Goal: Task Accomplishment & Management: Manage account settings

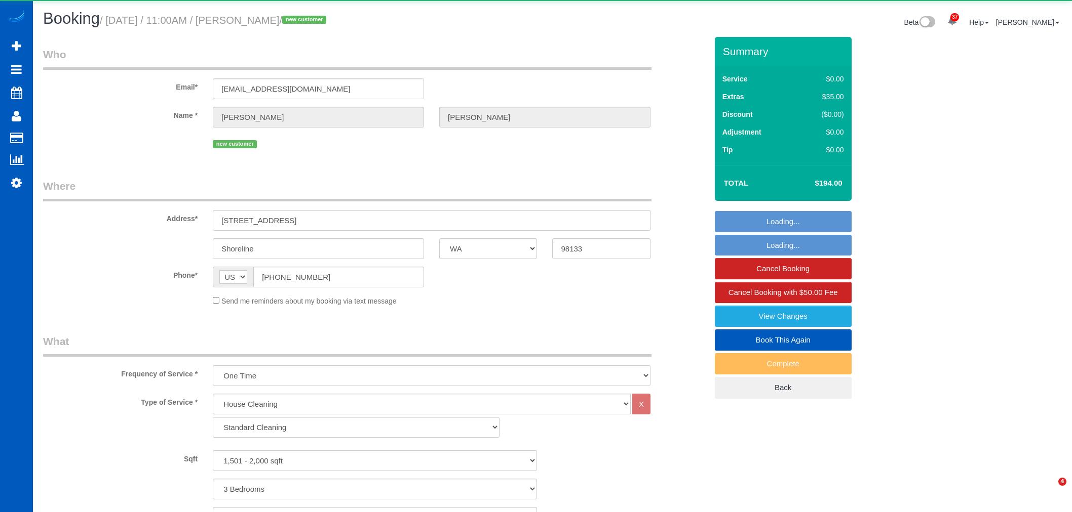
select select "WA"
select select "199"
select select "1501"
select select "3"
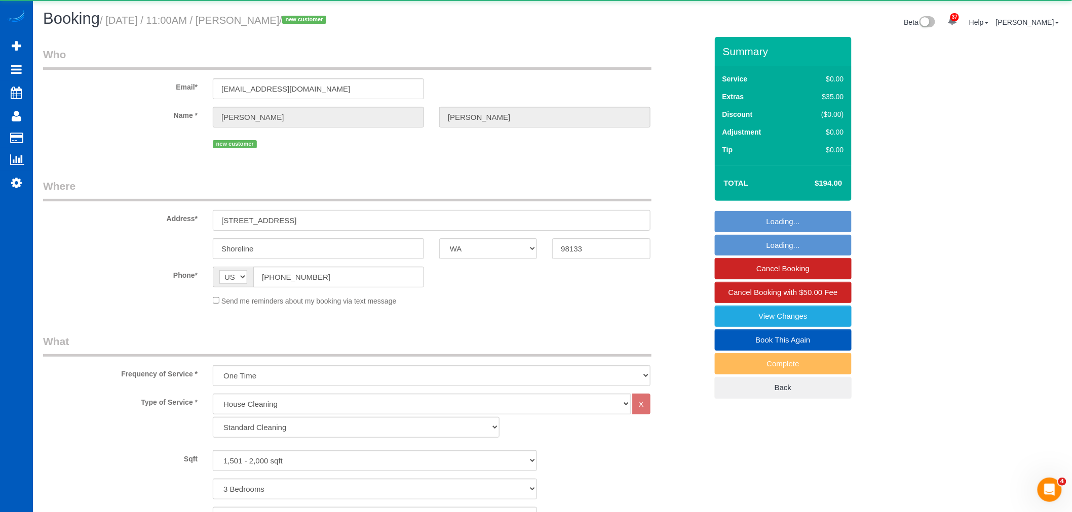
select select "spot1"
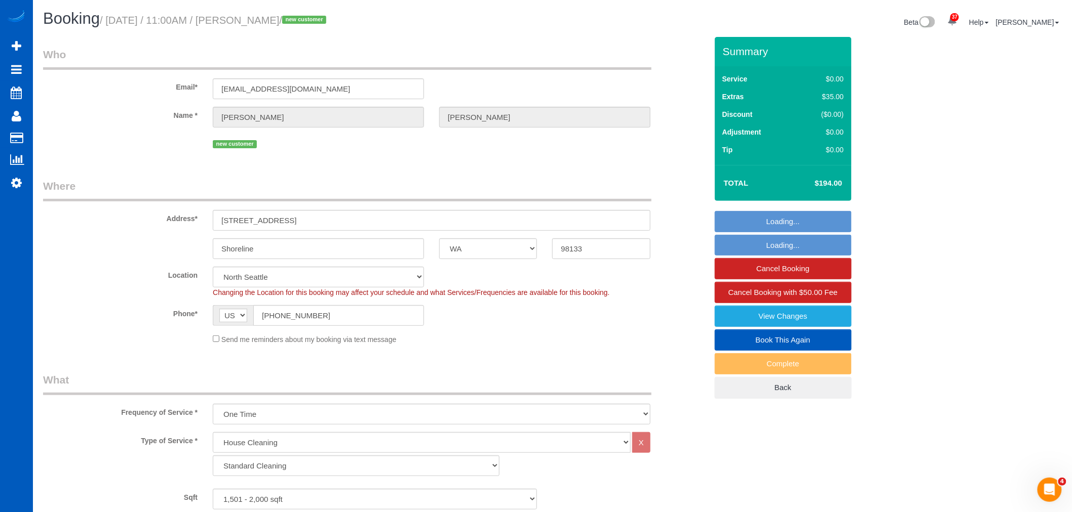
select select "object:3180"
select select "1501"
select select "3"
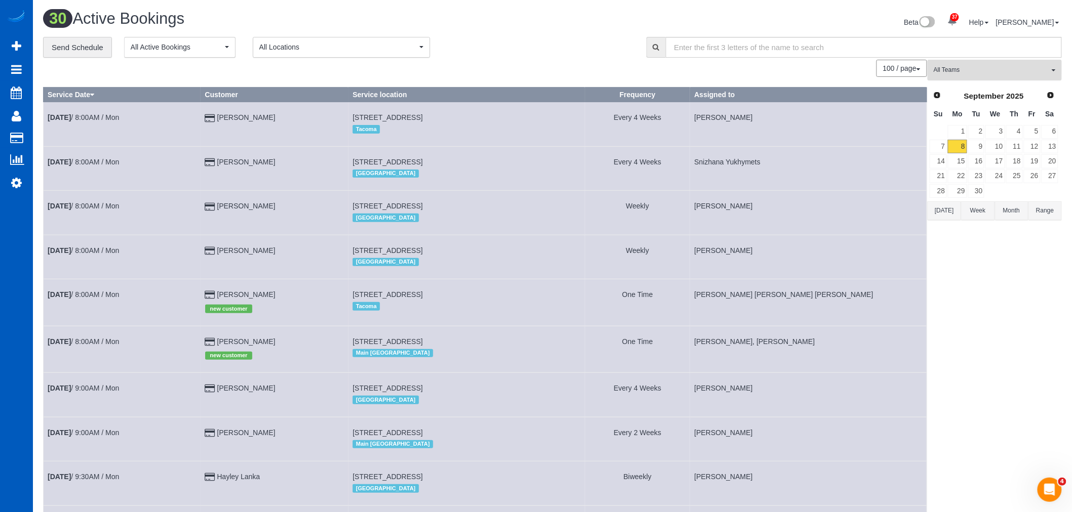
click at [954, 74] on span "All Teams" at bounding box center [990, 70] width 115 height 9
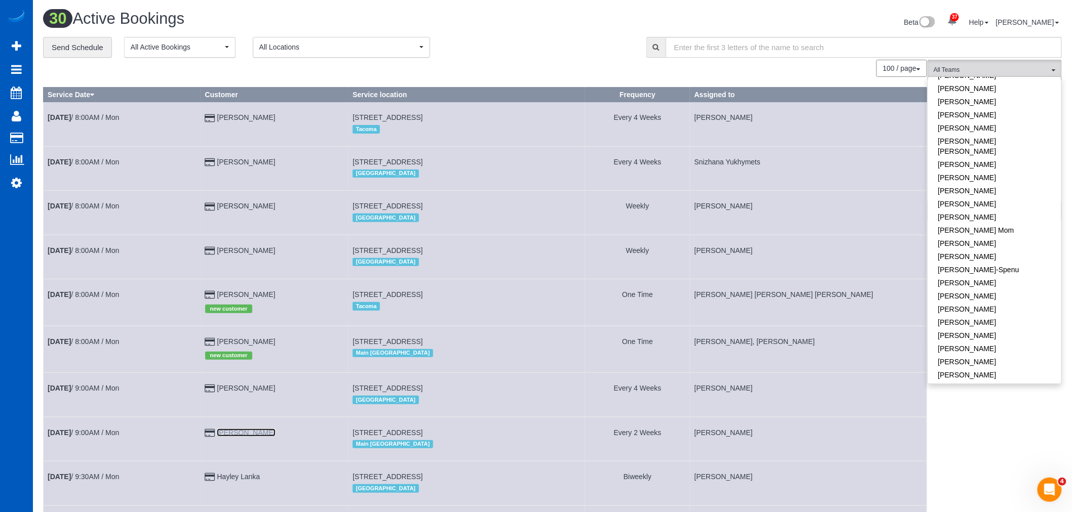
click at [244, 437] on link "[PERSON_NAME]" at bounding box center [246, 433] width 58 height 8
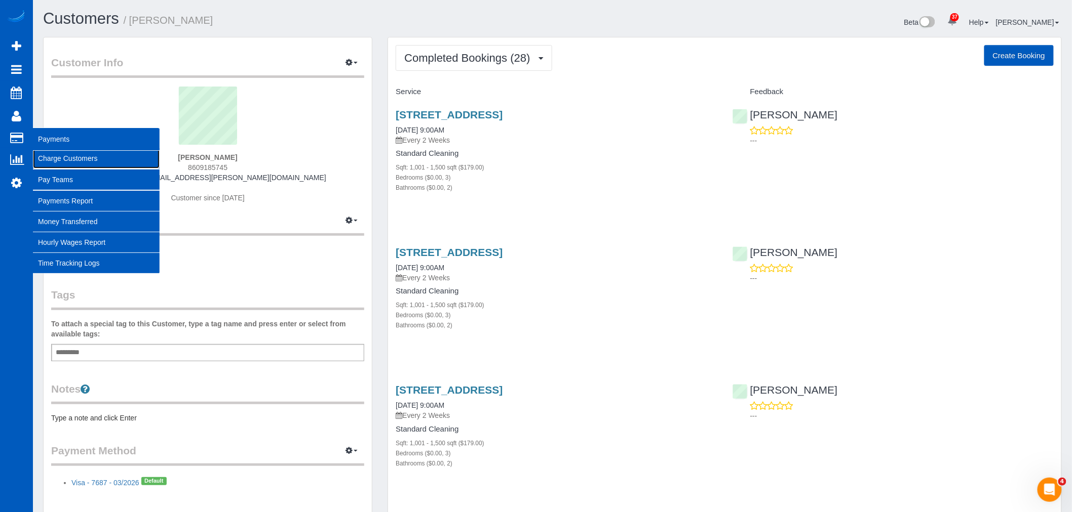
click at [83, 161] on link "Charge Customers" at bounding box center [96, 158] width 127 height 20
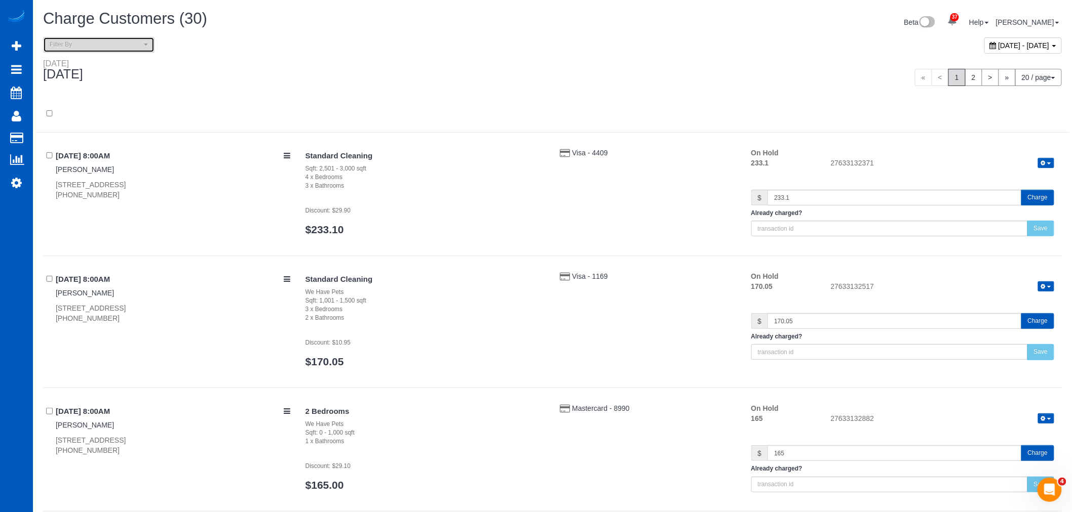
click at [122, 47] on span "Filter By" at bounding box center [96, 45] width 92 height 9
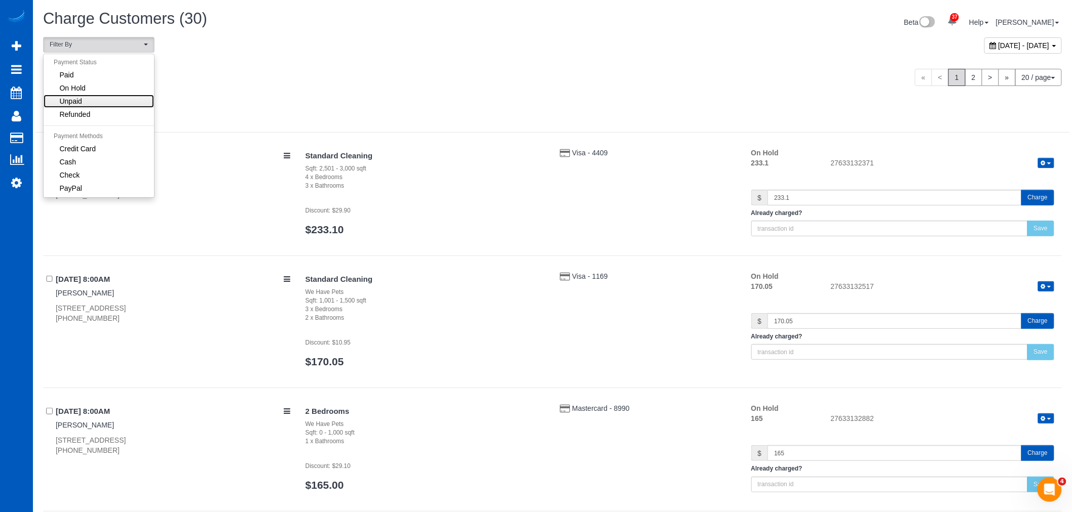
click at [107, 97] on link "Unpaid" at bounding box center [99, 101] width 110 height 13
select select "******"
click at [107, 97] on link "Unpaid" at bounding box center [99, 101] width 110 height 13
select select
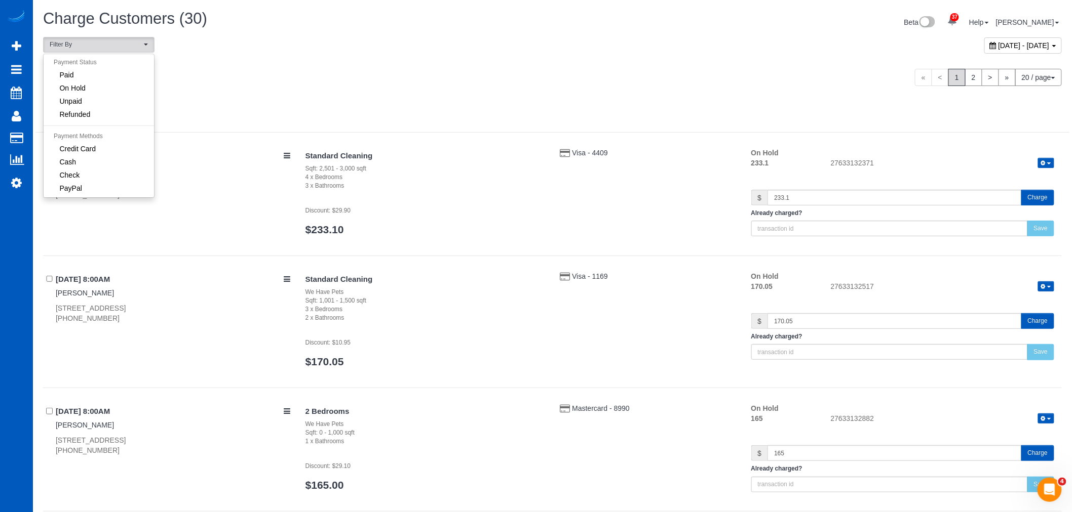
click at [267, 76] on div "Monday September 08, 2025" at bounding box center [293, 72] width 517 height 27
click at [984, 52] on div "[DATE] - [DATE]" at bounding box center [1022, 45] width 77 height 16
type input "**********"
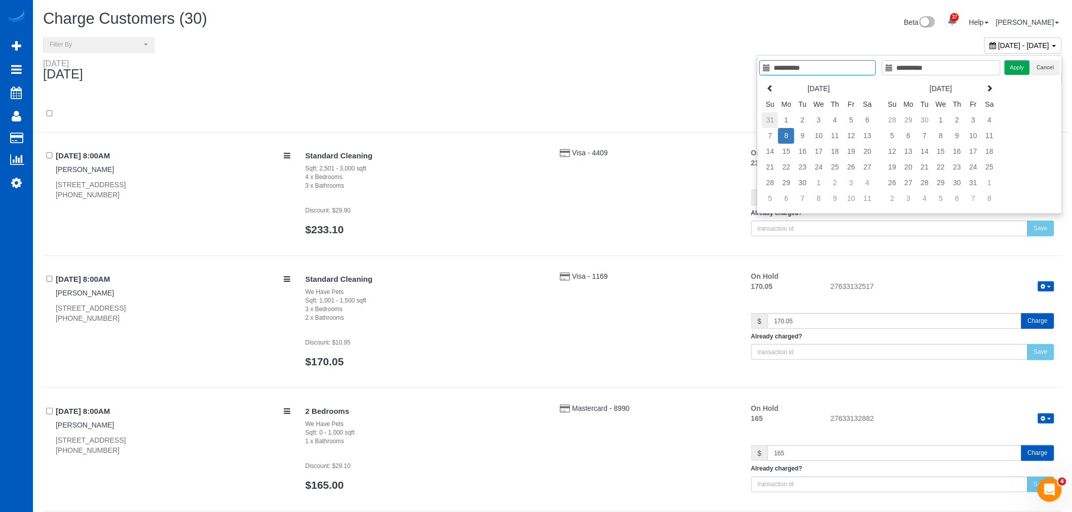
type input "**********"
click at [770, 117] on td "31" at bounding box center [770, 120] width 16 height 16
type input "**********"
click at [869, 200] on td "6" at bounding box center [867, 199] width 16 height 16
type input "**********"
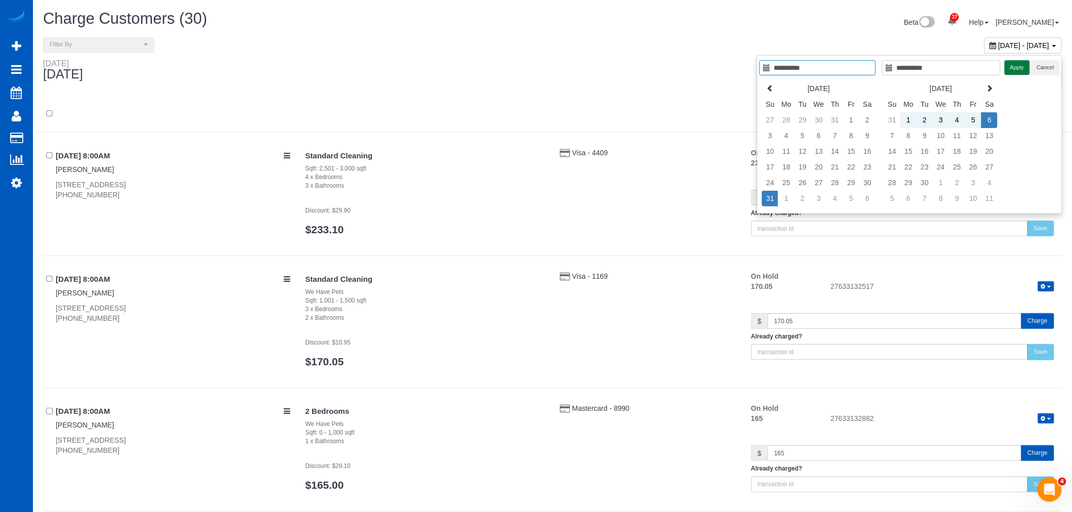
click at [1015, 64] on button "Apply" at bounding box center [1016, 67] width 25 height 15
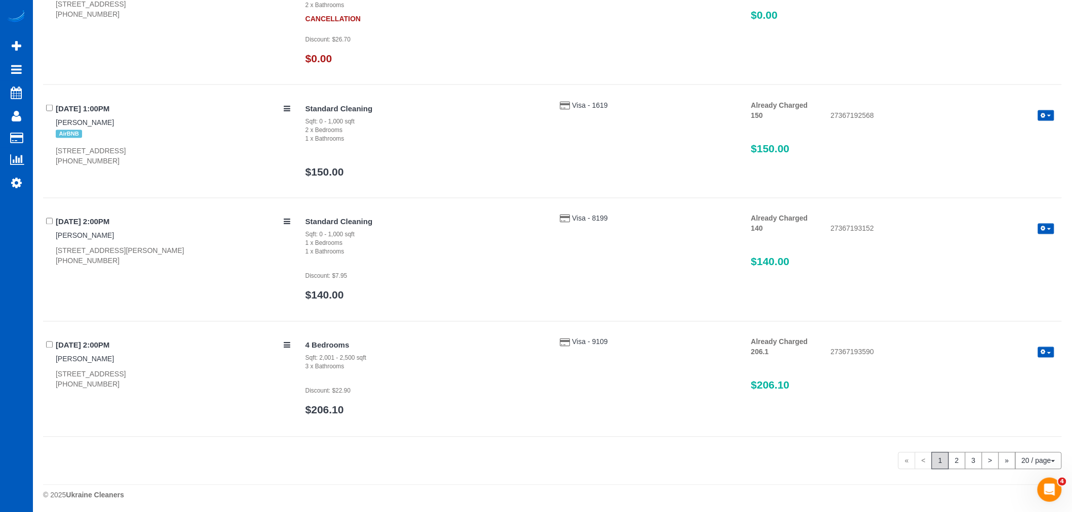
scroll to position [2211, 0]
click at [959, 459] on link "2" at bounding box center [956, 458] width 17 height 17
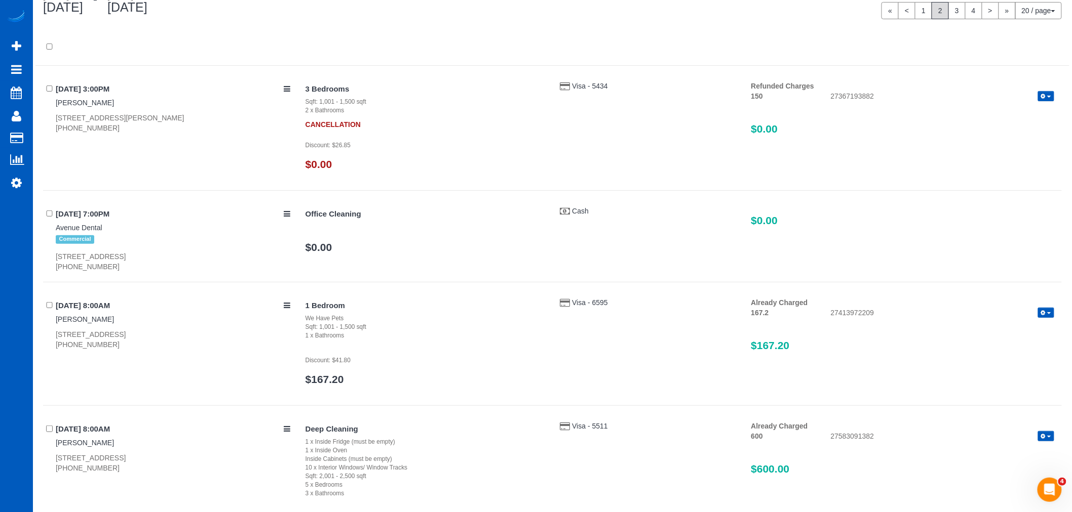
scroll to position [11, 0]
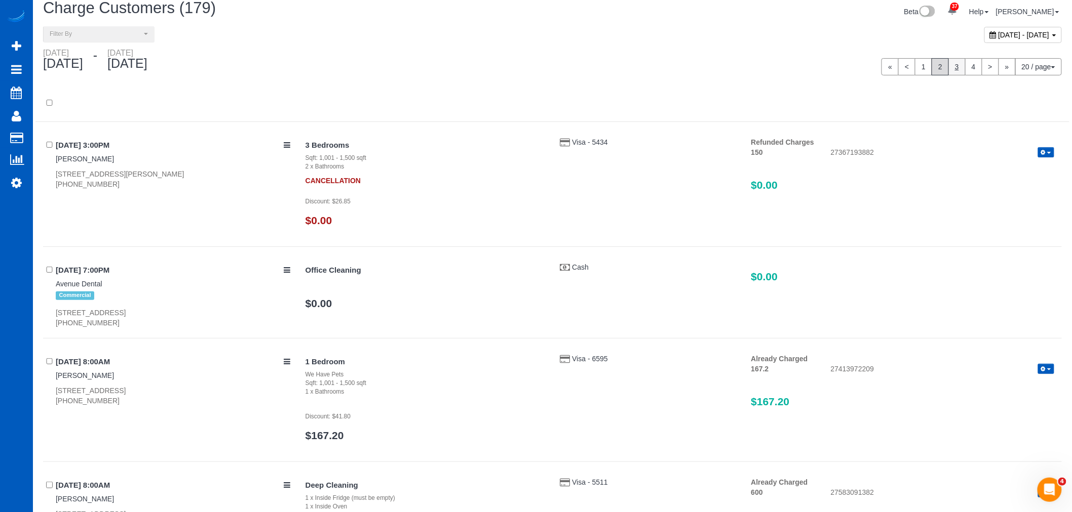
click at [953, 68] on link "3" at bounding box center [956, 66] width 17 height 17
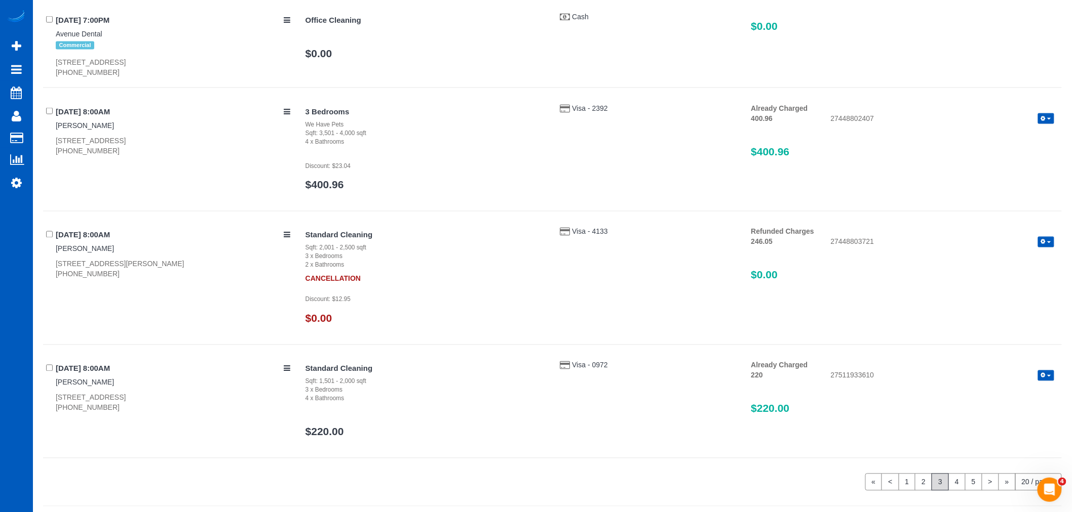
scroll to position [2260, 0]
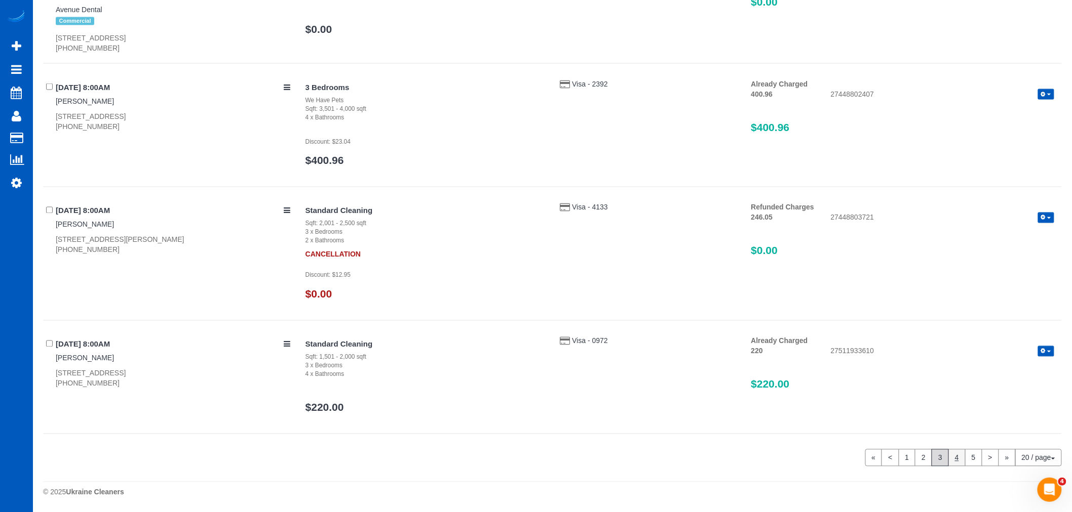
click at [958, 453] on link "4" at bounding box center [956, 458] width 17 height 17
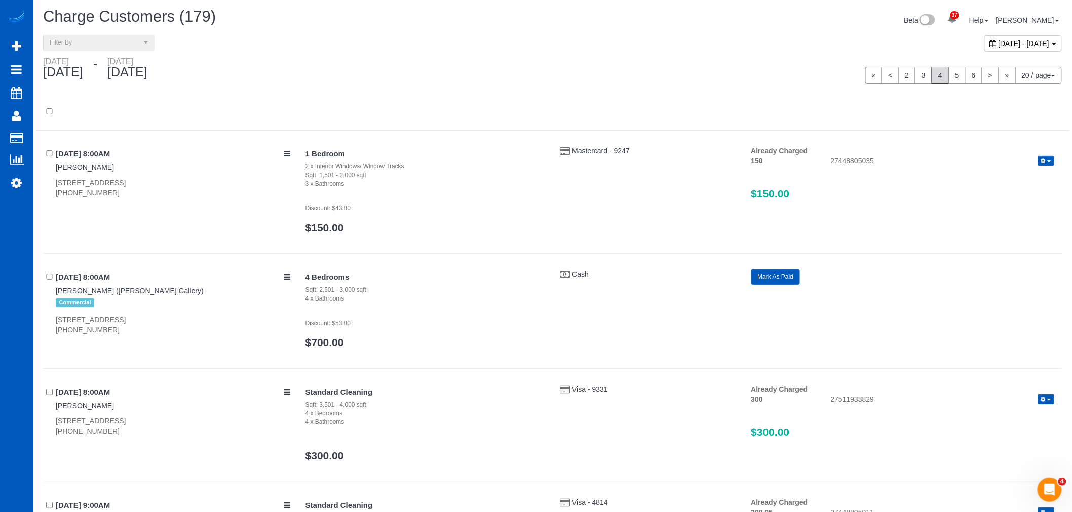
scroll to position [0, 0]
click at [948, 79] on link "5" at bounding box center [956, 77] width 17 height 17
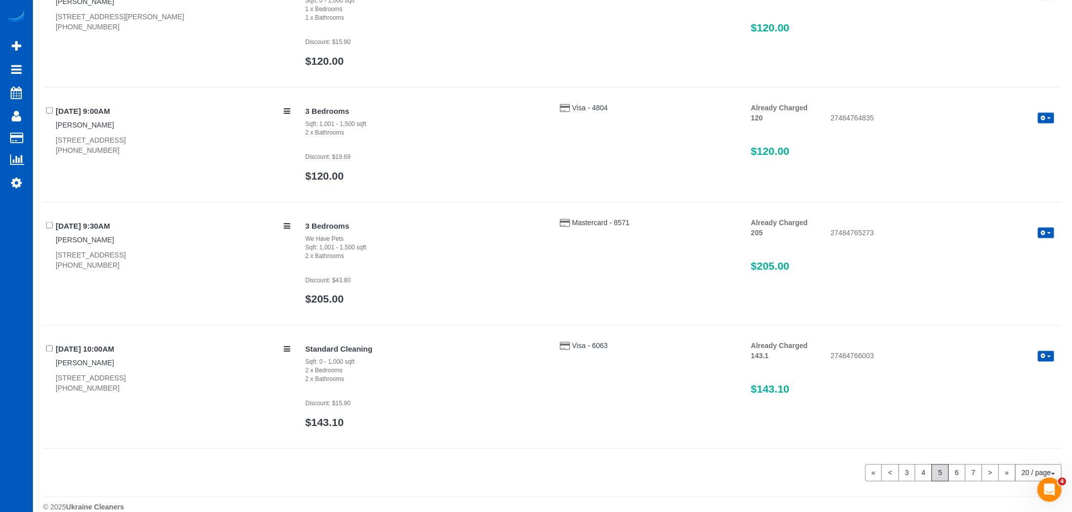
scroll to position [2145, 0]
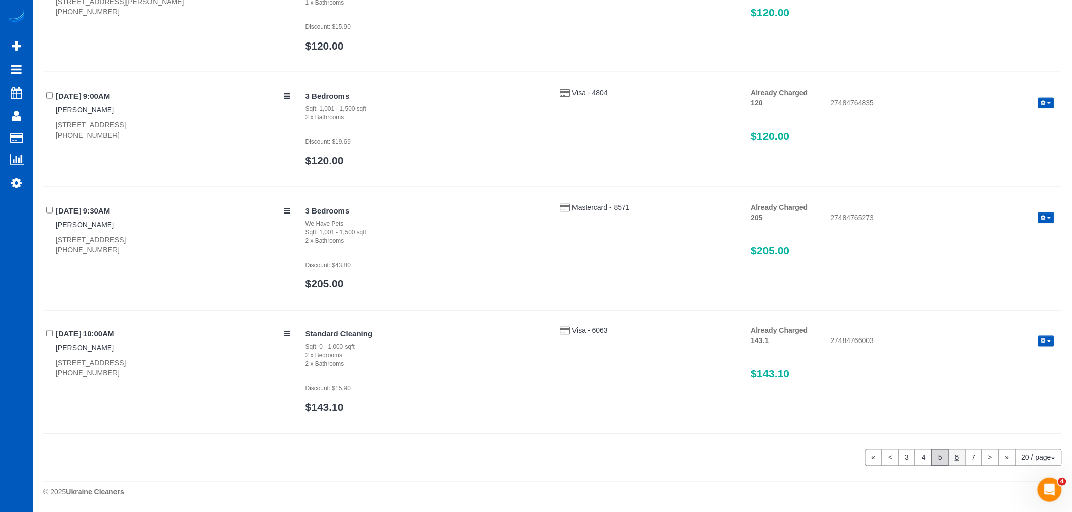
click at [954, 460] on link "6" at bounding box center [956, 458] width 17 height 17
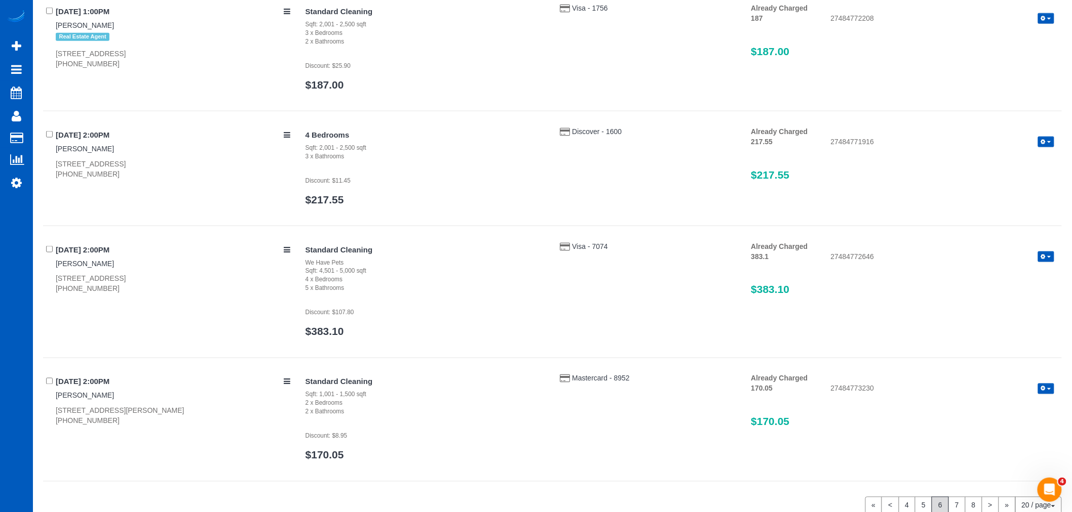
scroll to position [2189, 0]
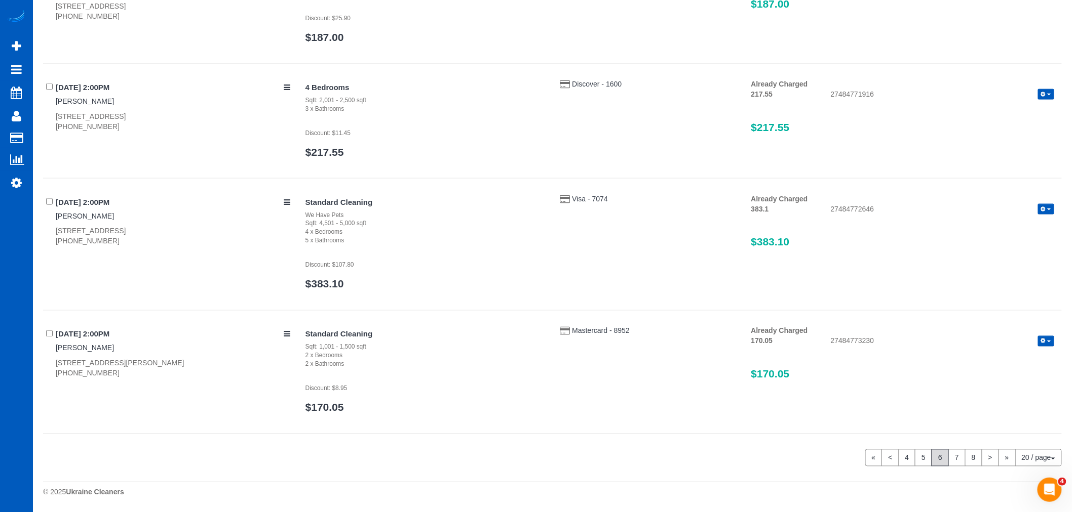
click at [955, 458] on link "7" at bounding box center [956, 458] width 17 height 17
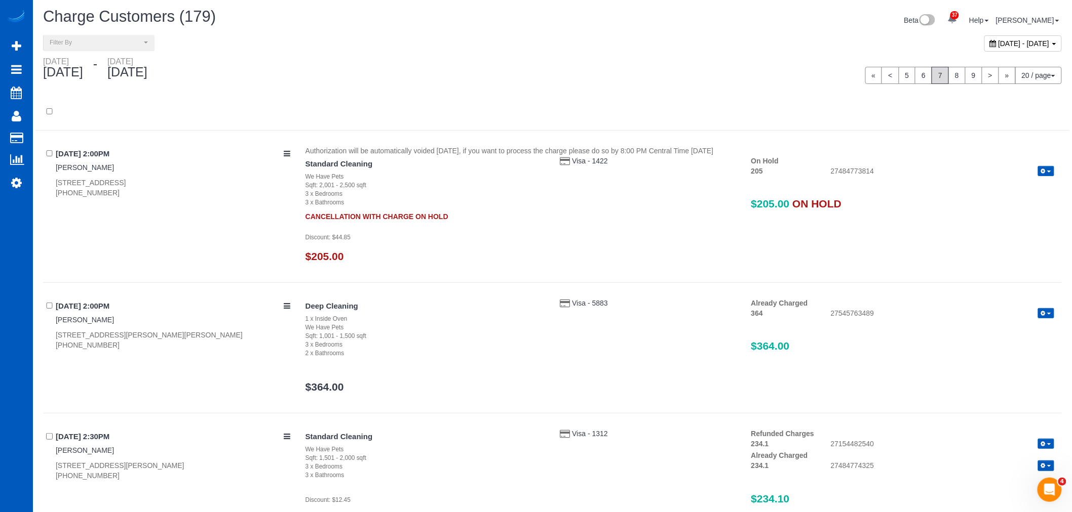
scroll to position [0, 0]
click at [1045, 171] on icon "button" at bounding box center [1043, 174] width 5 height 6
click at [1021, 194] on link "Release Hold" at bounding box center [1013, 190] width 80 height 13
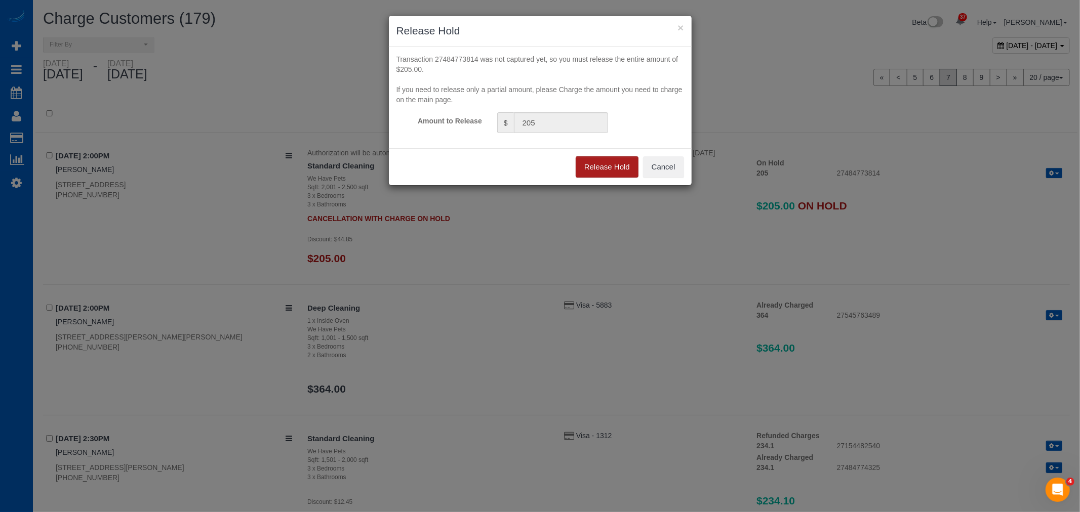
click at [604, 171] on button "Release Hold" at bounding box center [607, 166] width 63 height 21
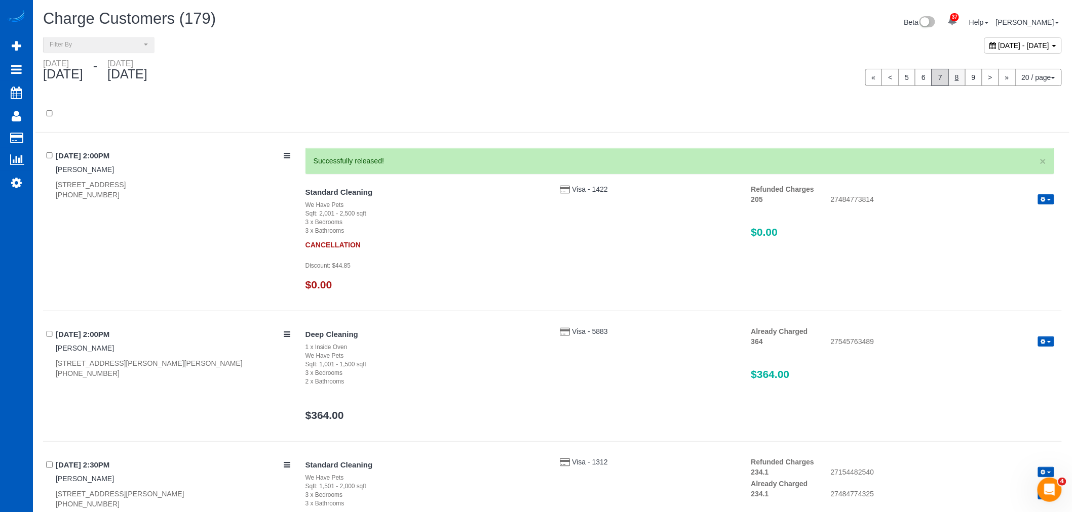
click at [954, 75] on link "8" at bounding box center [956, 77] width 17 height 17
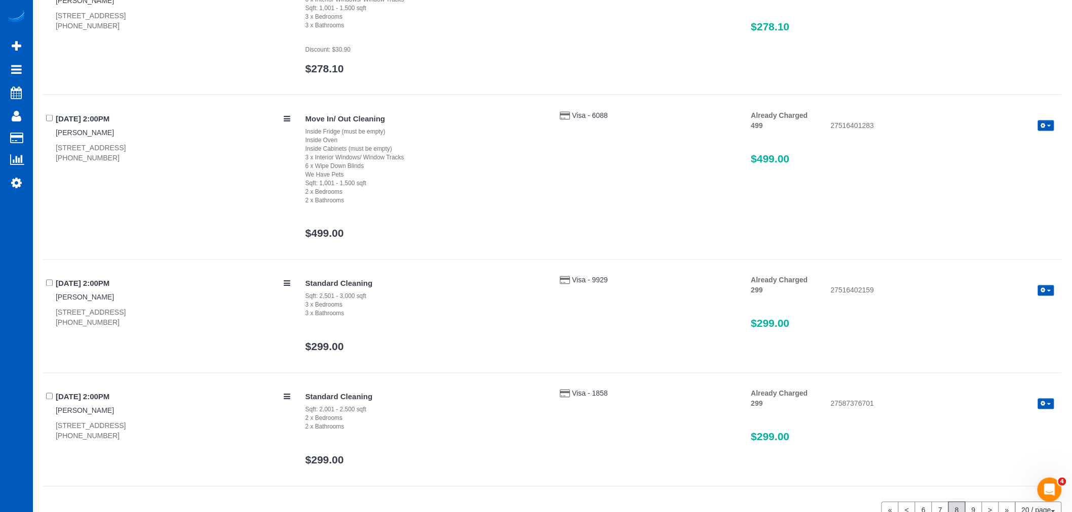
scroll to position [2247, 0]
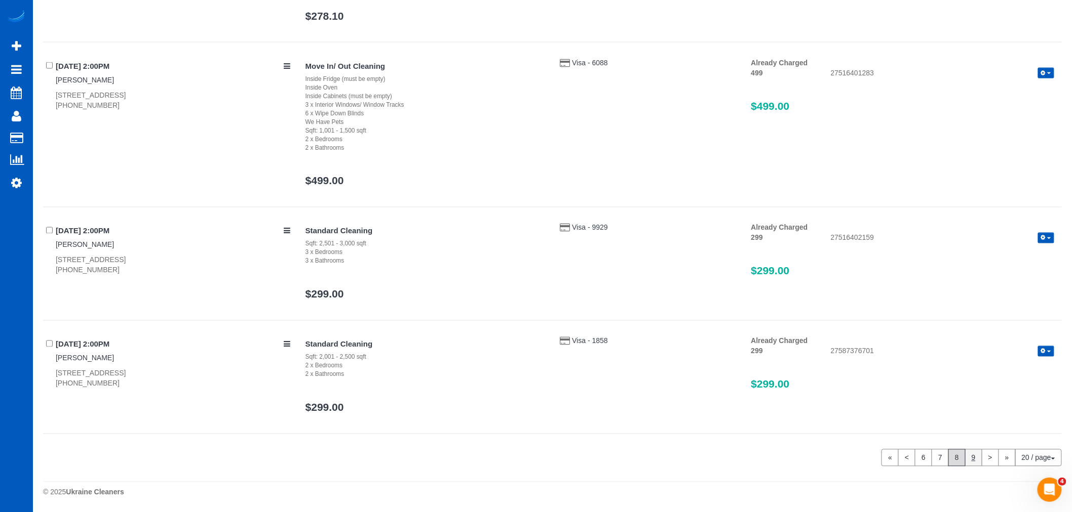
click at [978, 464] on link "9" at bounding box center [973, 458] width 17 height 17
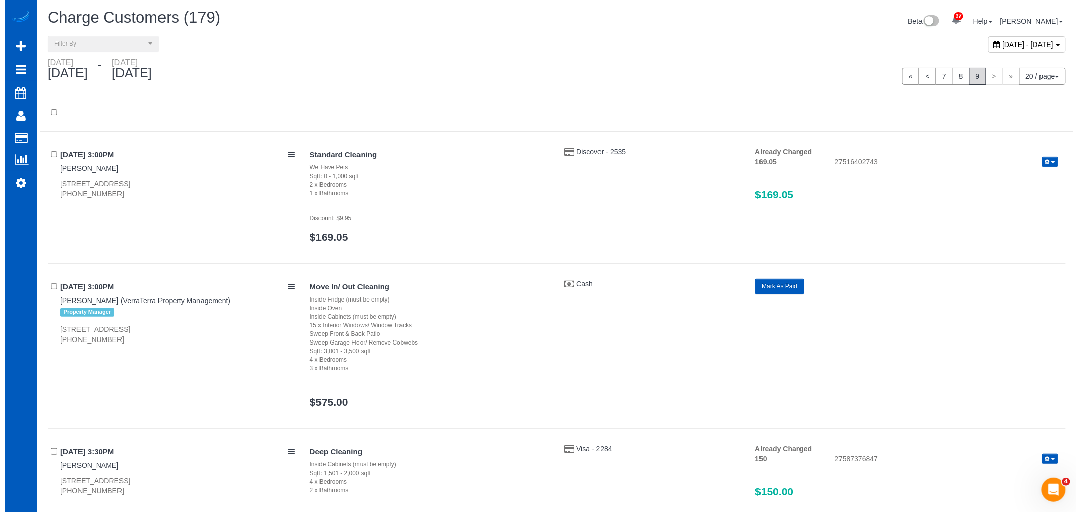
scroll to position [0, 0]
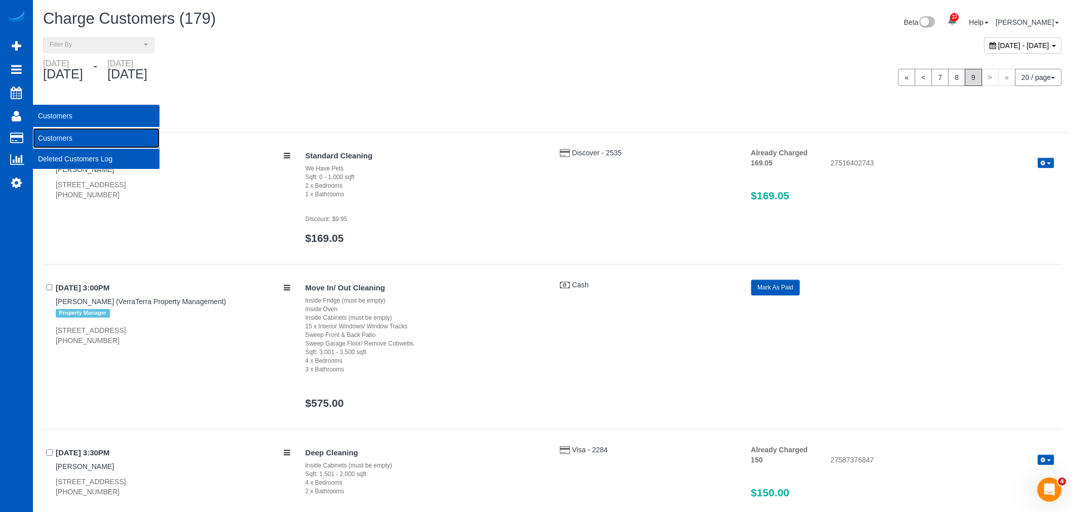
click at [51, 138] on link "Customers" at bounding box center [96, 138] width 127 height 20
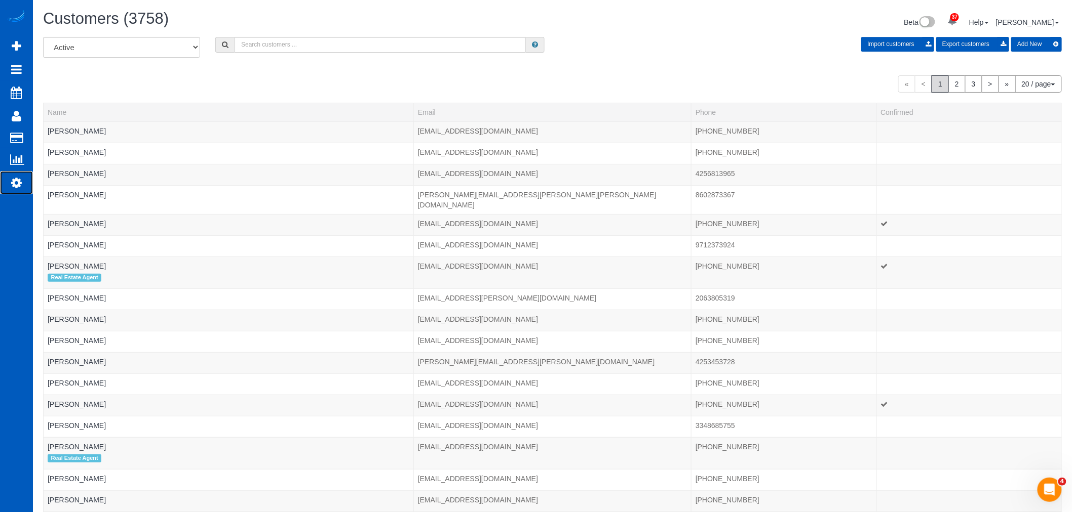
click at [23, 186] on link "Settings" at bounding box center [16, 182] width 33 height 23
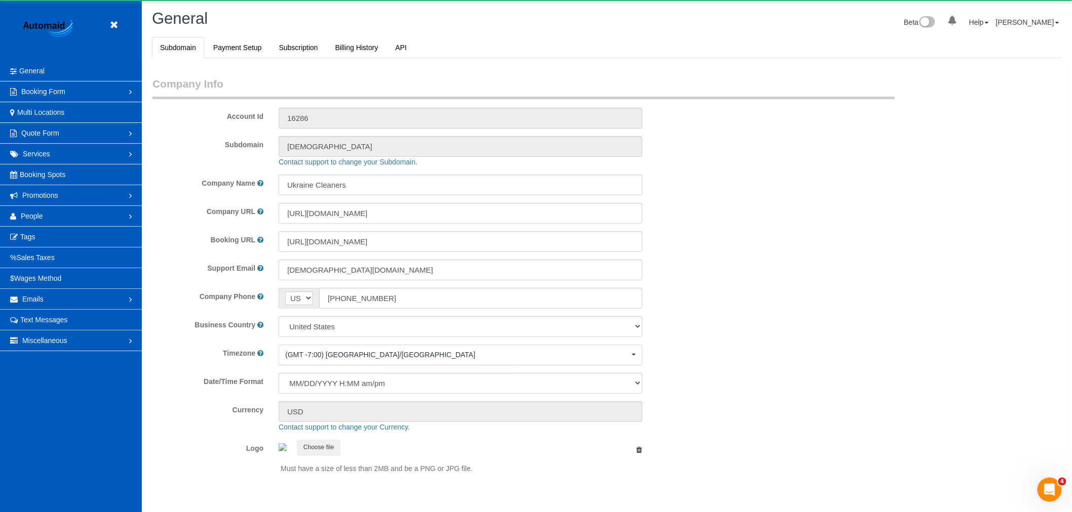
select select "1"
click at [51, 213] on link "People" at bounding box center [71, 216] width 142 height 20
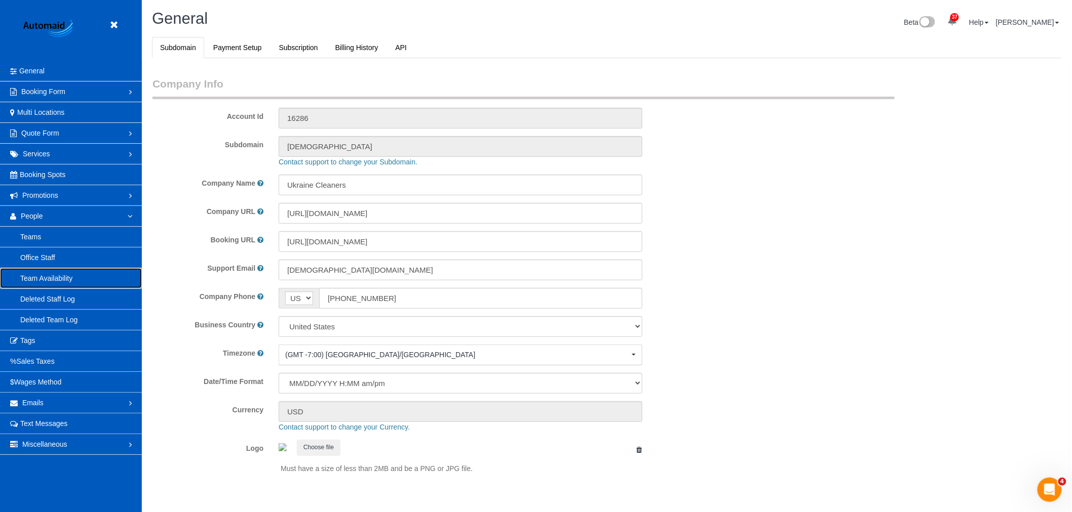
click at [53, 282] on link "Team Availability" at bounding box center [71, 278] width 142 height 20
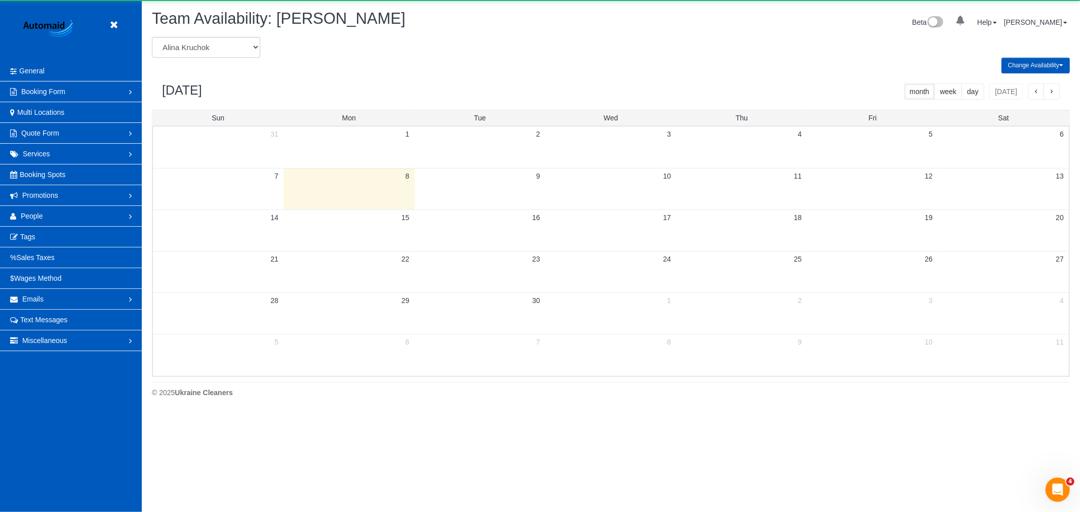
scroll to position [413, 1080]
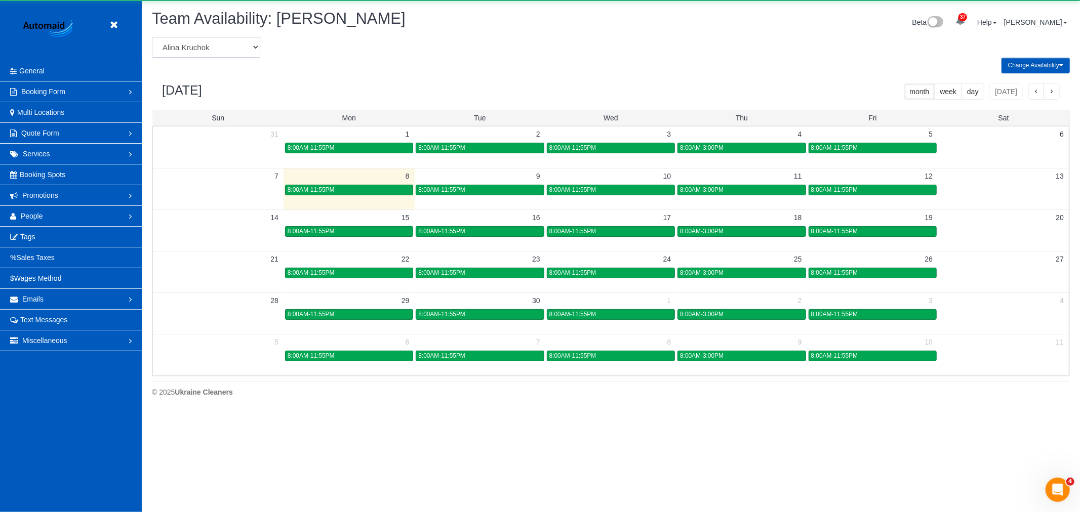
click at [230, 52] on select "Alina Kruchok Alona Tarasiuk Alona Vikhliaieva Anastasiia Demchenko Anastasiia …" at bounding box center [206, 47] width 108 height 21
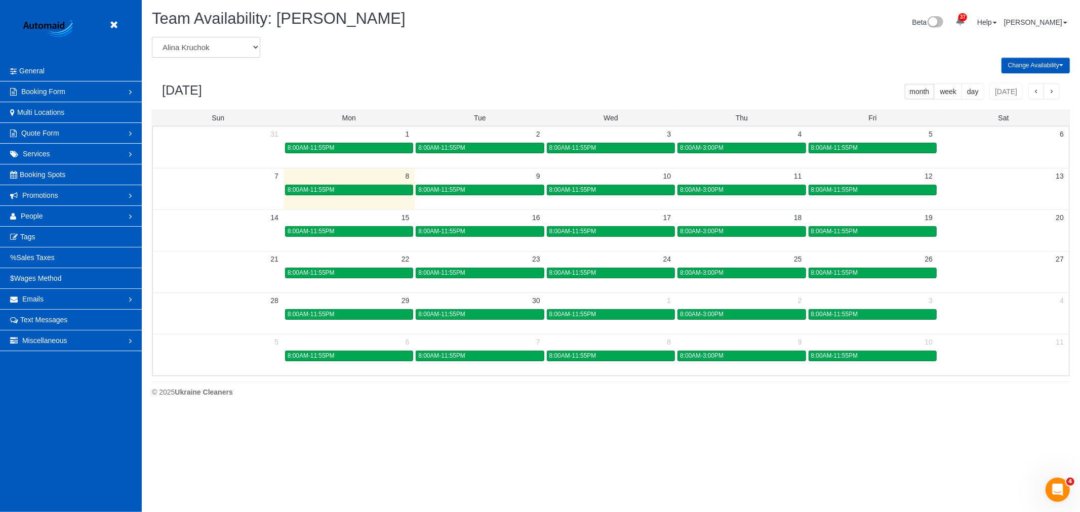
select select "number:864"
click at [152, 37] on select "Alina Kruchok Alona Tarasiuk Alona Vikhliaieva Anastasiia Demchenko Anastasiia …" at bounding box center [206, 47] width 108 height 21
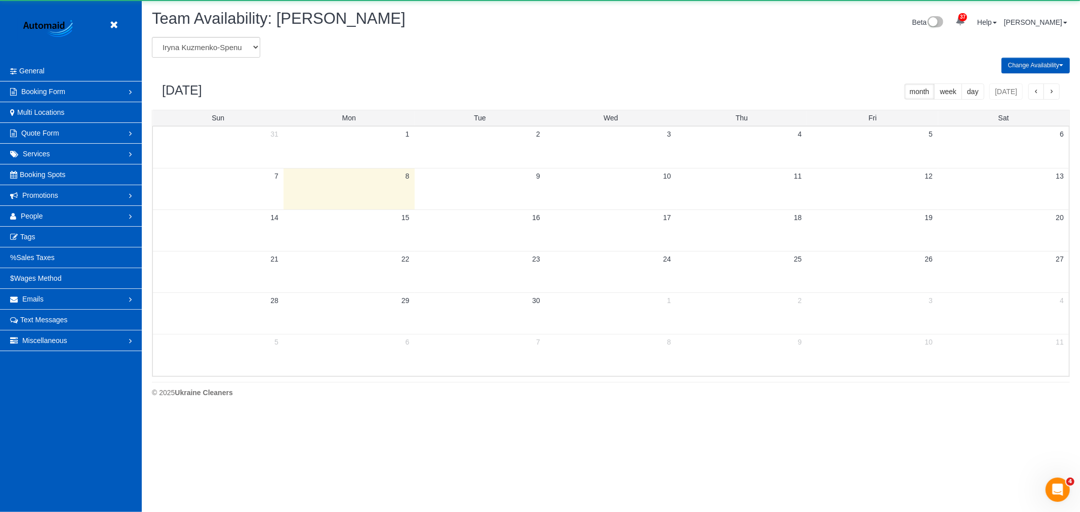
scroll to position [50225, 49558]
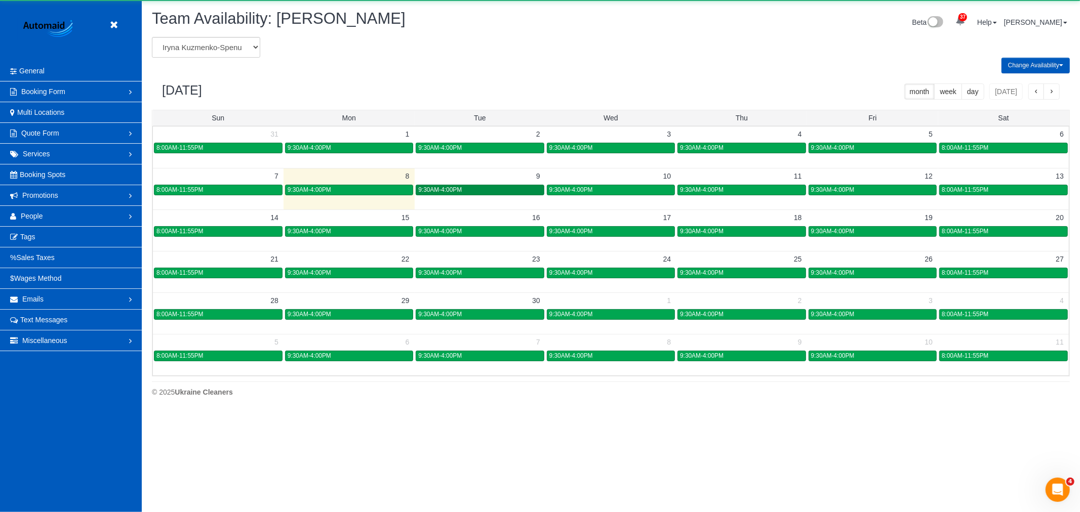
click at [488, 194] on div "9:30AM-4:00PM" at bounding box center [479, 190] width 123 height 8
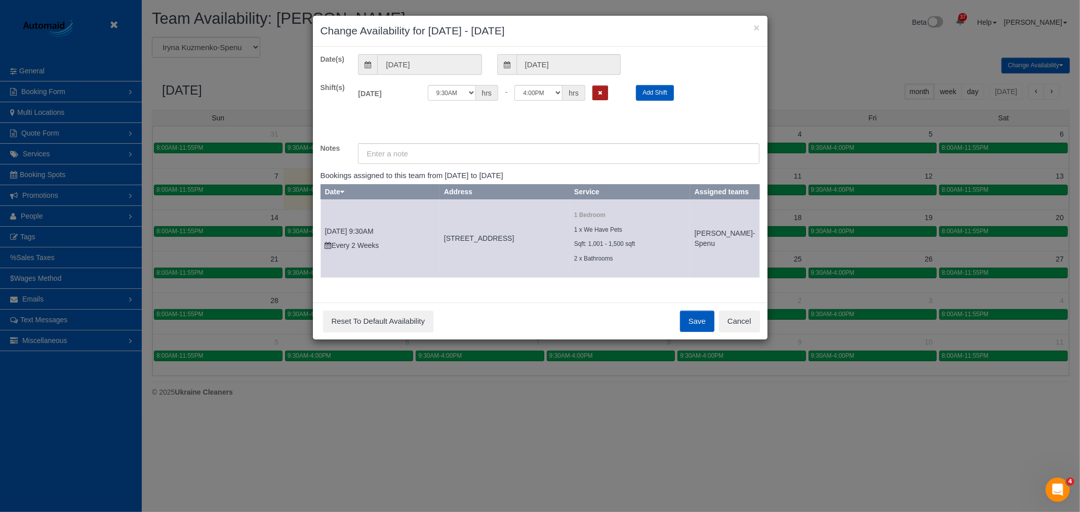
click at [603, 100] on button "Remove Shift" at bounding box center [600, 93] width 16 height 15
click at [698, 328] on button "Save" at bounding box center [697, 321] width 34 height 21
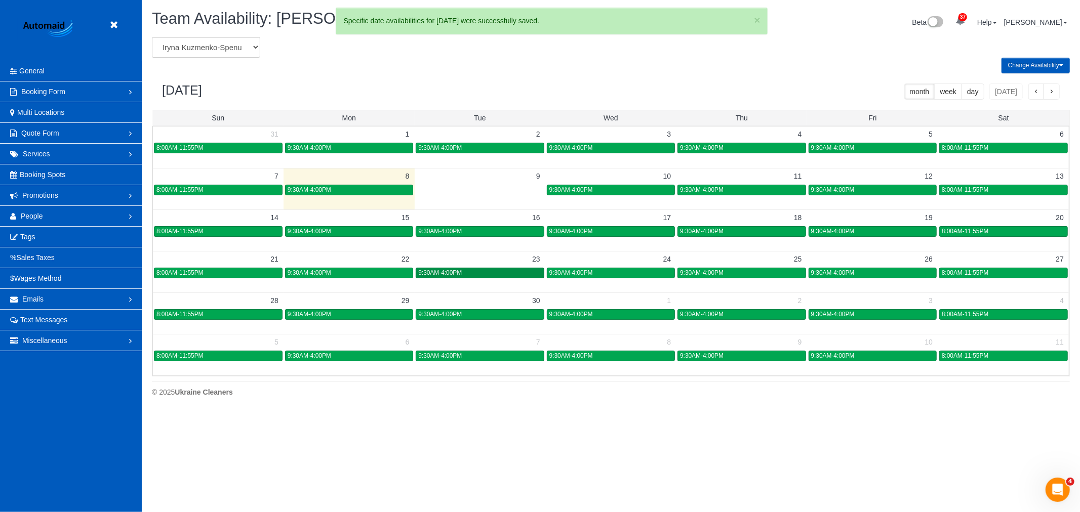
click at [499, 276] on div "9:30AM-4:00PM" at bounding box center [479, 273] width 123 height 8
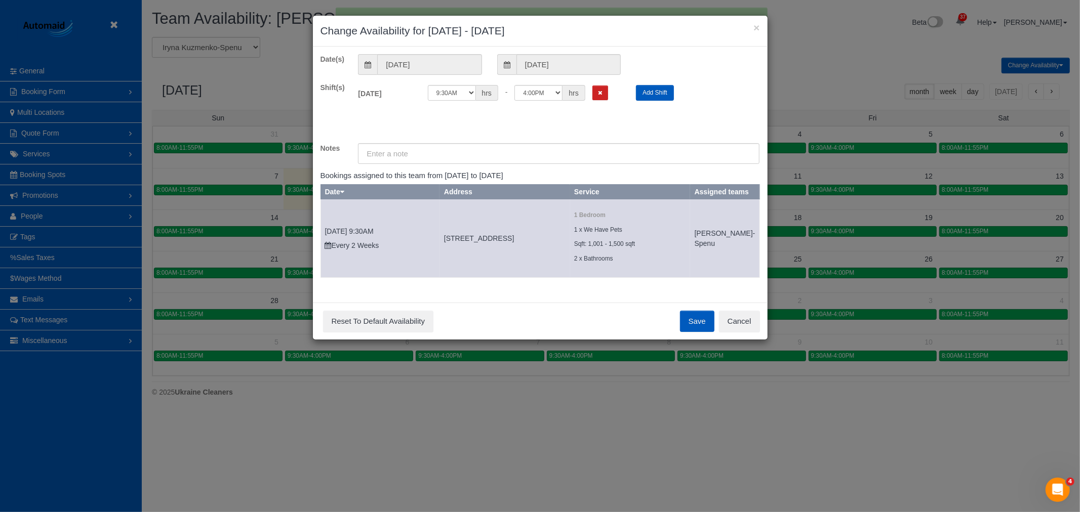
click at [612, 97] on div "12:00AM 12:05AM 12:10AM 12:15AM 12:20AM 12:25AM 12:30AM 12:35AM 12:40AM 12:45AM…" at bounding box center [524, 93] width 193 height 16
click at [609, 94] on div "12:00AM 12:05AM 12:10AM 12:15AM 12:20AM 12:25AM 12:30AM 12:35AM 12:40AM 12:45AM…" at bounding box center [524, 93] width 193 height 16
click at [600, 94] on icon "Remove Shift" at bounding box center [600, 93] width 5 height 6
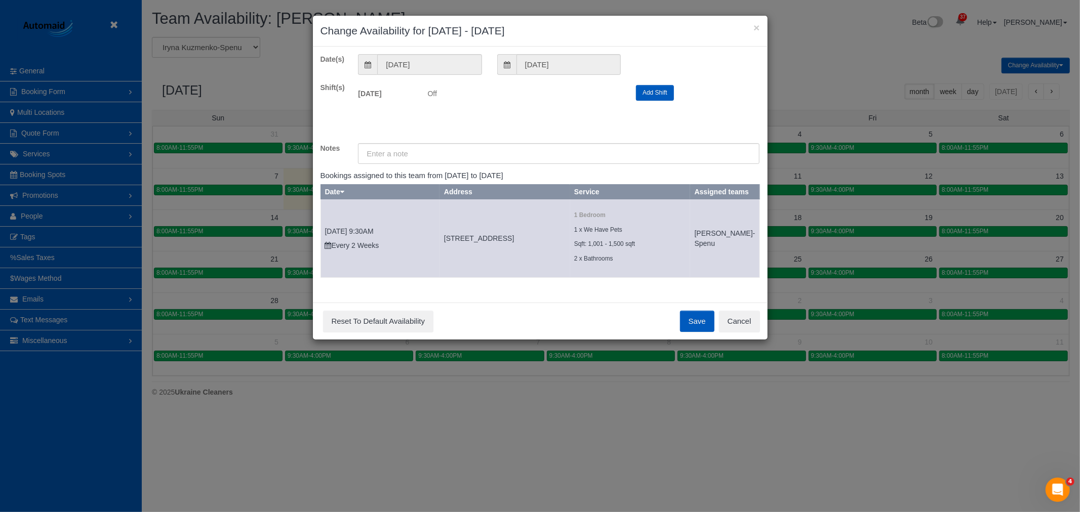
click at [686, 322] on button "Save" at bounding box center [697, 321] width 34 height 21
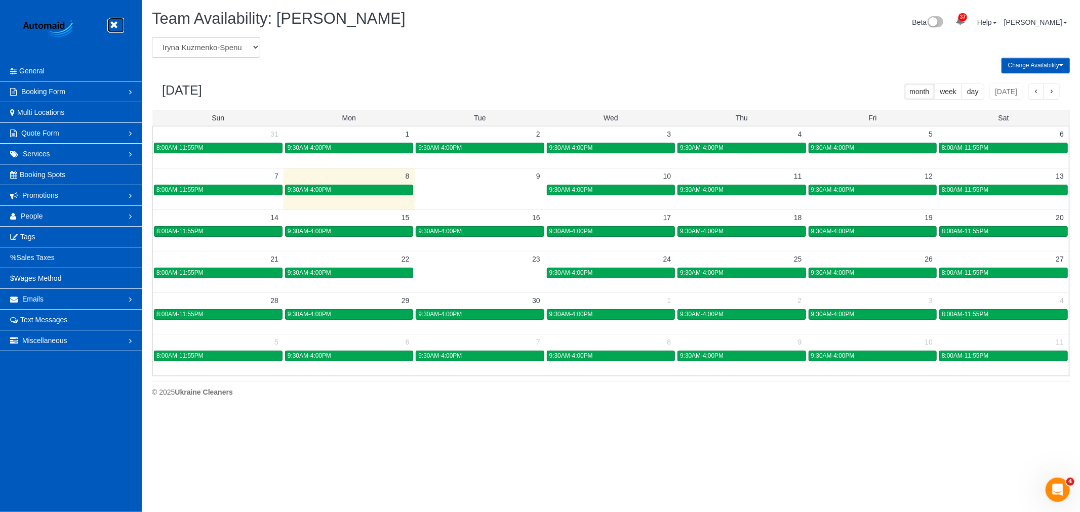
click at [117, 21] on link at bounding box center [116, 25] width 15 height 15
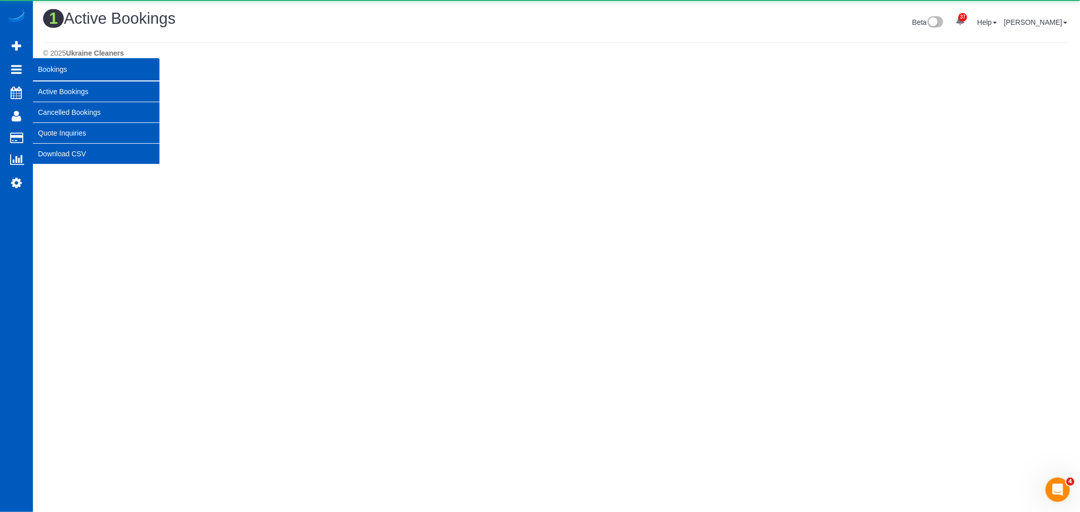
scroll to position [256, 1080]
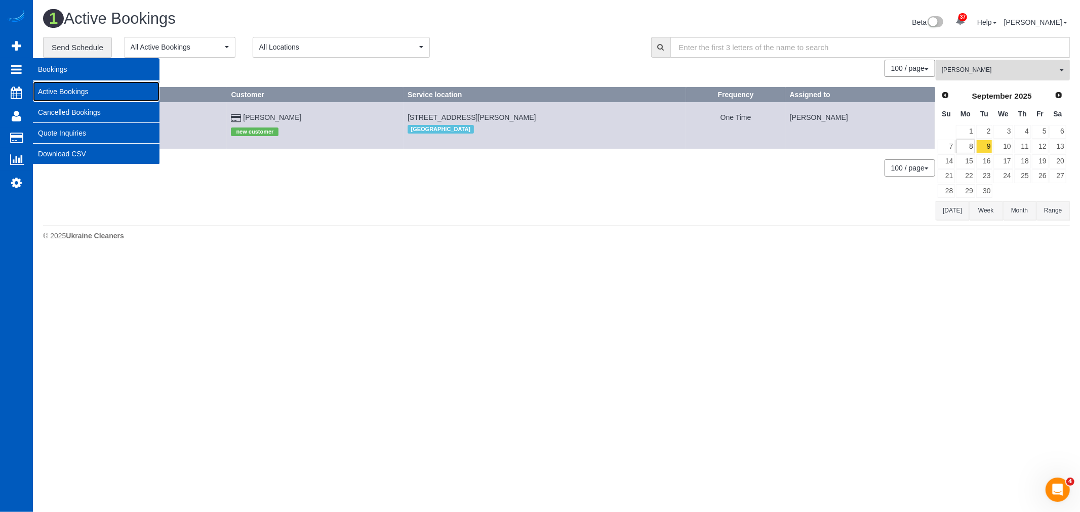
click at [93, 85] on link "Active Bookings" at bounding box center [96, 92] width 127 height 20
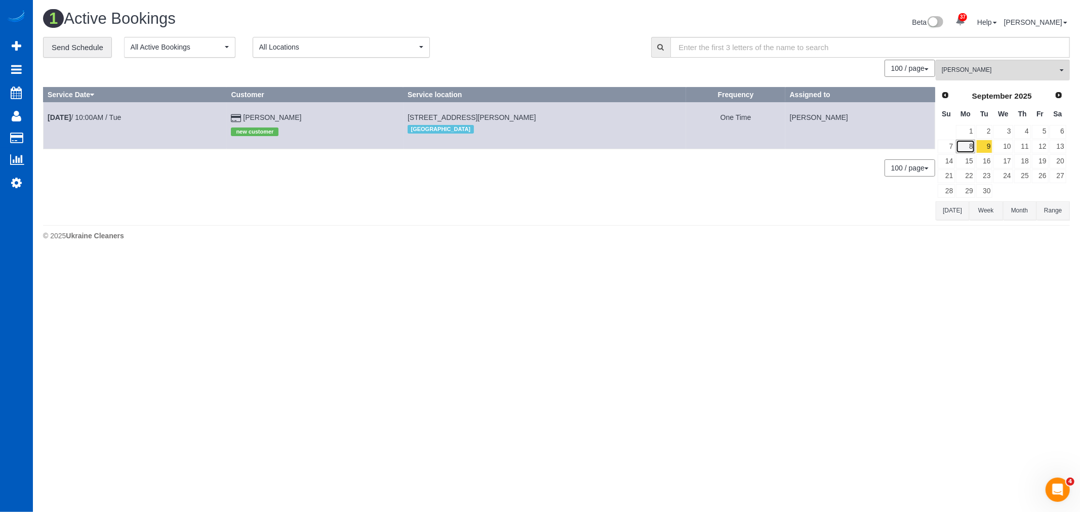
click at [974, 149] on link "8" at bounding box center [965, 147] width 19 height 14
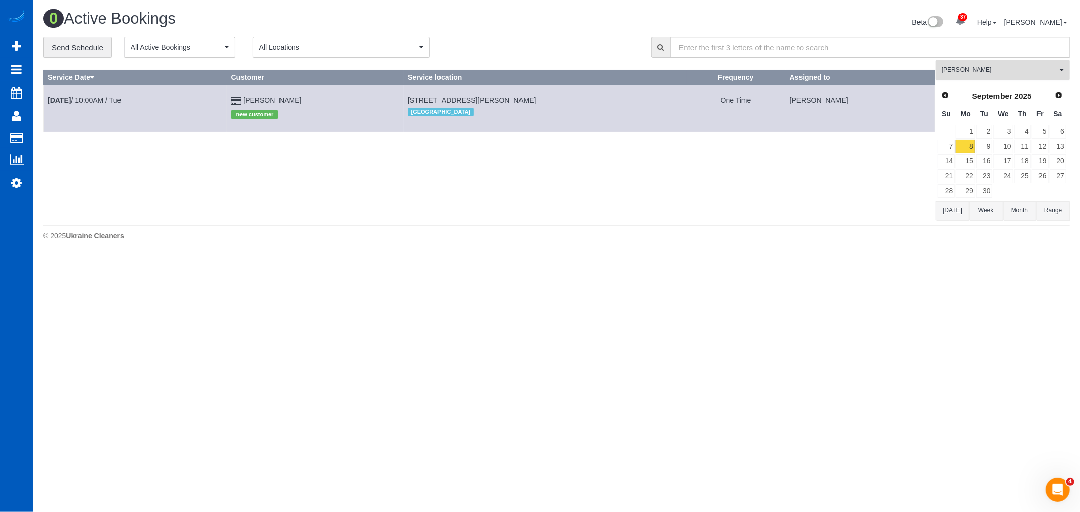
click at [971, 71] on span "[PERSON_NAME]" at bounding box center [999, 70] width 115 height 9
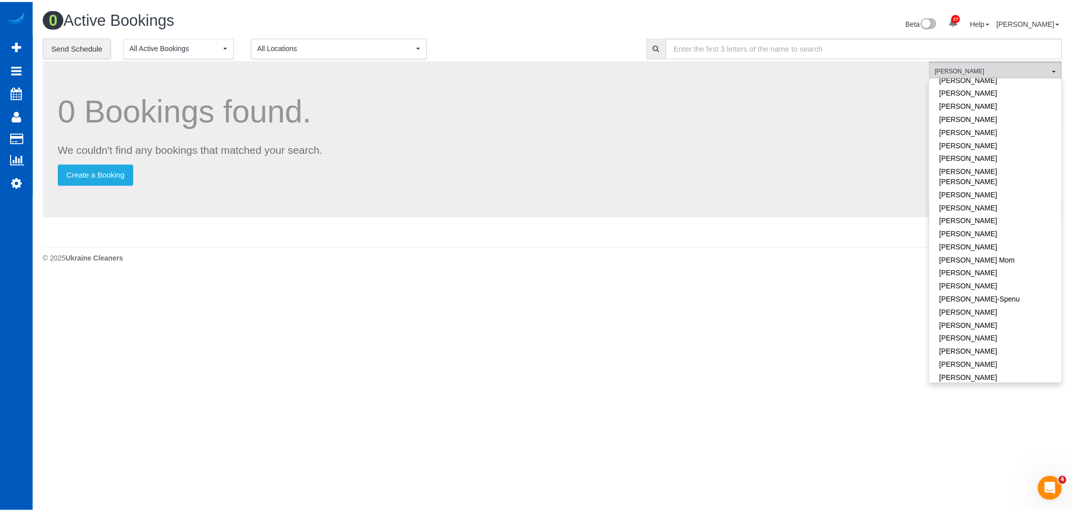
scroll to position [0, 0]
click at [1013, 88] on link "Remove Team Filters" at bounding box center [1002, 86] width 133 height 13
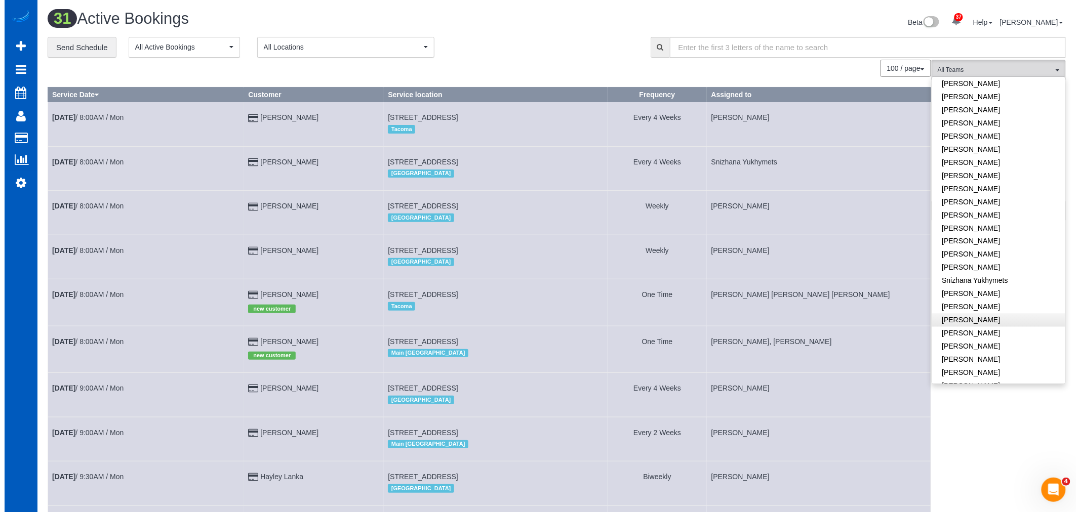
scroll to position [654, 0]
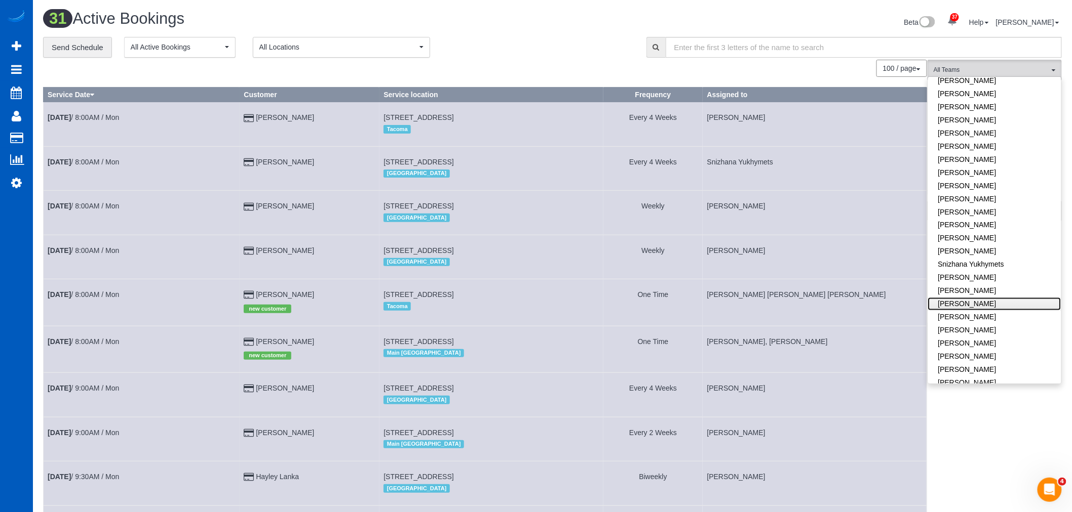
click at [990, 298] on link "[PERSON_NAME]" at bounding box center [994, 304] width 133 height 13
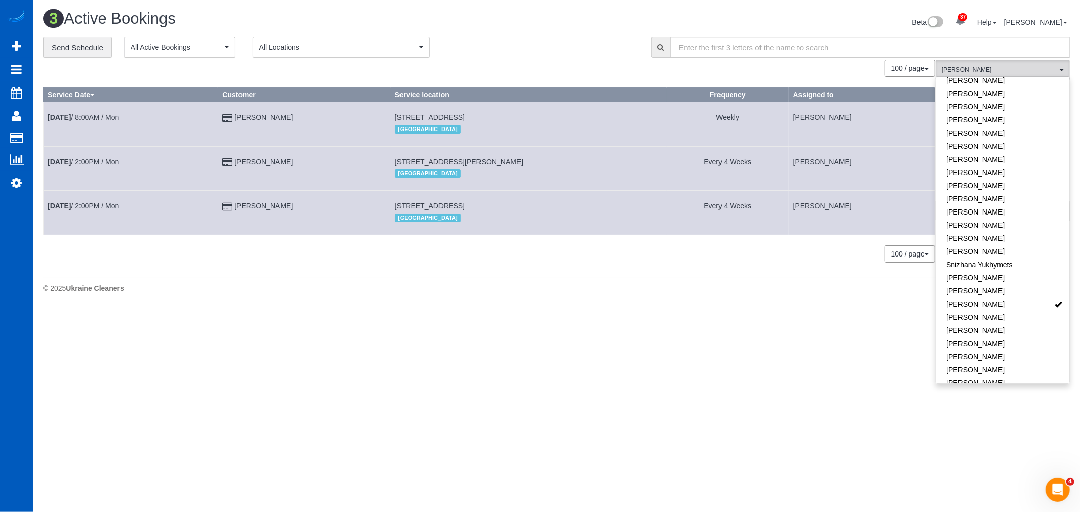
drag, startPoint x: 682, startPoint y: 360, endPoint x: 856, endPoint y: 264, distance: 198.8
click at [704, 352] on body "37 Beta Your Notifications You have 0 alerts × You have 1 to charge for 09/06/2…" at bounding box center [540, 256] width 1080 height 512
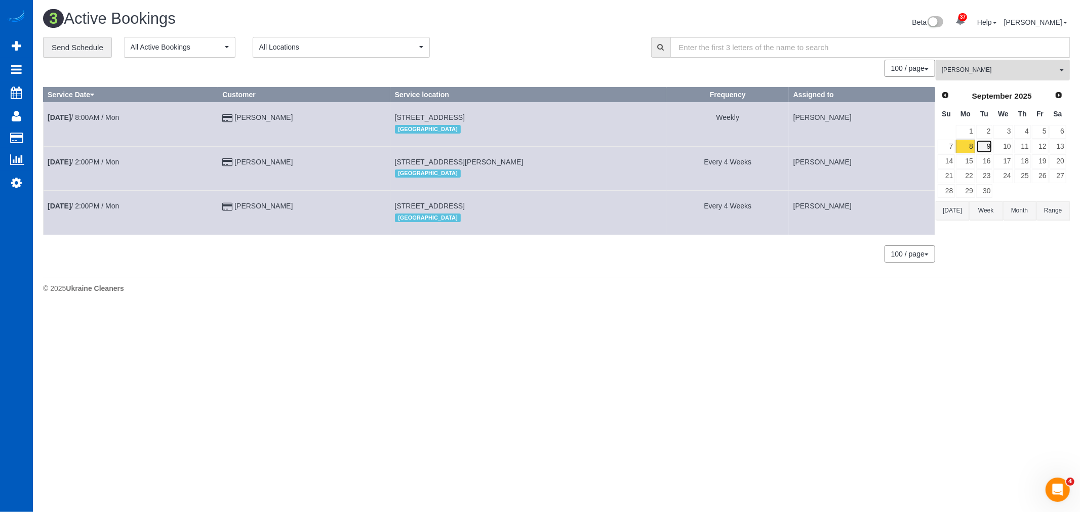
click at [989, 152] on link "9" at bounding box center [984, 147] width 17 height 14
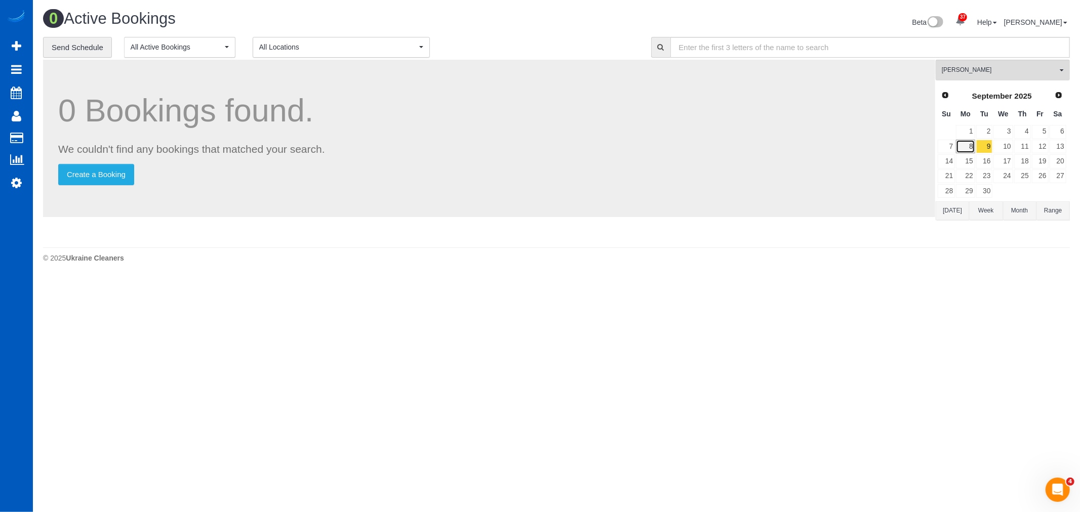
click at [962, 150] on link "8" at bounding box center [965, 147] width 19 height 14
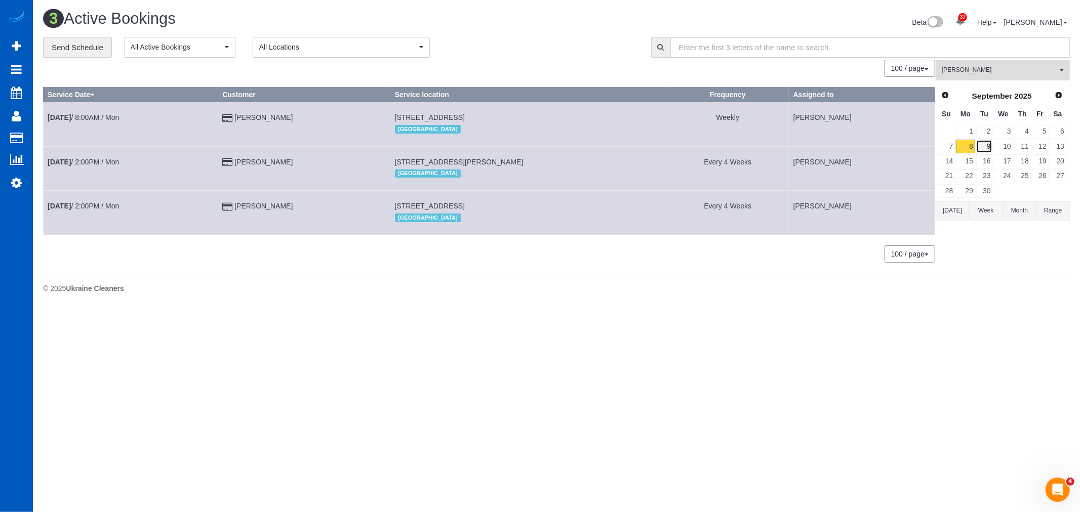
click at [981, 150] on link "9" at bounding box center [984, 147] width 17 height 14
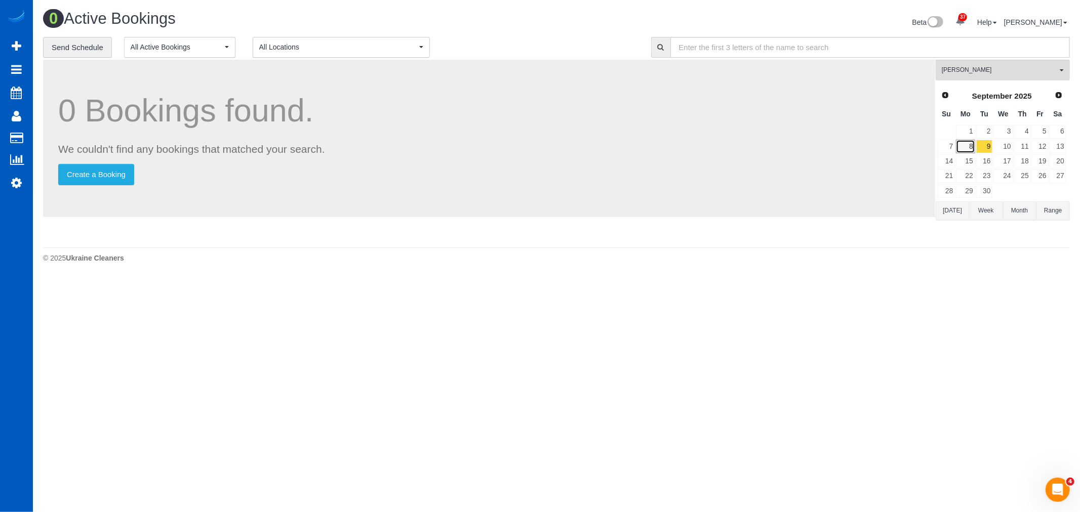
click at [960, 149] on link "8" at bounding box center [965, 147] width 19 height 14
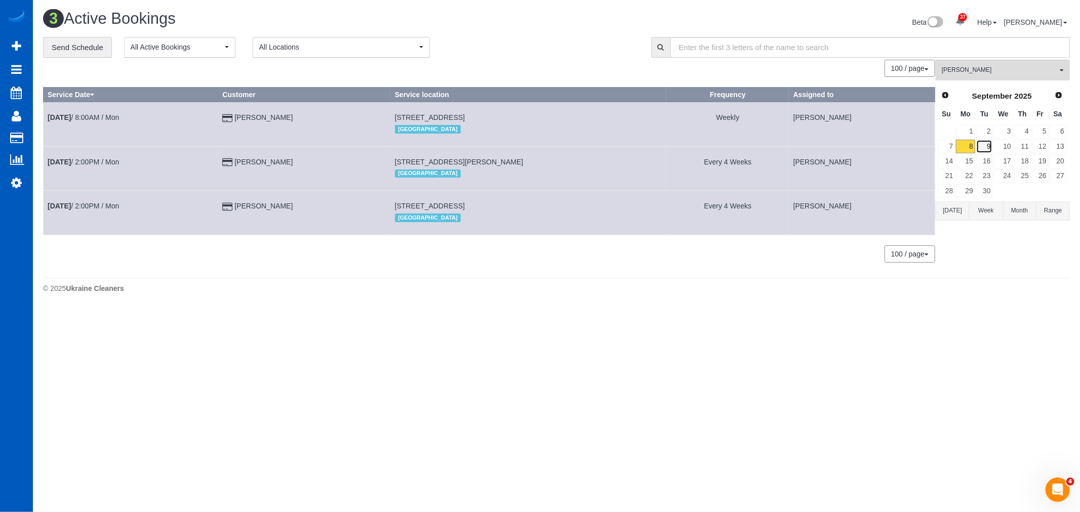
click at [988, 153] on link "9" at bounding box center [984, 147] width 17 height 14
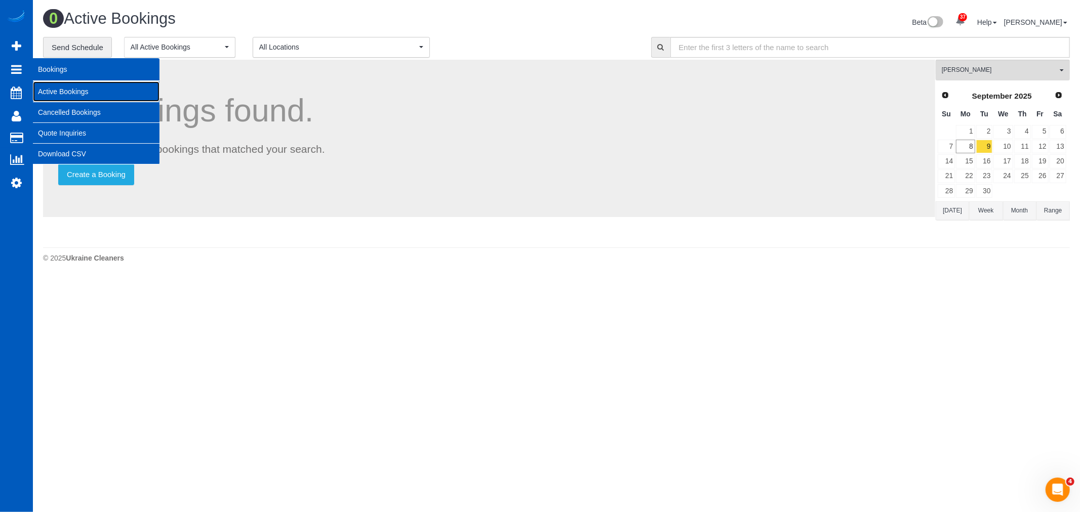
click at [85, 92] on link "Active Bookings" at bounding box center [96, 92] width 127 height 20
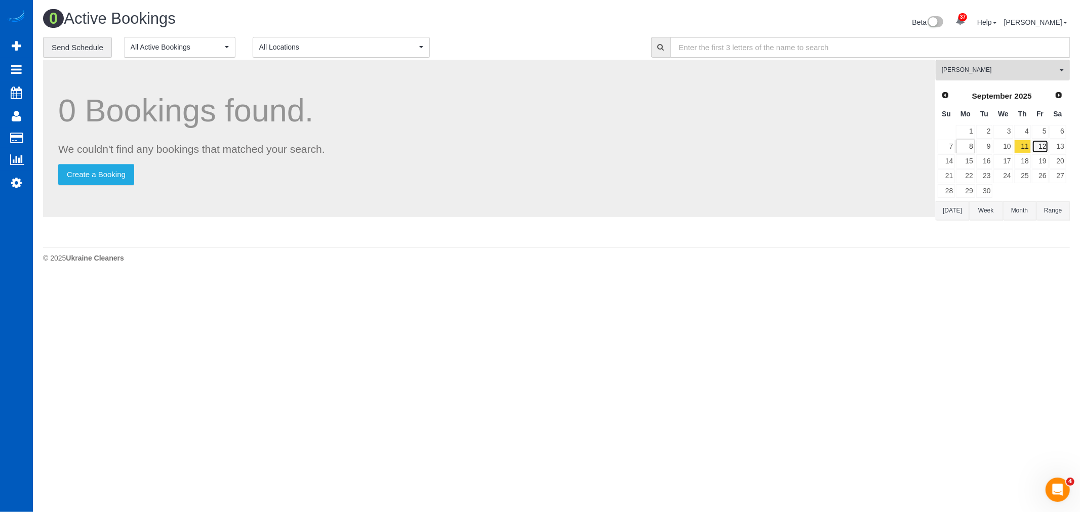
click at [1042, 149] on link "12" at bounding box center [1040, 147] width 17 height 14
click at [999, 72] on span "[PERSON_NAME]" at bounding box center [999, 70] width 115 height 9
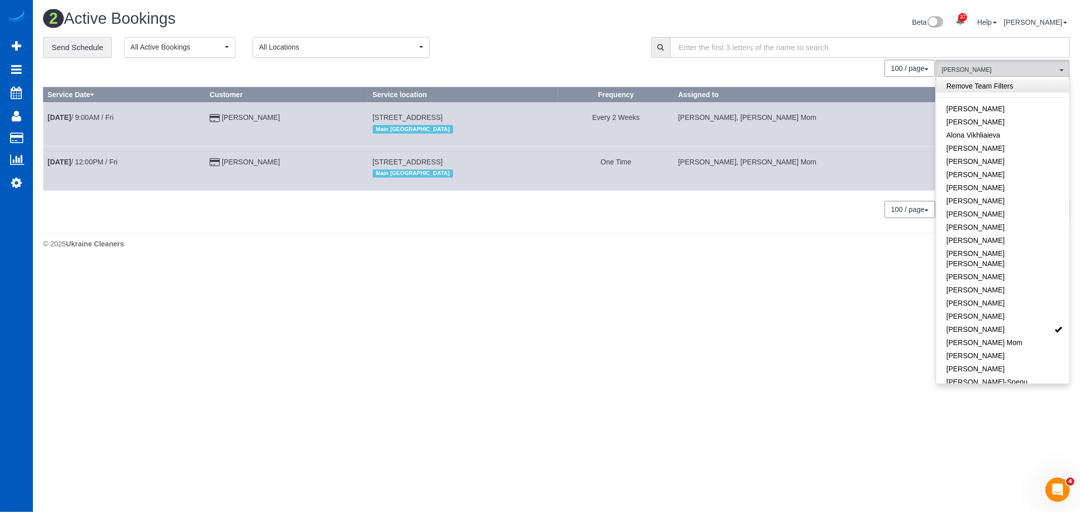
click at [999, 89] on link "Remove Team Filters" at bounding box center [1002, 86] width 133 height 13
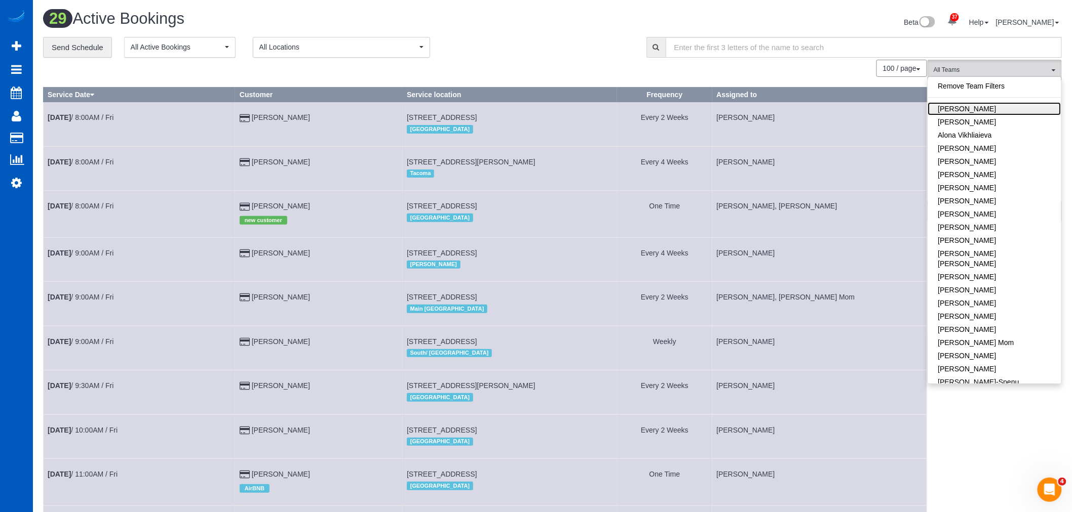
click at [973, 112] on link "[PERSON_NAME]" at bounding box center [994, 108] width 133 height 13
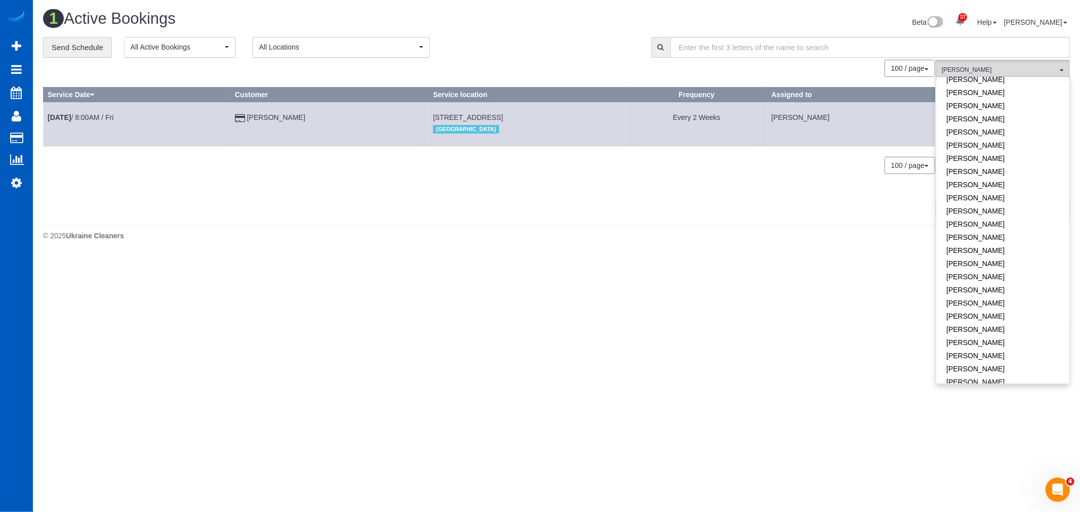
scroll to position [563, 0]
click at [981, 126] on link "[PERSON_NAME]" at bounding box center [1002, 132] width 133 height 13
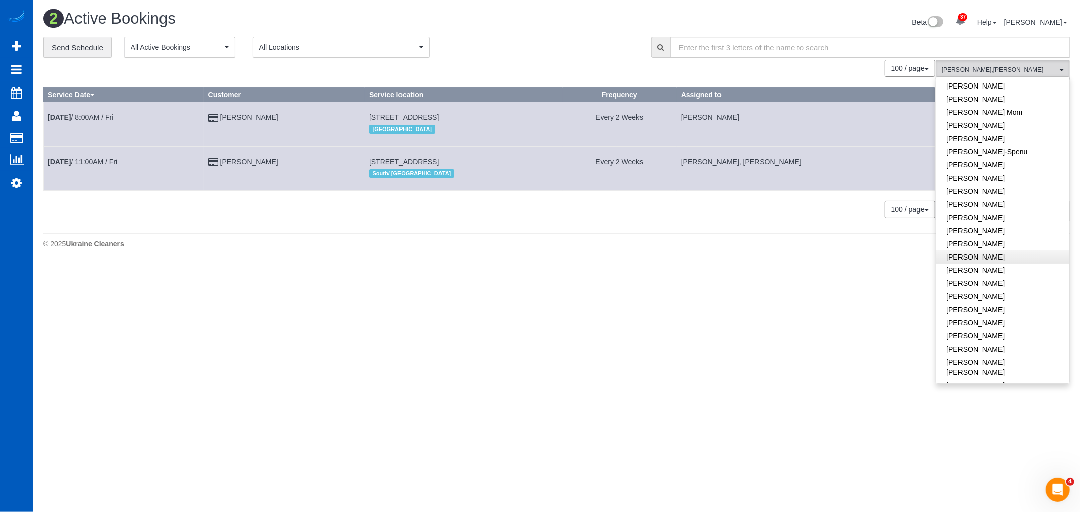
scroll to position [205, 0]
click at [1014, 171] on link "[PERSON_NAME]-Spenu" at bounding box center [1002, 177] width 133 height 13
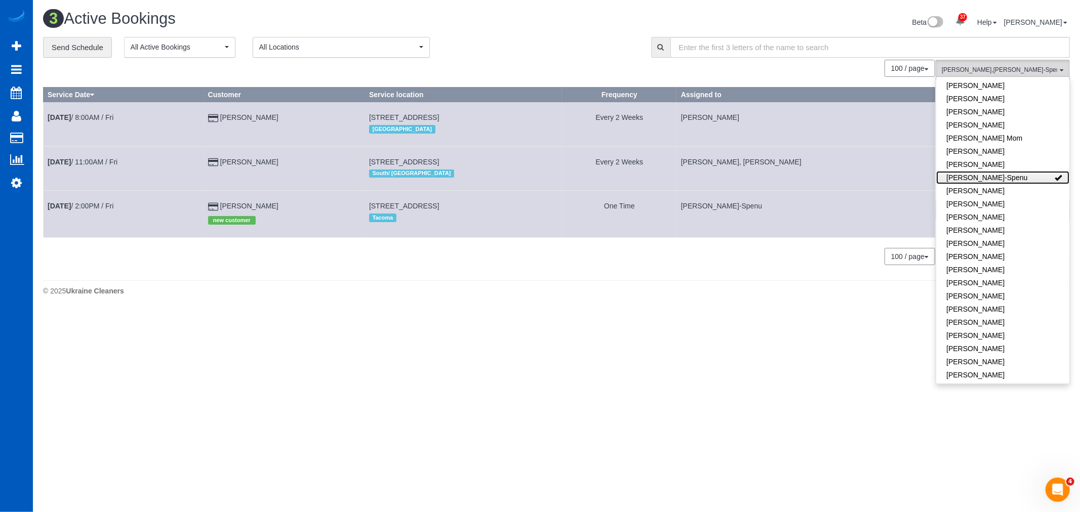
click at [1014, 171] on link "[PERSON_NAME]-Spenu" at bounding box center [1002, 177] width 133 height 13
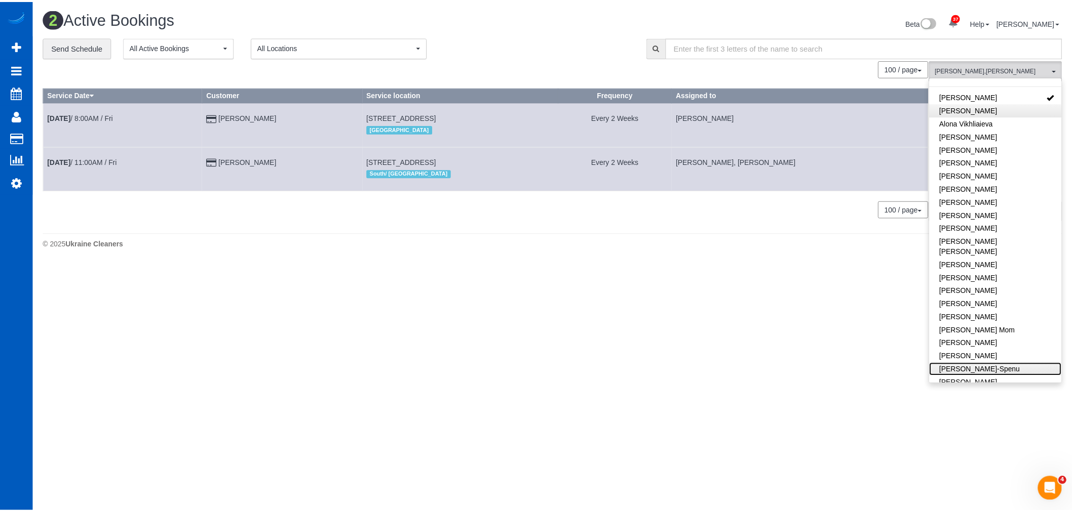
scroll to position [0, 0]
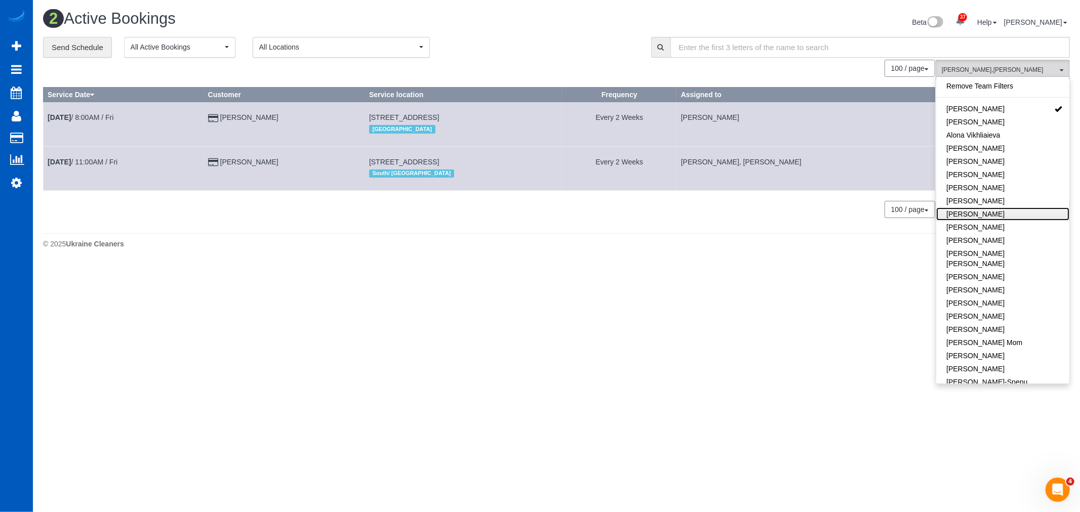
click at [999, 217] on link "[PERSON_NAME]" at bounding box center [1002, 214] width 133 height 13
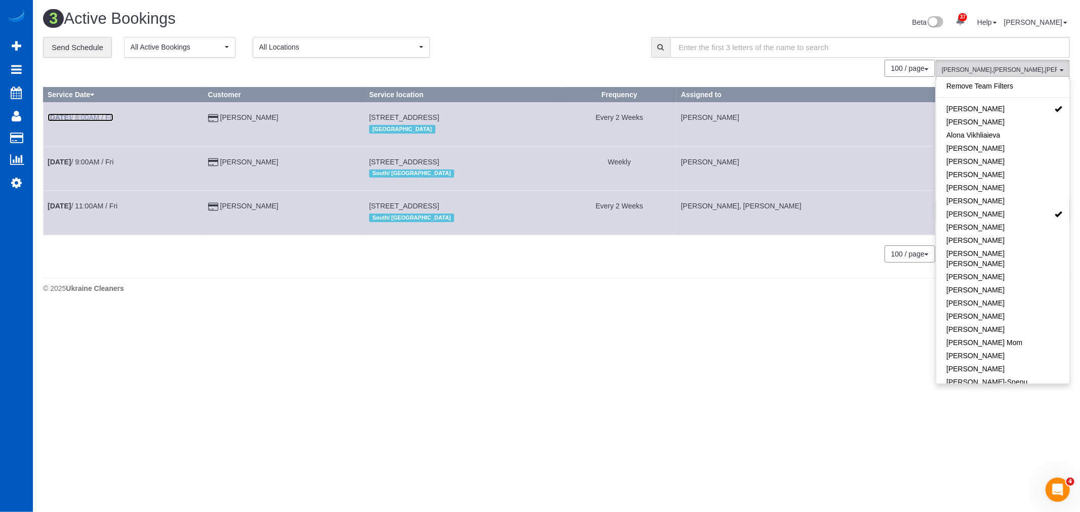
click at [80, 115] on link "Sep 12th / 8:00AM / Fri" at bounding box center [81, 117] width 66 height 8
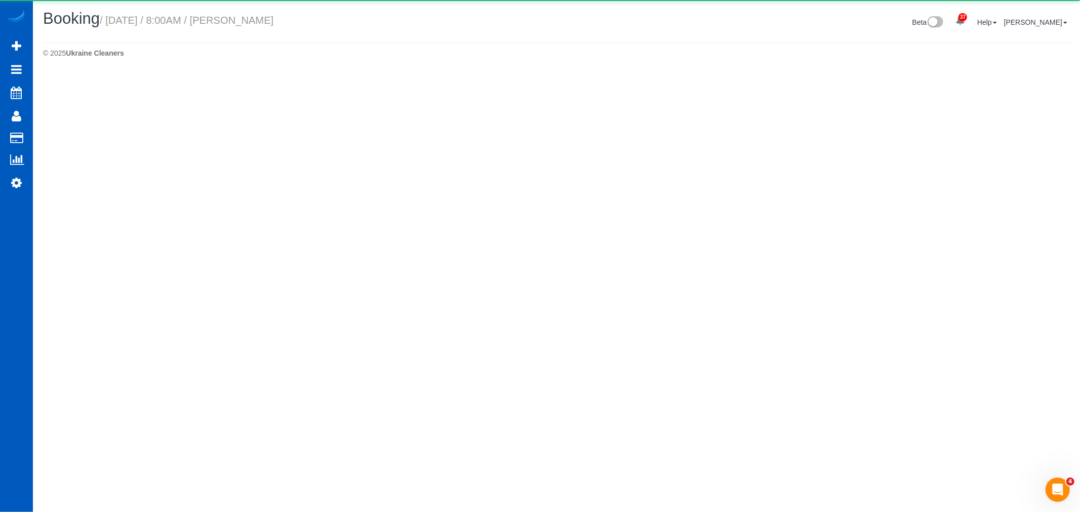
select select "WA"
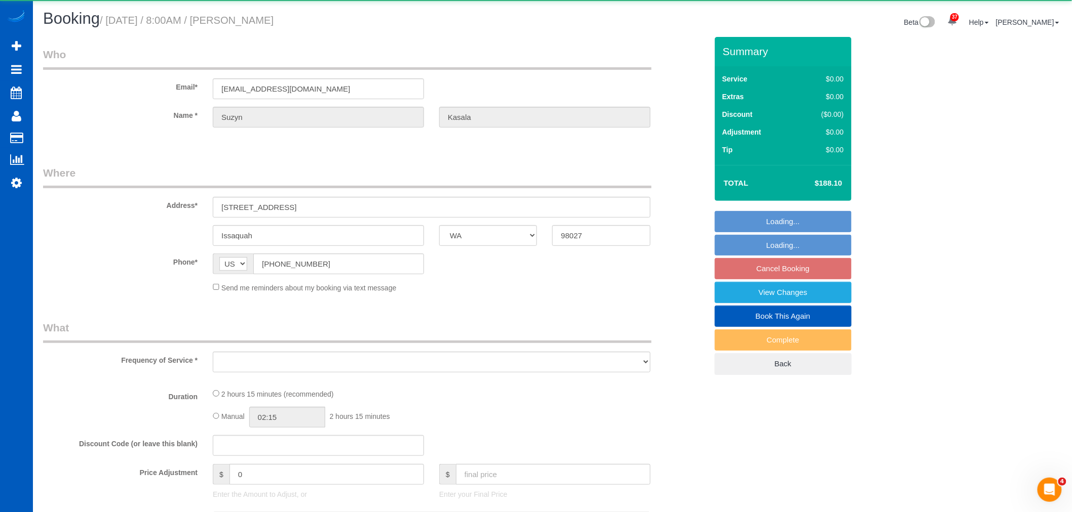
select select "object:17339"
select select "string:fspay-e6a36a8f-4df5-491a-aff1-74d3fb2221ba"
select select "object:17559"
select select "199"
select select "1501"
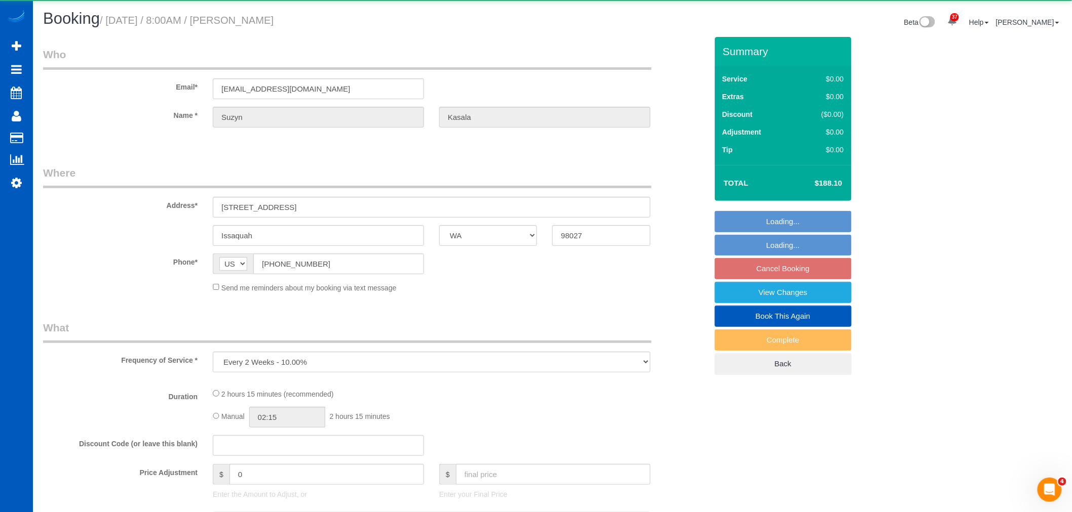
select select "3"
select select "spot16"
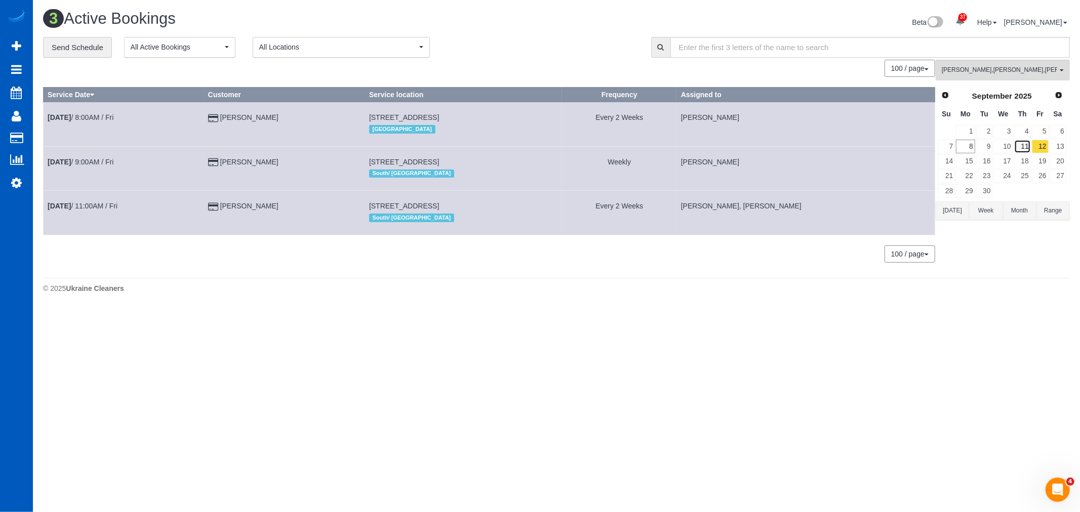
click at [1022, 150] on link "11" at bounding box center [1022, 147] width 17 height 14
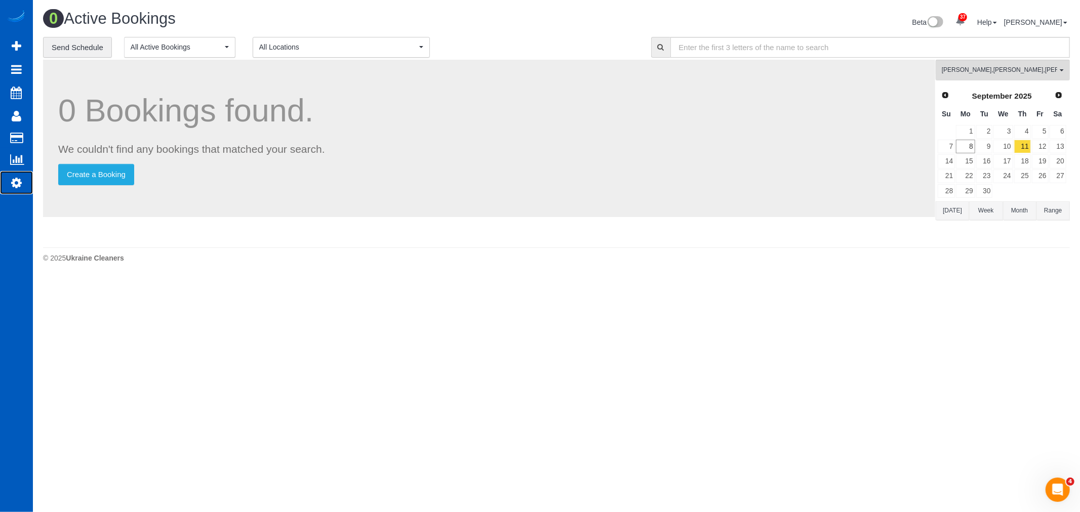
click at [19, 183] on icon at bounding box center [16, 183] width 11 height 12
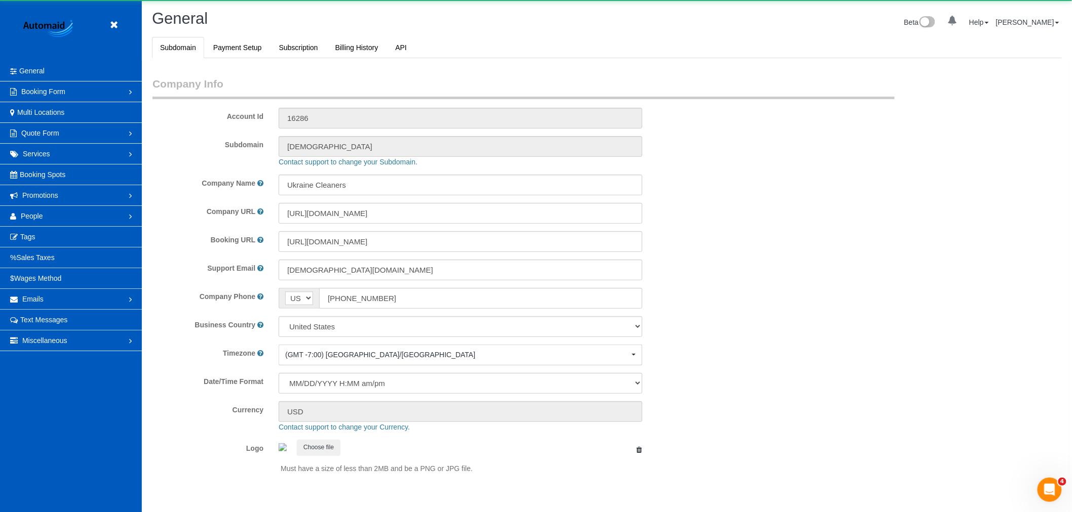
scroll to position [2214, 1072]
select select "1"
click at [49, 210] on link "People" at bounding box center [71, 216] width 142 height 20
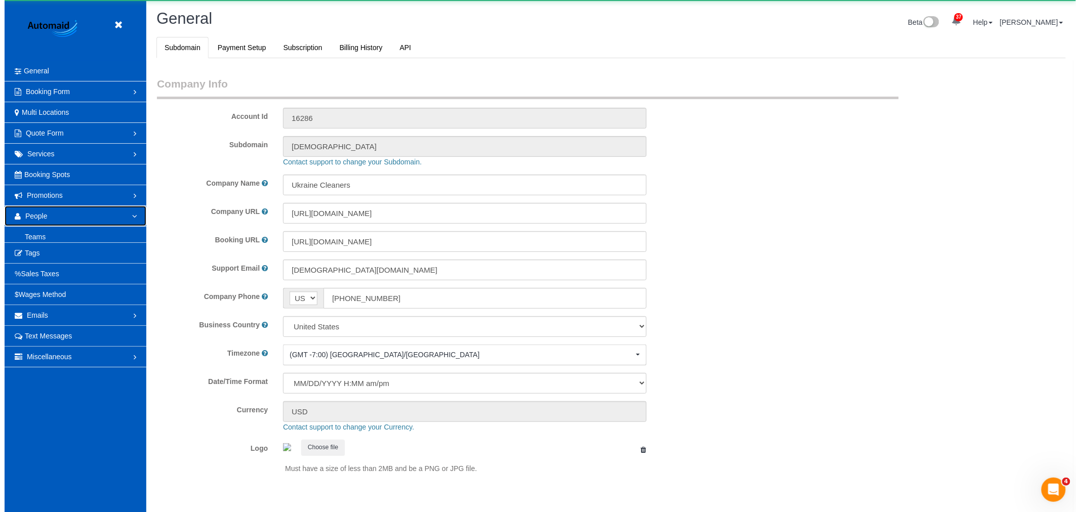
scroll to position [0, 0]
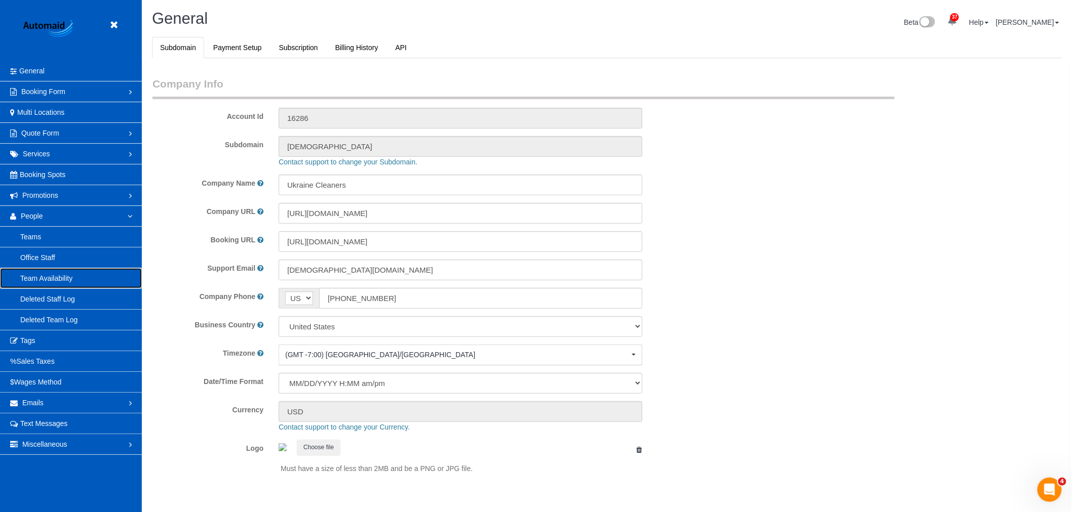
click at [50, 282] on link "Team Availability" at bounding box center [71, 278] width 142 height 20
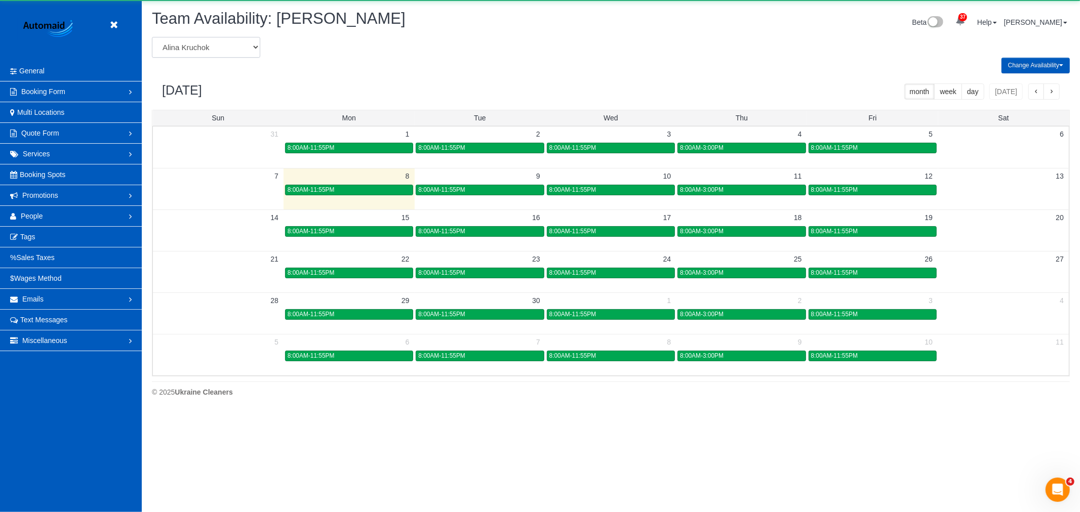
click at [198, 52] on select "Alina Kruchok Alona Tarasiuk Alona Vikhliaieva Anastasiia Demchenko Anastasiia …" at bounding box center [206, 47] width 108 height 21
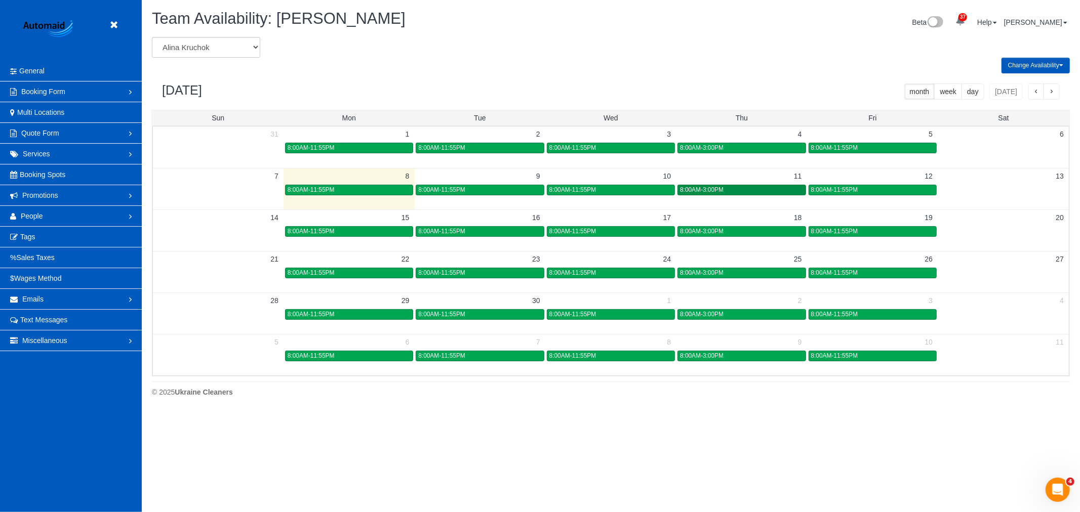
click at [730, 193] on div "8:00AM-3:00PM" at bounding box center [741, 190] width 123 height 8
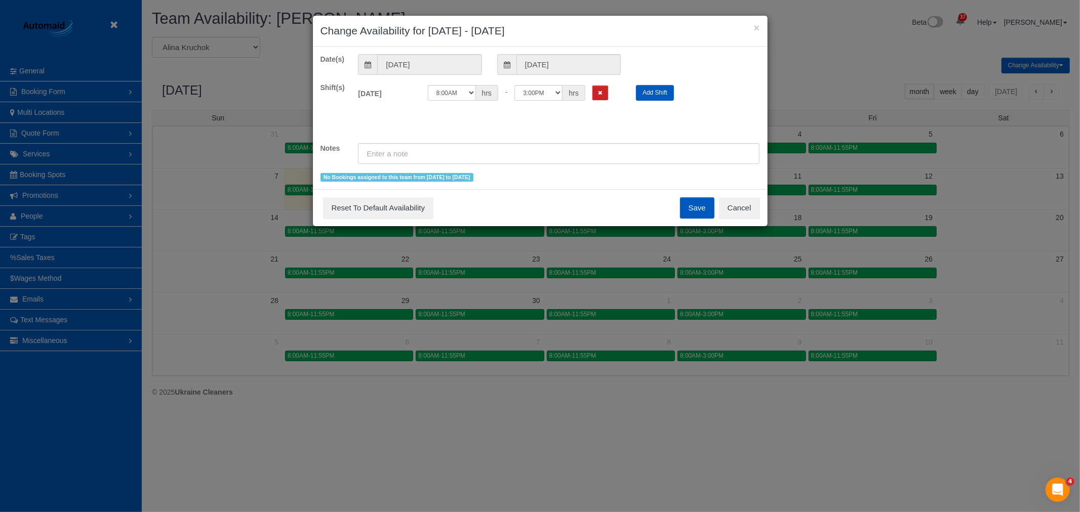
click at [758, 219] on div "Save Reset To Default Availability Cancel" at bounding box center [540, 207] width 455 height 37
click at [730, 201] on button "Cancel" at bounding box center [739, 207] width 41 height 21
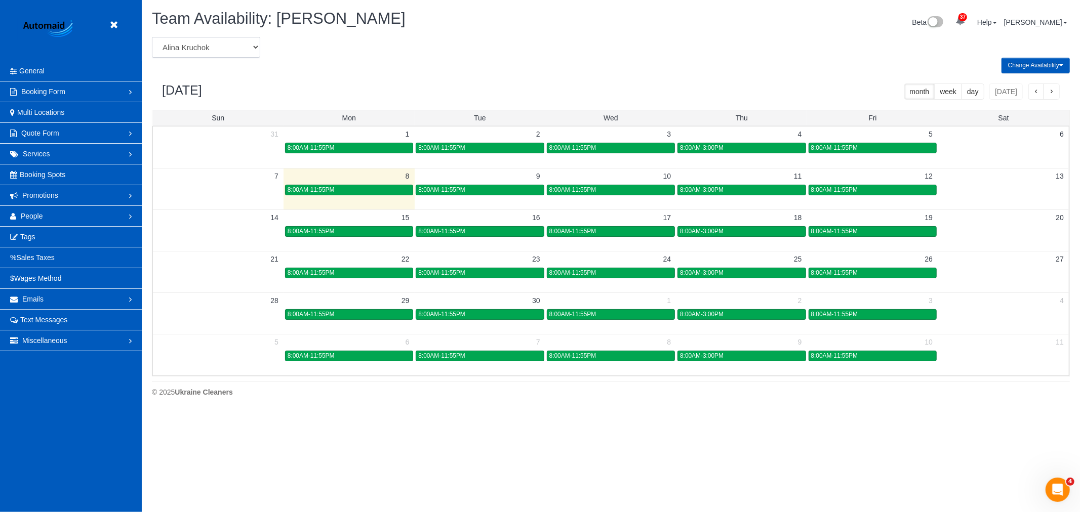
click at [207, 47] on select "Alina Kruchok Alona Tarasiuk Alona Vikhliaieva Anastasiia Demchenko Anastasiia …" at bounding box center [206, 47] width 108 height 21
select select "number:24949"
click at [152, 37] on select "Alina Kruchok Alona Tarasiuk Alona Vikhliaieva Anastasiia Demchenko Anastasiia …" at bounding box center [206, 47] width 108 height 21
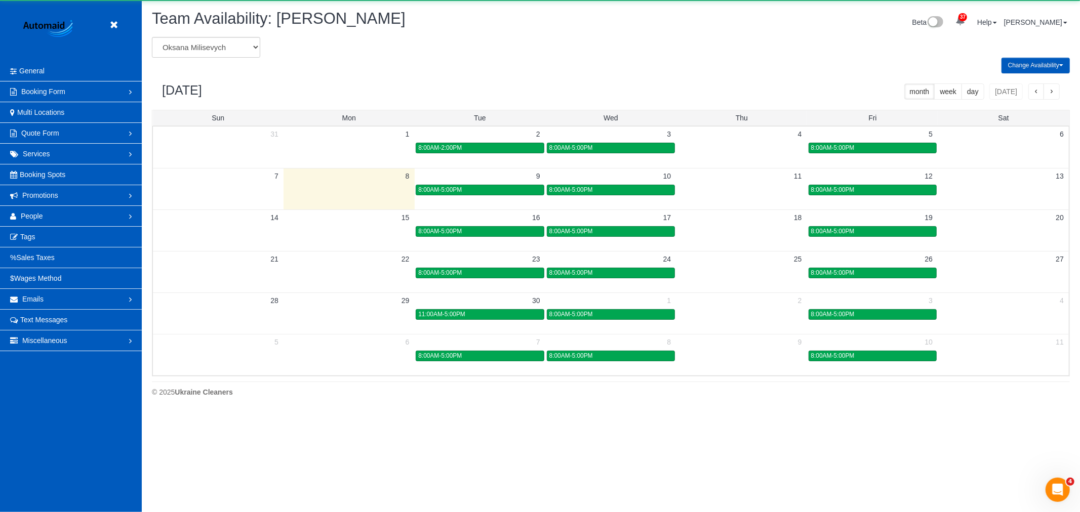
click at [731, 192] on td at bounding box center [742, 190] width 131 height 12
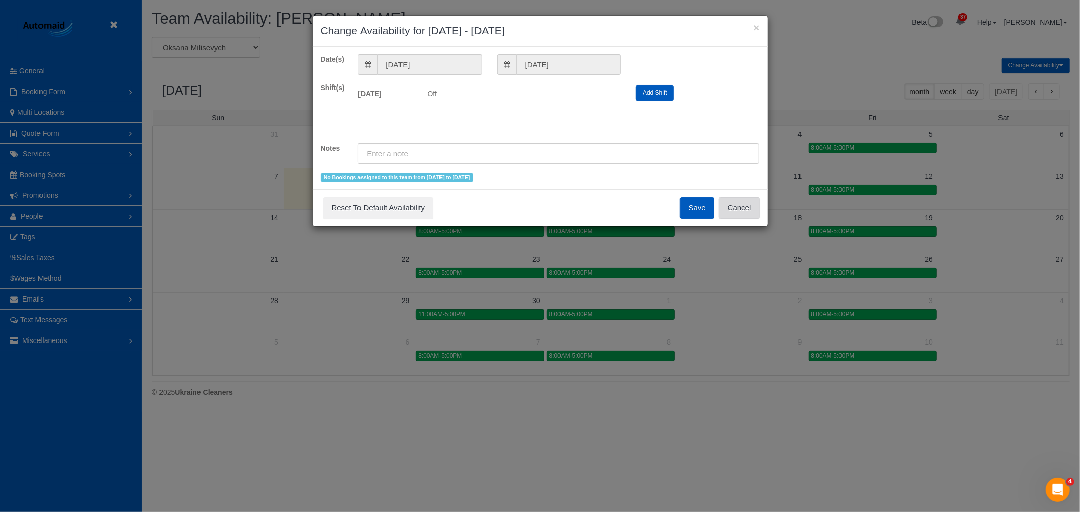
click at [749, 206] on button "Cancel" at bounding box center [739, 207] width 41 height 21
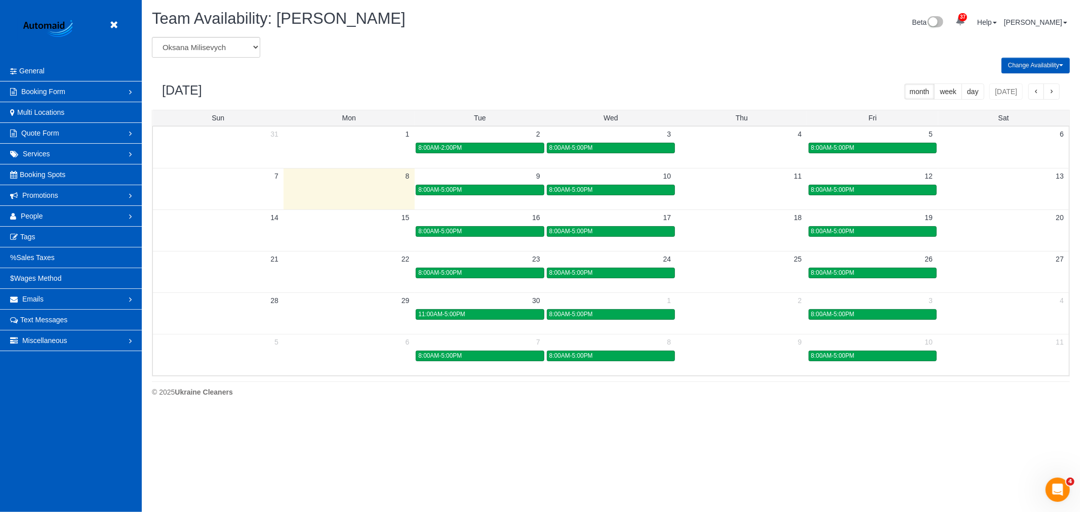
click at [264, 67] on div "Change Availability Default Availability Specific Date Request Time Off Exclude…" at bounding box center [610, 66] width 933 height 16
click at [244, 48] on select "Alina Kruchok Alona Tarasiuk Alona Vikhliaieva Anastasiia Demchenko Anastasiia …" at bounding box center [206, 47] width 108 height 21
select select "number:1496"
click at [152, 37] on select "Alina Kruchok Alona Tarasiuk Alona Vikhliaieva Anastasiia Demchenko Anastasiia …" at bounding box center [206, 47] width 108 height 21
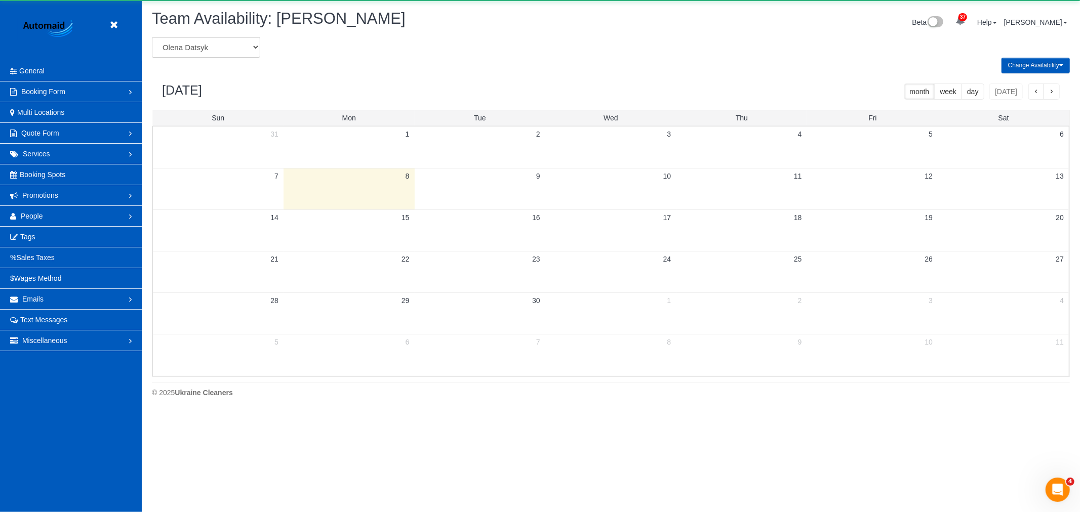
scroll to position [50225, 49558]
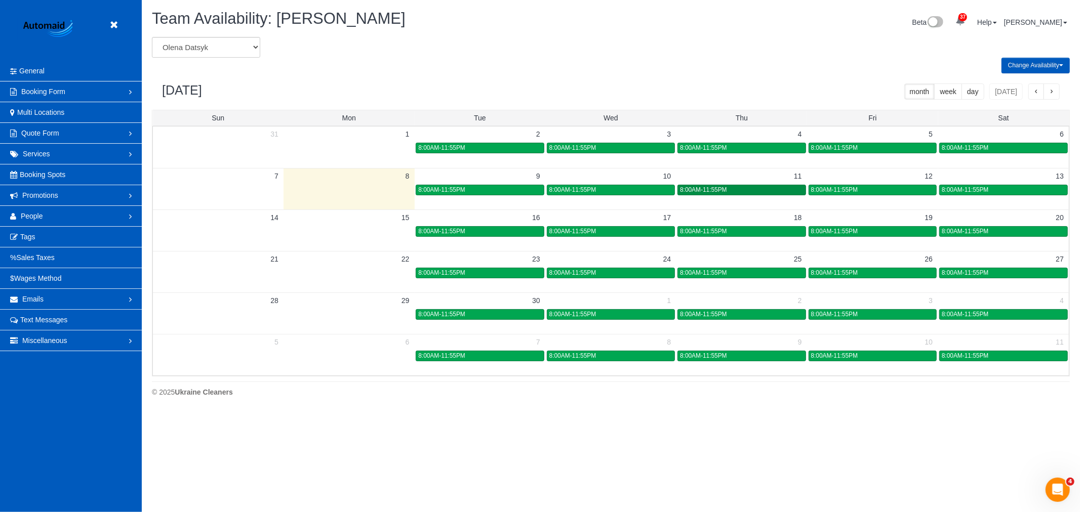
click at [743, 186] on link "8:00AM-11:55PM" at bounding box center [742, 190] width 128 height 11
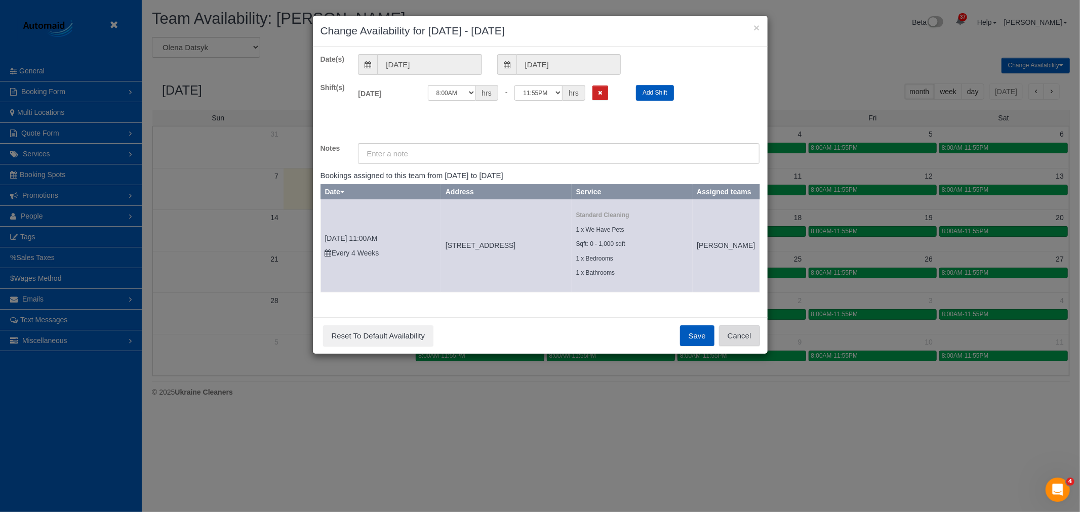
click at [733, 347] on button "Cancel" at bounding box center [739, 336] width 41 height 21
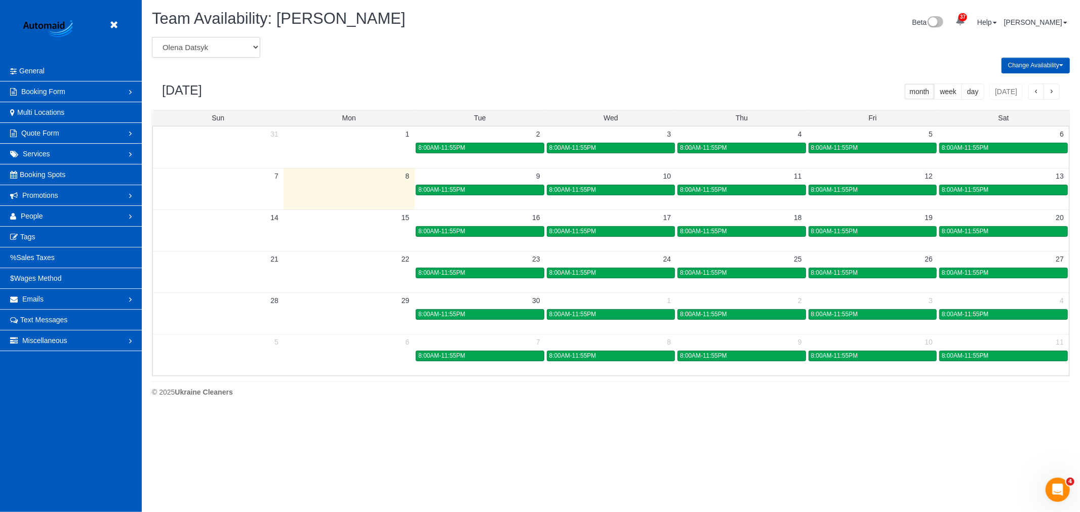
click at [212, 38] on select "Alina Kruchok Alona Tarasiuk Alona Vikhliaieva Anastasiia Demchenko Anastasiia …" at bounding box center [206, 47] width 108 height 21
select select "number:13"
click at [152, 37] on select "Alina Kruchok Alona Tarasiuk Alona Vikhliaieva Anastasiia Demchenko Anastasiia …" at bounding box center [206, 47] width 108 height 21
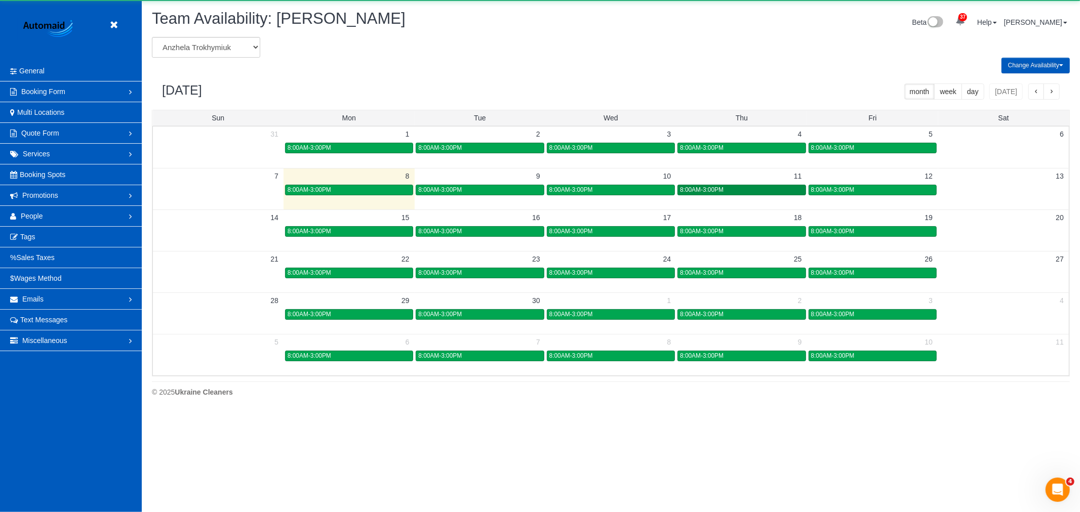
click at [725, 191] on div "8:00AM-3:00PM" at bounding box center [741, 190] width 123 height 8
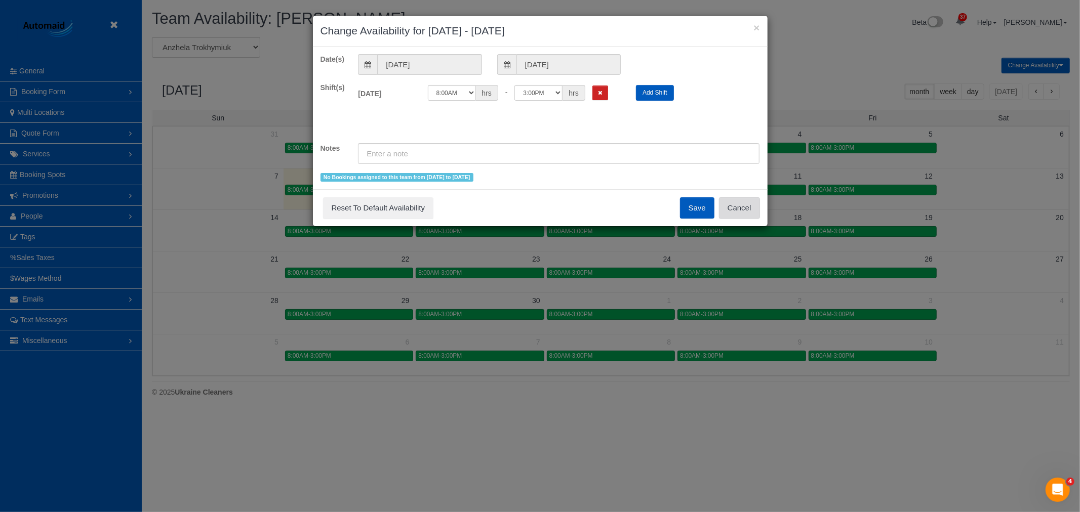
click at [740, 208] on button "Cancel" at bounding box center [739, 207] width 41 height 21
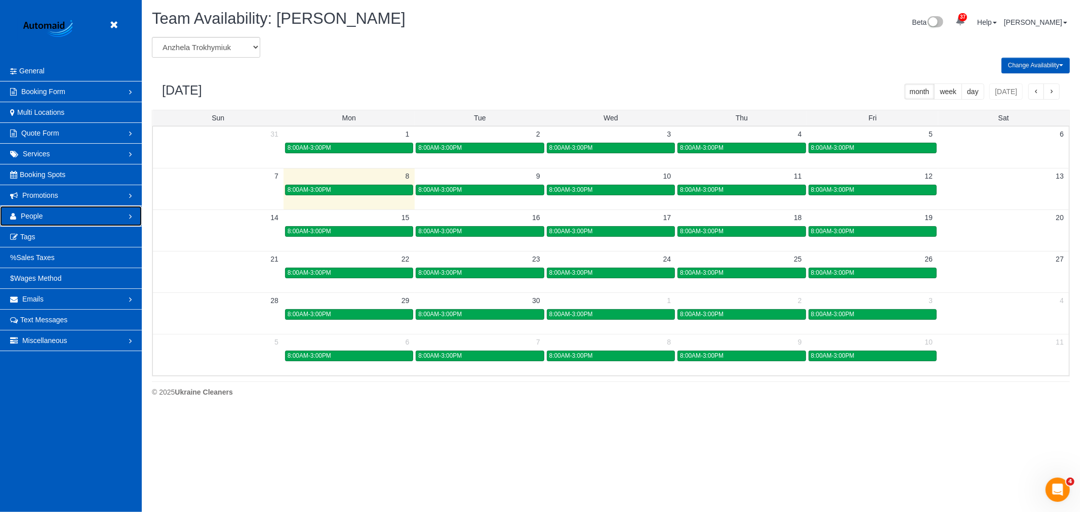
click at [46, 210] on link "People" at bounding box center [71, 216] width 142 height 20
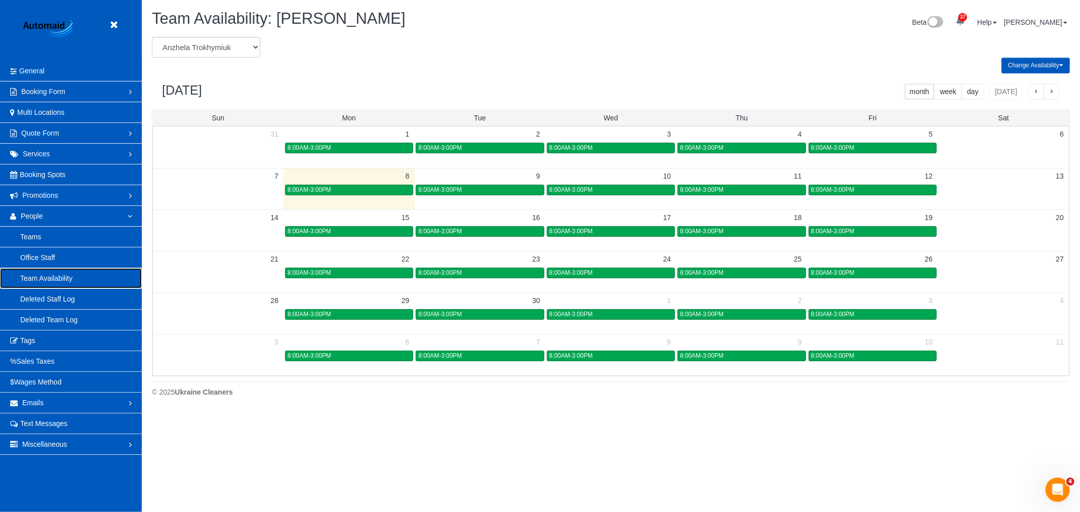
click at [44, 280] on link "Team Availability" at bounding box center [71, 278] width 142 height 20
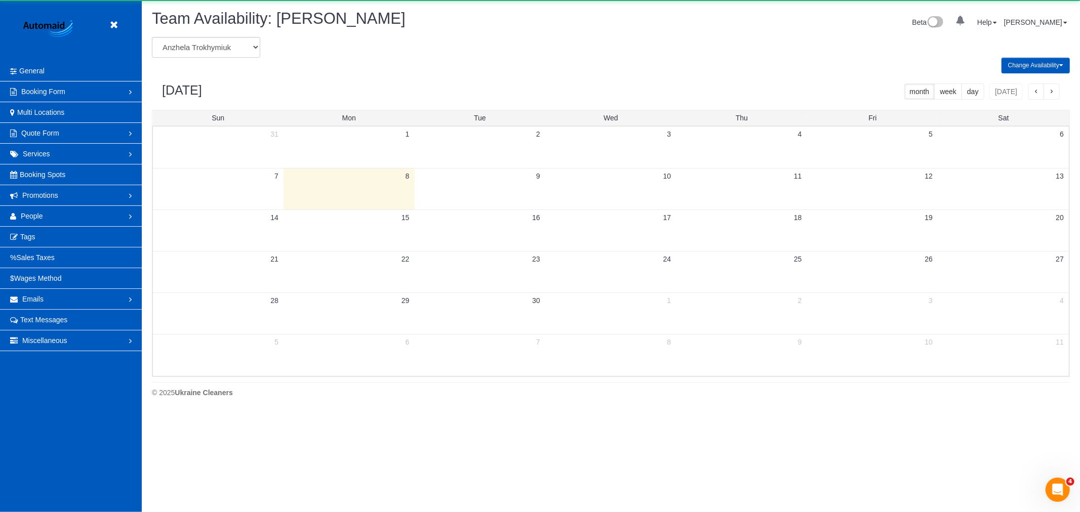
scroll to position [413, 1080]
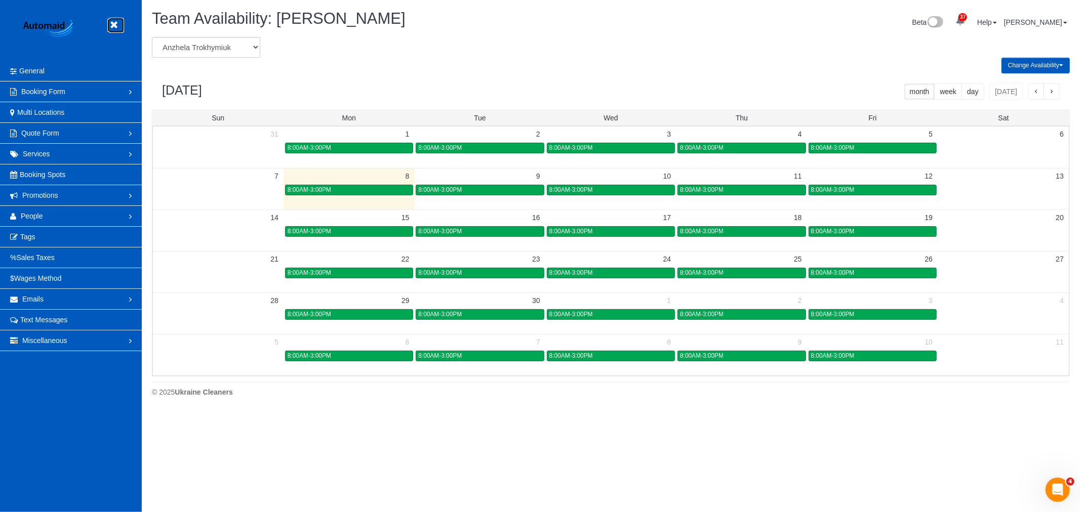
click at [117, 22] on icon at bounding box center [113, 25] width 13 height 13
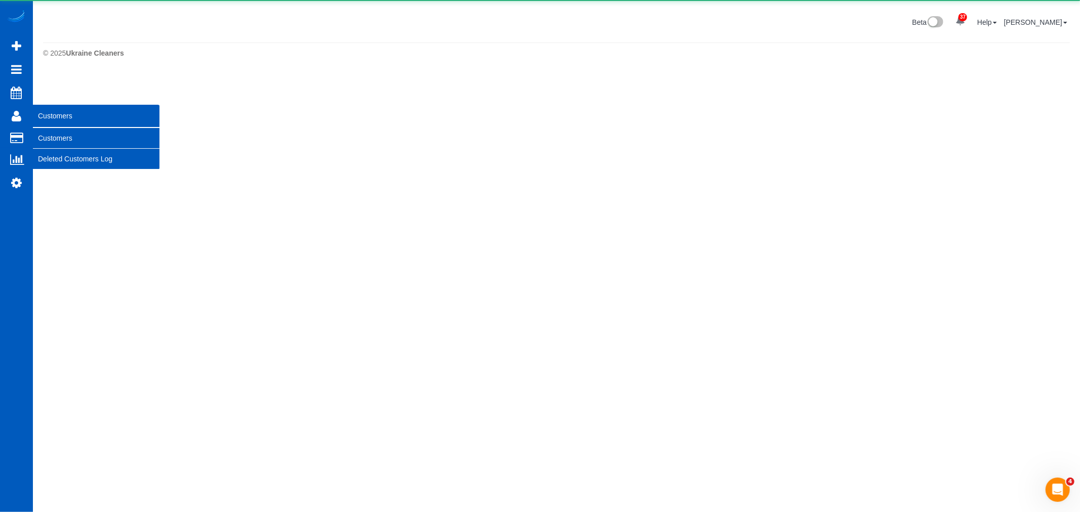
scroll to position [279, 1080]
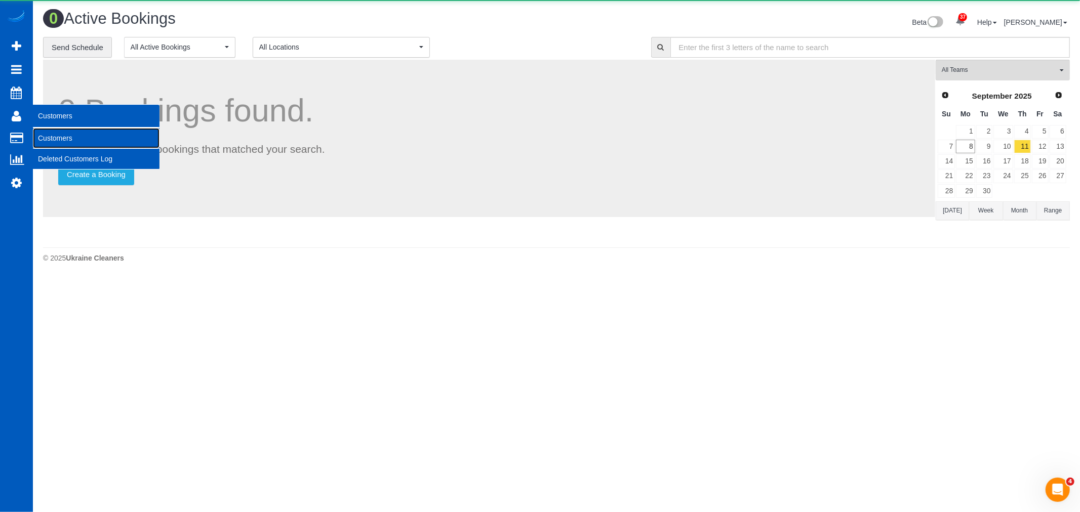
click at [52, 135] on link "Customers" at bounding box center [96, 138] width 127 height 20
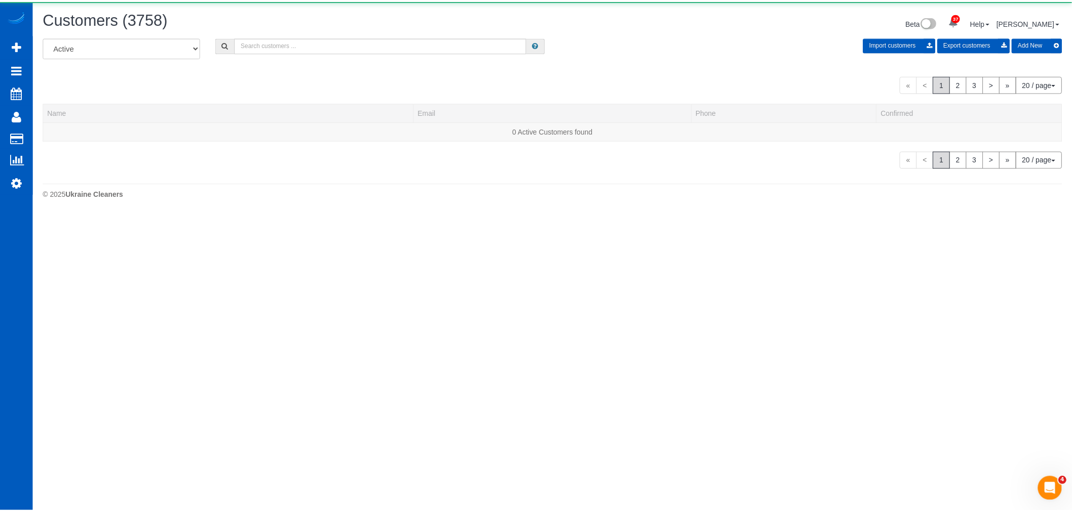
scroll to position [656, 1072]
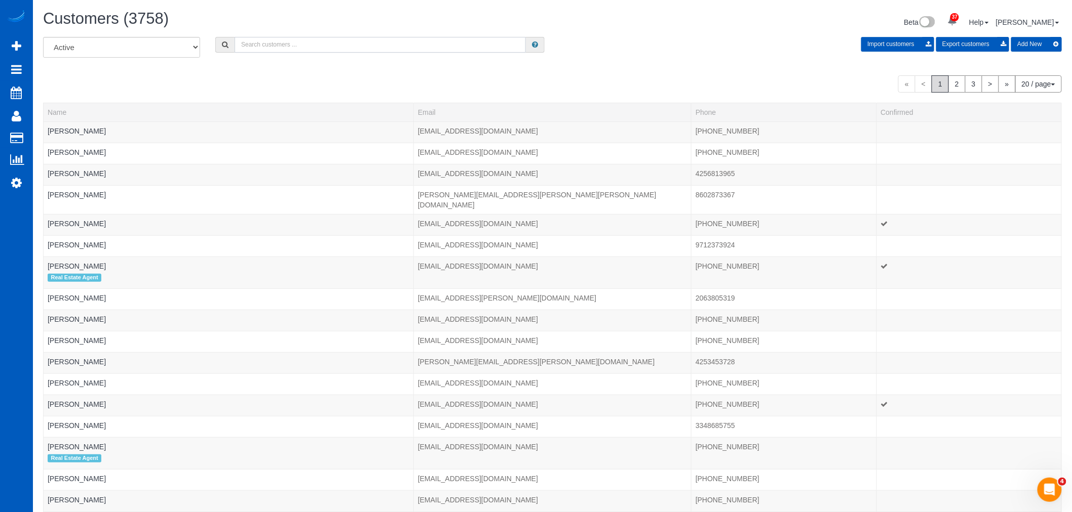
click at [306, 38] on input "text" at bounding box center [379, 45] width 291 height 16
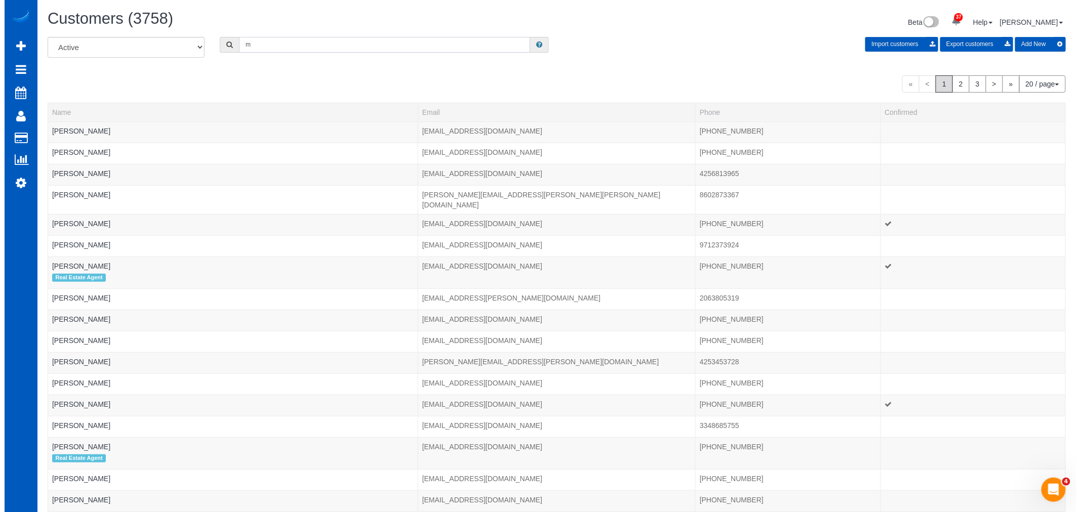
scroll to position [0, 0]
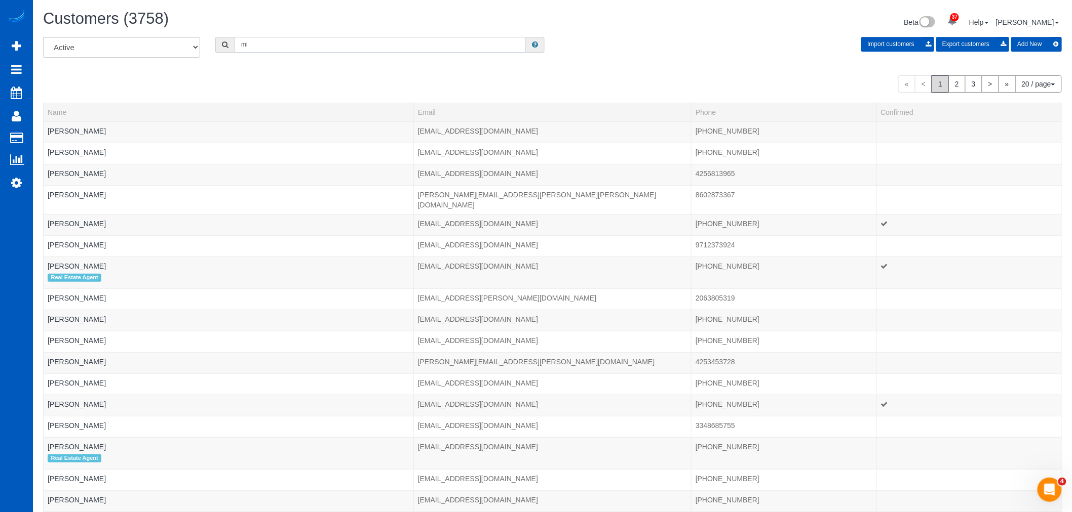
type input "m"
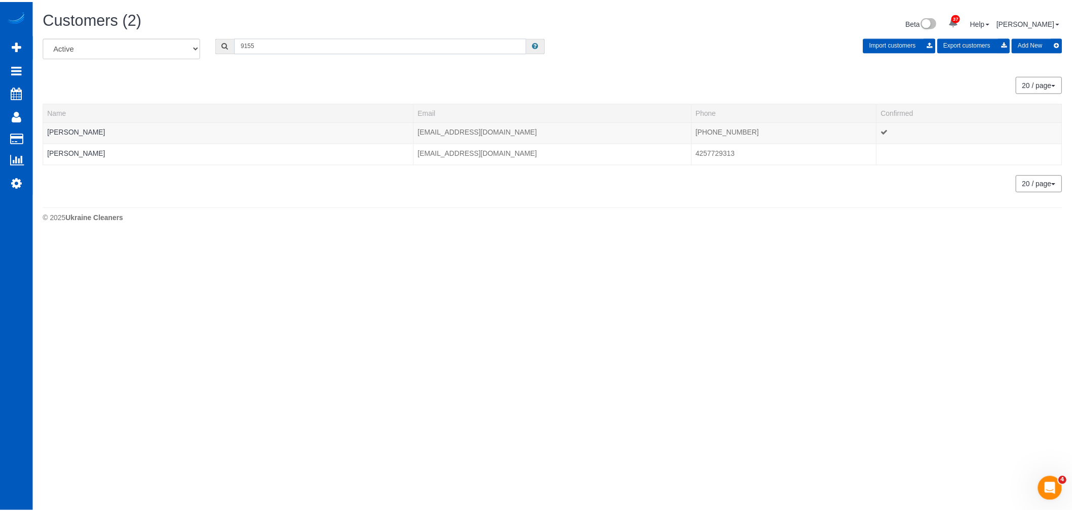
scroll to position [50401, 49558]
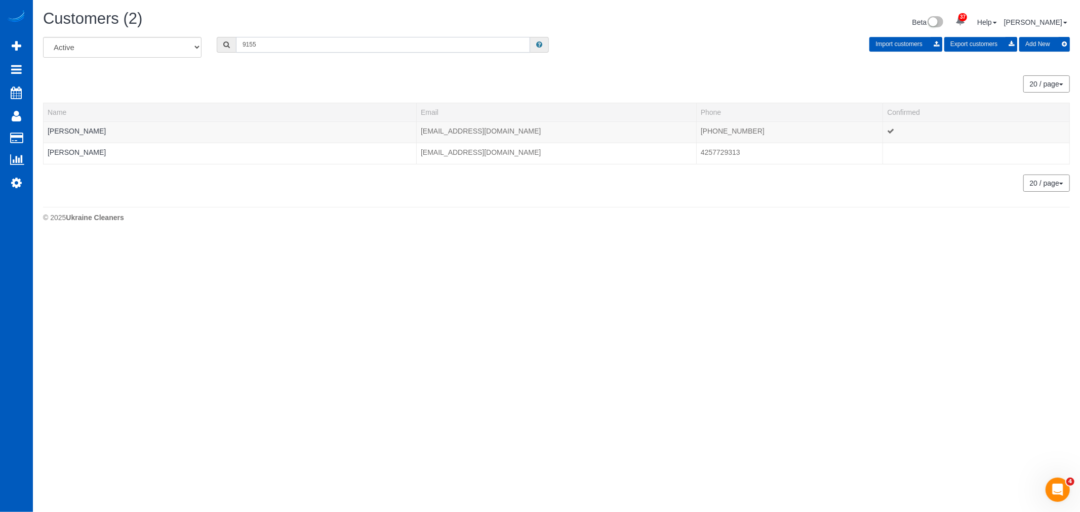
type input "9155"
click at [76, 129] on link "Michael Harnett" at bounding box center [77, 131] width 58 height 8
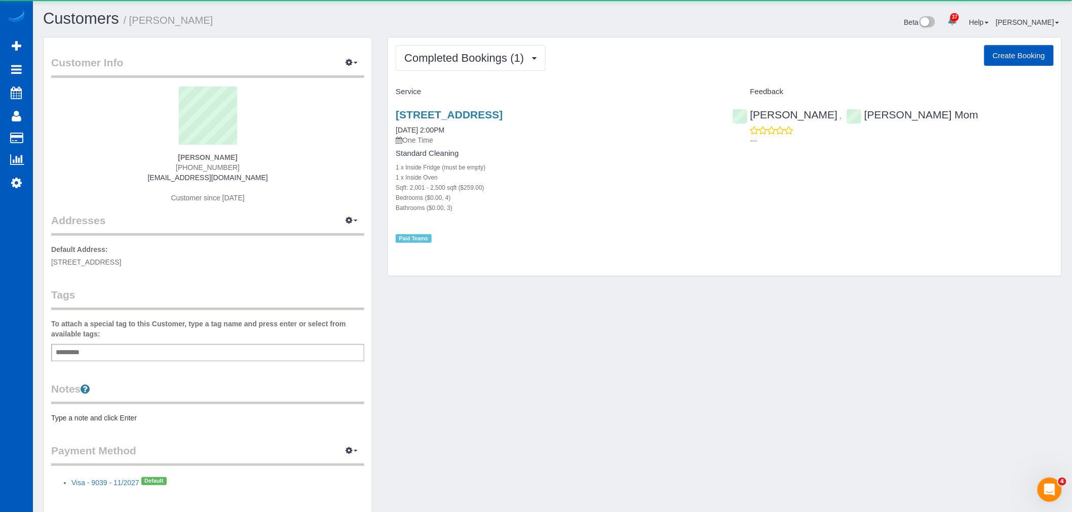
click at [1032, 51] on button "Create Booking" at bounding box center [1018, 55] width 69 height 21
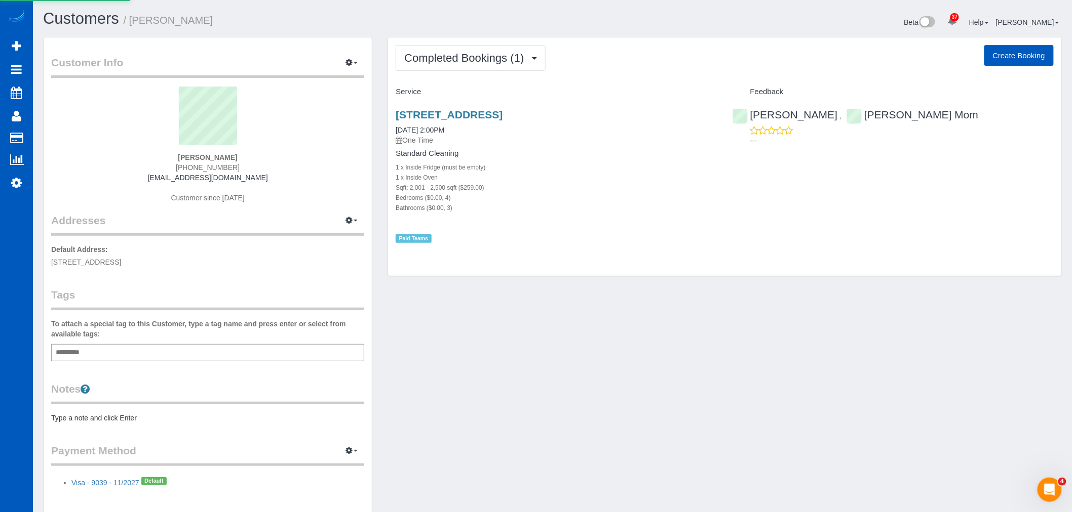
scroll to position [1147, 1072]
select select "CA"
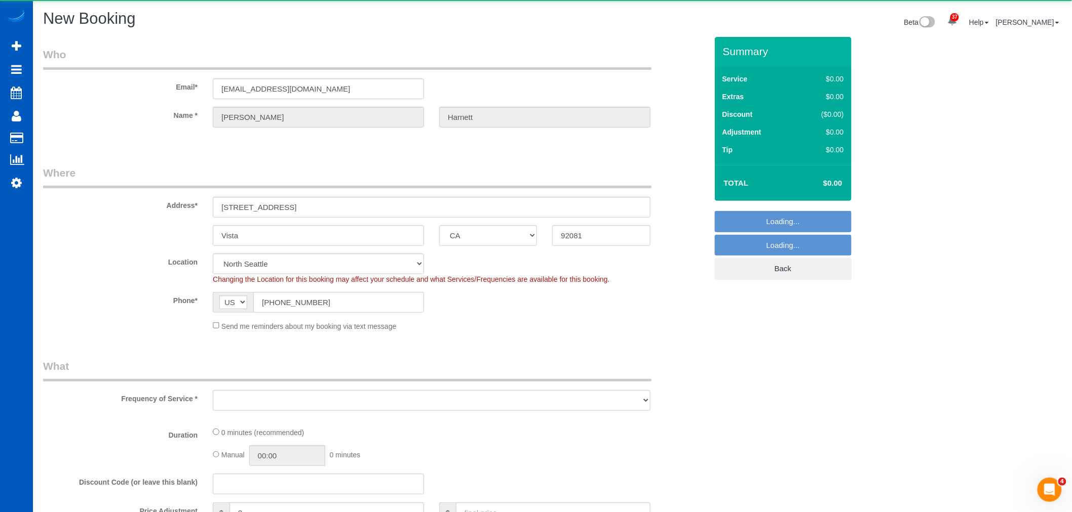
scroll to position [1690, 1072]
select select "object:21369"
select select "199"
select select "367"
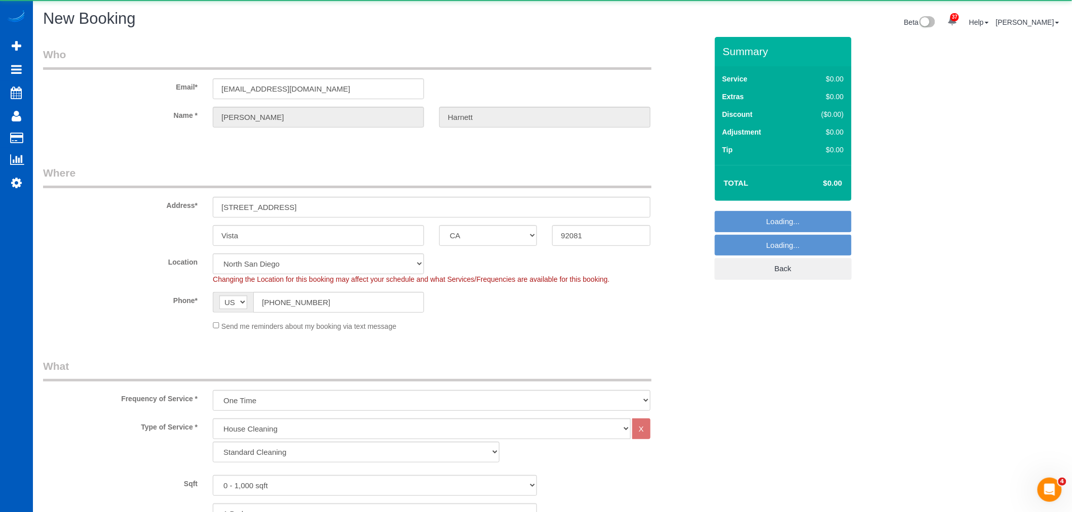
select select "object:21458"
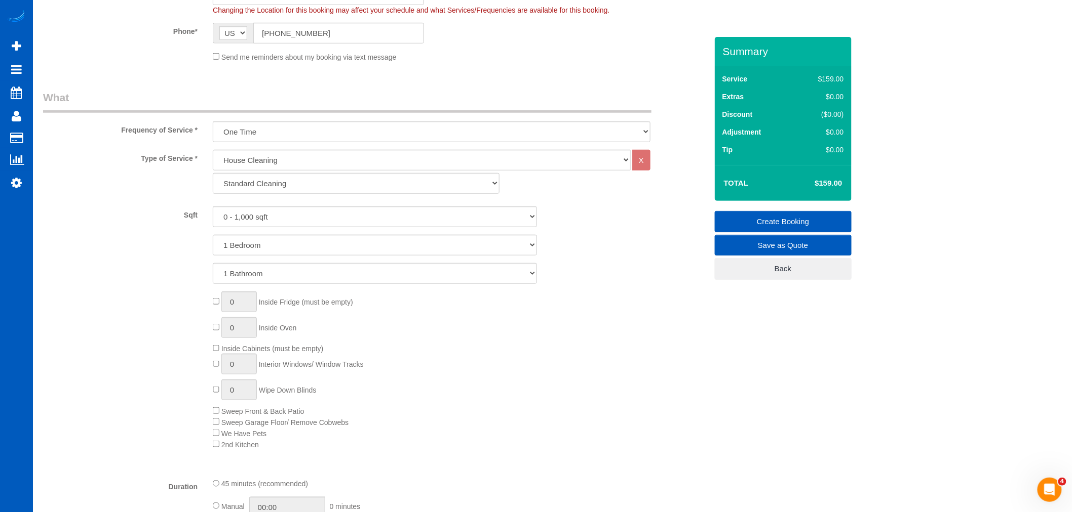
scroll to position [393, 0]
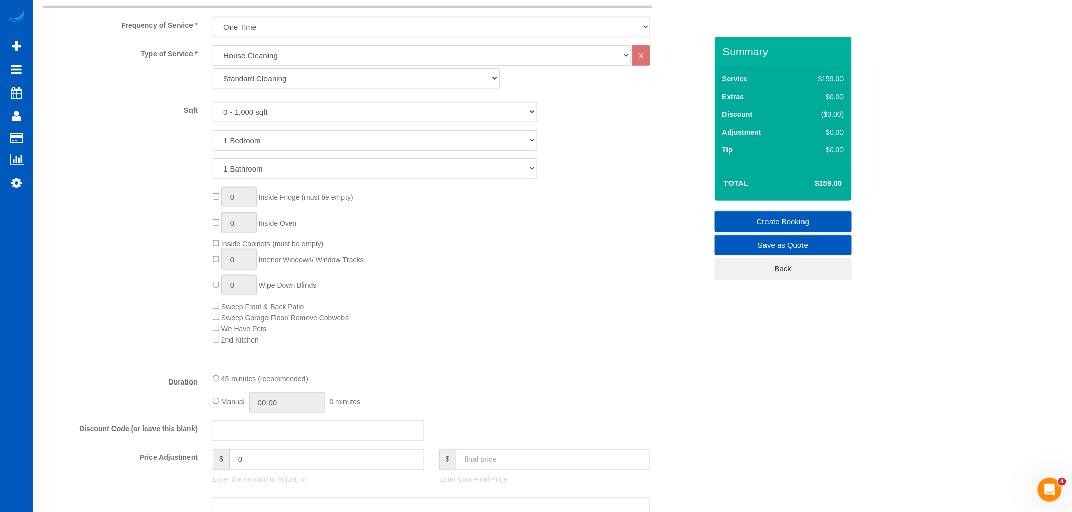
click at [323, 72] on select "Standard Cleaning Deep Cleaning Move In/ Out Cleaning" at bounding box center [356, 78] width 287 height 21
select select "368"
click at [213, 68] on select "Standard Cleaning Deep Cleaning Move In/ Out Cleaning" at bounding box center [356, 78] width 287 height 21
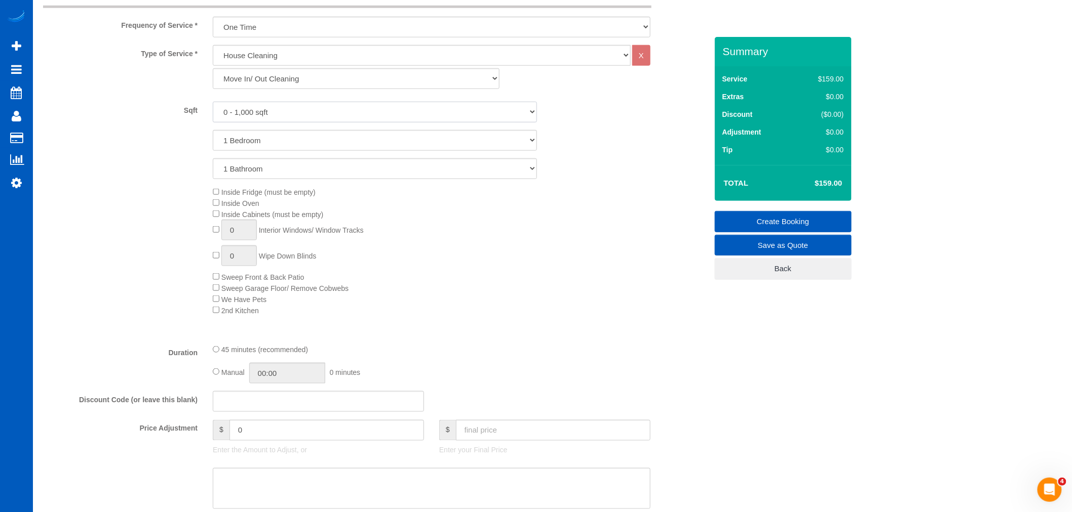
click at [279, 112] on select "0 - 1,000 sqft 1,001 - 1,500 sqft 1,501 - 2,000 sqft 2,001 - 2,500 sqft 2,501 -…" at bounding box center [375, 112] width 324 height 21
select select "2501"
click at [213, 102] on select "0 - 1,000 sqft 1,001 - 1,500 sqft 1,501 - 2,000 sqft 2,001 - 2,500 sqft 2,501 -…" at bounding box center [375, 112] width 324 height 21
click at [228, 143] on select "1 Bedroom 2 Bedrooms 3 Bedrooms 4 Bedrooms 5 Bedrooms 6 Bedrooms 7 Bedrooms" at bounding box center [375, 140] width 324 height 21
click at [213, 130] on select "1 Bedroom 2 Bedrooms 3 Bedrooms 4 Bedrooms 5 Bedrooms 6 Bedrooms 7 Bedrooms" at bounding box center [375, 140] width 324 height 21
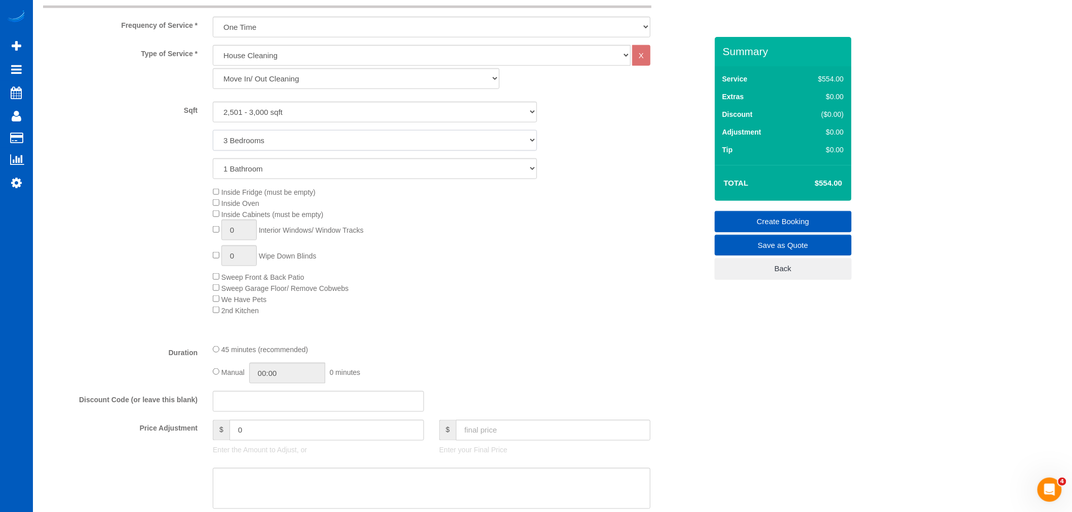
click at [255, 142] on select "1 Bedroom 2 Bedrooms 3 Bedrooms 4 Bedrooms 5 Bedrooms 6 Bedrooms 7 Bedrooms" at bounding box center [375, 140] width 324 height 21
select select "4"
click at [213, 130] on select "1 Bedroom 2 Bedrooms 3 Bedrooms 4 Bedrooms 5 Bedrooms 6 Bedrooms 7 Bedrooms" at bounding box center [375, 140] width 324 height 21
click at [249, 167] on select "1 Bathroom 2 Bathrooms 3 Bathrooms 4 Bathrooms 5 Bathrooms 6 Bathrooms 7 Bathro…" at bounding box center [375, 168] width 324 height 21
select select "3"
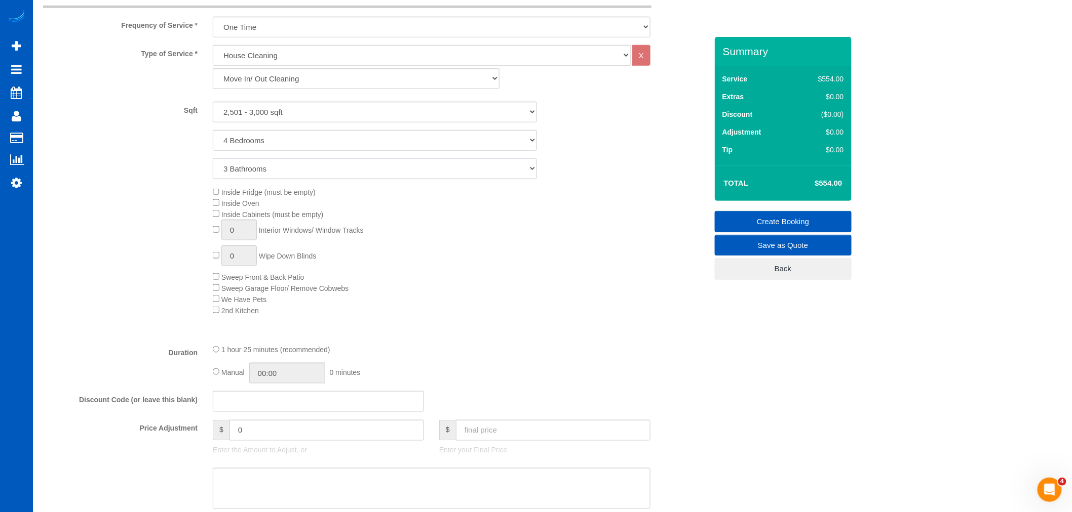
click at [213, 158] on select "1 Bathroom 2 Bathrooms 3 Bathrooms 4 Bathrooms 5 Bathrooms 6 Bathrooms 7 Bathro…" at bounding box center [375, 168] width 324 height 21
click at [219, 190] on span "Inside Fridge (must be empty)" at bounding box center [264, 192] width 103 height 8
click at [250, 238] on input "1" at bounding box center [238, 230] width 35 height 21
type input "12"
click at [248, 257] on input "1" at bounding box center [238, 256] width 35 height 21
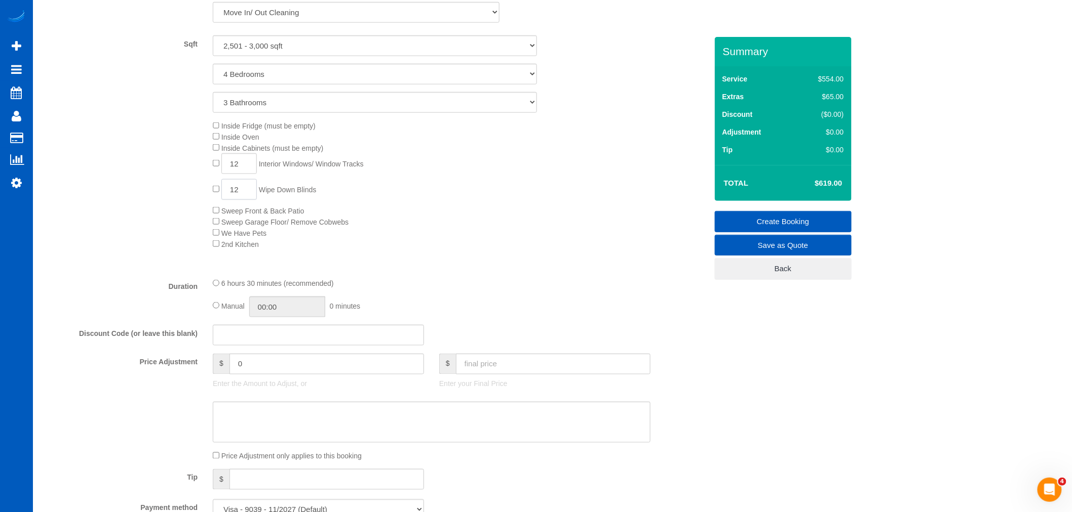
scroll to position [675, 0]
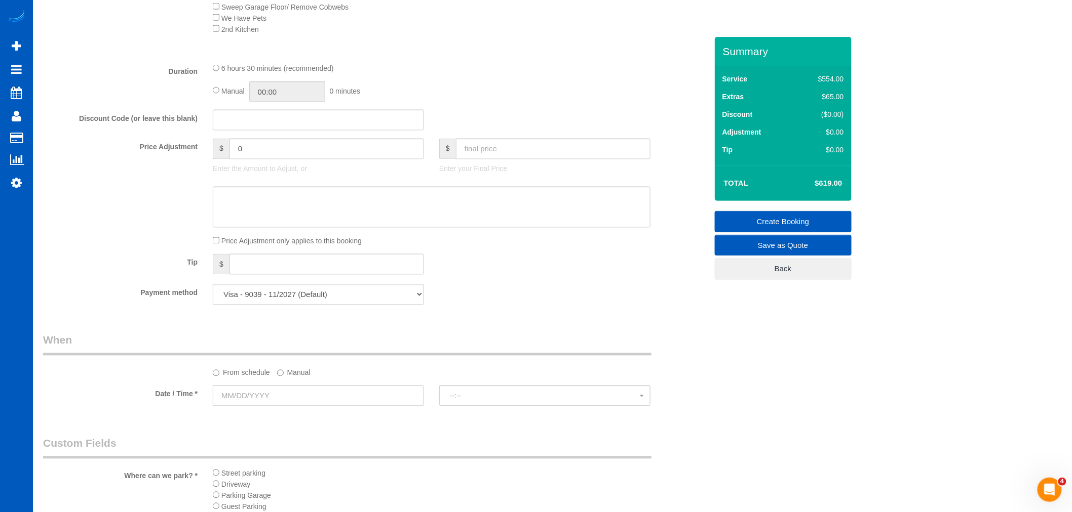
type input "12"
click at [529, 160] on input "text" at bounding box center [553, 149] width 194 height 21
type input "0"
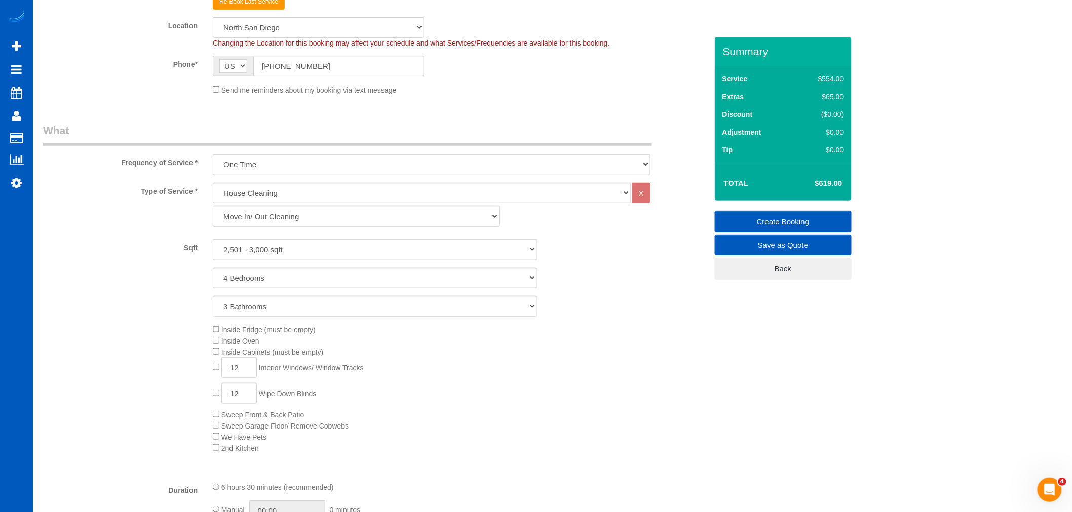
scroll to position [112, 0]
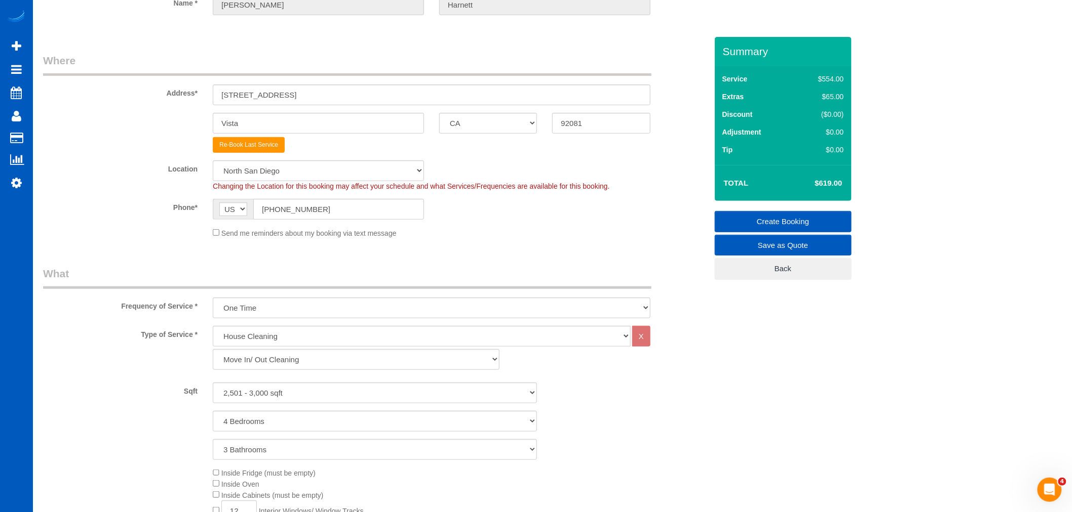
type input "-674"
drag, startPoint x: 309, startPoint y: 93, endPoint x: 211, endPoint y: 83, distance: 98.8
click at [211, 83] on div "Address* 1541 Sapphire LN" at bounding box center [374, 79] width 679 height 52
click at [220, 88] on input "1541 Sapphire LN" at bounding box center [432, 95] width 438 height 21
click at [239, 95] on input "1541 Sapphire LN" at bounding box center [432, 95] width 438 height 21
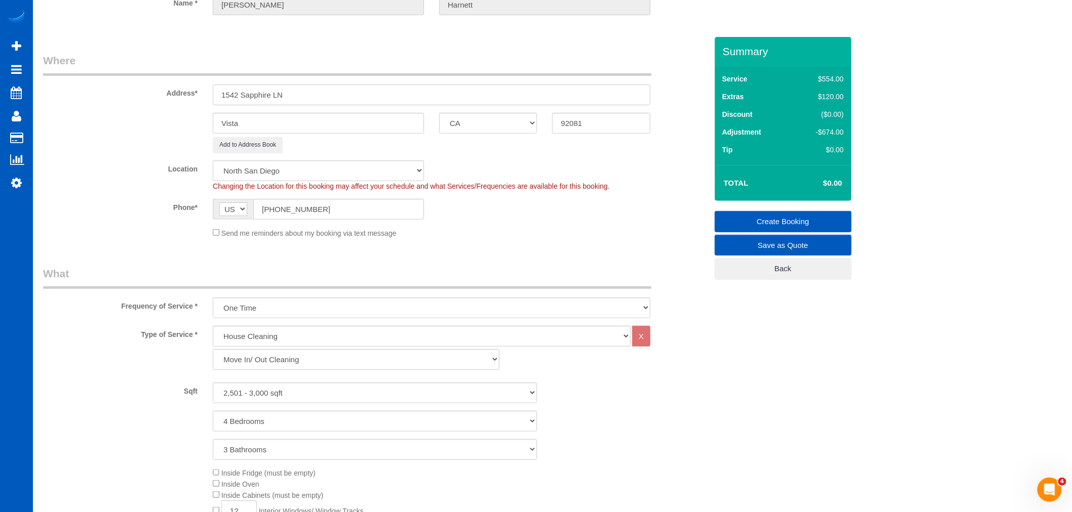
type input "1542 Sapphire LN"
click at [537, 160] on fieldset "Where Address* 1542 Sapphire LN Vista AK AL AR AZ CA CO CT DC DE FL GA HI IA ID…" at bounding box center [375, 149] width 664 height 193
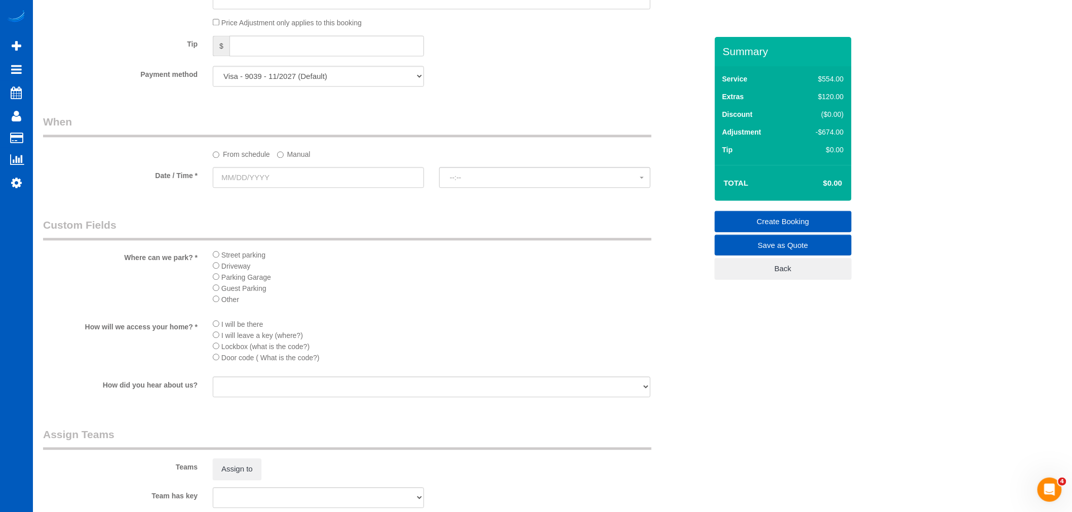
scroll to position [900, 0]
click at [256, 182] on input "text" at bounding box center [318, 171] width 211 height 21
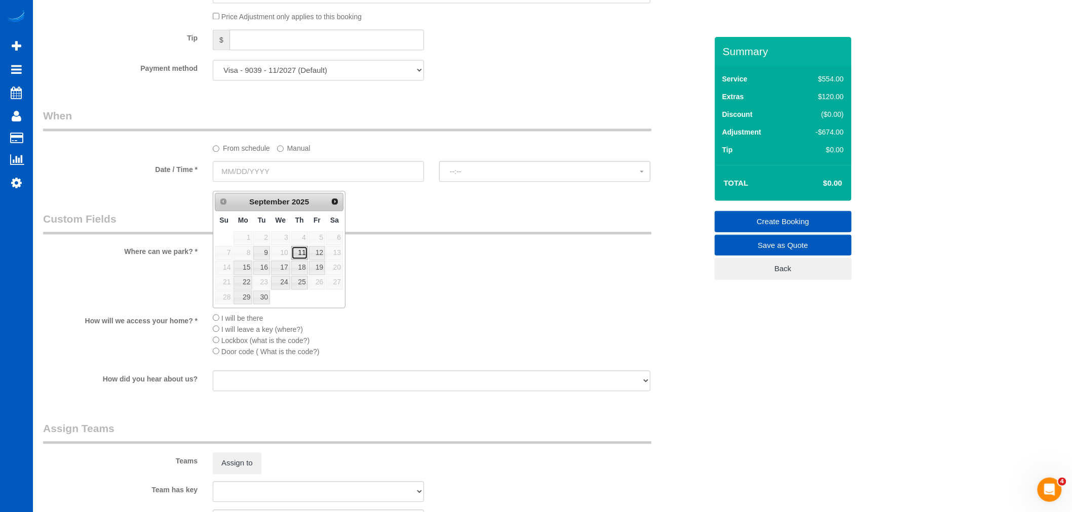
click at [303, 251] on link "11" at bounding box center [299, 253] width 17 height 14
type input "09/11/2025"
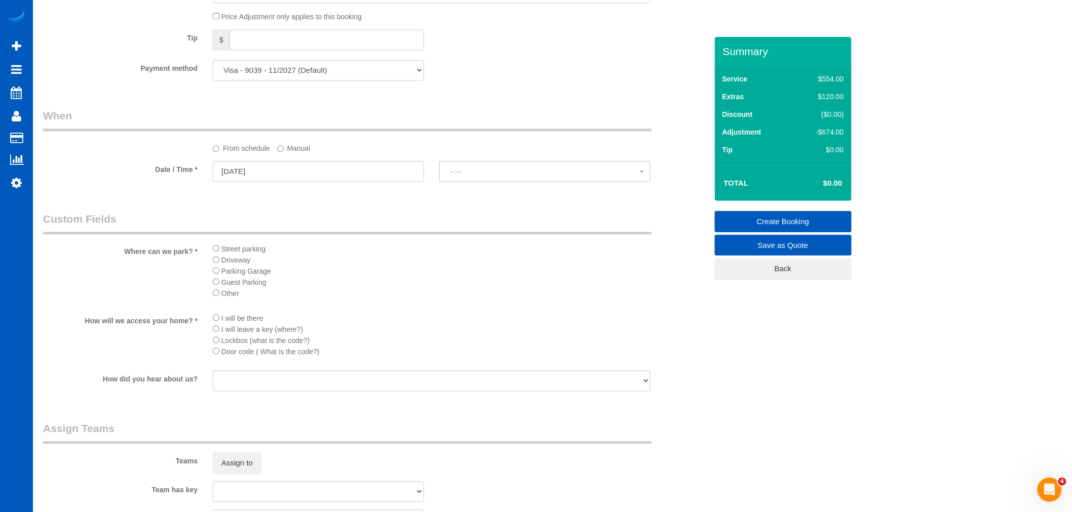
select select "spot32"
click at [478, 182] on button "11:00AM" at bounding box center [544, 171] width 211 height 21
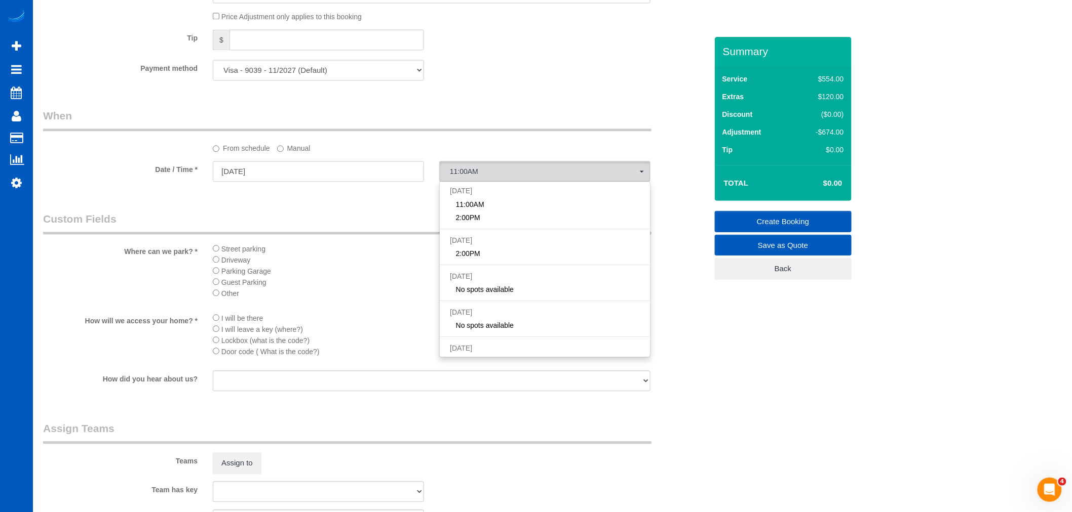
click at [277, 153] on div "From schedule Manual" at bounding box center [431, 147] width 453 height 14
click at [286, 153] on label "Manual" at bounding box center [293, 147] width 33 height 14
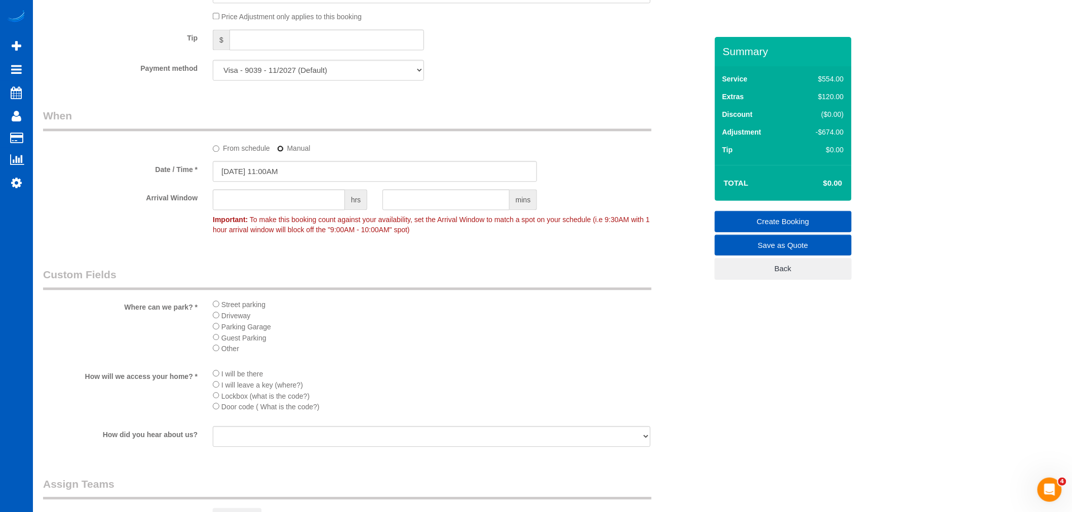
scroll to position [1737, 1072]
click at [269, 182] on input "09/11/2025 11:00AM" at bounding box center [375, 171] width 324 height 21
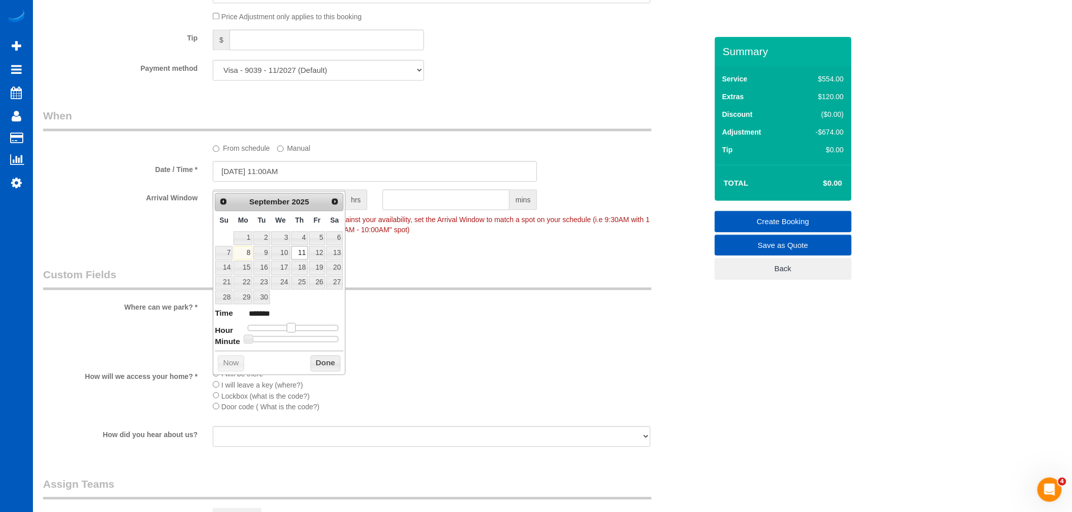
type input "09/11/2025 10:00AM"
type input "*******"
type input "09/11/2025 9:00AM"
type input "******"
type input "09/11/2025 8:00AM"
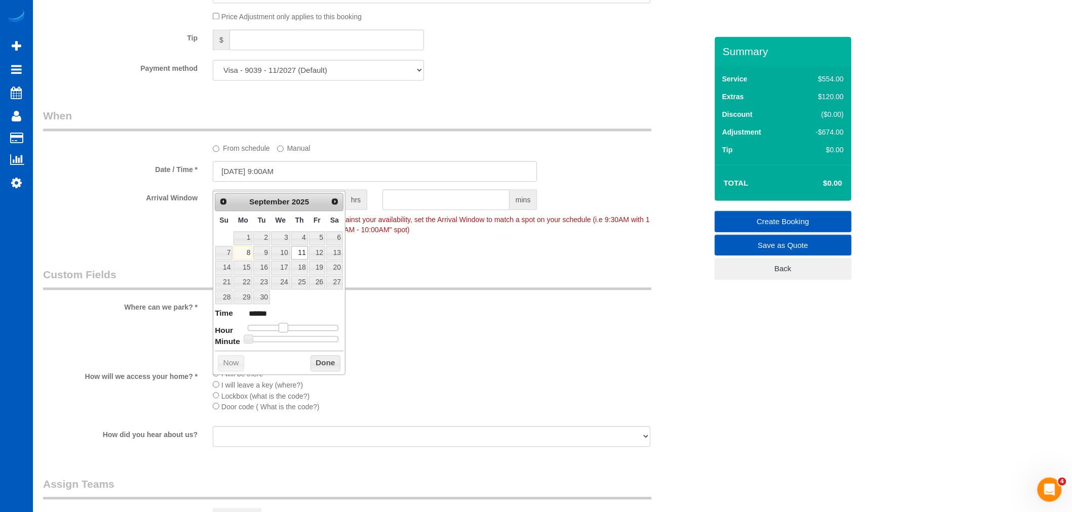
type input "******"
type input "09/11/2025 7:00AM"
type input "******"
type input "09/11/2025 8:00AM"
type input "******"
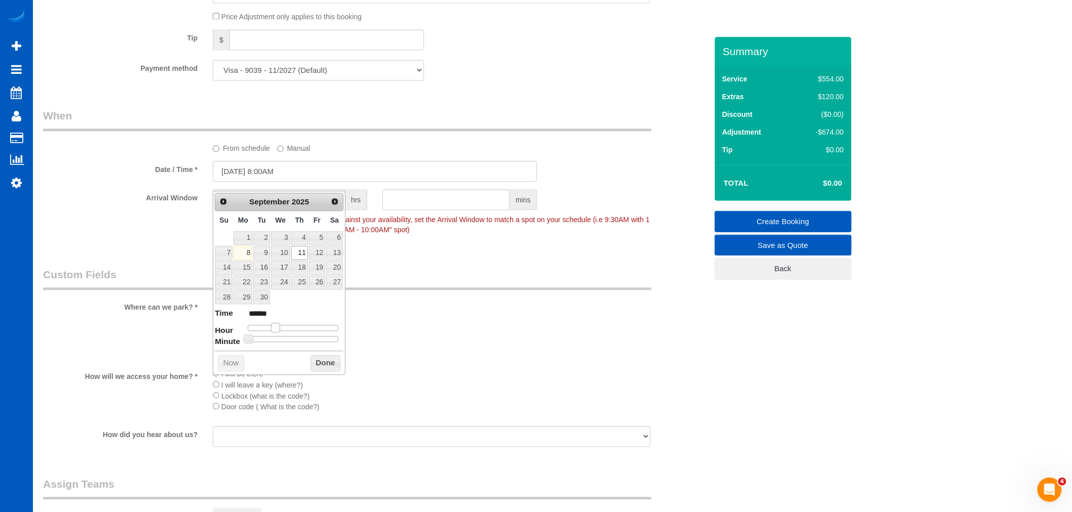
type input "09/11/2025 9:00AM"
type input "******"
type input "09/11/2025 10:00AM"
type input "*******"
type input "09/11/2025 9:00AM"
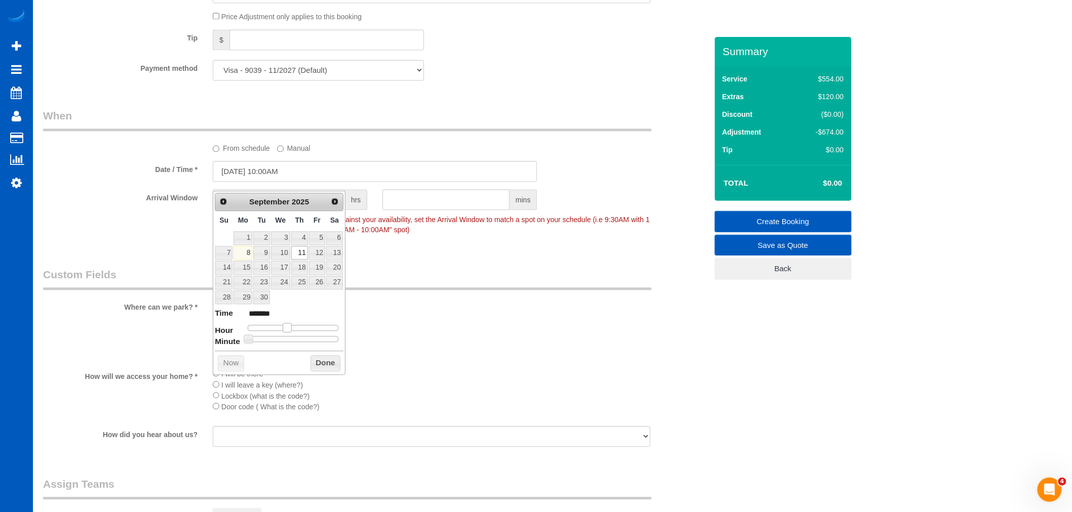
type input "******"
type input "09/11/2025 8:00AM"
type input "******"
type input "09/11/2025 7:00AM"
type input "******"
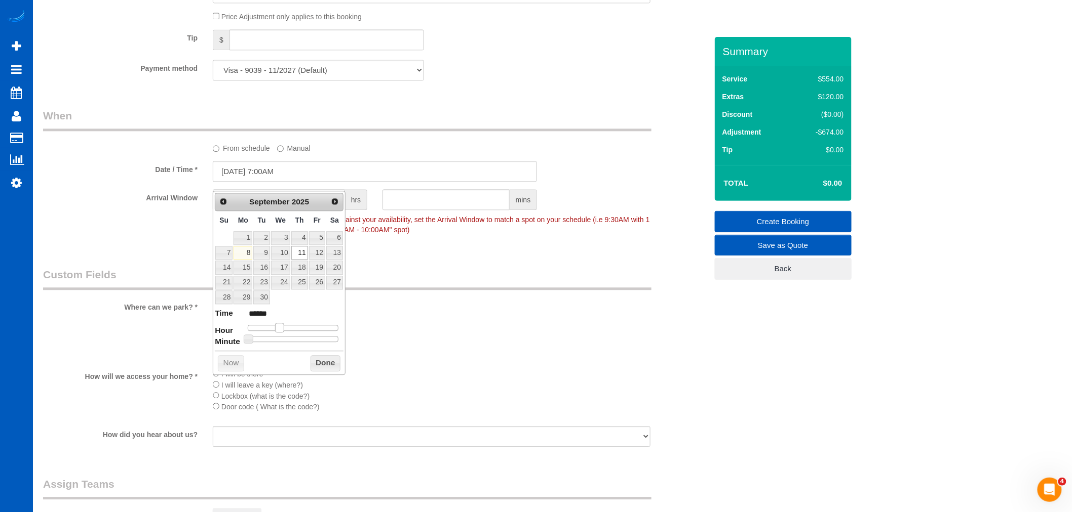
type input "09/11/2025 8:00AM"
type input "******"
type input "09/11/2025 9:00AM"
type input "******"
drag, startPoint x: 290, startPoint y: 328, endPoint x: 282, endPoint y: 329, distance: 8.2
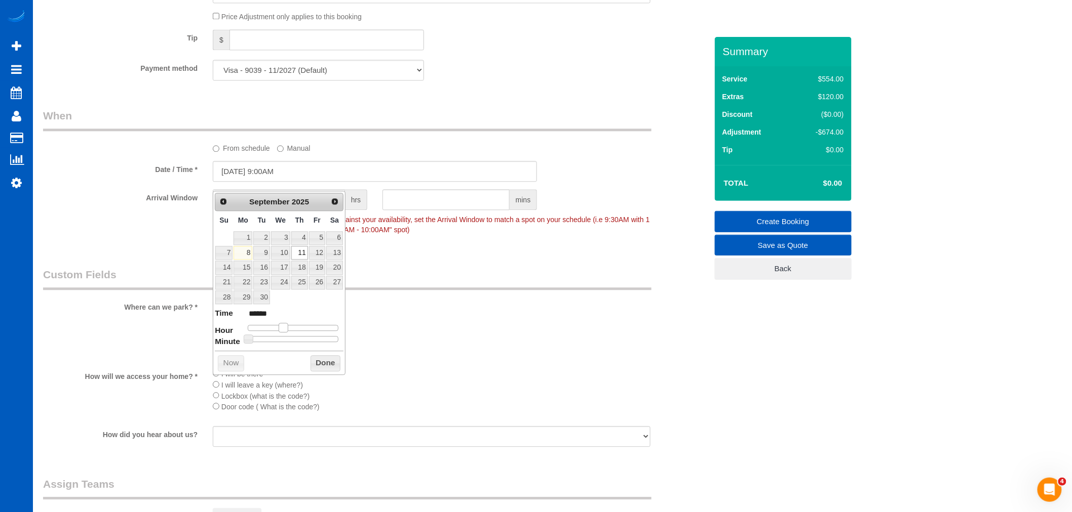
click at [282, 329] on span at bounding box center [283, 327] width 9 height 9
click at [329, 367] on button "Done" at bounding box center [325, 363] width 30 height 16
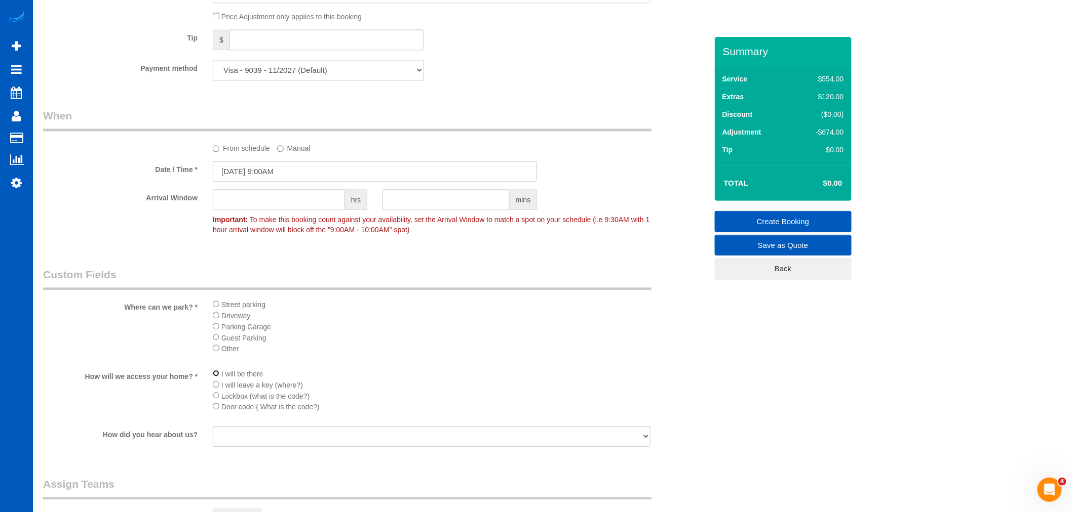
click at [215, 392] on ul "I will be there I will leave a key (where?) Lockbox (what is the code?) Door co…" at bounding box center [432, 390] width 438 height 45
click at [219, 402] on li "Lockbox (what is the code?)" at bounding box center [432, 395] width 438 height 11
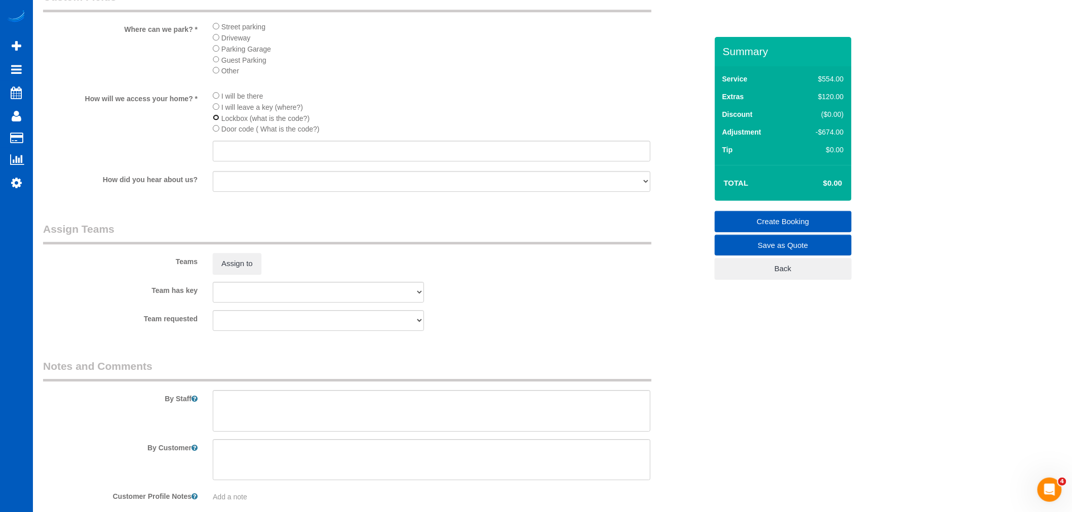
scroll to position [1181, 0]
click at [234, 413] on textarea at bounding box center [432, 408] width 438 height 42
type textarea "Let Anna know how long you spent there Agent says house is in good condition"
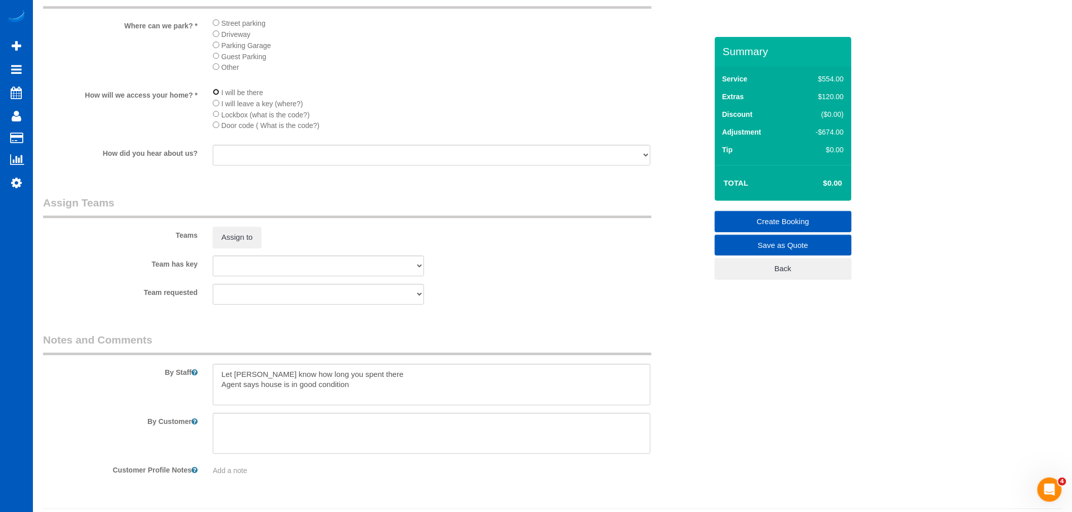
scroll to position [1737, 1072]
click at [239, 248] on button "Assign to" at bounding box center [237, 237] width 49 height 21
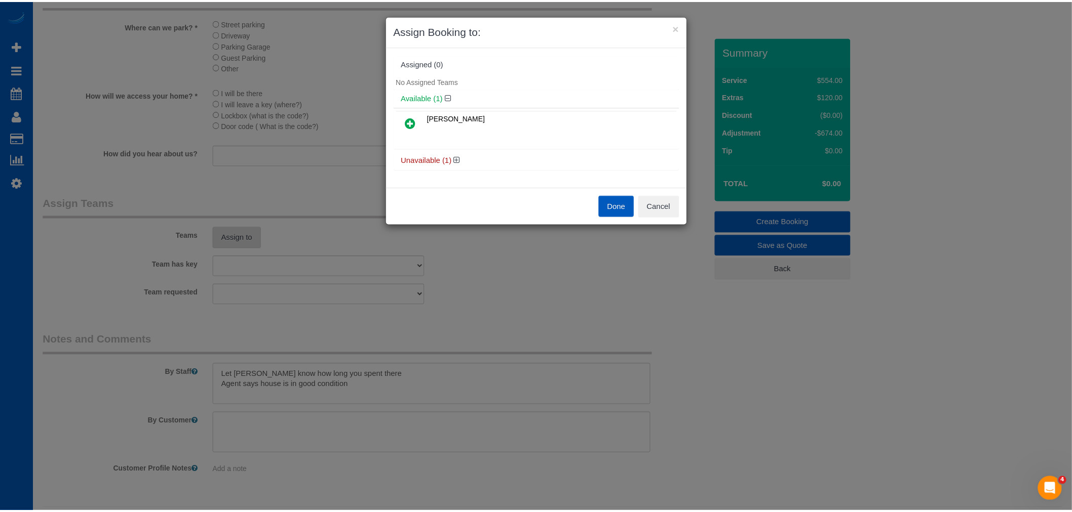
scroll to position [1737, 1080]
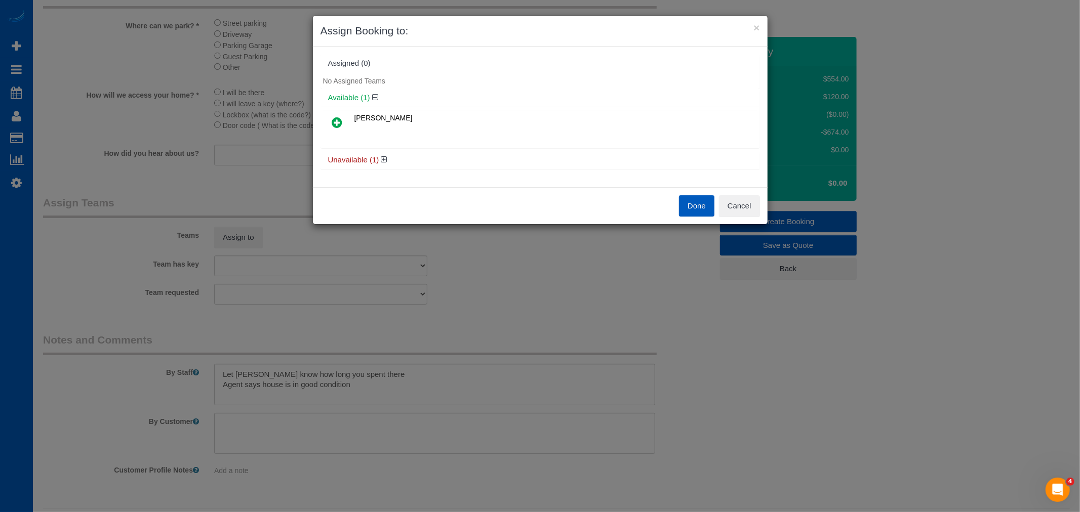
click at [332, 108] on div "Inna Novytska" at bounding box center [541, 128] width 440 height 42
click at [333, 116] on icon at bounding box center [337, 122] width 11 height 12
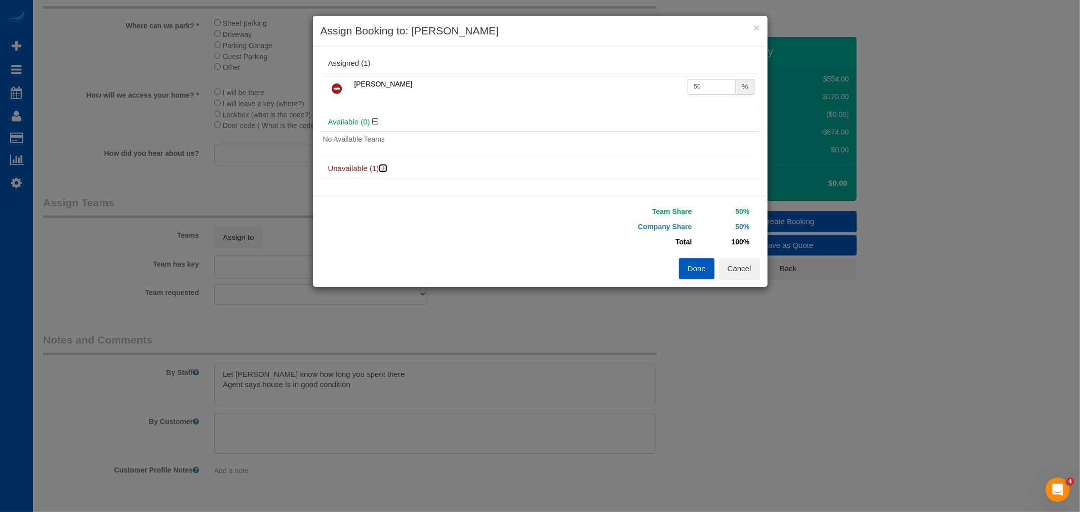
click at [386, 169] on icon at bounding box center [384, 169] width 6 height 8
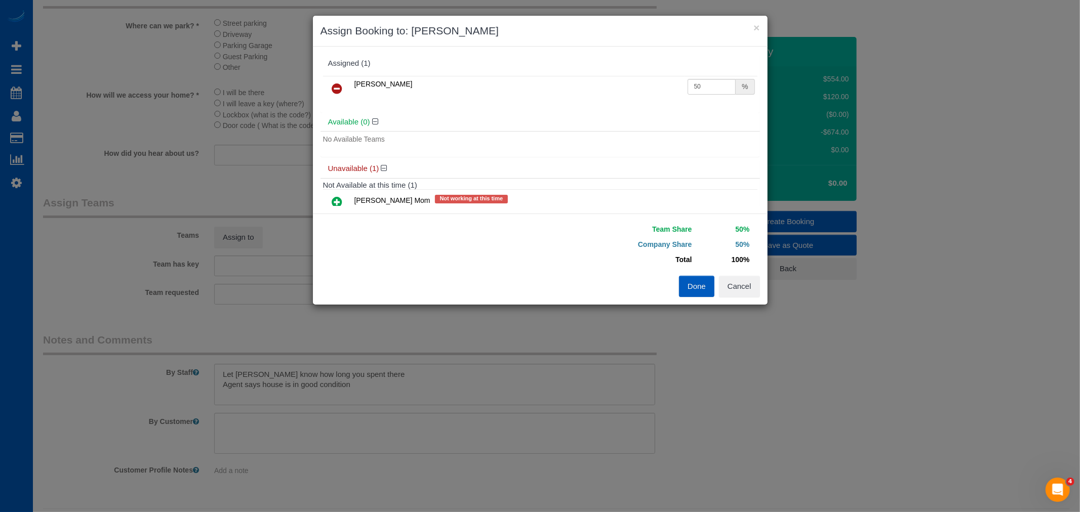
click at [339, 197] on icon at bounding box center [337, 202] width 11 height 12
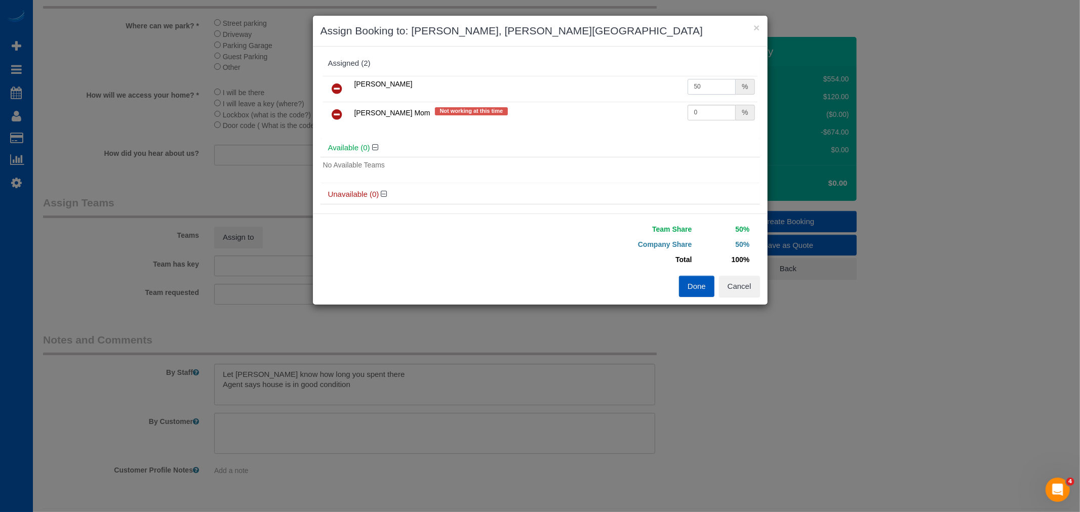
drag, startPoint x: 694, startPoint y: 88, endPoint x: 651, endPoint y: 80, distance: 43.7
click at [651, 80] on tr "Inna Novytska 50 %" at bounding box center [540, 89] width 434 height 26
type input "55"
click at [706, 292] on button "Done" at bounding box center [696, 286] width 35 height 21
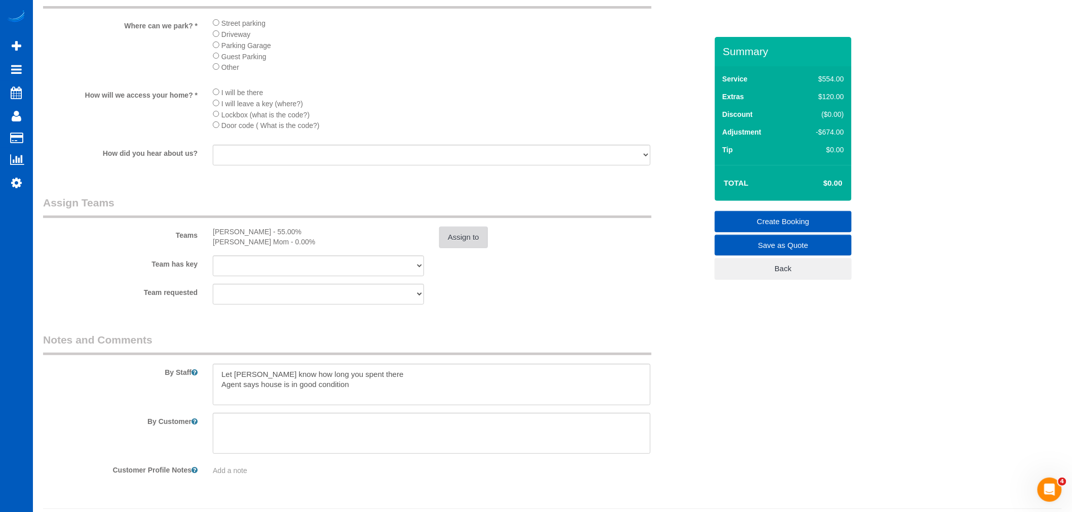
scroll to position [48902, 49567]
click at [427, 395] on textarea at bounding box center [432, 385] width 438 height 42
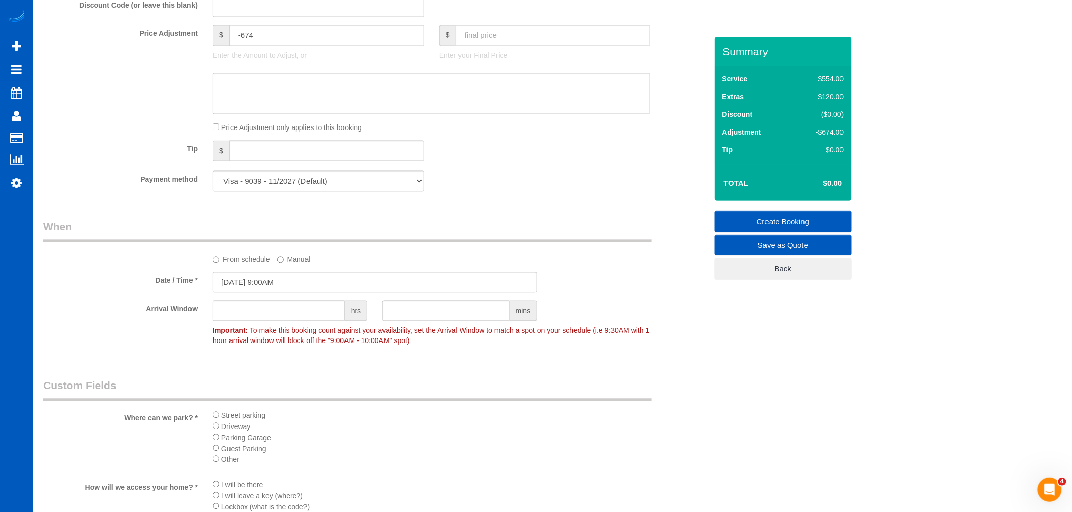
scroll to position [787, 0]
click at [273, 292] on input "09/11/2025 9:00AM" at bounding box center [375, 283] width 324 height 21
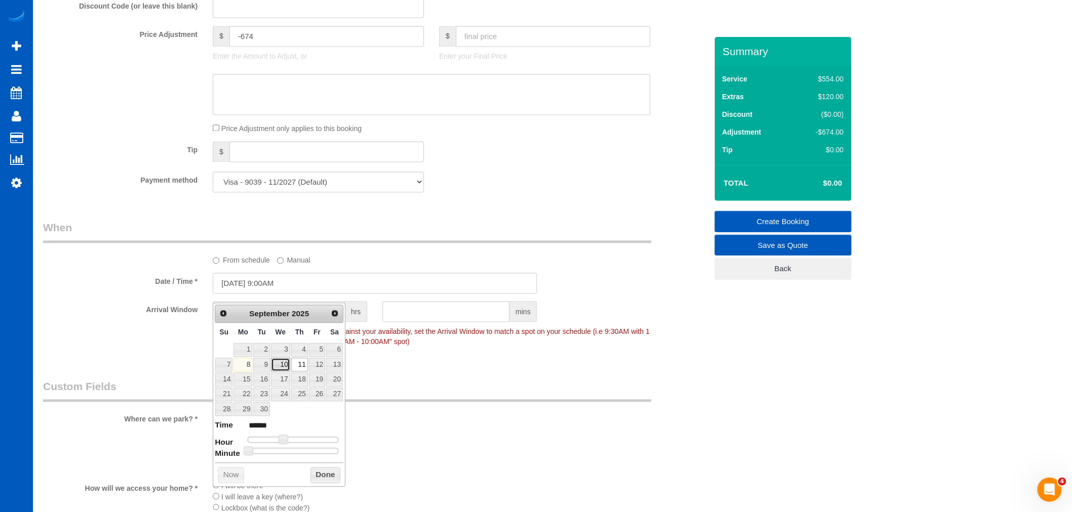
click at [285, 365] on link "10" at bounding box center [280, 366] width 19 height 14
type input "09/10/2025 10:00AM"
type input "*******"
type input "09/10/2025 11:00AM"
type input "*******"
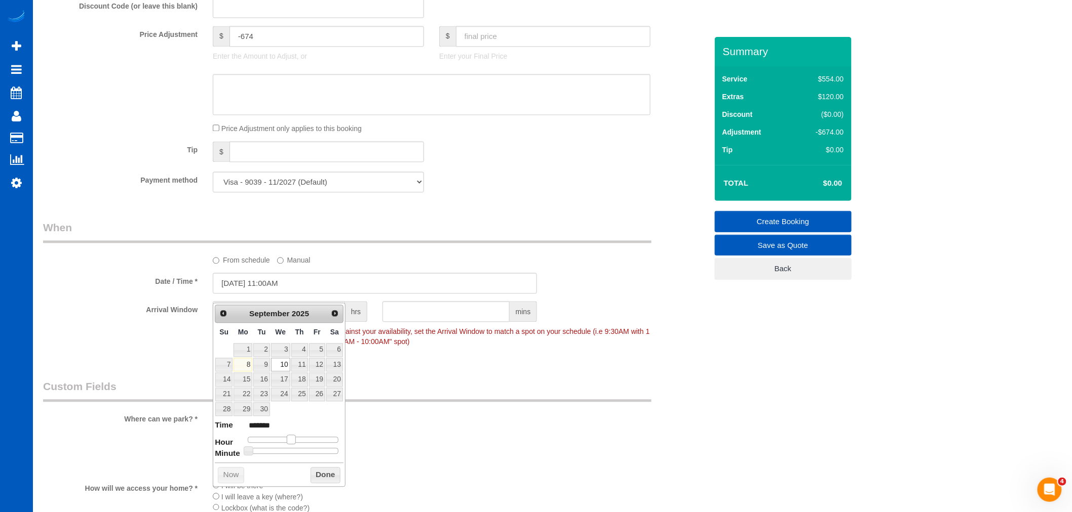
type input "09/10/2025 12:00PM"
type input "*******"
type input "09/10/2025 11:00AM"
type input "*******"
drag, startPoint x: 286, startPoint y: 439, endPoint x: 293, endPoint y: 441, distance: 7.3
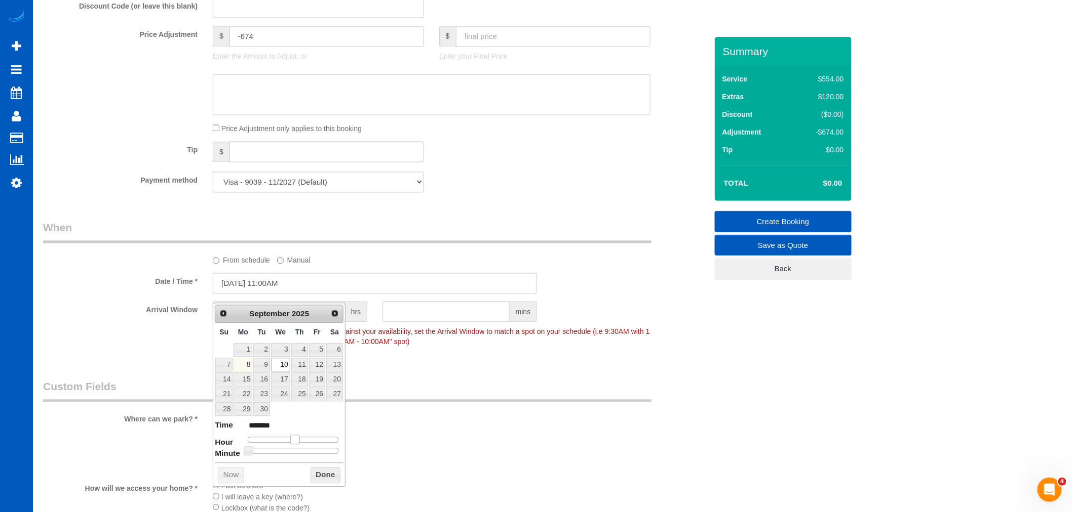
click at [293, 441] on span at bounding box center [294, 439] width 9 height 9
type input "09/10/2025 12:00PM"
type input "*******"
click at [299, 440] on span at bounding box center [294, 439] width 9 height 9
type input "09/10/2025 12:25PM"
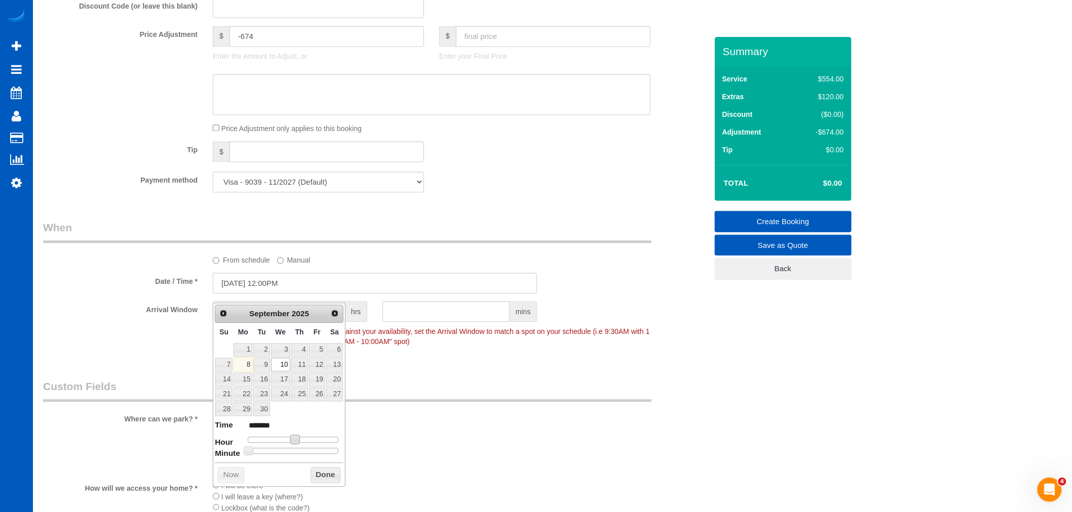
type input "*******"
type input "09/10/2025 12:30PM"
type input "*******"
type input "09/10/2025 12:35PM"
type input "*******"
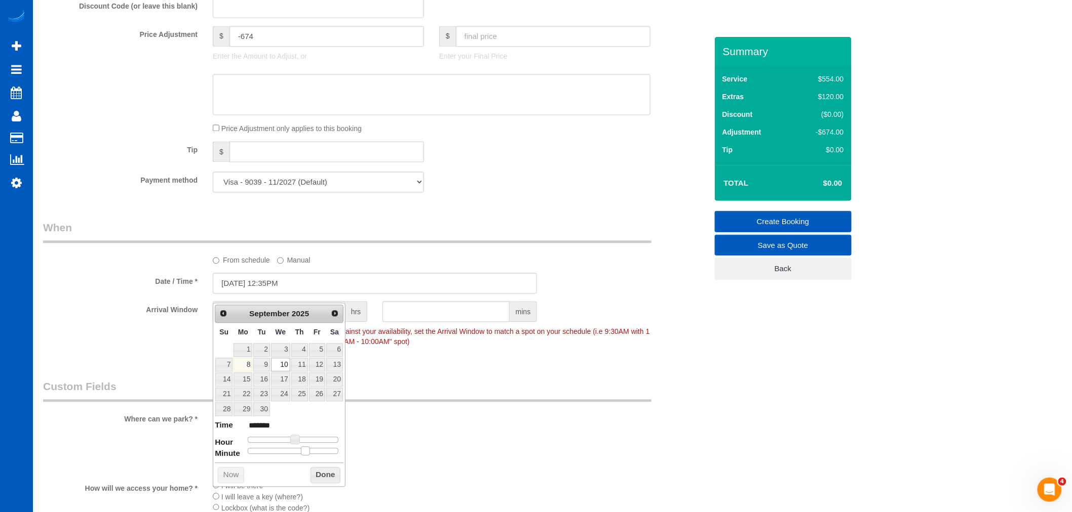
type input "09/10/2025 12:30PM"
type input "*******"
drag, startPoint x: 286, startPoint y: 453, endPoint x: 295, endPoint y: 452, distance: 9.1
click at [295, 452] on div at bounding box center [293, 452] width 91 height 6
click at [325, 474] on button "Done" at bounding box center [325, 476] width 30 height 16
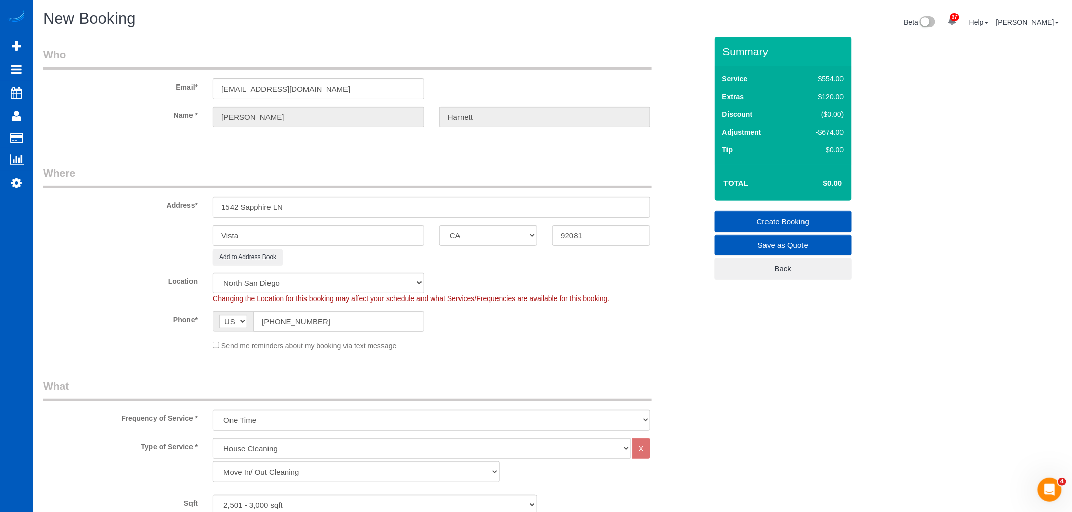
scroll to position [112, 0]
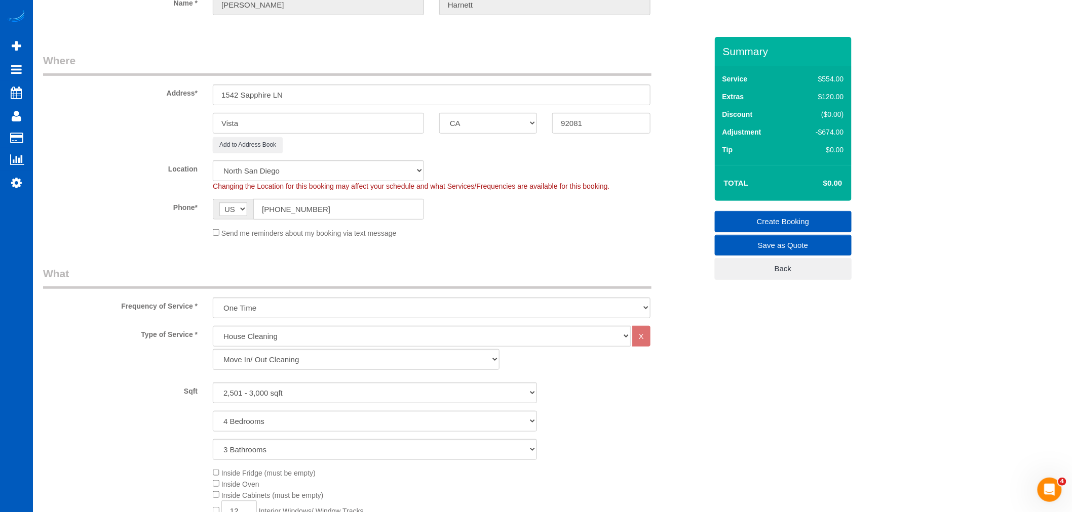
click at [212, 235] on div "Send me reminders about my booking via text message" at bounding box center [431, 232] width 453 height 11
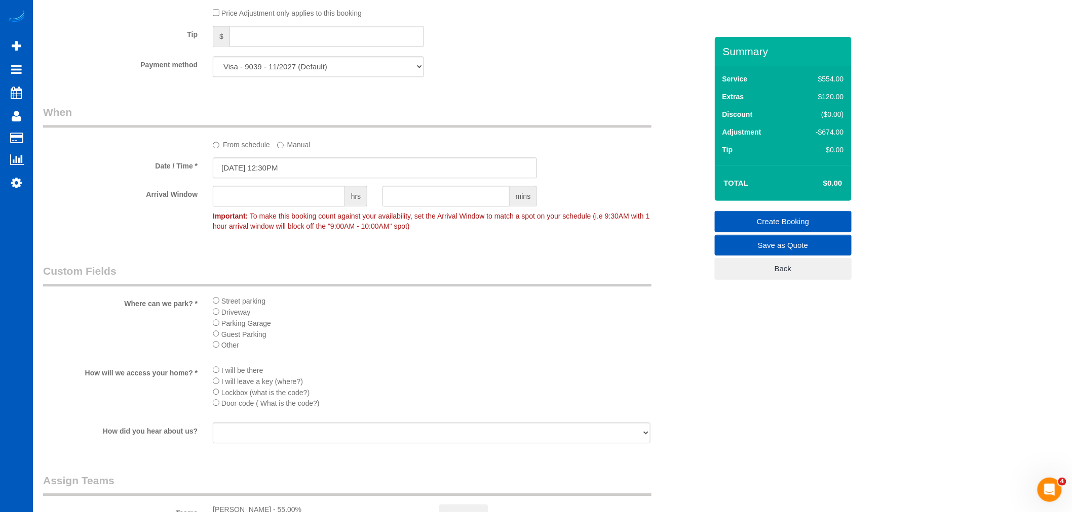
scroll to position [787, 0]
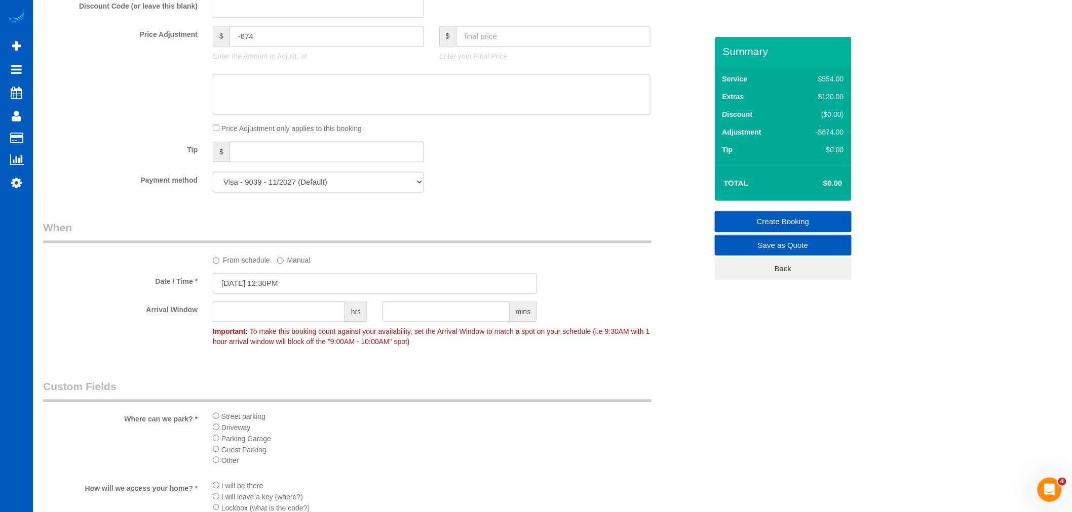
click at [806, 228] on link "Create Booking" at bounding box center [783, 221] width 137 height 21
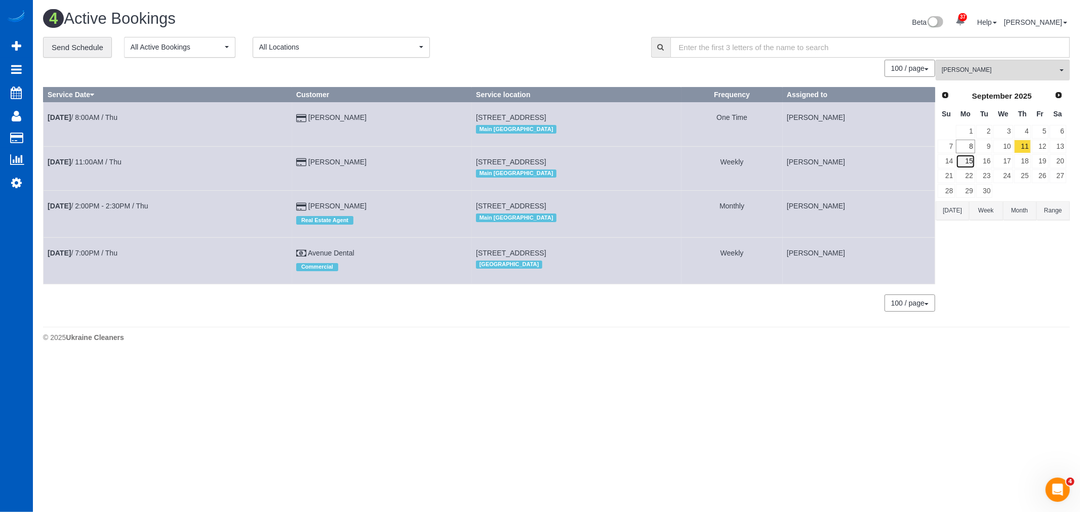
click at [972, 157] on link "15" at bounding box center [965, 161] width 19 height 14
click at [964, 145] on link "8" at bounding box center [965, 147] width 19 height 14
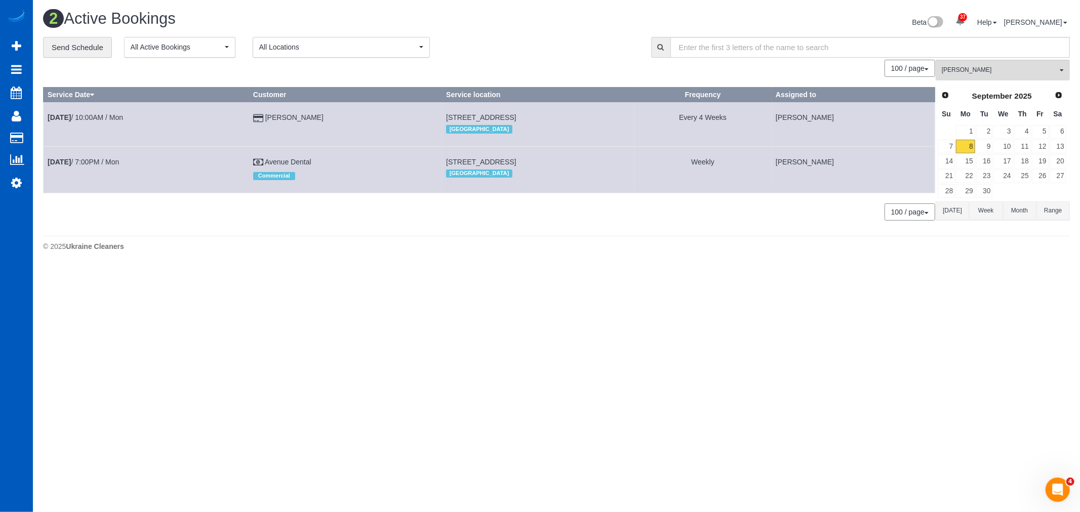
scroll to position [269, 1080]
click at [986, 70] on span "[PERSON_NAME]" at bounding box center [999, 70] width 115 height 9
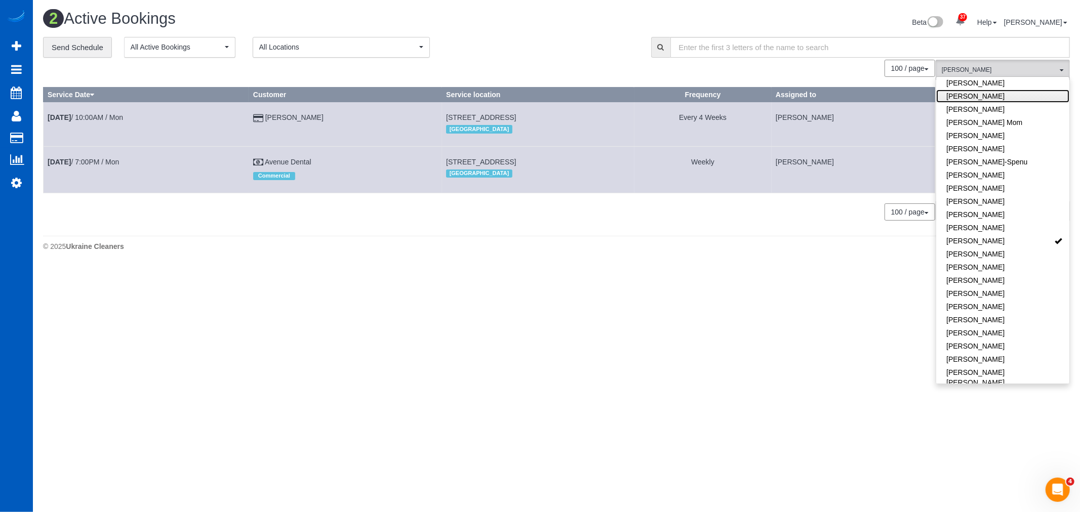
click at [986, 90] on link "Galina Afonina" at bounding box center [1002, 96] width 133 height 13
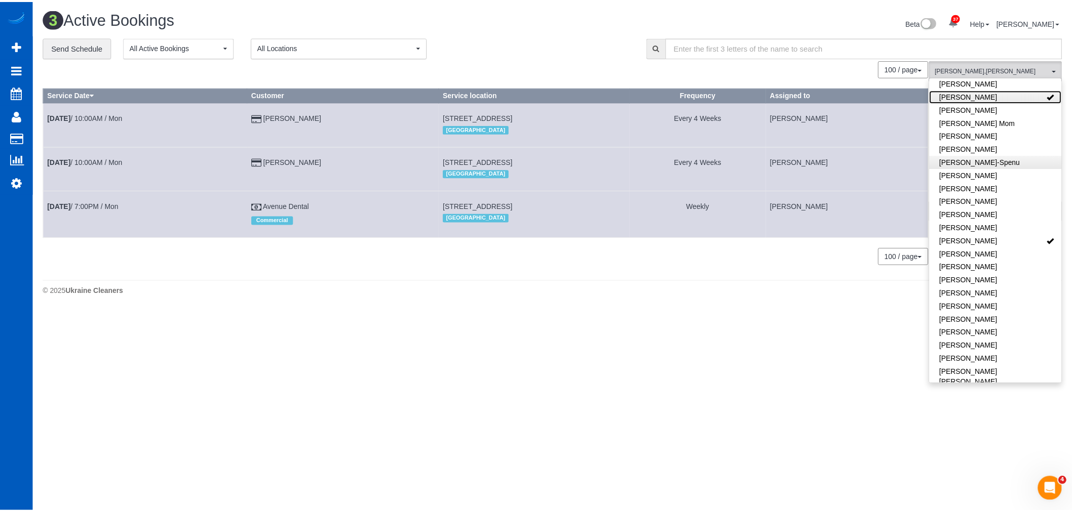
scroll to position [0, 0]
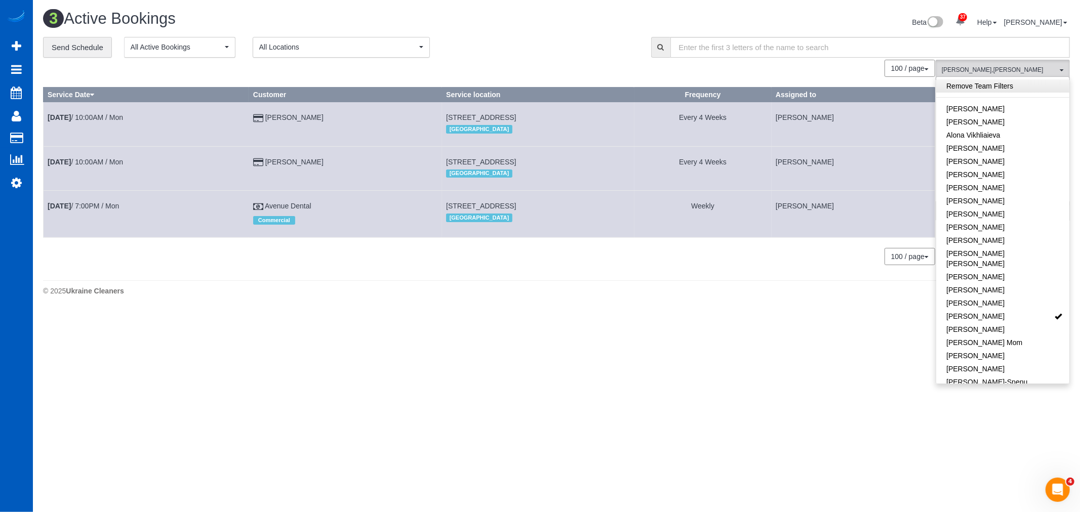
click at [986, 89] on link "Remove Team Filters" at bounding box center [1002, 86] width 133 height 13
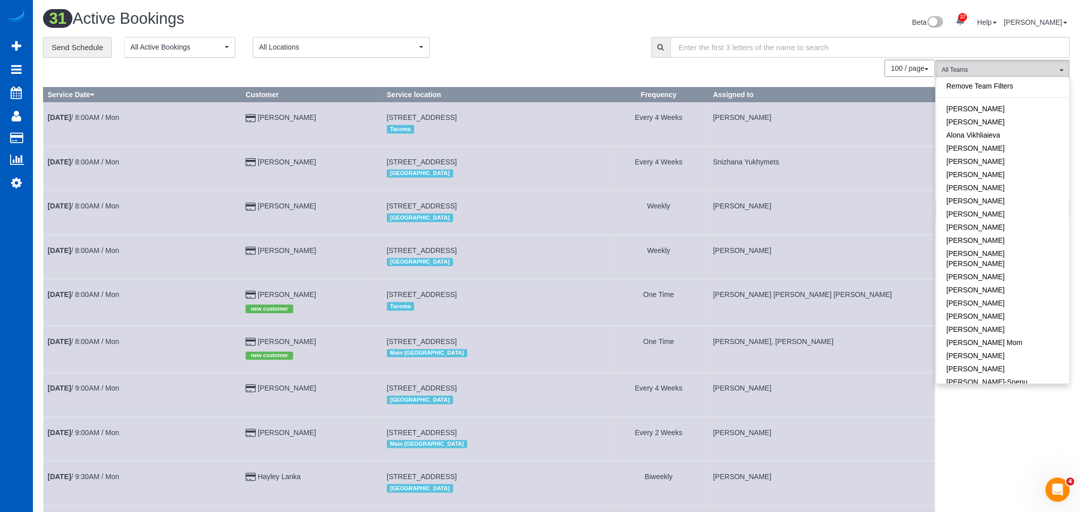
scroll to position [1604, 1072]
click at [80, 437] on link "Sep 8th / 9:00AM / Mon" at bounding box center [83, 433] width 71 height 8
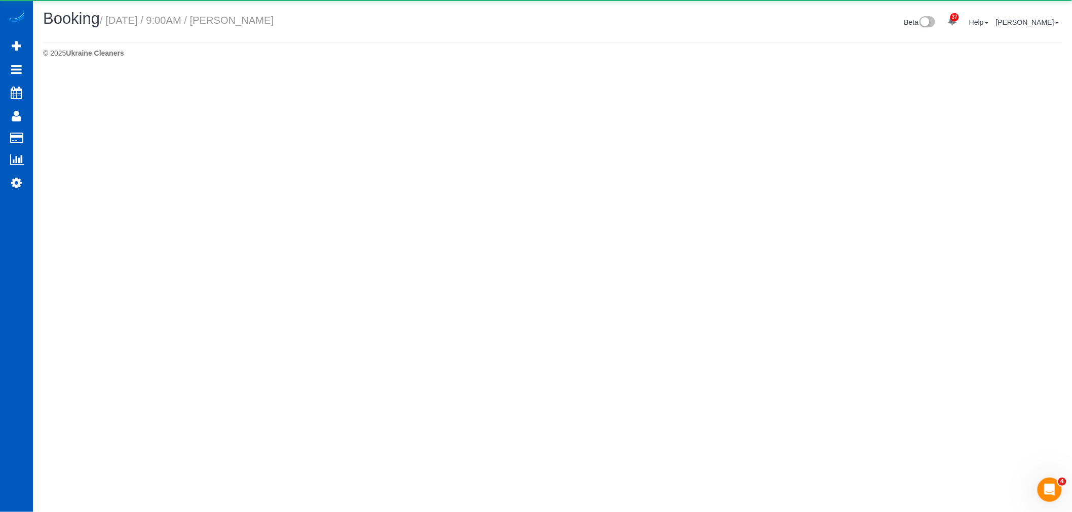
scroll to position [73, 1080]
select select "WA"
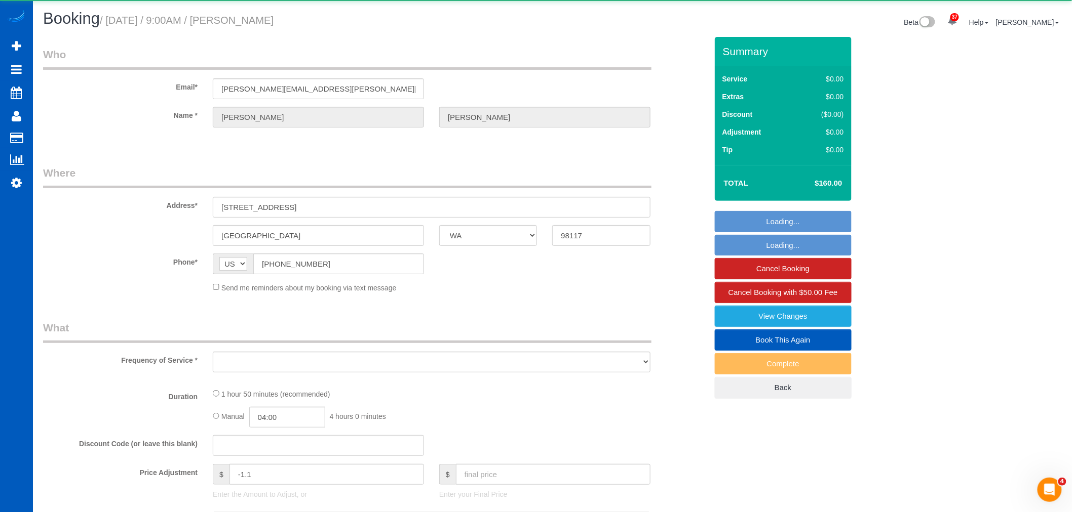
scroll to position [0, 0]
select select "object:23057"
select select "string:fspay-58ce5088-cc2e-4bfc-8c3d-a9009fca49e5"
select select "199"
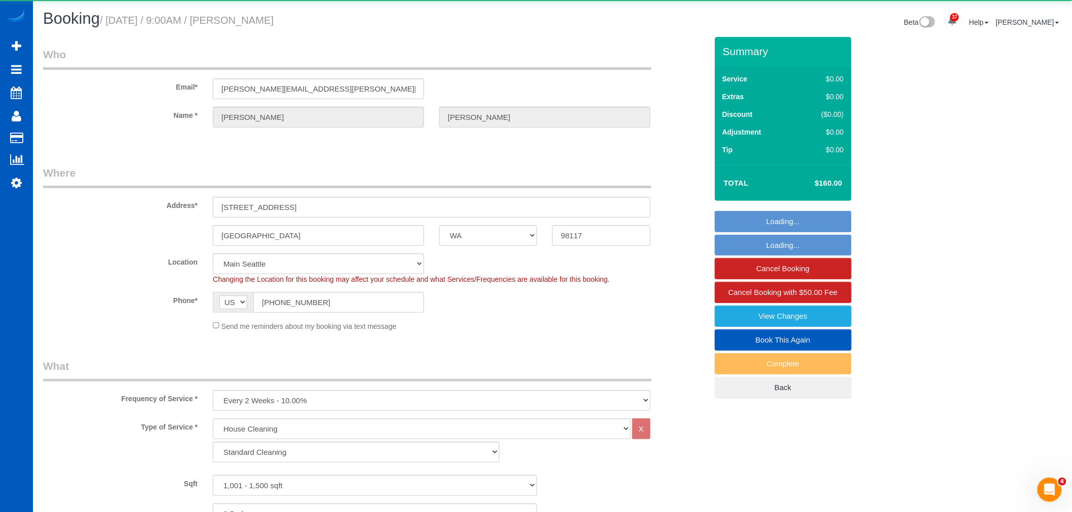
select select "object:23314"
select select "1001"
select select "3"
select select "2"
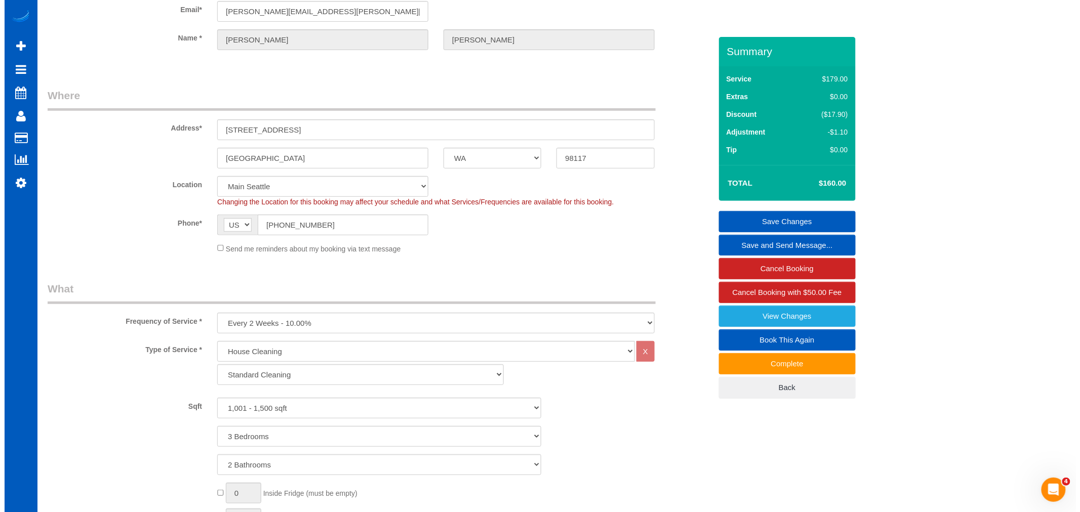
scroll to position [0, 0]
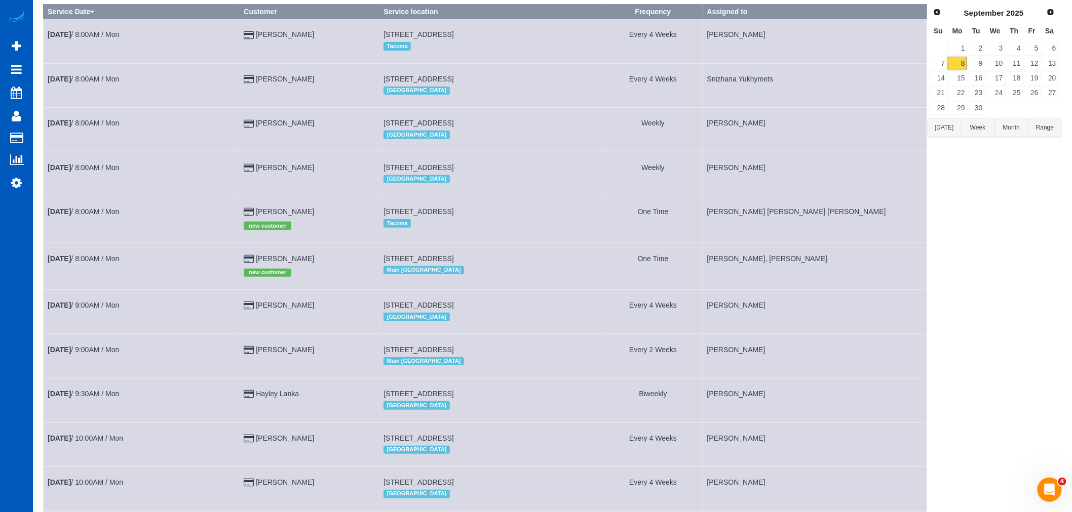
scroll to position [112, 0]
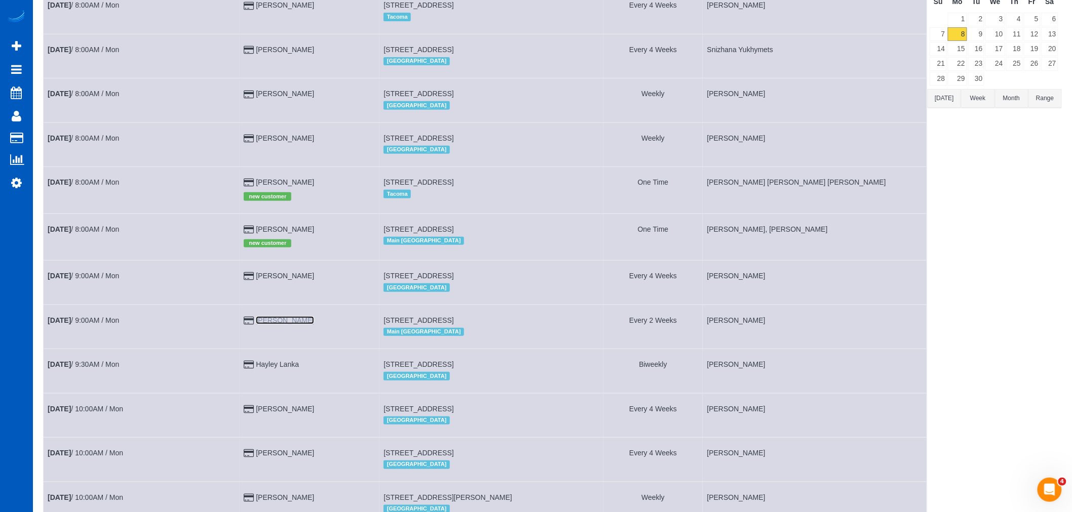
click at [274, 325] on link "Calvin Garner" at bounding box center [285, 320] width 58 height 8
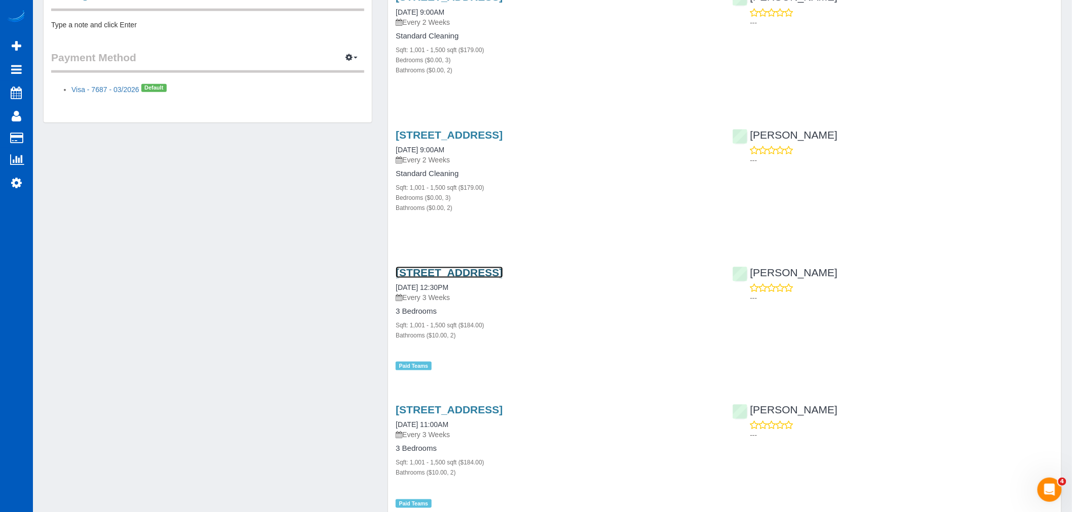
click at [448, 270] on link "3023 Nw 70th St, Seattle, WA 98117" at bounding box center [448, 273] width 107 height 12
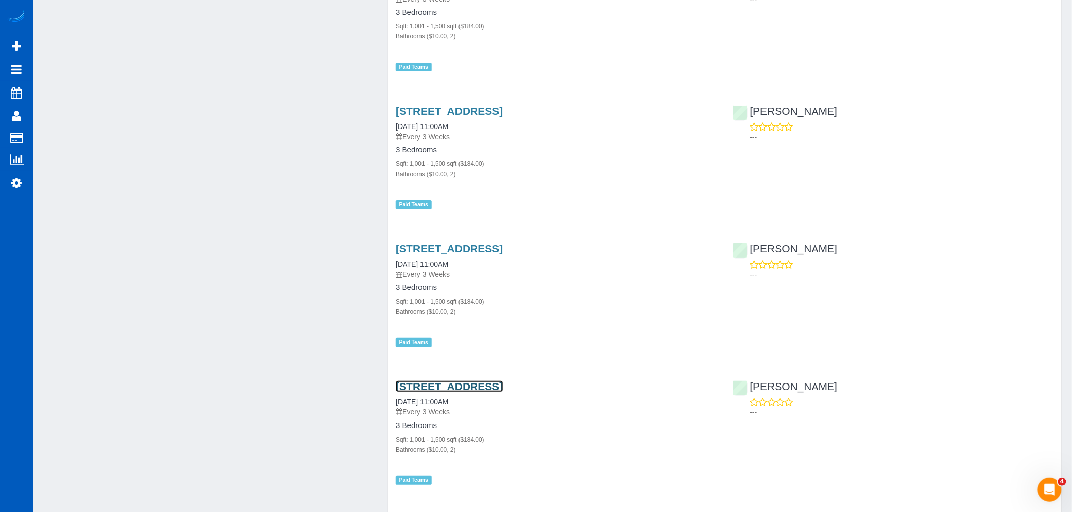
click at [464, 382] on link "3023 Nw 70th St, Seattle, WA 98117" at bounding box center [448, 387] width 107 height 12
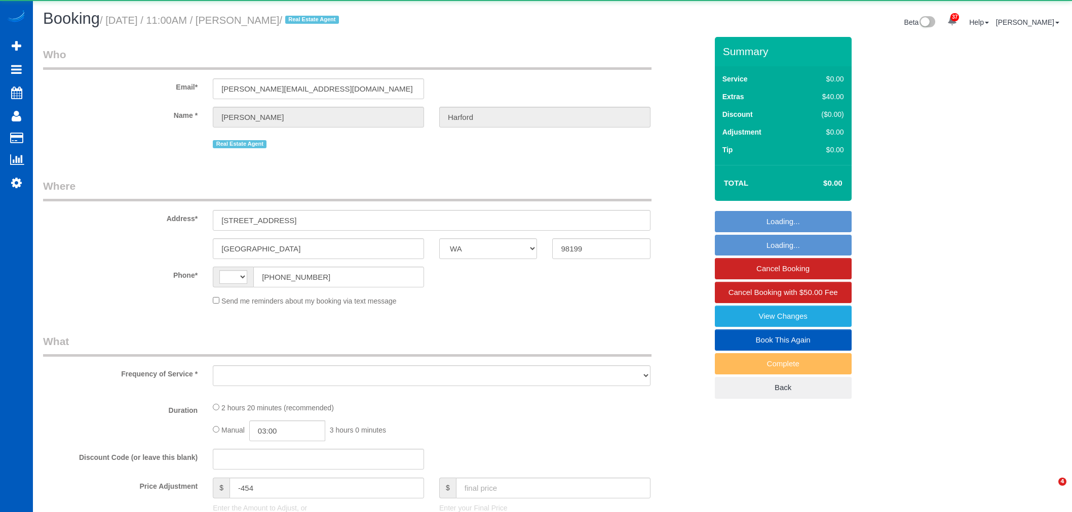
select select "WA"
select select "string:US"
select select "object:2609"
select select "199"
select select "spot1"
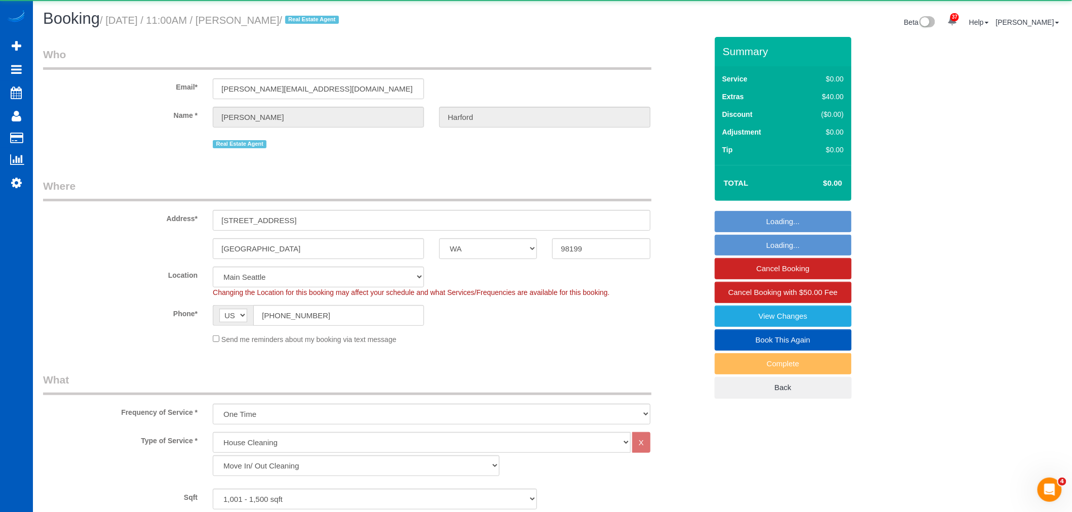
select select "object:2852"
select select "1001"
select select "2"
select select "3"
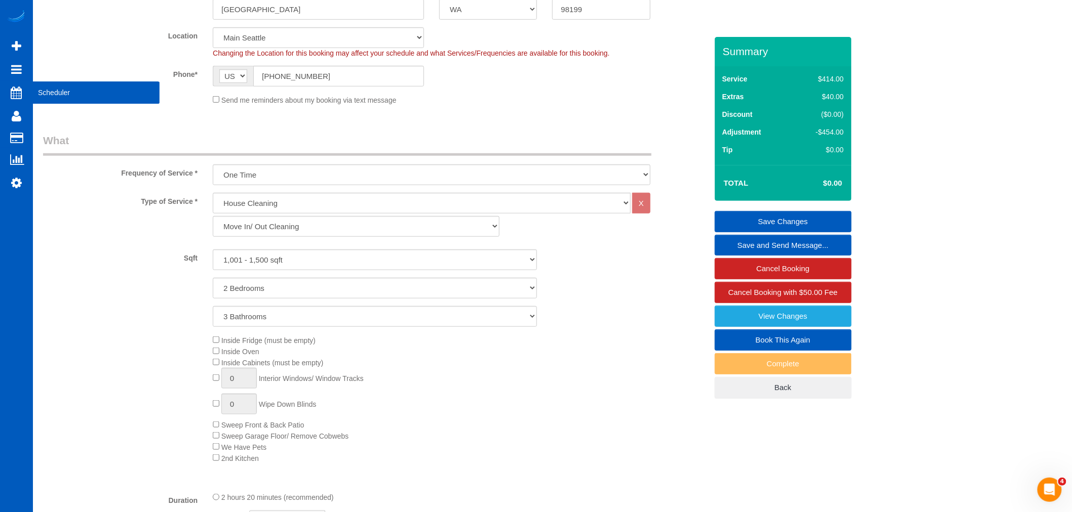
scroll to position [239, 0]
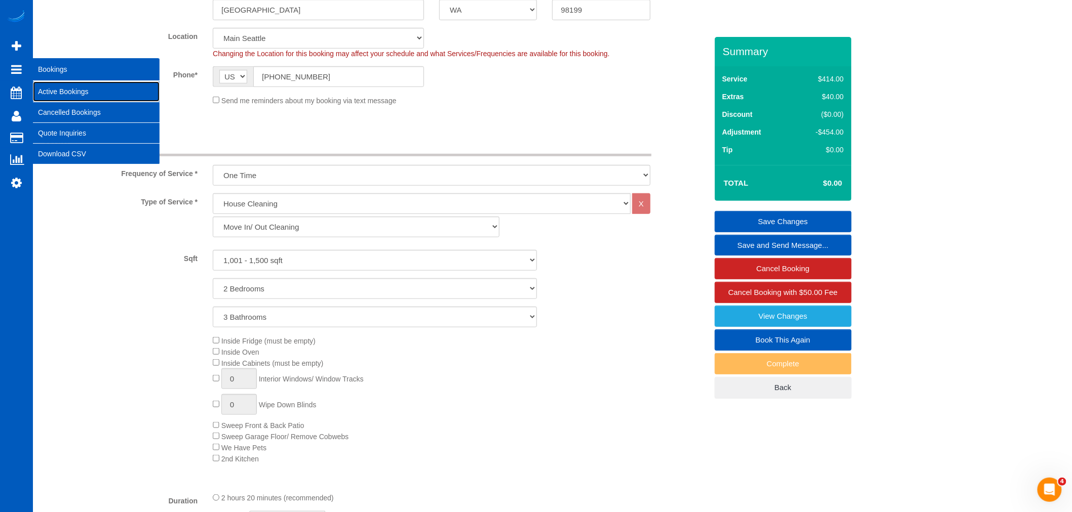
click at [53, 86] on link "Active Bookings" at bounding box center [96, 92] width 127 height 20
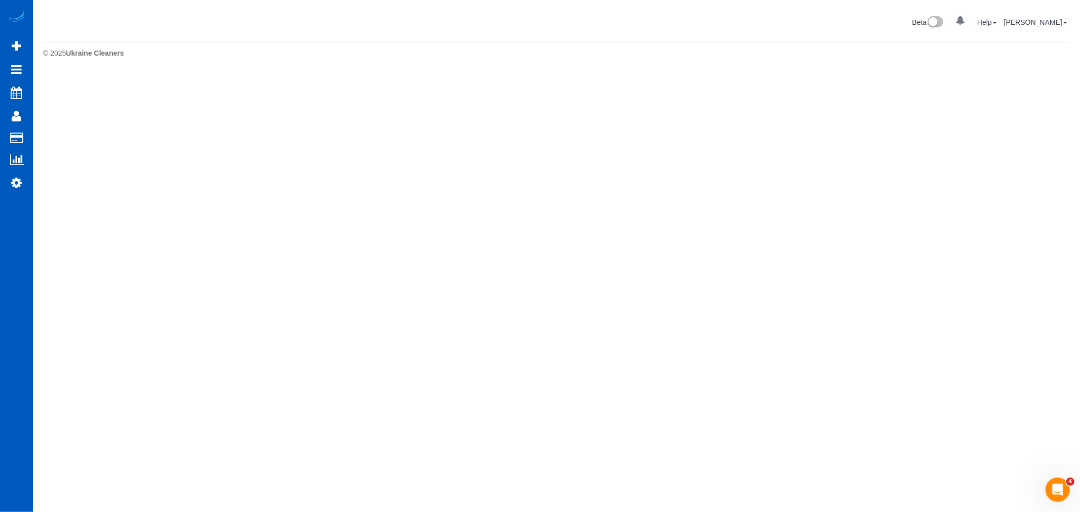
scroll to position [0, 0]
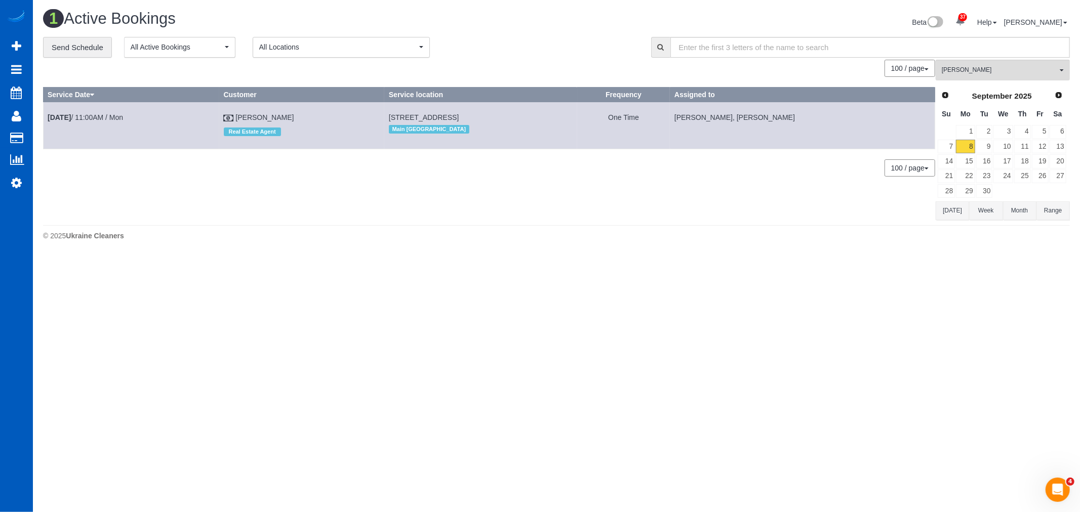
click at [985, 83] on div "Kateryna Maherovska All Teams Remove Team Filters Alina Kruchok Alona Tarasiuk …" at bounding box center [1003, 140] width 134 height 160
click at [988, 72] on span "[PERSON_NAME]" at bounding box center [999, 70] width 115 height 9
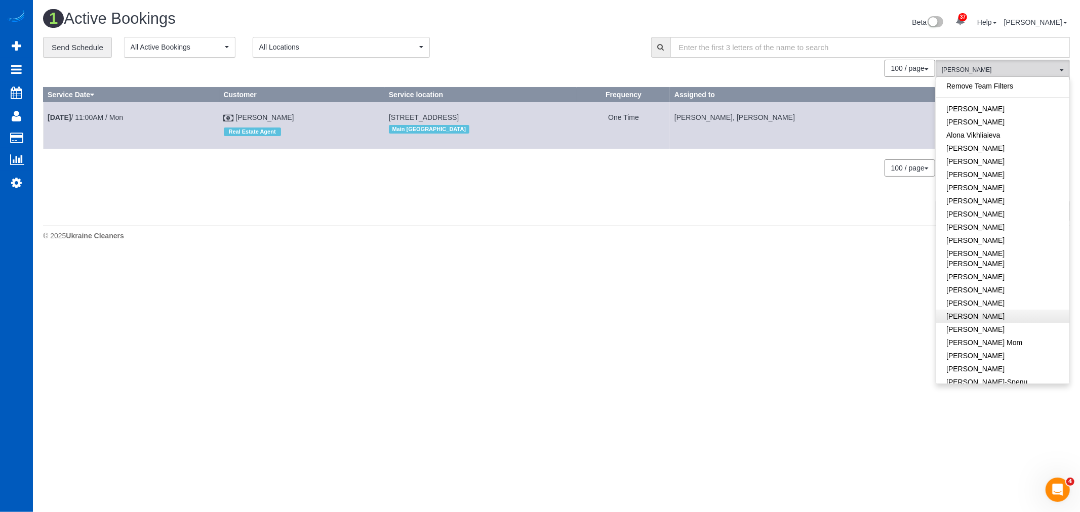
scroll to position [207, 0]
click at [996, 235] on link "[PERSON_NAME]" at bounding box center [1002, 241] width 133 height 13
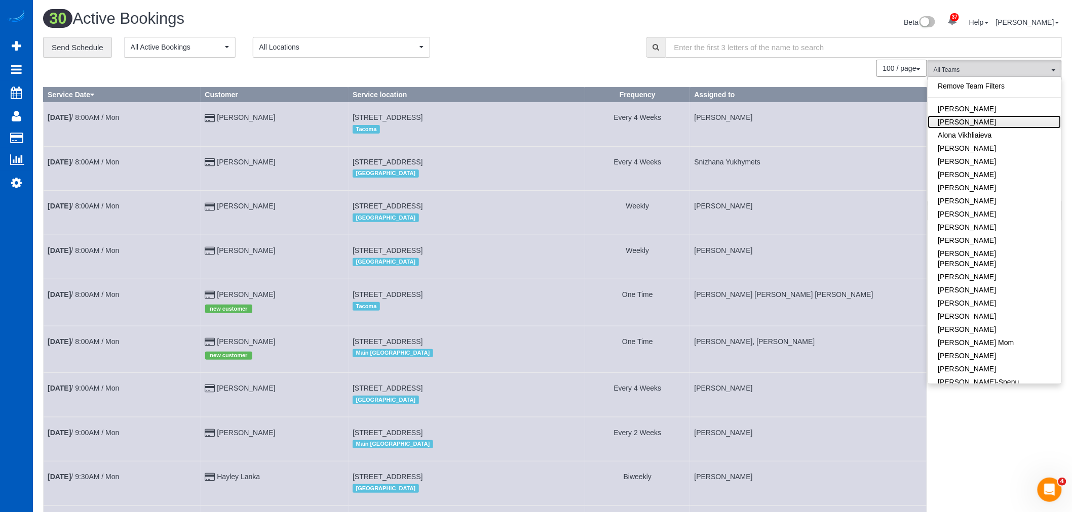
click at [1001, 120] on link "[PERSON_NAME]" at bounding box center [994, 121] width 133 height 13
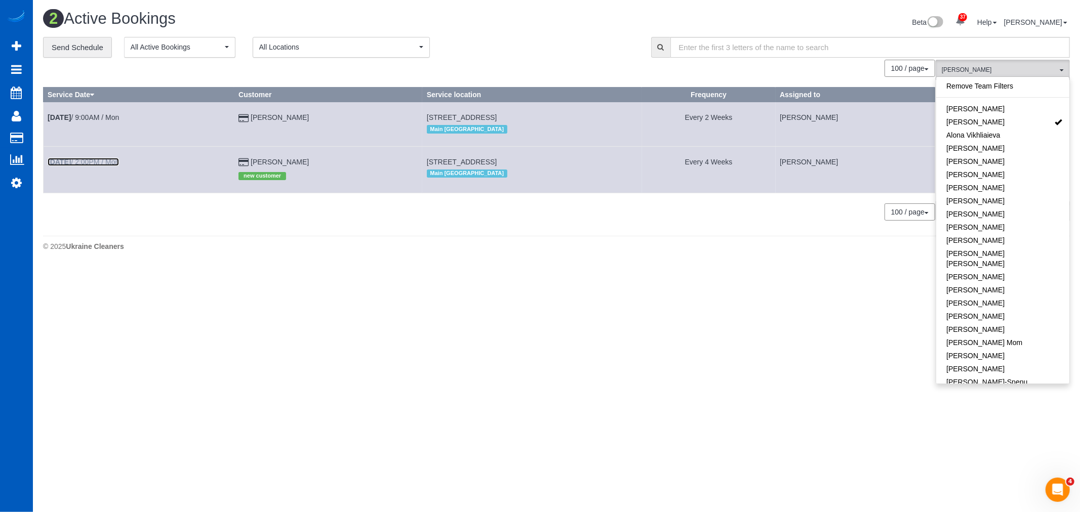
click at [87, 165] on link "Sep 8th / 2:00PM / Mon" at bounding box center [83, 162] width 71 height 8
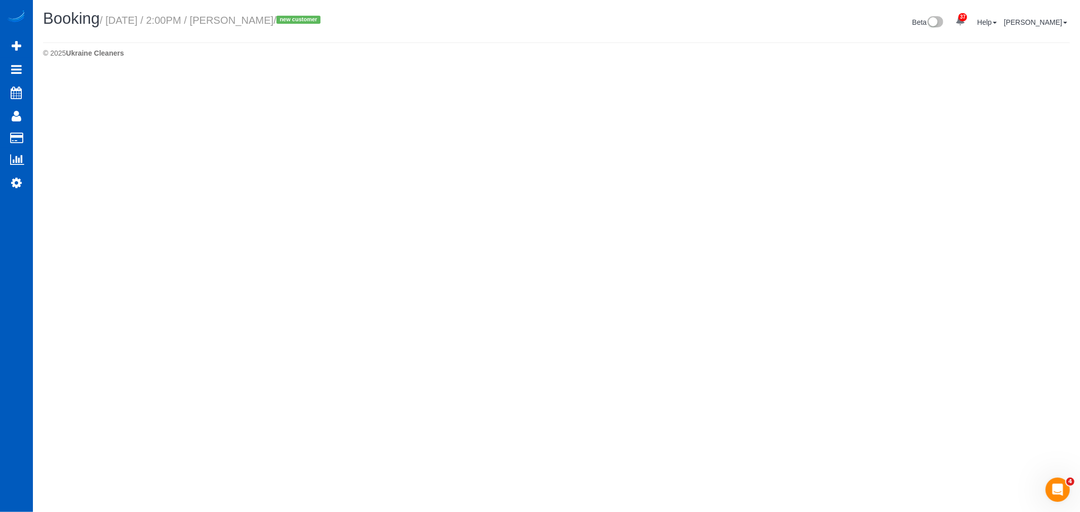
select select "WA"
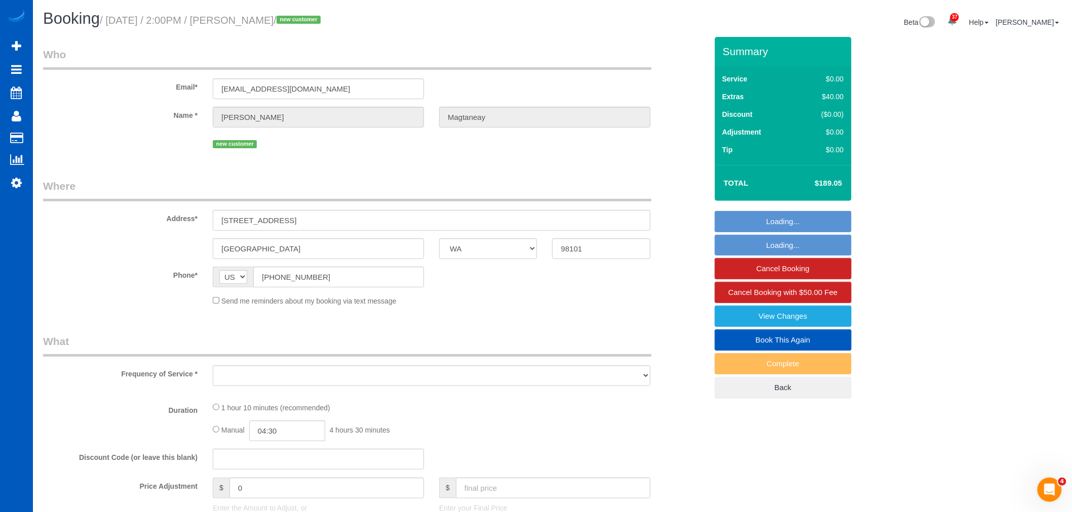
select select "object:4239"
select select "string:fspay-e1cec403-d13b-4988-bab6-658c010d31ed"
select select "number:8"
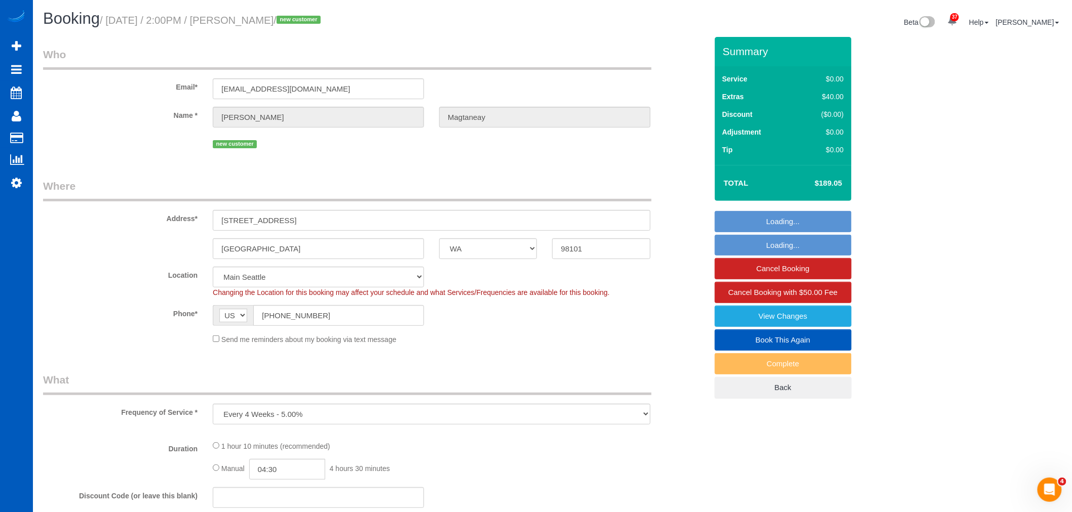
select select "object:4449"
select select "199"
select select "spot10"
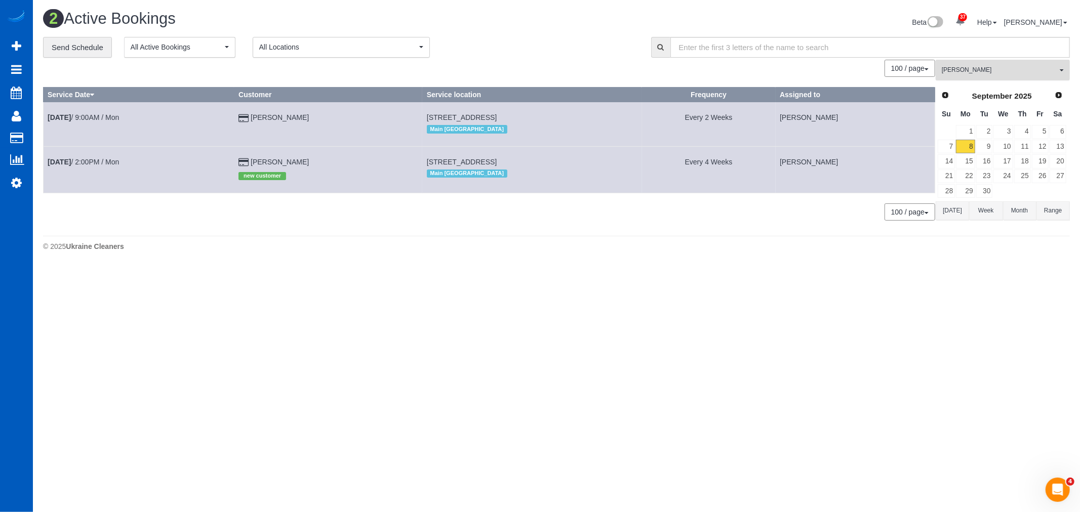
click at [969, 67] on span "[PERSON_NAME]" at bounding box center [999, 70] width 115 height 9
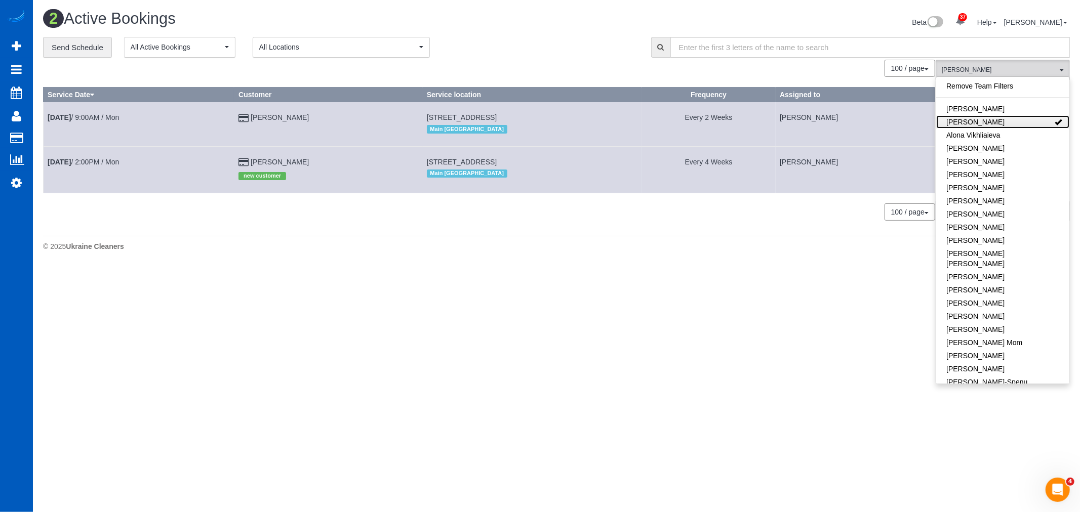
click at [999, 119] on link "[PERSON_NAME]" at bounding box center [1002, 121] width 133 height 13
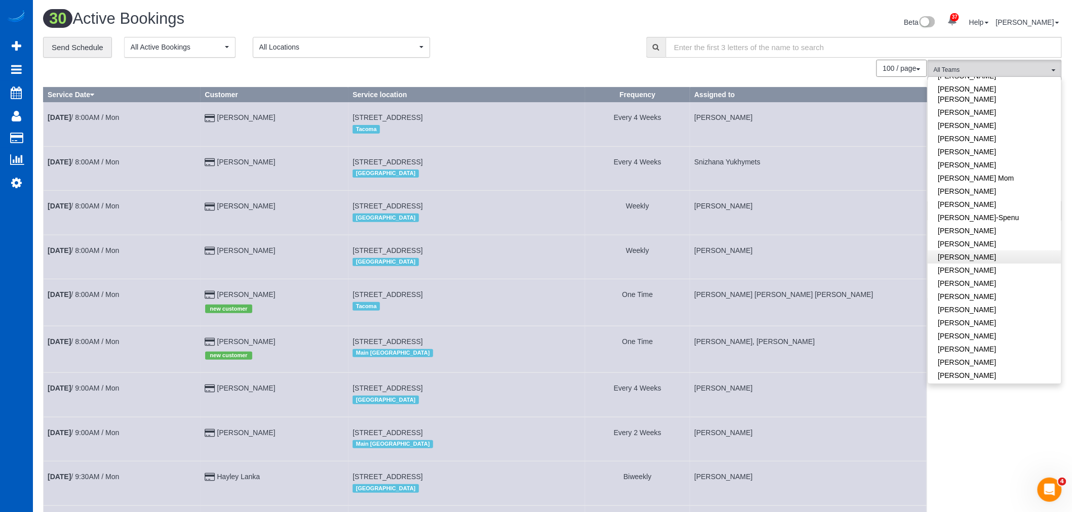
scroll to position [169, 0]
click at [1001, 286] on link "[PERSON_NAME]" at bounding box center [994, 292] width 133 height 13
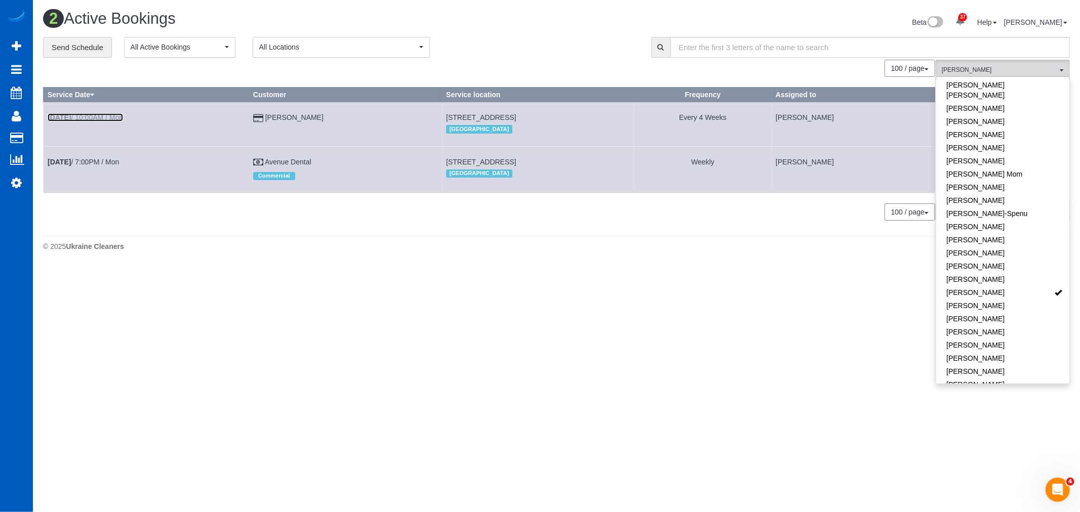
click at [93, 118] on link "Sep 8th / 10:00AM / Mon" at bounding box center [85, 117] width 75 height 8
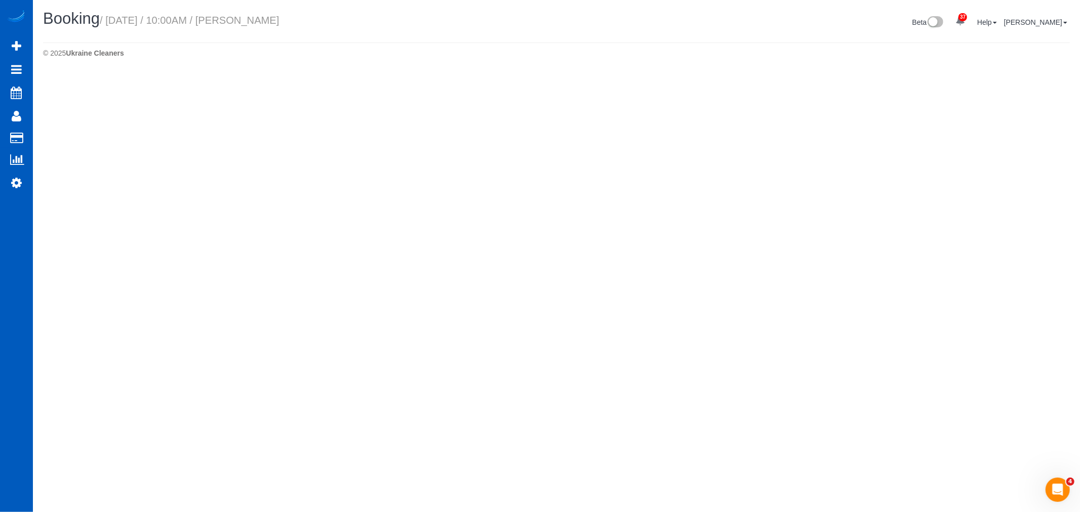
select select "WA"
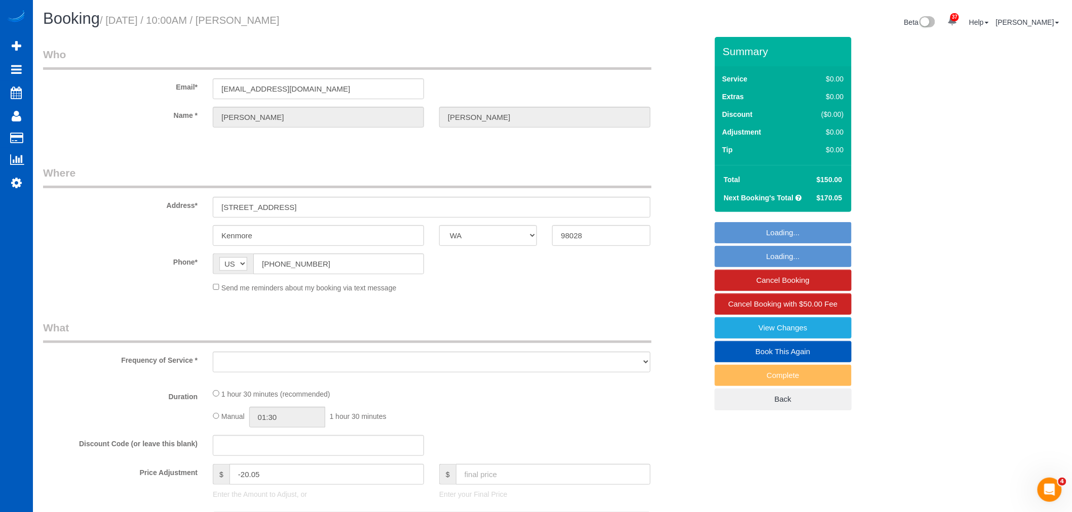
select select "object:5985"
select select "string:fspay-63d2b6ff-4fdc-47d1-965e-53a208cd5869"
select select "199"
select select "1001"
select select "2"
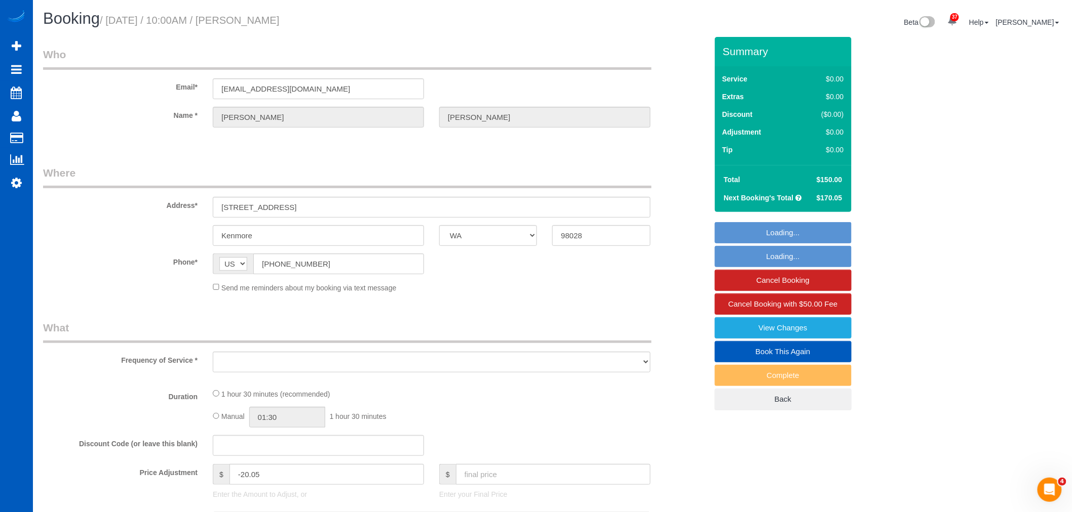
select select "2"
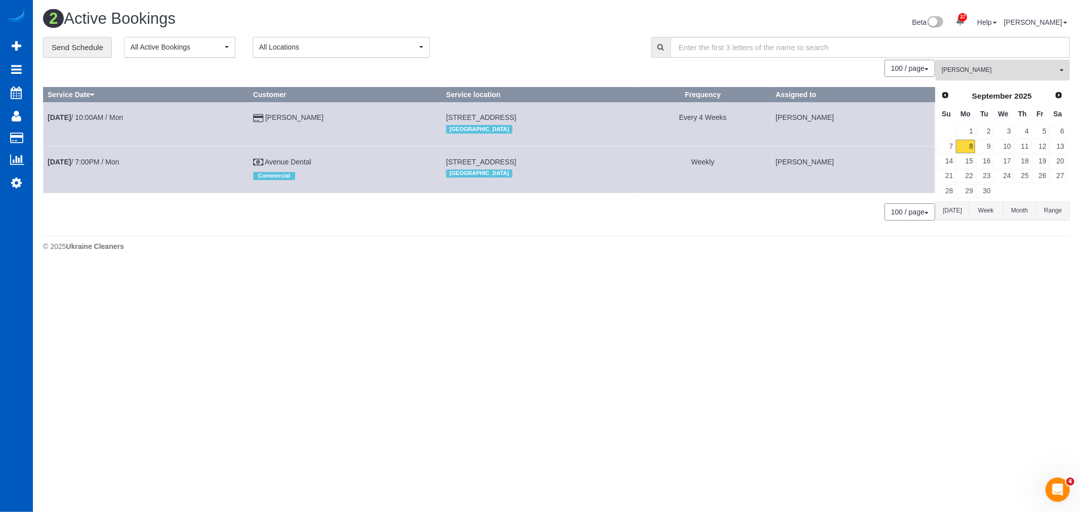
click at [984, 70] on span "[PERSON_NAME]" at bounding box center [999, 70] width 115 height 9
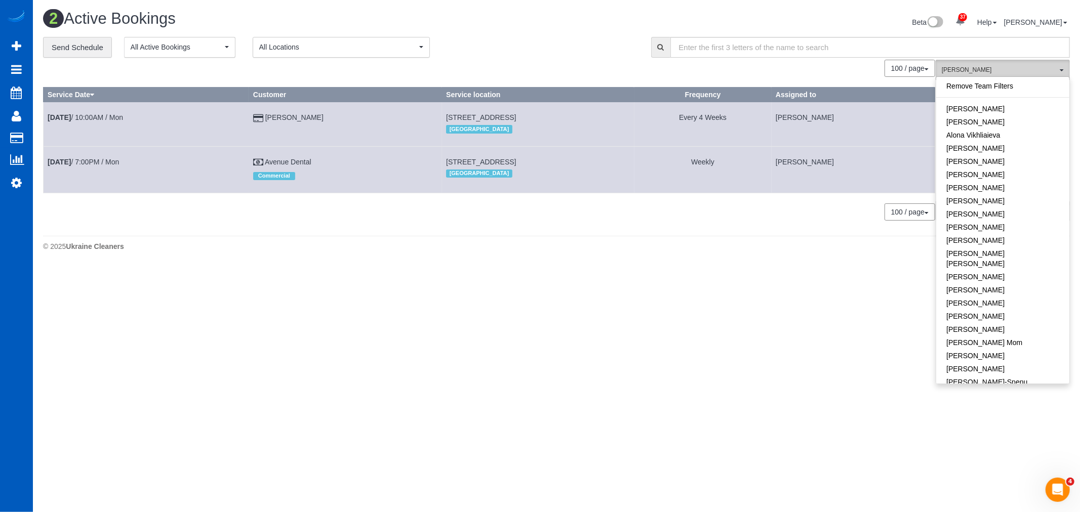
scroll to position [220, 0]
click at [1031, 234] on link "[PERSON_NAME]" at bounding box center [1002, 240] width 133 height 13
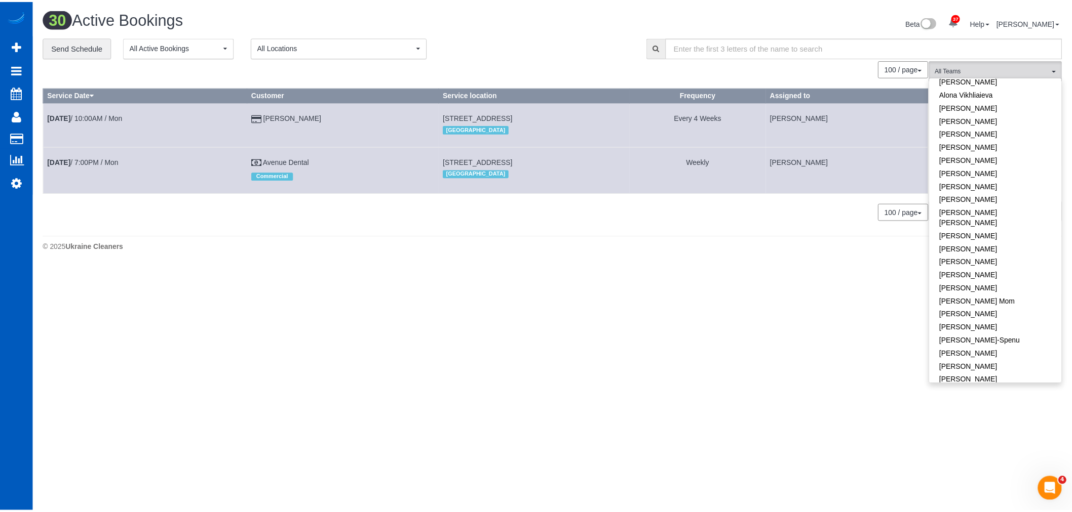
scroll to position [0, 0]
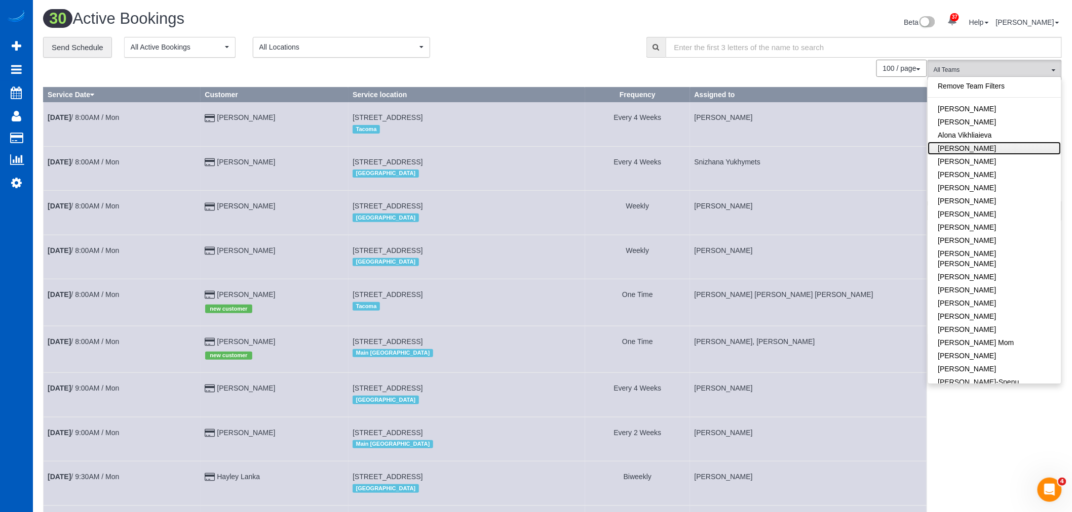
click at [1025, 149] on link "[PERSON_NAME]" at bounding box center [994, 148] width 133 height 13
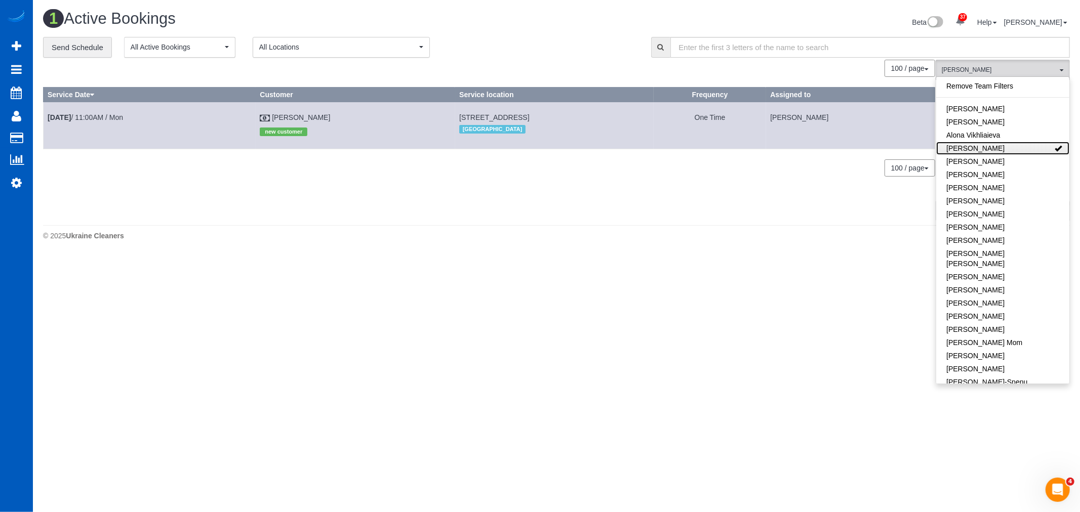
click at [1008, 149] on link "[PERSON_NAME]" at bounding box center [1002, 148] width 133 height 13
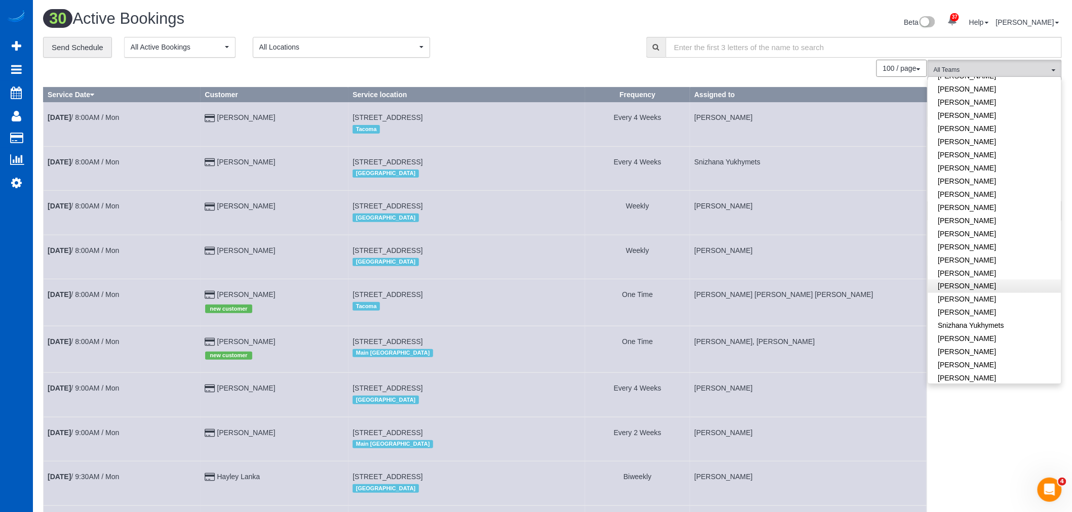
scroll to position [619, 0]
click at [981, 320] on link "[PERSON_NAME]" at bounding box center [994, 326] width 133 height 13
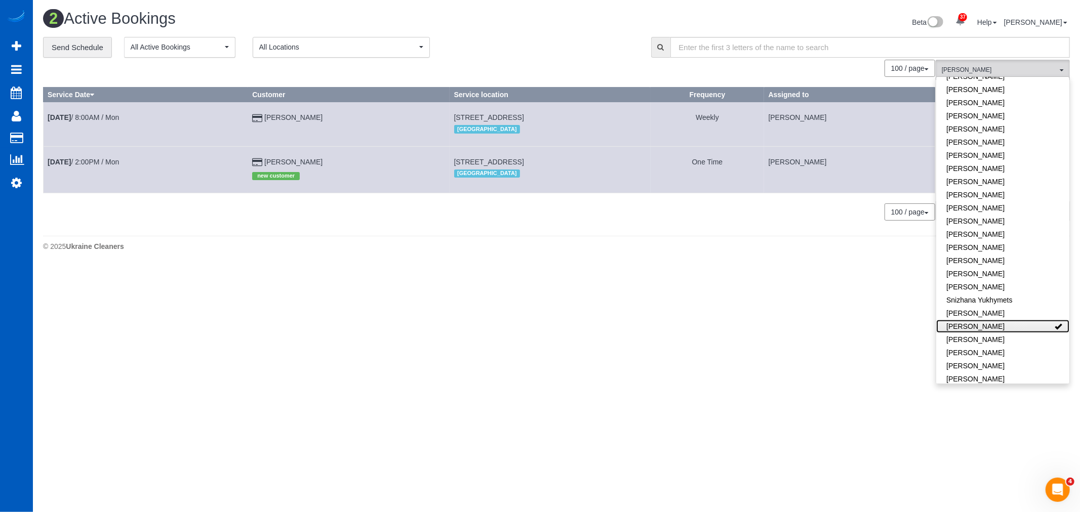
click at [981, 320] on link "[PERSON_NAME]" at bounding box center [1002, 326] width 133 height 13
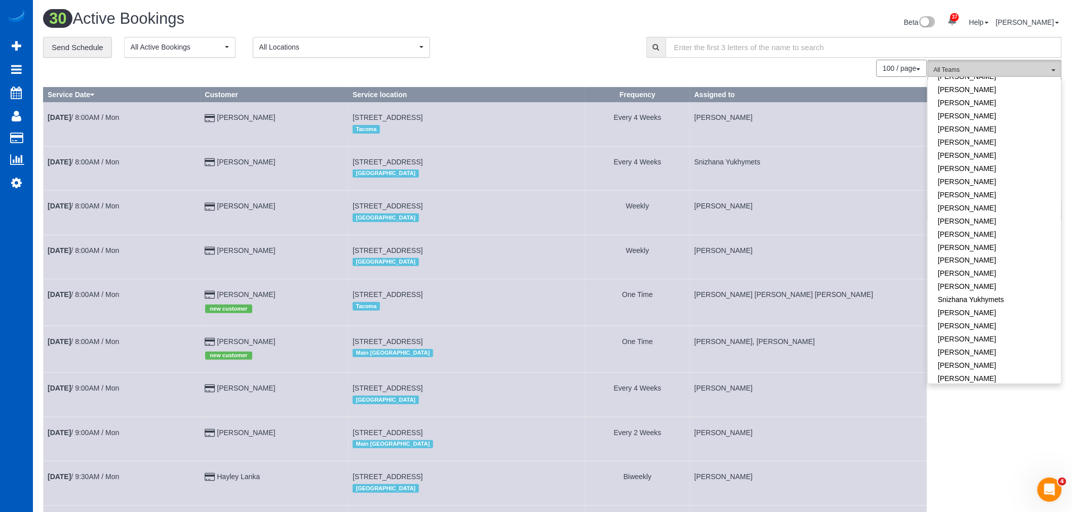
click at [981, 67] on span "All Teams" at bounding box center [990, 70] width 115 height 9
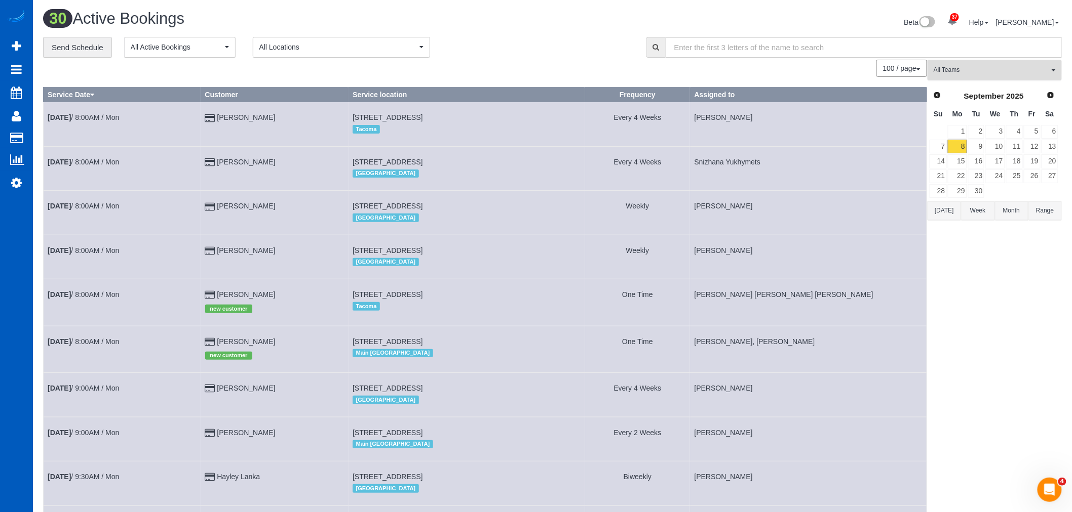
drag, startPoint x: 970, startPoint y: 74, endPoint x: 970, endPoint y: 88, distance: 13.2
click at [970, 74] on span "All Teams" at bounding box center [990, 70] width 115 height 9
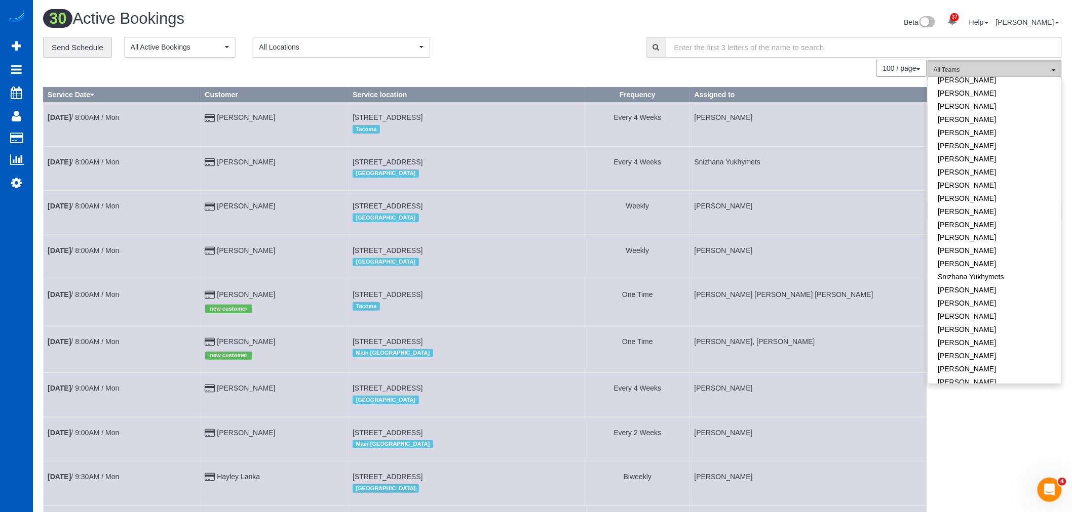
scroll to position [654, 0]
drag, startPoint x: 956, startPoint y: 451, endPoint x: 961, endPoint y: 454, distance: 5.7
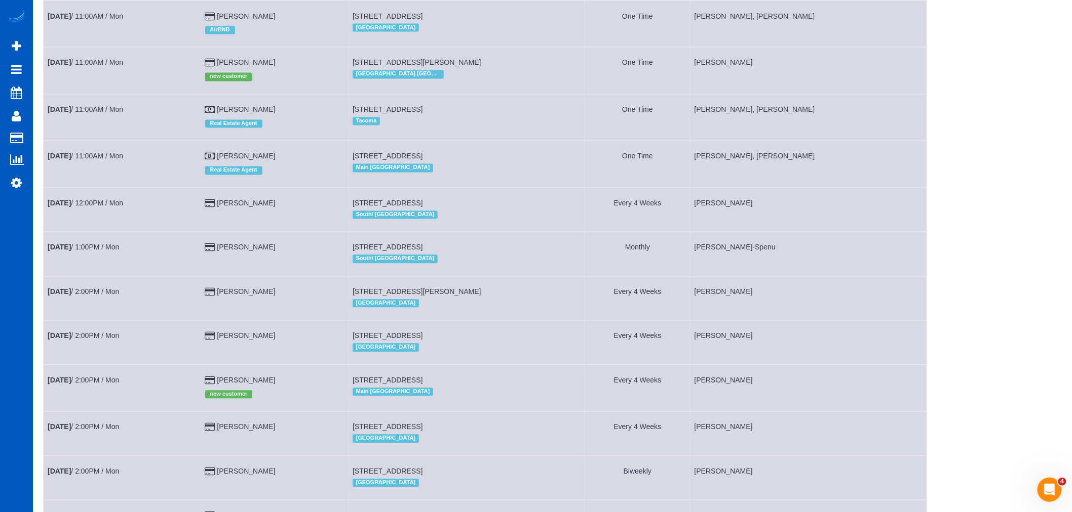
scroll to position [763, 0]
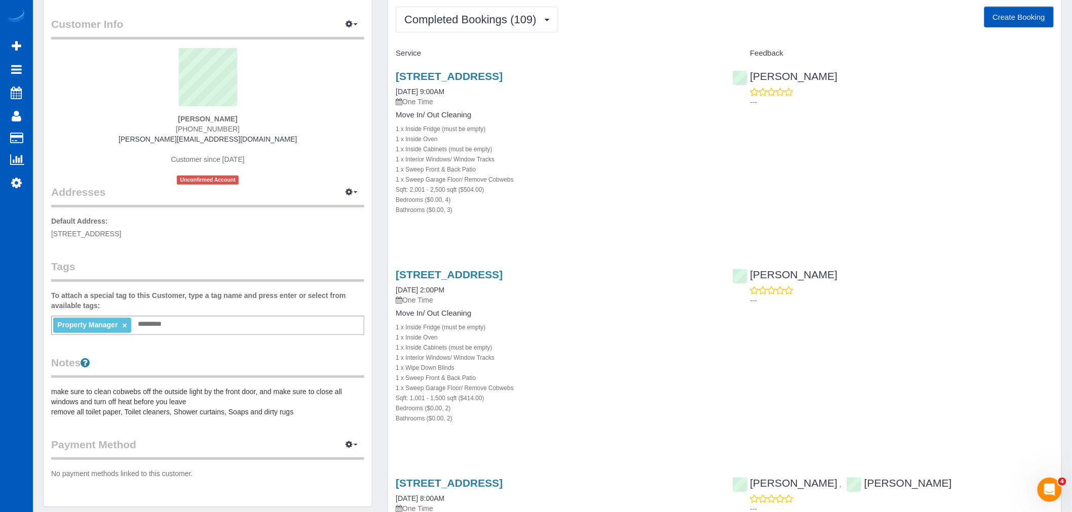
scroll to position [56, 0]
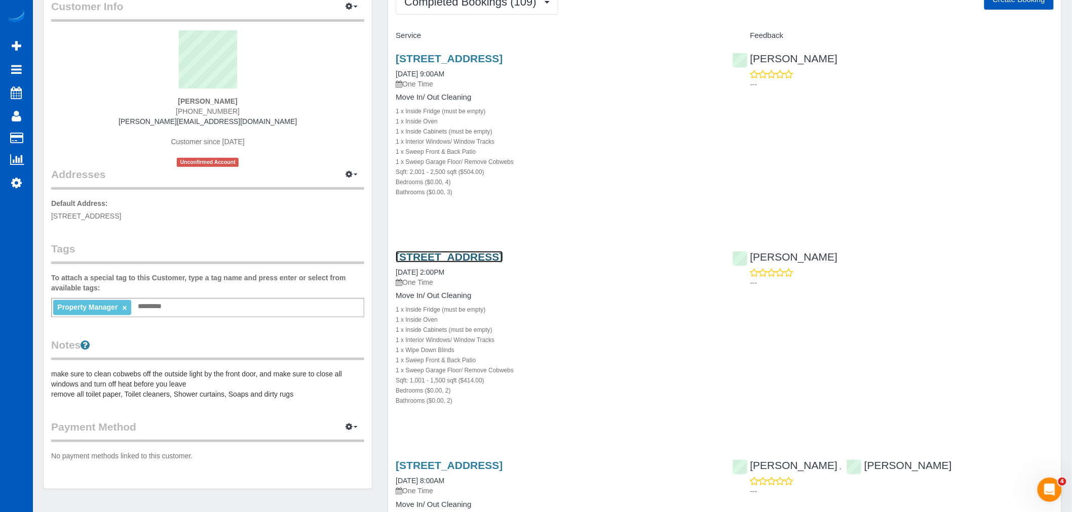
click at [449, 259] on link "[STREET_ADDRESS]" at bounding box center [448, 257] width 107 height 12
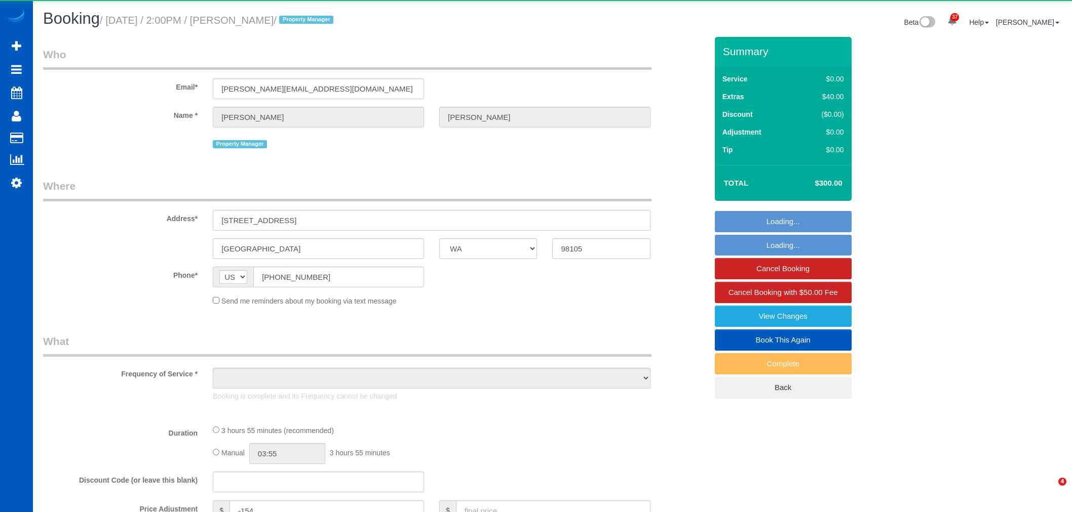
select select "WA"
select select "object:1055"
select select "199"
select select "1001"
select select "2"
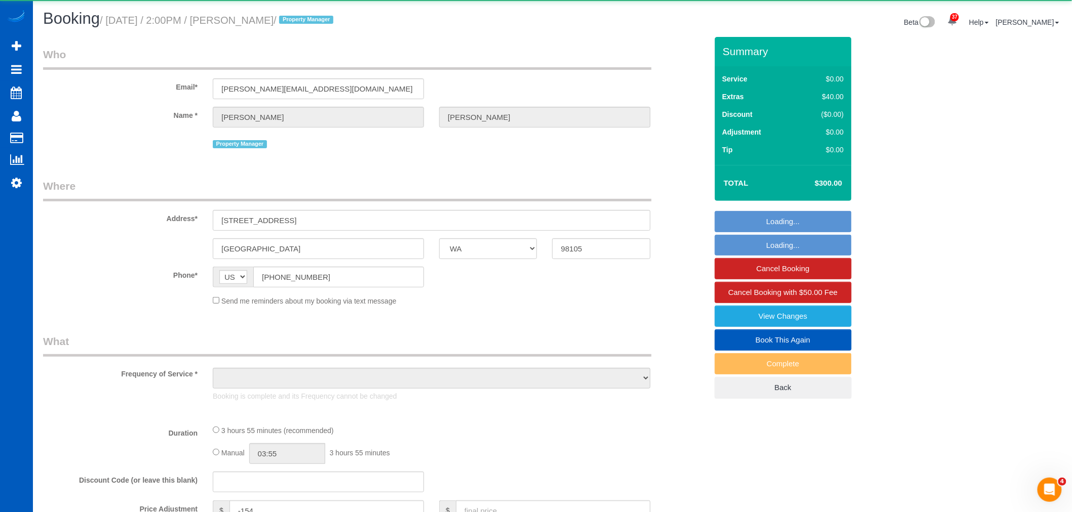
select select "2"
select select "spot1"
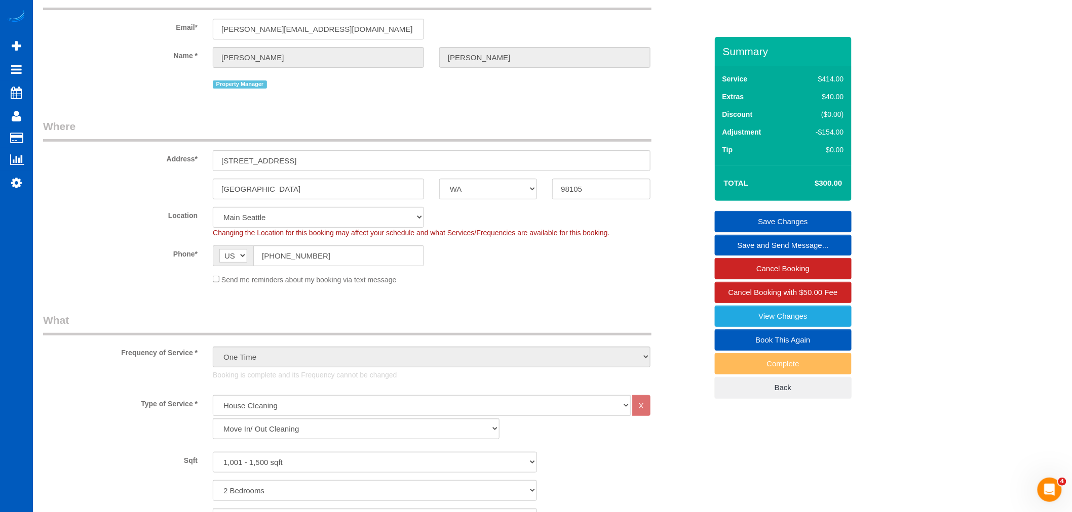
scroll to position [56, 0]
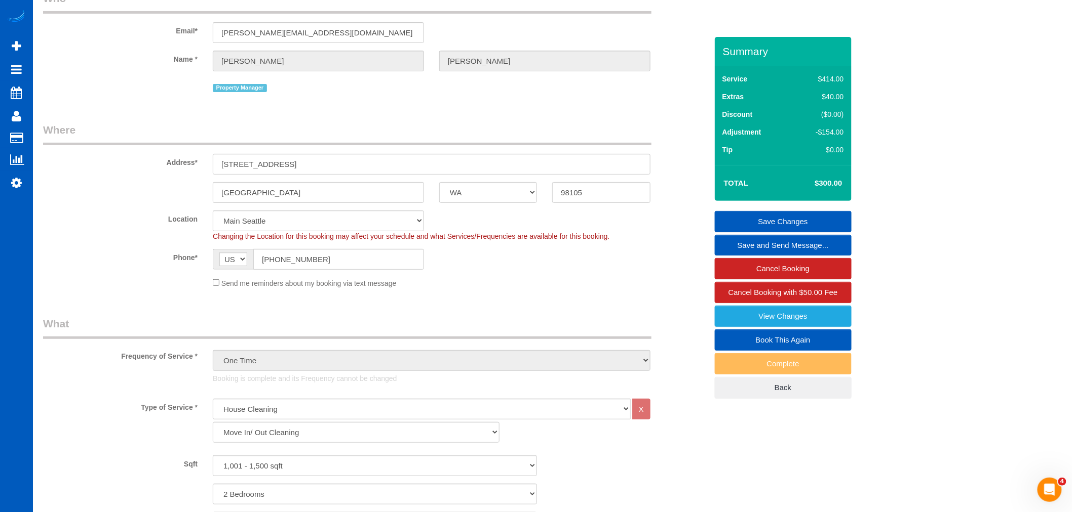
click at [766, 340] on link "Book This Again" at bounding box center [783, 340] width 137 height 21
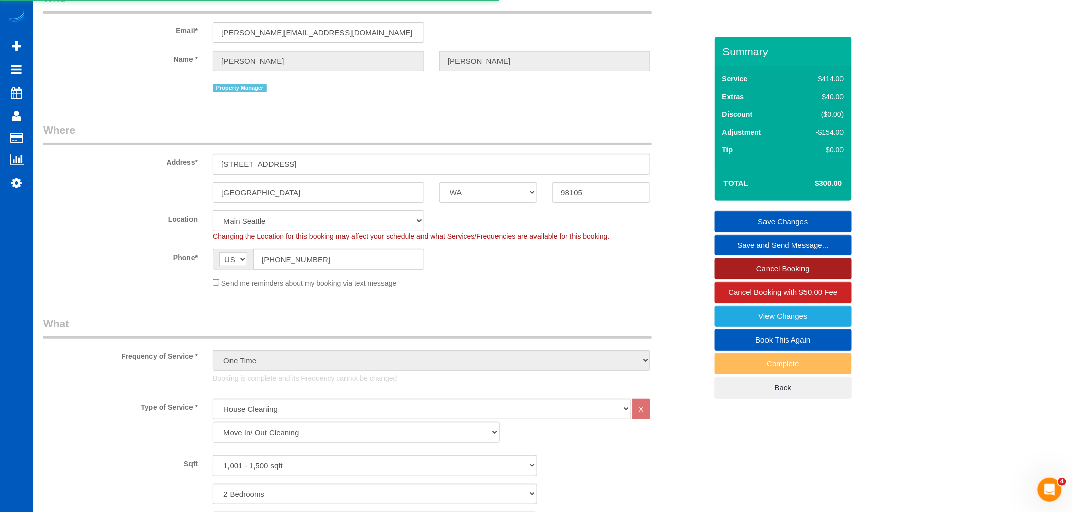
select select "WA"
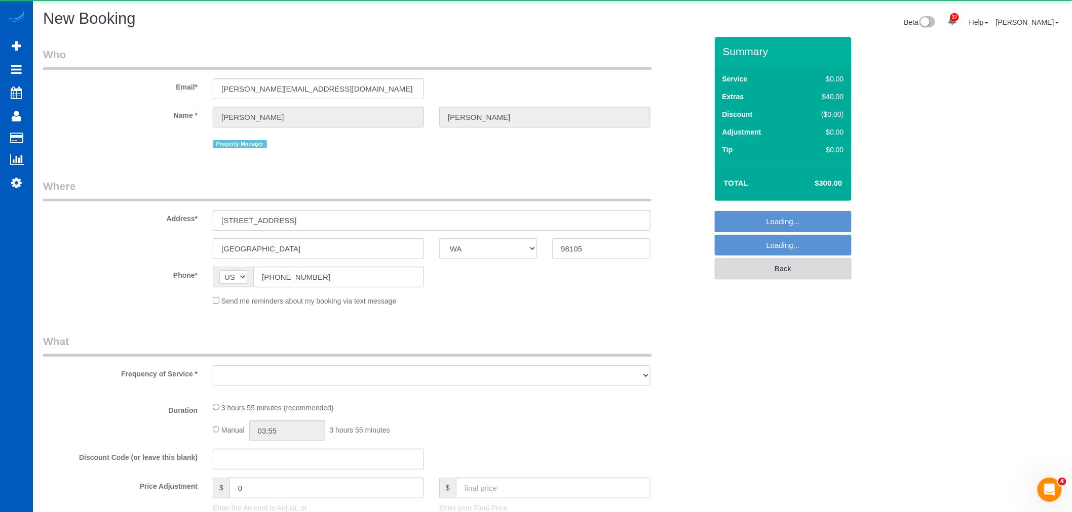
select select "string:fspay"
select select "object:1933"
select select "199"
select select "1001"
select select "2"
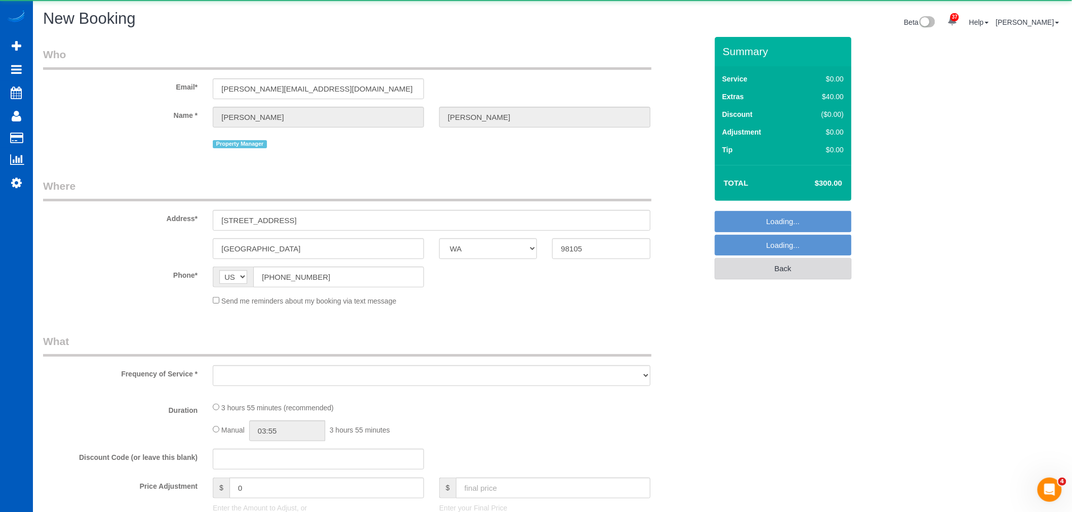
select select "2"
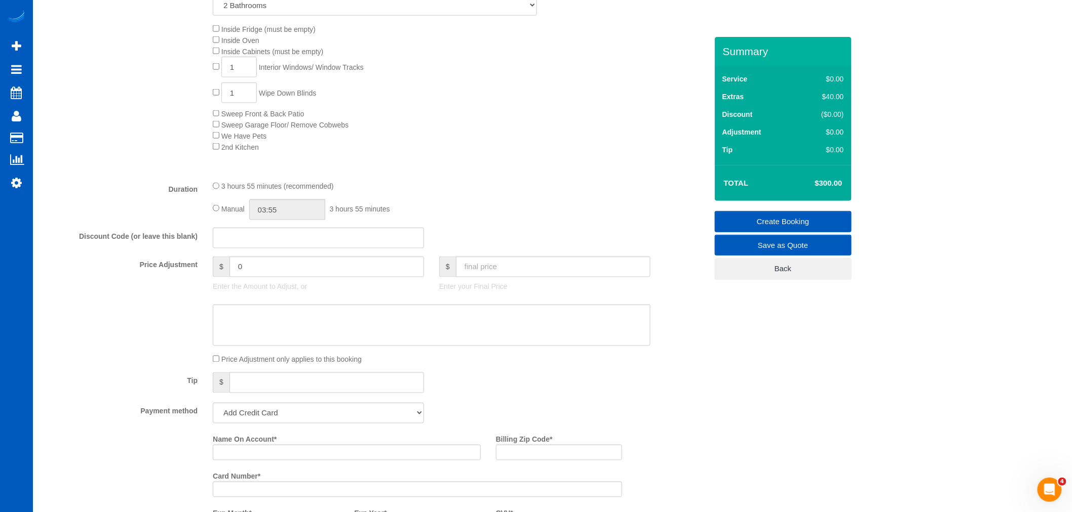
select select "object:2022"
select select "1001"
select select "2"
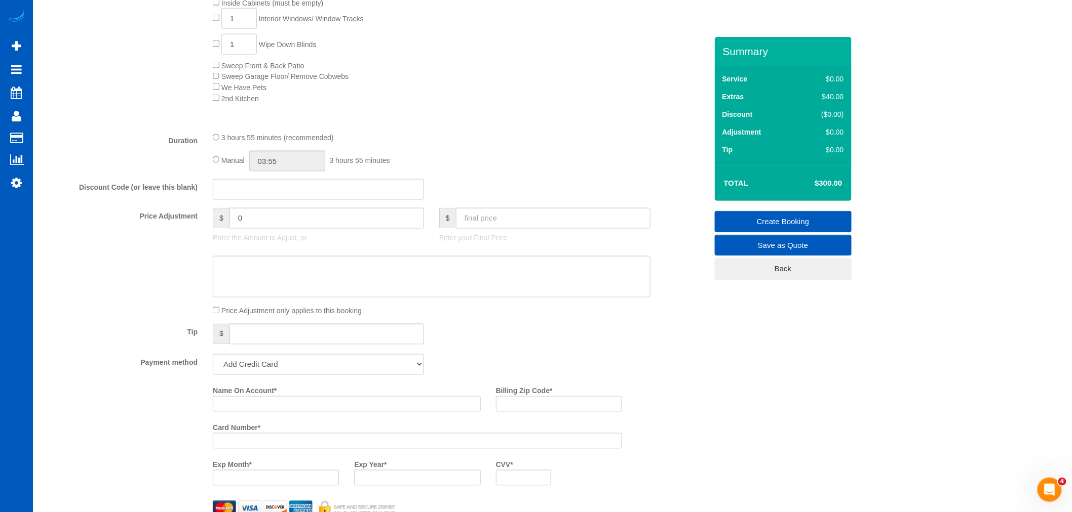
scroll to position [638, 0]
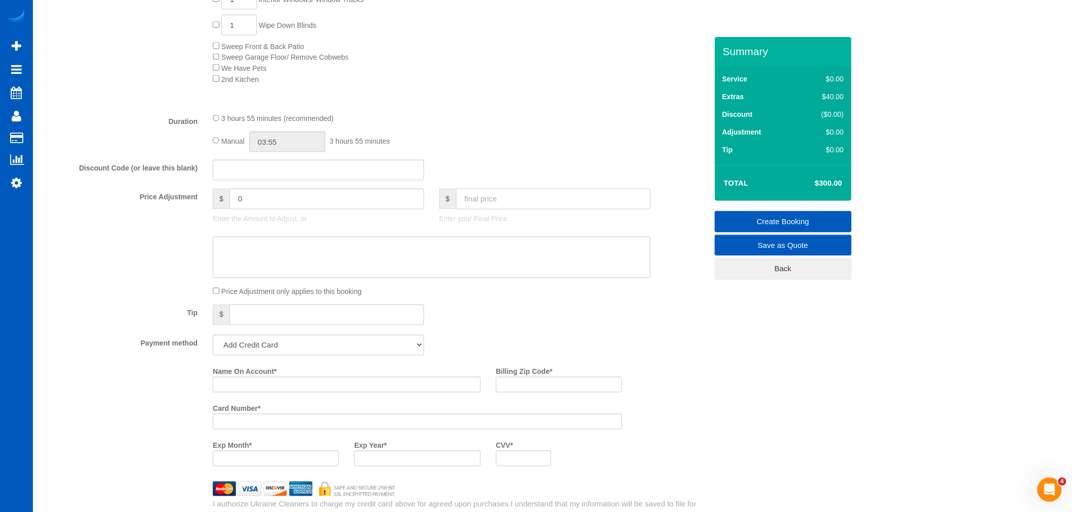
click at [498, 201] on input "text" at bounding box center [553, 199] width 194 height 21
type input "0"
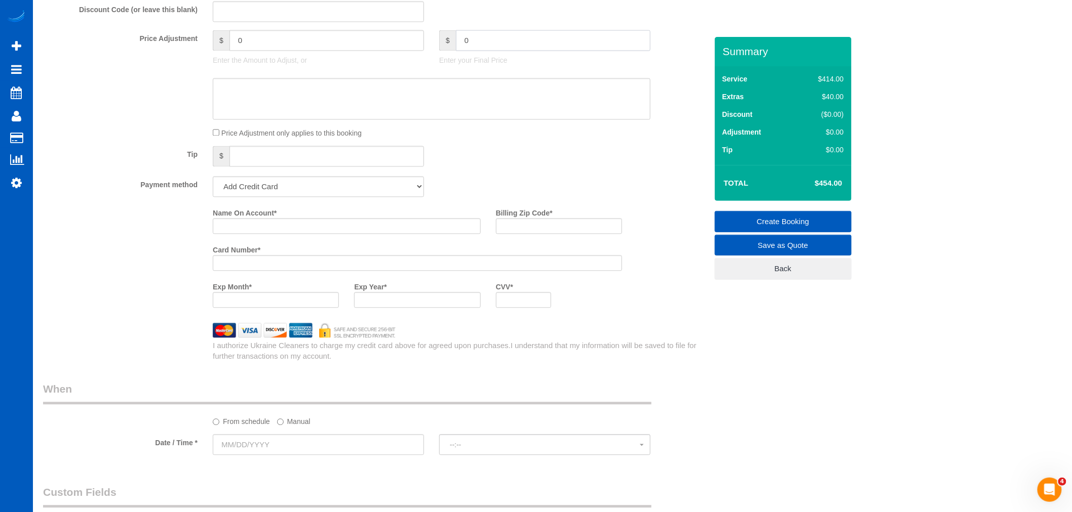
scroll to position [807, 0]
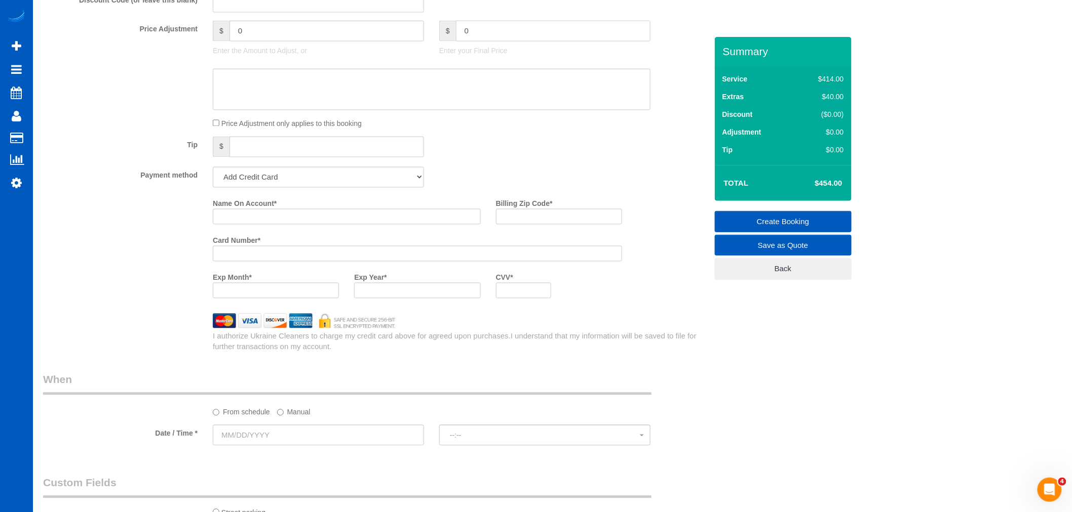
type input "-454"
click at [270, 187] on select "Add Credit Card Cash Check Paypal" at bounding box center [318, 177] width 211 height 21
select select "string:cash"
click at [213, 176] on select "Add Credit Card Cash Check Paypal" at bounding box center [318, 177] width 211 height 21
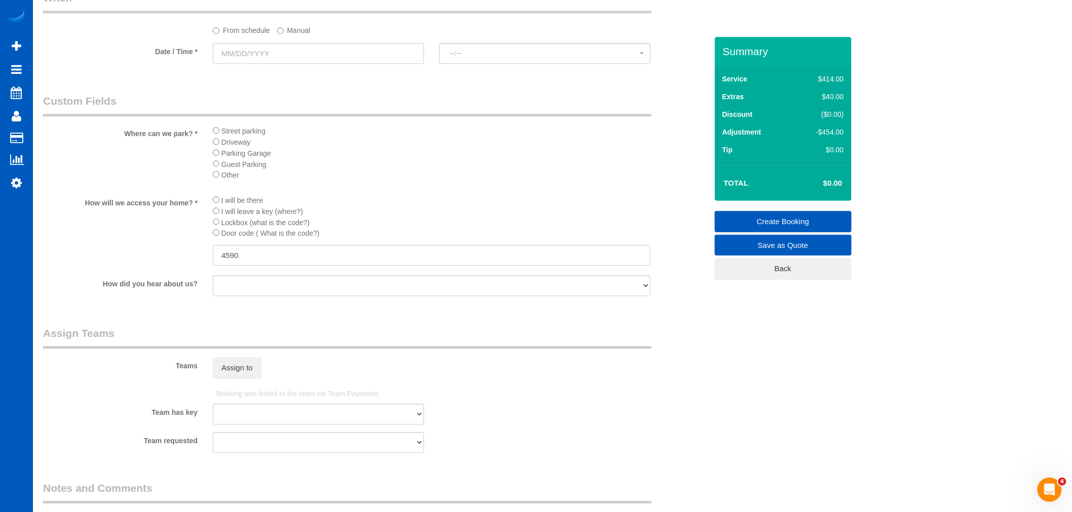
scroll to position [919, 0]
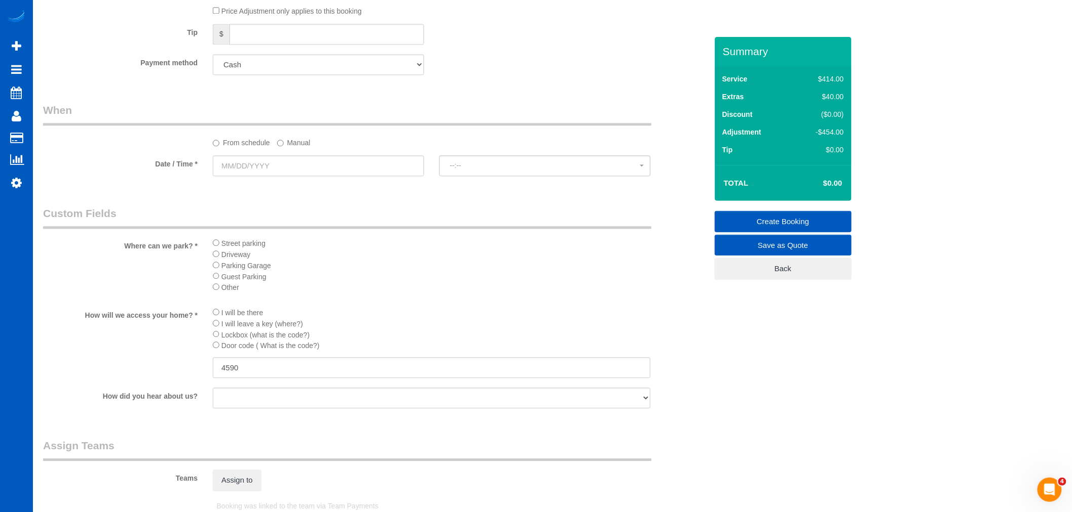
click at [242, 186] on fieldset "When From schedule Manual Date / Time * --:-- --:--" at bounding box center [375, 144] width 664 height 83
click at [244, 175] on input "text" at bounding box center [318, 165] width 211 height 21
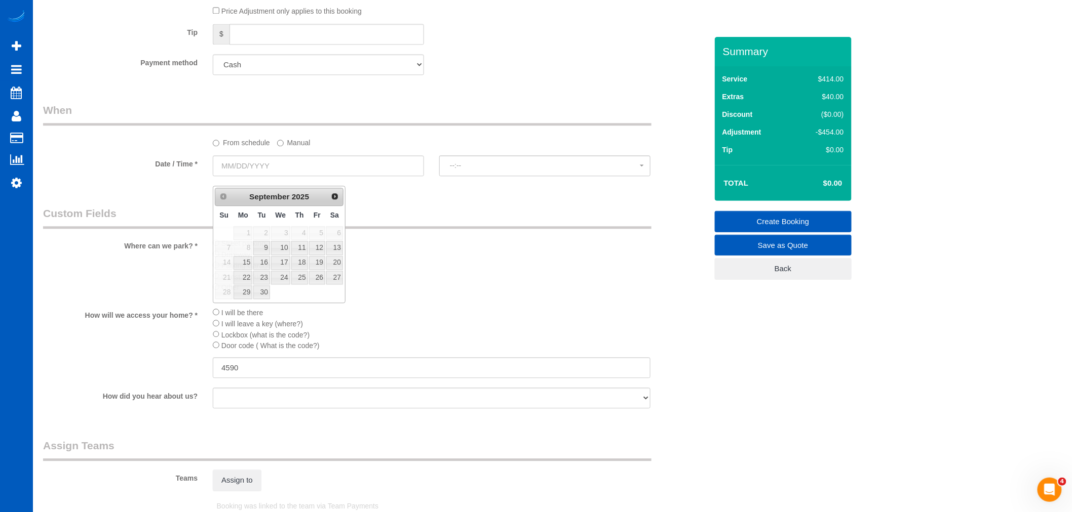
click at [280, 148] on label "Manual" at bounding box center [293, 141] width 33 height 14
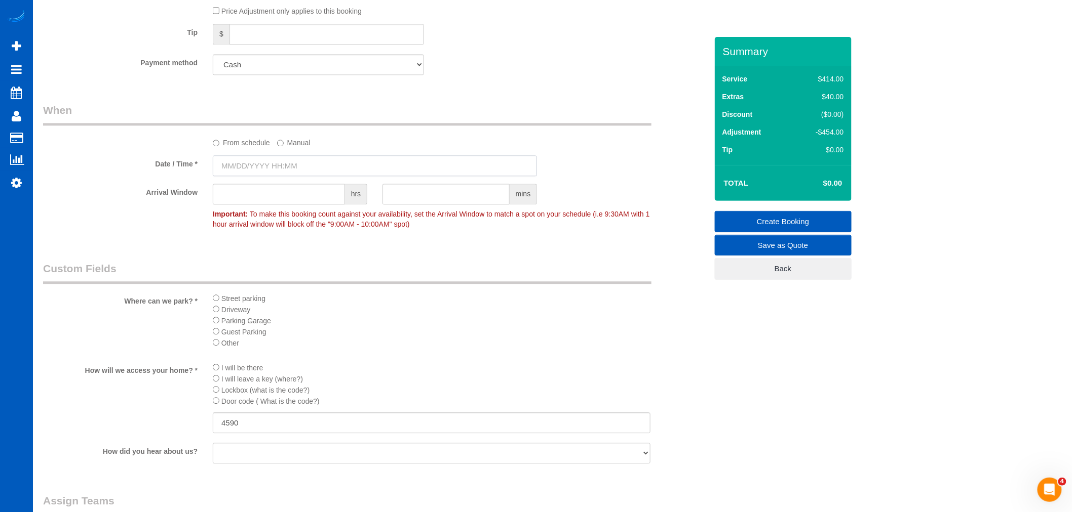
click at [231, 173] on input "text" at bounding box center [375, 165] width 324 height 21
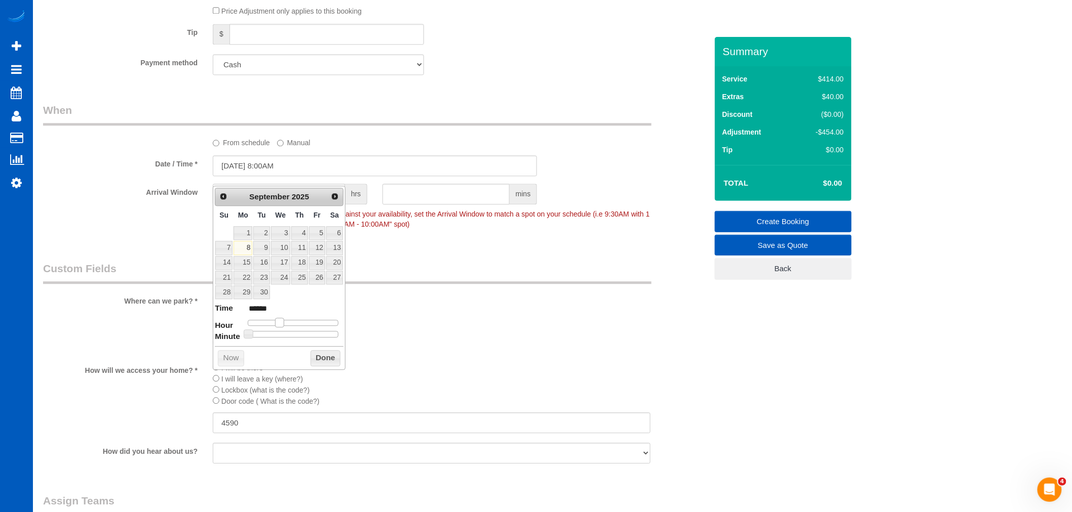
type input "09/08/2025 9:00AM"
type input "******"
type input "09/08/2025 10:00AM"
type input "*******"
type input "09/08/2025 12:00PM"
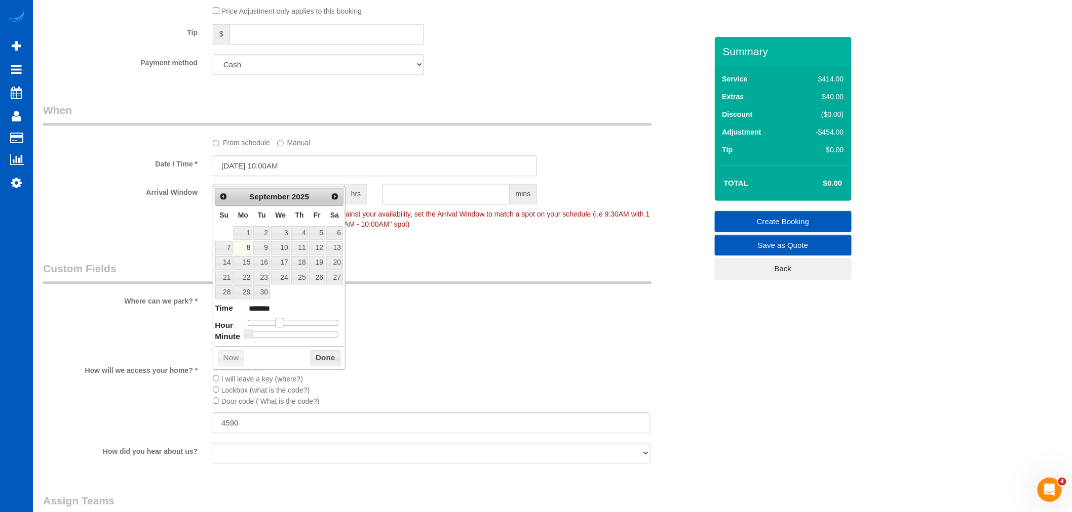
type input "*******"
type input "09/08/2025 1:00PM"
type input "******"
type input "[DATE] 2:00PM"
type input "******"
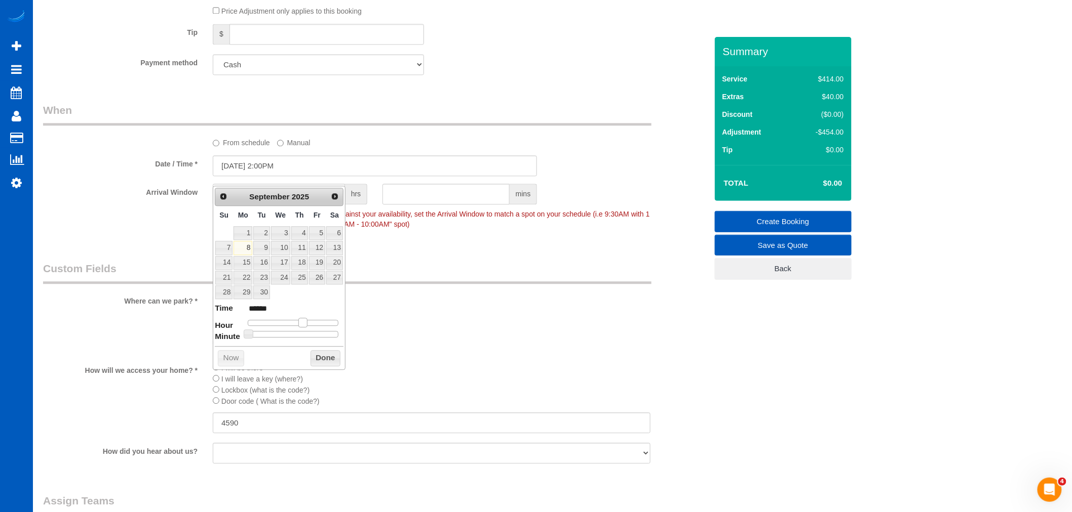
type input "09/08/2025 3:00PM"
type input "******"
type input "[DATE] 2:00PM"
type input "******"
drag, startPoint x: 277, startPoint y: 322, endPoint x: 303, endPoint y: 325, distance: 26.0
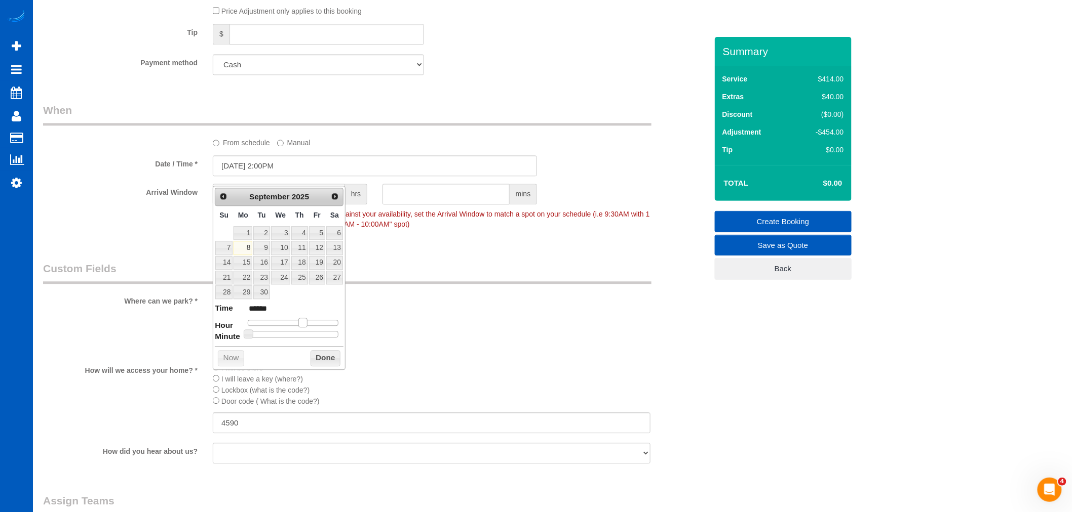
click at [303, 325] on span at bounding box center [302, 322] width 9 height 9
drag, startPoint x: 312, startPoint y: 348, endPoint x: 313, endPoint y: 357, distance: 8.6
click at [312, 351] on div "Prev Next September 2025 Su Mo Tu We Th Fr Sa 1 2 3 4 5 6 7 8 9 10 11 12 13 14 …" at bounding box center [279, 278] width 133 height 184
click at [313, 357] on button "Done" at bounding box center [325, 358] width 30 height 16
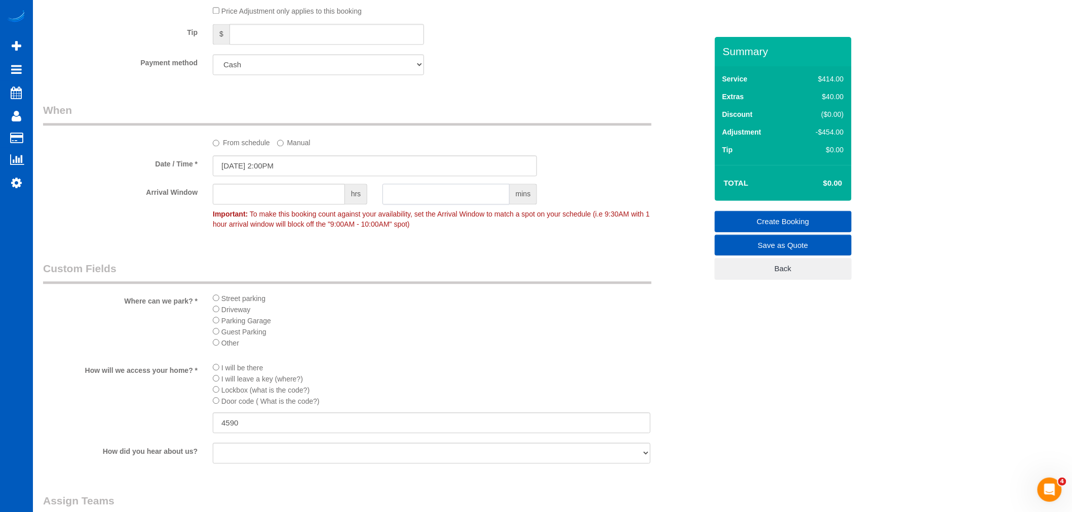
click at [413, 205] on input "text" at bounding box center [445, 194] width 127 height 21
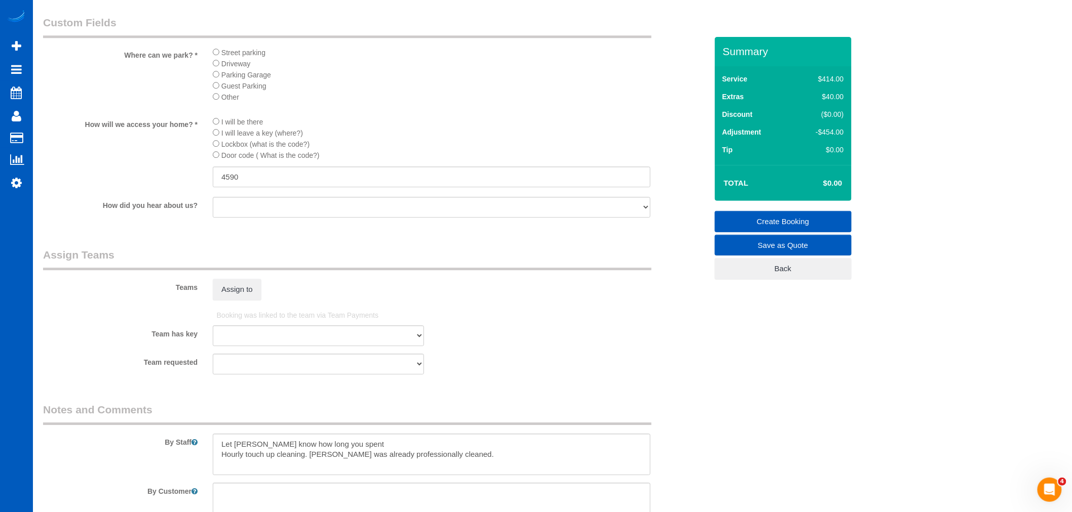
scroll to position [1201, 0]
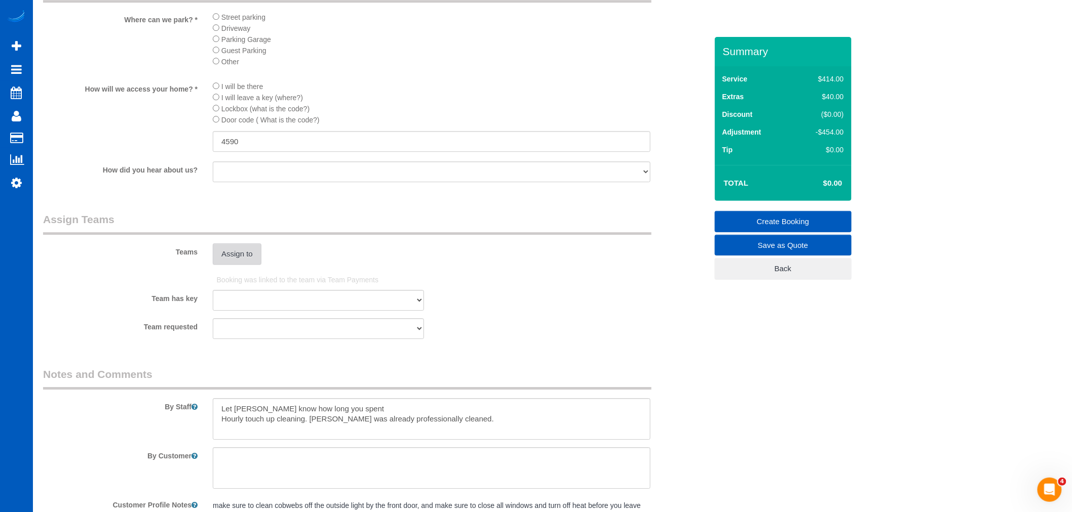
type input "30"
click at [247, 265] on button "Assign to" at bounding box center [237, 254] width 49 height 21
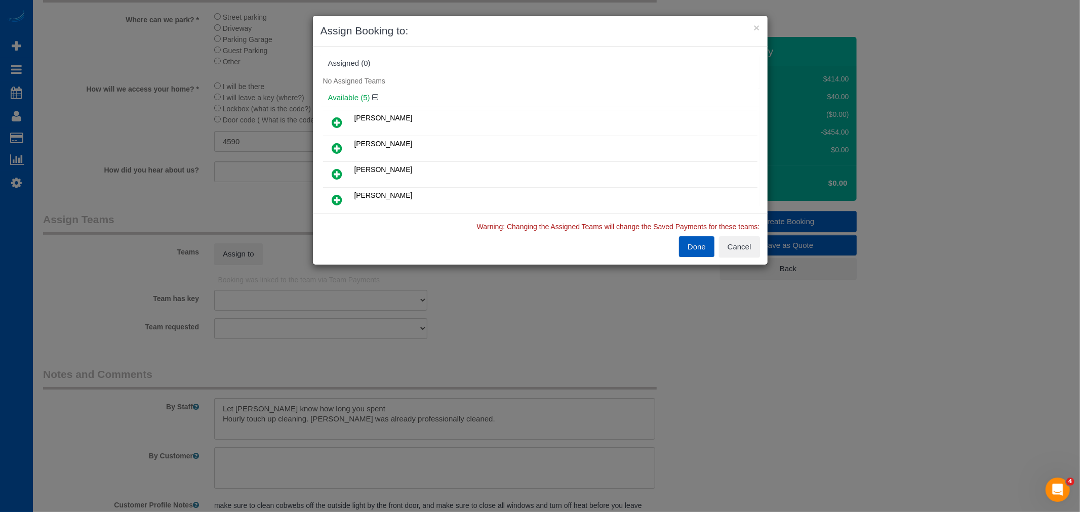
click at [343, 147] on link at bounding box center [338, 149] width 24 height 20
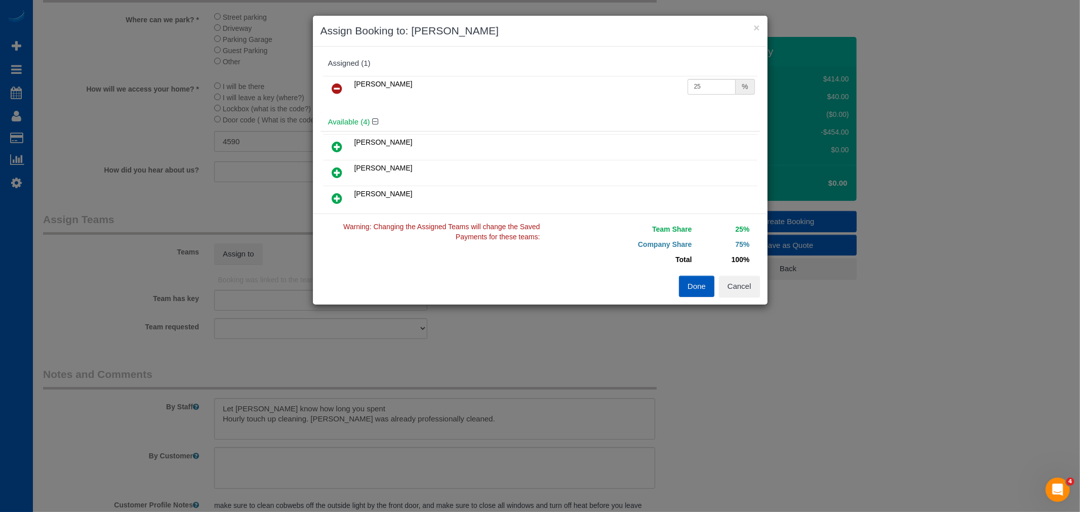
click at [343, 147] on link at bounding box center [338, 147] width 24 height 20
drag, startPoint x: 687, startPoint y: 88, endPoint x: 699, endPoint y: 88, distance: 11.7
click at [699, 88] on input "25" at bounding box center [712, 87] width 49 height 16
type input "27"
drag, startPoint x: 705, startPoint y: 111, endPoint x: 625, endPoint y: 113, distance: 80.0
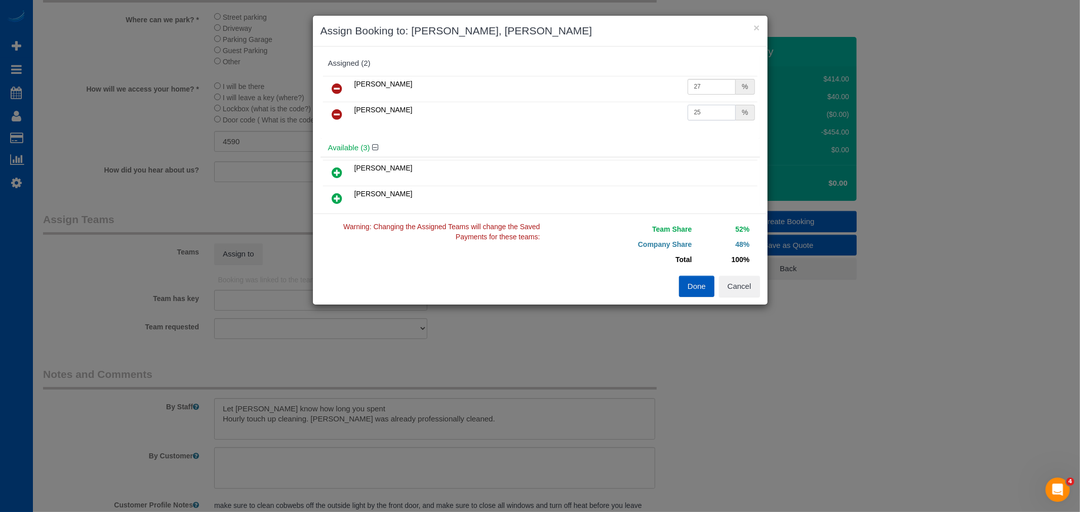
click at [625, 113] on tr "Mariia Maherovska 25 %" at bounding box center [540, 115] width 434 height 26
drag, startPoint x: 697, startPoint y: 111, endPoint x: 635, endPoint y: 110, distance: 62.3
click at [635, 110] on tr "Mariia Maherovska 3 %" at bounding box center [540, 115] width 434 height 26
type input "27"
click at [682, 277] on button "Done" at bounding box center [696, 286] width 35 height 21
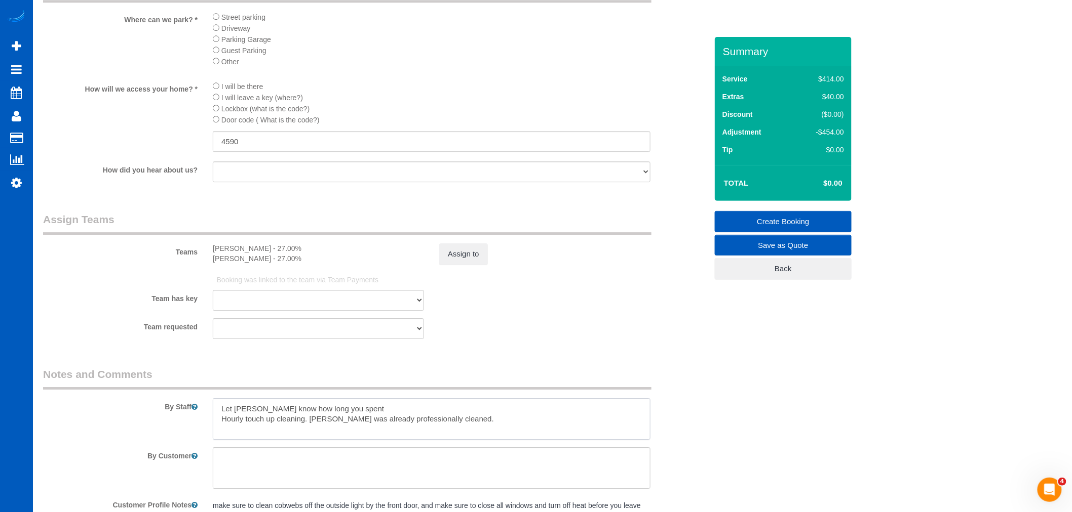
click at [472, 440] on textarea at bounding box center [432, 420] width 438 height 42
click at [496, 438] on textarea at bounding box center [432, 420] width 438 height 42
type textarea "Let [PERSON_NAME] know how long you spent Hourly touch up cleaning. [PERSON_NAM…"
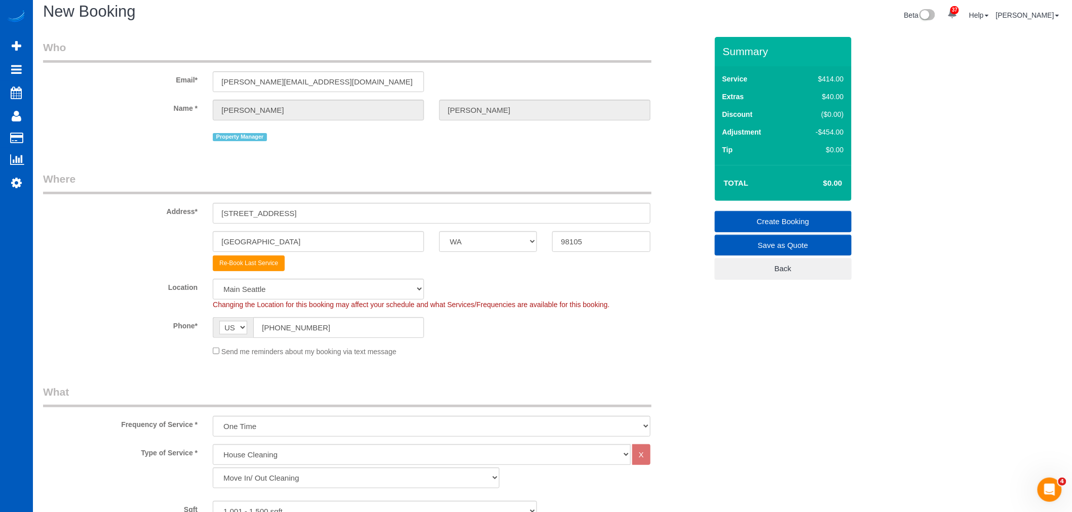
scroll to position [0, 0]
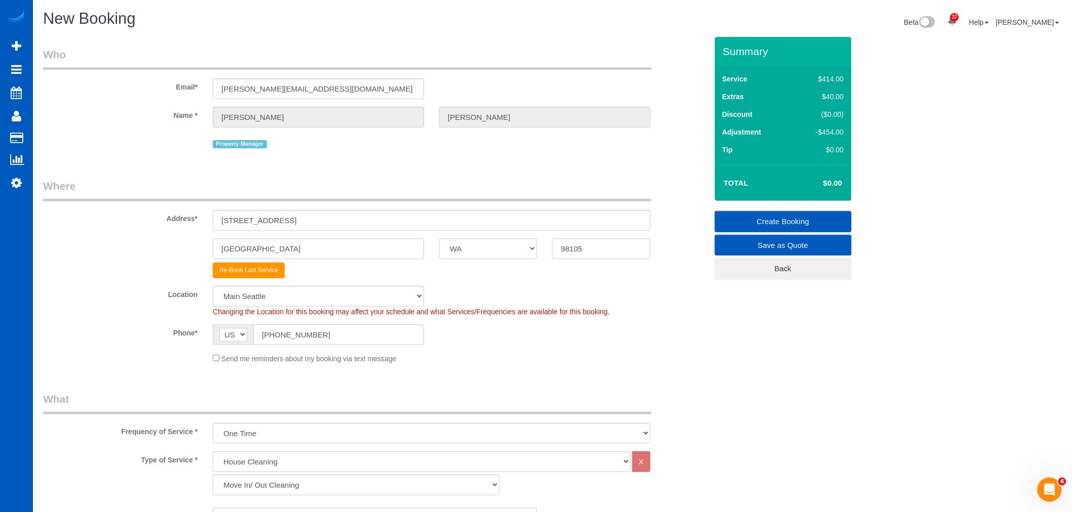
click at [781, 220] on link "Create Booking" at bounding box center [783, 221] width 137 height 21
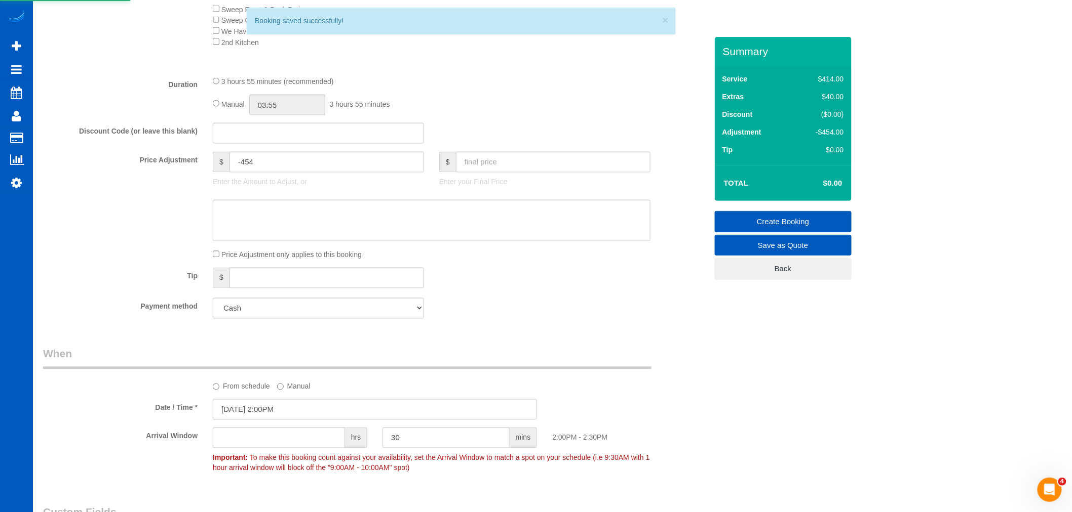
scroll to position [731, 0]
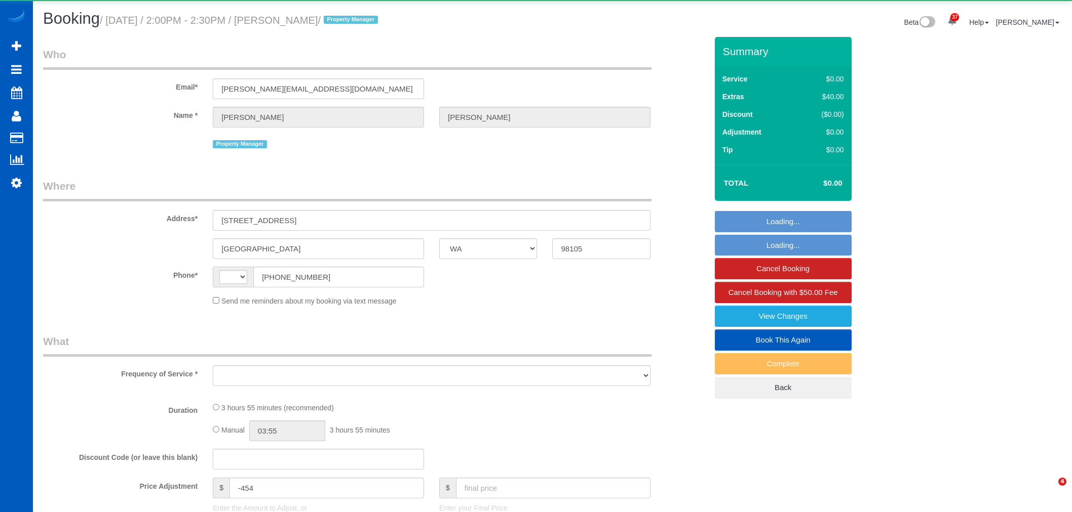
select select "WA"
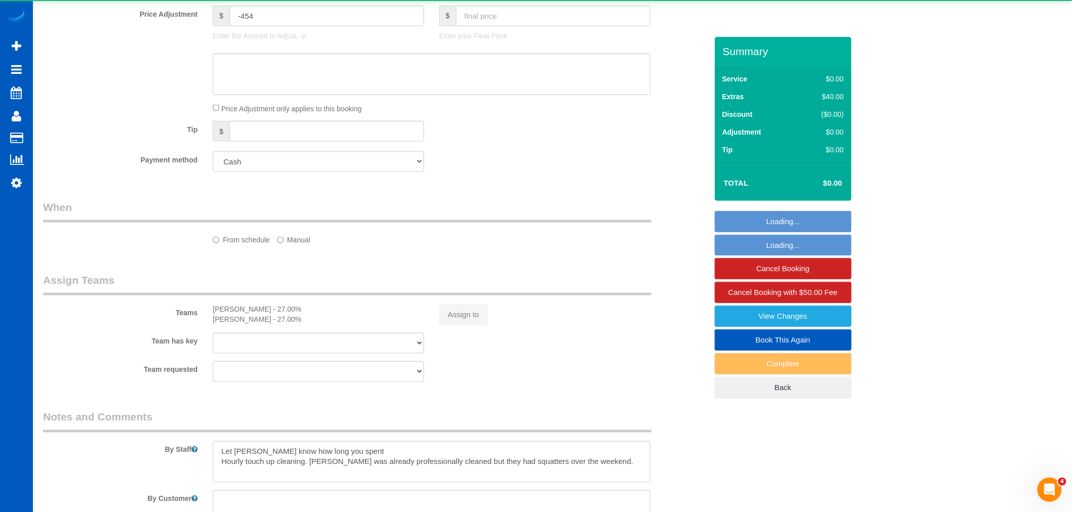
select select "string:[GEOGRAPHIC_DATA]"
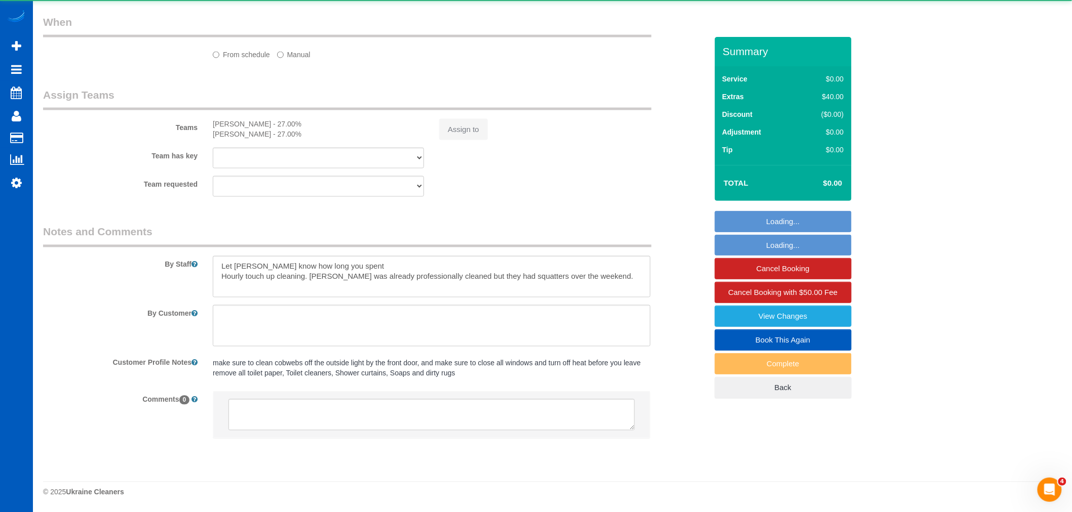
select select "object:1555"
select select "199"
select select "1001"
select select "2"
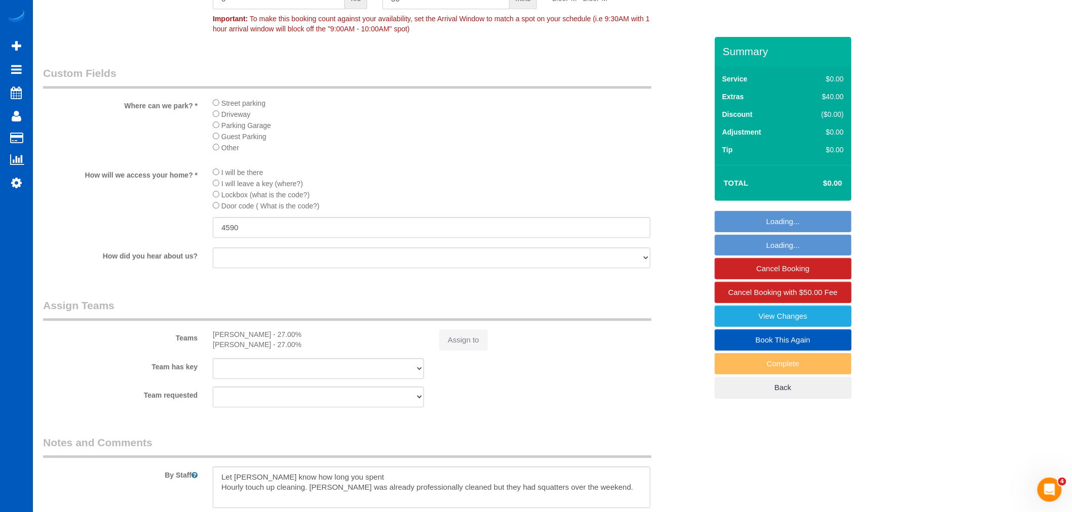
select select "object:1807"
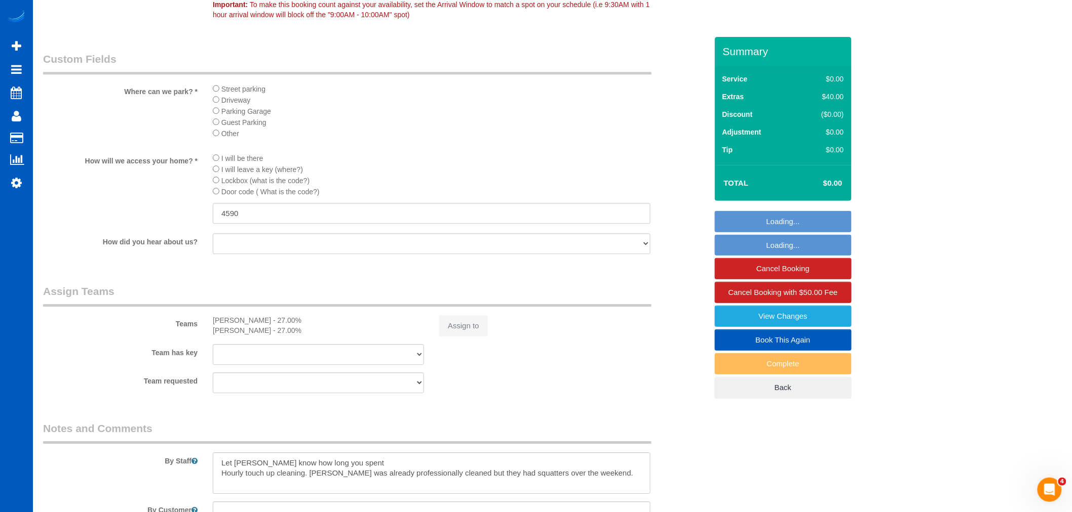
select select "1001"
select select "2"
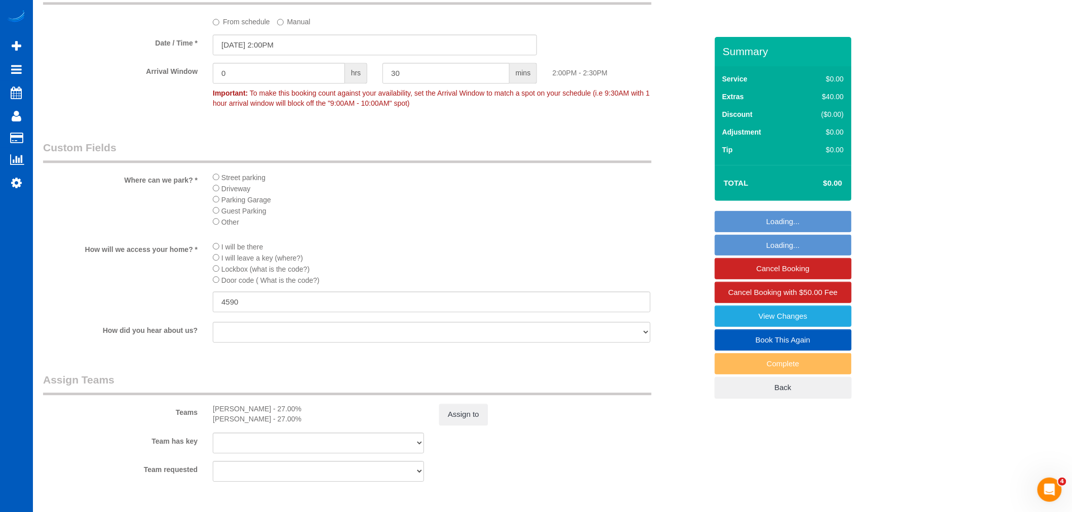
scroll to position [884, 0]
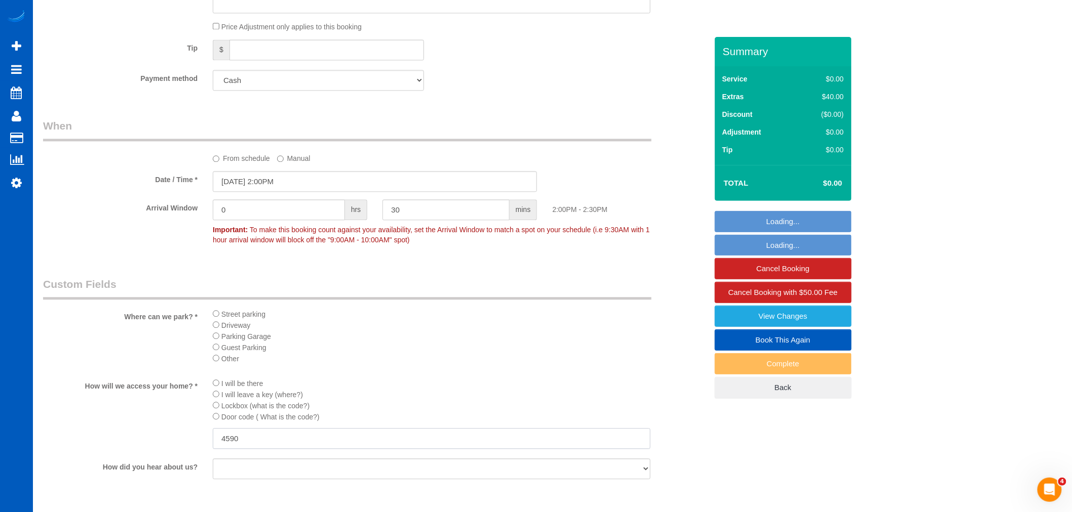
drag, startPoint x: 256, startPoint y: 455, endPoint x: 125, endPoint y: 443, distance: 131.2
click at [125, 443] on div "How will we access your home? * I will be there I will leave a key (where?) Loc…" at bounding box center [374, 414] width 679 height 73
paste input "73."
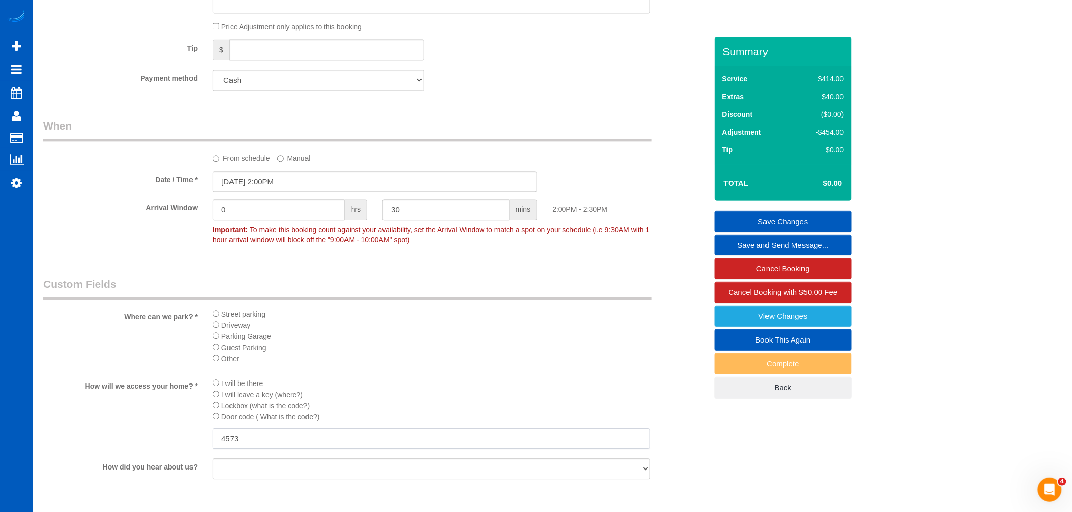
type input "4573"
click at [792, 217] on link "Save Changes" at bounding box center [783, 221] width 137 height 21
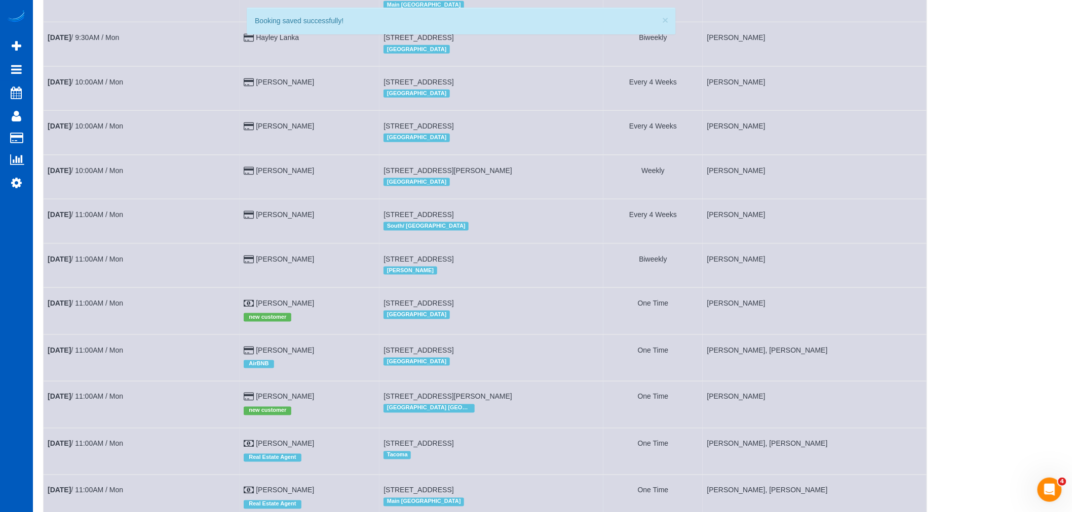
scroll to position [450, 0]
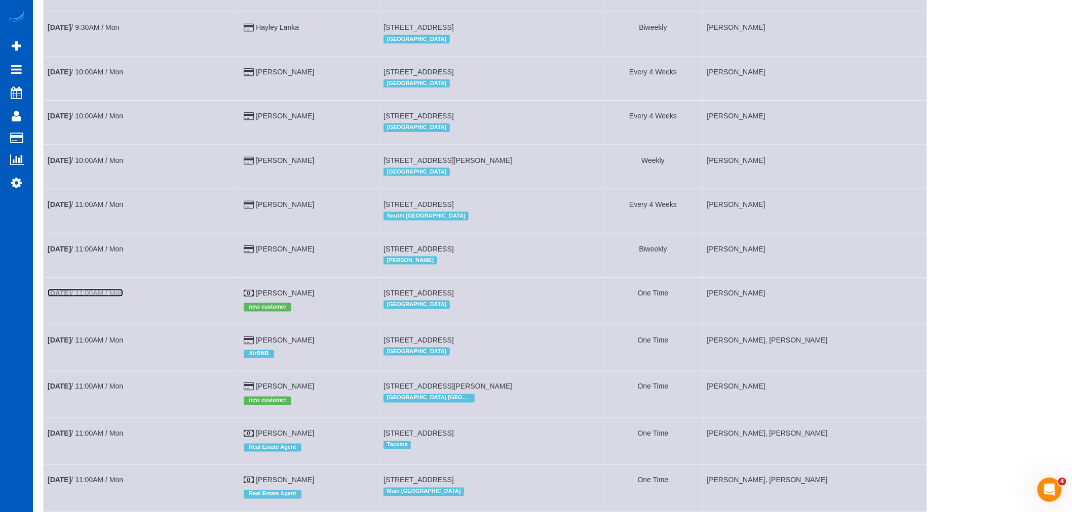
click at [90, 297] on link "[DATE] 11:00AM / Mon" at bounding box center [85, 293] width 75 height 8
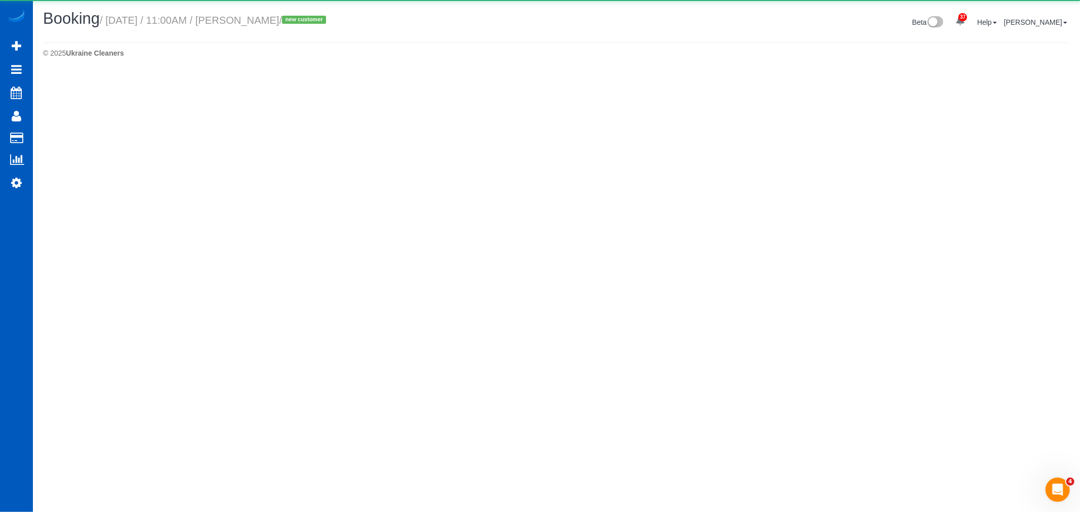
select select "WA"
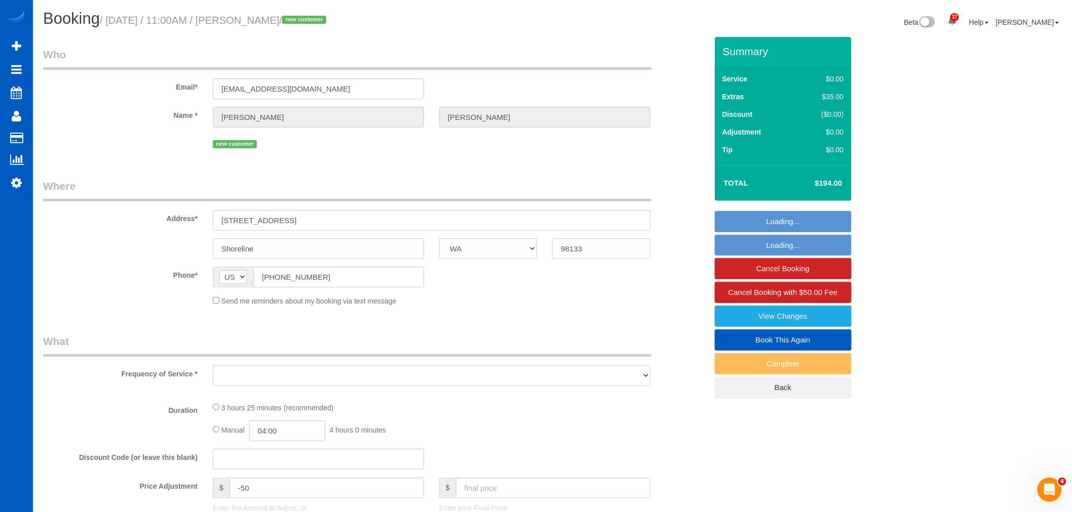
select select "object:2810"
select select "199"
select select "1501"
select select "3"
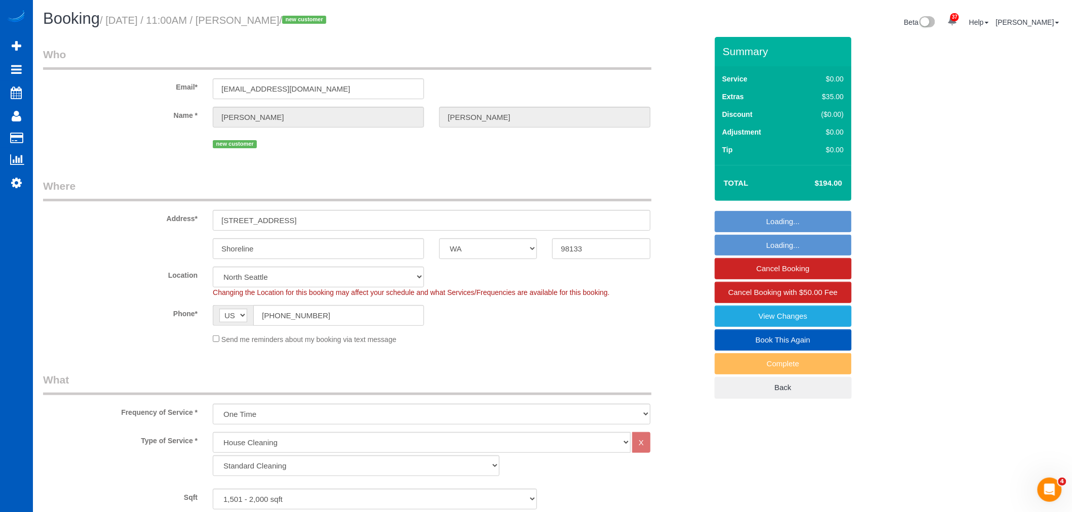
select select "object:3056"
select select "spot10"
select select "1501"
select select "3"
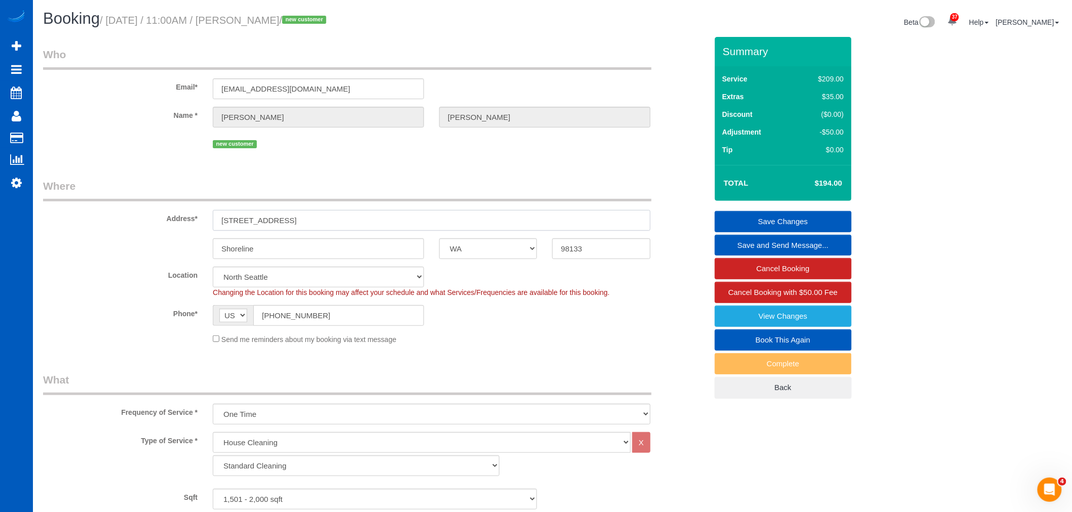
drag, startPoint x: 287, startPoint y: 213, endPoint x: 198, endPoint y: 215, distance: 89.2
click at [198, 215] on div "Address* [STREET_ADDRESS]" at bounding box center [374, 205] width 679 height 52
click at [797, 322] on link "View Changes" at bounding box center [783, 316] width 137 height 21
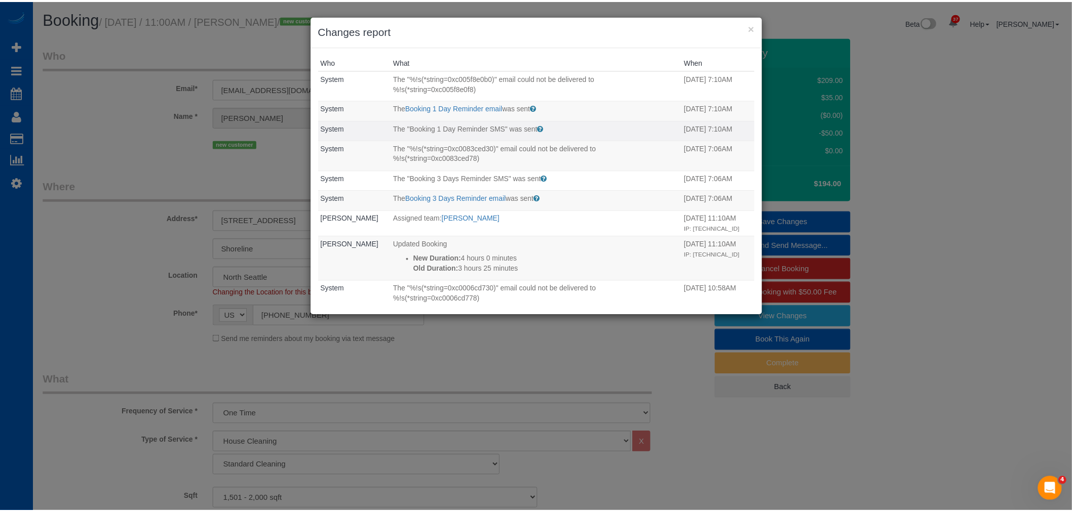
scroll to position [297, 0]
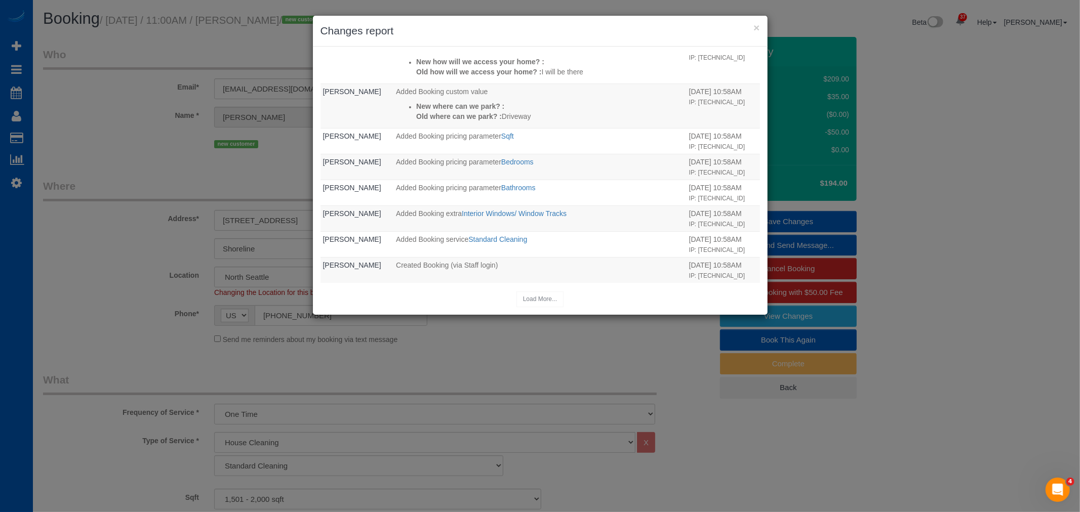
click at [767, 21] on div "× Changes report" at bounding box center [540, 31] width 455 height 31
click at [763, 29] on div "× Changes report" at bounding box center [540, 31] width 455 height 31
drag, startPoint x: 763, startPoint y: 29, endPoint x: 752, endPoint y: 24, distance: 12.0
click at [761, 29] on div "× Changes report" at bounding box center [540, 31] width 455 height 31
click at [751, 24] on h3 "Changes report" at bounding box center [541, 30] width 440 height 15
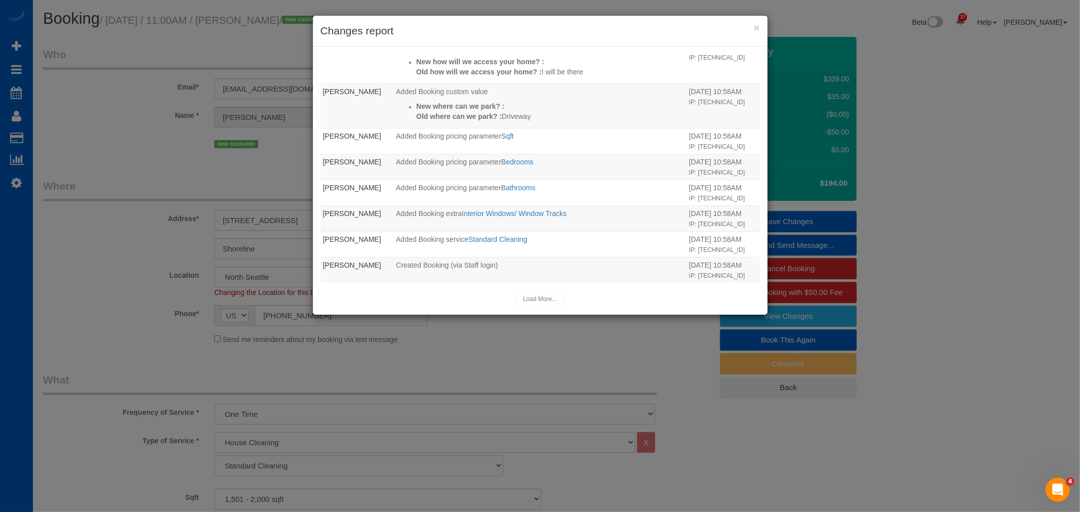
click at [763, 33] on div "× Changes report" at bounding box center [540, 31] width 455 height 31
click at [751, 24] on h3 "Changes report" at bounding box center [541, 30] width 440 height 15
drag, startPoint x: 753, startPoint y: 24, endPoint x: 758, endPoint y: 29, distance: 6.8
click at [758, 29] on button "×" at bounding box center [757, 27] width 6 height 11
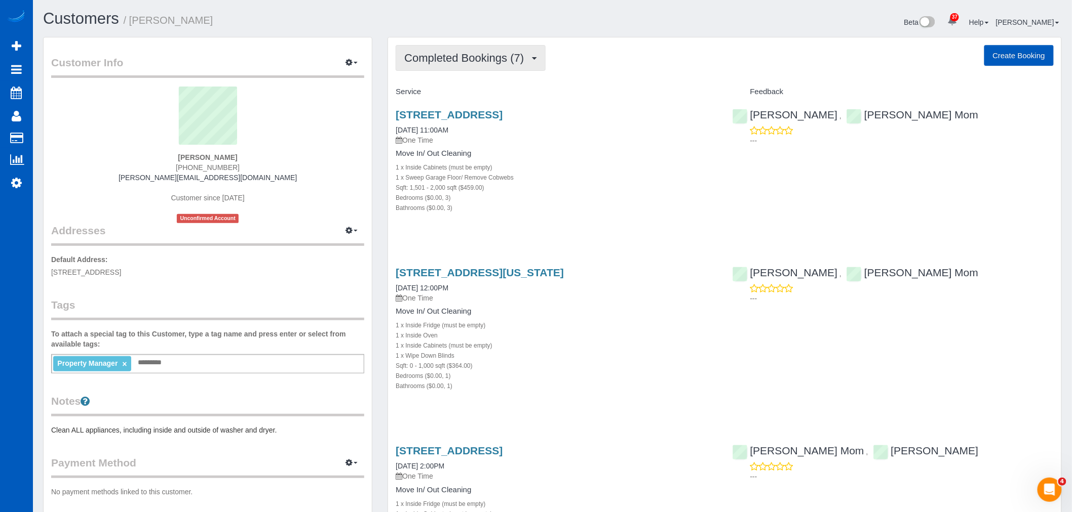
click at [477, 54] on span "Completed Bookings (7)" at bounding box center [466, 58] width 125 height 13
click at [458, 93] on link "Upcoming Bookings (0)" at bounding box center [448, 94] width 105 height 13
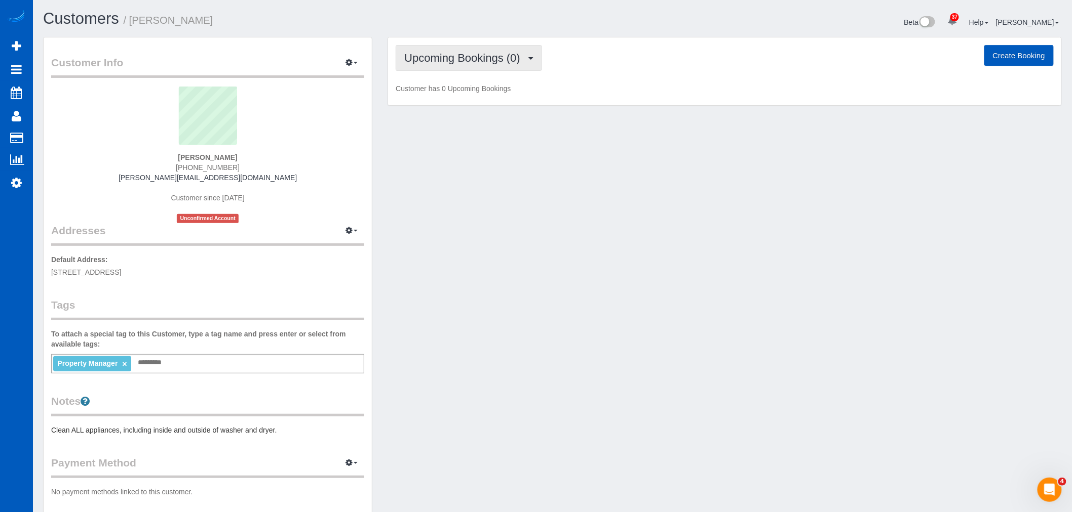
click at [451, 66] on button "Upcoming Bookings (0)" at bounding box center [468, 58] width 146 height 26
click at [636, 181] on div "Customer Info Edit Contact Info Send Message Email Preferences Special Sales Ta…" at bounding box center [552, 286] width 1034 height 499
click at [523, 81] on div "Upcoming Bookings (0) Completed Bookings (7) Upcoming Bookings (0) Cancelled Bo…" at bounding box center [724, 71] width 673 height 68
click at [509, 57] on span "Upcoming Bookings (0)" at bounding box center [464, 58] width 121 height 13
click at [476, 86] on link "Completed Bookings (7)" at bounding box center [448, 81] width 105 height 13
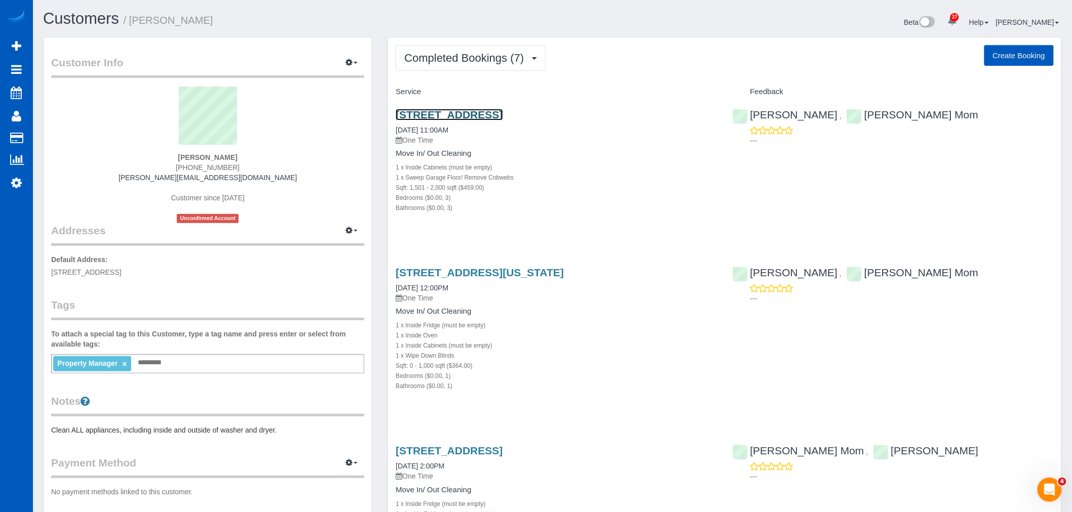
click at [463, 112] on link "[STREET_ADDRESS]" at bounding box center [448, 115] width 107 height 12
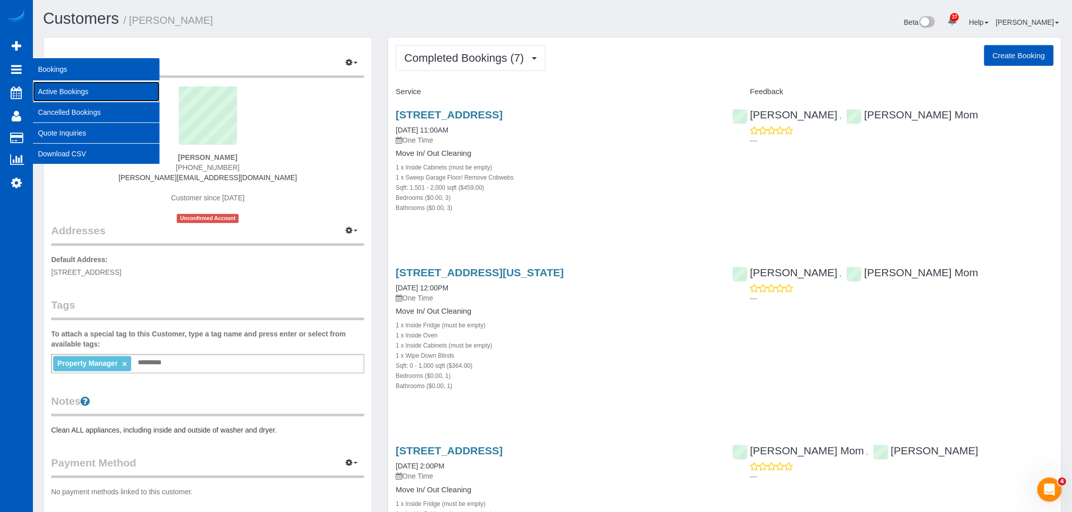
click at [62, 91] on link "Active Bookings" at bounding box center [96, 92] width 127 height 20
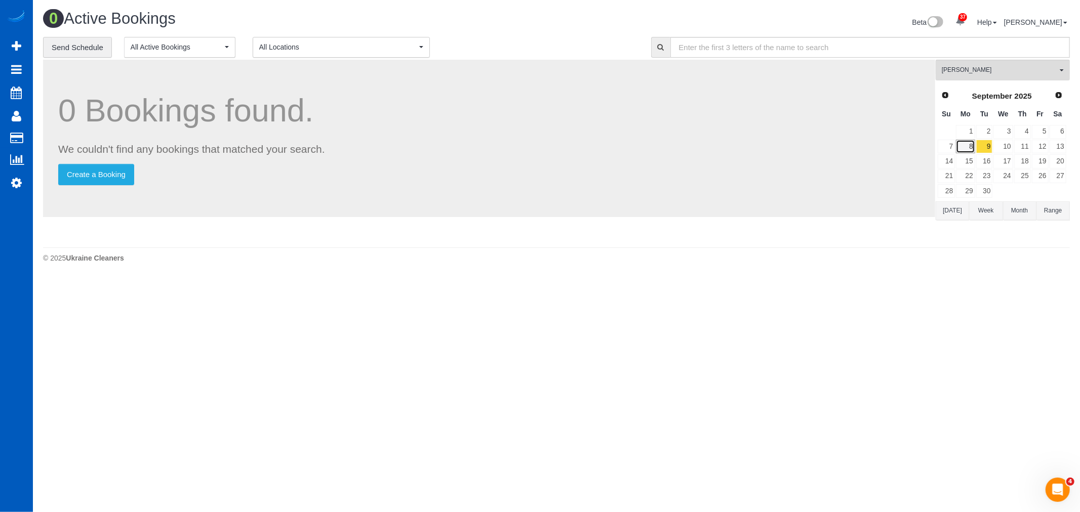
click at [967, 145] on link "8" at bounding box center [965, 147] width 19 height 14
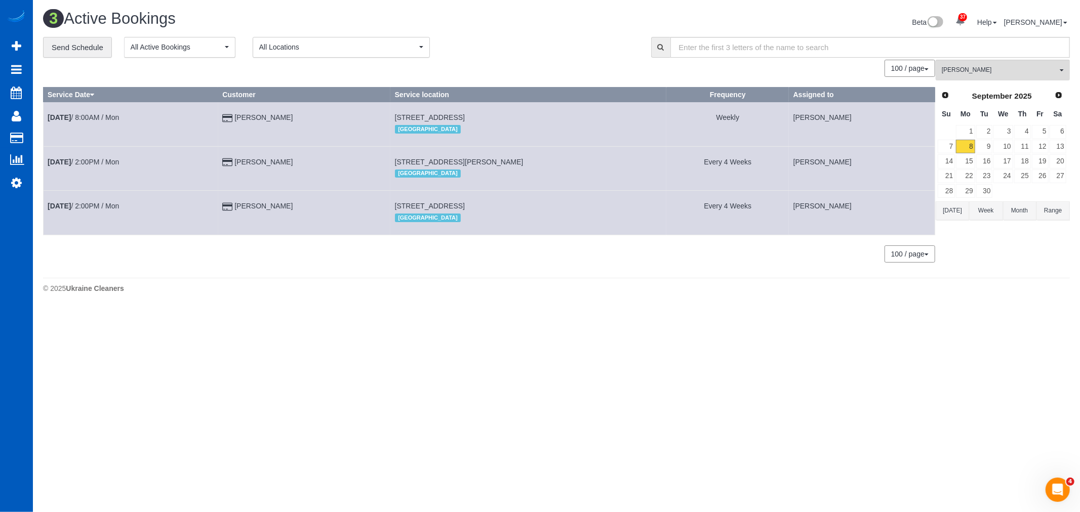
drag, startPoint x: 387, startPoint y: 114, endPoint x: 548, endPoint y: 112, distance: 161.0
click at [548, 112] on td "[STREET_ADDRESS] [GEOGRAPHIC_DATA]" at bounding box center [528, 124] width 276 height 44
drag, startPoint x: 385, startPoint y: 159, endPoint x: 543, endPoint y: 154, distance: 158.1
click at [543, 154] on td "[STREET_ADDRESS][PERSON_NAME] [GEOGRAPHIC_DATA]" at bounding box center [528, 168] width 276 height 44
click at [395, 208] on span "[STREET_ADDRESS]" at bounding box center [430, 206] width 70 height 8
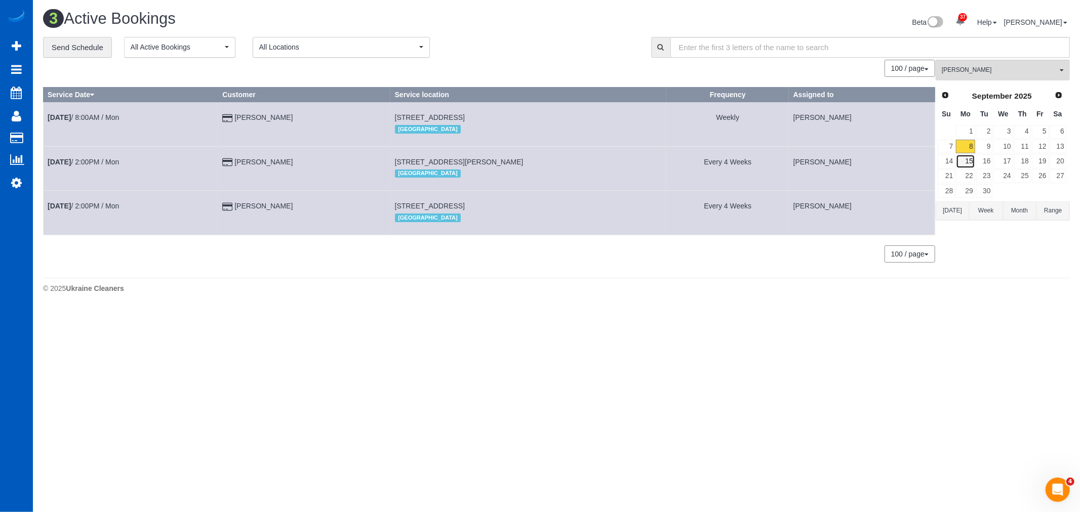
click at [965, 160] on link "15" at bounding box center [965, 161] width 19 height 14
click at [989, 163] on link "16" at bounding box center [984, 161] width 17 height 14
click at [970, 163] on link "15" at bounding box center [965, 161] width 19 height 14
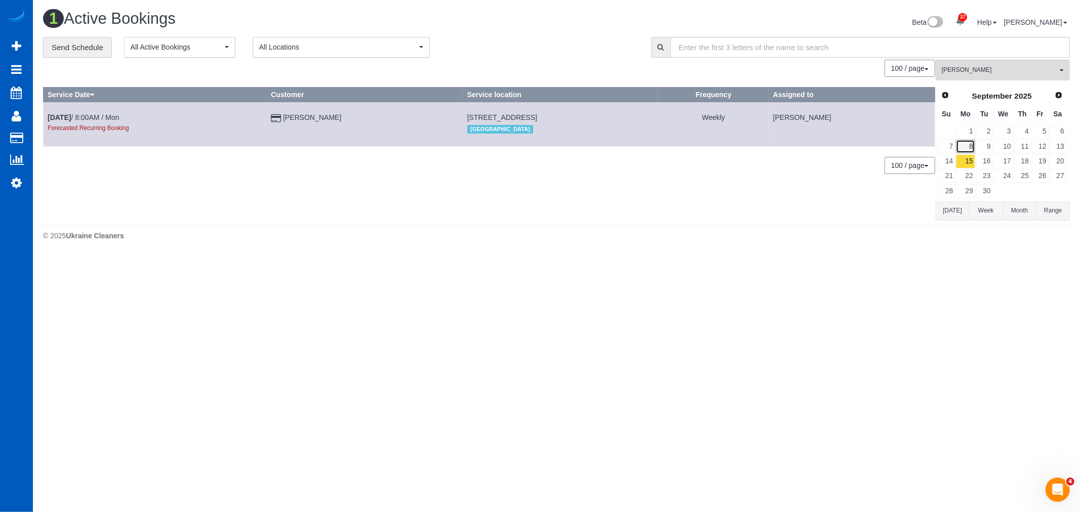
click at [970, 148] on link "8" at bounding box center [965, 147] width 19 height 14
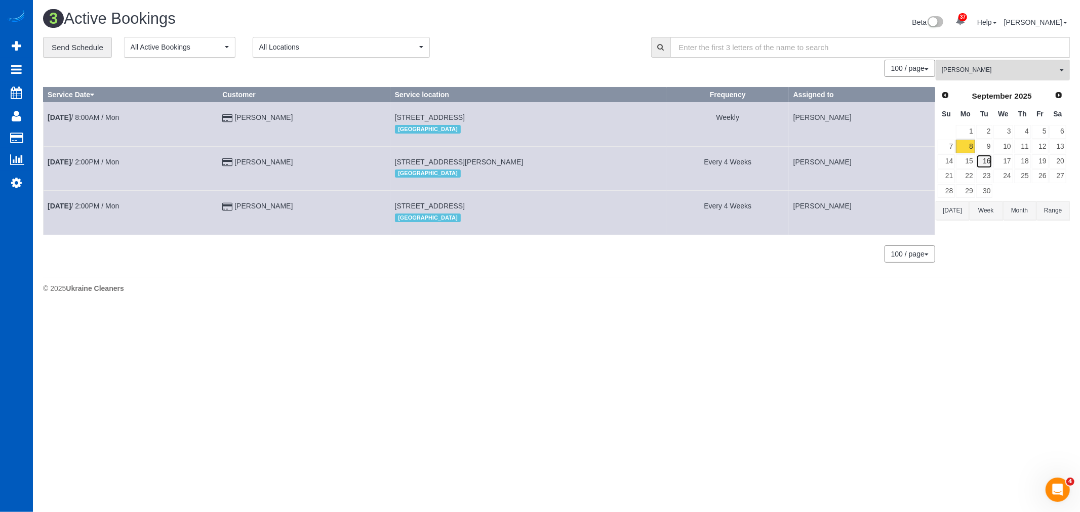
click at [983, 166] on link "16" at bounding box center [984, 161] width 17 height 14
click at [977, 146] on link "9" at bounding box center [984, 147] width 17 height 14
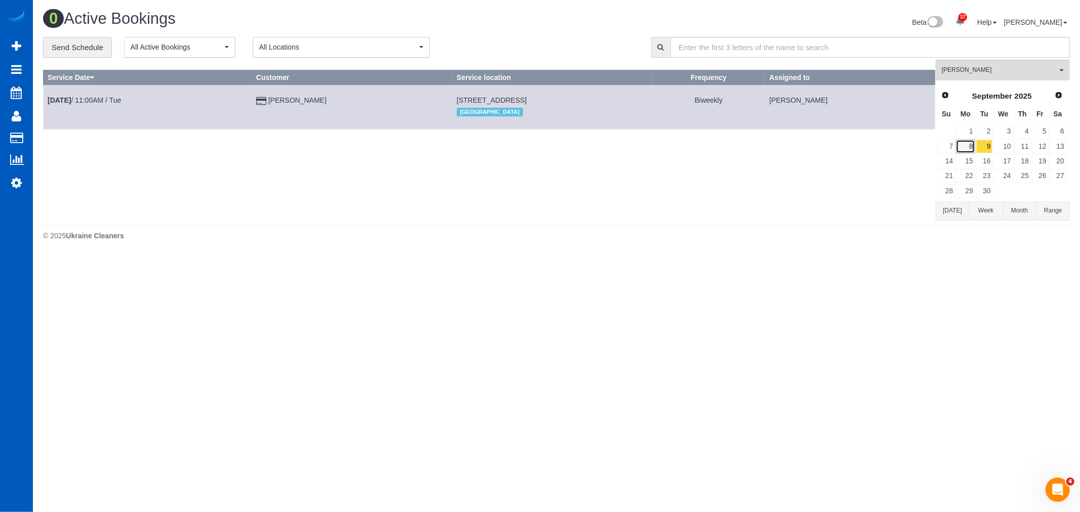
click at [960, 145] on link "8" at bounding box center [965, 147] width 19 height 14
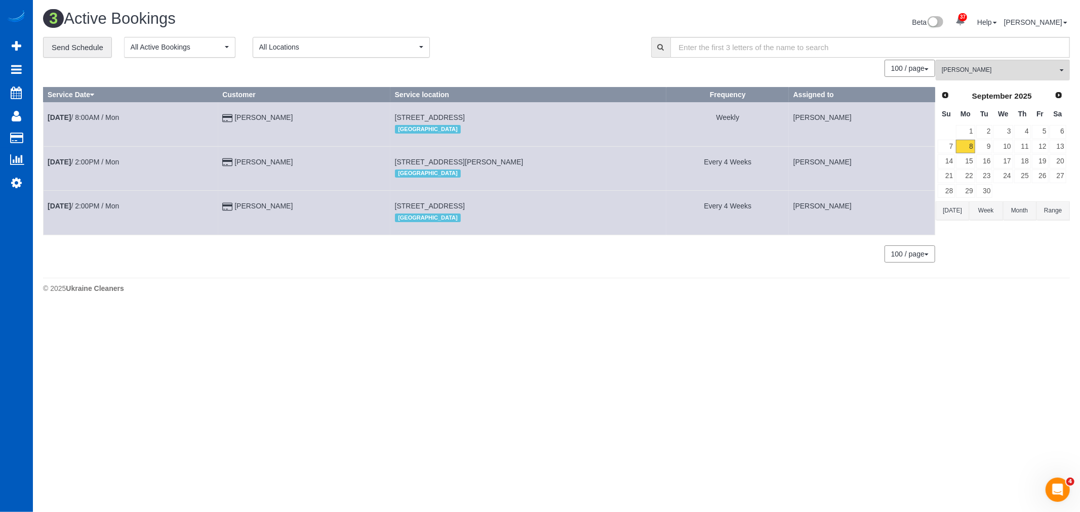
click at [105, 168] on td "Sep 8th / 2:00PM / Mon" at bounding box center [131, 168] width 175 height 44
click at [103, 165] on link "Sep 8th / 2:00PM / Mon" at bounding box center [83, 162] width 71 height 8
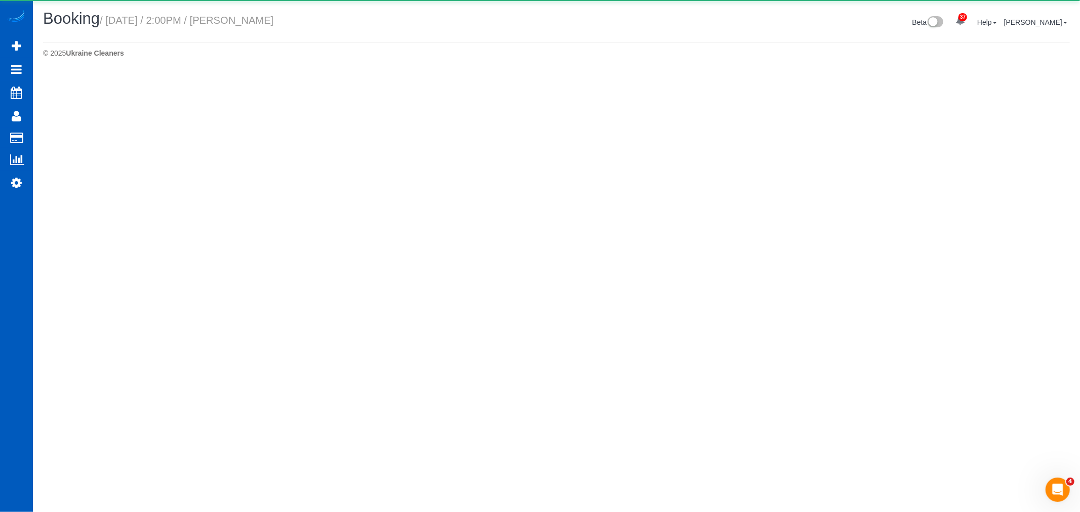
select select "OR"
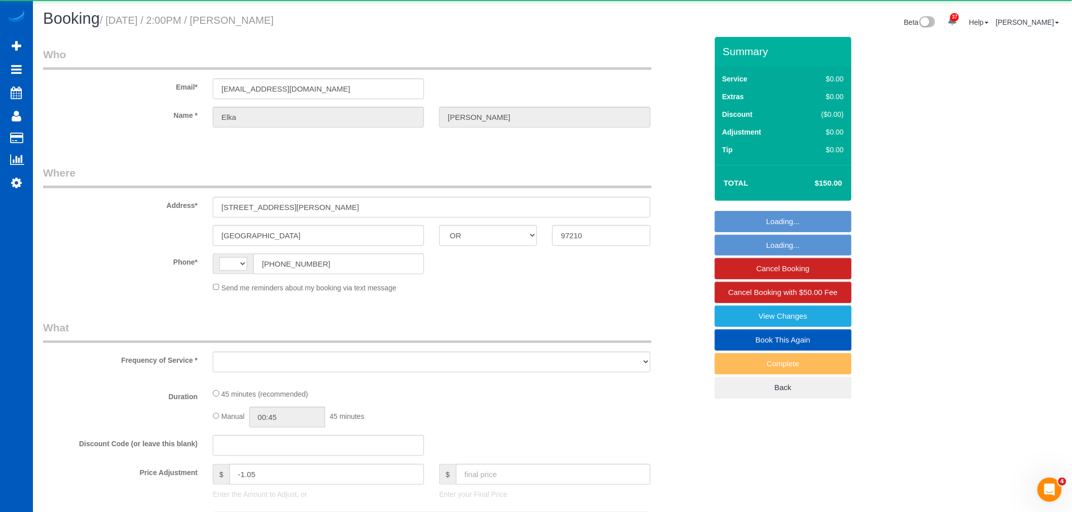
select select "string:[GEOGRAPHIC_DATA]"
select select "object:2868"
select select "string:fspay-71e33be3-e28a-46c4-a4c9-ba2fe7834e72"
select select "199"
select select "spot1"
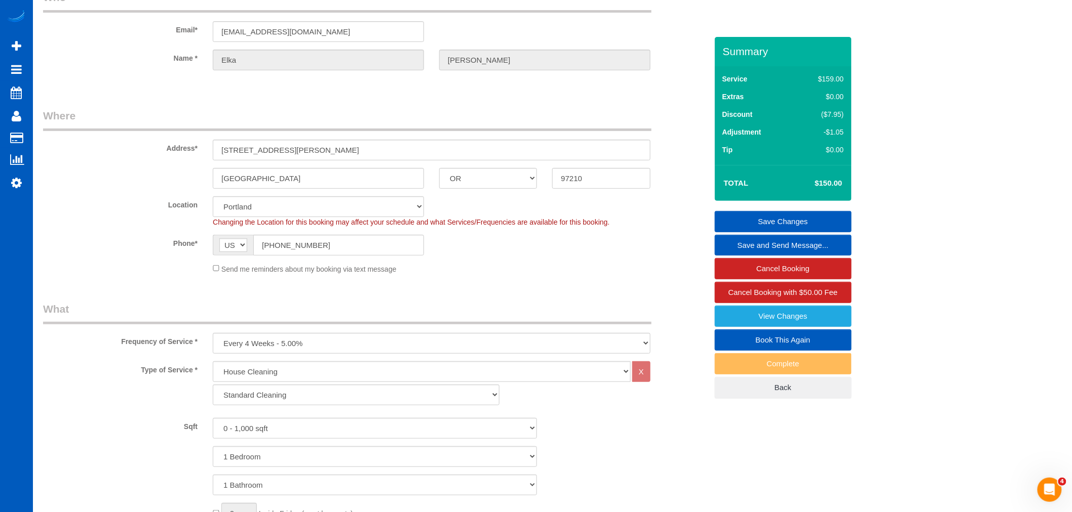
scroll to position [27, 0]
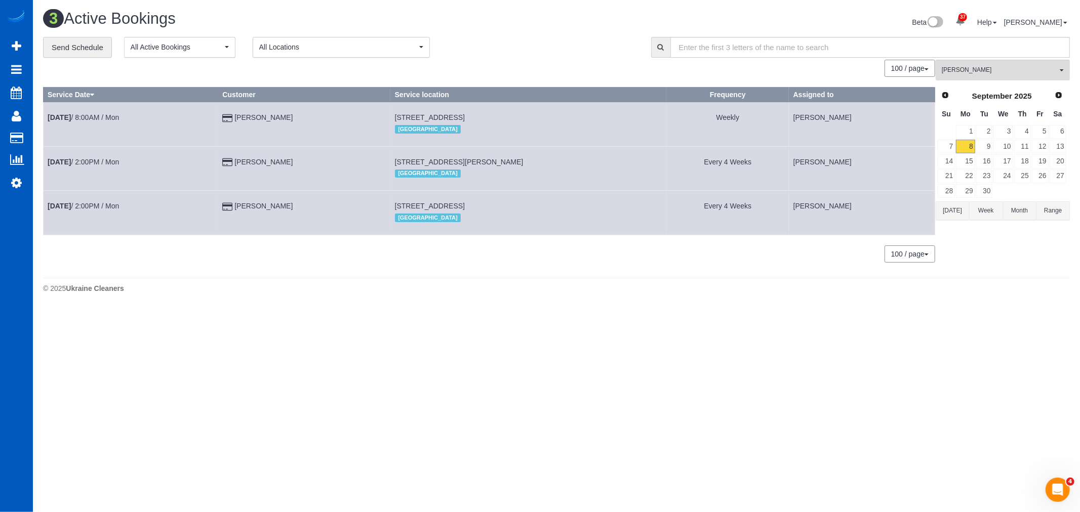
drag, startPoint x: 384, startPoint y: 208, endPoint x: 517, endPoint y: 206, distance: 133.2
click at [517, 206] on td "4920 Se Boise St, Portland, OR 97206 Portland" at bounding box center [528, 213] width 276 height 44
click at [968, 168] on link "15" at bounding box center [965, 161] width 19 height 14
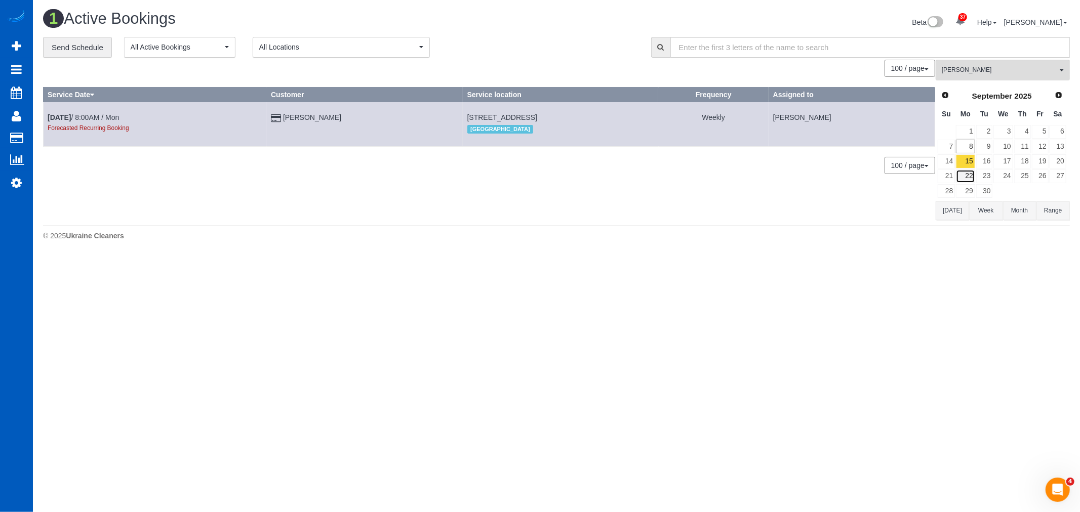
click at [965, 178] on link "22" at bounding box center [965, 177] width 19 height 14
click at [974, 189] on link "29" at bounding box center [965, 191] width 19 height 14
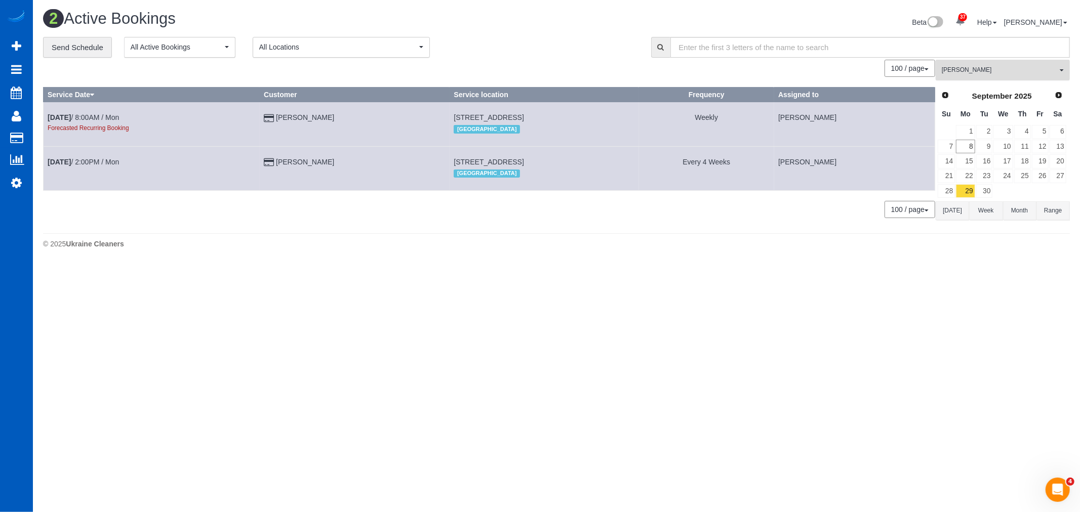
click at [1064, 71] on button "Tatyana Razumovskaya All Teams" at bounding box center [1003, 70] width 134 height 21
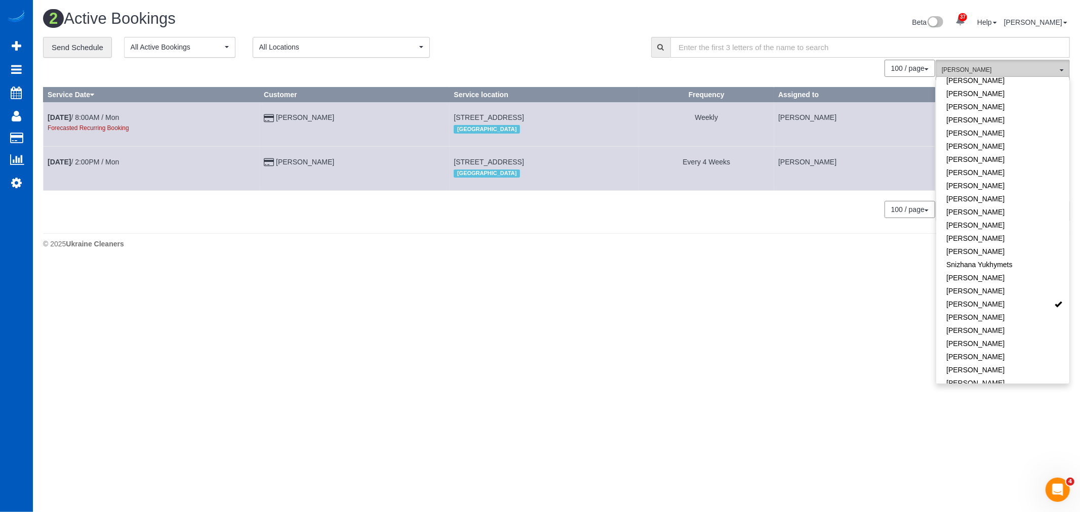
click at [1063, 69] on button "Tatyana Razumovskaya All Teams" at bounding box center [1003, 70] width 134 height 21
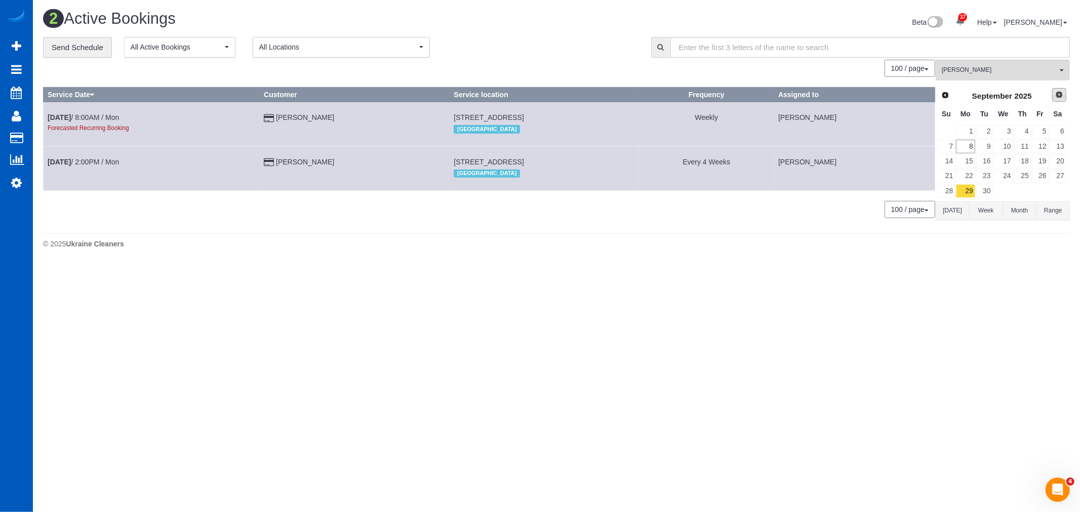
click at [1054, 93] on link "Next" at bounding box center [1059, 95] width 14 height 14
click at [969, 148] on link "6" at bounding box center [965, 147] width 19 height 14
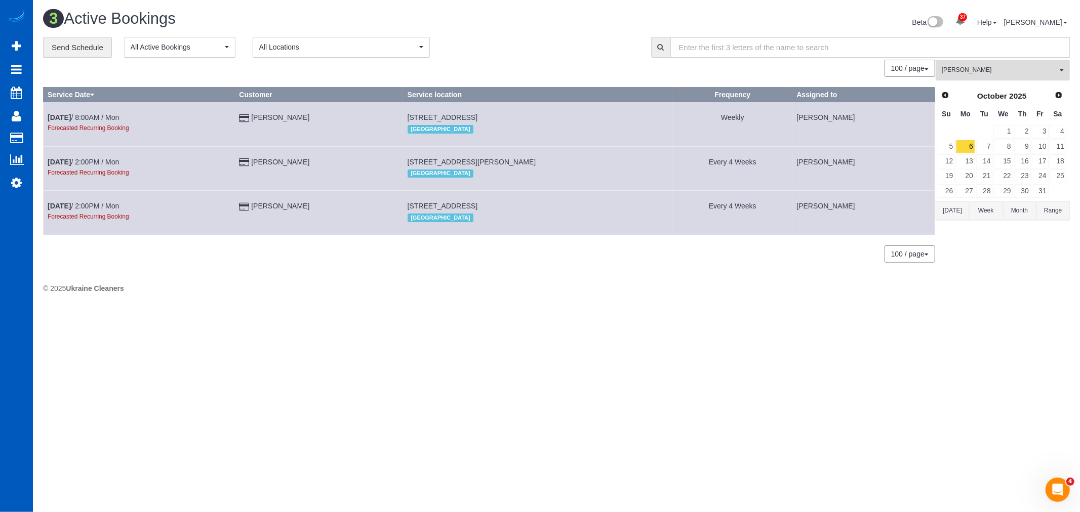
click at [1008, 78] on button "Tatyana Razumovskaya All Teams" at bounding box center [1003, 70] width 134 height 21
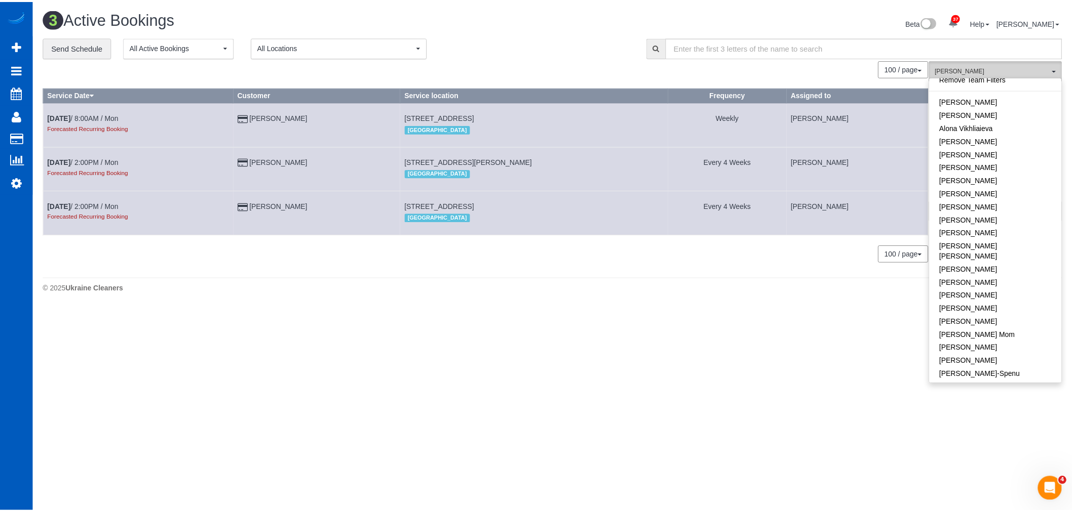
scroll to position [0, 0]
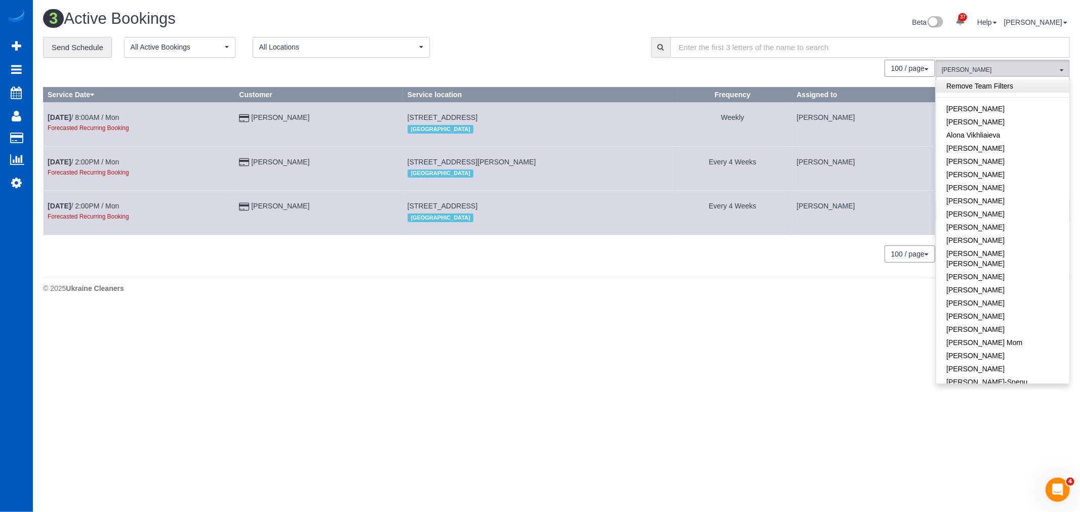
click at [995, 85] on link "Remove Team Filters" at bounding box center [1002, 86] width 133 height 13
click at [988, 67] on span "All Teams" at bounding box center [999, 70] width 115 height 9
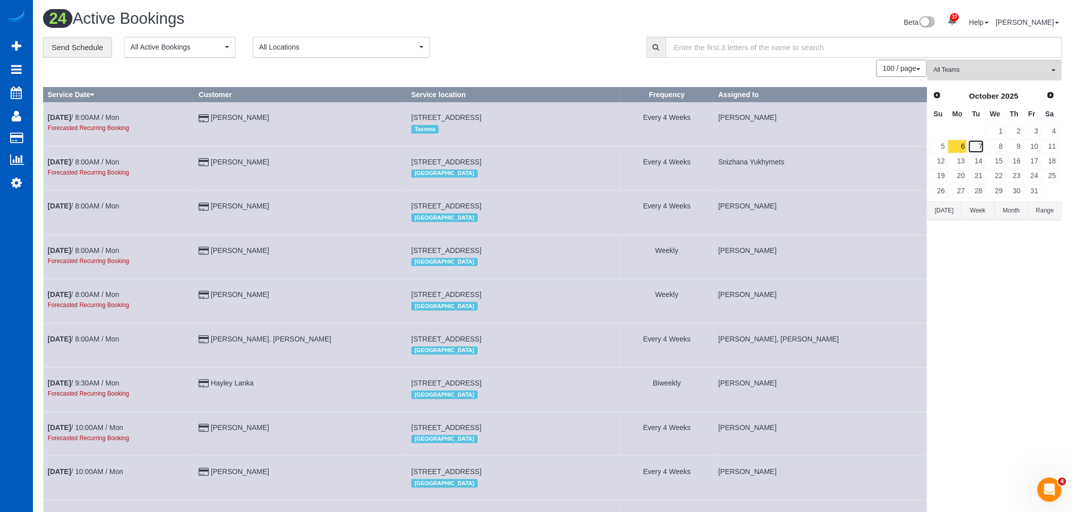
click at [975, 153] on link "7" at bounding box center [976, 147] width 17 height 14
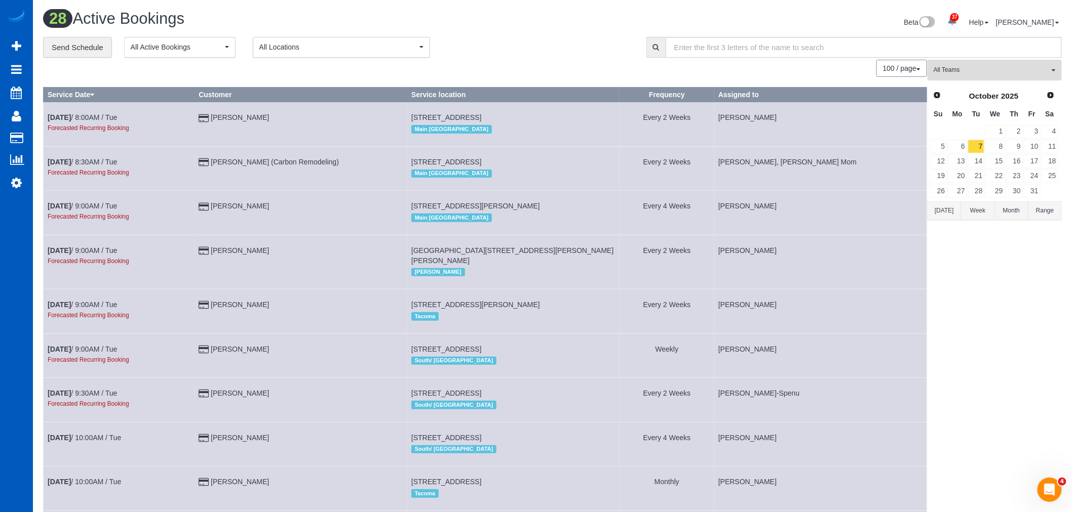
click at [970, 72] on span "All Teams" at bounding box center [990, 70] width 115 height 9
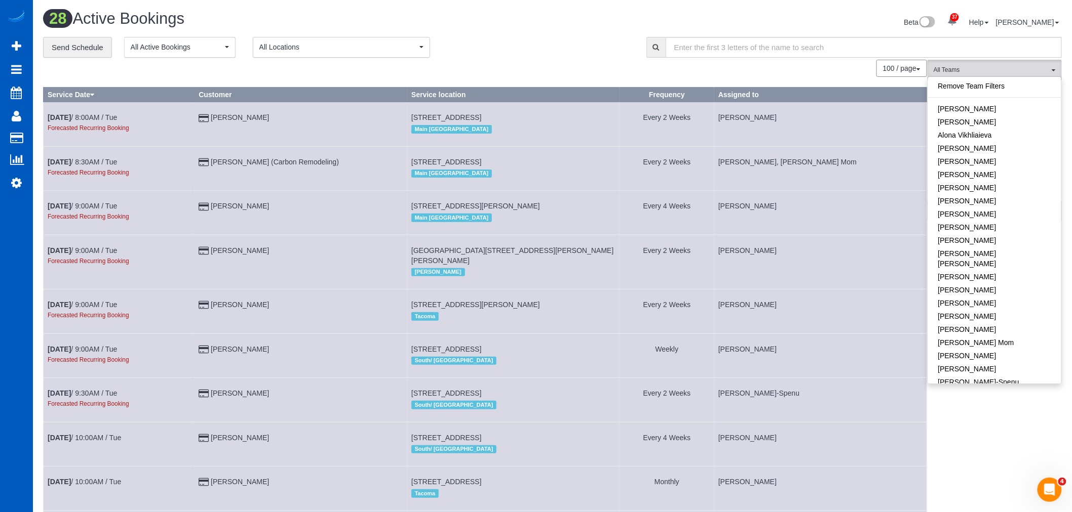
drag, startPoint x: 984, startPoint y: 426, endPoint x: 960, endPoint y: 360, distance: 71.0
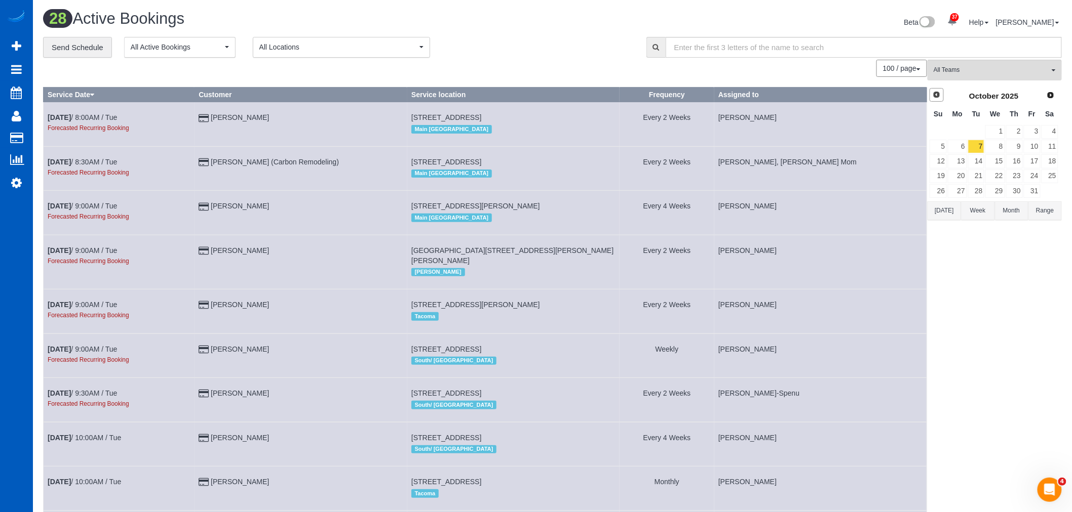
click at [935, 94] on span "Prev" at bounding box center [936, 95] width 8 height 8
click at [976, 145] on link "9" at bounding box center [976, 147] width 17 height 14
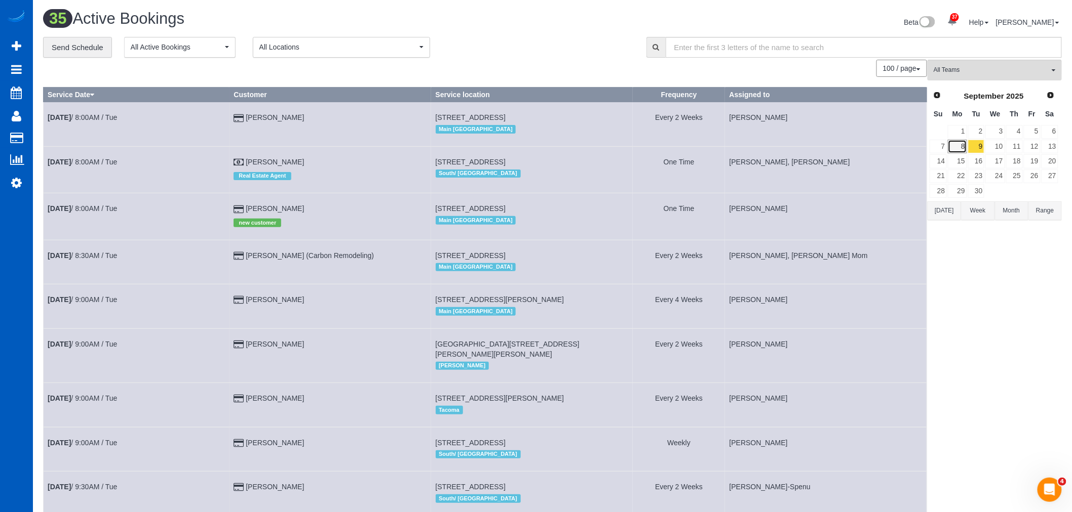
click at [963, 150] on link "8" at bounding box center [956, 147] width 19 height 14
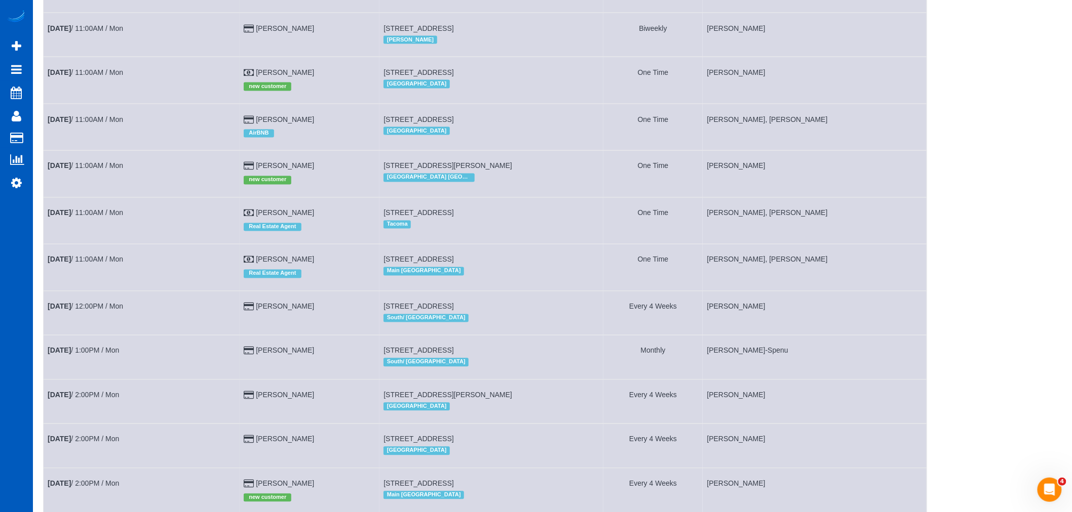
scroll to position [619, 0]
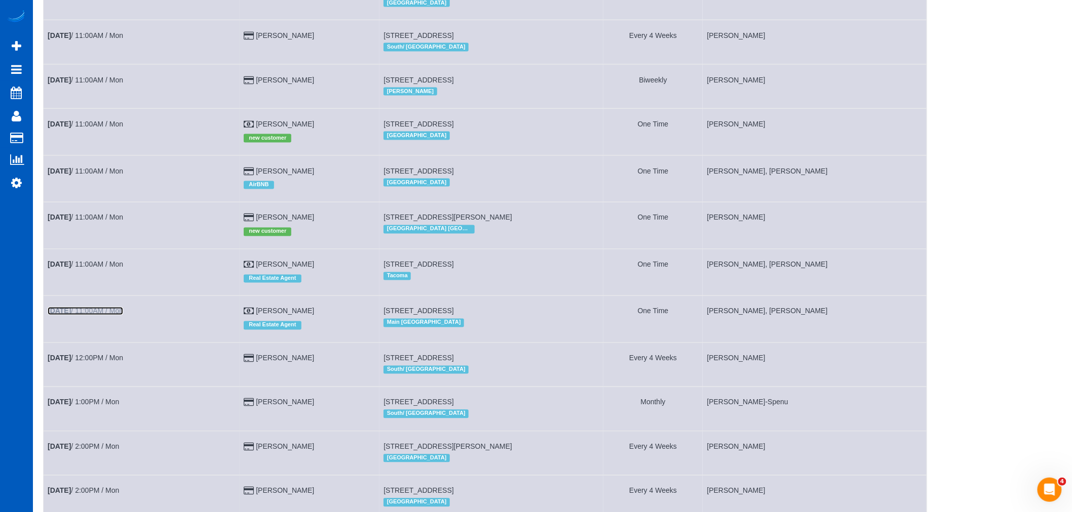
click at [85, 315] on link "Sep 8th / 11:00AM / Mon" at bounding box center [85, 311] width 75 height 8
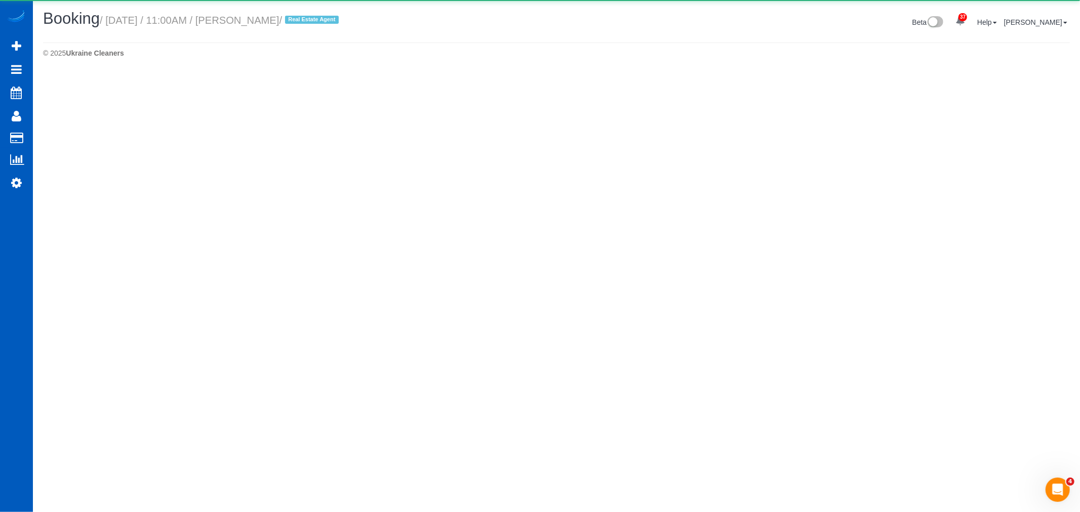
select select "WA"
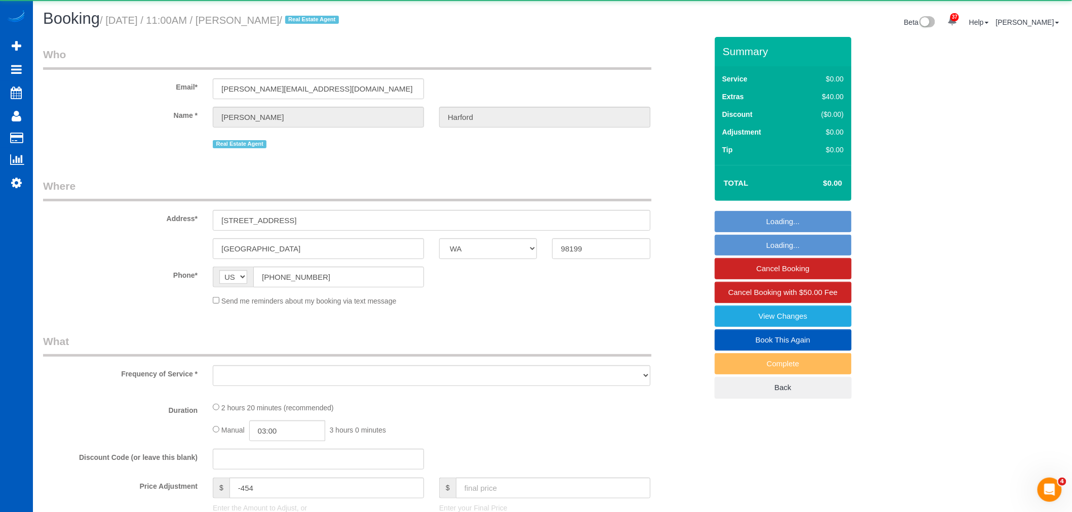
select select "object:5522"
select select "199"
select select "1001"
select select "2"
select select "3"
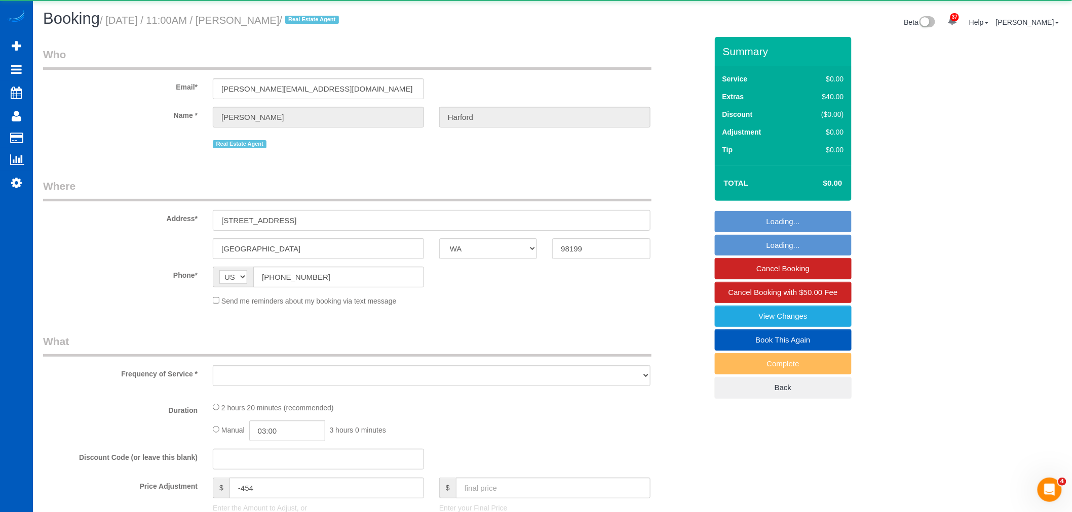
select select "spot16"
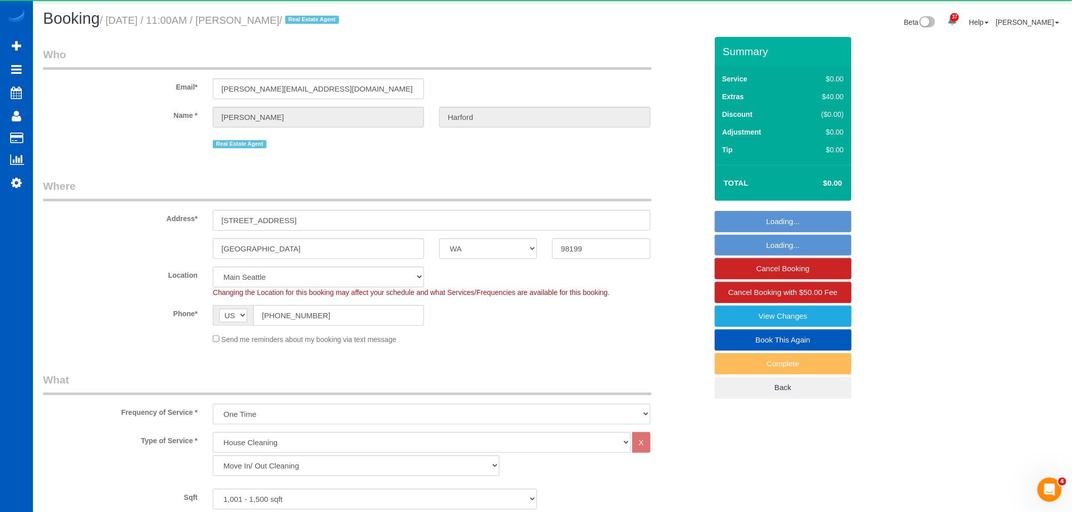
select select "1001"
select select "2"
select select "3"
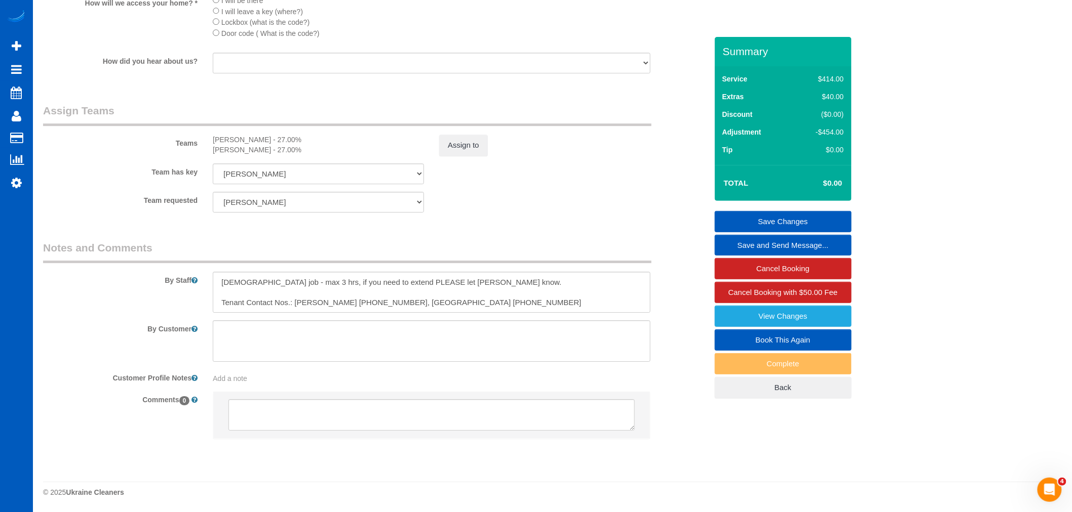
scroll to position [1252, 0]
click at [481, 305] on textarea at bounding box center [432, 293] width 438 height 42
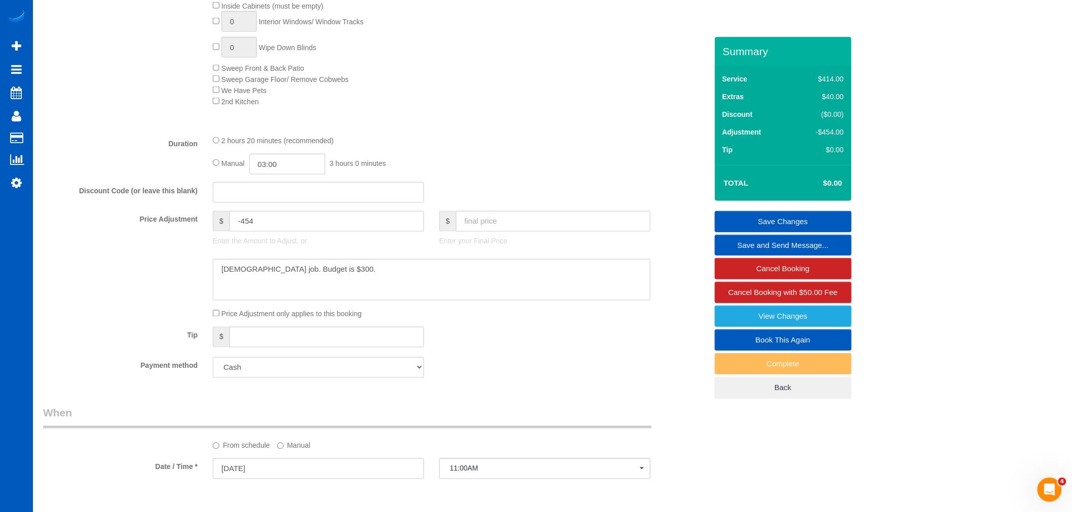
scroll to position [576, 0]
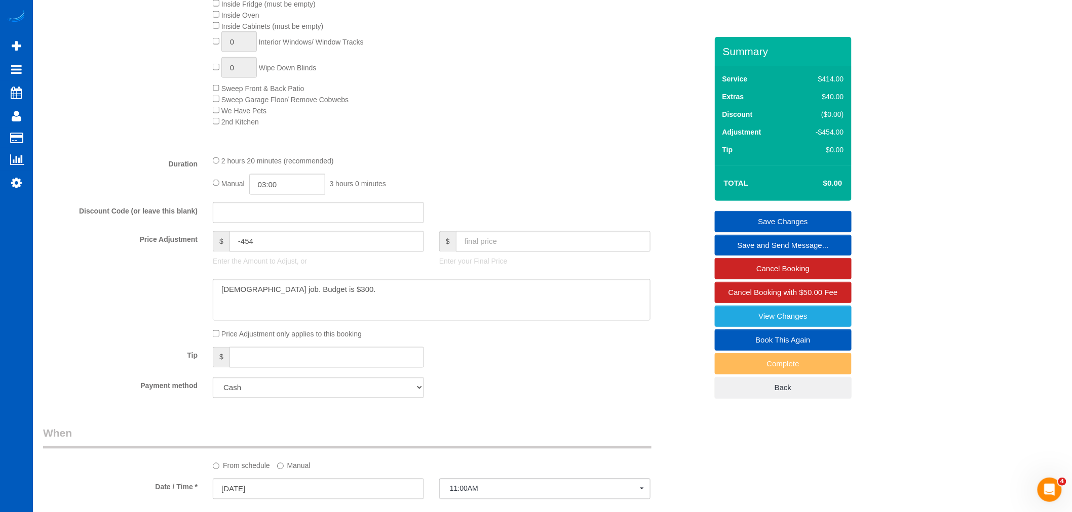
click at [268, 406] on fieldset "What Frequency of Service * One Time Weekly - 15.00% Every 2 Weeks - 10.00% Eve…" at bounding box center [375, 101] width 664 height 610
click at [265, 396] on select "Visa - 6017 - 04/2028 (Default) Add Credit Card ─────────────── Cash Check Payp…" at bounding box center [318, 388] width 211 height 21
select select "string:fspay-e0366ecf-f802-4967-a000-1bfca719be9a"
click at [213, 387] on select "Visa - 6017 - 04/2028 (Default) Add Credit Card ─────────────── Cash Check Payp…" at bounding box center [318, 388] width 211 height 21
click at [479, 399] on div "Payment method Visa - 6017 - 04/2028 (Default) Add Credit Card ─────────────── …" at bounding box center [374, 388] width 679 height 21
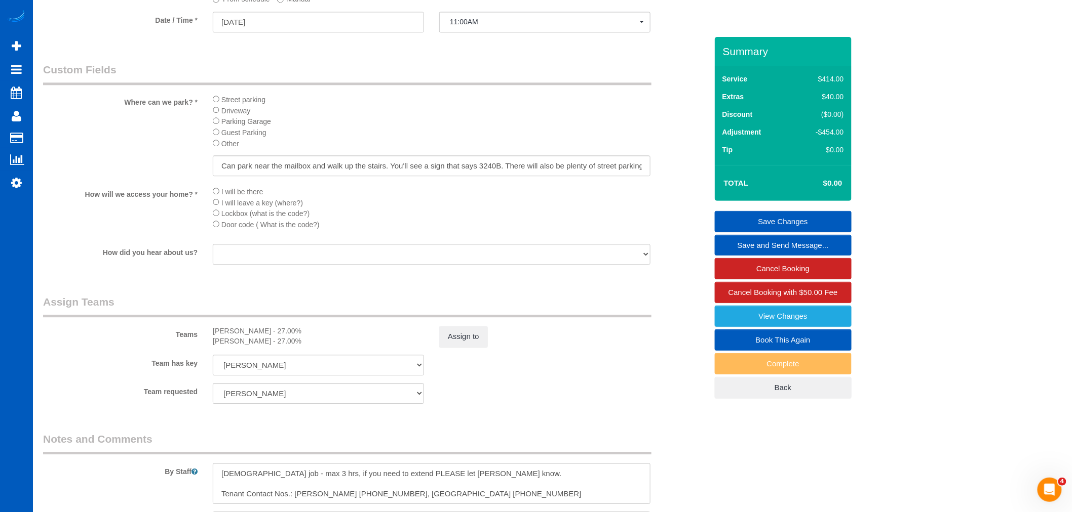
scroll to position [1196, 0]
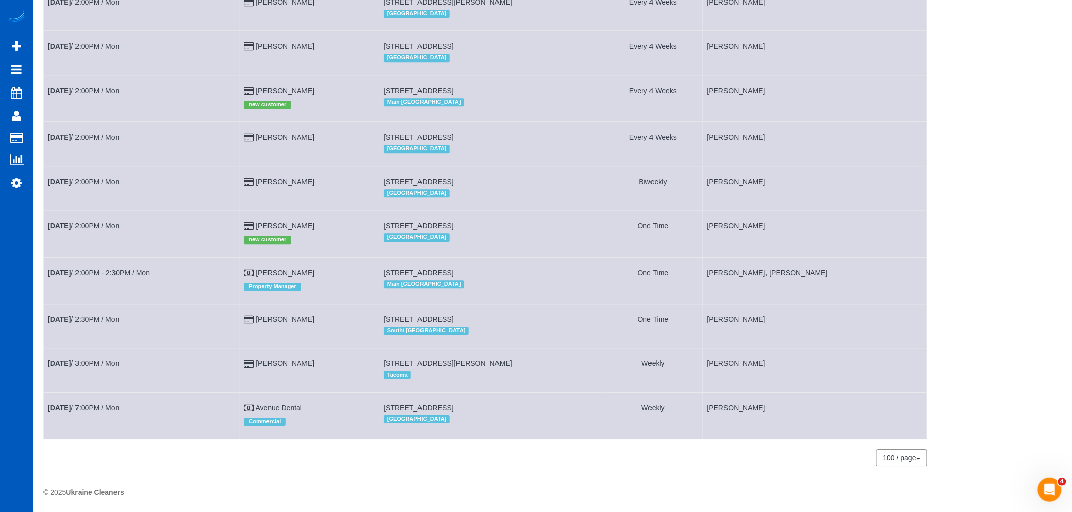
scroll to position [1092, 0]
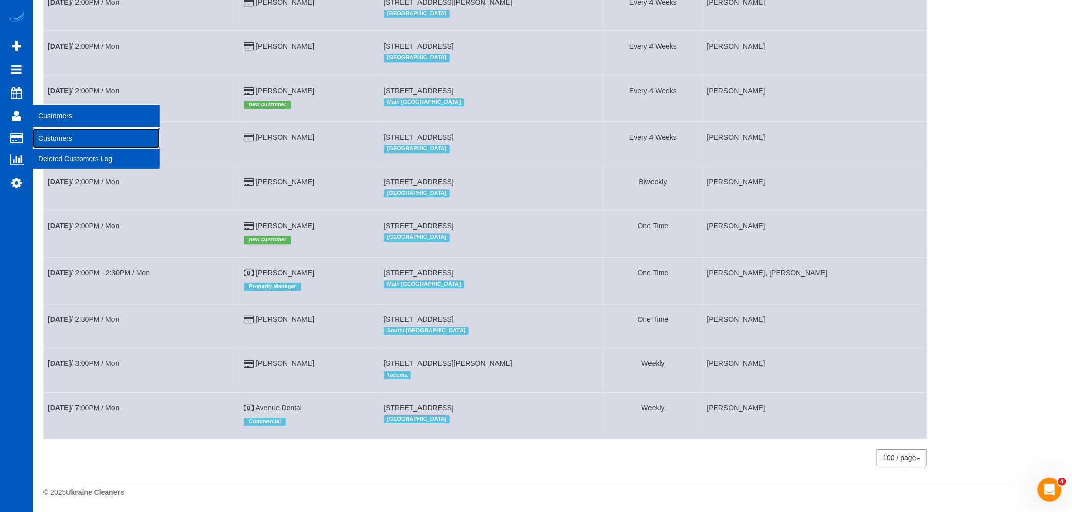
click at [82, 148] on link "Customers" at bounding box center [96, 138] width 127 height 20
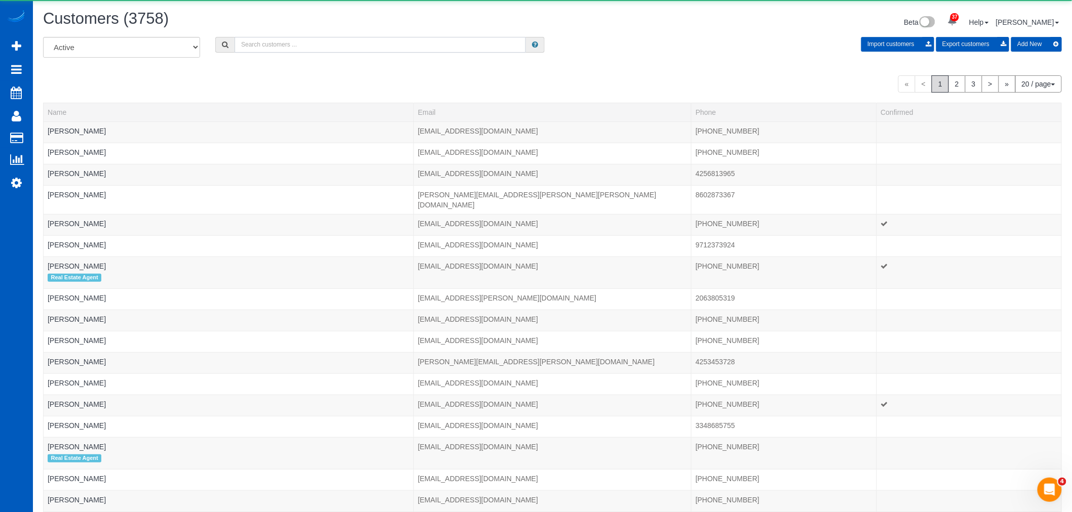
click at [260, 51] on input "text" at bounding box center [379, 45] width 291 height 16
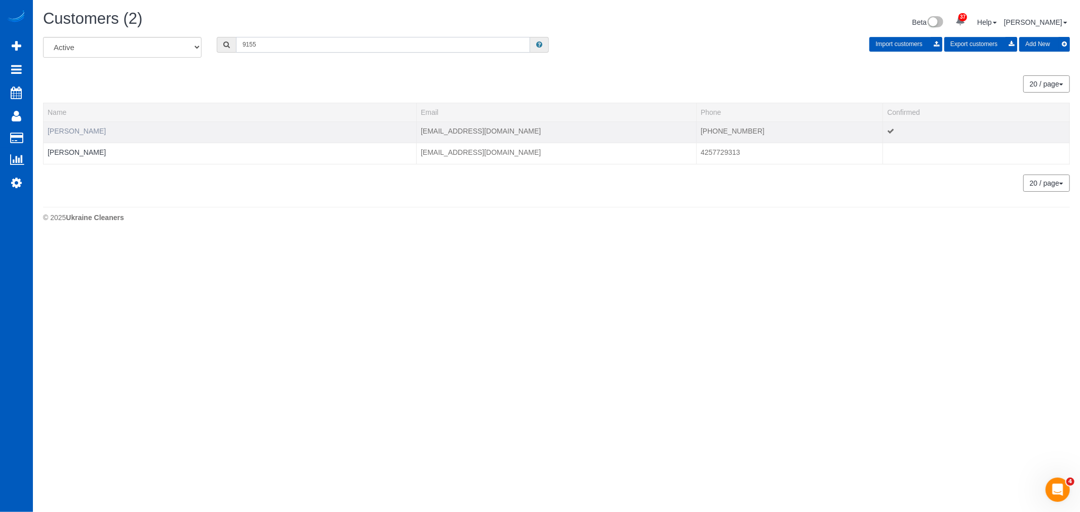
type input "9155"
click at [66, 132] on link "Michael Harnett" at bounding box center [77, 131] width 58 height 8
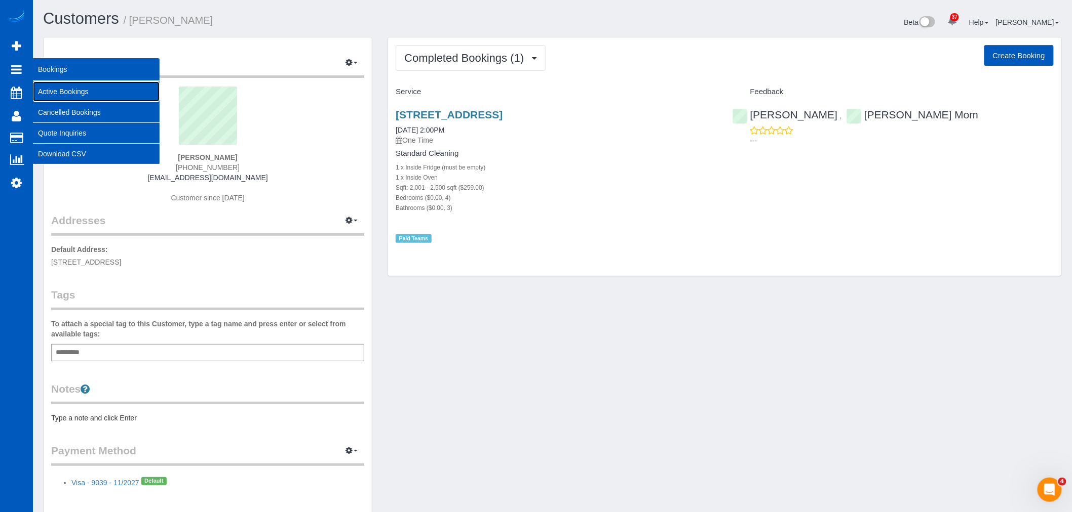
click at [73, 96] on link "Active Bookings" at bounding box center [96, 92] width 127 height 20
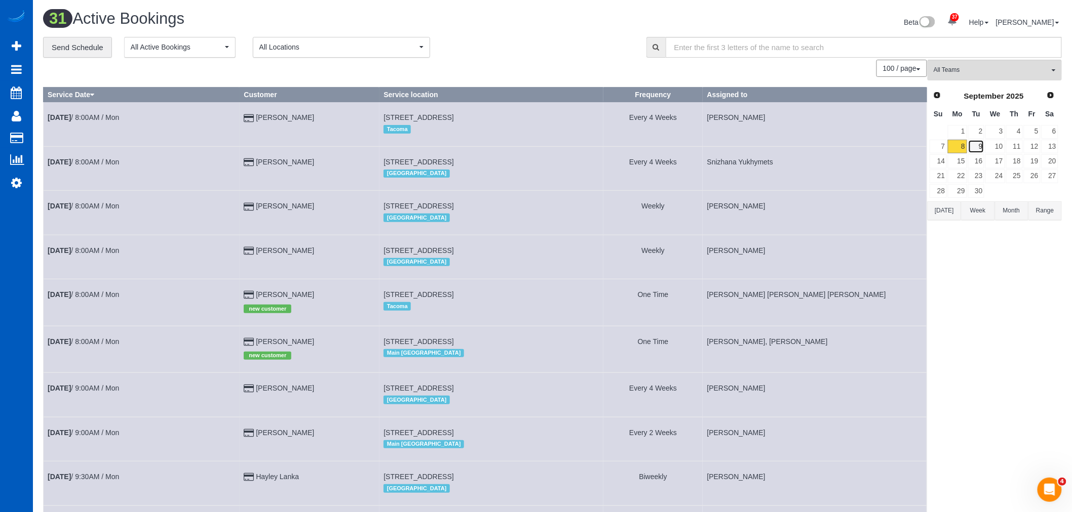
click at [978, 153] on link "9" at bounding box center [976, 147] width 17 height 14
drag, startPoint x: 979, startPoint y: 74, endPoint x: 974, endPoint y: 74, distance: 5.6
click at [974, 74] on span "All Teams" at bounding box center [990, 70] width 115 height 9
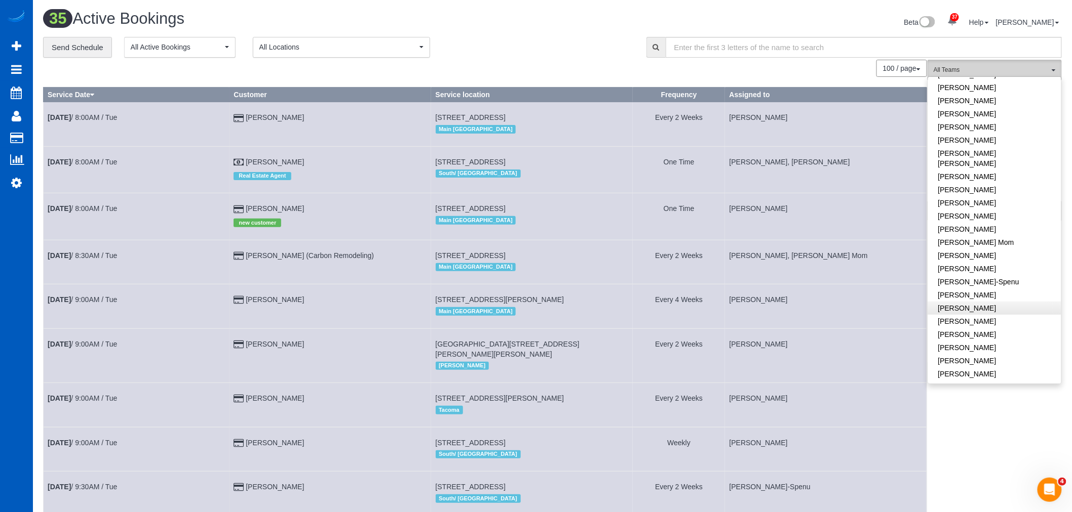
scroll to position [112, 0]
click at [969, 211] on link "[PERSON_NAME]" at bounding box center [994, 217] width 133 height 13
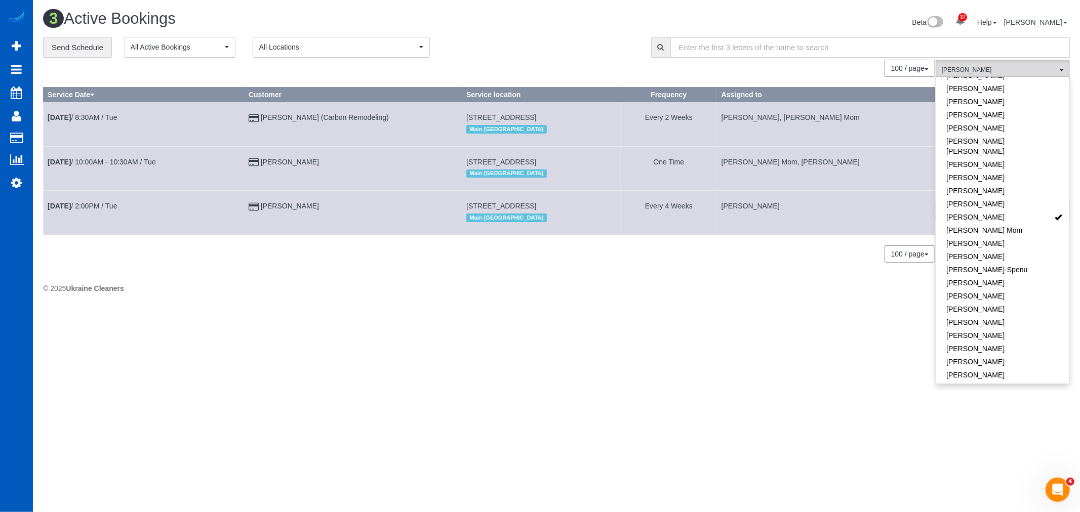
click at [606, 308] on div "3 Active Bookings Beta 37 Your Notifications You have 0 alerts × You have 1 to …" at bounding box center [556, 154] width 1047 height 308
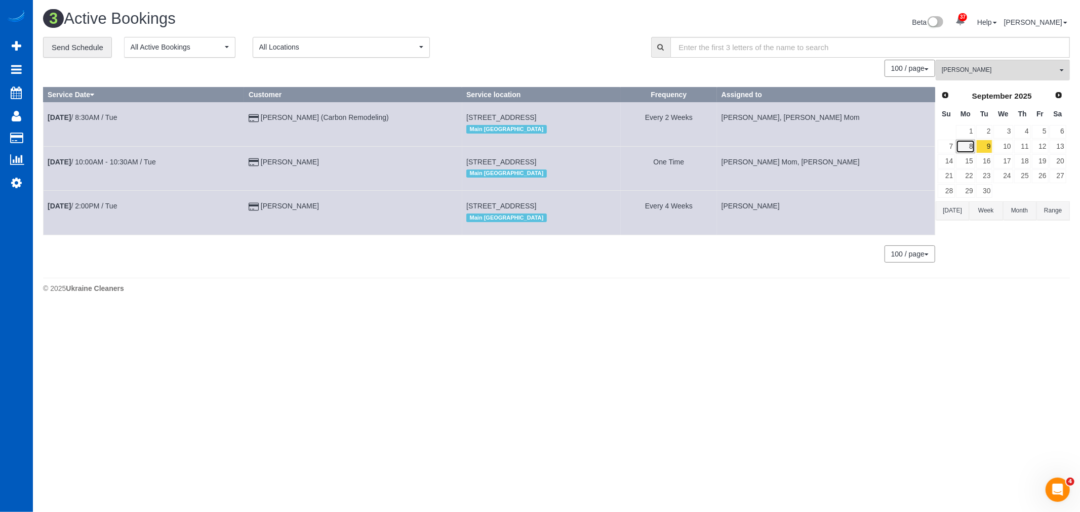
click at [965, 148] on link "8" at bounding box center [965, 147] width 19 height 14
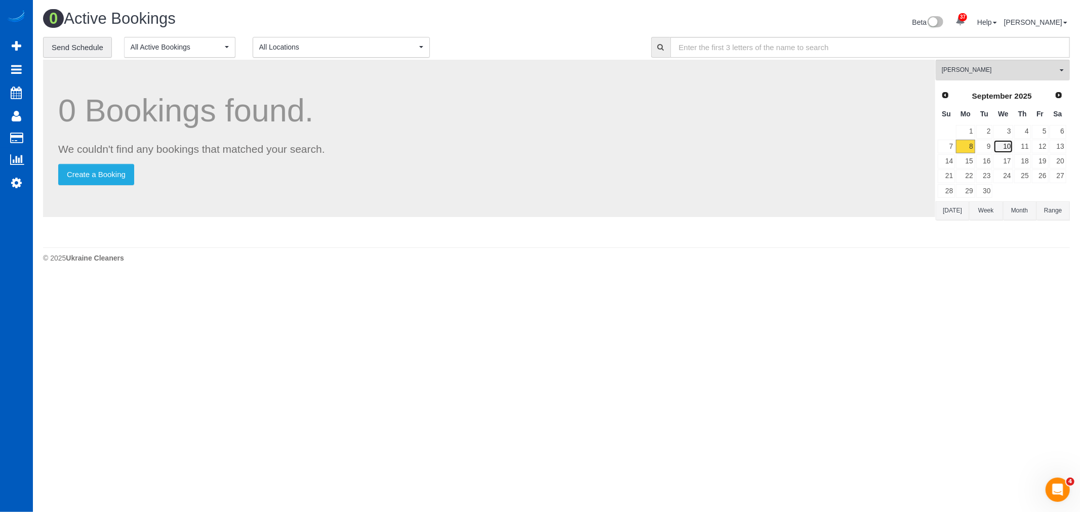
click at [1012, 152] on link "10" at bounding box center [1003, 147] width 19 height 14
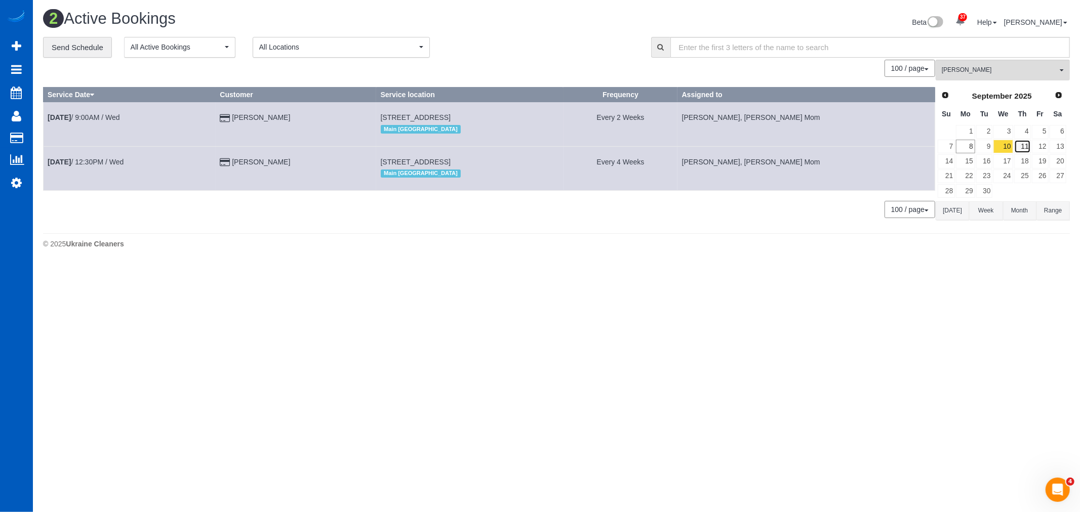
click at [1029, 150] on link "11" at bounding box center [1022, 147] width 17 height 14
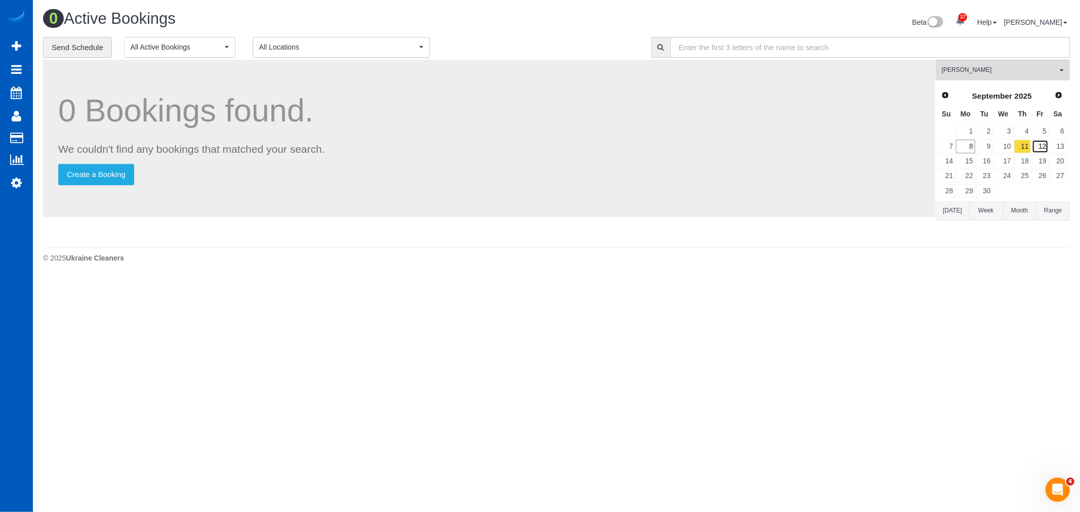
click at [1040, 150] on link "12" at bounding box center [1040, 147] width 17 height 14
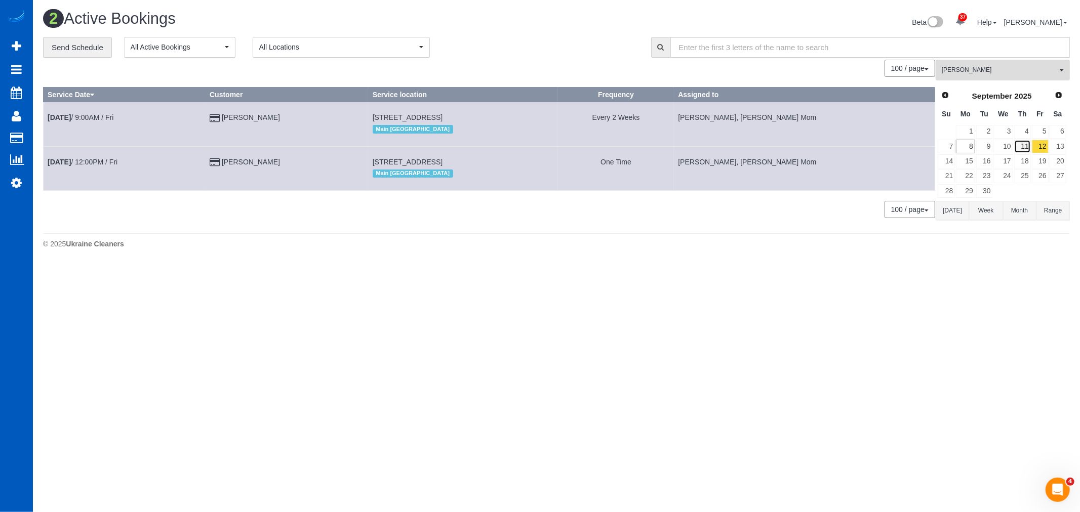
click at [1018, 148] on link "11" at bounding box center [1022, 147] width 17 height 14
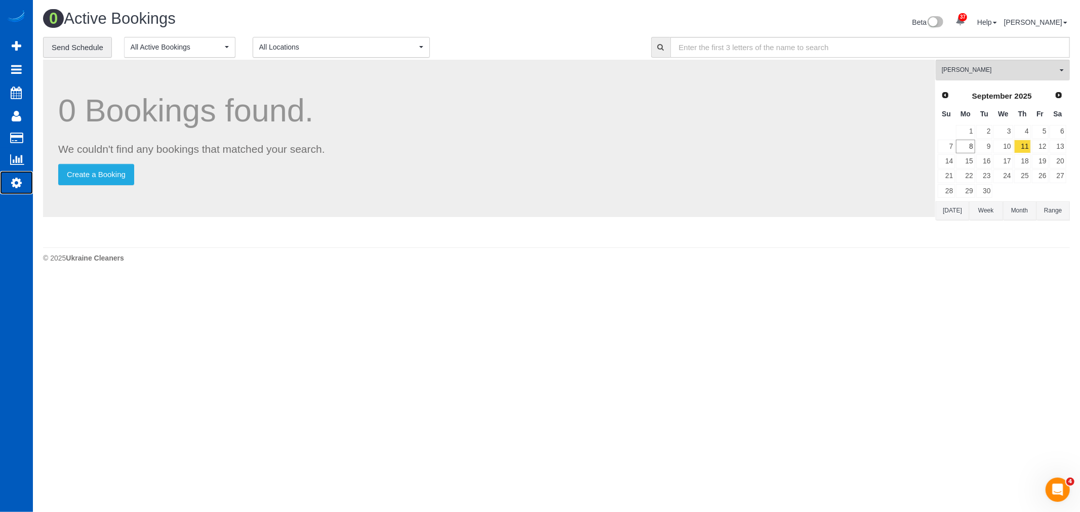
click at [11, 180] on icon at bounding box center [16, 183] width 11 height 12
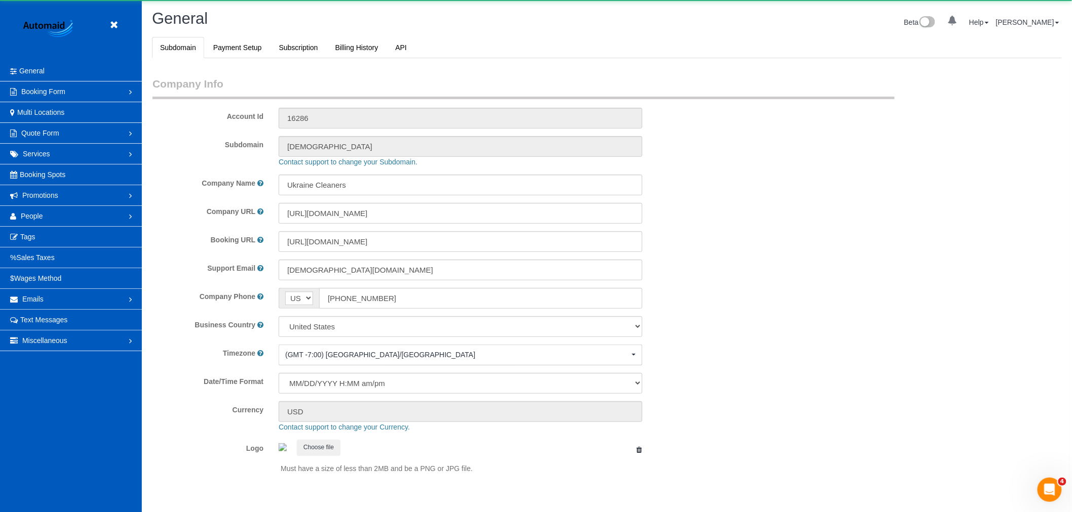
scroll to position [2214, 1072]
select select "1"
click at [37, 209] on link "People" at bounding box center [71, 216] width 142 height 20
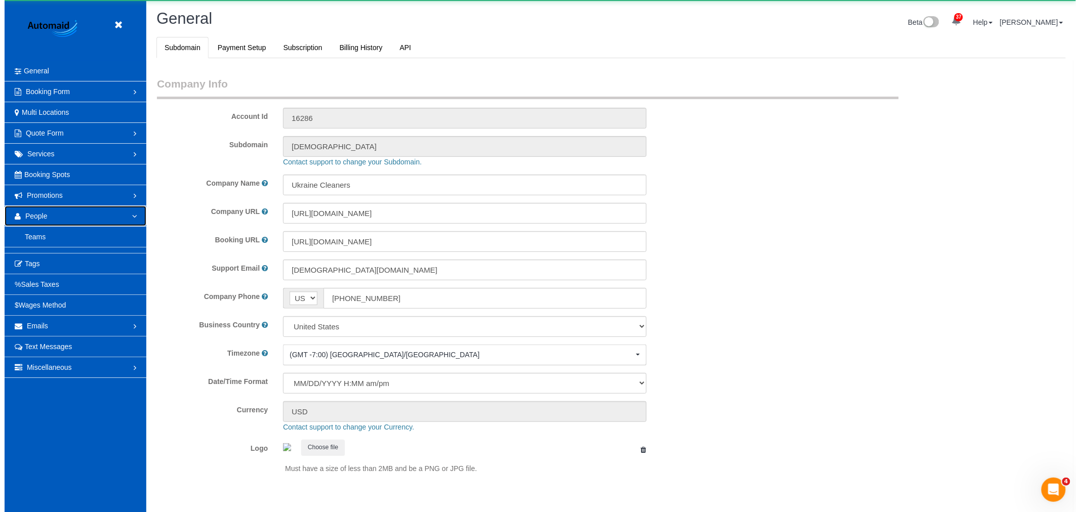
scroll to position [0, 0]
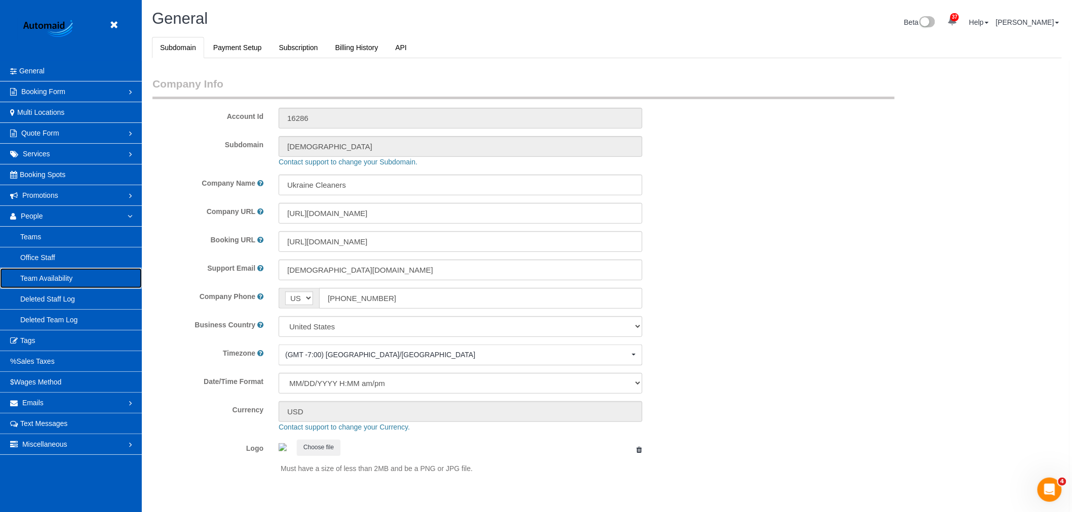
click at [48, 275] on link "Team Availability" at bounding box center [71, 278] width 142 height 20
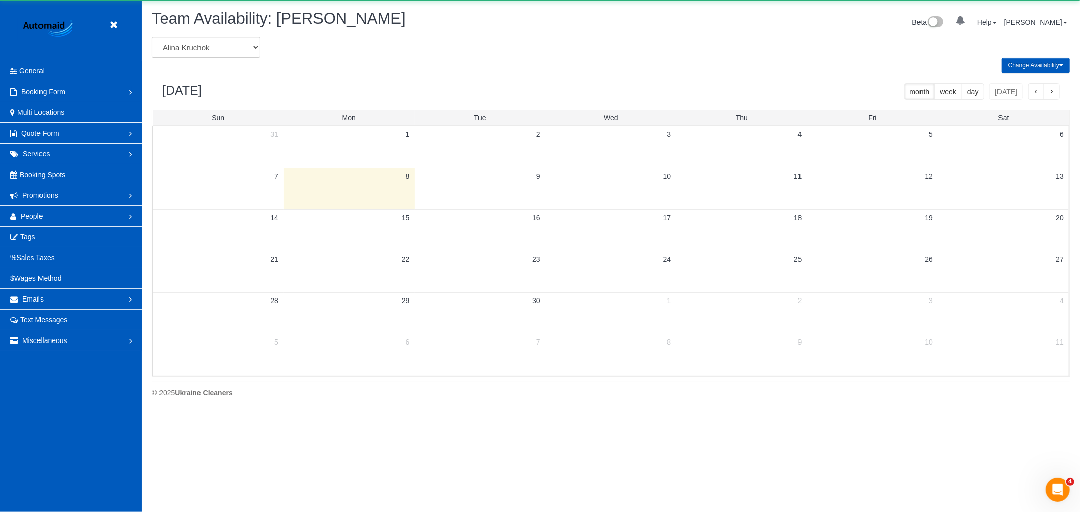
scroll to position [413, 1080]
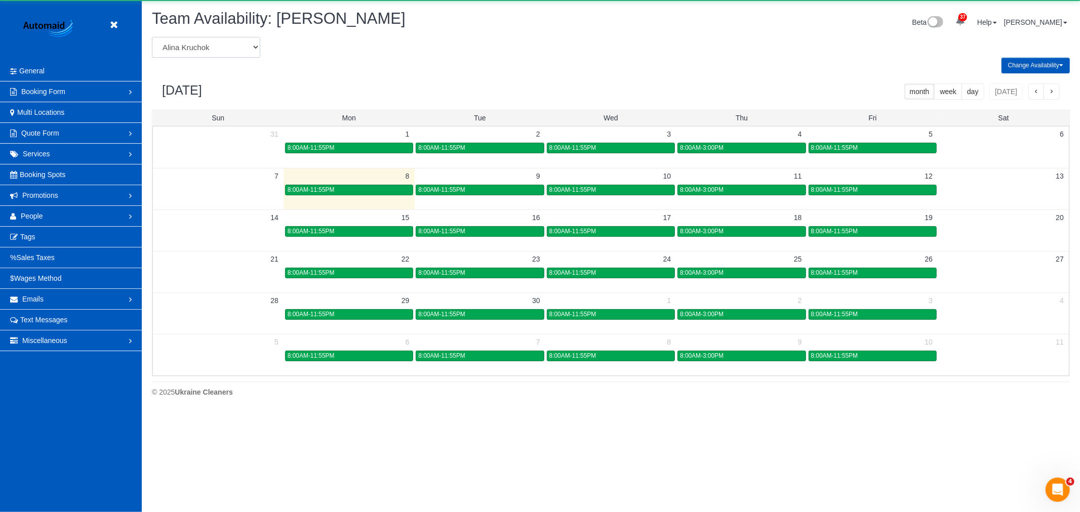
click at [187, 51] on select "Alina Kruchok Alona Tarasiuk Alona Vikhliaieva Anastasiia Demchenko Anastasiia …" at bounding box center [206, 47] width 108 height 21
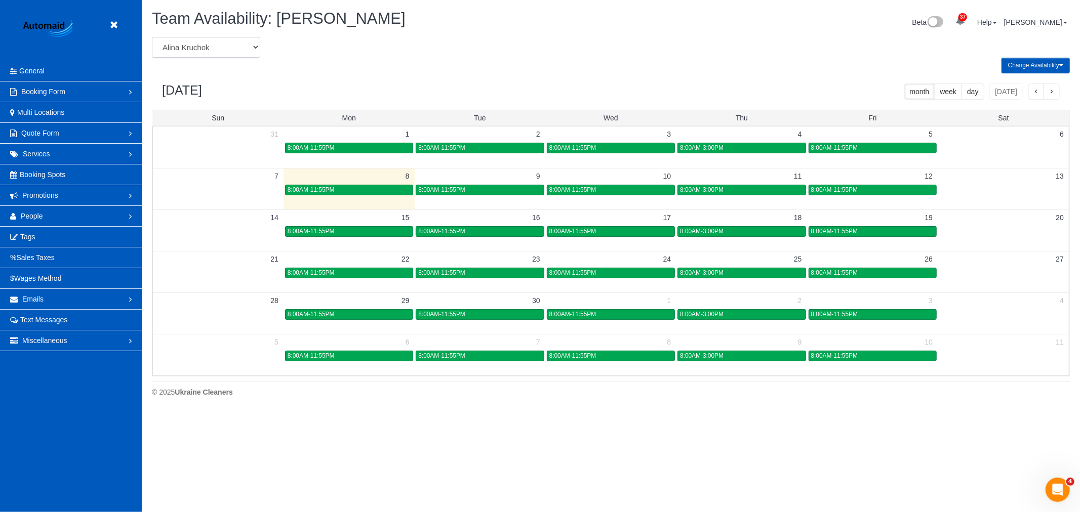
select select "number:18547"
click at [152, 37] on select "Alina Kruchok Alona Tarasiuk Alona Vikhliaieva Anastasiia Demchenko Anastasiia …" at bounding box center [206, 47] width 108 height 21
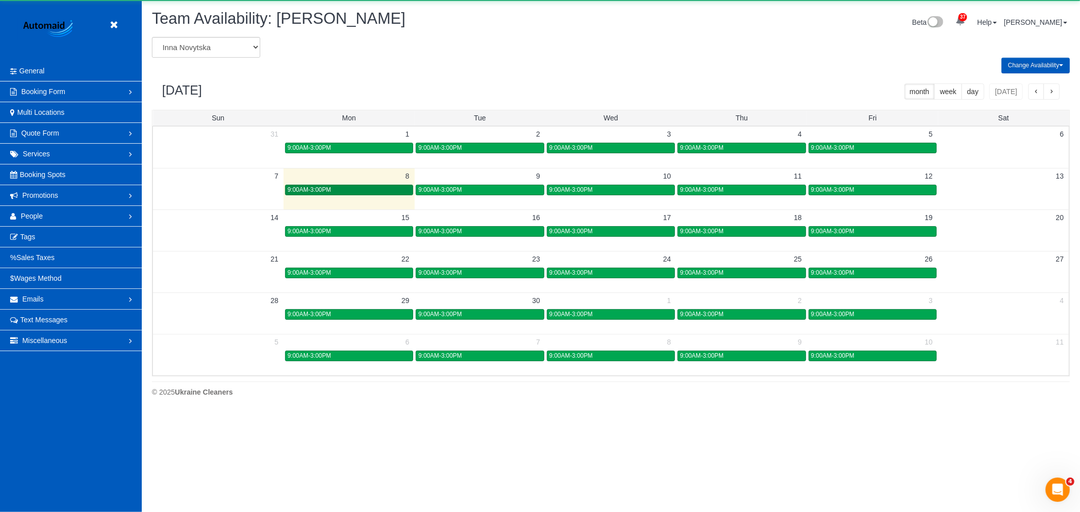
click at [376, 190] on div "9:00AM-3:00PM" at bounding box center [349, 190] width 123 height 8
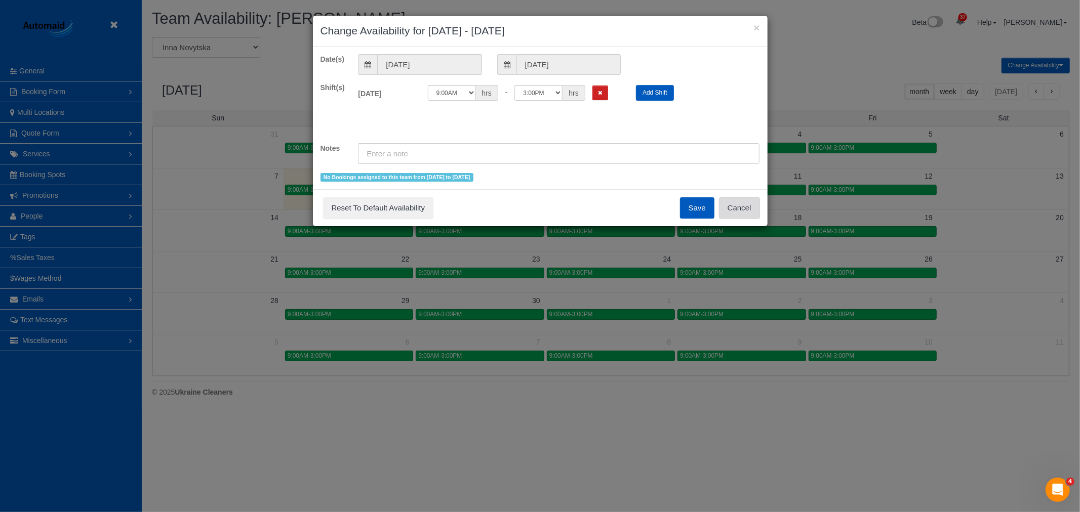
click at [737, 214] on button "Cancel" at bounding box center [739, 207] width 41 height 21
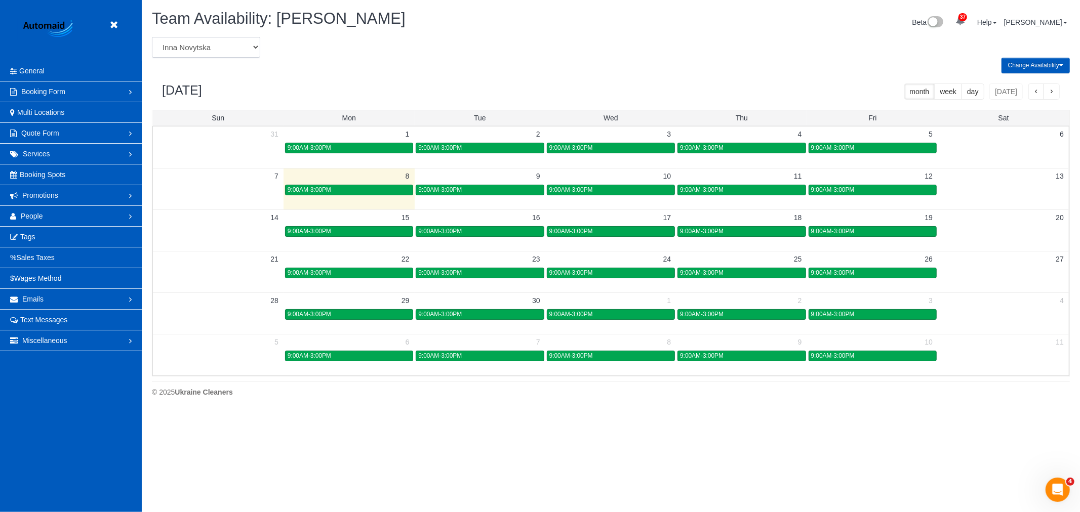
click at [206, 53] on select "Alina Kruchok Alona Tarasiuk Alona Vikhliaieva Anastasiia Demchenko Anastasiia …" at bounding box center [206, 47] width 108 height 21
click at [61, 216] on link "People" at bounding box center [71, 216] width 142 height 20
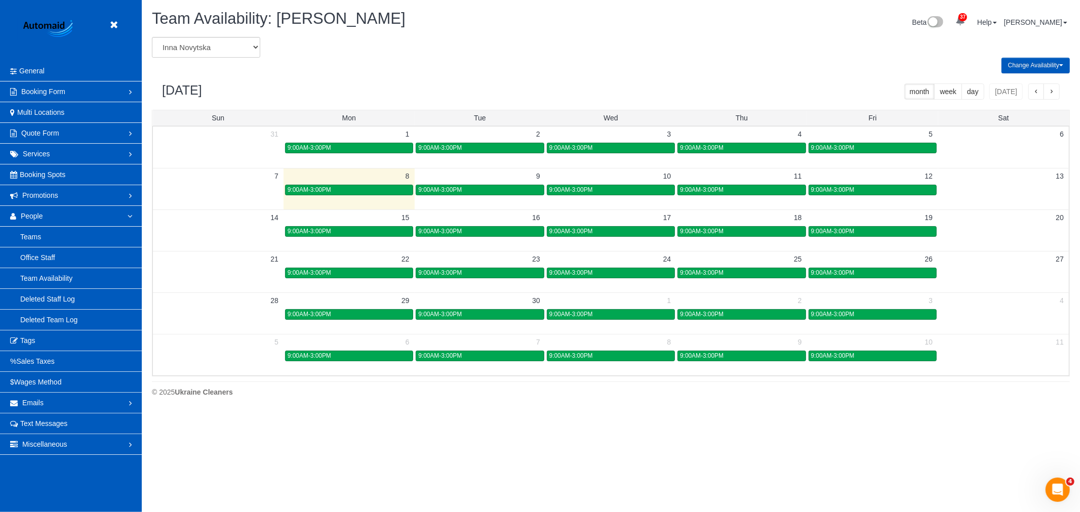
click at [120, 36] on header "Beta" at bounding box center [71, 30] width 142 height 61
click at [118, 29] on link at bounding box center [116, 25] width 15 height 15
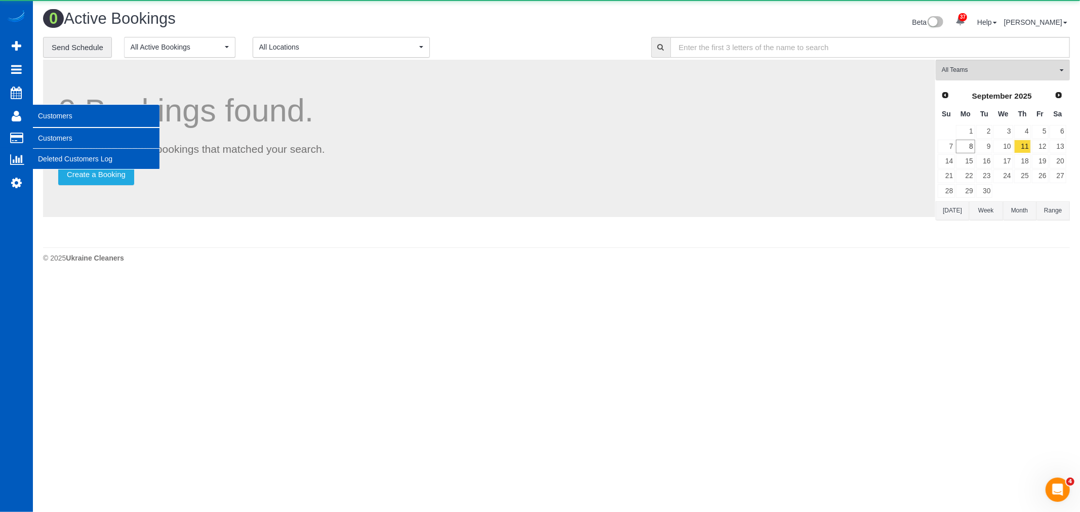
scroll to position [279, 1080]
click at [75, 145] on link "Customers" at bounding box center [96, 138] width 127 height 20
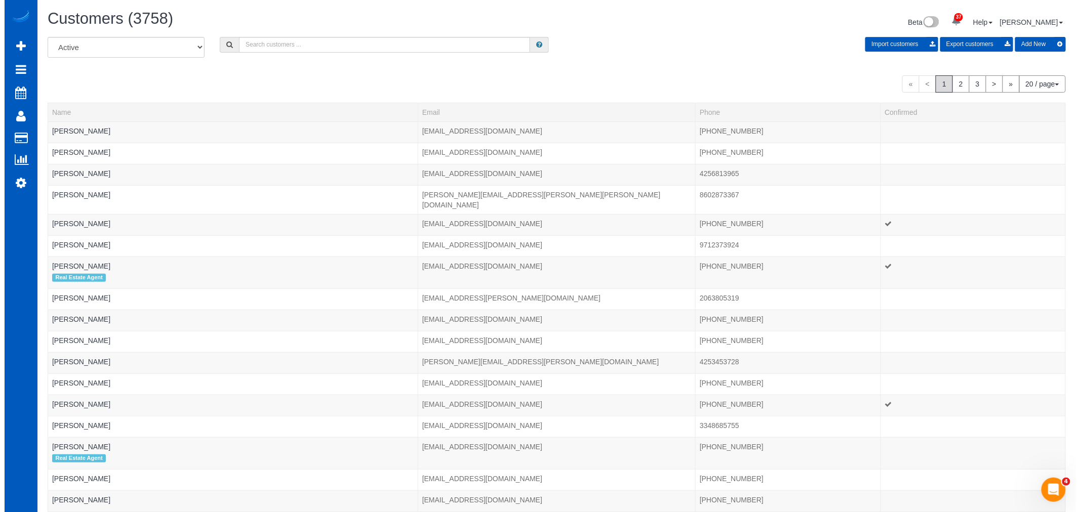
scroll to position [656, 1072]
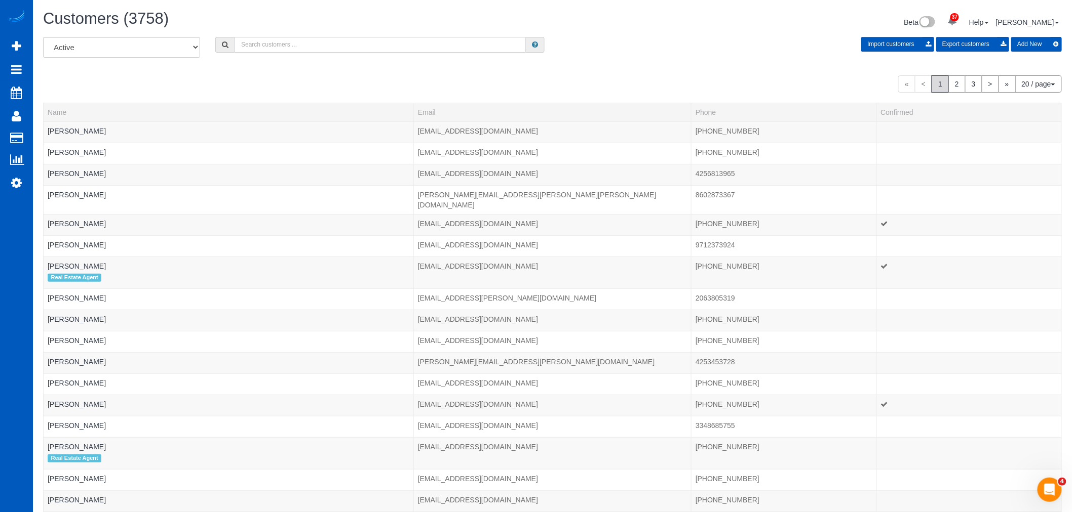
click at [267, 41] on input "text" at bounding box center [379, 45] width 291 height 16
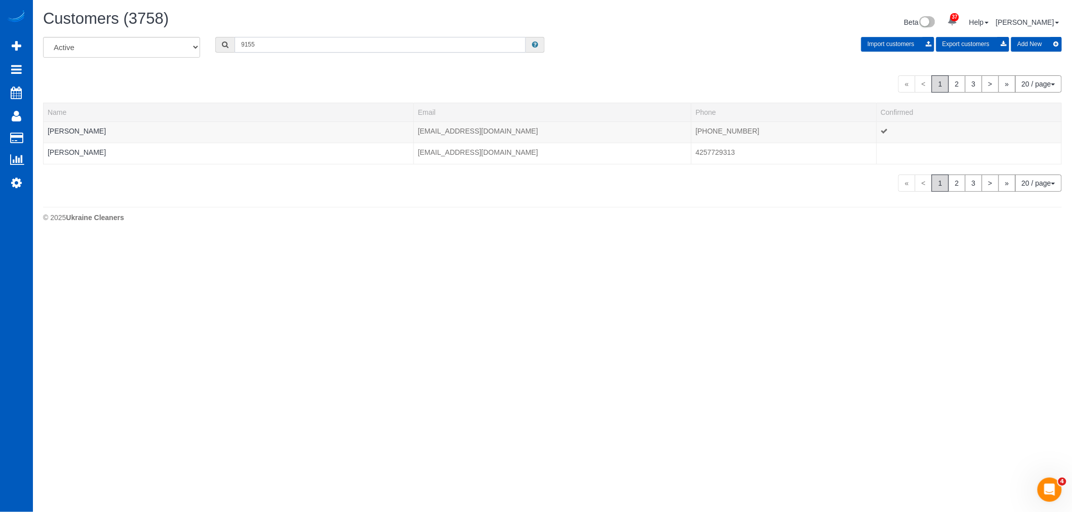
scroll to position [50400, 49558]
type input "9155"
click at [65, 134] on link "Michael Harnett" at bounding box center [77, 131] width 58 height 8
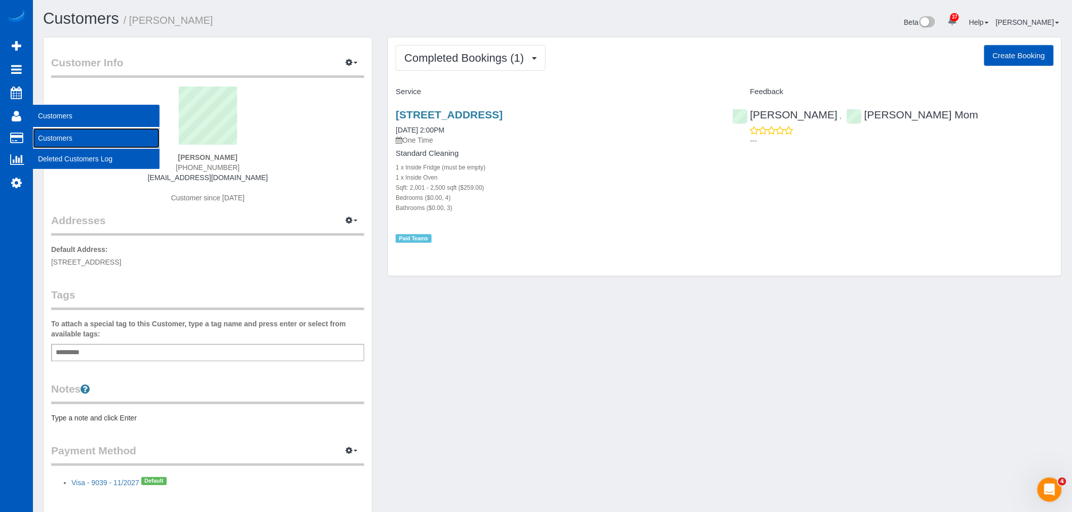
drag, startPoint x: 72, startPoint y: 134, endPoint x: 137, endPoint y: 122, distance: 66.4
click at [72, 134] on link "Customers" at bounding box center [96, 138] width 127 height 20
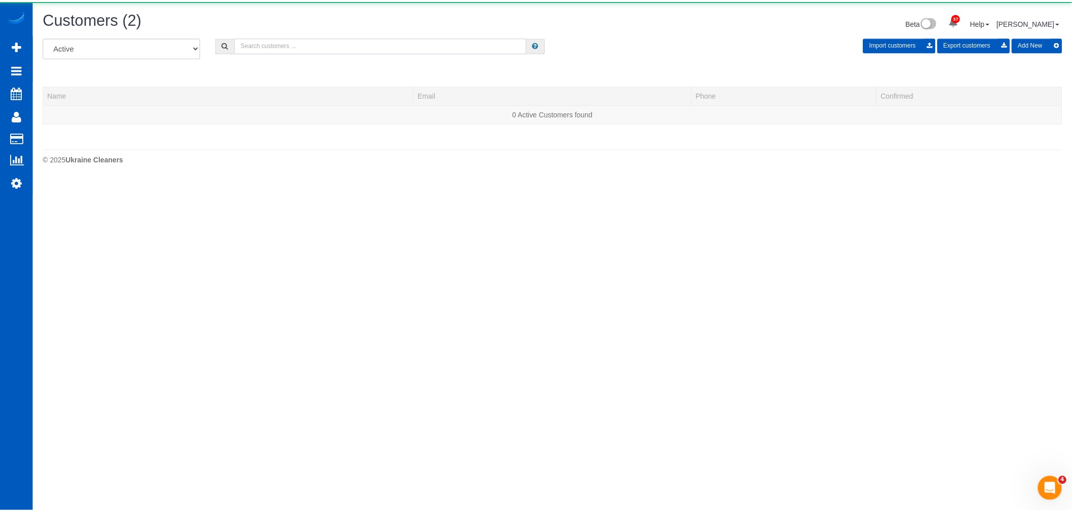
scroll to position [215, 1080]
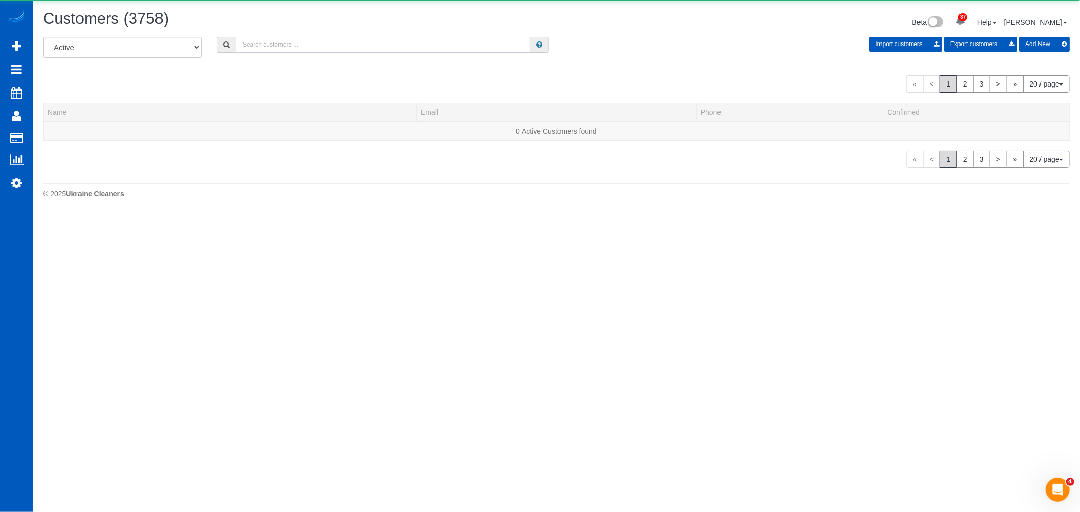
click at [275, 42] on input "text" at bounding box center [383, 45] width 294 height 16
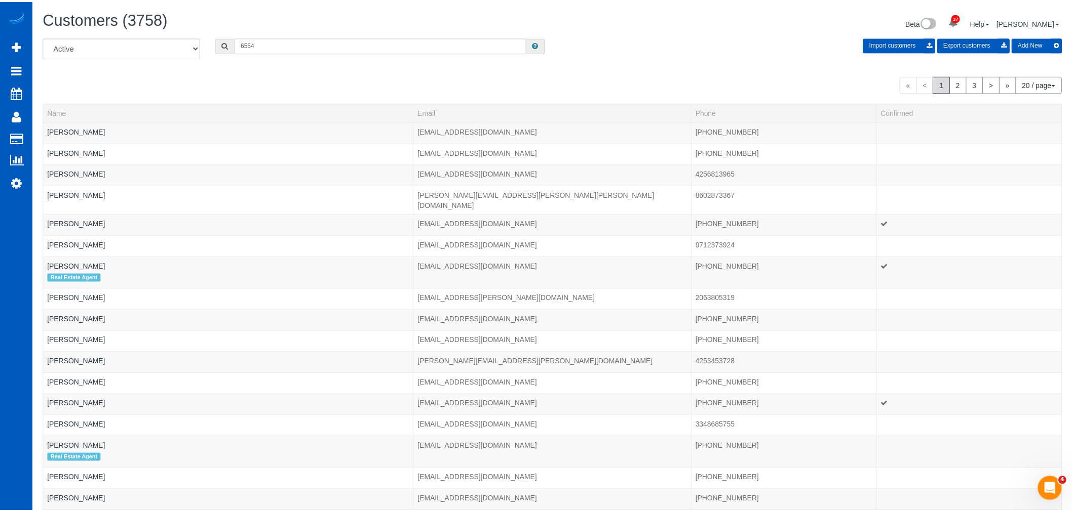
scroll to position [50410, 49558]
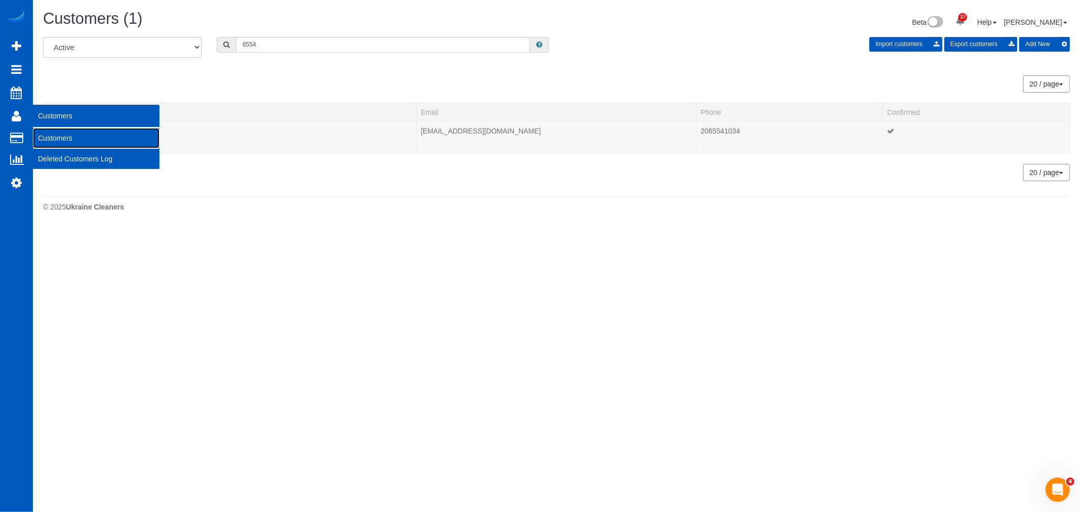
click at [82, 143] on link "Customers" at bounding box center [96, 138] width 127 height 20
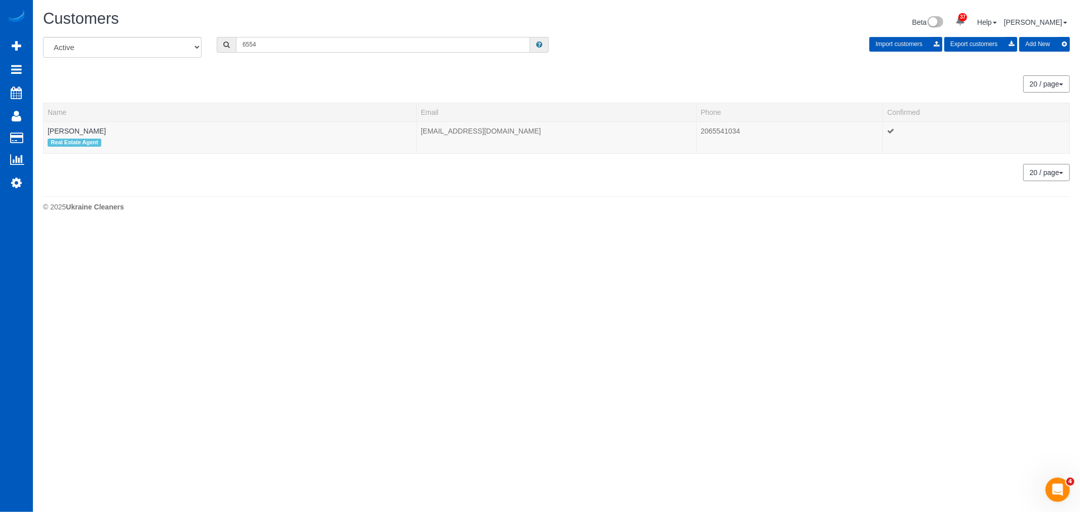
click at [276, 49] on input "6554" at bounding box center [383, 45] width 294 height 16
drag, startPoint x: 282, startPoint y: 49, endPoint x: 105, endPoint y: 44, distance: 176.3
click at [105, 44] on div "All Active Archived 6554 Import customers Export customers Add New" at bounding box center [556, 51] width 1042 height 28
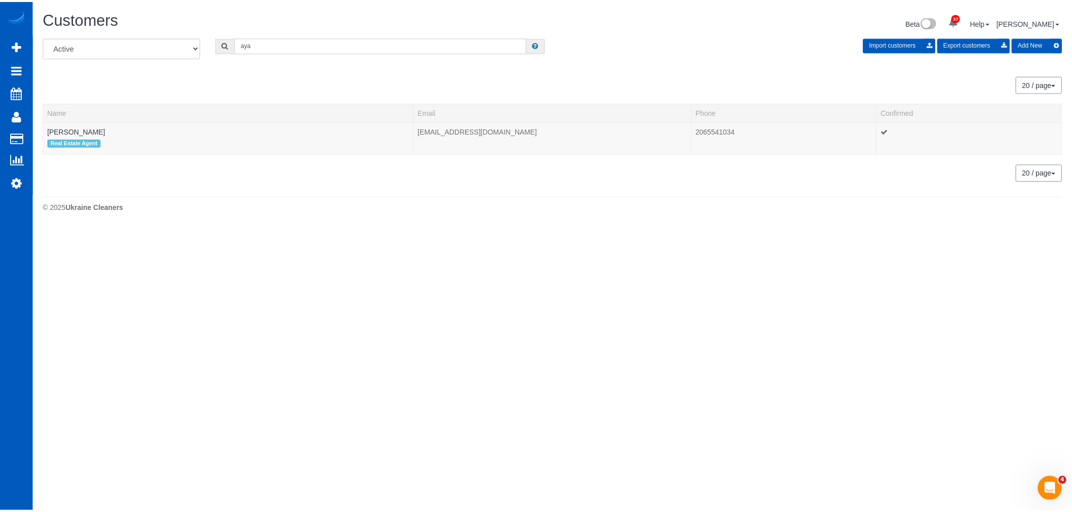
scroll to position [633, 1072]
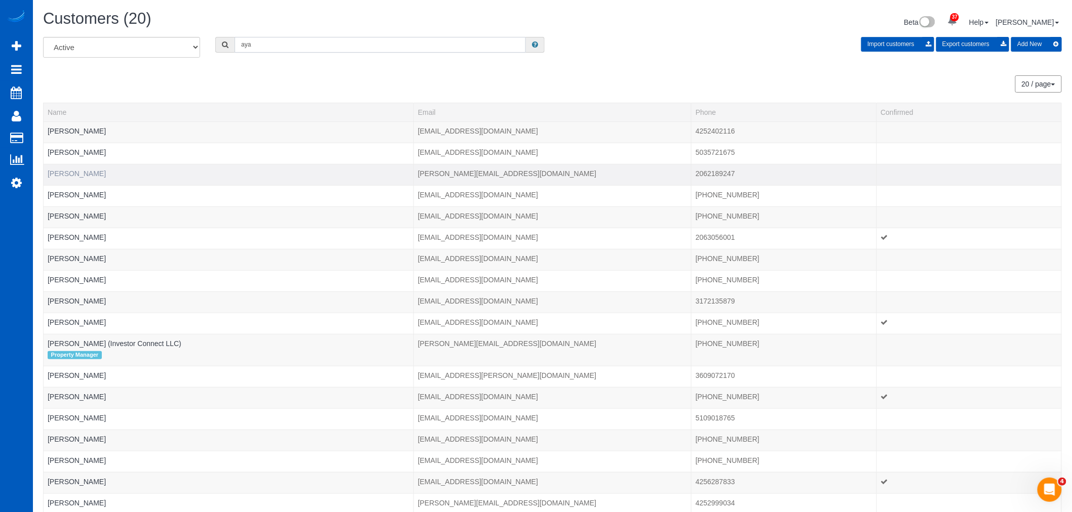
type input "aya"
click at [75, 173] on link "Aya Sakurai" at bounding box center [77, 174] width 58 height 8
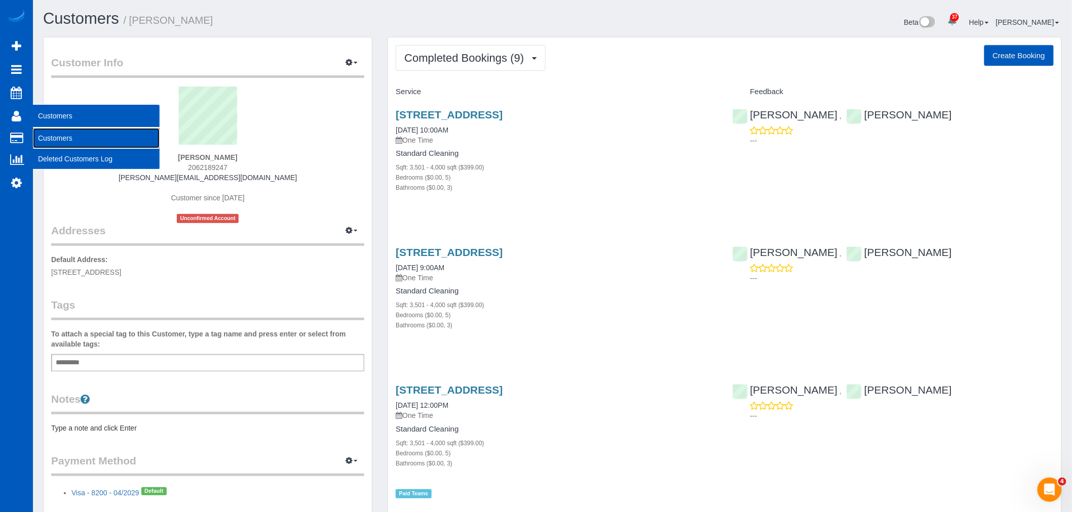
click at [82, 138] on link "Customers" at bounding box center [96, 138] width 127 height 20
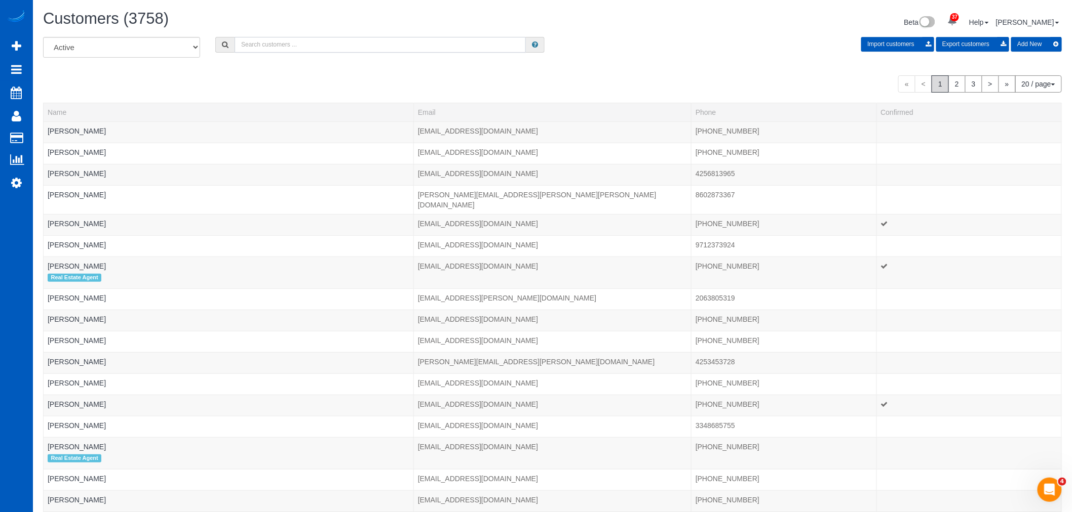
click at [307, 38] on input "text" at bounding box center [379, 45] width 291 height 16
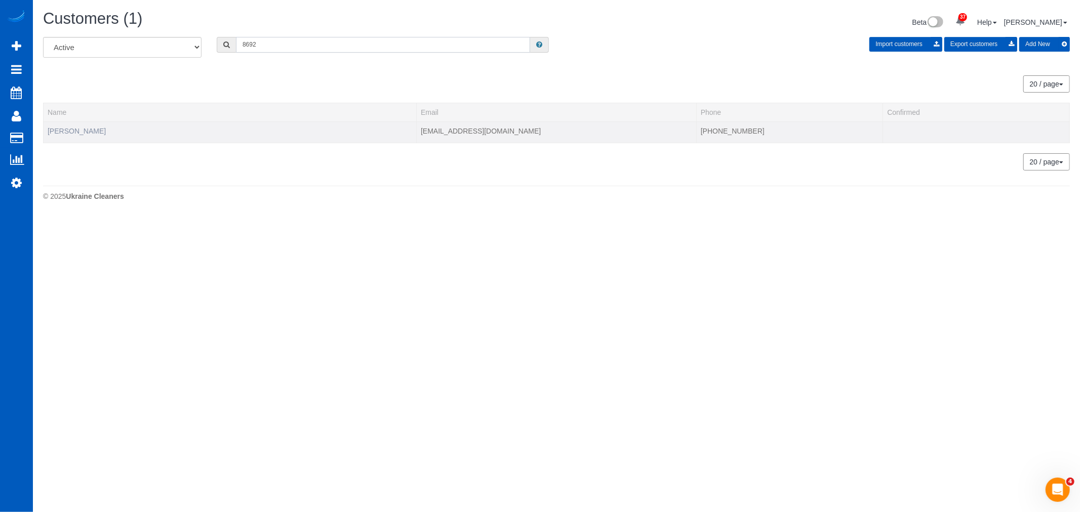
type input "8692"
click at [90, 130] on link "[PERSON_NAME]" at bounding box center [77, 131] width 58 height 8
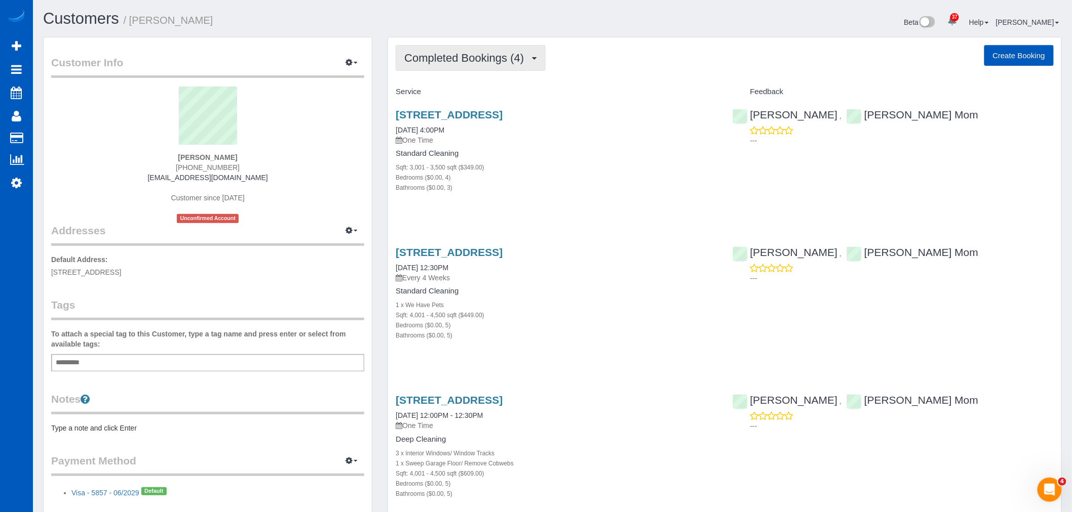
click at [463, 59] on span "Completed Bookings (4)" at bounding box center [466, 58] width 125 height 13
click at [451, 94] on link "Upcoming Bookings (11)" at bounding box center [449, 94] width 107 height 13
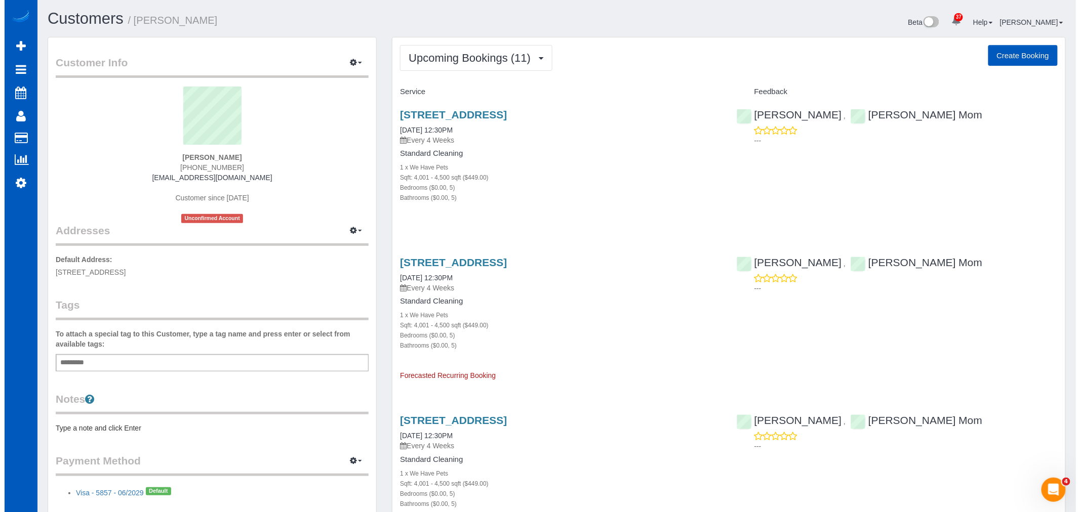
scroll to position [1882, 1072]
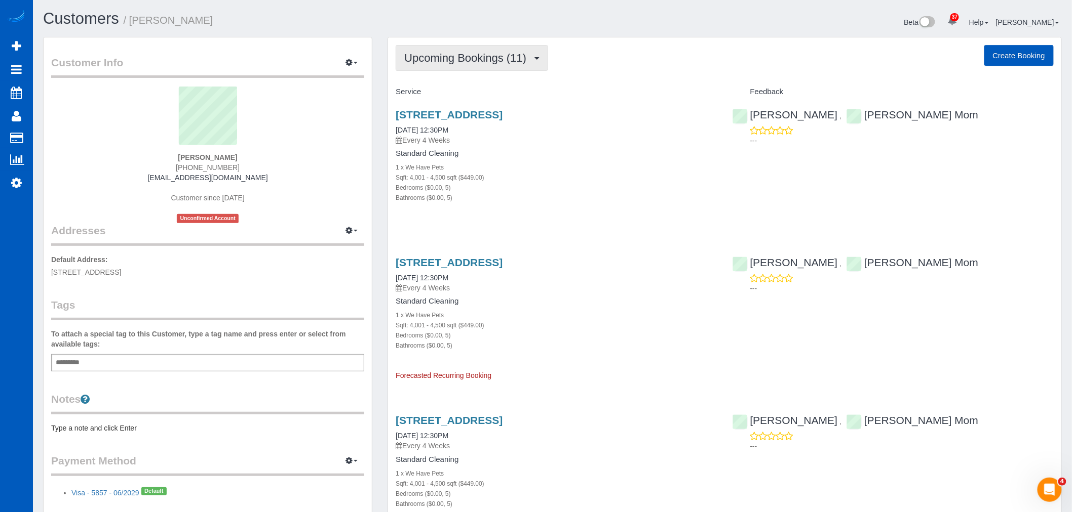
click at [473, 60] on span "Upcoming Bookings (11)" at bounding box center [467, 58] width 127 height 13
click at [590, 178] on div "Sqft: 4,001 - 4,500 sqft ($449.00)" at bounding box center [555, 177] width 321 height 10
click at [444, 112] on link "22029 Long Trot Dr, Escondido, CA 92029" at bounding box center [448, 115] width 107 height 12
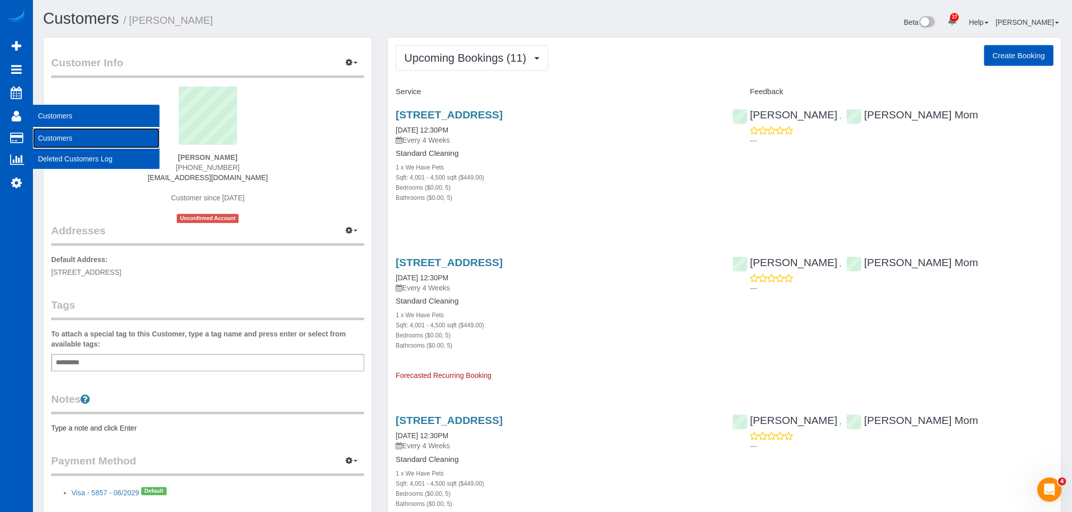
click at [71, 138] on link "Customers" at bounding box center [96, 138] width 127 height 20
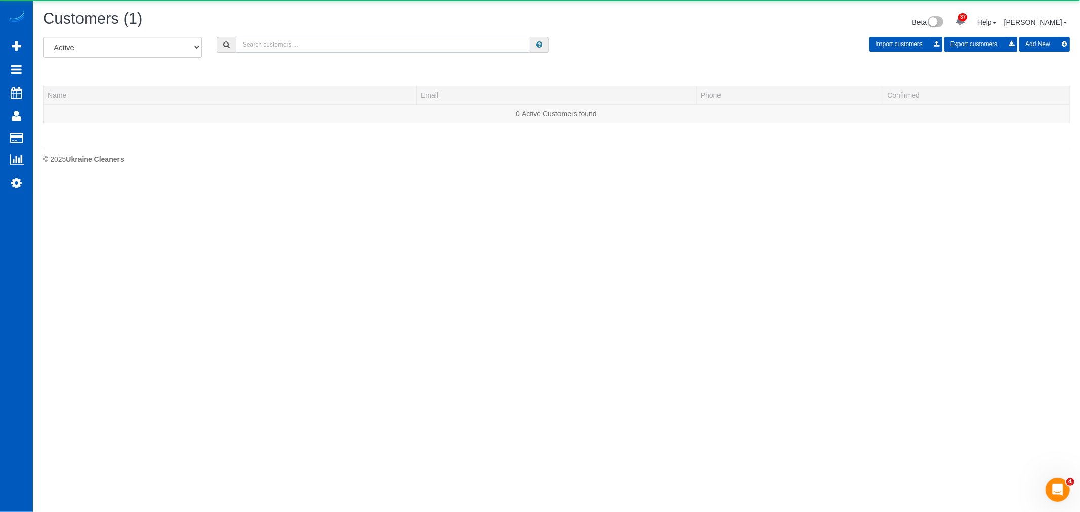
click at [244, 43] on input "text" at bounding box center [383, 45] width 294 height 16
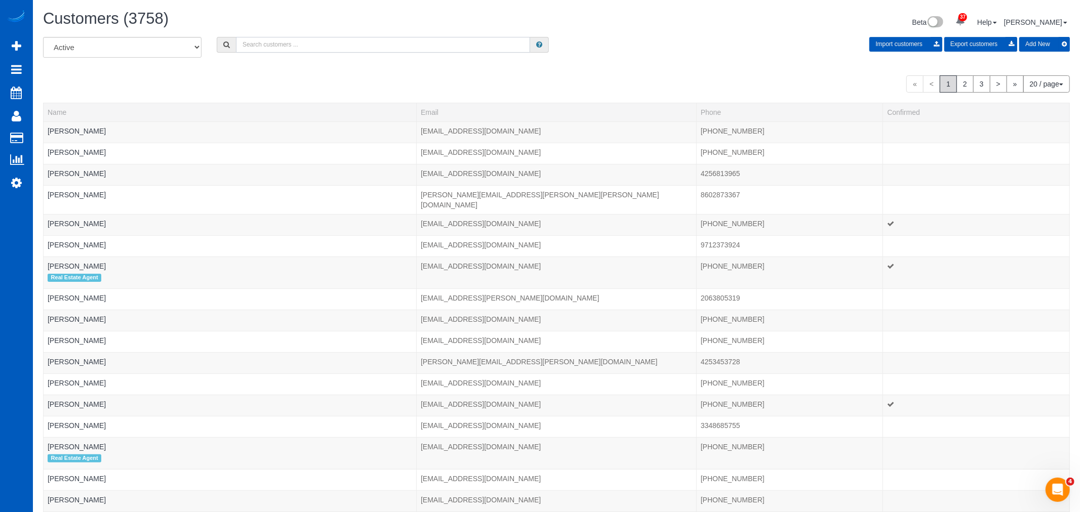
scroll to position [656, 1072]
click at [271, 51] on input "text" at bounding box center [379, 45] width 291 height 16
click at [275, 46] on input "text" at bounding box center [379, 45] width 291 height 16
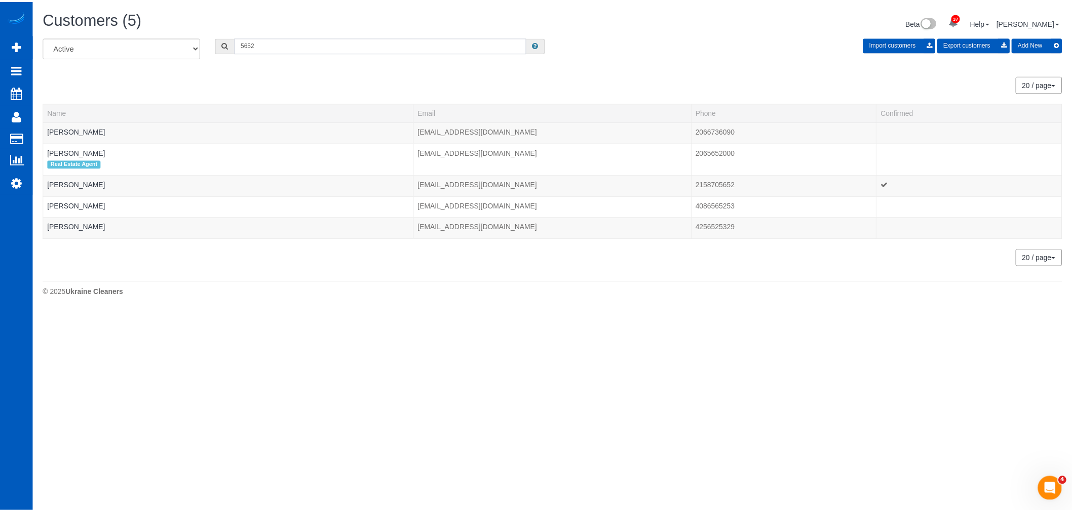
scroll to position [50325, 49558]
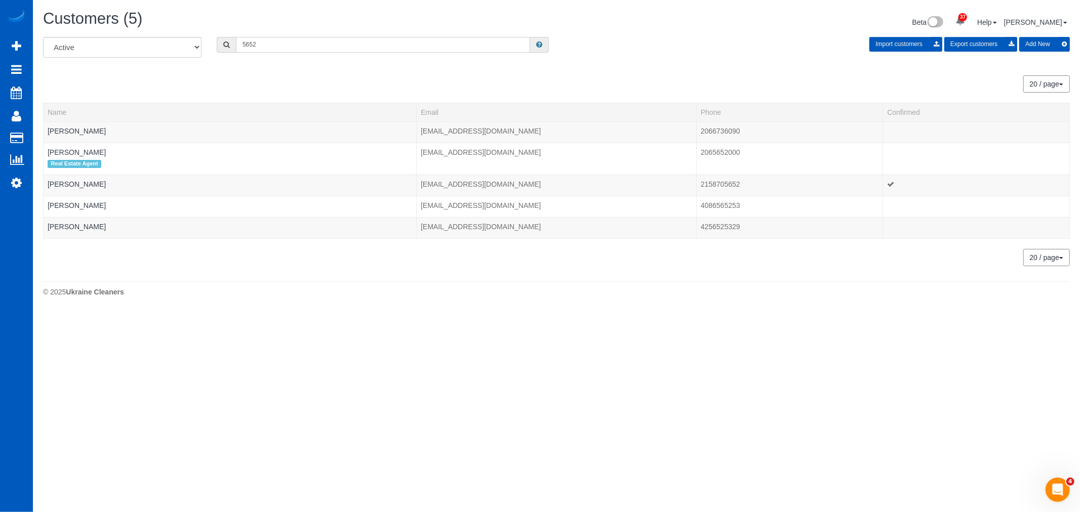
type input "5652"
click at [449, 304] on div "Customers (5) Beta 37 Your Notifications You have 0 alerts × You have 1 to char…" at bounding box center [556, 156] width 1047 height 312
drag, startPoint x: 267, startPoint y: 43, endPoint x: 64, endPoint y: 18, distance: 204.6
click at [64, 18] on div "Customers (5) Beta 37 Your Notifications You have 0 alerts × You have 1 to char…" at bounding box center [556, 156] width 1047 height 312
click at [80, 188] on link "[PERSON_NAME]" at bounding box center [77, 184] width 58 height 8
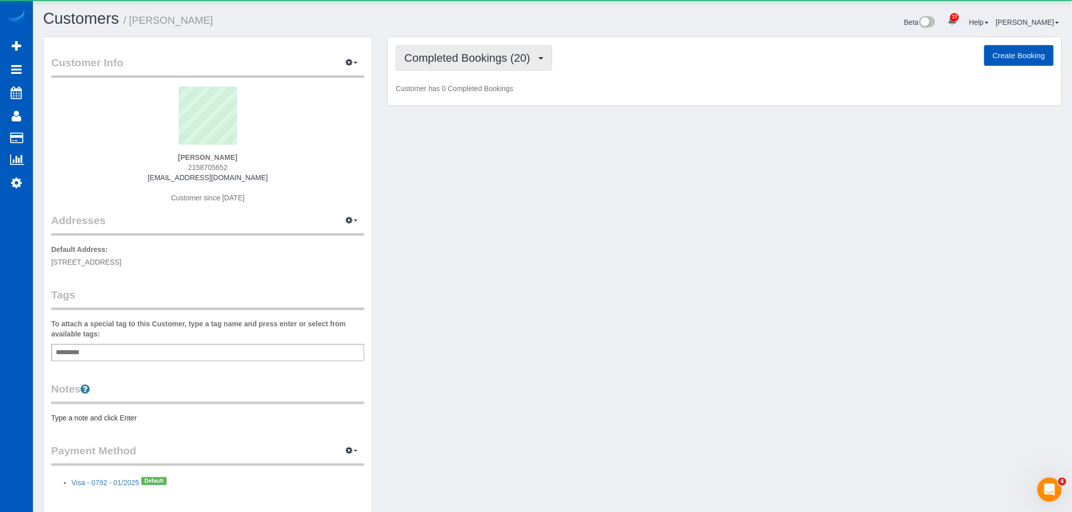
click at [434, 68] on button "Completed Bookings (20)" at bounding box center [473, 58] width 156 height 26
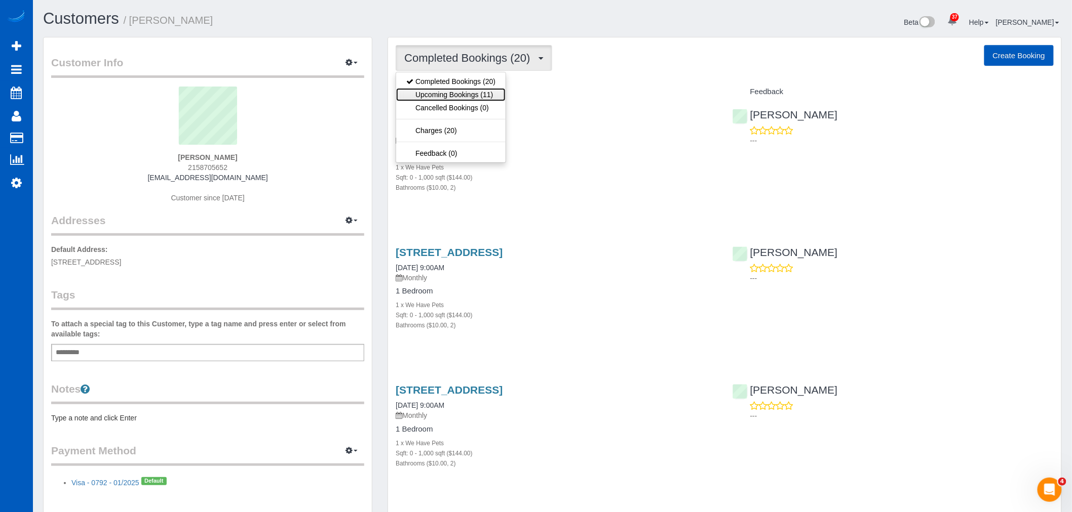
scroll to position [47557, 49567]
click at [434, 93] on link "Upcoming Bookings (11)" at bounding box center [450, 94] width 109 height 13
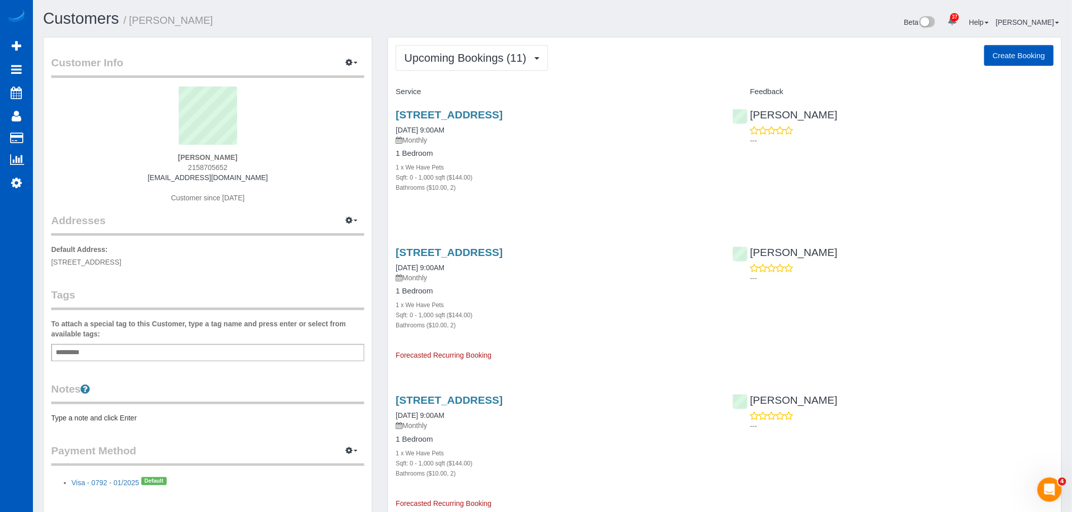
scroll to position [1771, 1072]
click at [444, 71] on button "Upcoming Bookings (11)" at bounding box center [471, 58] width 152 height 26
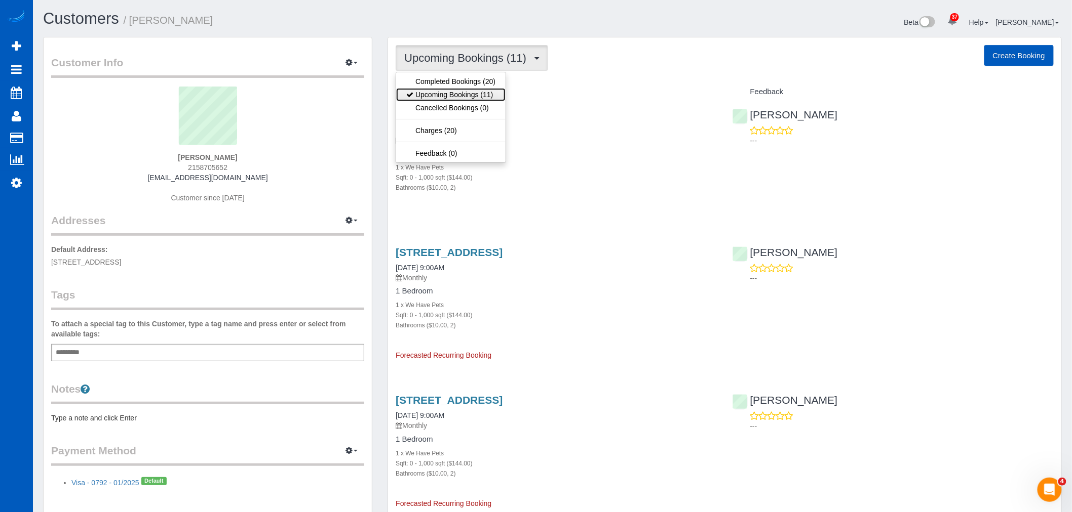
click at [442, 90] on link "Upcoming Bookings (11)" at bounding box center [450, 94] width 109 height 13
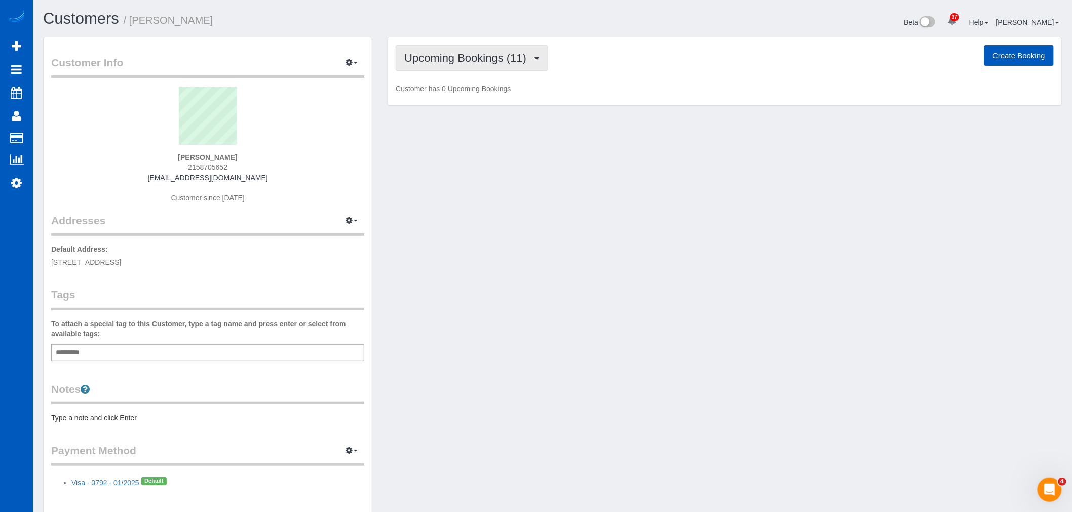
scroll to position [48867, 49567]
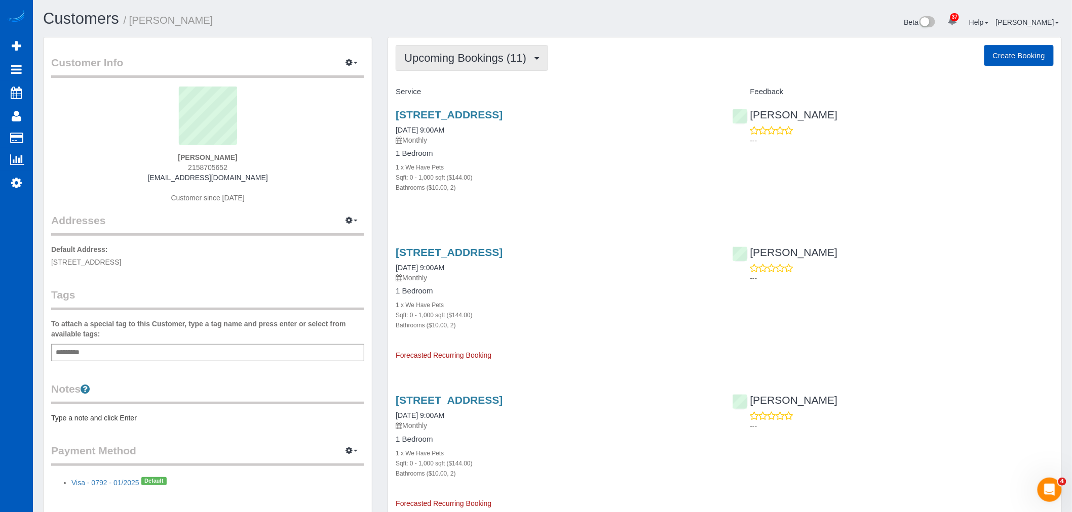
click at [449, 63] on span "Upcoming Bookings (11)" at bounding box center [467, 58] width 127 height 13
click at [448, 84] on link "Completed Bookings (20)" at bounding box center [450, 81] width 109 height 13
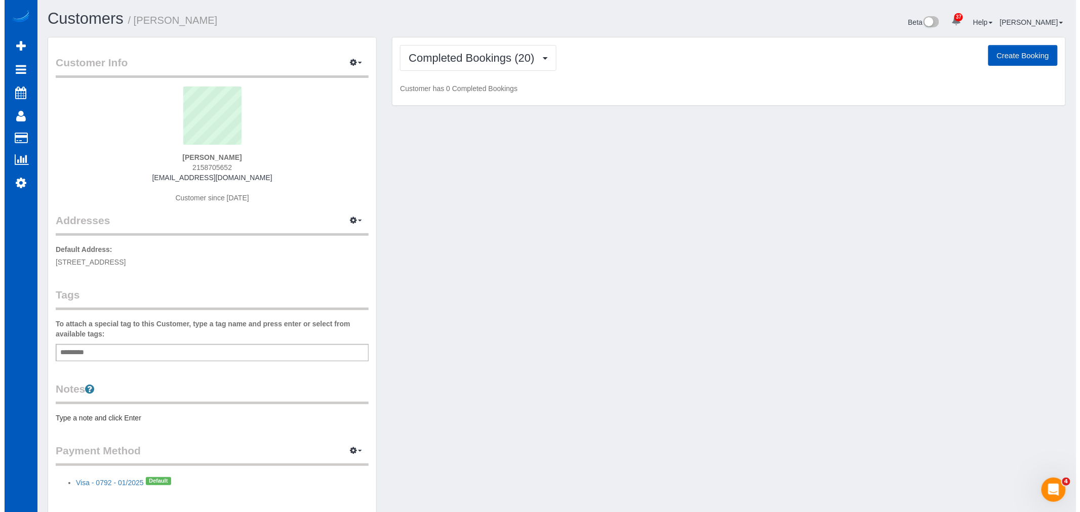
scroll to position [3081, 1072]
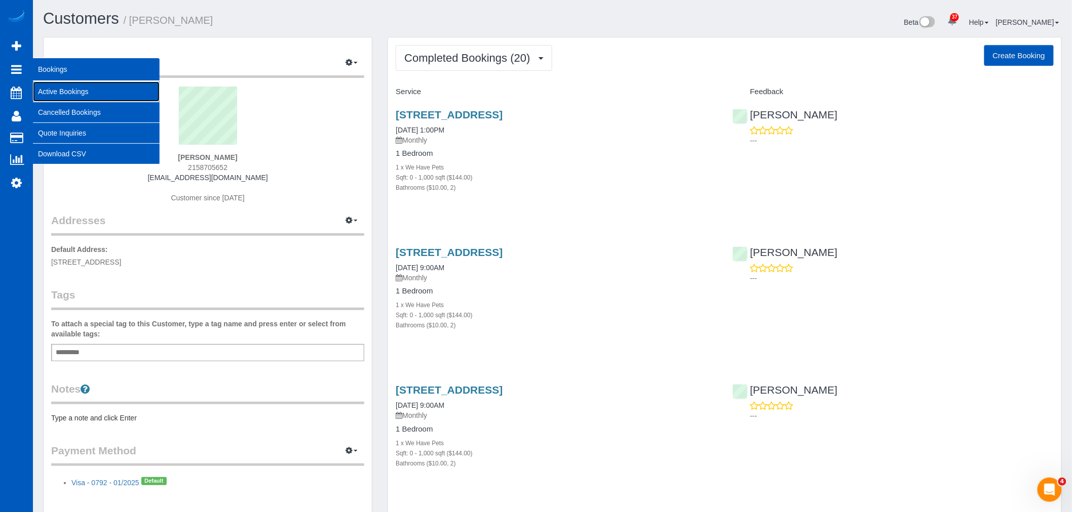
click at [61, 94] on link "Active Bookings" at bounding box center [96, 92] width 127 height 20
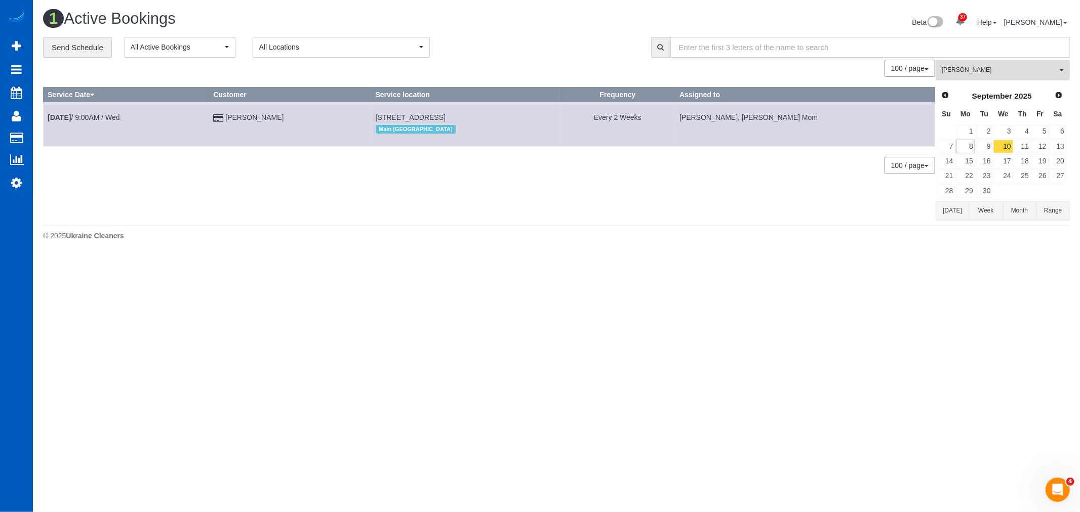
drag, startPoint x: 961, startPoint y: 56, endPoint x: 957, endPoint y: 64, distance: 8.6
click at [957, 64] on div "**********" at bounding box center [556, 128] width 1027 height 183
click at [973, 76] on button "Inna Novytska All Teams" at bounding box center [1003, 70] width 134 height 21
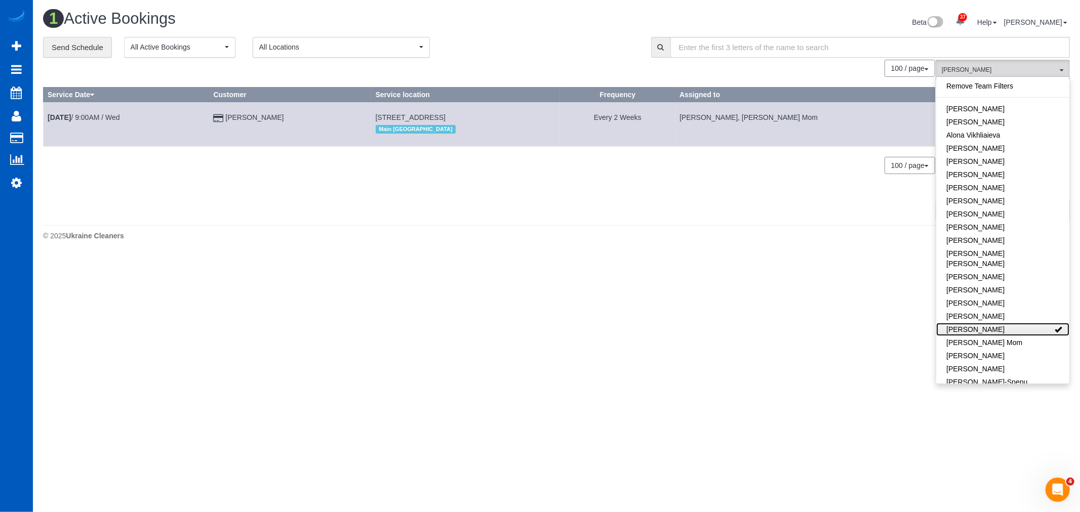
click at [1020, 323] on link "[PERSON_NAME]" at bounding box center [1002, 329] width 133 height 13
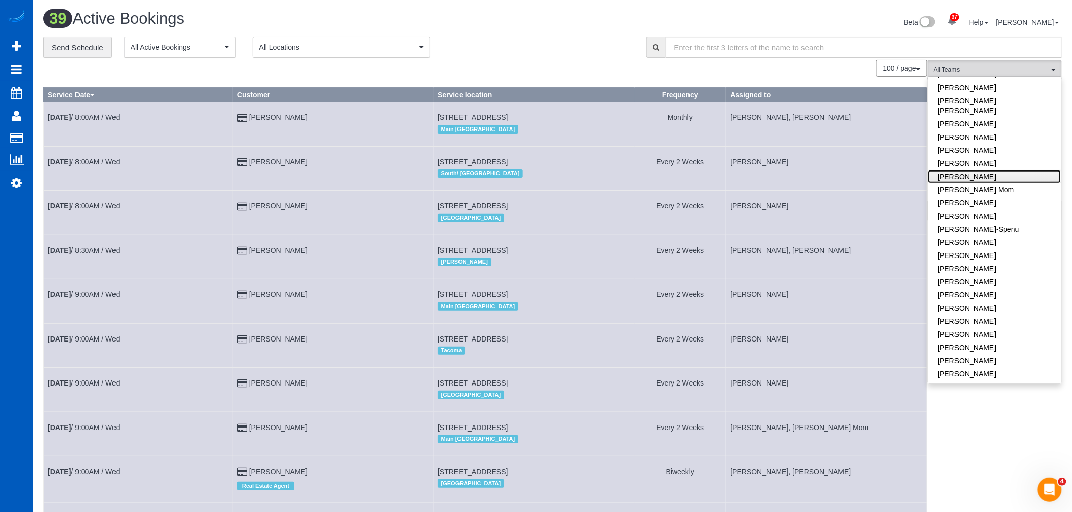
scroll to position [281, 0]
click at [973, 266] on link "[PERSON_NAME]" at bounding box center [994, 272] width 133 height 13
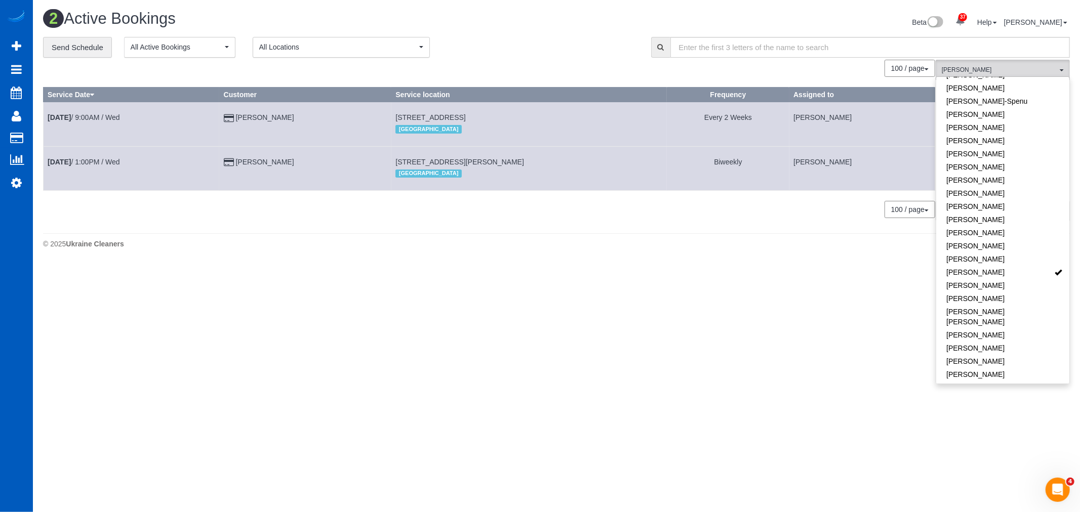
click at [421, 72] on div "100 / page 10 / page 20 / page 30 / page 40 / page 50 / page 100 / page" at bounding box center [489, 68] width 892 height 17
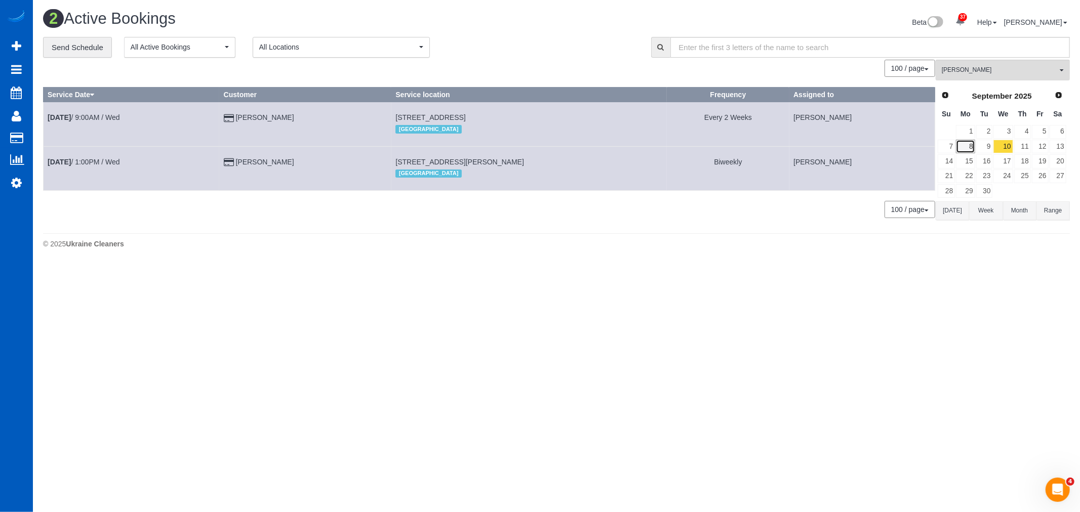
click at [964, 150] on link "8" at bounding box center [965, 147] width 19 height 14
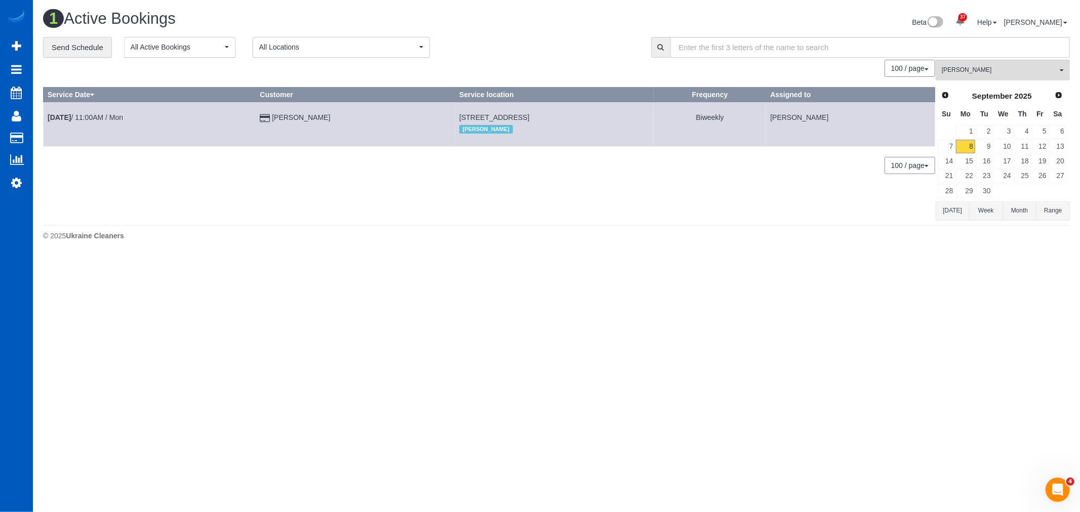
click at [100, 124] on td "Sep 8th / 11:00AM / Mon" at bounding box center [150, 124] width 212 height 44
click at [94, 119] on link "Sep 8th / 11:00AM / Mon" at bounding box center [85, 117] width 75 height 8
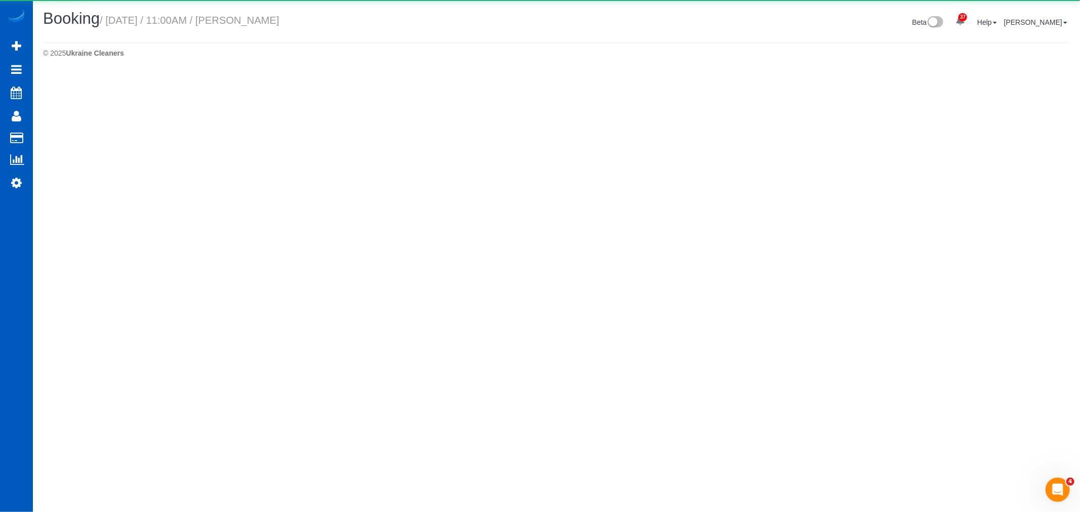
select select "WA"
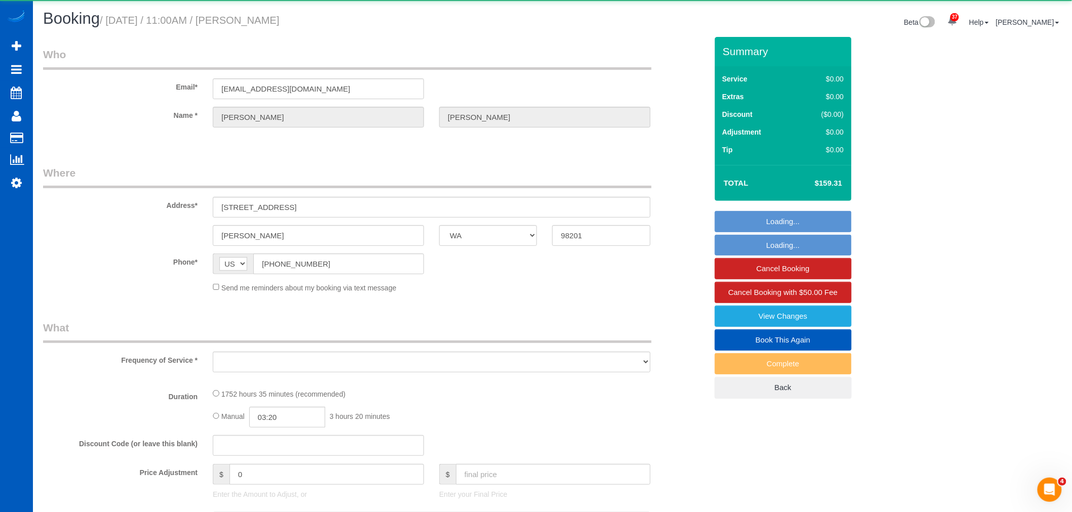
select select "object:16848"
select select "string:fspay-e1a04ed8-38d0-473a-96fb-0227c9a671cb"
select select "1001"
select select "2"
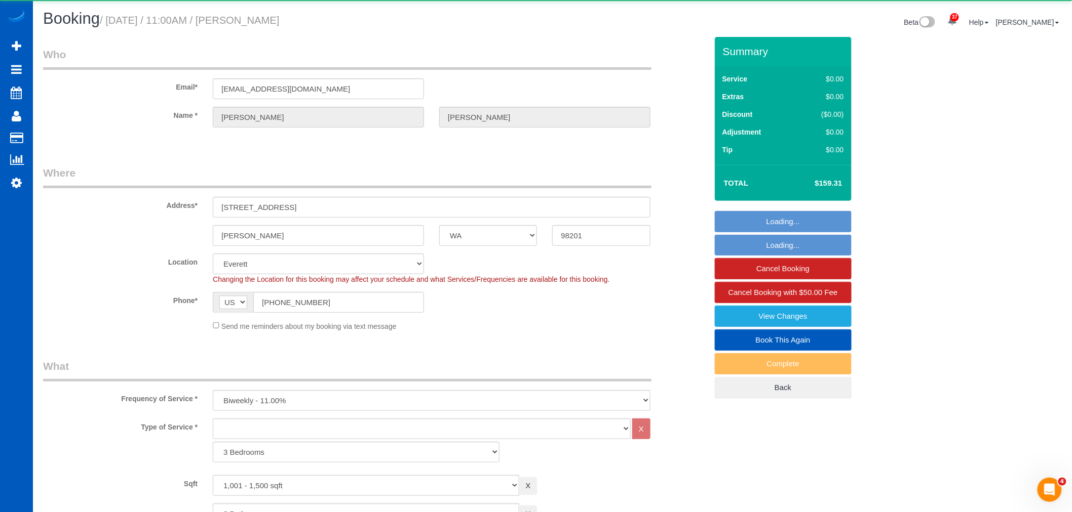
select select "object:17036"
select select "spot25"
select select "1001"
select select "2"
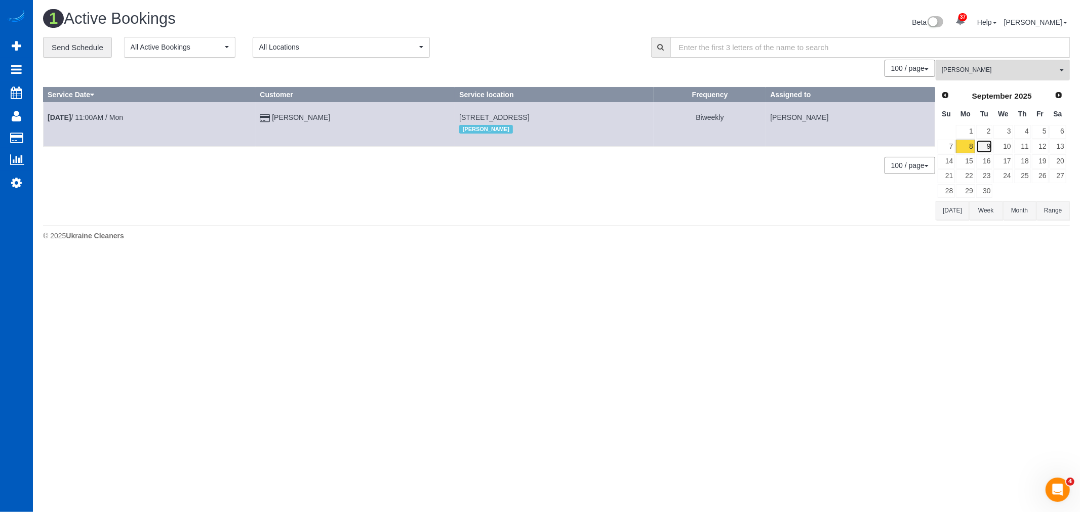
click at [988, 149] on link "9" at bounding box center [984, 147] width 17 height 14
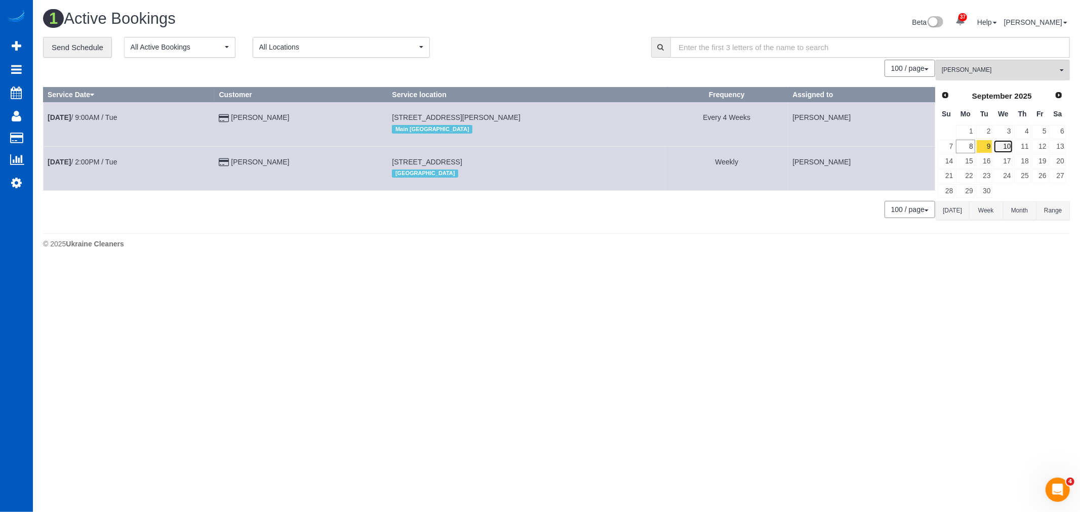
click at [1007, 148] on link "10" at bounding box center [1003, 147] width 19 height 14
click at [975, 150] on link "8" at bounding box center [965, 147] width 19 height 14
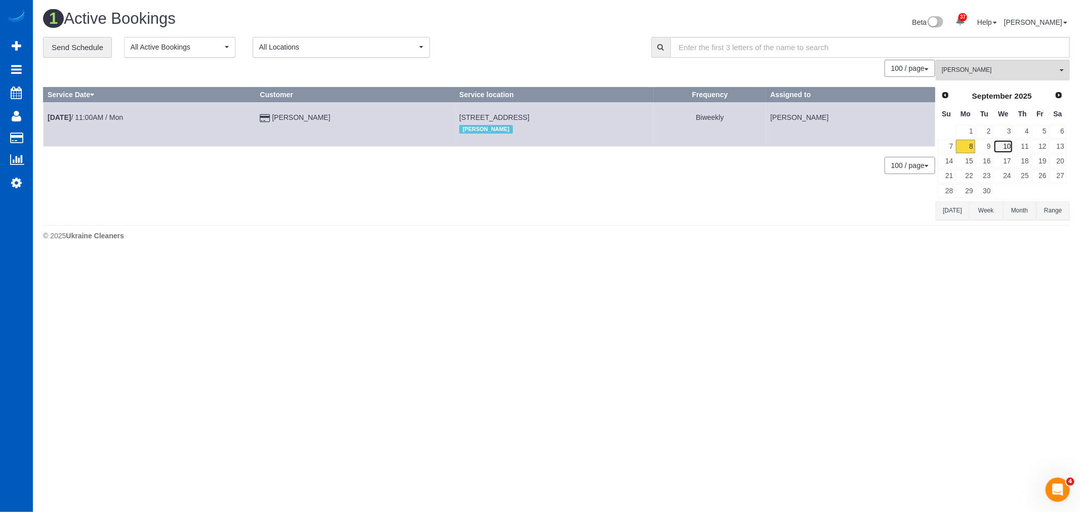
click at [1006, 147] on link "10" at bounding box center [1003, 147] width 19 height 14
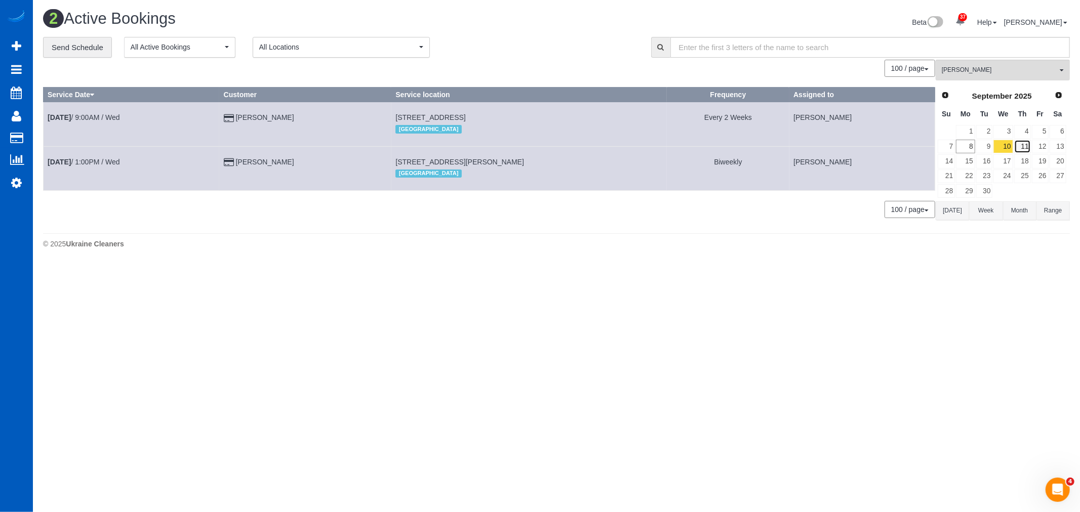
click at [1028, 152] on link "11" at bounding box center [1022, 147] width 17 height 14
click at [114, 165] on link "Sep 11th / 12:00PM / Thu" at bounding box center [85, 162] width 74 height 8
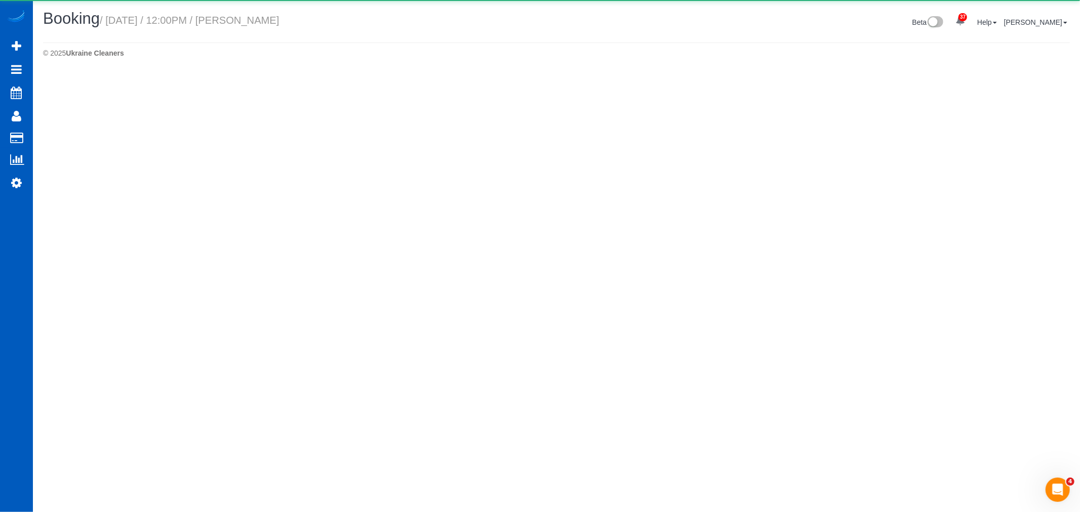
select select "WA"
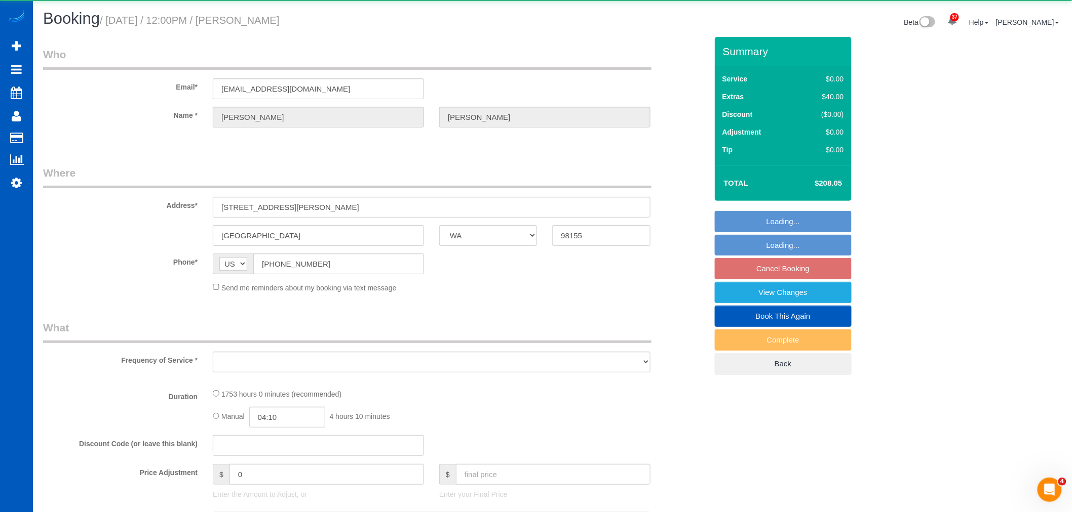
select select "object:18023"
select select "string:fspay-b7c91783-1ed9-4a41-b1bd-f410e78c3615"
select select "1001"
select select "2"
select select "number:8"
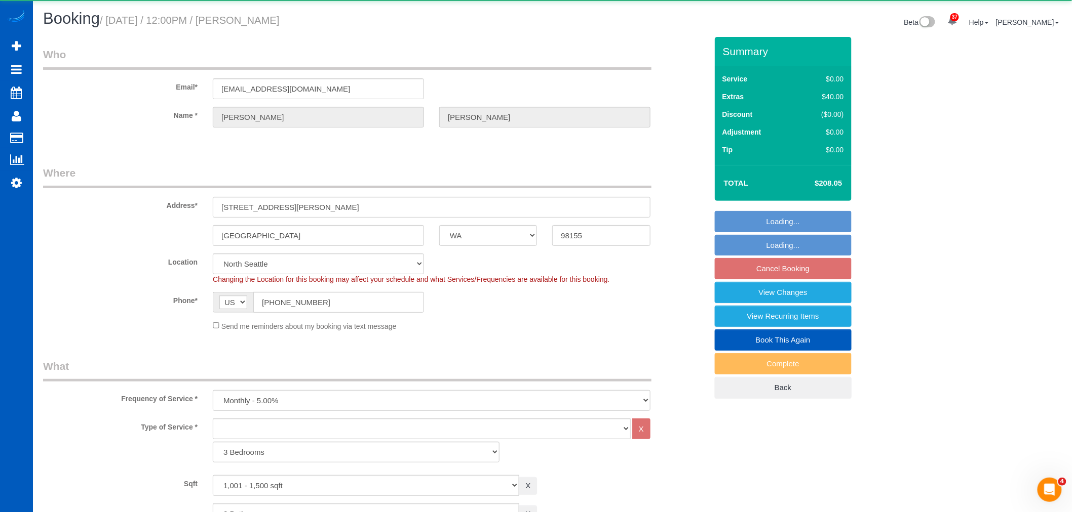
select select "1001"
select select "2"
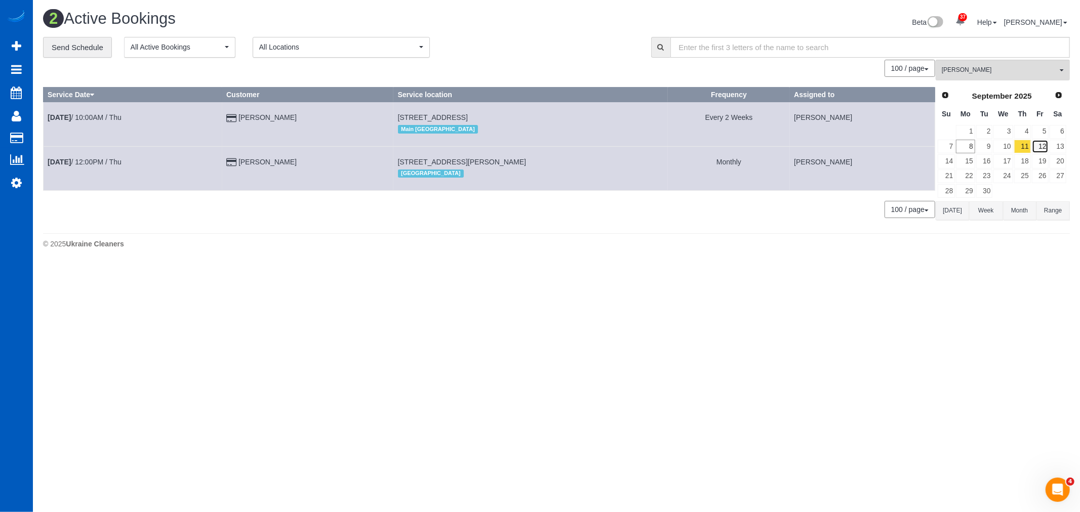
click at [1045, 150] on link "12" at bounding box center [1040, 147] width 17 height 14
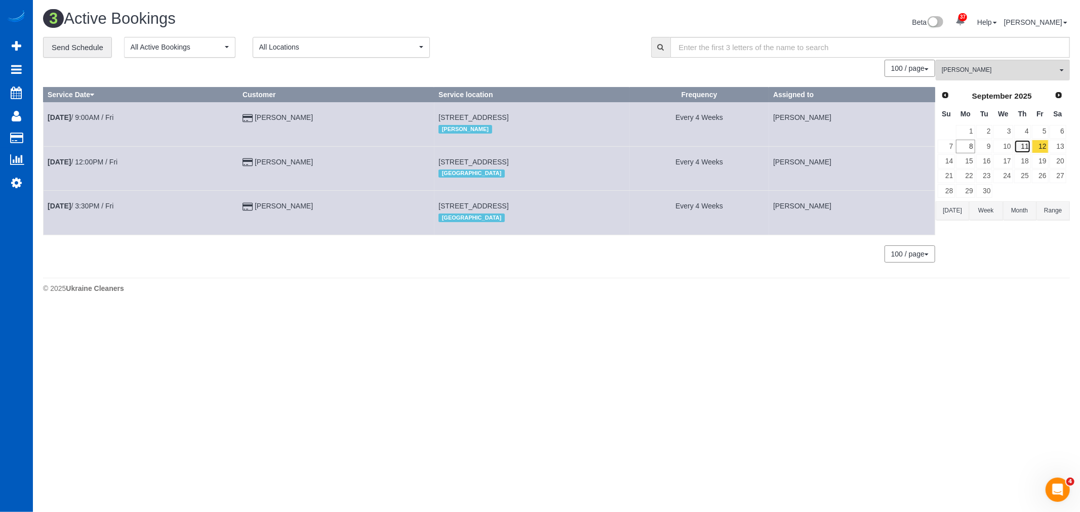
click at [1015, 149] on link "11" at bounding box center [1022, 147] width 17 height 14
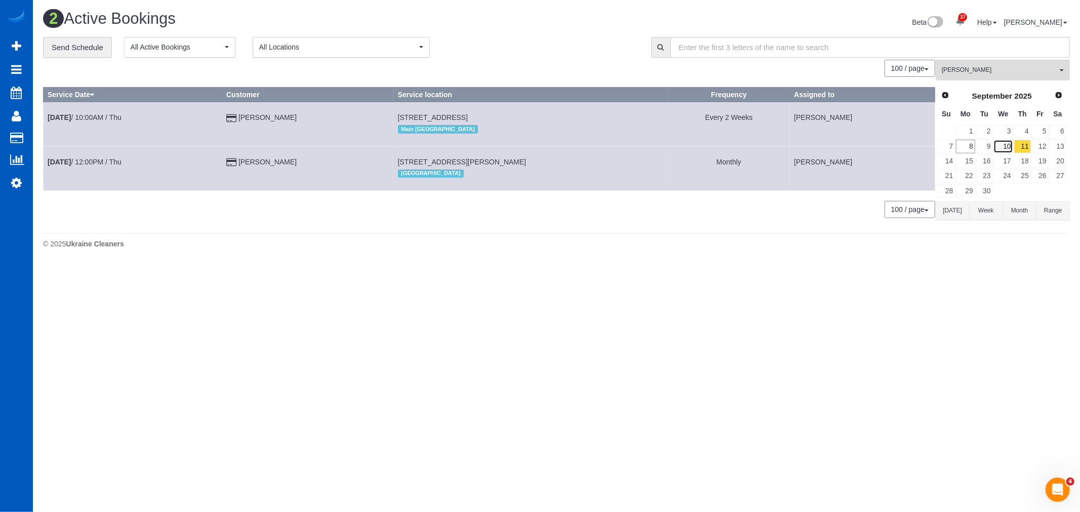
click at [1001, 148] on link "10" at bounding box center [1003, 147] width 19 height 14
click at [988, 64] on button "Milena Kasianchyk All Teams" at bounding box center [1003, 70] width 134 height 21
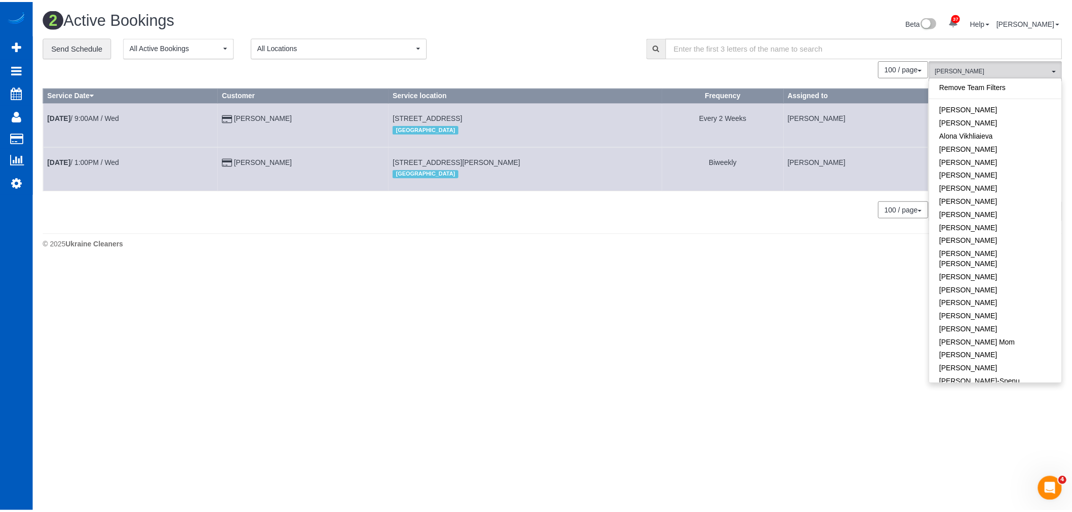
scroll to position [312, 0]
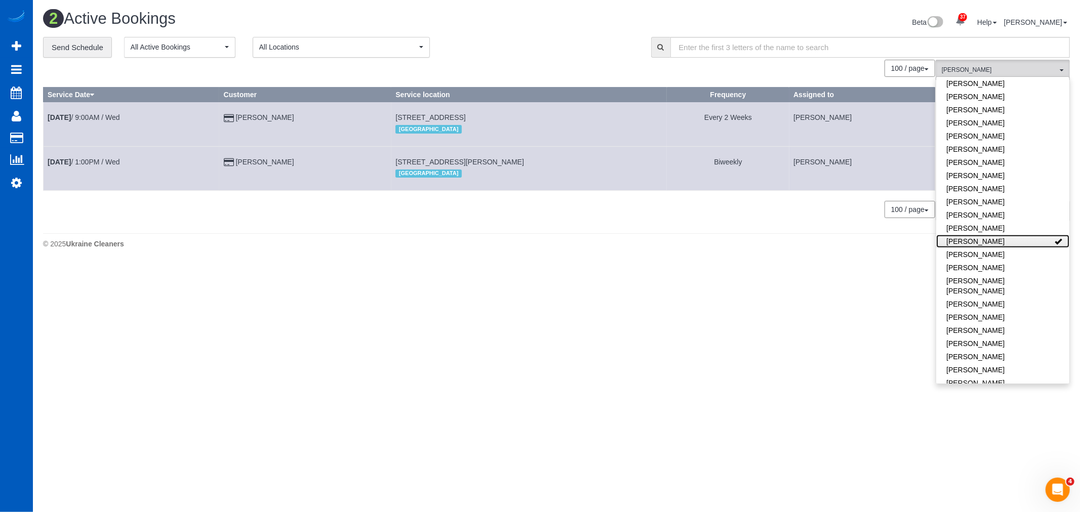
click at [1009, 235] on link "[PERSON_NAME]" at bounding box center [1002, 241] width 133 height 13
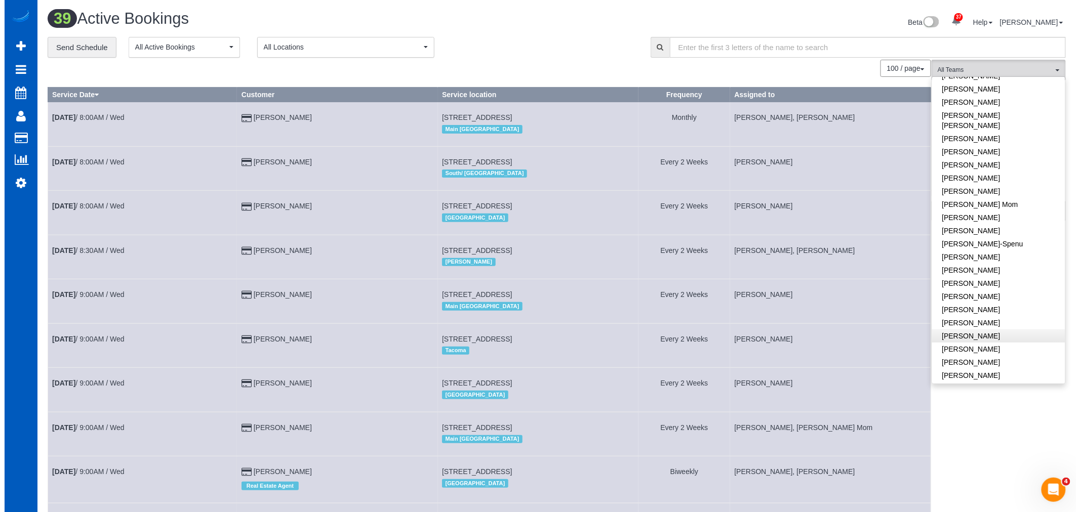
scroll to position [169, 0]
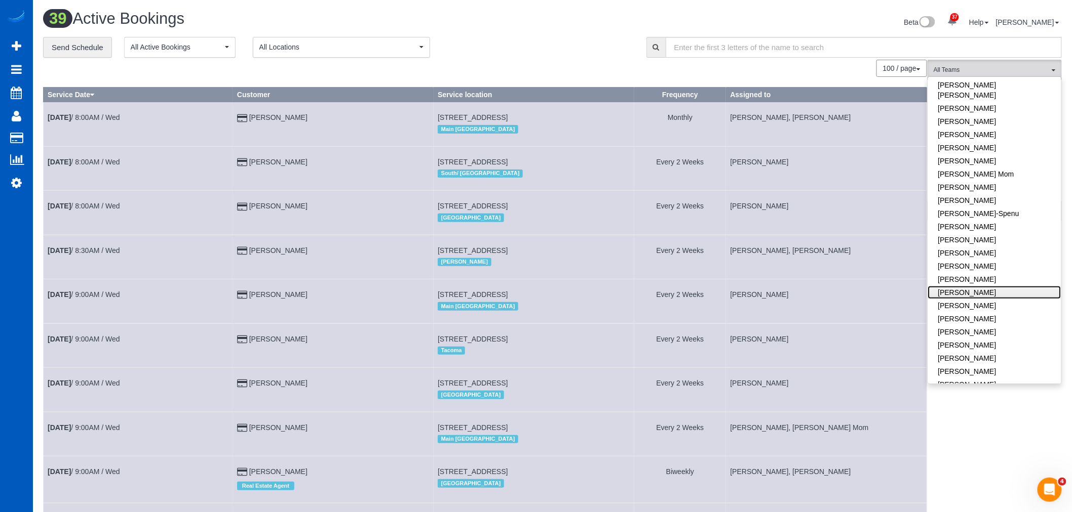
click at [1010, 286] on link "[PERSON_NAME]" at bounding box center [994, 292] width 133 height 13
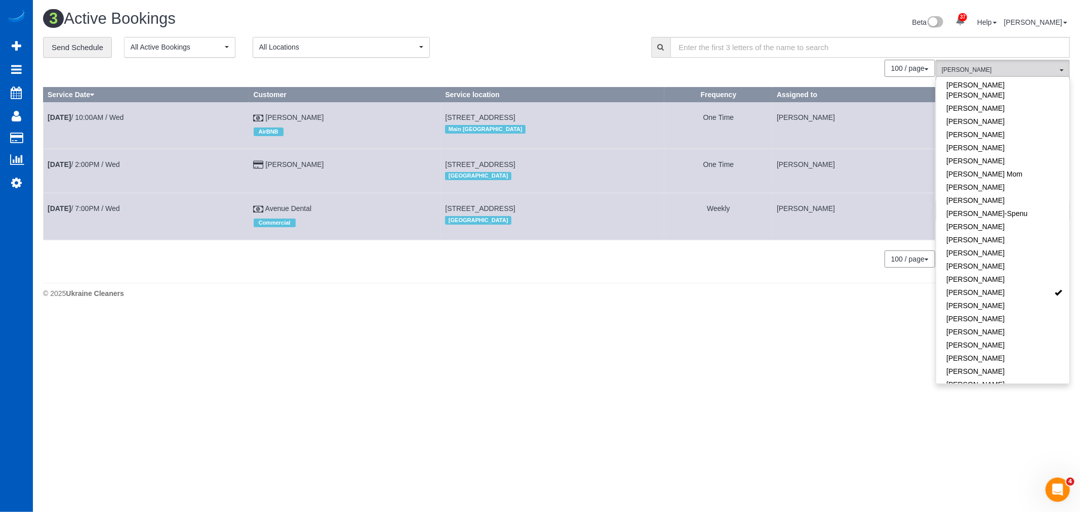
click at [281, 276] on div "0 Bookings found. We couldn't find any bookings that matched your search. Creat…" at bounding box center [489, 169] width 893 height 218
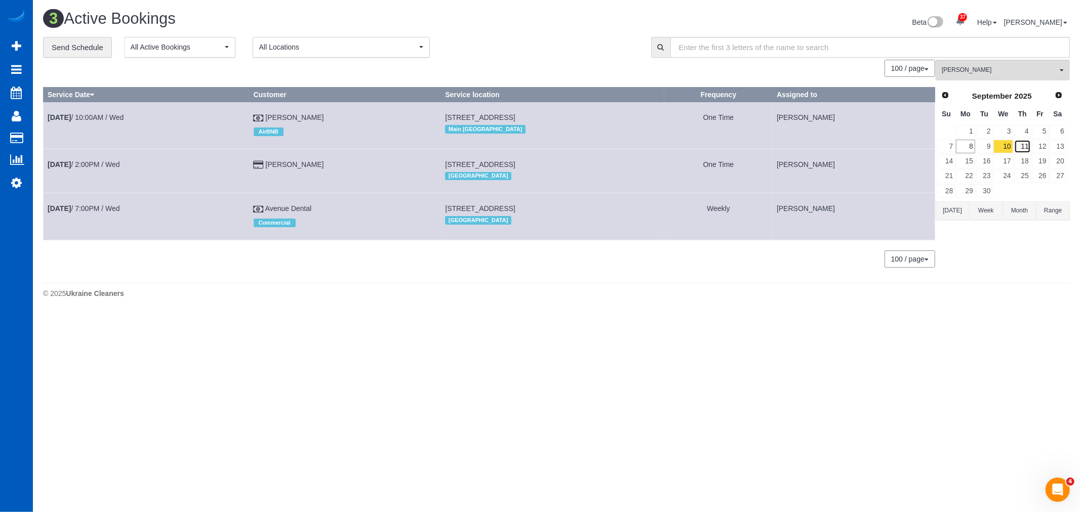
click at [1025, 148] on link "11" at bounding box center [1022, 147] width 17 height 14
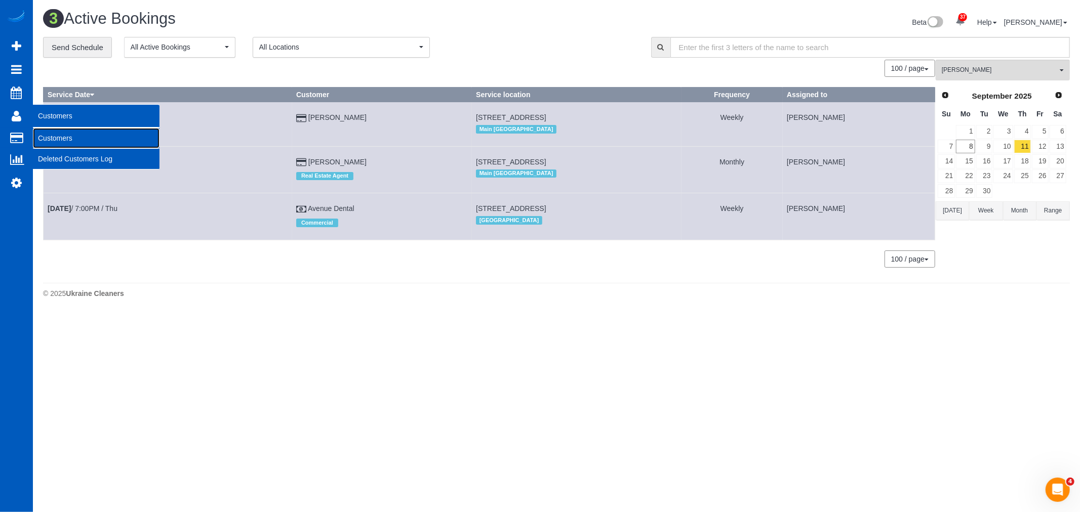
click at [51, 132] on link "Customers" at bounding box center [96, 138] width 127 height 20
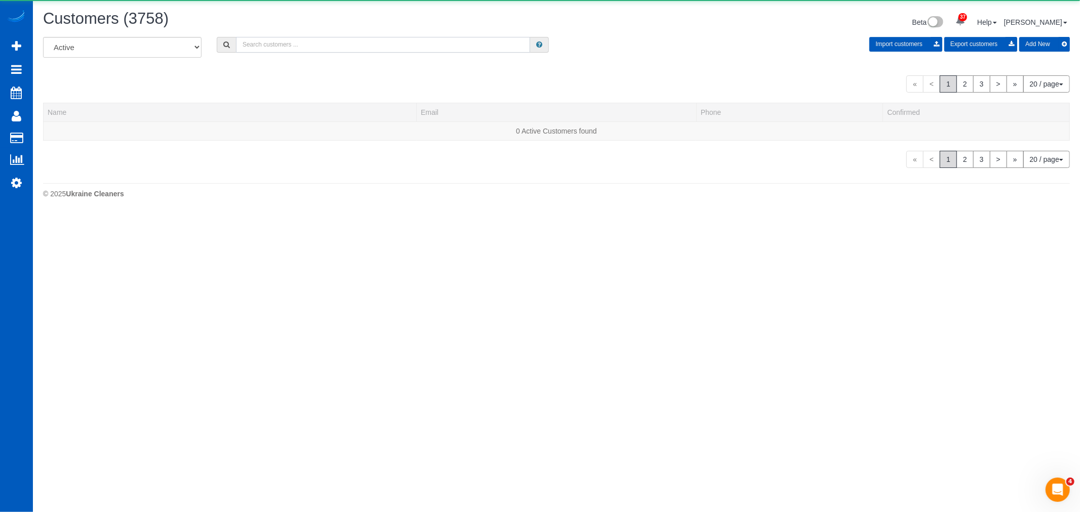
click at [285, 51] on input "text" at bounding box center [383, 45] width 294 height 16
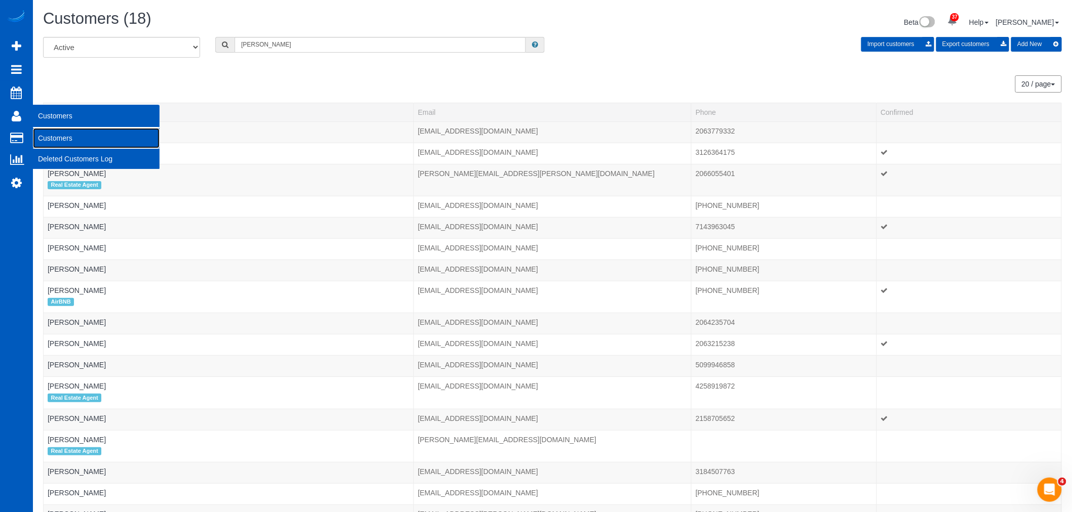
click at [60, 134] on link "Customers" at bounding box center [96, 138] width 127 height 20
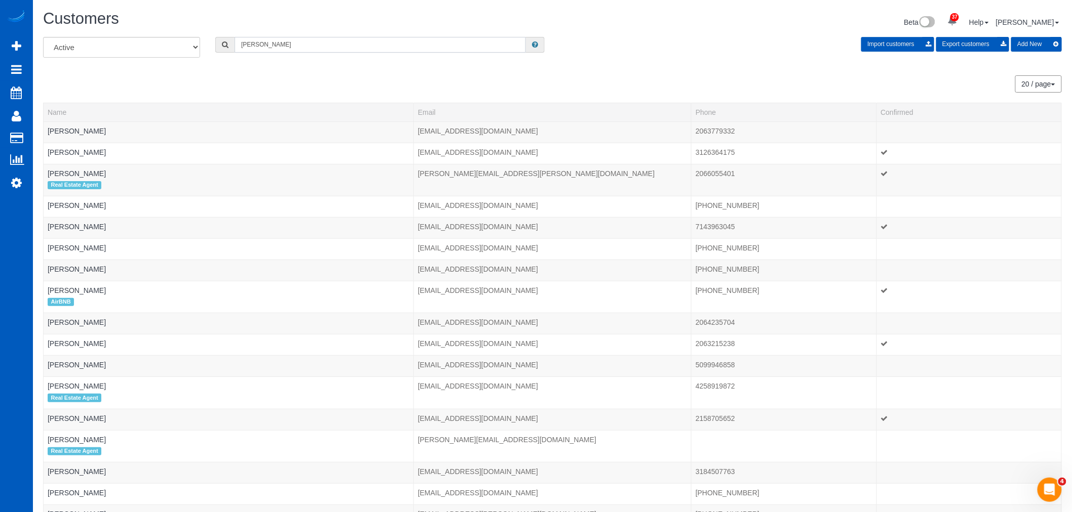
drag, startPoint x: 295, startPoint y: 43, endPoint x: 120, endPoint y: 33, distance: 176.0
click at [120, 33] on div "Customers Beta 37 Your Notifications You have 0 alerts × You have 1 to charge f…" at bounding box center [552, 310] width 1039 height 621
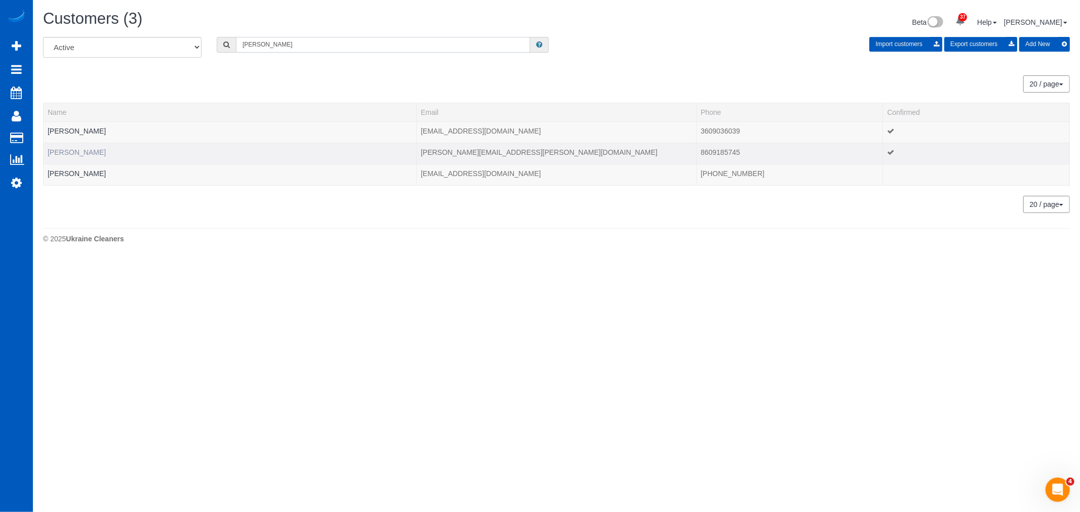
type input "calvin"
click at [78, 149] on link "Calvin Garner" at bounding box center [77, 152] width 58 height 8
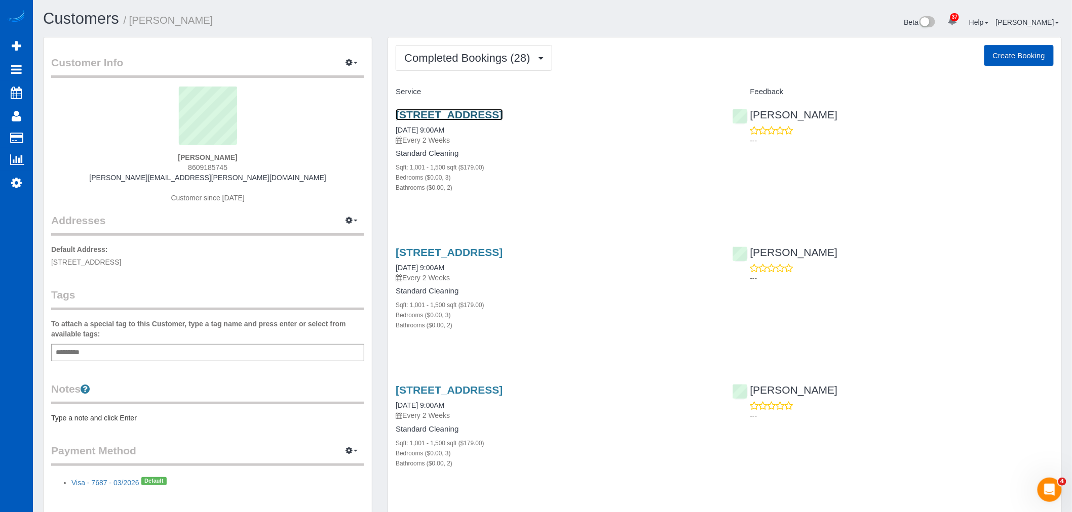
click at [466, 113] on link "3023 Nw 70th St, Seattle, WA 98117" at bounding box center [448, 115] width 107 height 12
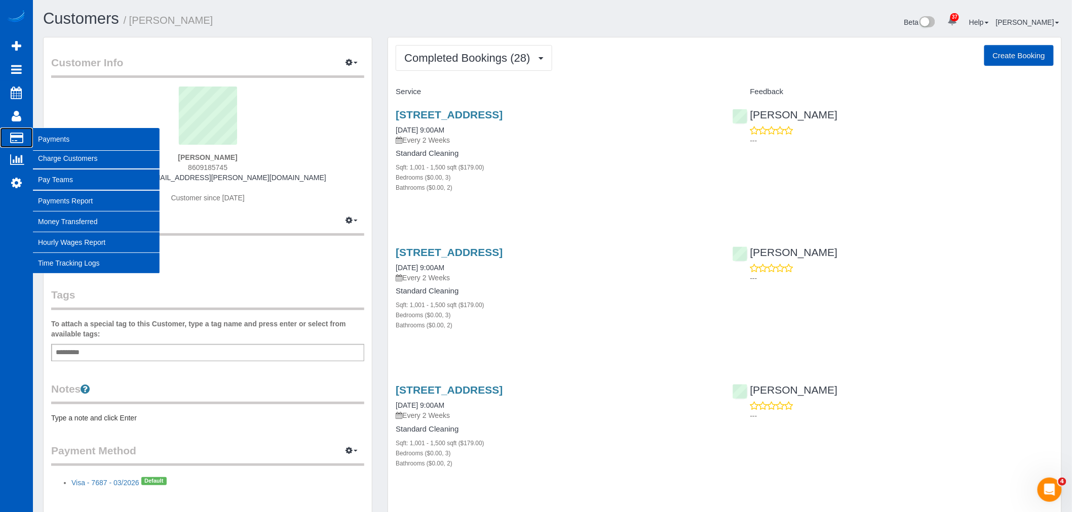
click at [54, 138] on span "Payments" at bounding box center [96, 139] width 127 height 23
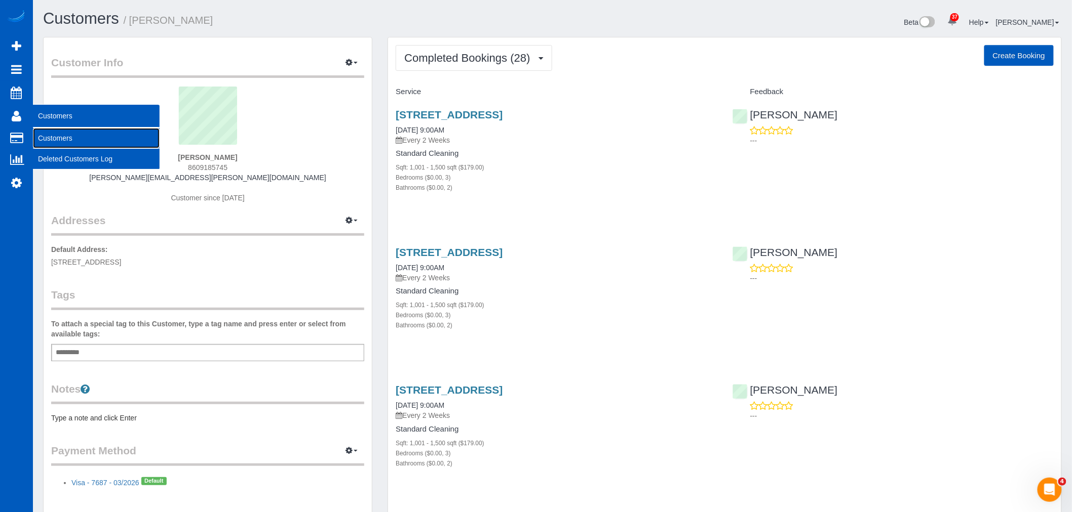
click at [49, 135] on link "Customers" at bounding box center [96, 138] width 127 height 20
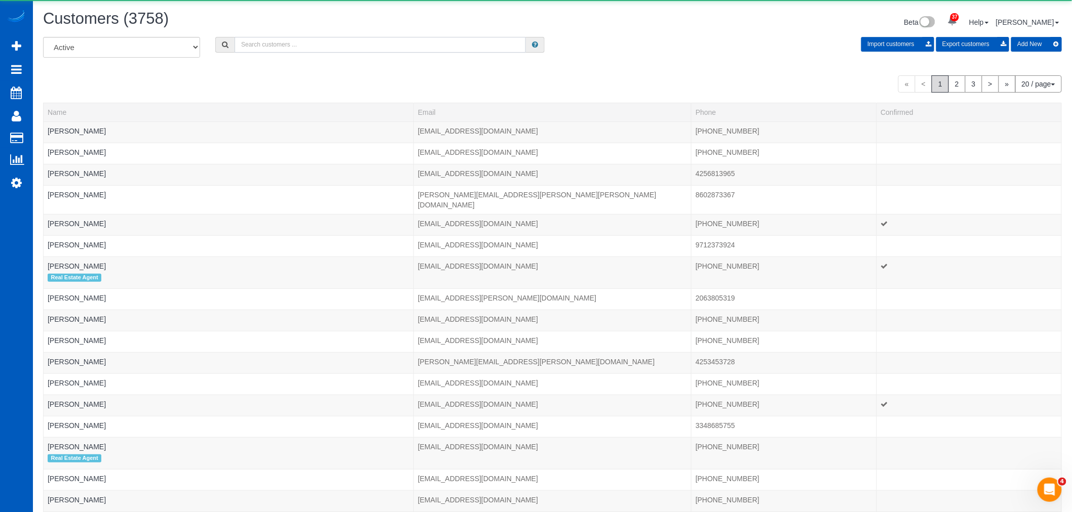
click at [282, 49] on input "text" at bounding box center [379, 45] width 291 height 16
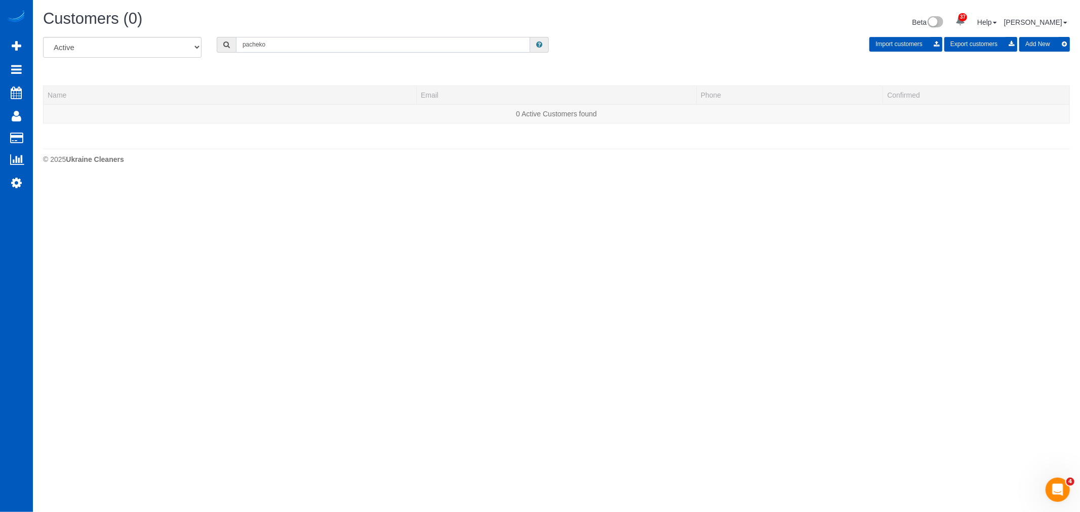
drag, startPoint x: 282, startPoint y: 50, endPoint x: 43, endPoint y: 23, distance: 240.0
click at [43, 23] on div "Customers (0) Beta 37 Your Notifications You have 0 alerts × You have 1 to char…" at bounding box center [556, 89] width 1047 height 179
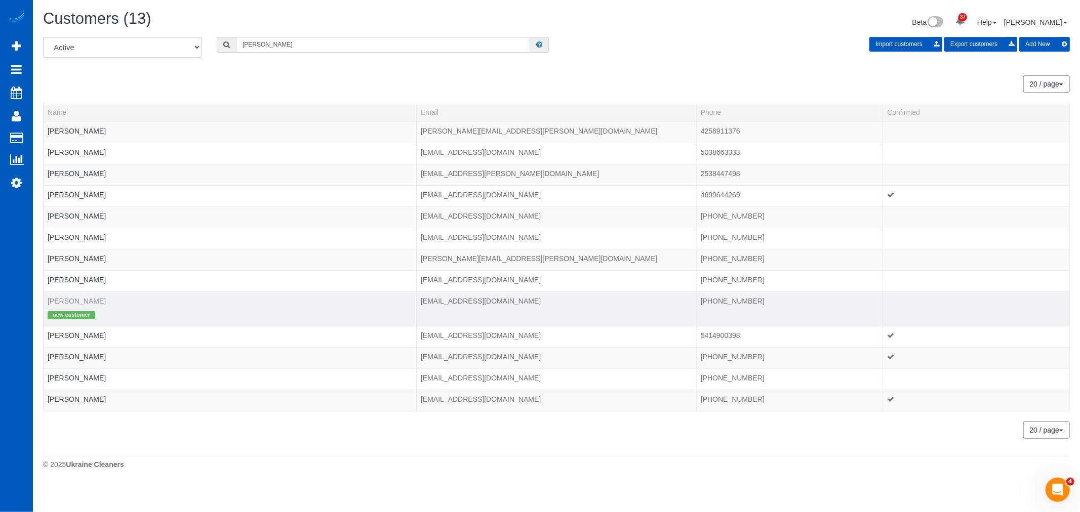
type input "tyler"
click at [73, 305] on link "Tyler Pacheco" at bounding box center [77, 301] width 58 height 8
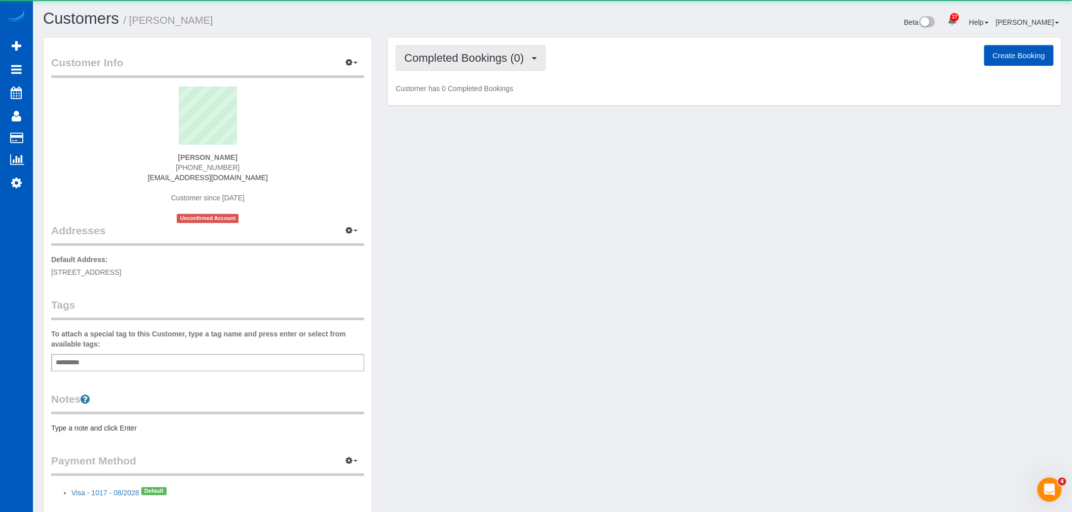
click at [451, 61] on span "Completed Bookings (0)" at bounding box center [466, 58] width 125 height 13
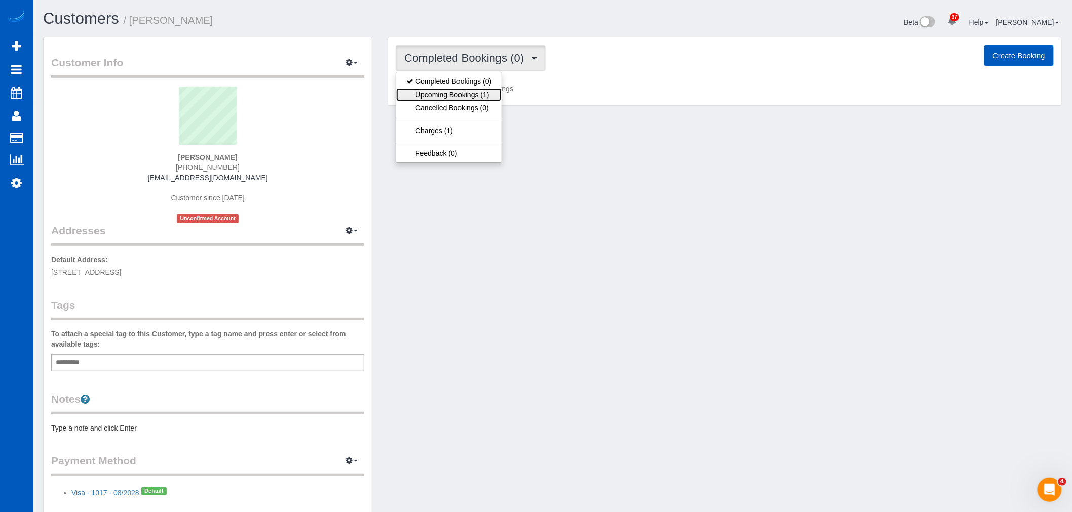
click at [460, 91] on link "Upcoming Bookings (1)" at bounding box center [448, 94] width 105 height 13
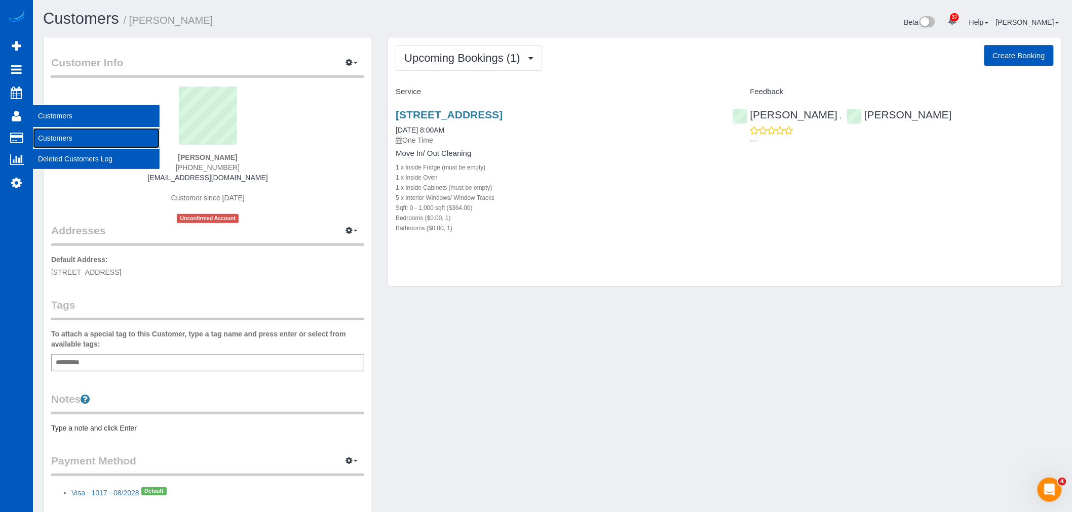
drag, startPoint x: 92, startPoint y: 137, endPoint x: 99, endPoint y: 133, distance: 8.0
click at [92, 137] on link "Customers" at bounding box center [96, 138] width 127 height 20
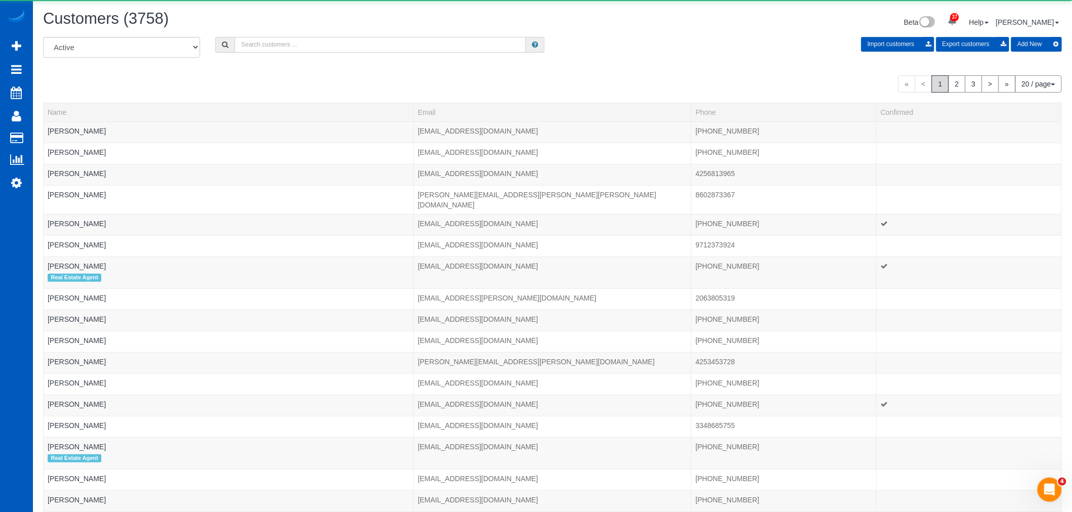
click at [289, 48] on input "text" at bounding box center [379, 45] width 291 height 16
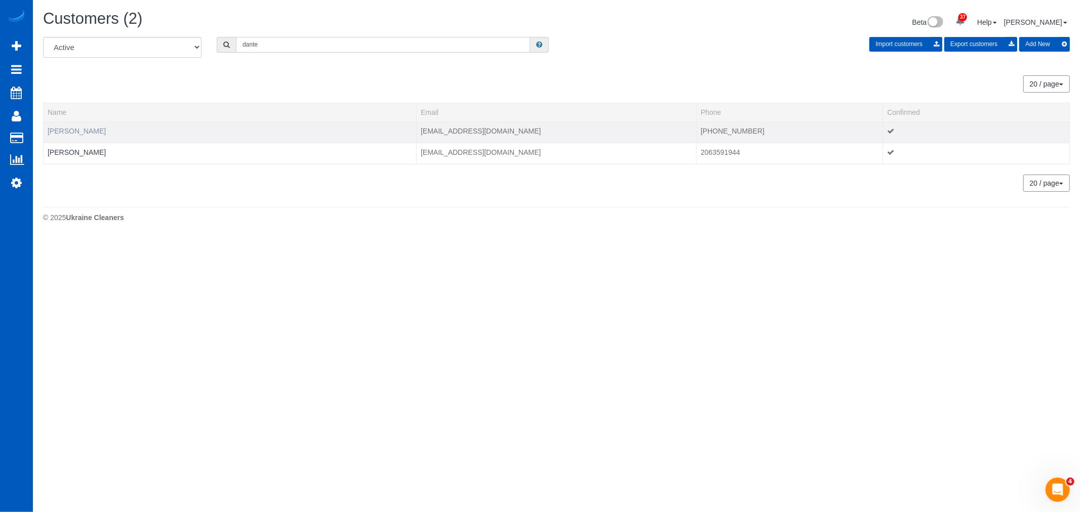
type input "dante"
click at [73, 130] on link "Marissa Pezzutti" at bounding box center [77, 131] width 58 height 8
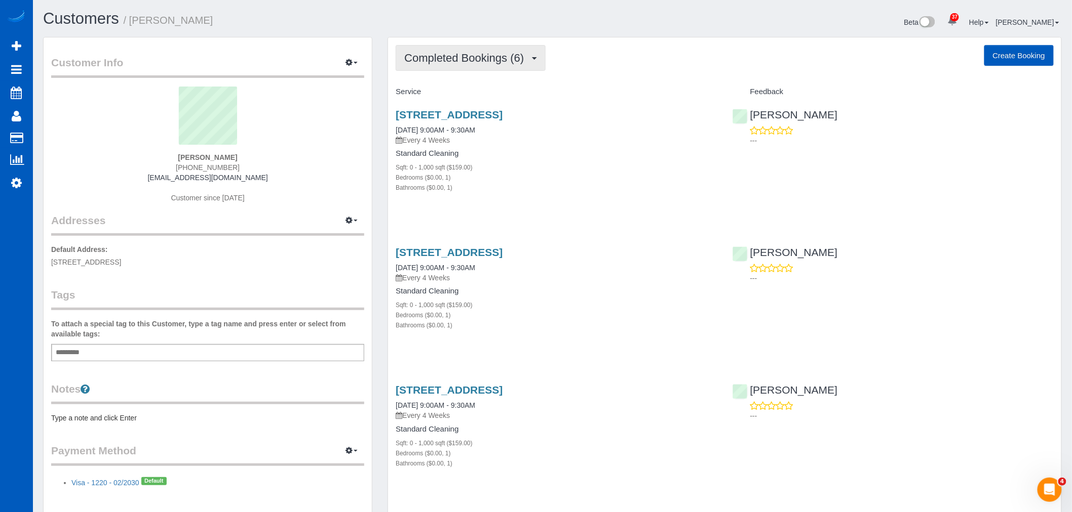
click at [490, 58] on span "Completed Bookings (6)" at bounding box center [466, 58] width 125 height 13
click at [461, 95] on link "Upcoming Bookings (11)" at bounding box center [449, 94] width 107 height 13
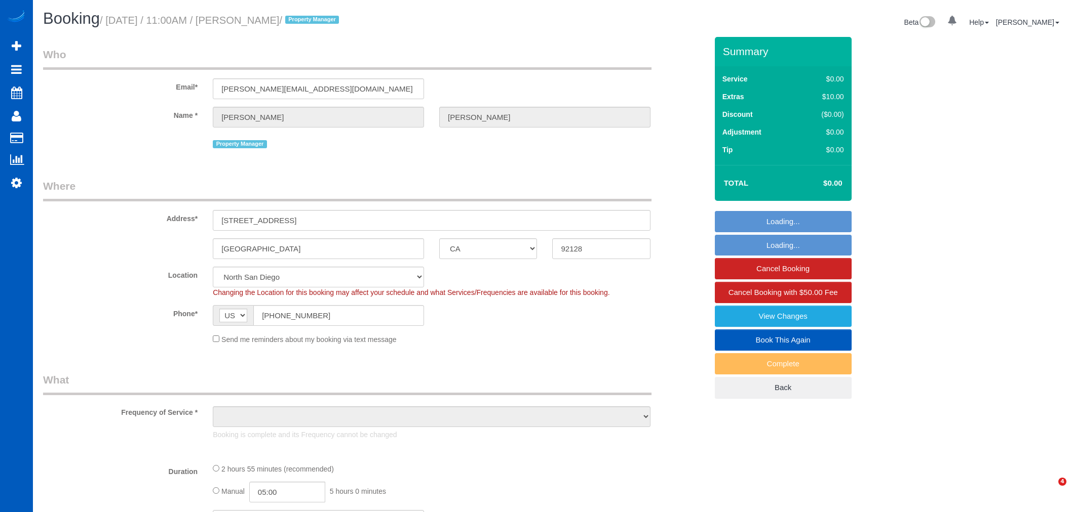
select select "CA"
select select "object:1164"
select select "199"
select select "1501"
select select "3"
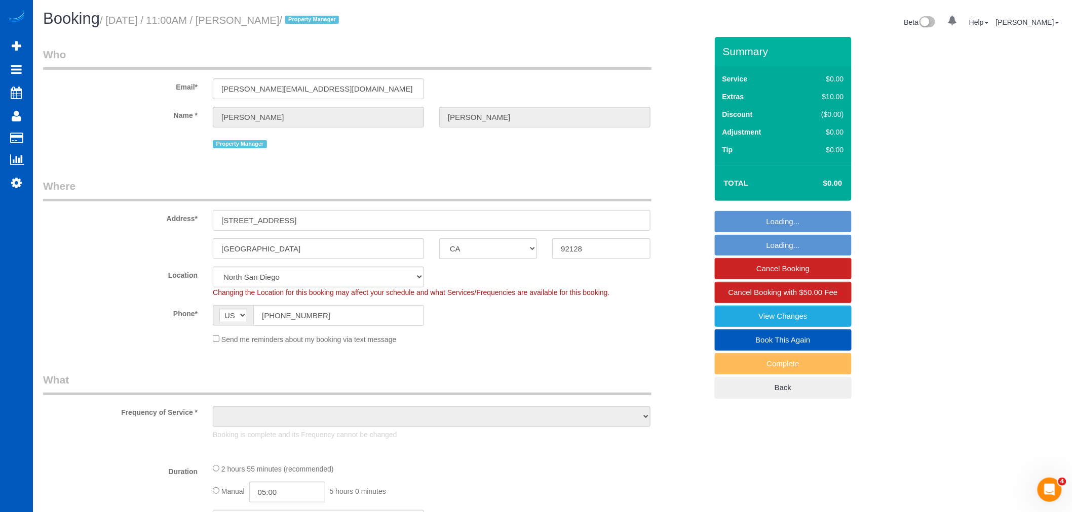
select select "3"
select select "spot1"
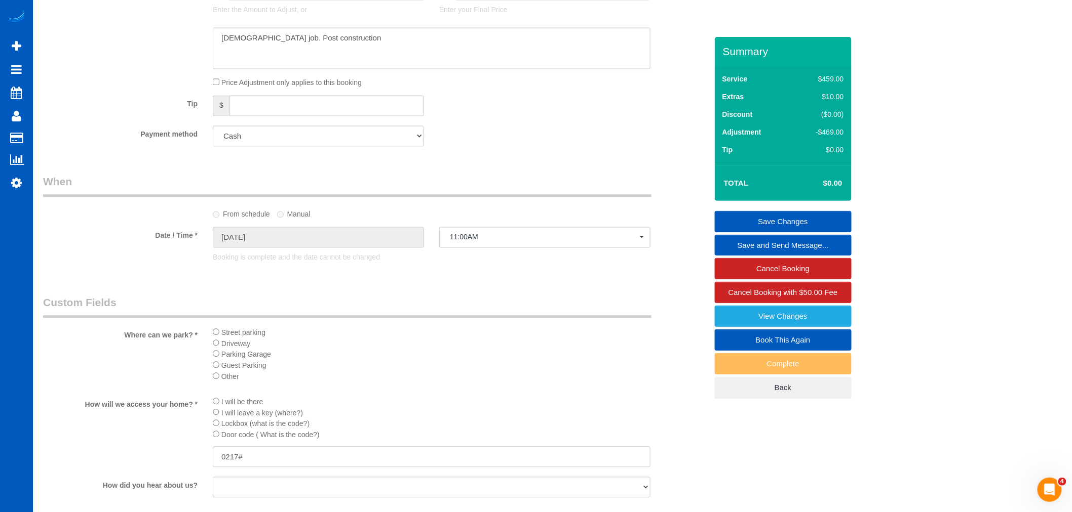
scroll to position [731, 0]
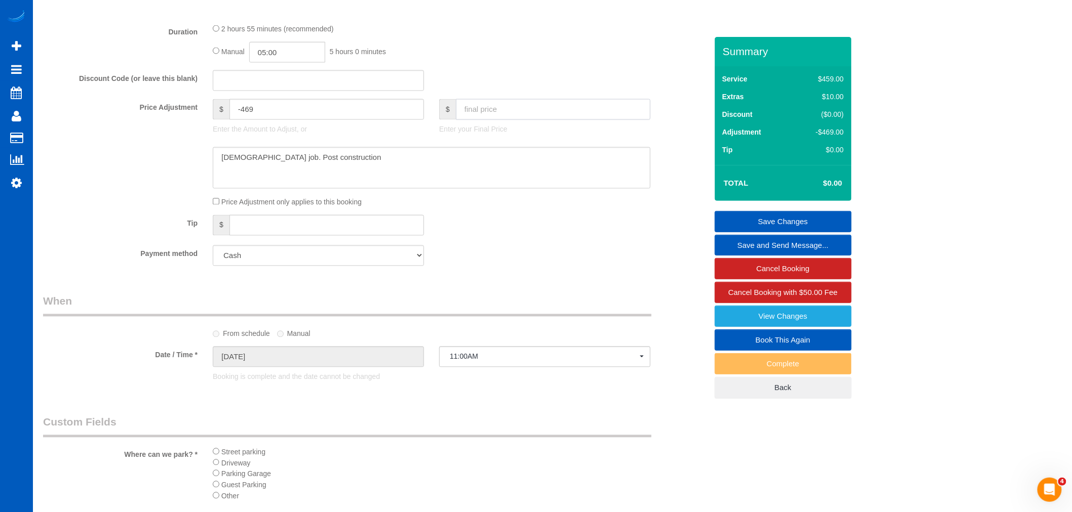
click at [490, 114] on input "text" at bounding box center [553, 109] width 194 height 21
type input "450"
type input "-19"
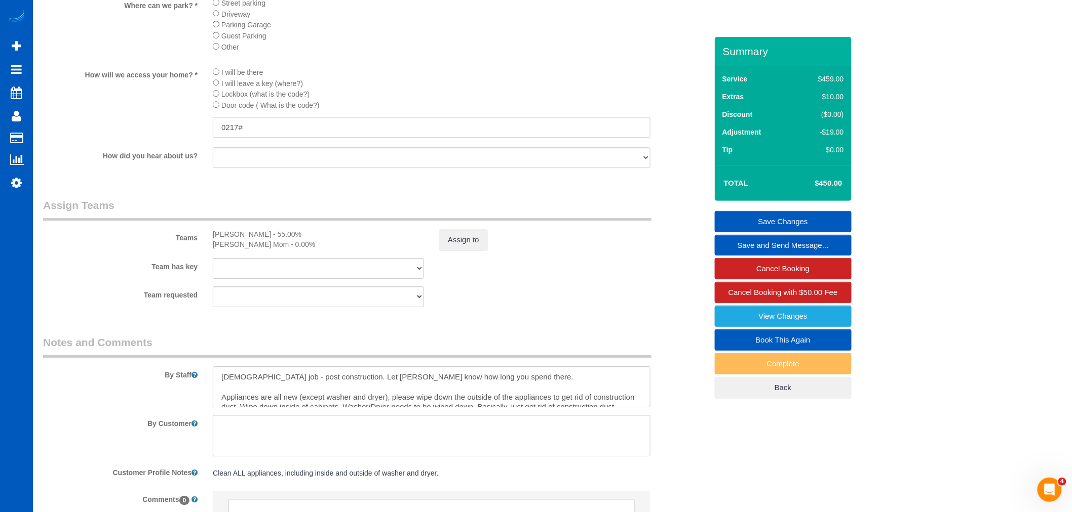
scroll to position [1181, 0]
click at [787, 216] on link "Save Changes" at bounding box center [783, 221] width 137 height 21
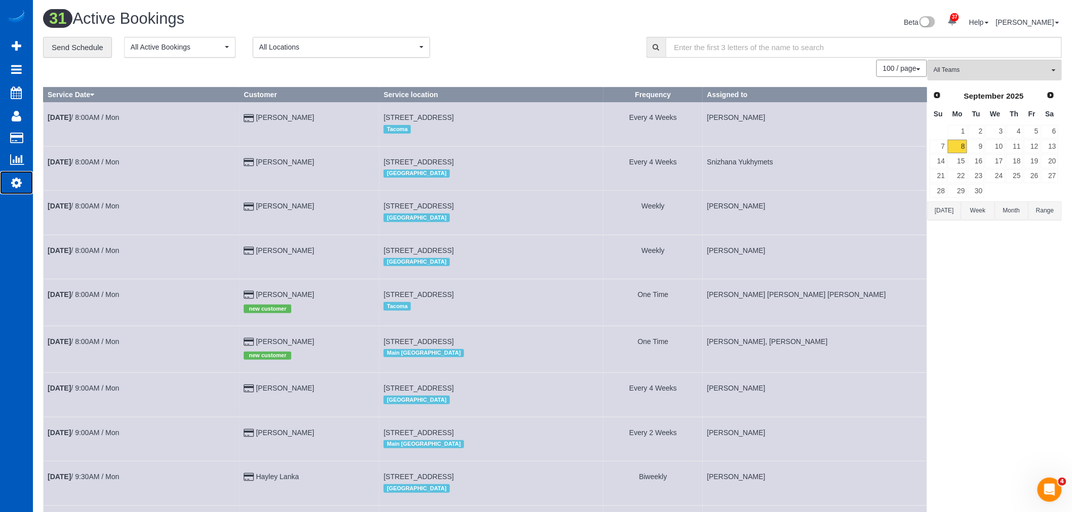
click at [14, 176] on link "Settings" at bounding box center [16, 182] width 33 height 23
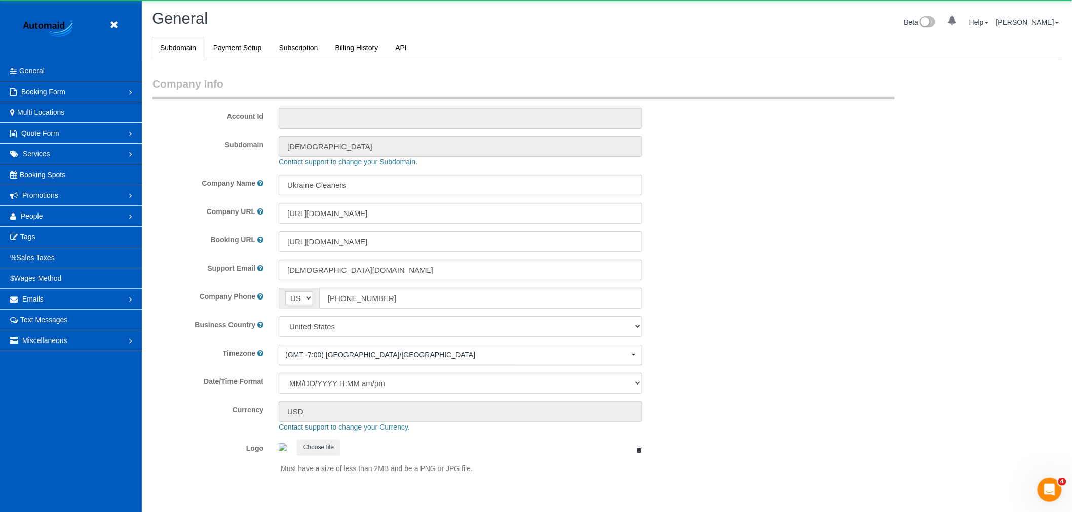
scroll to position [2214, 1072]
select select "1"
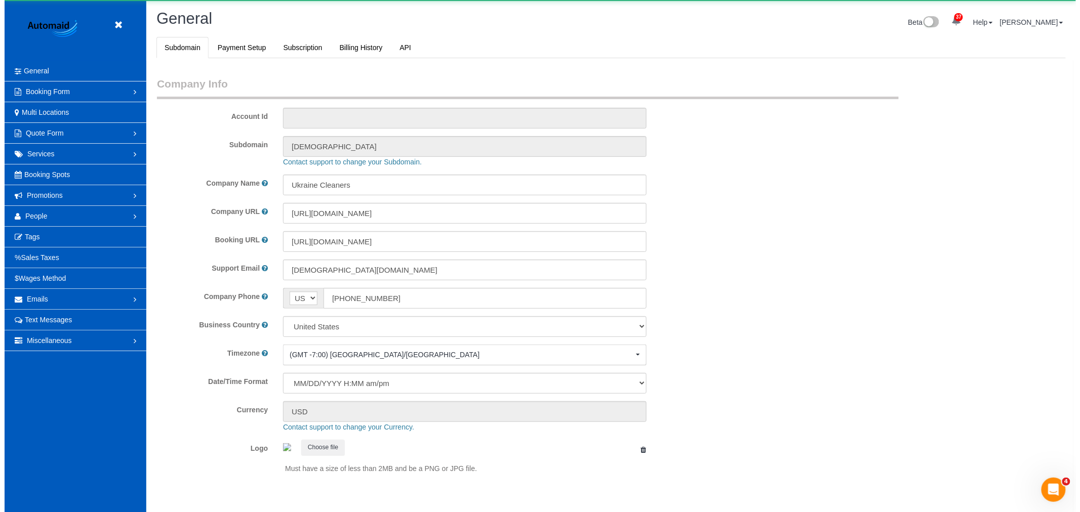
scroll to position [0, 0]
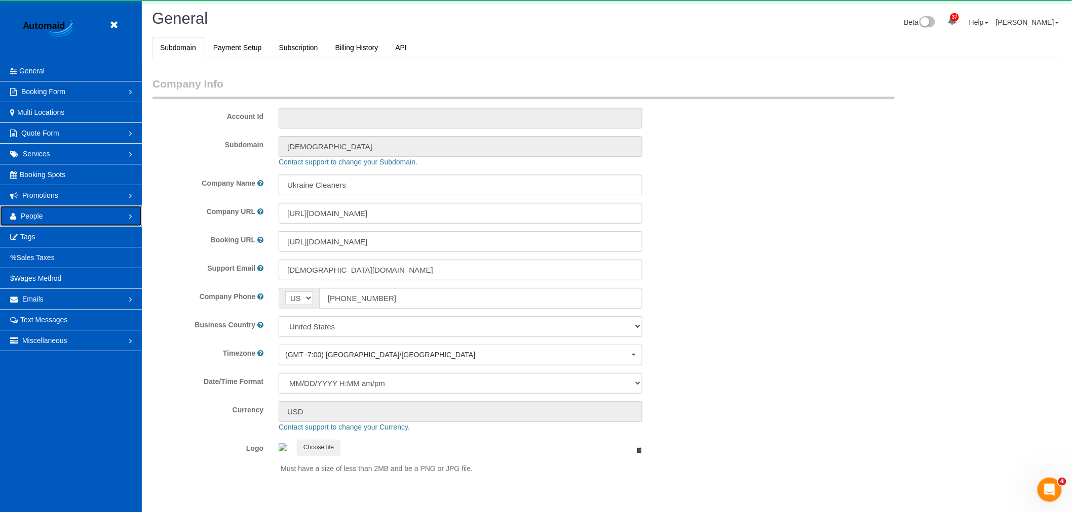
click at [42, 223] on link "People" at bounding box center [71, 216] width 142 height 20
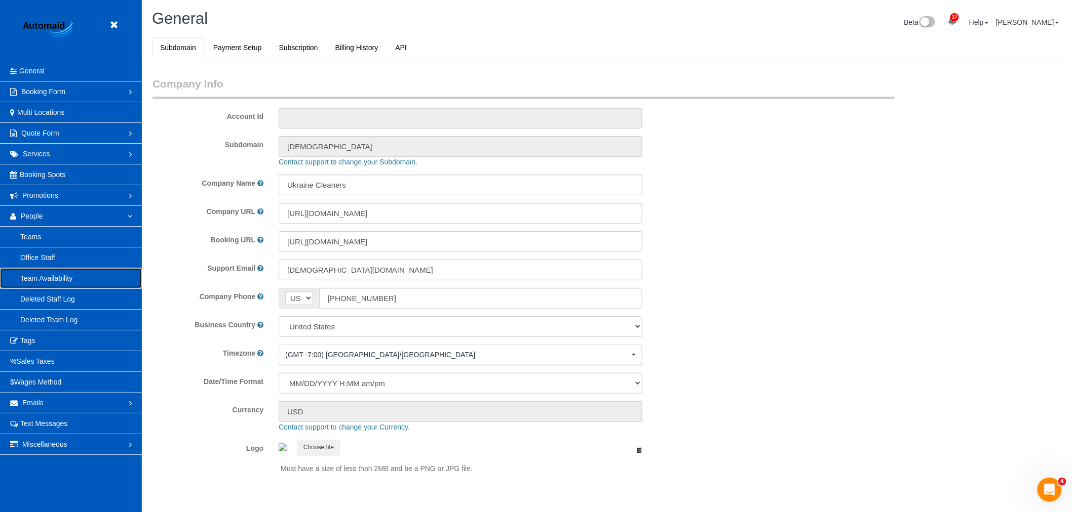
click at [83, 271] on link "Team Availability" at bounding box center [71, 278] width 142 height 20
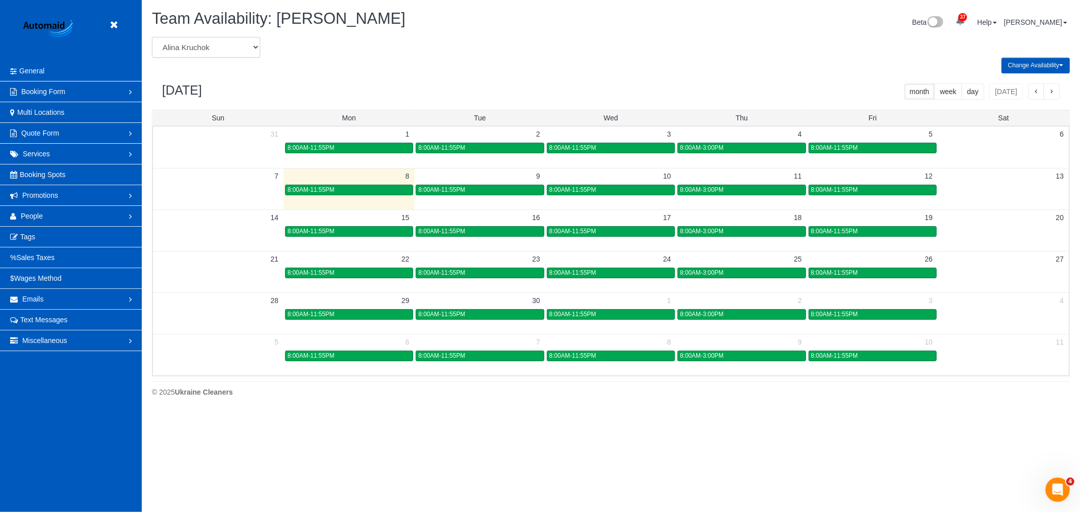
click at [187, 44] on select "Alina Kruchok Alona Tarasiuk Alona Vikhliaieva Anastasiia Demchenko Anastasiia …" at bounding box center [206, 47] width 108 height 21
select select "number:784"
click at [152, 37] on select "Alina Kruchok Alona Tarasiuk Alona Vikhliaieva Anastasiia Demchenko Anastasiia …" at bounding box center [206, 47] width 108 height 21
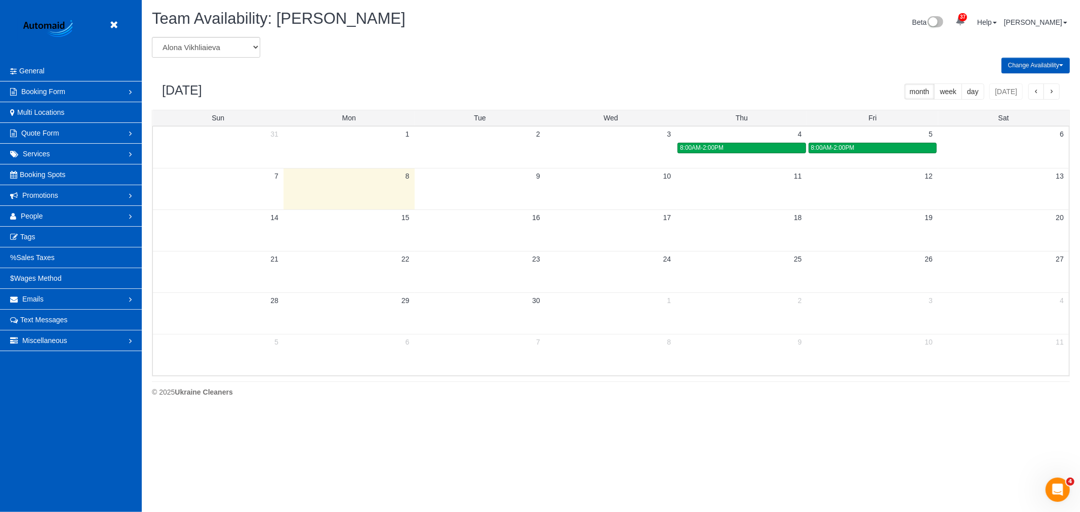
click at [869, 198] on td at bounding box center [872, 189] width 131 height 42
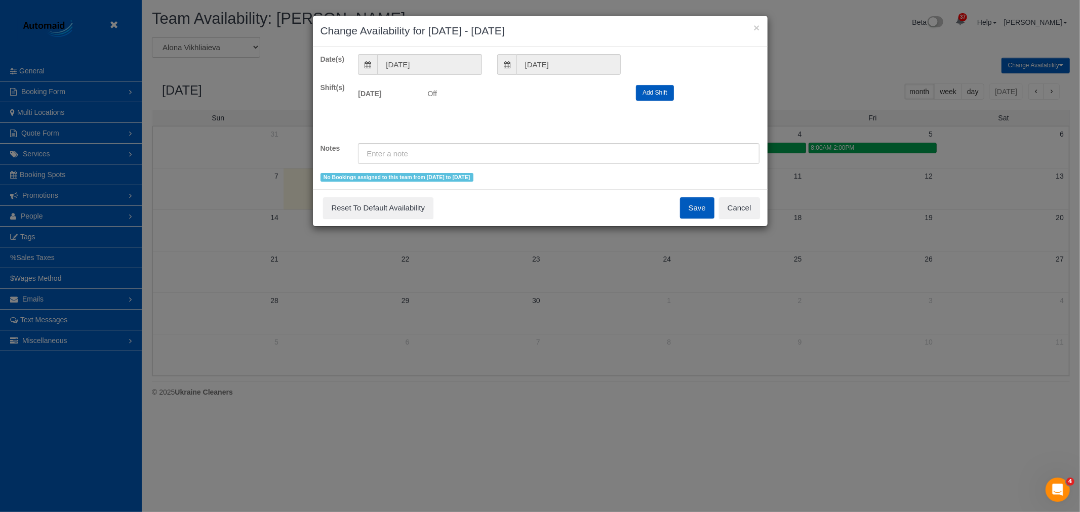
click at [662, 85] on button "Add Shift" at bounding box center [655, 93] width 38 height 16
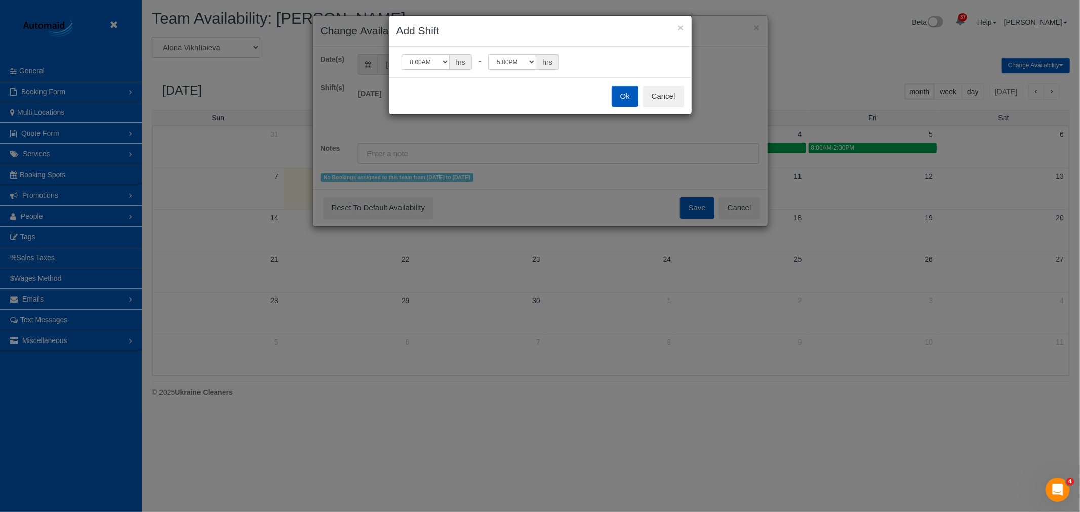
click at [525, 64] on select "12:00AM 12:05AM 12:10AM 12:15AM 12:20AM 12:25AM 12:30AM 12:35AM 12:40AM 12:45AM…" at bounding box center [512, 62] width 48 height 16
click at [586, 72] on div "12:00AM 12:05AM 12:10AM 12:15AM 12:20AM 12:25AM 12:30AM 12:35AM 12:40AM 12:45AM…" at bounding box center [540, 62] width 303 height 31
click at [629, 103] on button "Ok" at bounding box center [625, 96] width 27 height 21
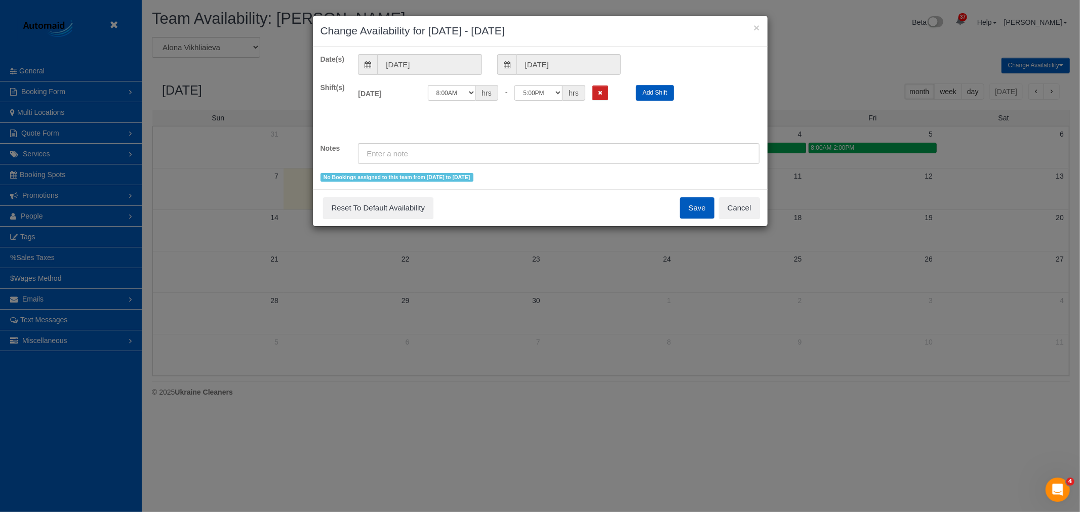
click at [692, 213] on button "Save" at bounding box center [697, 207] width 34 height 21
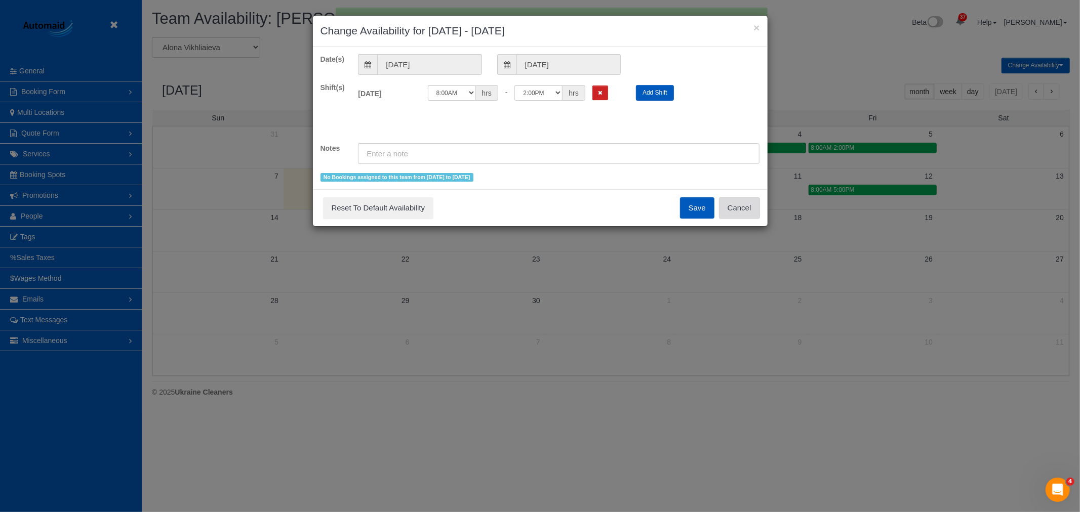
click at [746, 206] on button "Cancel" at bounding box center [739, 207] width 41 height 21
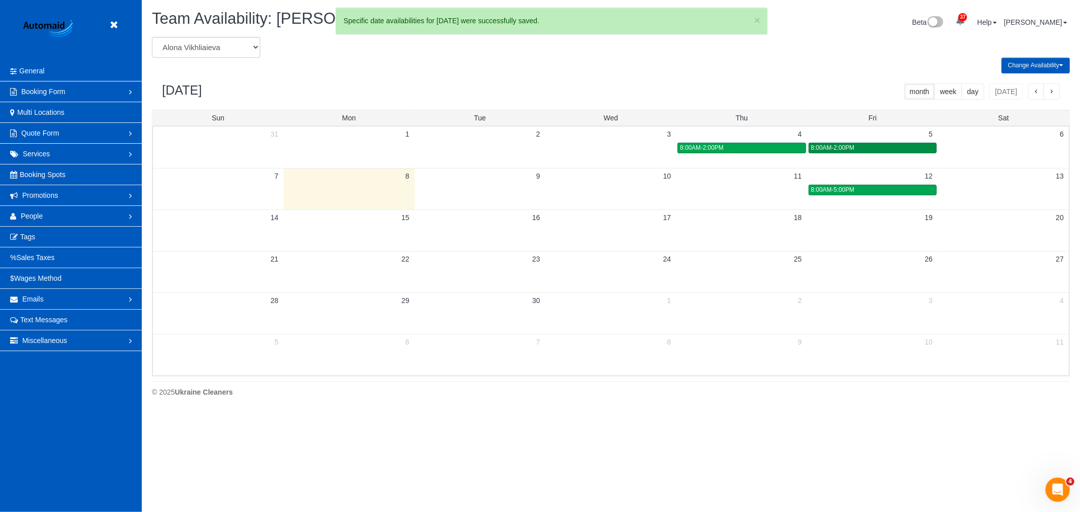
click at [854, 148] on span "8:00AM-2:00PM" at bounding box center [833, 147] width 44 height 7
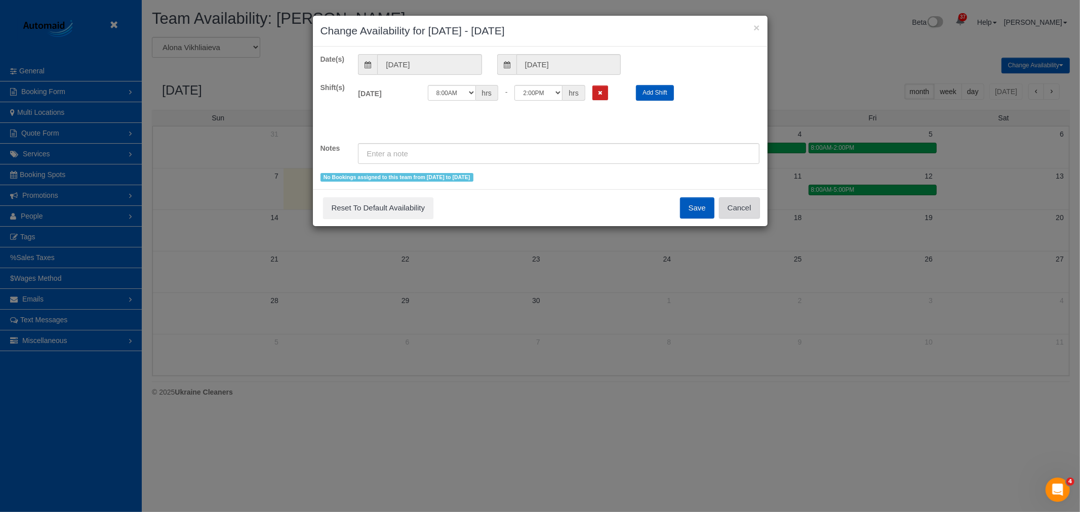
click at [756, 208] on button "Cancel" at bounding box center [739, 207] width 41 height 21
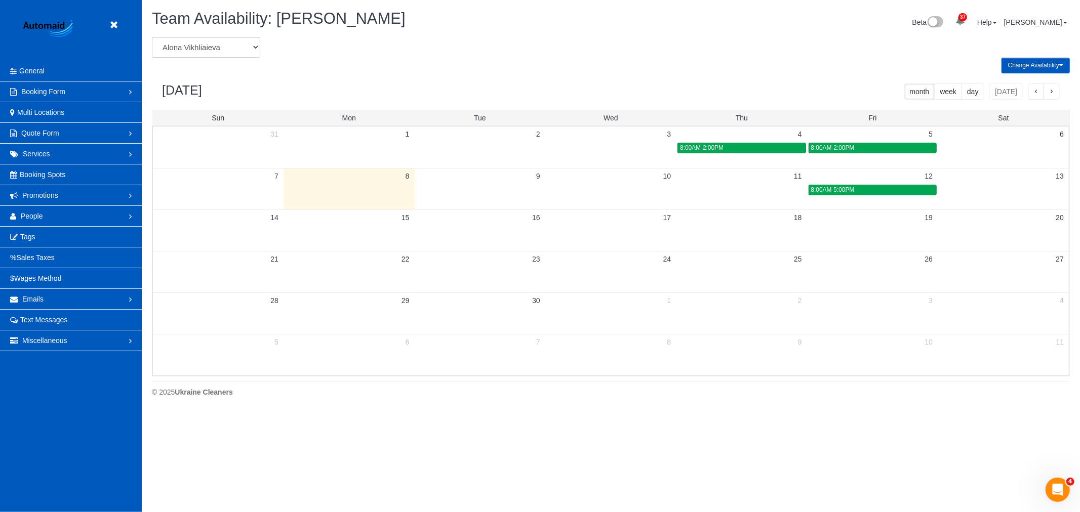
click at [1032, 95] on button "button" at bounding box center [1036, 92] width 16 height 16
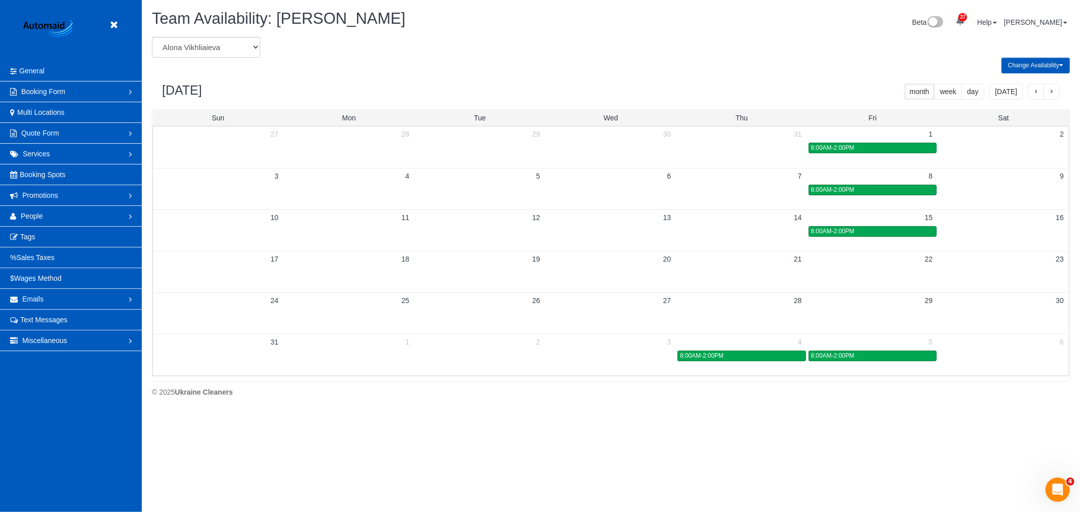
scroll to position [413, 1080]
click at [761, 353] on div "8:00AM-2:00PM" at bounding box center [741, 356] width 123 height 8
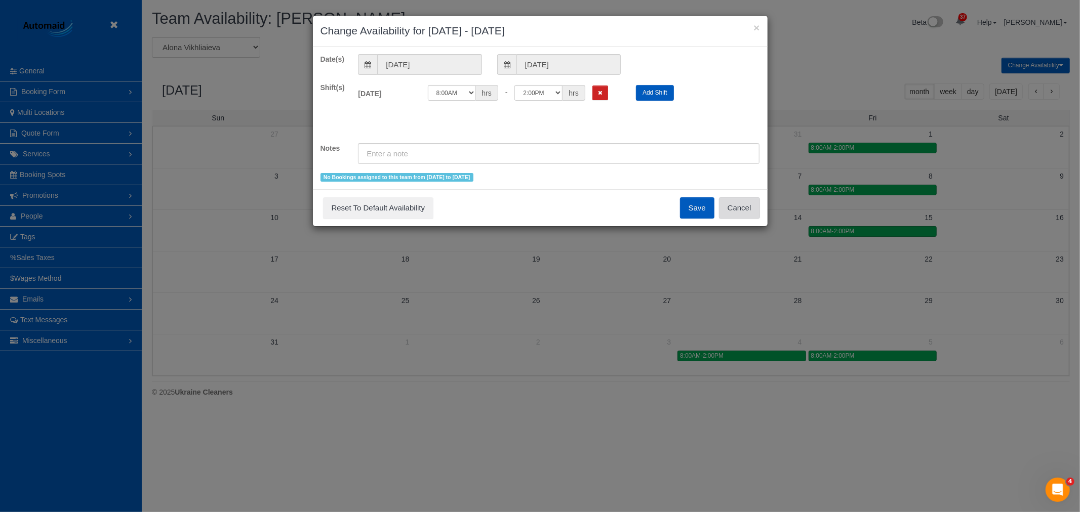
click at [752, 209] on button "Cancel" at bounding box center [739, 207] width 41 height 21
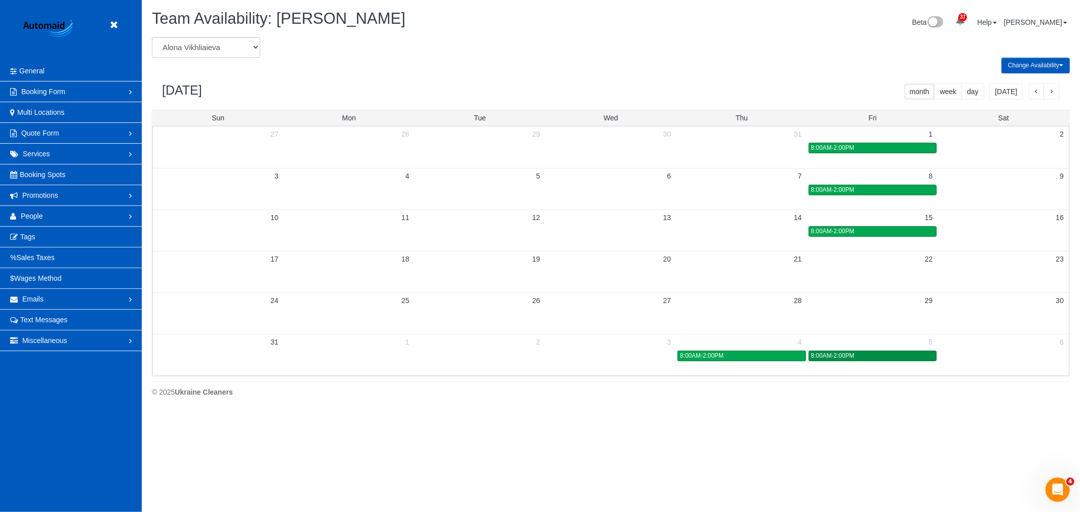
click at [877, 355] on div "8:00AM-2:00PM" at bounding box center [872, 356] width 123 height 8
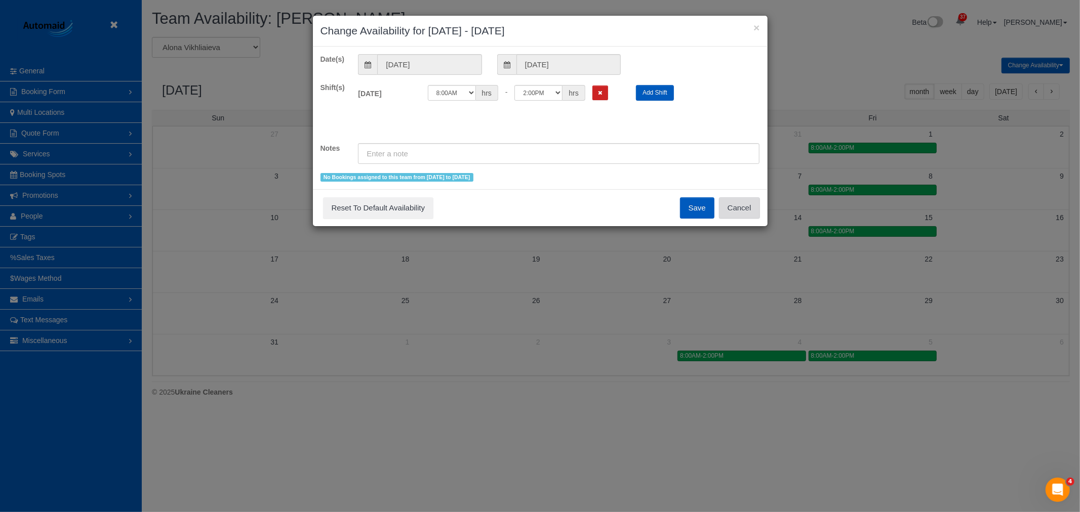
drag, startPoint x: 755, startPoint y: 213, endPoint x: 836, endPoint y: 300, distance: 119.3
click at [754, 213] on button "Cancel" at bounding box center [739, 207] width 41 height 21
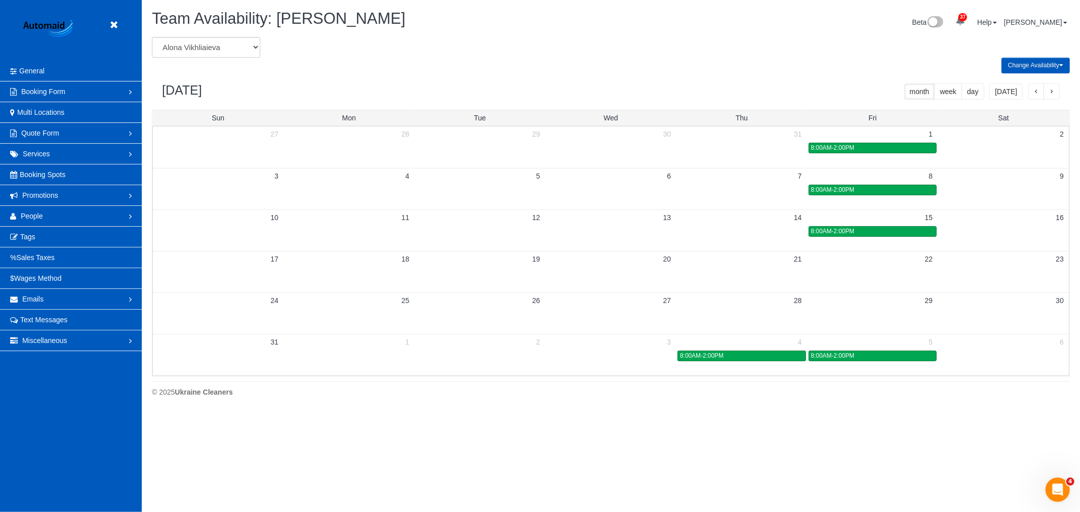
click at [850, 311] on td at bounding box center [872, 314] width 131 height 42
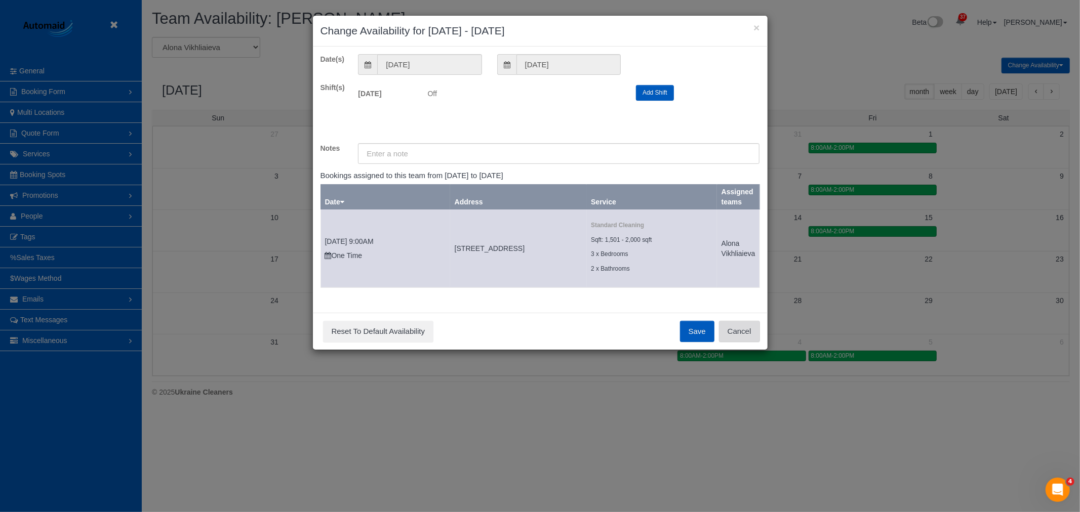
click at [736, 332] on button "Cancel" at bounding box center [739, 331] width 41 height 21
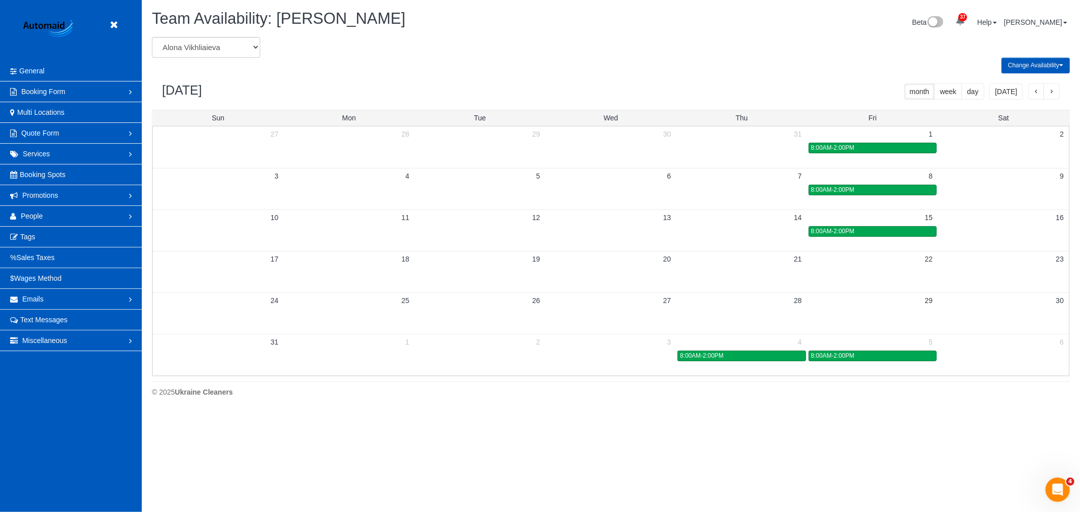
drag, startPoint x: 114, startPoint y: 16, endPoint x: 112, endPoint y: 21, distance: 5.3
click at [114, 16] on header "Beta" at bounding box center [71, 30] width 142 height 61
click at [112, 25] on icon at bounding box center [113, 25] width 13 height 13
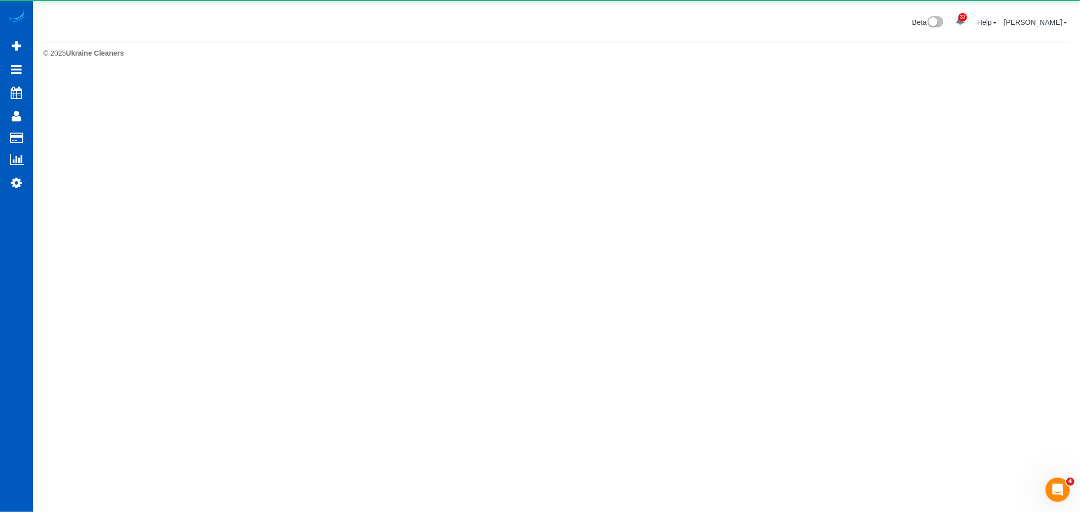
scroll to position [50565, 49558]
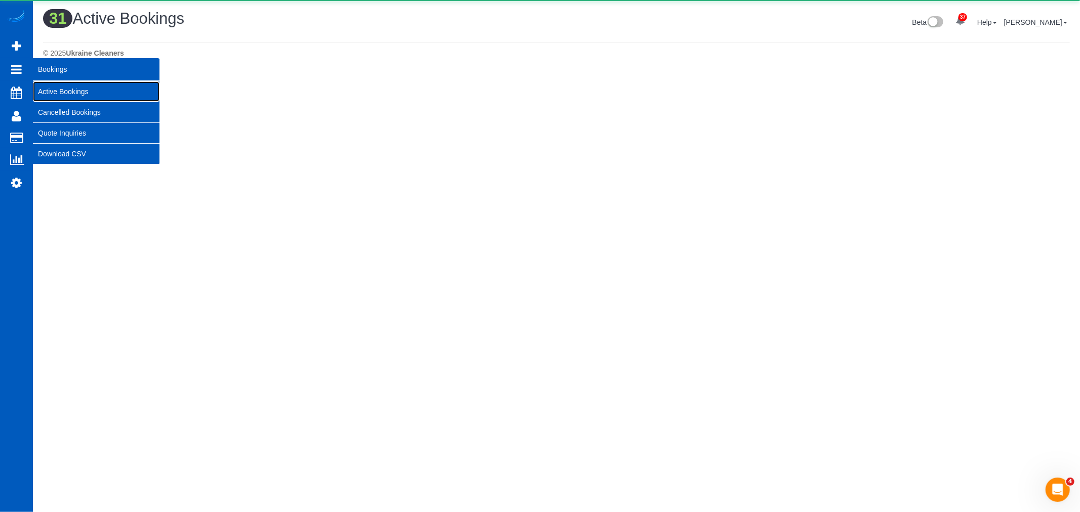
click at [57, 94] on link "Active Bookings" at bounding box center [96, 92] width 127 height 20
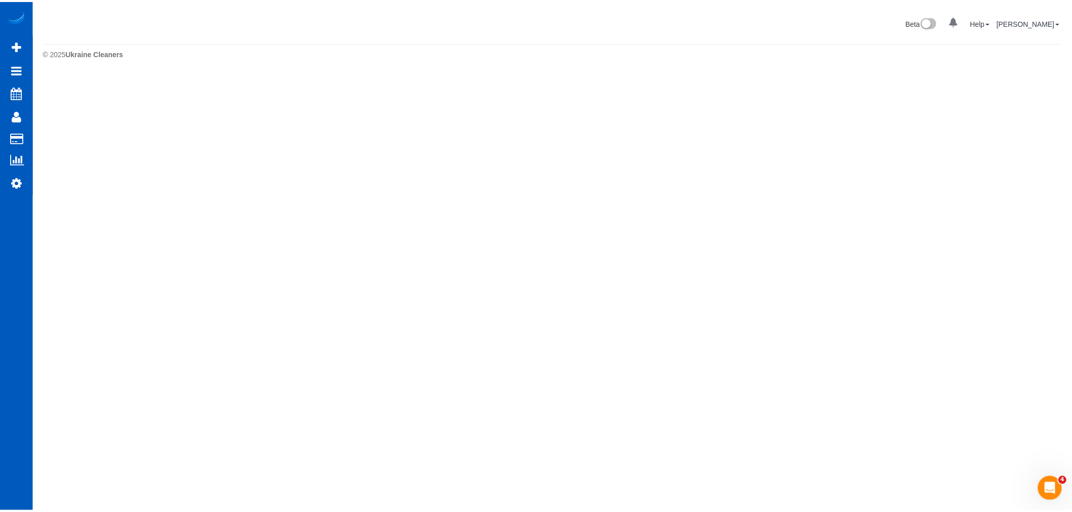
scroll to position [0, 0]
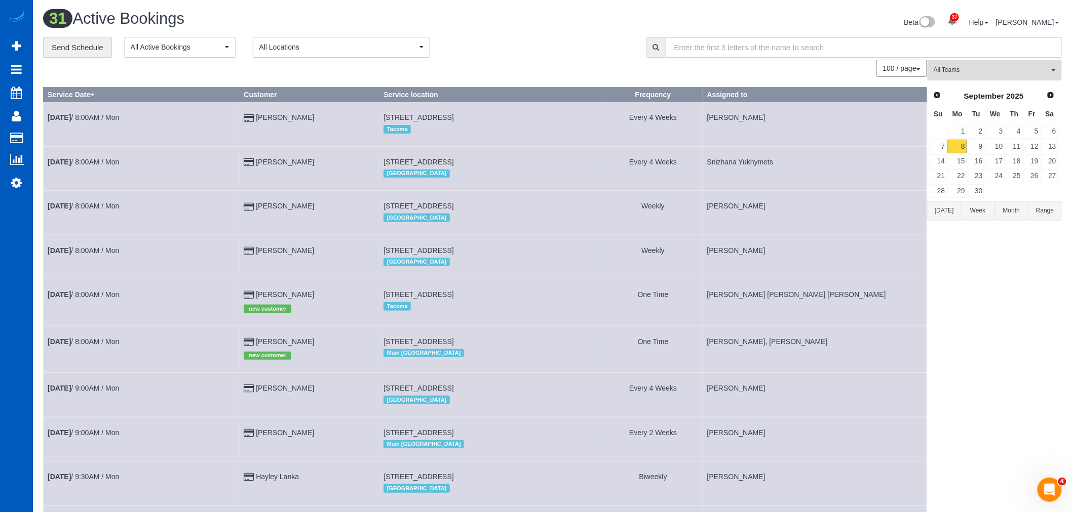
click at [950, 74] on span "All Teams" at bounding box center [990, 70] width 115 height 9
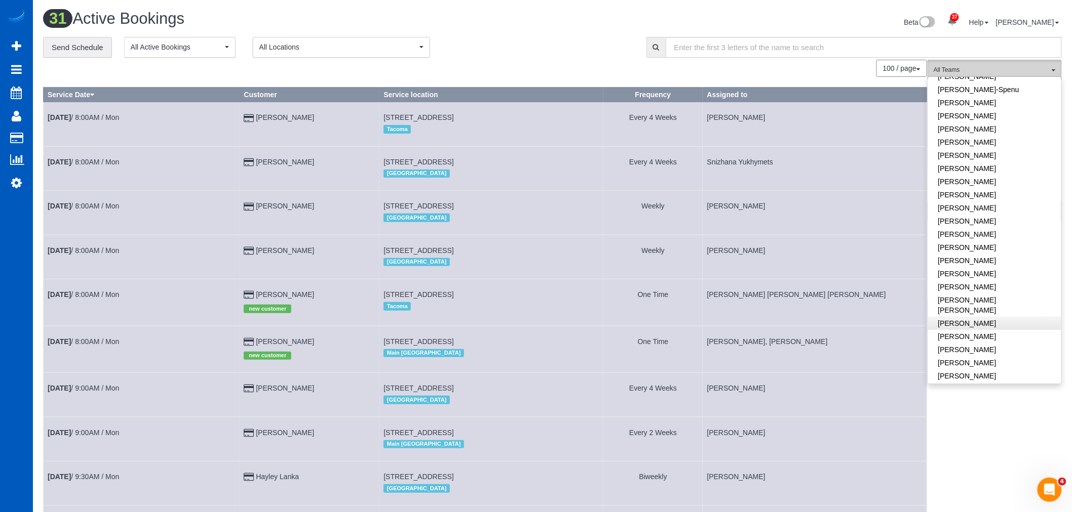
scroll to position [337, 0]
click at [989, 272] on link "[PERSON_NAME]" at bounding box center [994, 278] width 133 height 13
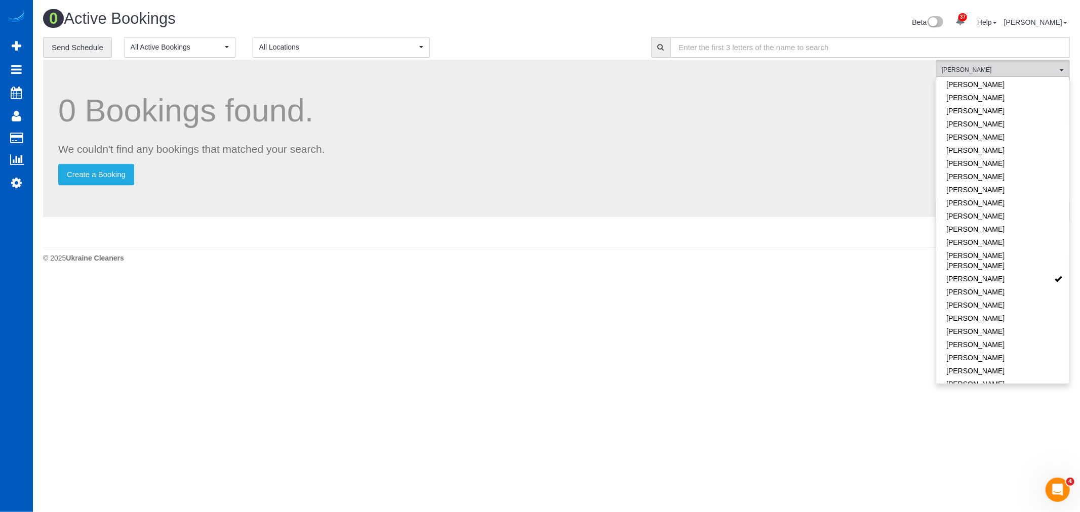
click at [875, 358] on body "37 Beta Your Notifications You have 0 alerts × You have 1 to charge for 09/06/2…" at bounding box center [540, 256] width 1080 height 512
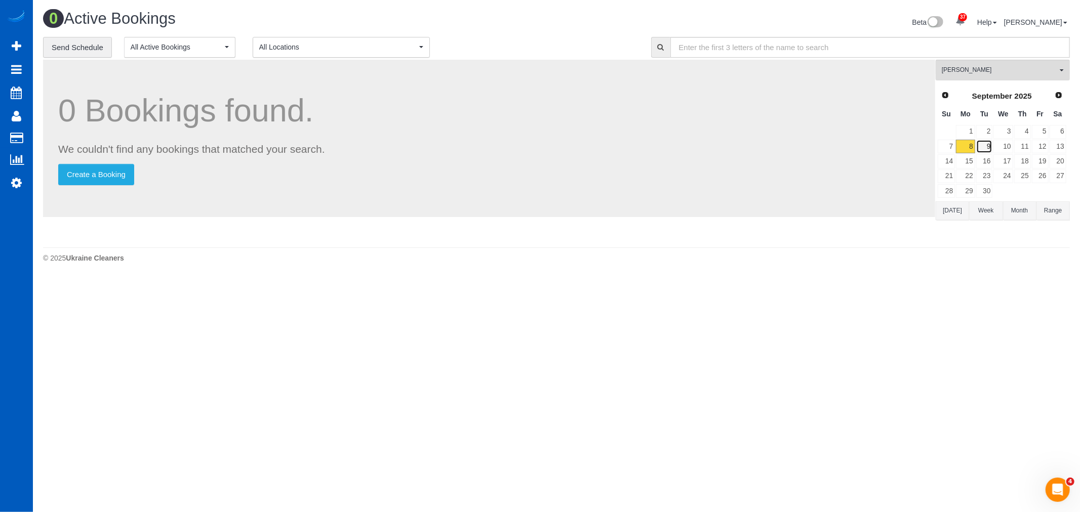
click at [984, 145] on link "9" at bounding box center [984, 147] width 17 height 14
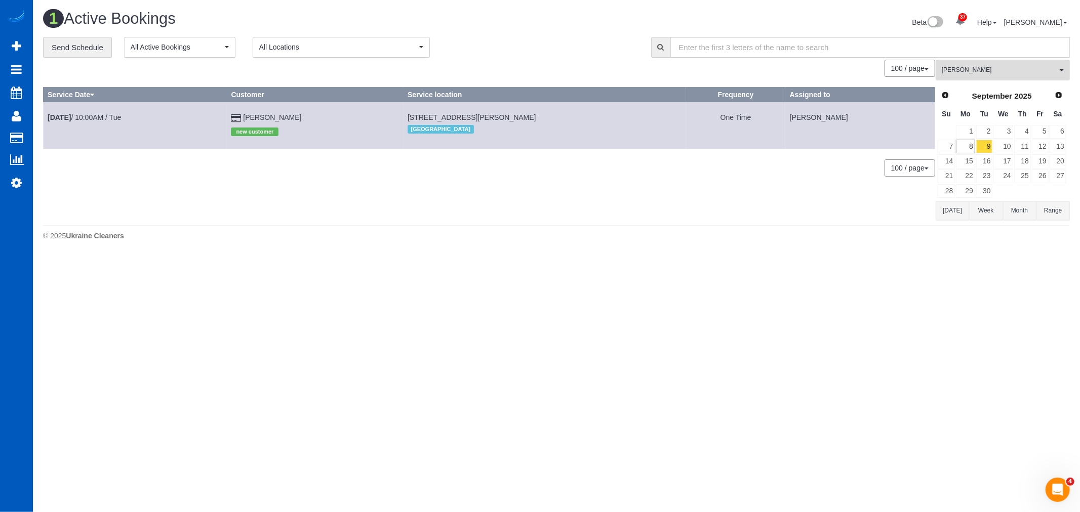
click at [81, 111] on td "Sep 9th / 10:00AM / Tue" at bounding box center [135, 125] width 183 height 47
click at [71, 113] on b "Sep 9th" at bounding box center [59, 117] width 23 height 8
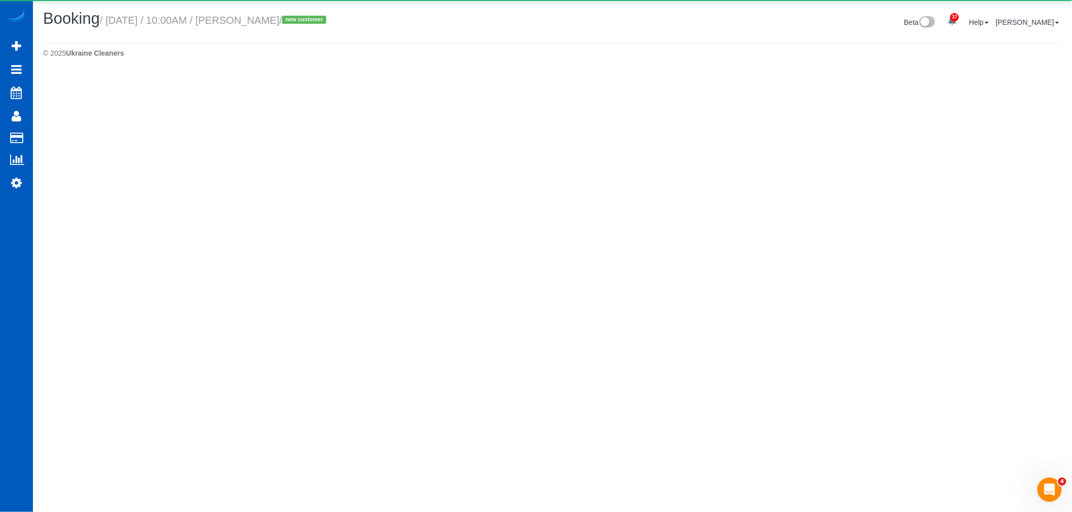
select select "CO"
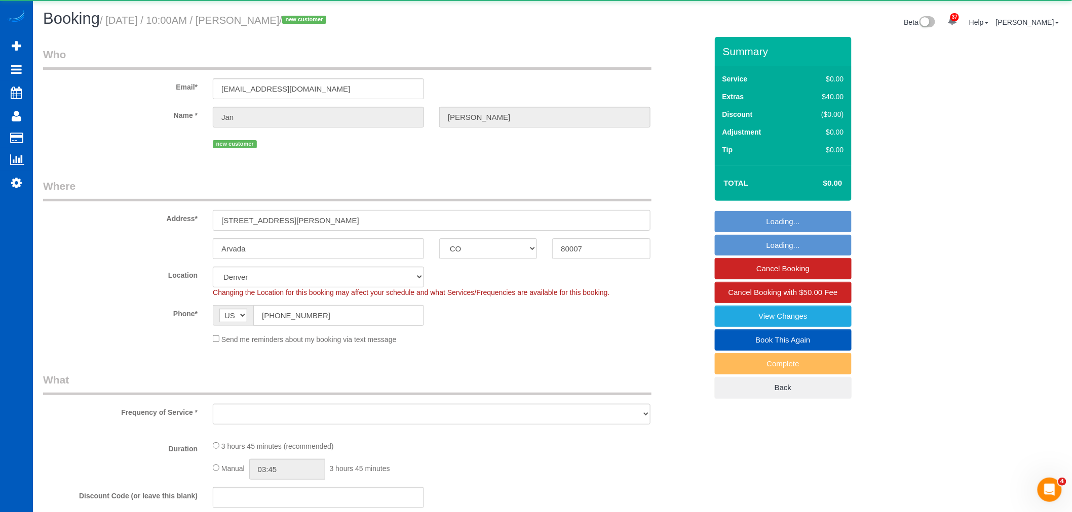
select select "object:5344"
select select "199"
select select "4001"
select select "5"
select select "4"
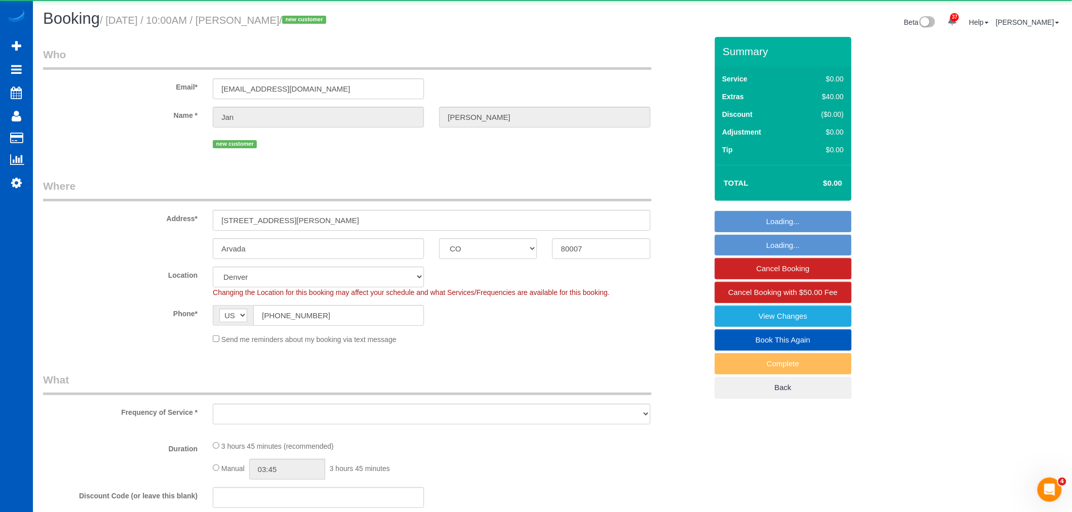
select select "spot6"
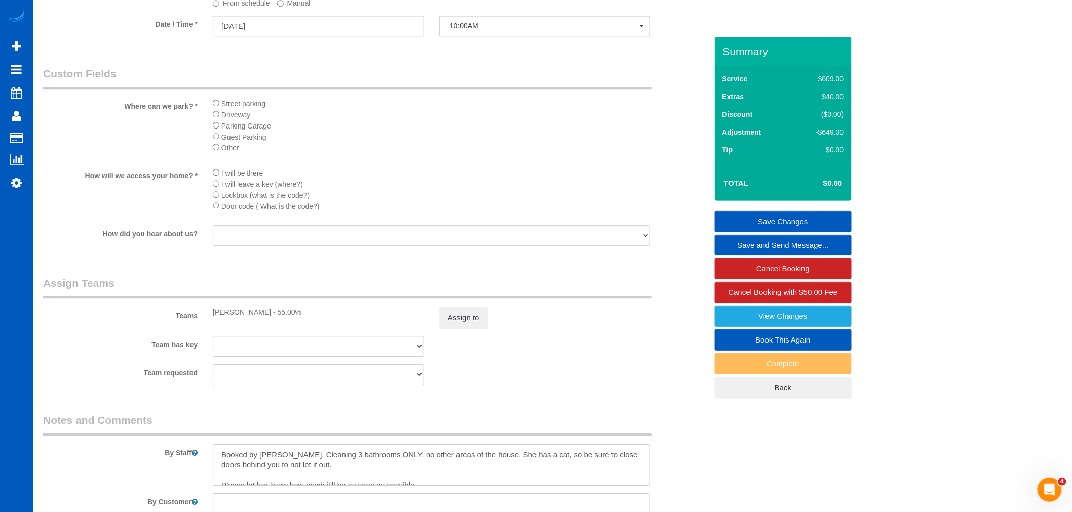
scroll to position [1257, 0]
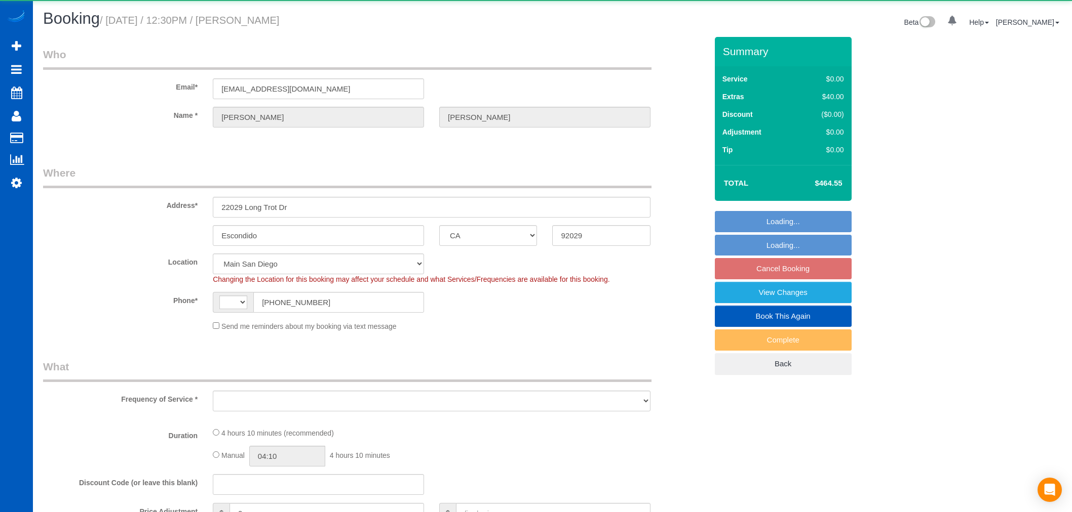
select select "CA"
select select "string:[GEOGRAPHIC_DATA]"
select select "object:1094"
select select "string:fspay-d1157fa7-9f8b-4899-9067-d49d3a17b796"
select select "199"
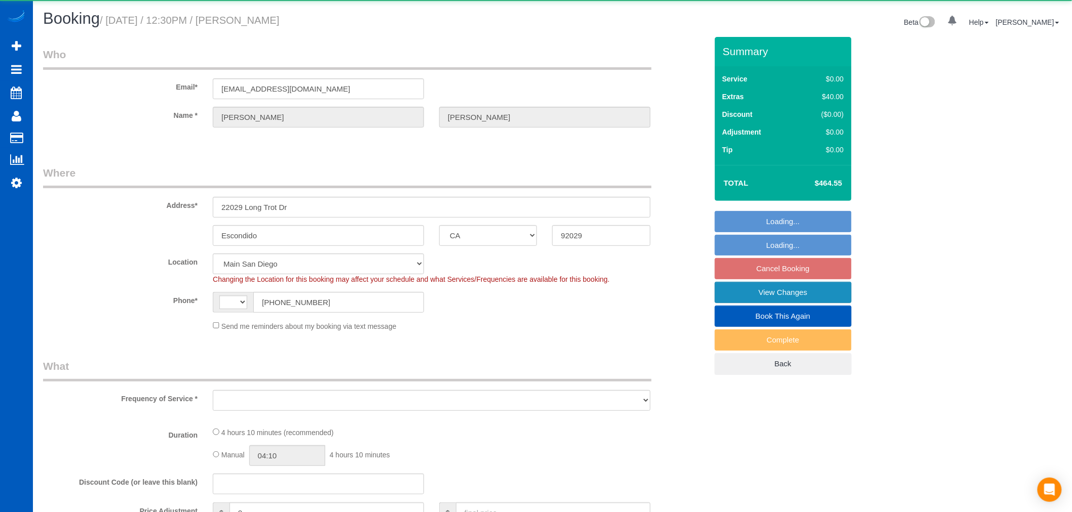
select select "4001"
select select "5"
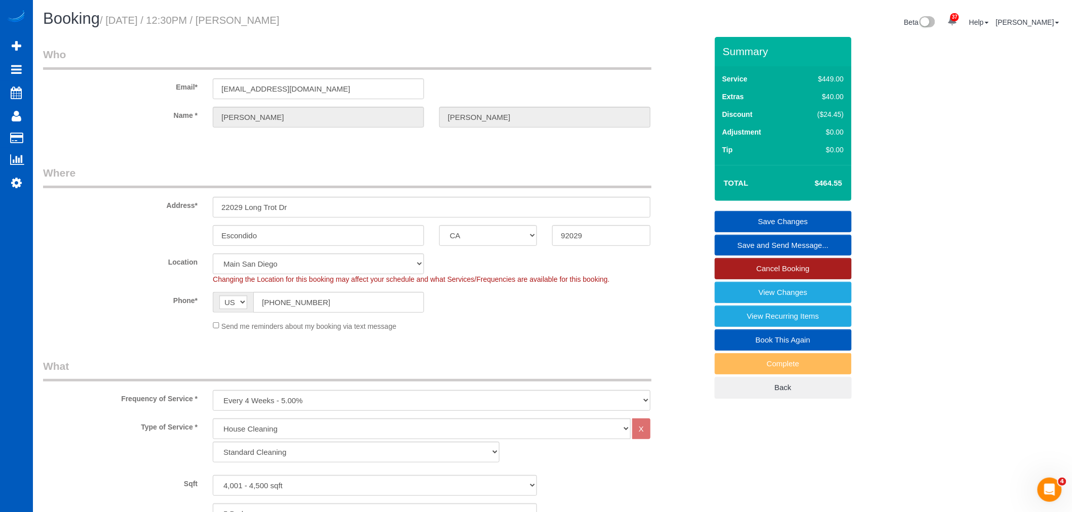
click at [783, 273] on link "Cancel Booking" at bounding box center [783, 268] width 137 height 21
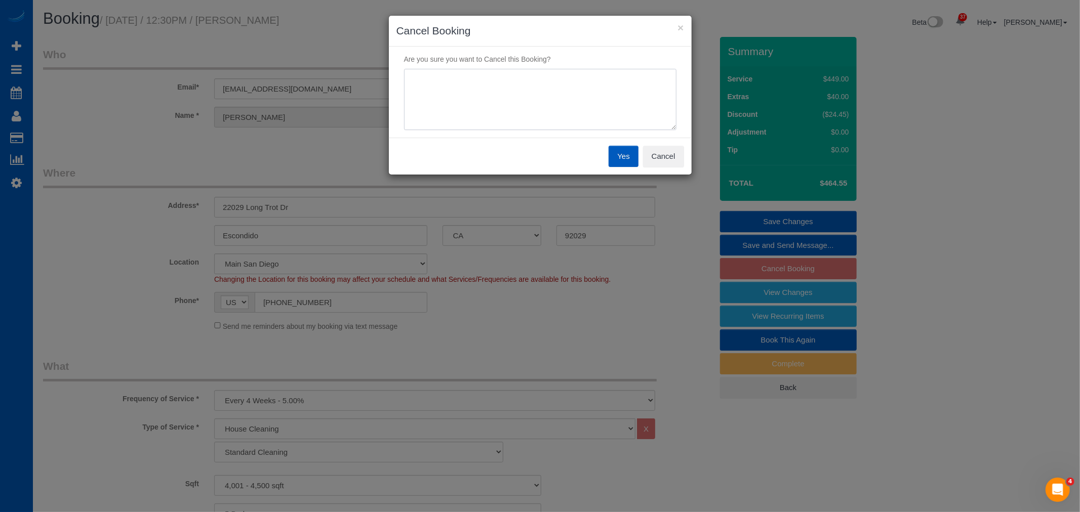
click at [545, 120] on textarea at bounding box center [540, 100] width 272 height 62
type textarea "Text request"
click at [628, 153] on button "Yes" at bounding box center [623, 156] width 29 height 21
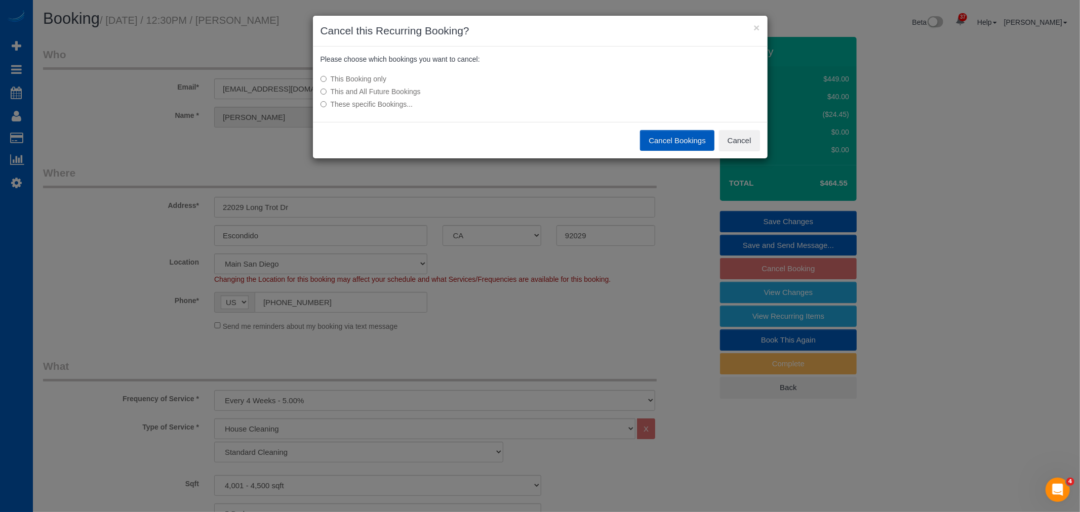
click at [379, 92] on label "This and All Future Bookings" at bounding box center [465, 92] width 288 height 10
click at [666, 149] on button "Cancel Bookings" at bounding box center [677, 140] width 74 height 21
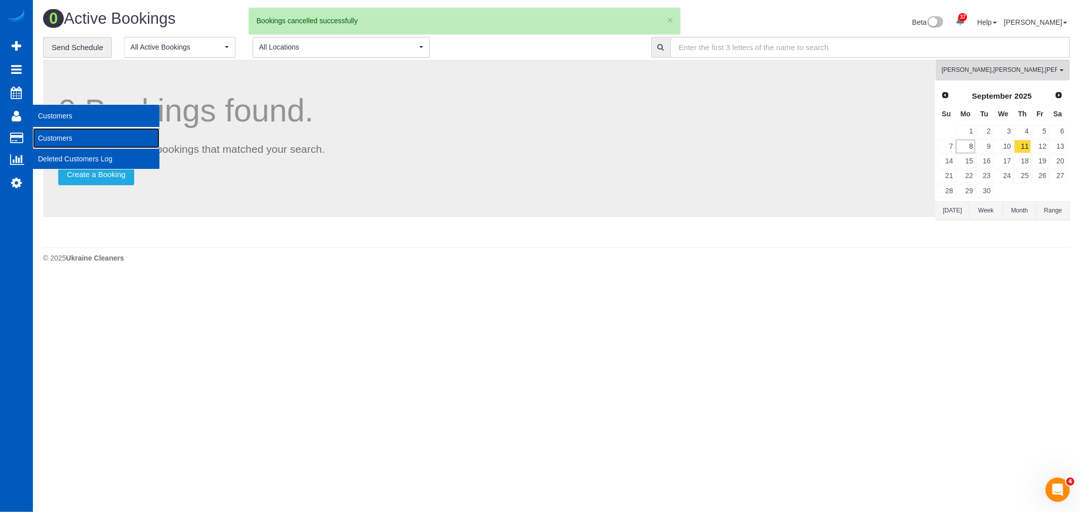
click at [95, 142] on link "Customers" at bounding box center [96, 138] width 127 height 20
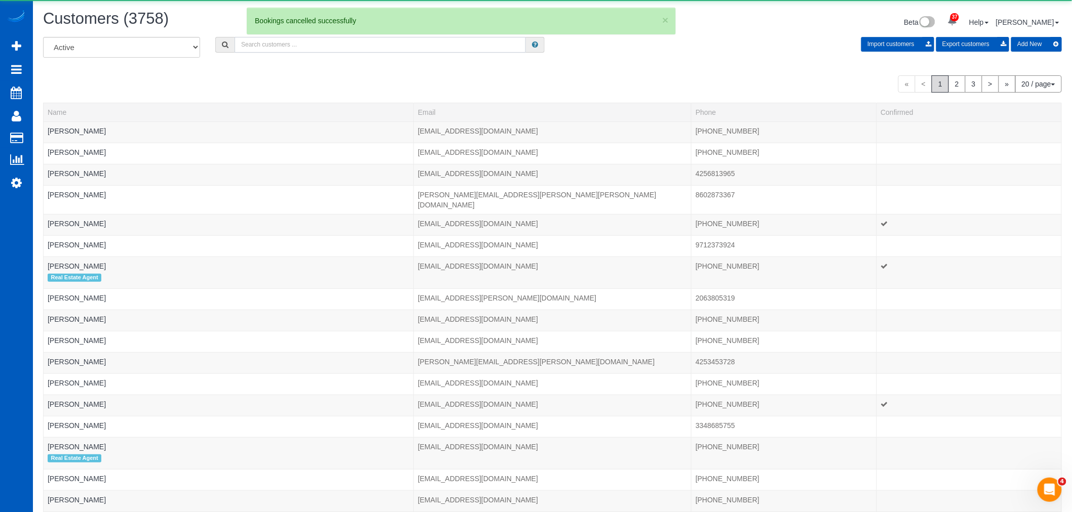
click at [298, 50] on input "text" at bounding box center [379, 45] width 291 height 16
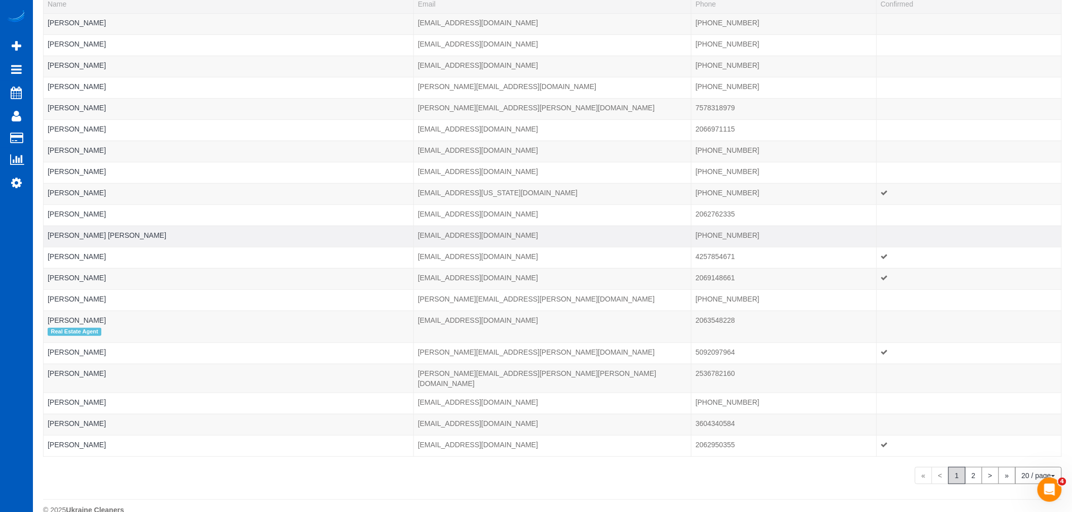
scroll to position [121, 0]
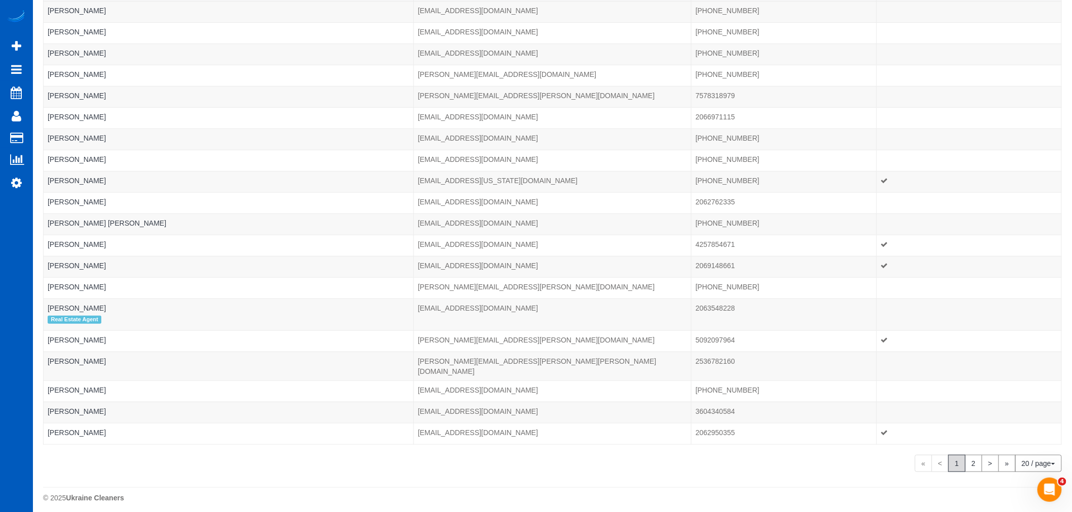
type input "[PERSON_NAME]"
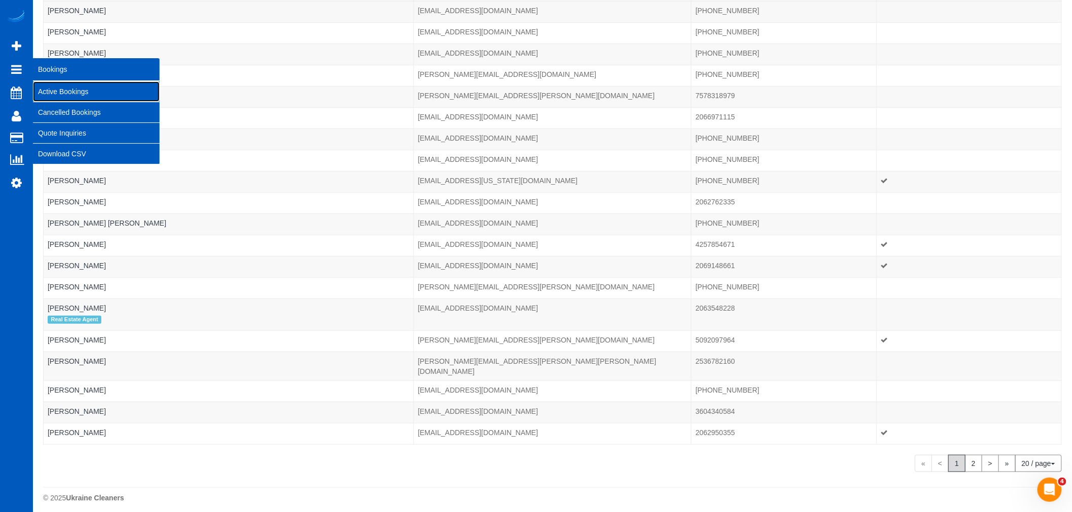
click at [97, 93] on link "Active Bookings" at bounding box center [96, 92] width 127 height 20
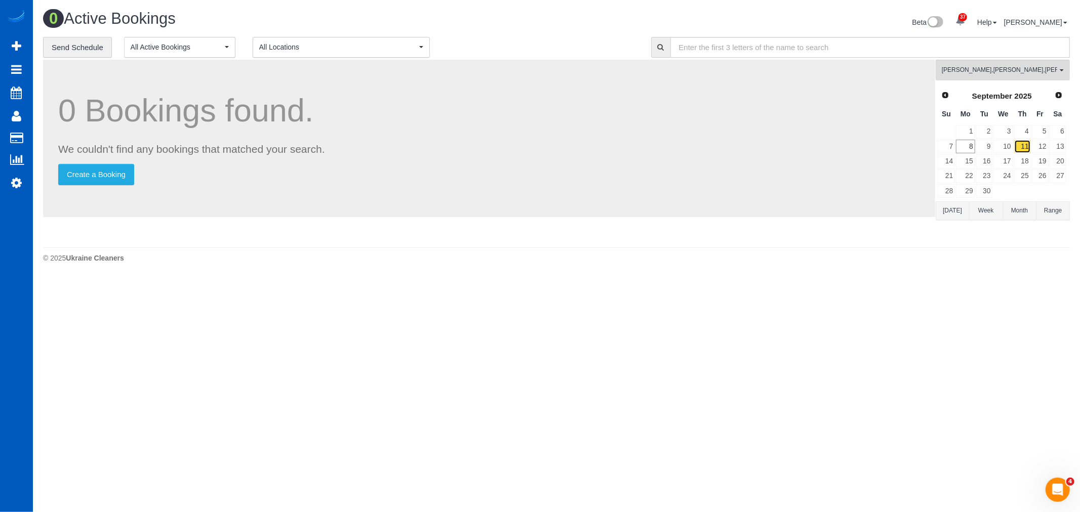
click at [1014, 152] on link "11" at bounding box center [1022, 147] width 17 height 14
click at [1010, 149] on link "10" at bounding box center [1003, 147] width 19 height 14
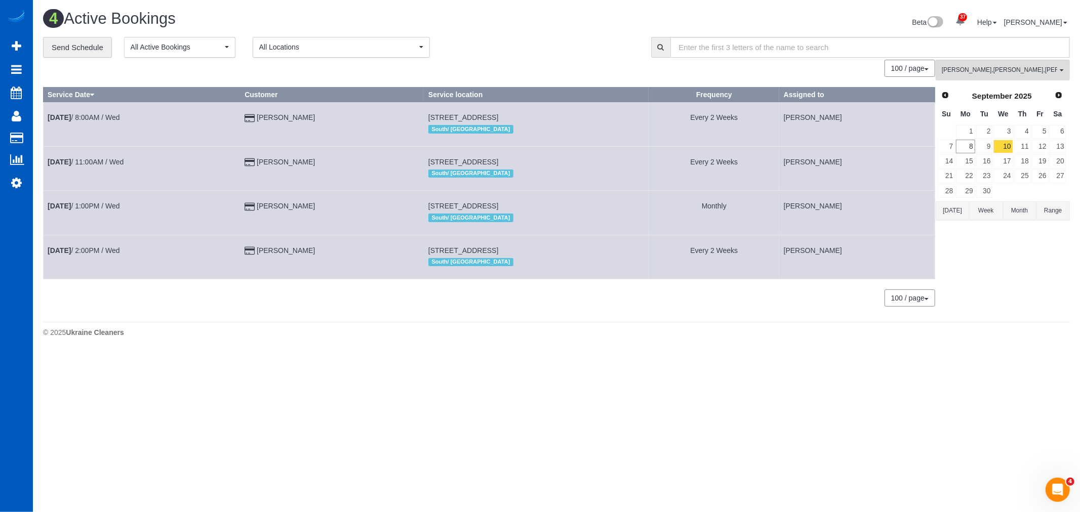
click at [1004, 83] on div "[PERSON_NAME] , [PERSON_NAME] , [PERSON_NAME] All Teams Remove Team Filters [PE…" at bounding box center [1003, 188] width 134 height 257
click at [1004, 77] on button "[PERSON_NAME] , [PERSON_NAME] , [PERSON_NAME] All Teams" at bounding box center [1003, 70] width 134 height 21
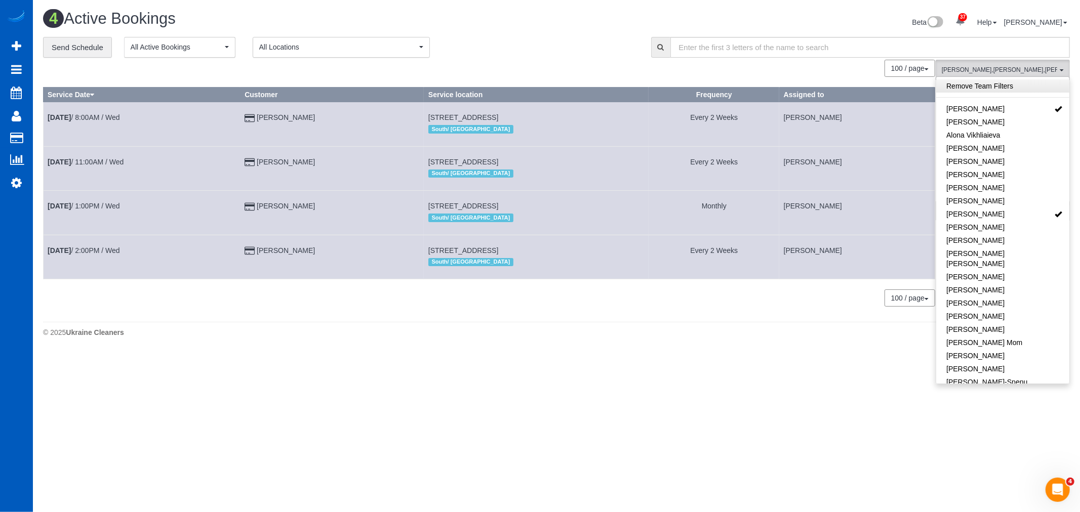
click at [1001, 91] on link "Remove Team Filters" at bounding box center [1002, 86] width 133 height 13
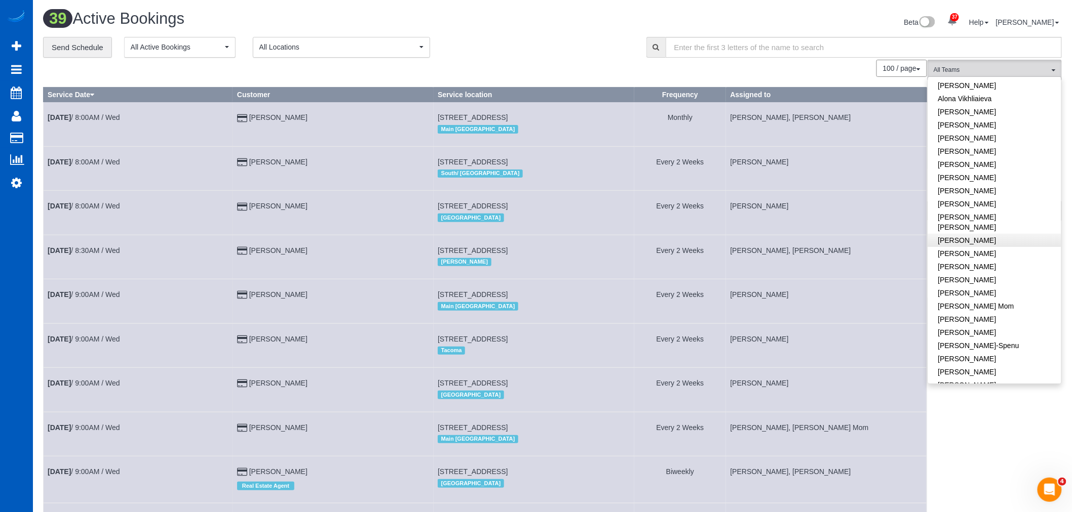
scroll to position [56, 0]
click at [974, 267] on link "[PERSON_NAME]" at bounding box center [994, 273] width 133 height 13
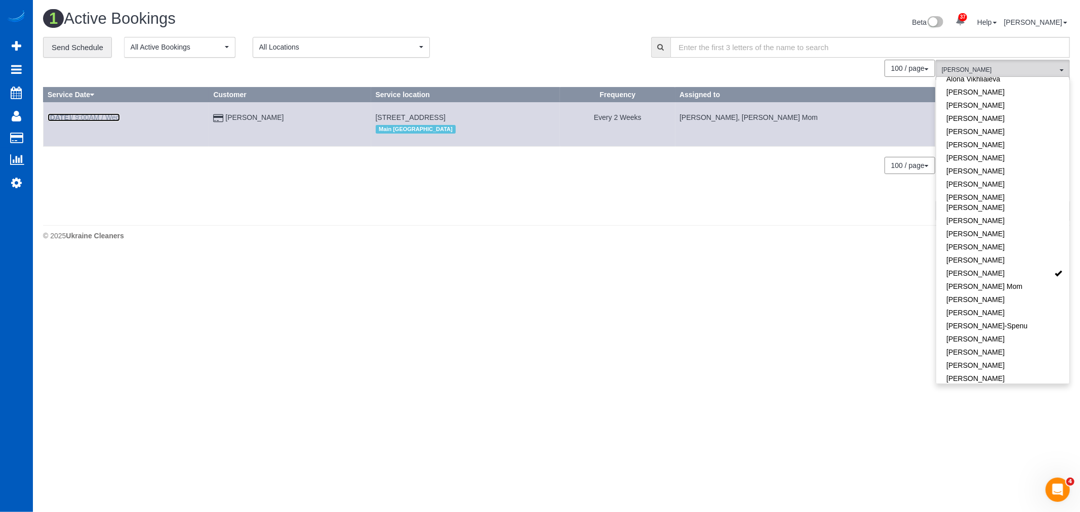
click at [115, 120] on link "[DATE] 9:00AM / Wed" at bounding box center [84, 117] width 72 height 8
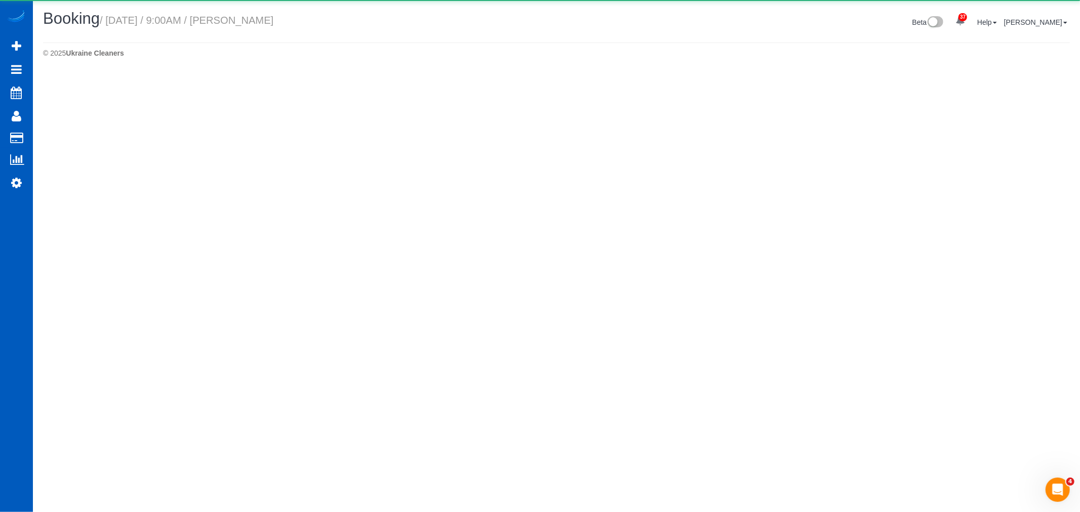
select select "CA"
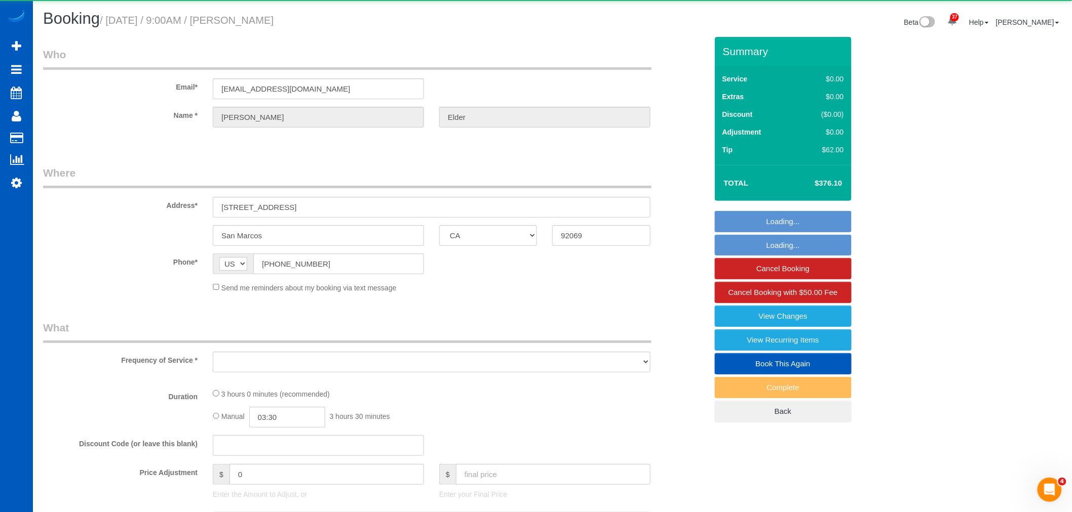
select select "string:fspay-24fd2603-ac96-435a-9568-9ad915c3e693"
select select "object:3243"
select select "199"
select select "3001"
select select "4"
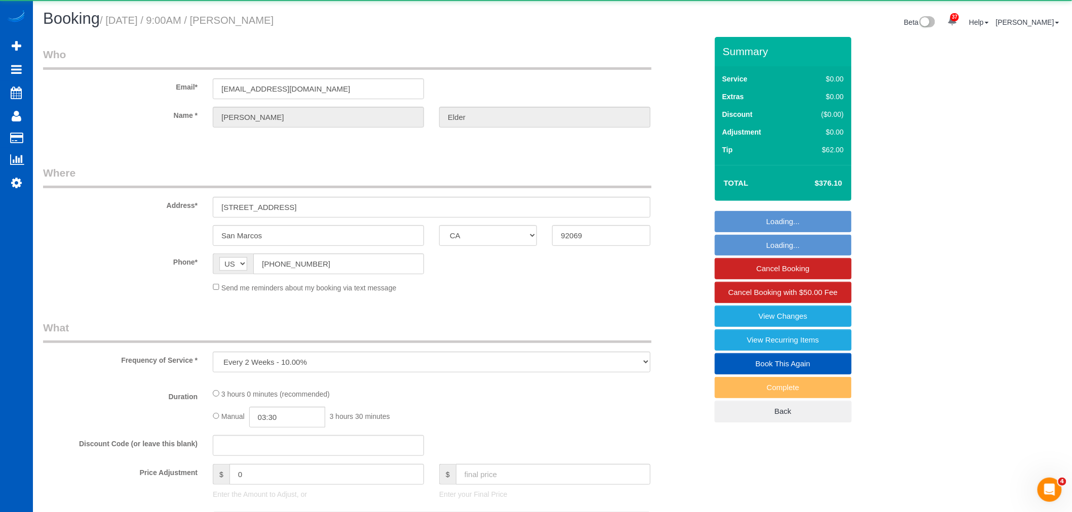
select select "4"
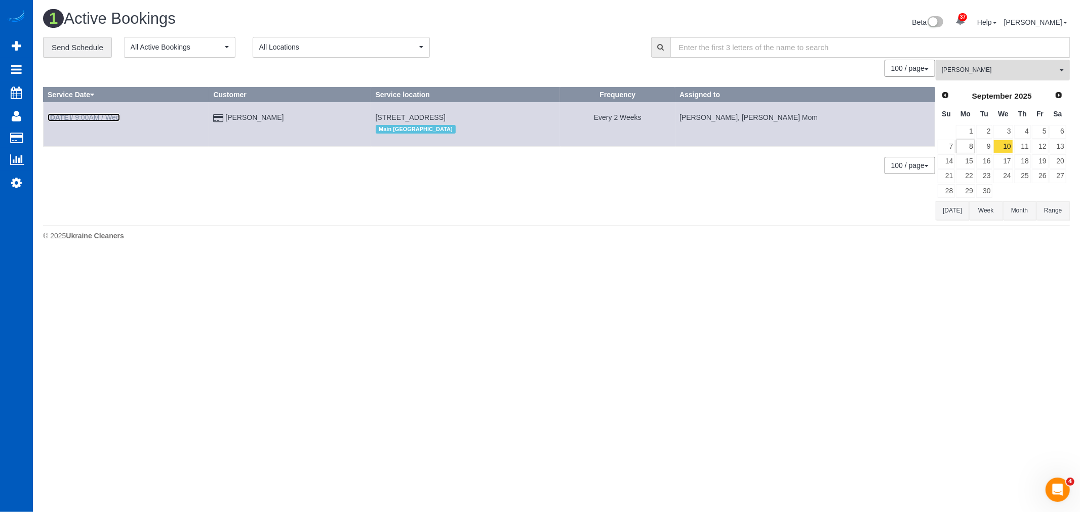
click at [87, 114] on link "[DATE] 9:00AM / Wed" at bounding box center [84, 117] width 72 height 8
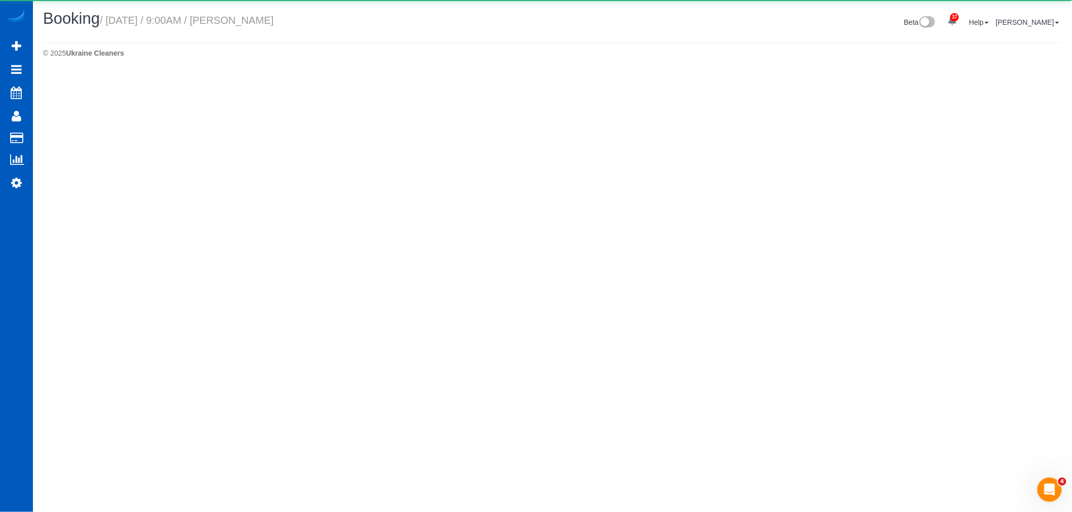
select select "CA"
select select "199"
select select "3001"
select select "4"
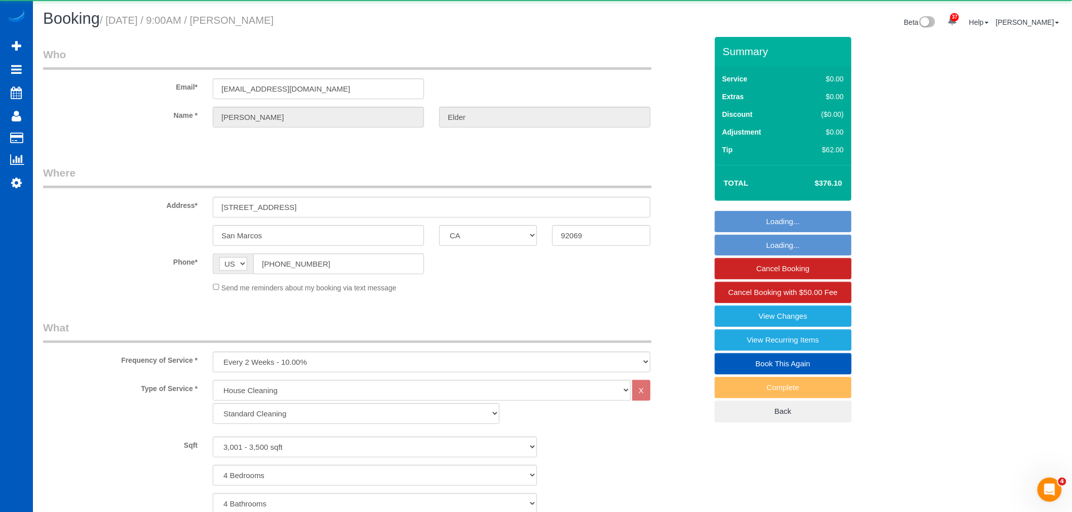
select select "object:4152"
select select "string:fspay-24fd2603-ac96-435a-9568-9ad915c3e693"
select select "3001"
select select "4"
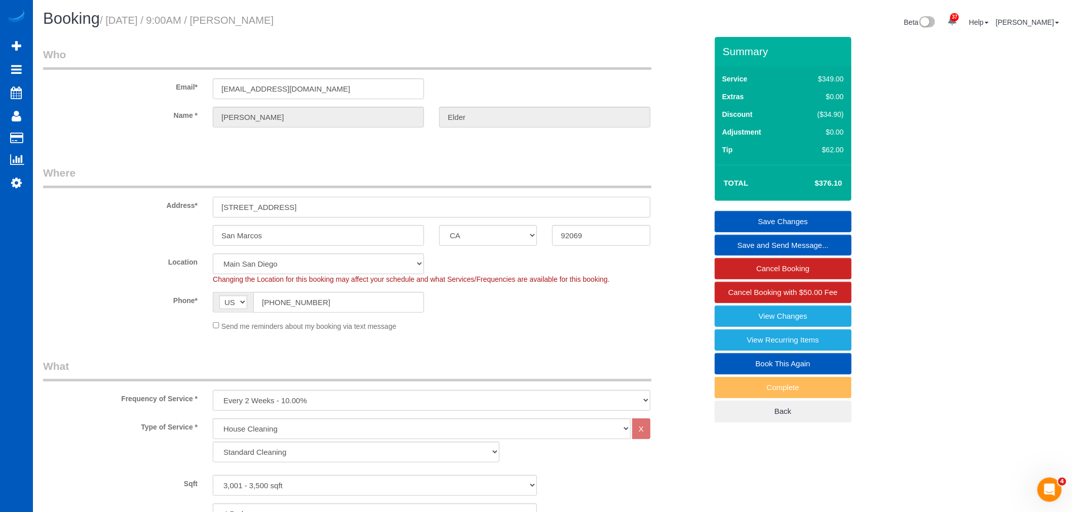
drag, startPoint x: 287, startPoint y: 204, endPoint x: 202, endPoint y: 204, distance: 85.6
click at [202, 204] on div "Address* [STREET_ADDRESS]" at bounding box center [374, 192] width 679 height 52
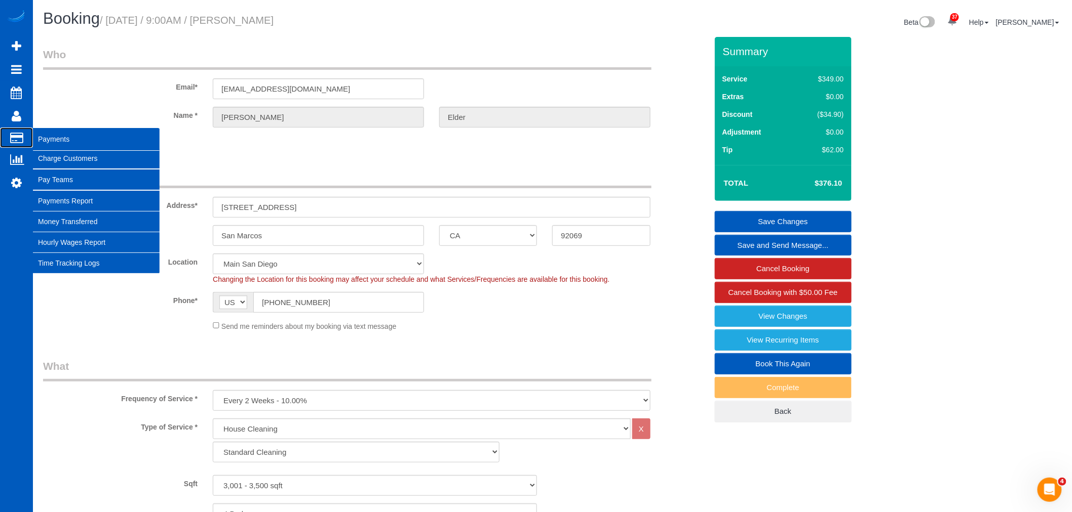
click at [54, 136] on span "Payments" at bounding box center [96, 139] width 127 height 23
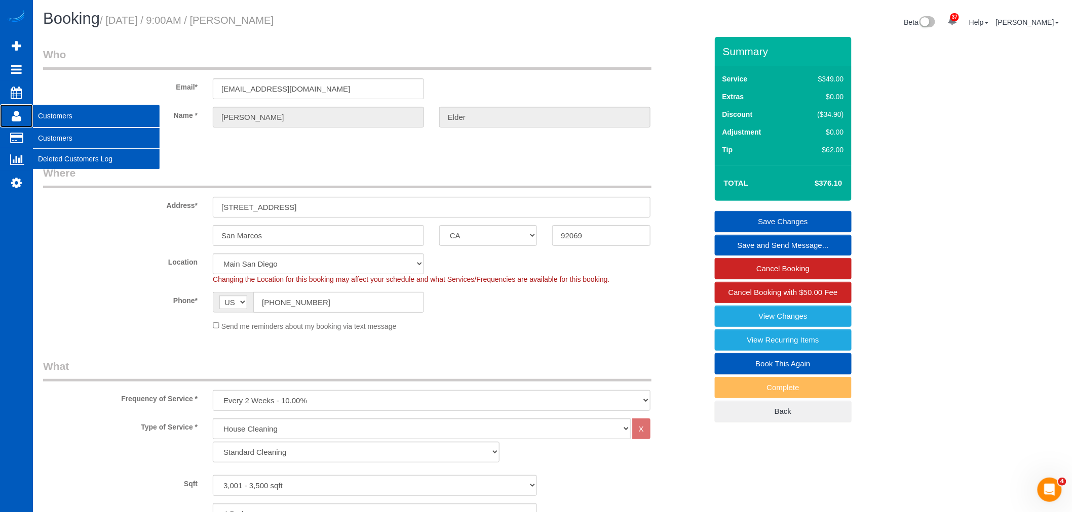
click at [22, 112] on link "Customers" at bounding box center [16, 115] width 33 height 23
click at [64, 129] on link "Customers" at bounding box center [96, 138] width 127 height 20
drag, startPoint x: 66, startPoint y: 134, endPoint x: 113, endPoint y: 107, distance: 54.0
click at [66, 135] on link "Customers" at bounding box center [96, 138] width 127 height 20
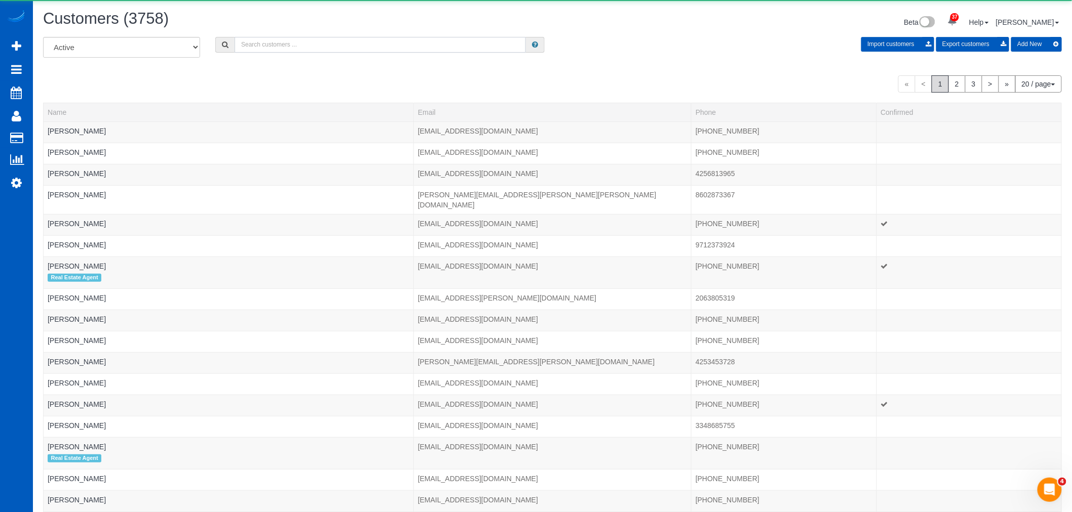
click at [289, 43] on input "text" at bounding box center [379, 45] width 291 height 16
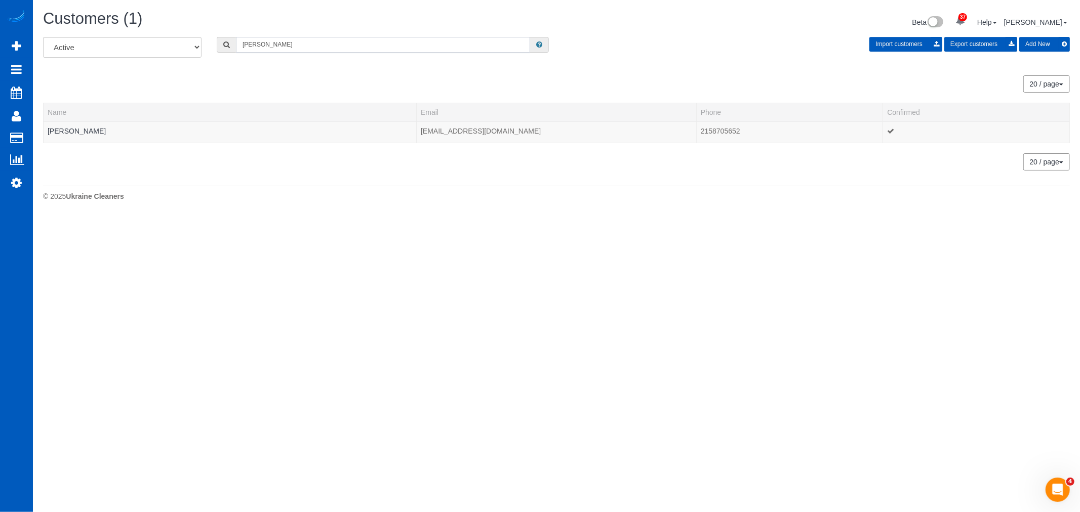
type input "[PERSON_NAME]"
click at [68, 144] on div "All Active Archived [GEOGRAPHIC_DATA] Import customers Export customers Add New…" at bounding box center [556, 104] width 1027 height 134
click at [62, 125] on td "[PERSON_NAME]" at bounding box center [230, 132] width 373 height 21
click at [66, 134] on link "[PERSON_NAME]" at bounding box center [77, 131] width 58 height 8
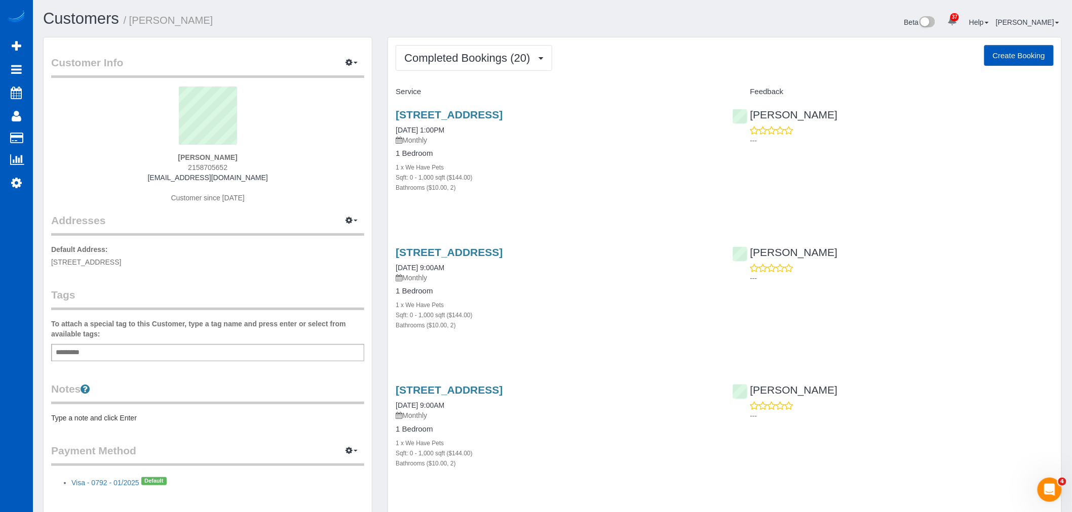
click at [520, 108] on div "[STREET_ADDRESS] [DATE] 1:00PM Monthly 1 Bedroom 1 x We Have Pets Sqft: 0 - 1,0…" at bounding box center [556, 156] width 336 height 112
click at [502, 111] on link "[STREET_ADDRESS]" at bounding box center [448, 115] width 107 height 12
click at [441, 118] on link "[STREET_ADDRESS]" at bounding box center [448, 115] width 107 height 12
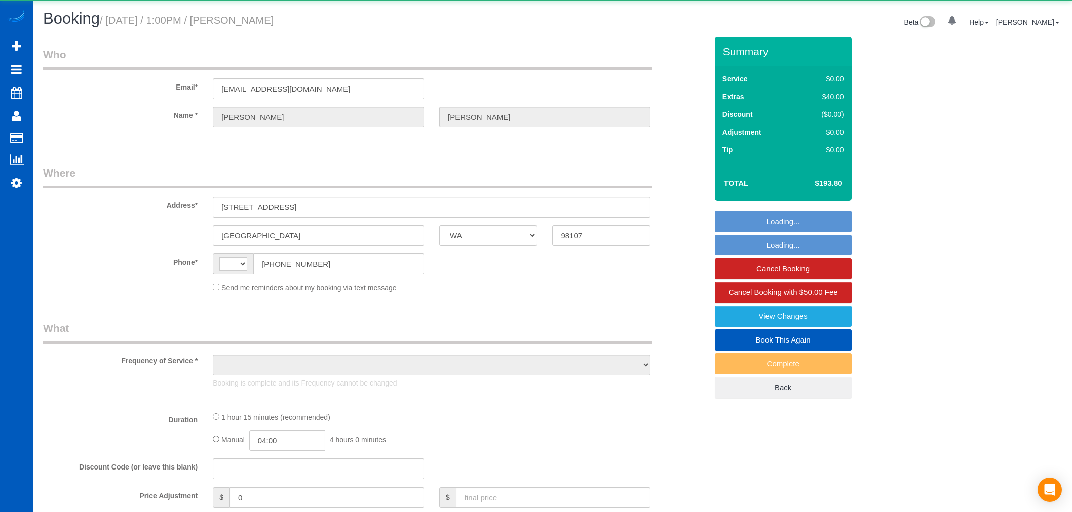
select select "WA"
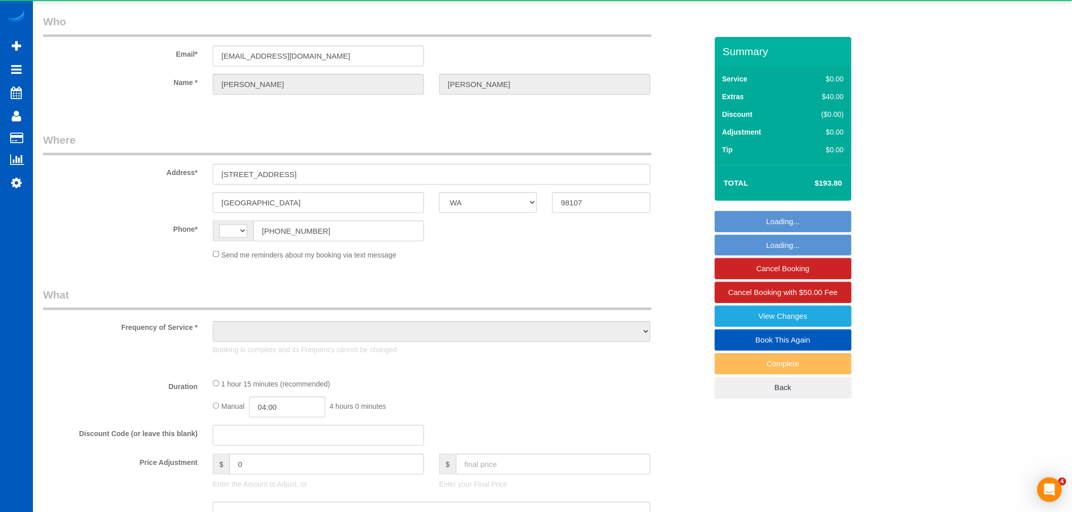
select select "string:[GEOGRAPHIC_DATA]"
select select "object:816"
select select "string:fspay-c82b0622-169f-4cb0-98ce-2d9d510f3ba8"
select select "2"
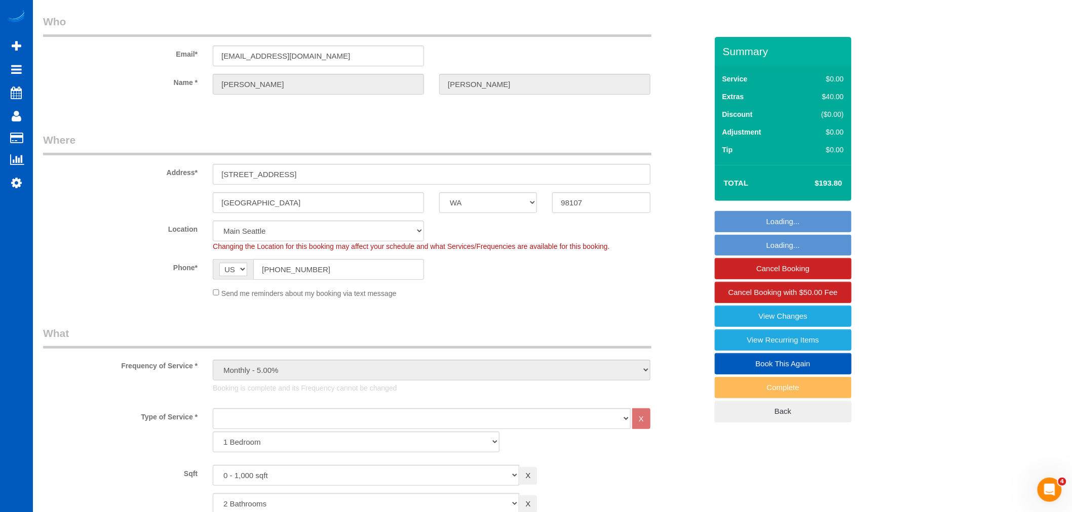
select select "object:1128"
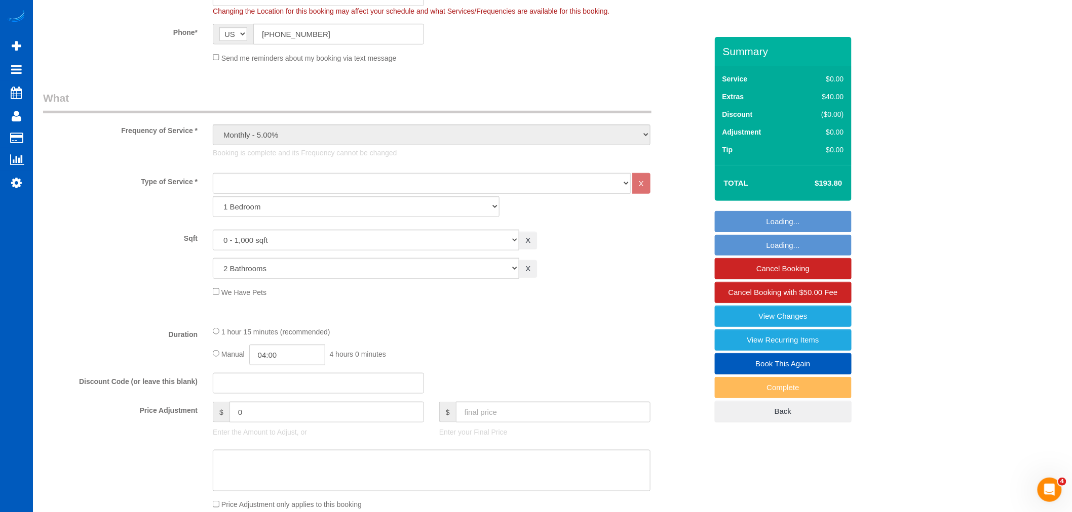
select select "2"
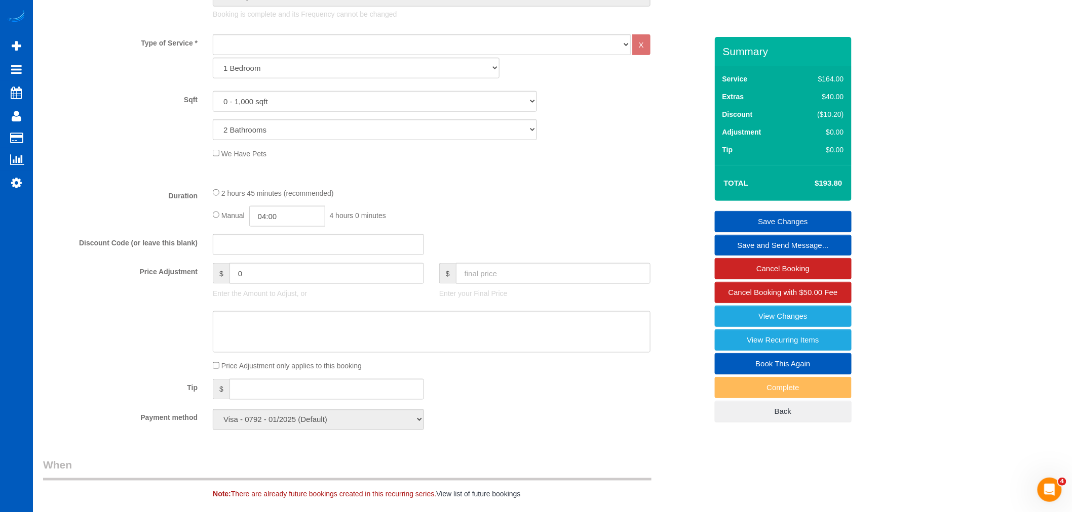
scroll to position [407, 0]
click at [806, 370] on link "Book This Again" at bounding box center [783, 363] width 137 height 21
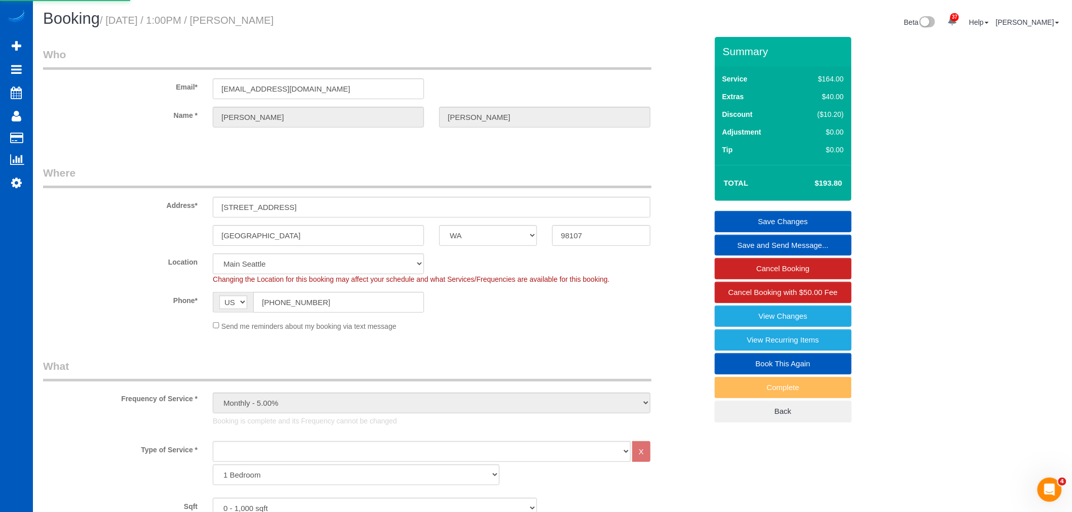
select select "WA"
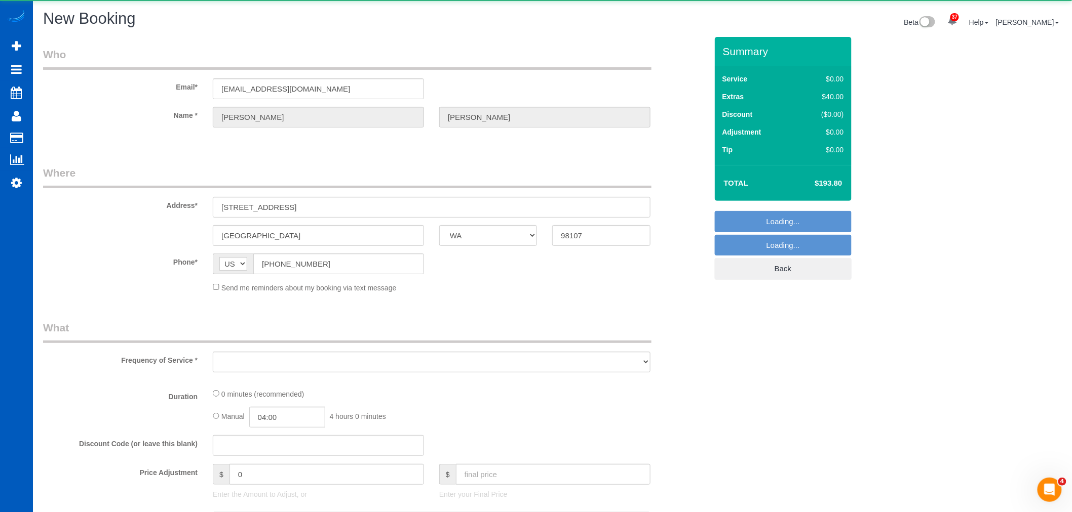
select select "object:1896"
select select "string:fspay-c82b0622-169f-4cb0-98ce-2d9d510f3ba8"
select select "199"
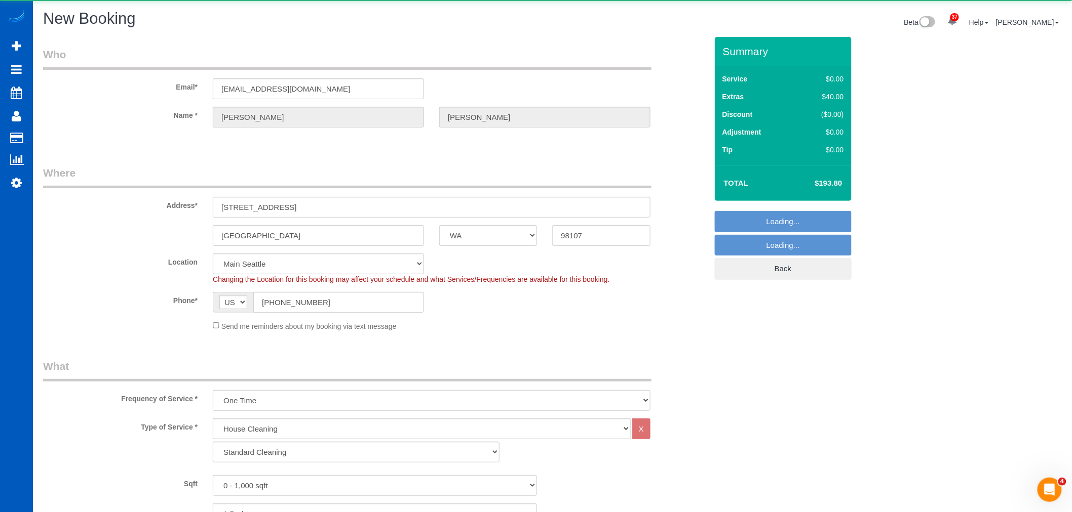
select select "object:1990"
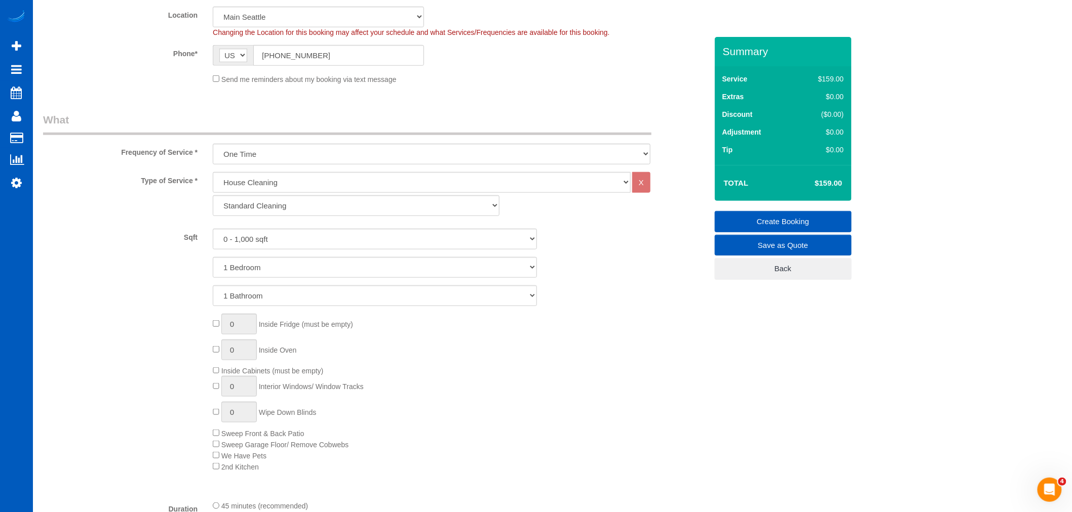
scroll to position [393, 0]
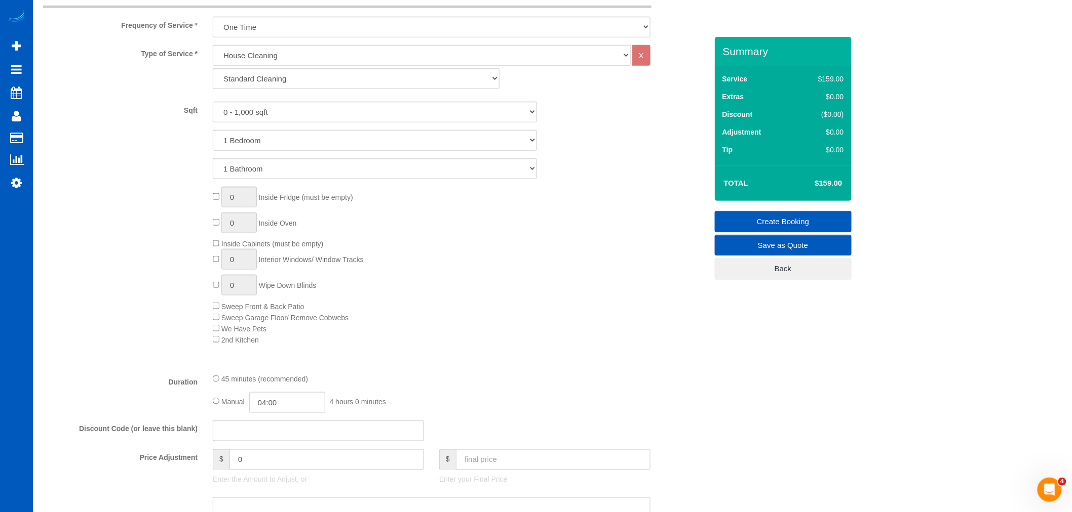
click at [215, 333] on span "We Have Pets" at bounding box center [240, 329] width 54 height 8
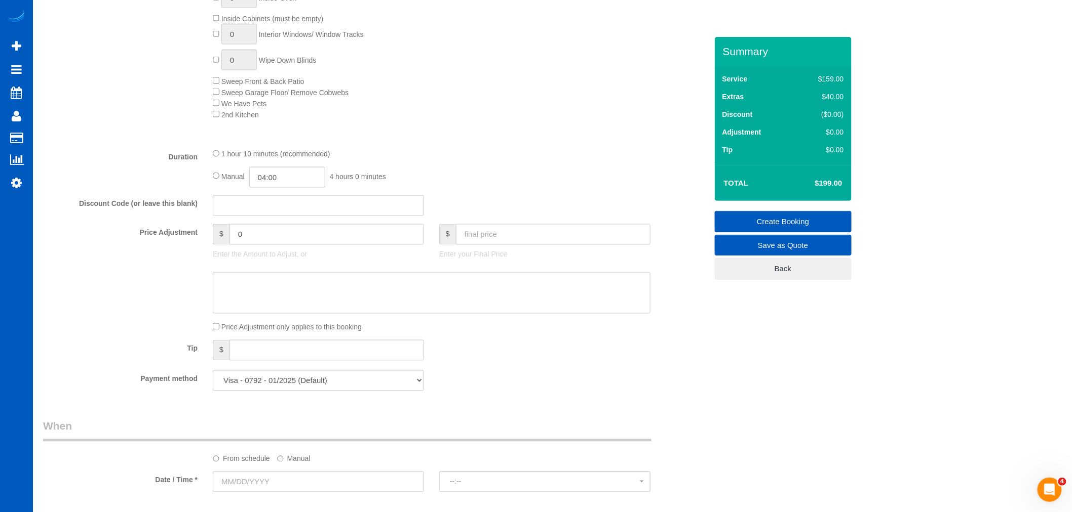
click at [493, 244] on input "text" at bounding box center [553, 234] width 194 height 21
type input "193.80"
type input "-5.2"
click at [565, 380] on div "Payment method Visa - 0792 - 01/2025 (Default) Add Credit Card ─────────────── …" at bounding box center [374, 381] width 679 height 21
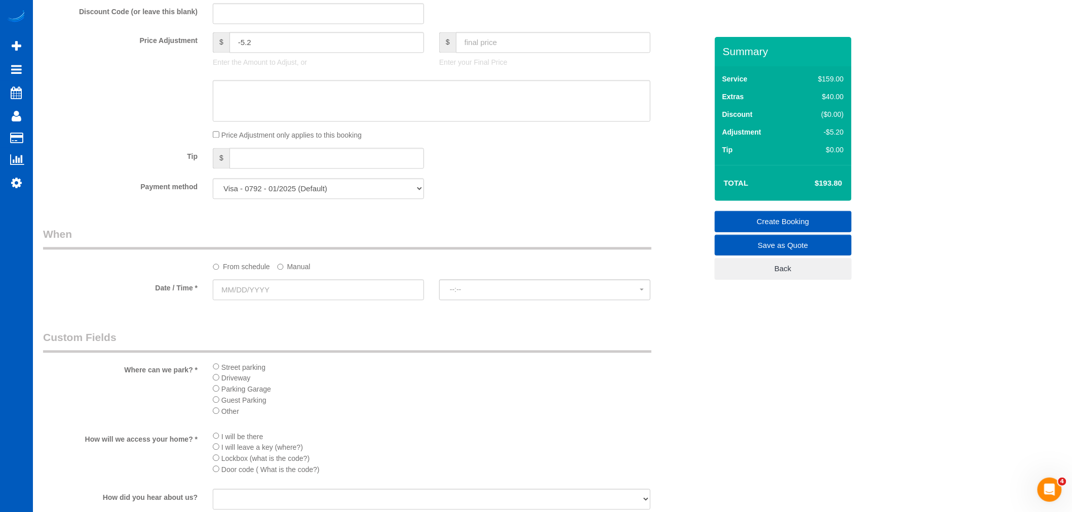
scroll to position [900, 0]
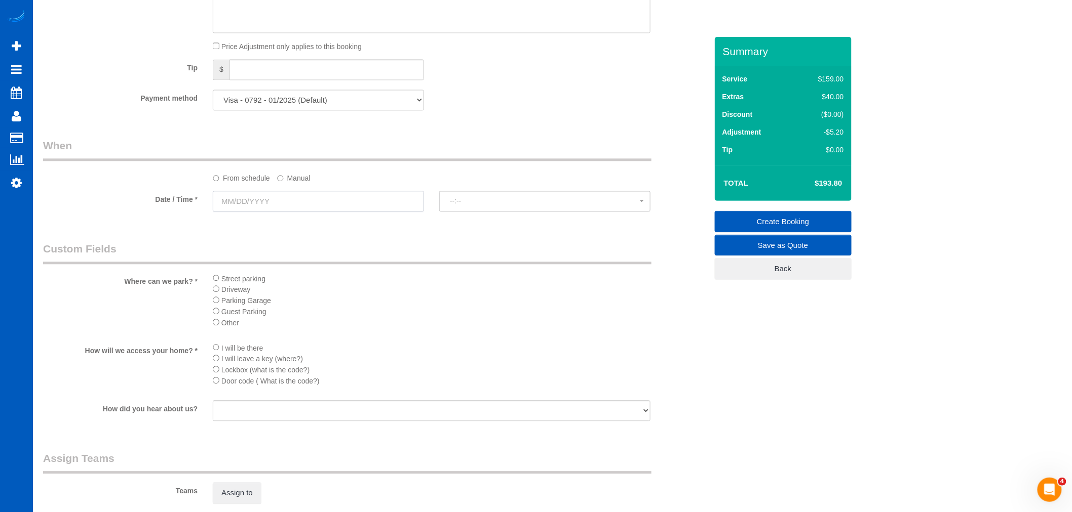
click at [256, 209] on input "text" at bounding box center [318, 201] width 211 height 21
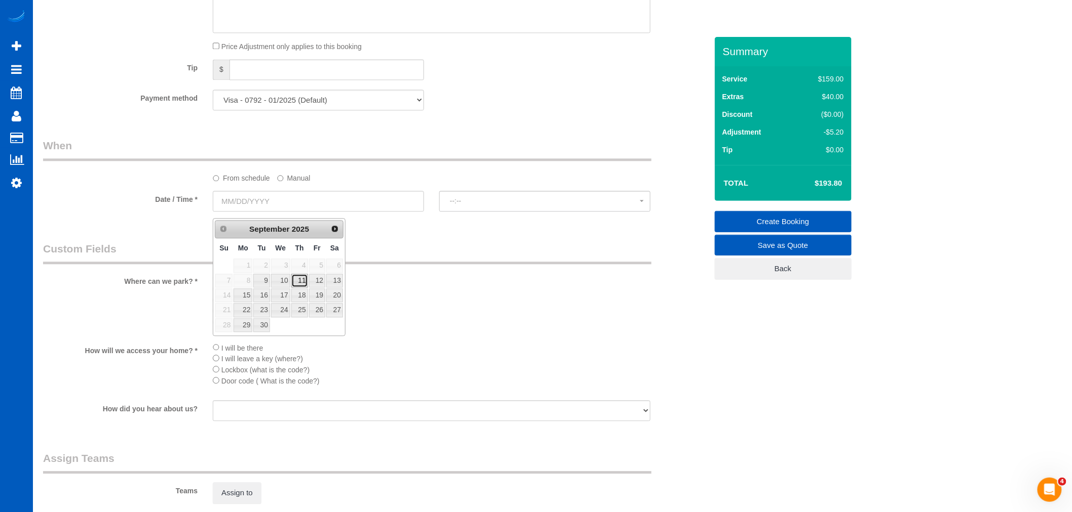
click at [302, 282] on link "11" at bounding box center [299, 281] width 17 height 14
type input "09/11/2025"
select select "spot6"
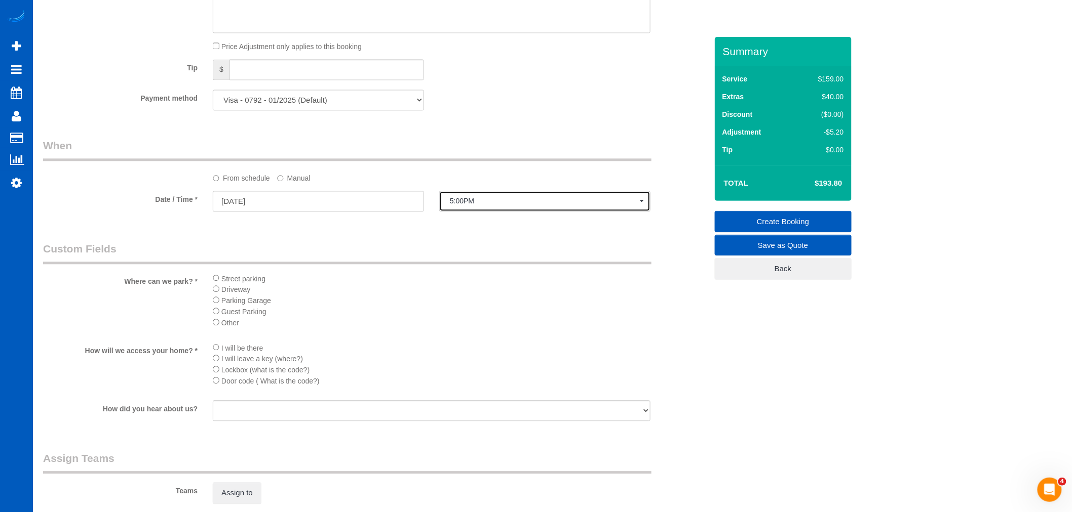
click at [491, 212] on button "5:00PM" at bounding box center [544, 201] width 211 height 21
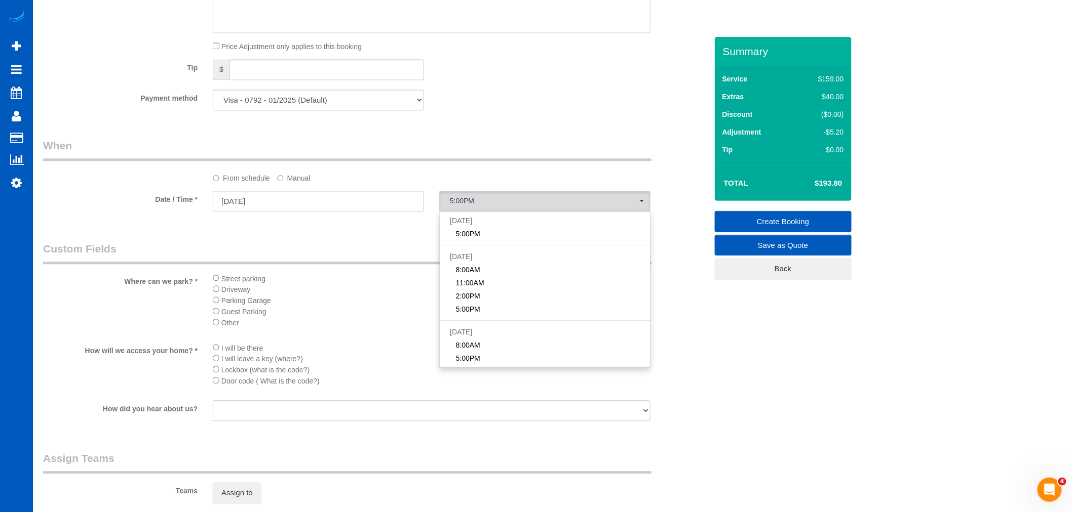
click at [289, 182] on label "Manual" at bounding box center [293, 177] width 33 height 14
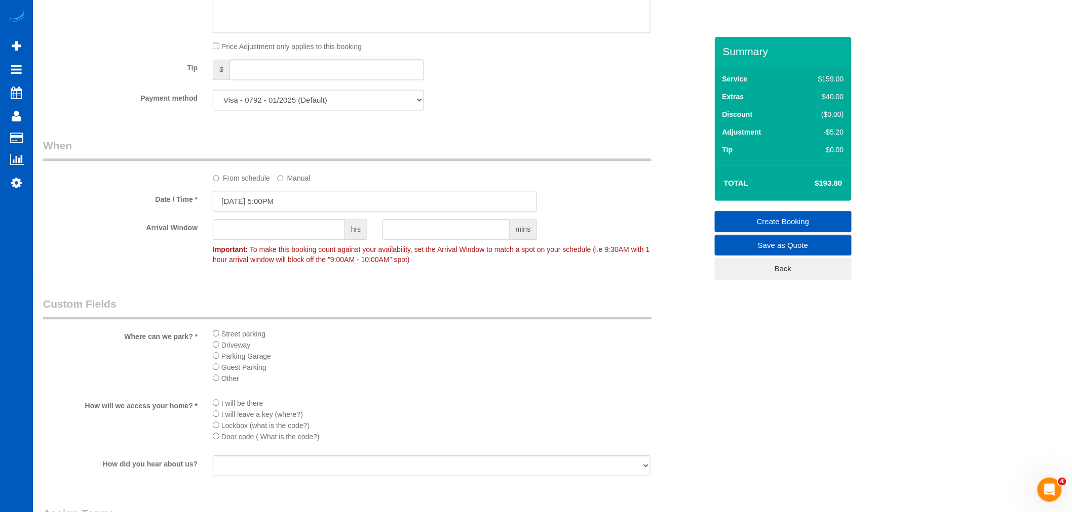
click at [268, 211] on input "09/11/2025 5:00PM" at bounding box center [375, 201] width 324 height 21
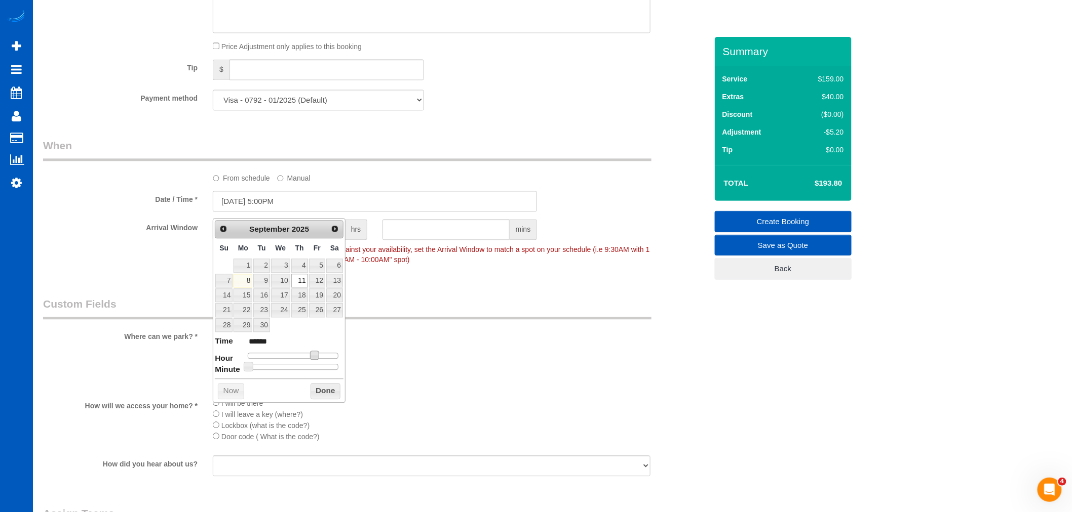
type input "09/11/2025 4:00PM"
type input "******"
type input "09/11/2025 3:00PM"
type input "******"
type input "09/11/2025 2:00PM"
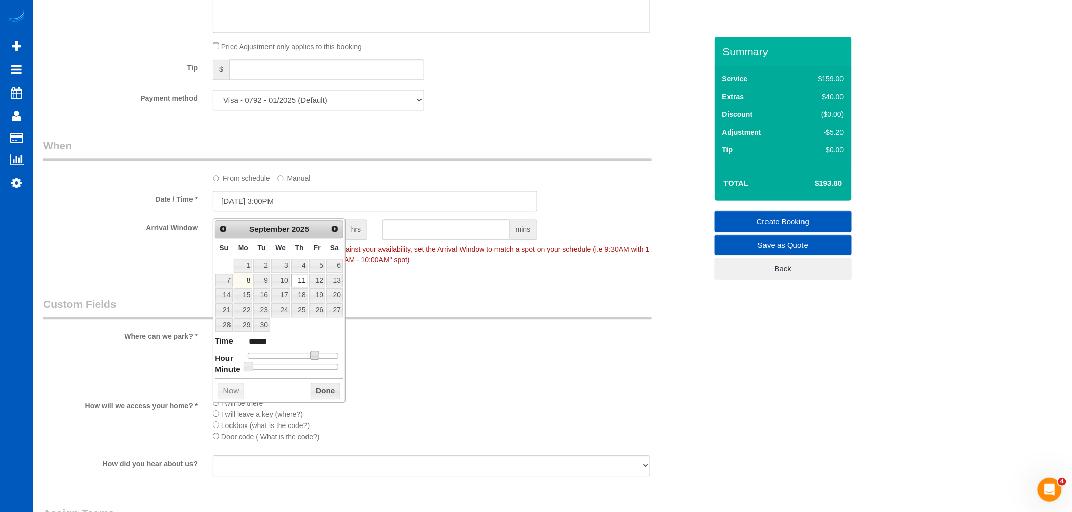
type input "******"
type input "09/11/2025 1:00PM"
type input "******"
type input "09/11/2025 12:00PM"
type input "*******"
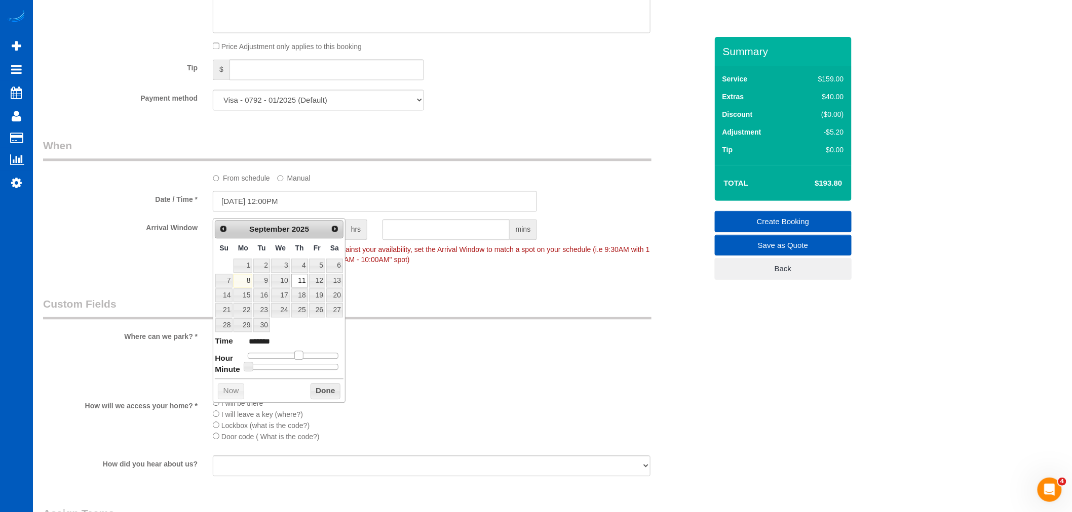
type input "09/11/2025 11:00AM"
type input "*******"
type input "09/11/2025 10:00AM"
type input "*******"
type input "09/11/2025 9:00AM"
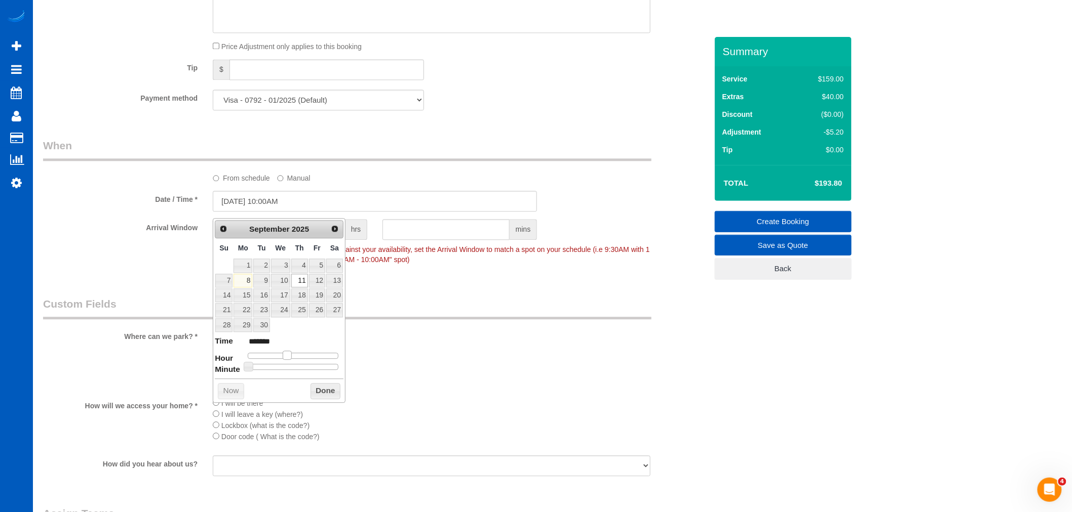
type input "******"
type input "09/11/2025 8:00AM"
type input "******"
drag, startPoint x: 311, startPoint y: 355, endPoint x: 276, endPoint y: 355, distance: 34.9
click at [276, 355] on span at bounding box center [279, 355] width 9 height 9
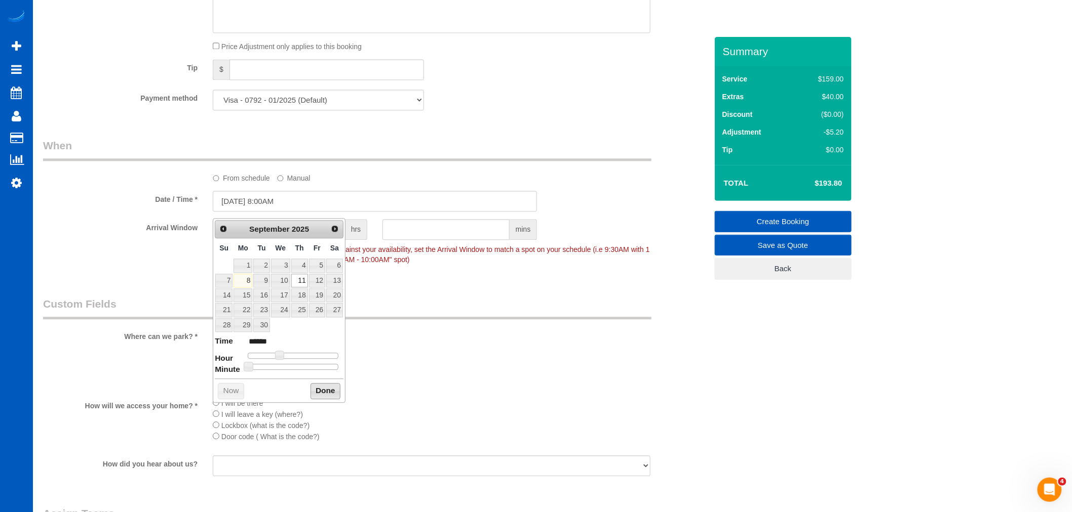
click at [310, 388] on button "Done" at bounding box center [325, 391] width 30 height 16
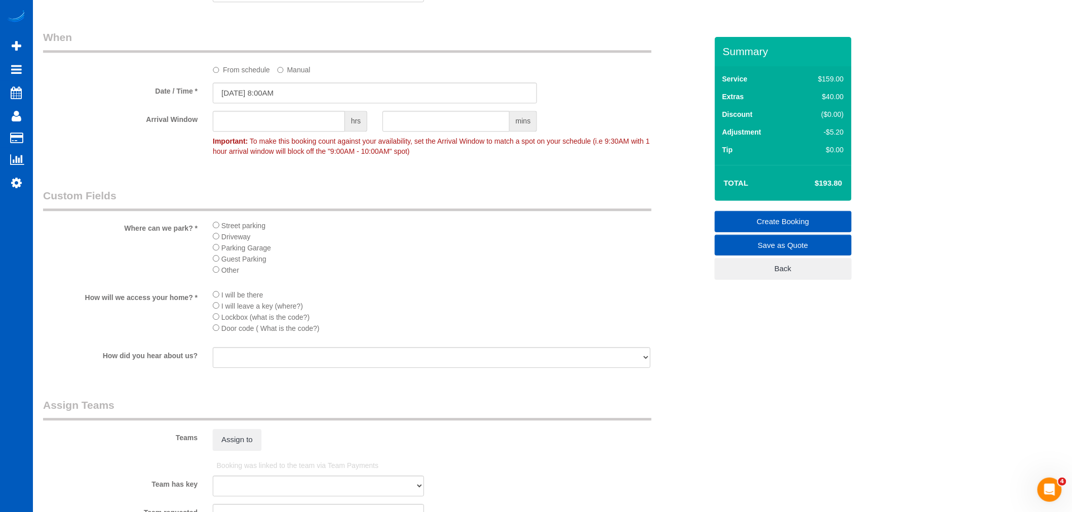
scroll to position [1069, 0]
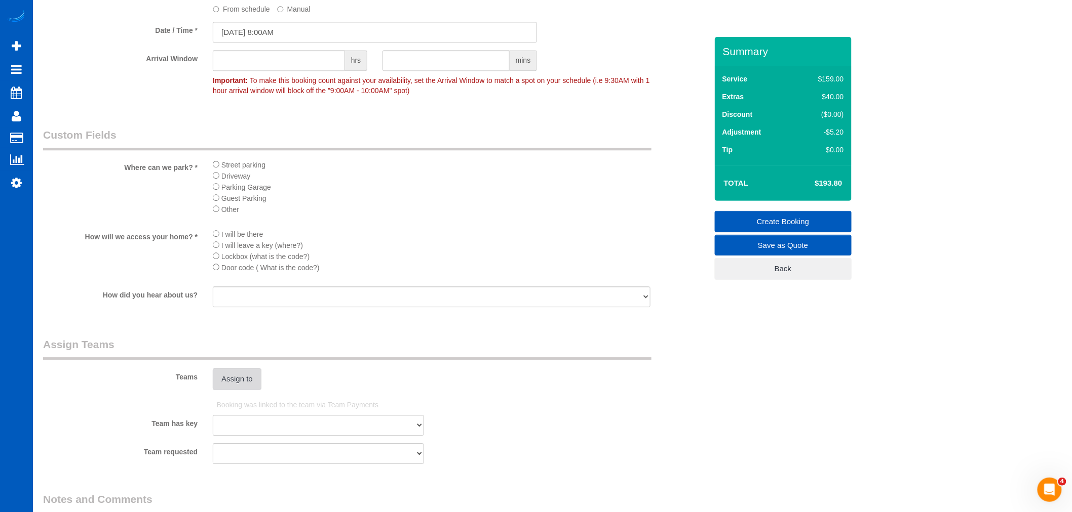
click at [255, 390] on button "Assign to" at bounding box center [237, 379] width 49 height 21
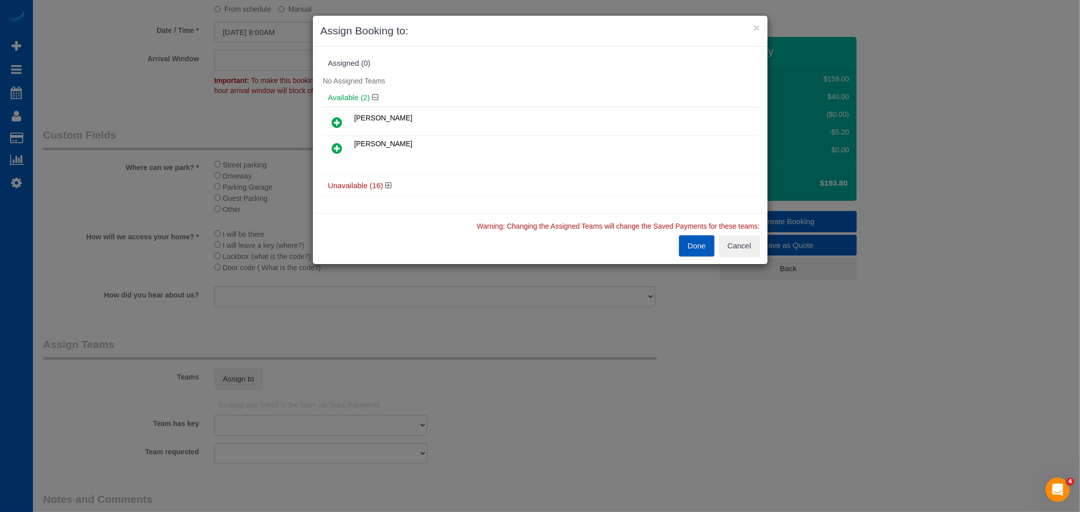
click at [331, 155] on link at bounding box center [338, 149] width 24 height 20
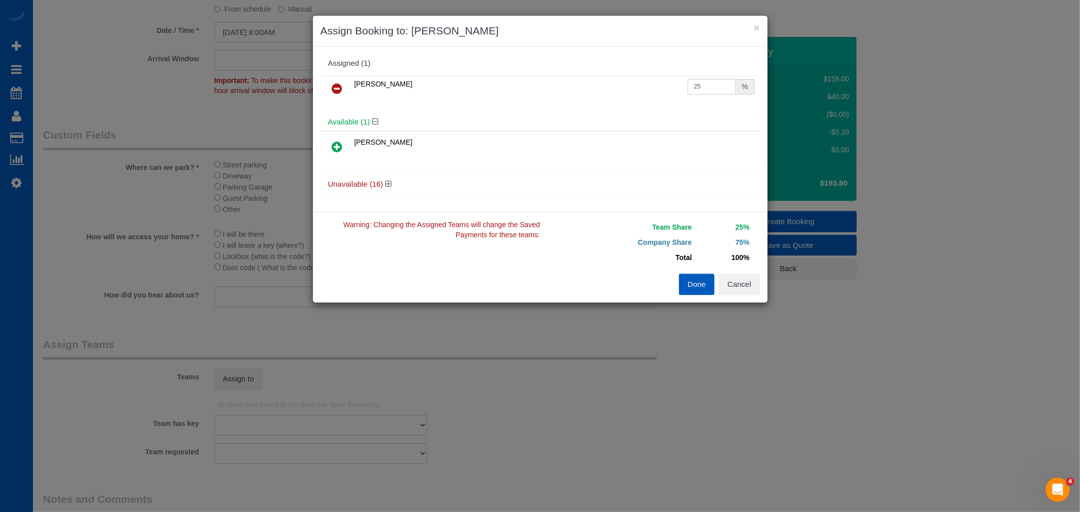
drag, startPoint x: 702, startPoint y: 86, endPoint x: 662, endPoint y: 73, distance: 41.6
click at [662, 73] on div "Kateryna Polishchuk 25 %" at bounding box center [541, 92] width 440 height 39
type input "55"
click at [658, 279] on div "Done Cancel" at bounding box center [653, 284] width 227 height 21
click at [693, 284] on button "Done" at bounding box center [696, 284] width 35 height 21
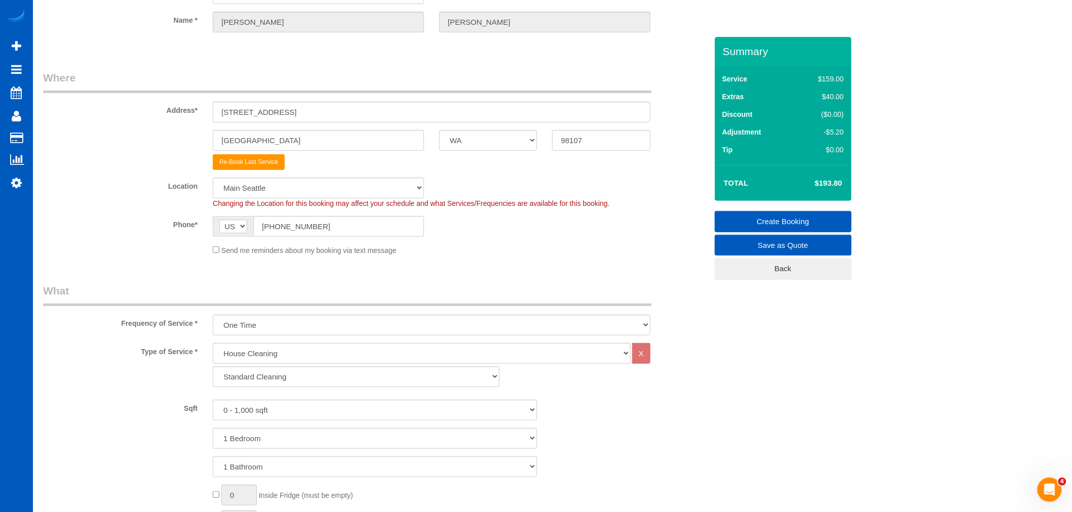
scroll to position [88, 0]
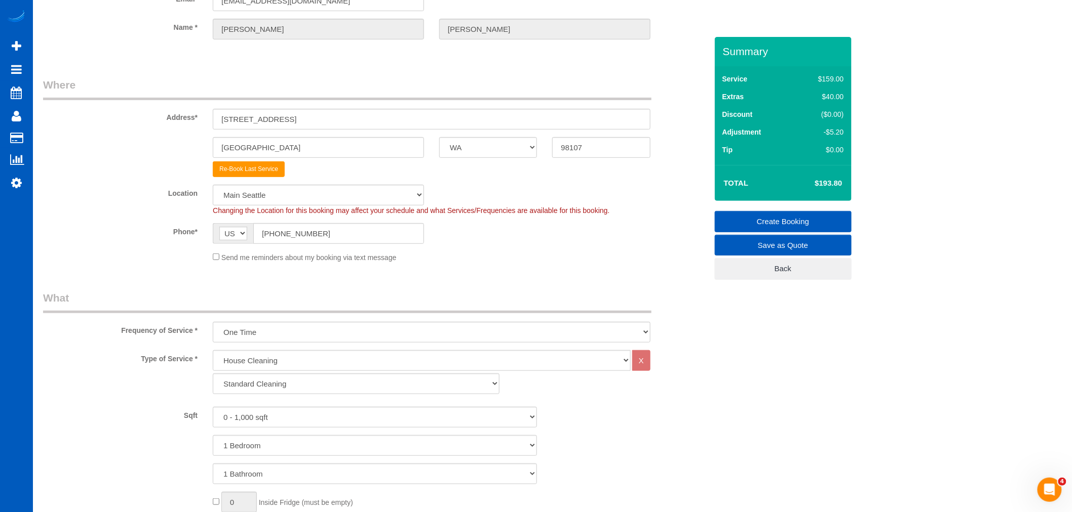
click at [807, 223] on link "Create Booking" at bounding box center [783, 221] width 137 height 21
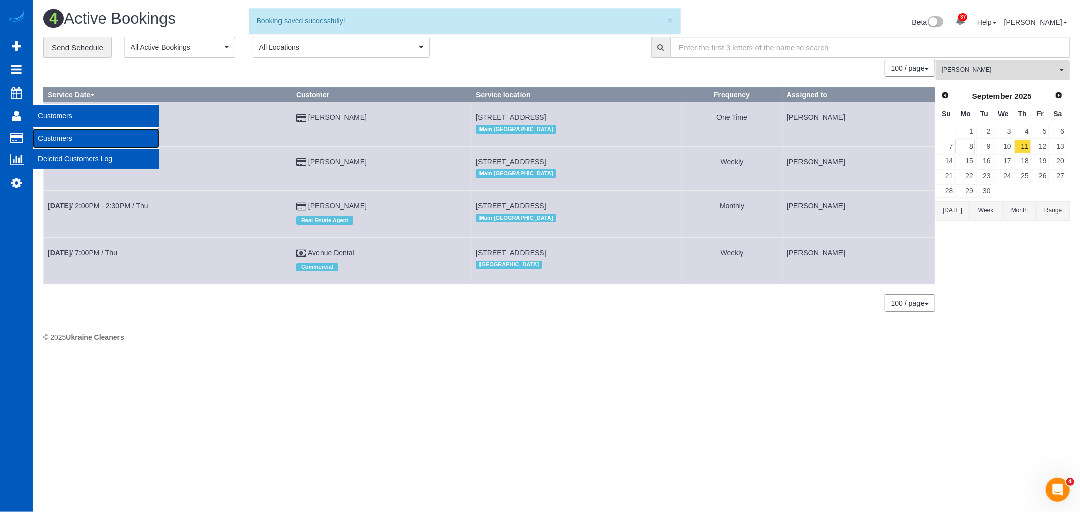
click at [92, 142] on link "Customers" at bounding box center [96, 138] width 127 height 20
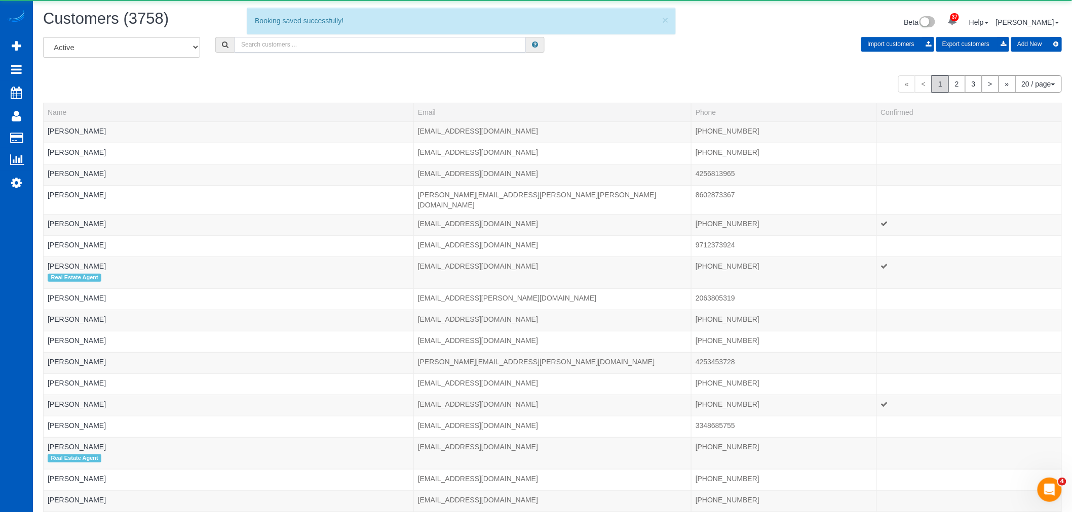
click at [298, 50] on input "text" at bounding box center [379, 45] width 291 height 16
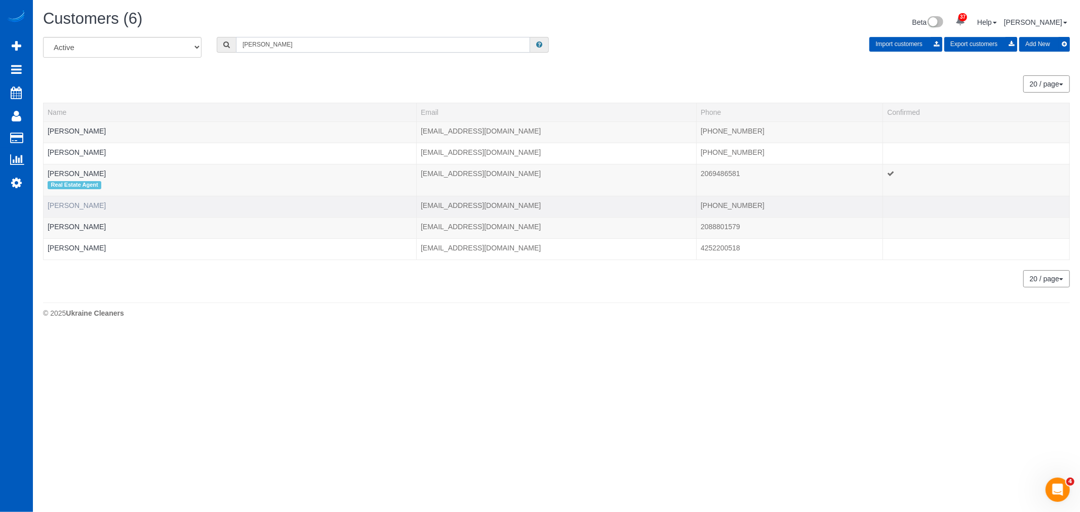
type input "debbie"
click at [61, 210] on link "Debbie Mcpherson" at bounding box center [77, 206] width 58 height 8
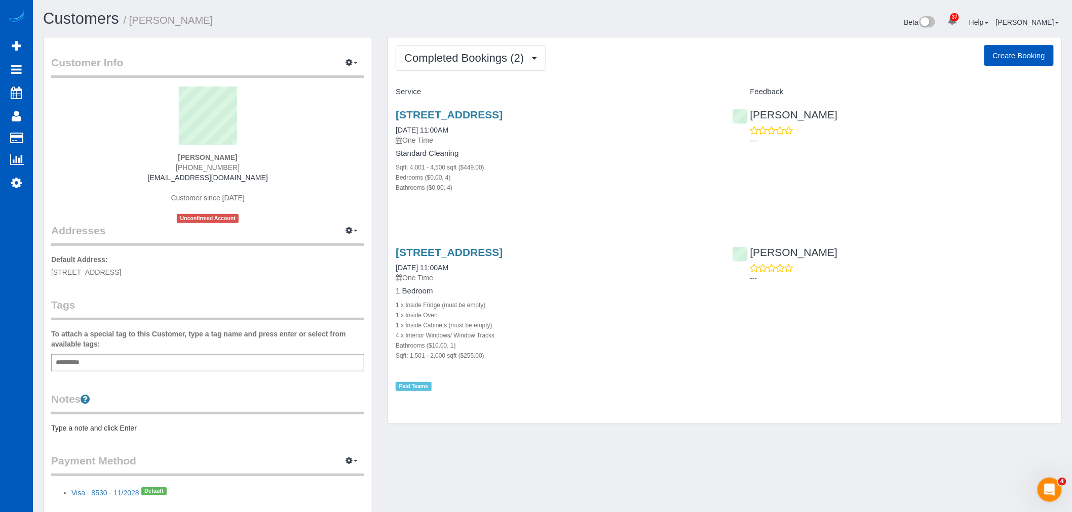
click at [527, 163] on div "Sqft: 4,001 - 4,500 sqft ($449.00)" at bounding box center [555, 167] width 321 height 10
click at [534, 153] on h4 "Standard Cleaning" at bounding box center [555, 153] width 321 height 9
click at [586, 174] on div "Bedrooms ($0.00, 4)" at bounding box center [555, 177] width 321 height 10
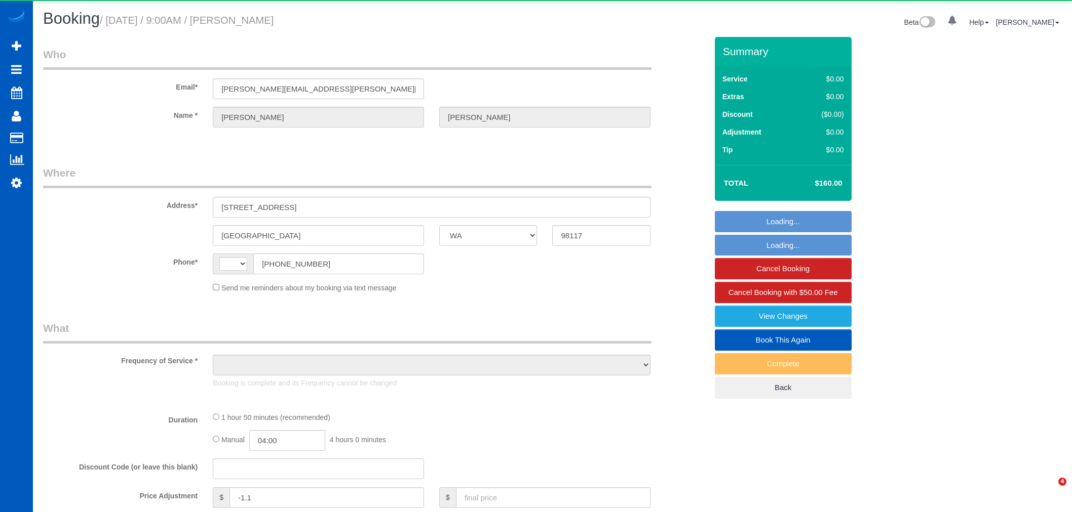
select select "WA"
select select "string:[GEOGRAPHIC_DATA]"
select select "object:1064"
select select "string:fspay-58ce5088-cc2e-4bfc-8c3d-a9009fca49e5"
select select "199"
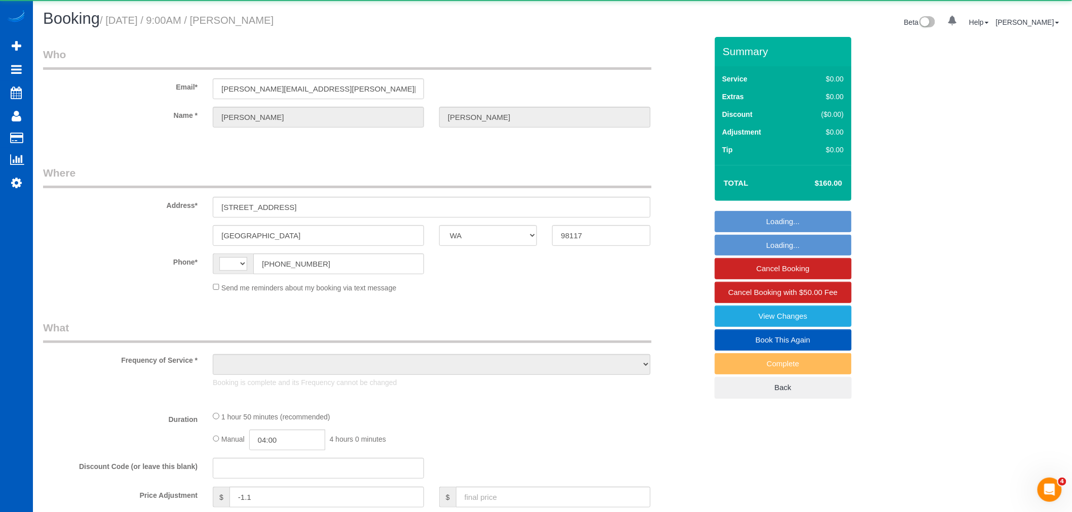
select select "1001"
select select "3"
select select "2"
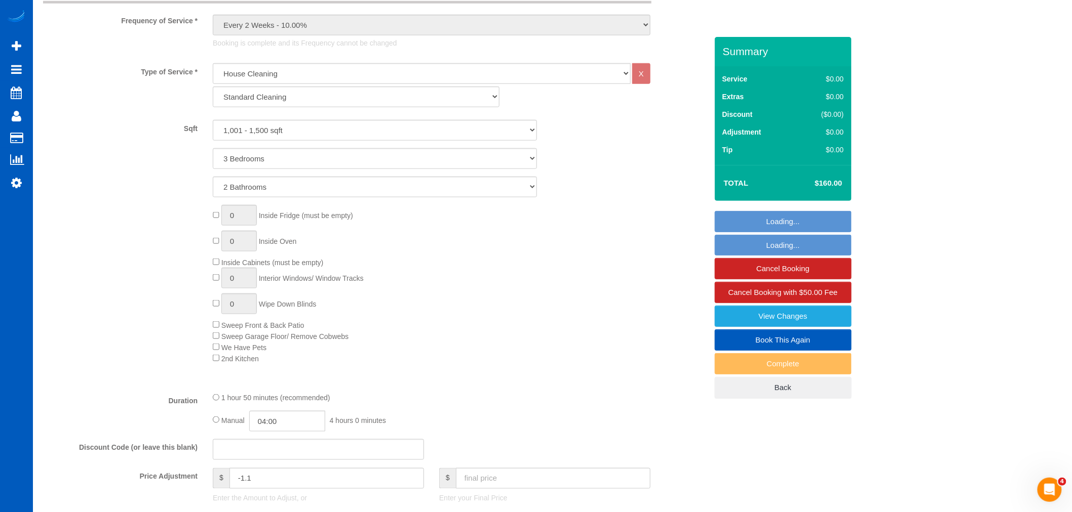
select select "1001"
select select "3"
select select "2"
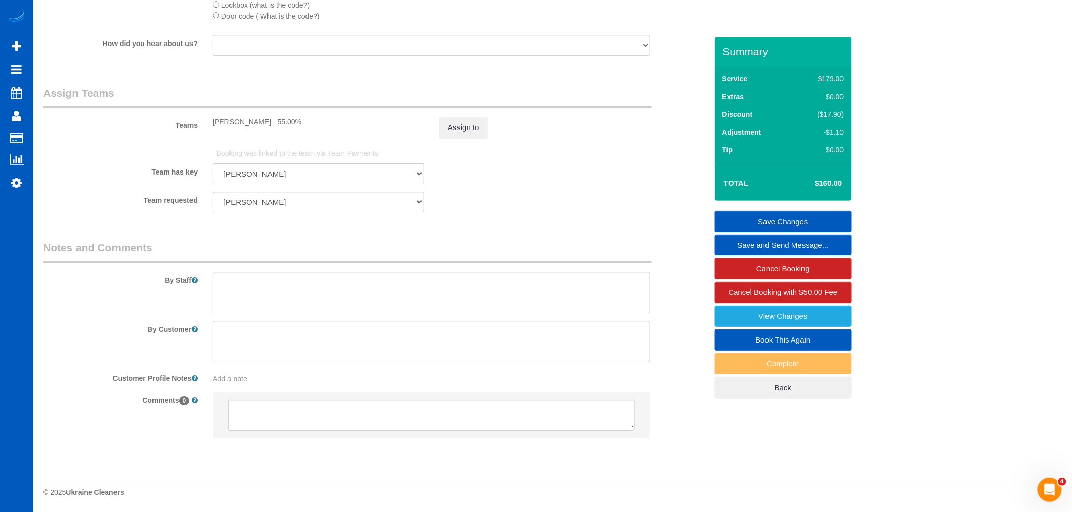
scroll to position [1374, 0]
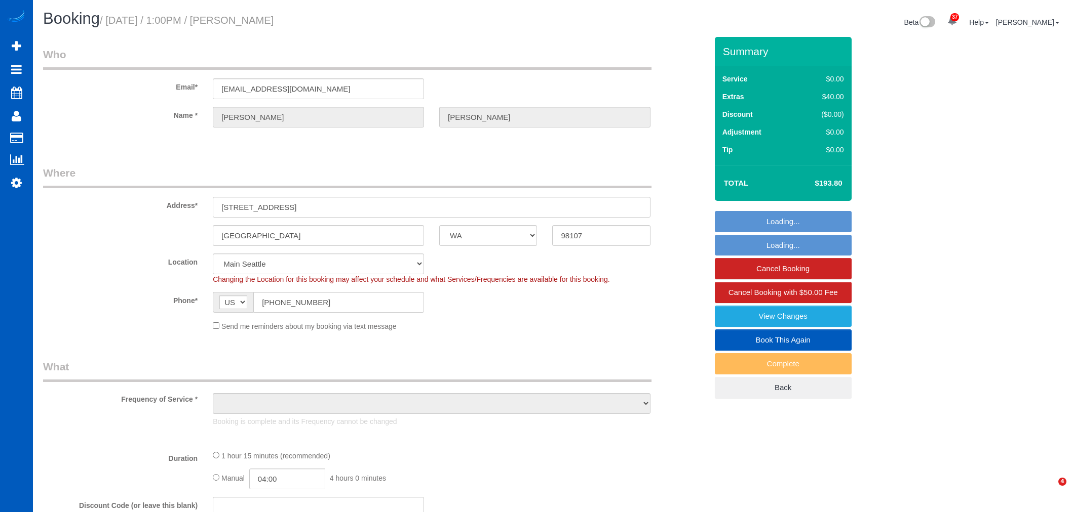
select select "WA"
select select "object:1035"
select select "2"
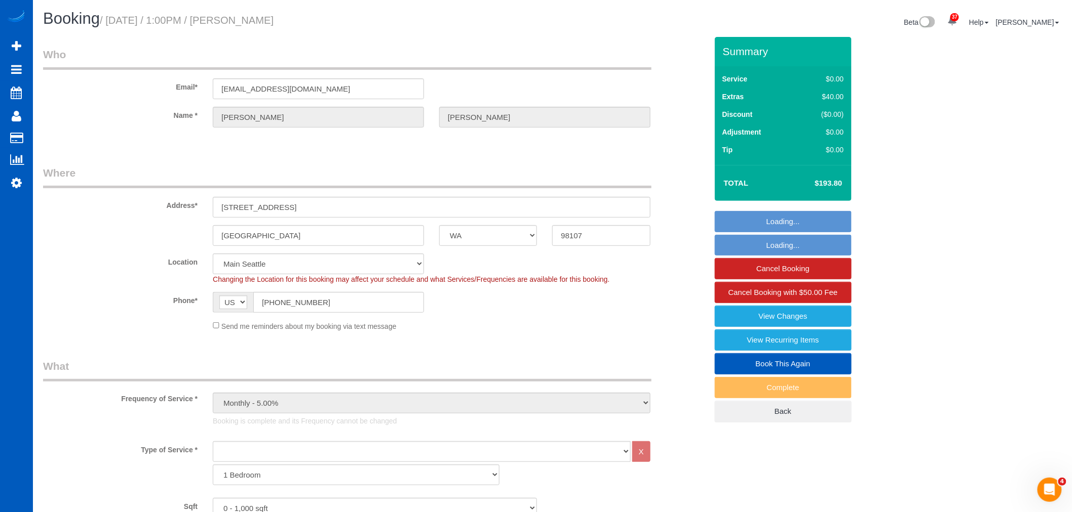
select select "object:1186"
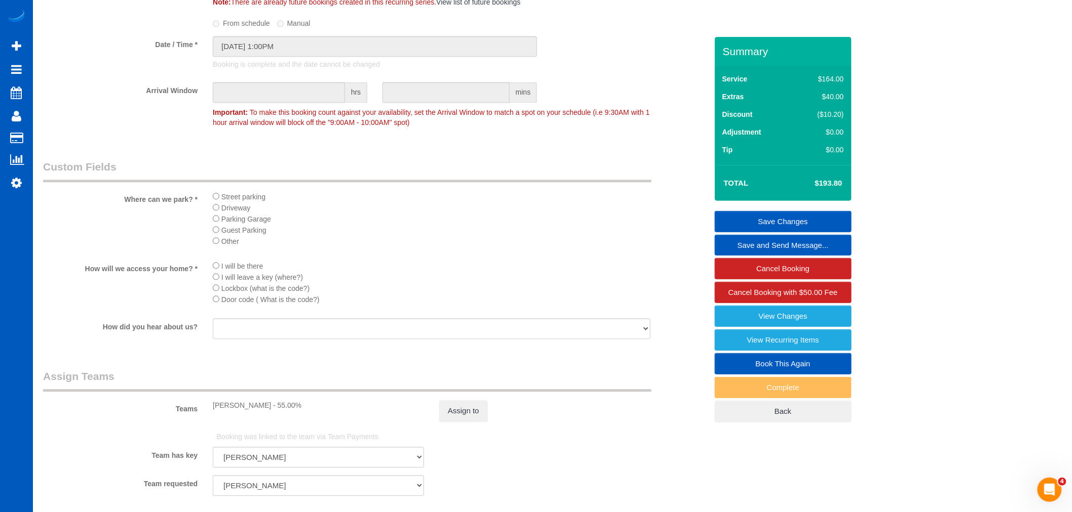
scroll to position [1125, 0]
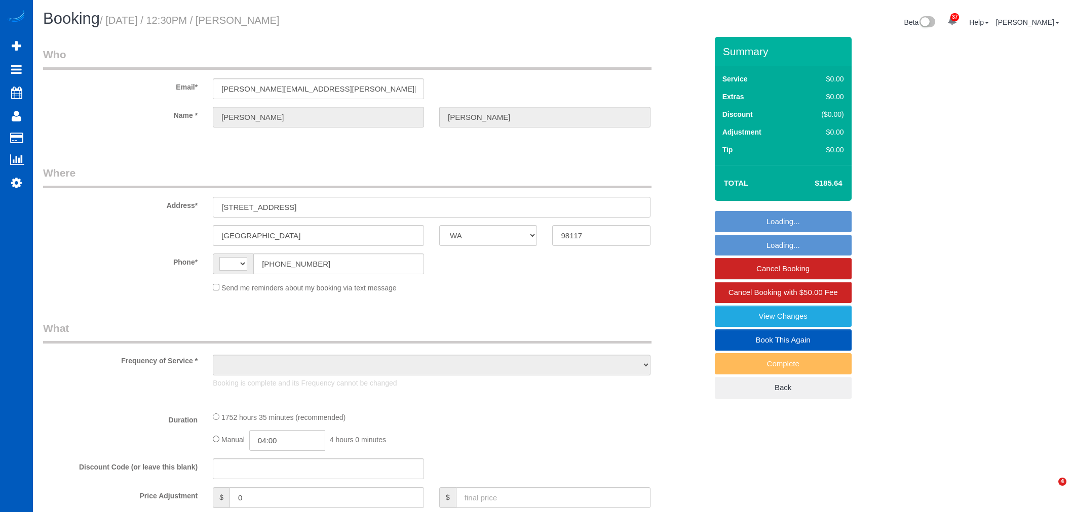
select select "WA"
select select "string:[GEOGRAPHIC_DATA]"
select select "object:920"
select select "string:fspay-58ce5088-cc2e-4bfc-8c3d-a9009fca49e5"
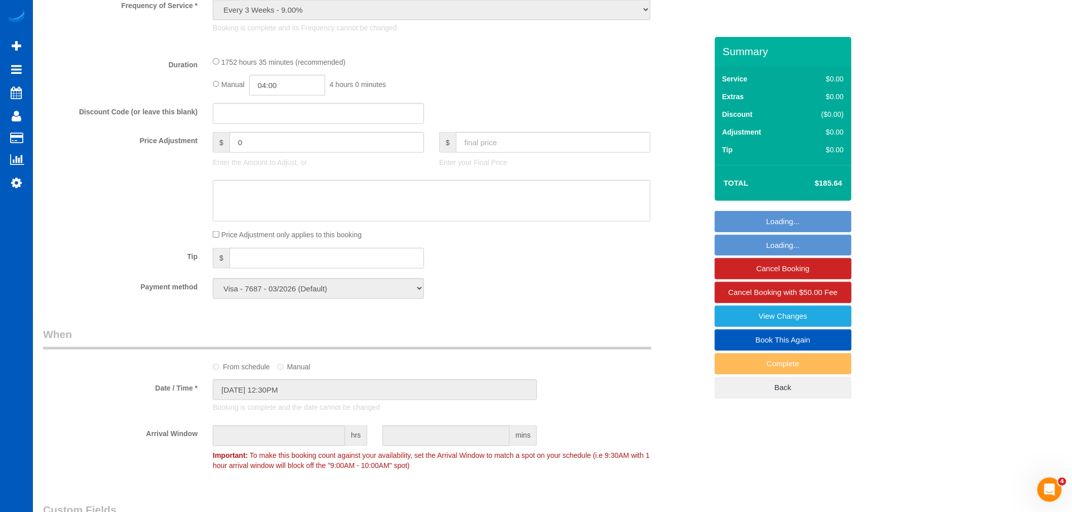
select select "1001"
select select "2"
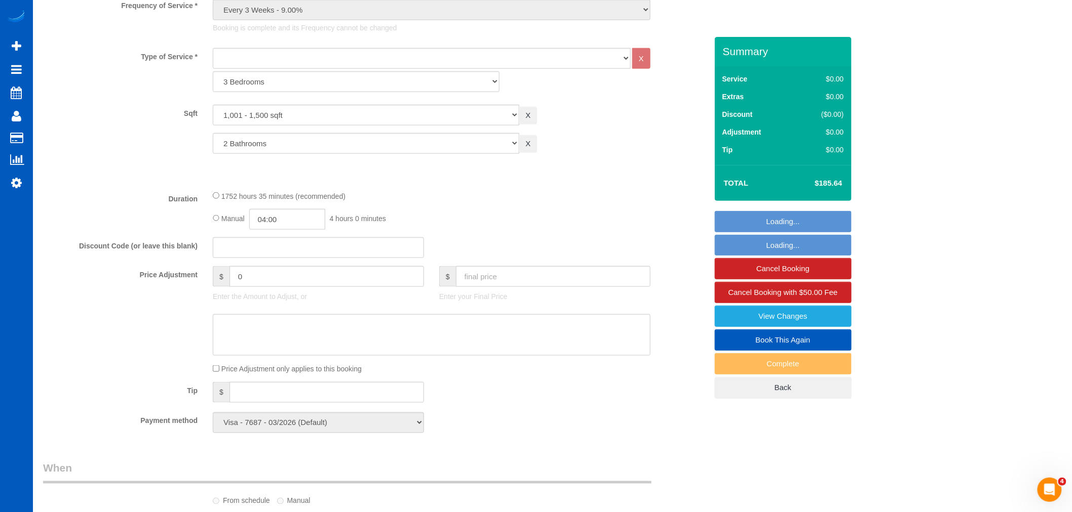
select select "object:1121"
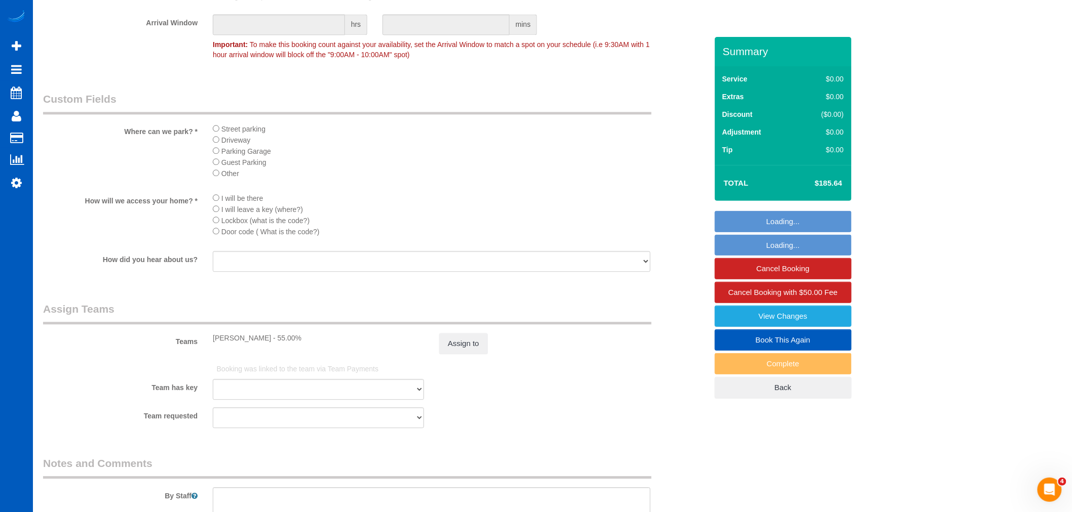
select select "1001"
select select "2"
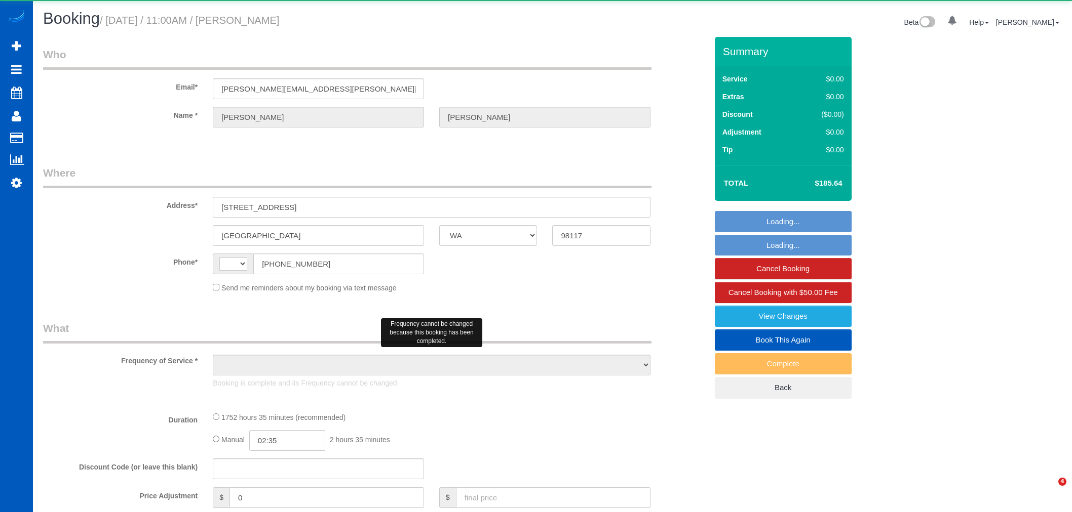
select select "WA"
select select "string:[GEOGRAPHIC_DATA]"
select select "object:1115"
select select "string:fspay-58ce5088-cc2e-4bfc-8c3d-a9009fca49e5"
select select "1001"
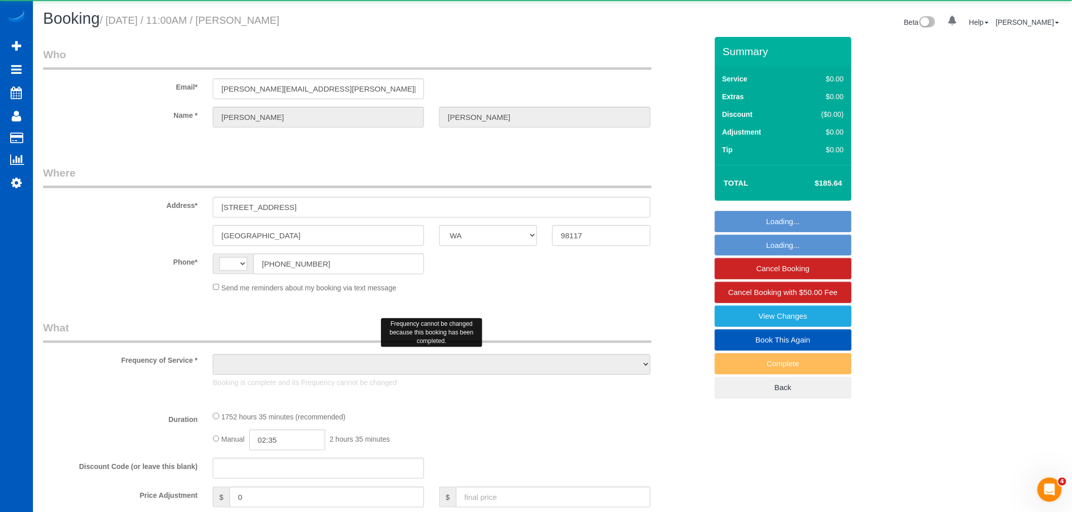
select select "2"
select select "spot1"
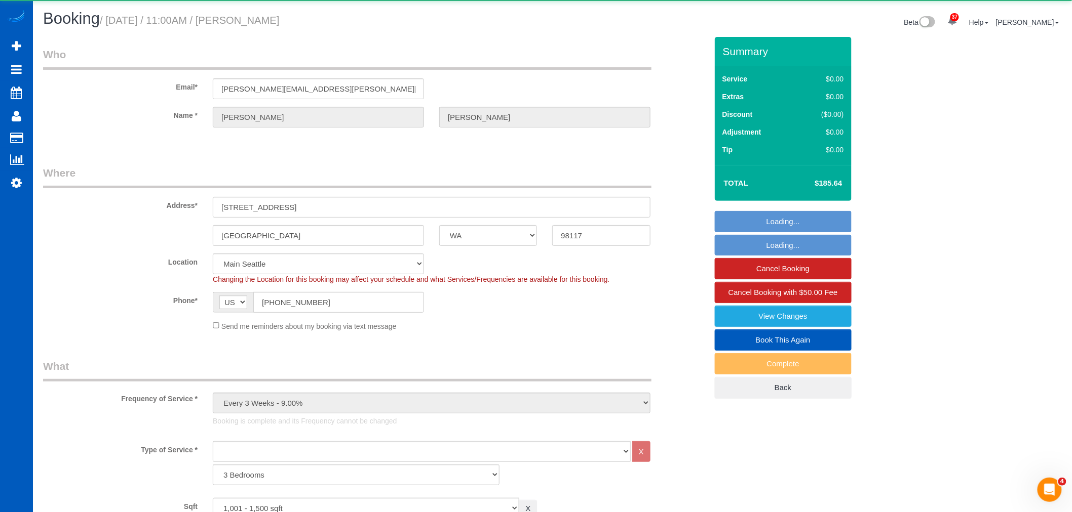
select select "1001"
select select "2"
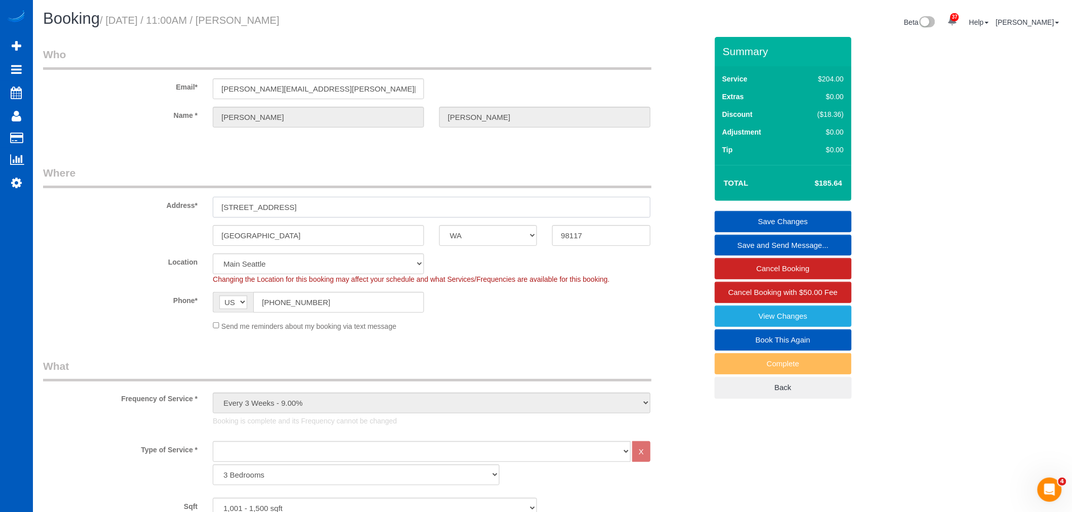
drag, startPoint x: 304, startPoint y: 208, endPoint x: 186, endPoint y: 205, distance: 117.5
click at [186, 205] on div "Address* 3023 NW 70th St" at bounding box center [374, 192] width 679 height 52
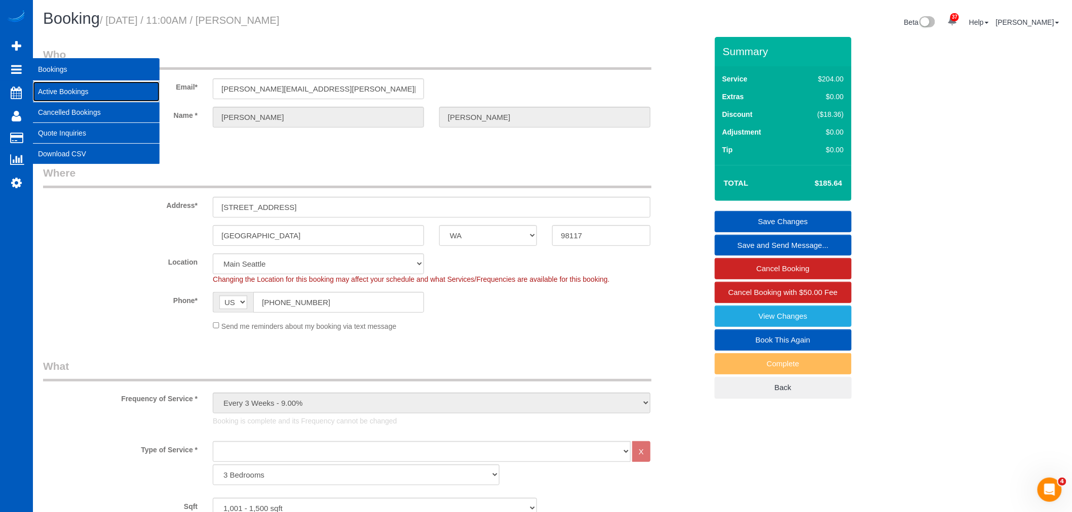
click at [100, 95] on link "Active Bookings" at bounding box center [96, 92] width 127 height 20
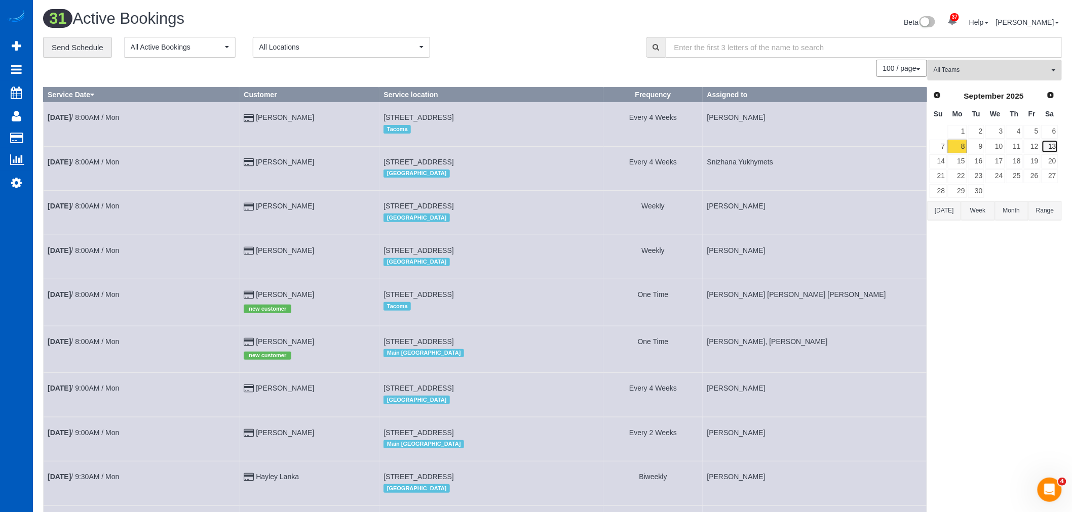
click at [1046, 149] on link "13" at bounding box center [1049, 147] width 17 height 14
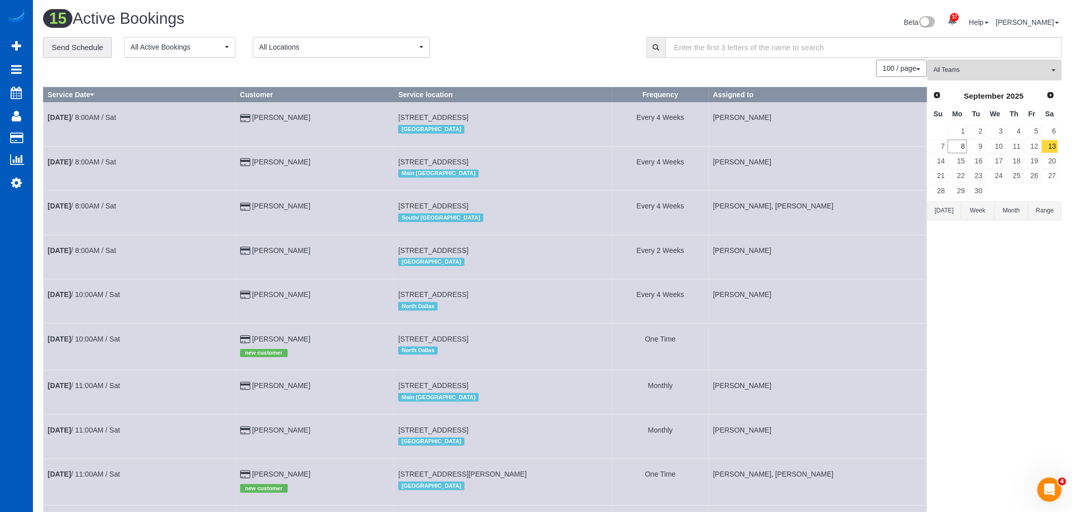
click at [992, 83] on div "All Teams Remove Team Filters Alina Kruchok Alona Tarasiuk Alona Vikhliaieva An…" at bounding box center [994, 437] width 134 height 755
click at [998, 69] on span "All Teams" at bounding box center [990, 70] width 115 height 9
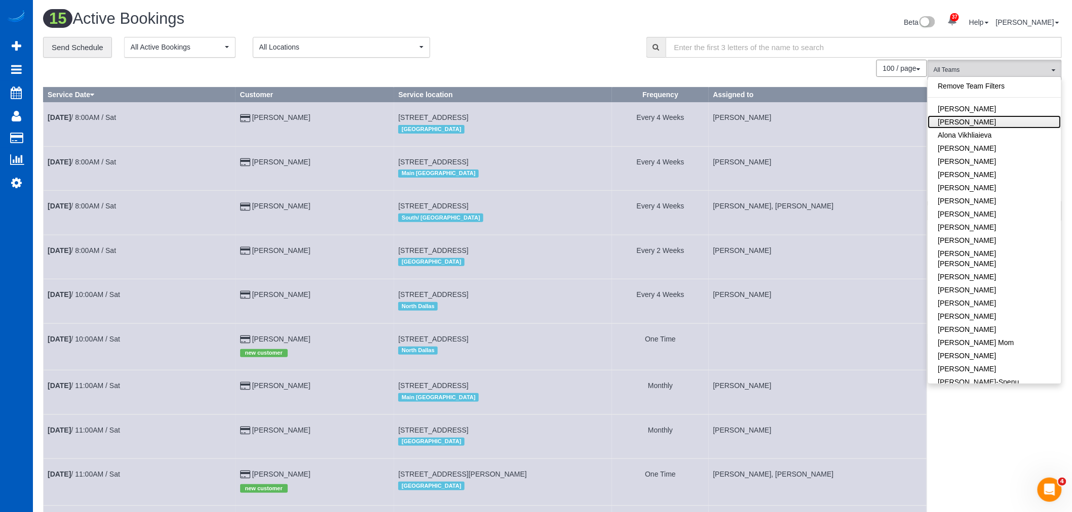
click at [981, 119] on link "[PERSON_NAME]" at bounding box center [994, 121] width 133 height 13
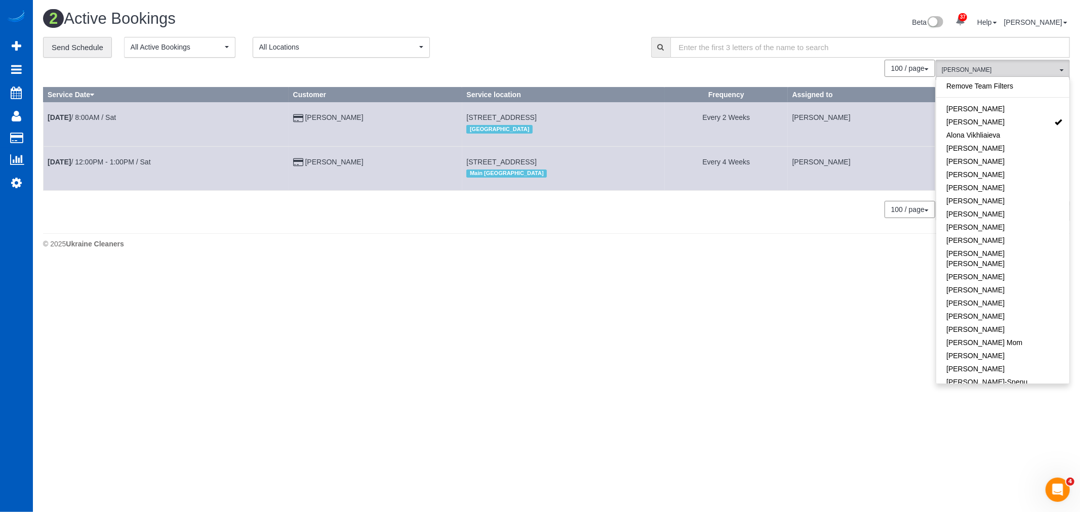
click at [738, 198] on div "0 Bookings found. We couldn't find any bookings that matched your search. Creat…" at bounding box center [489, 144] width 893 height 169
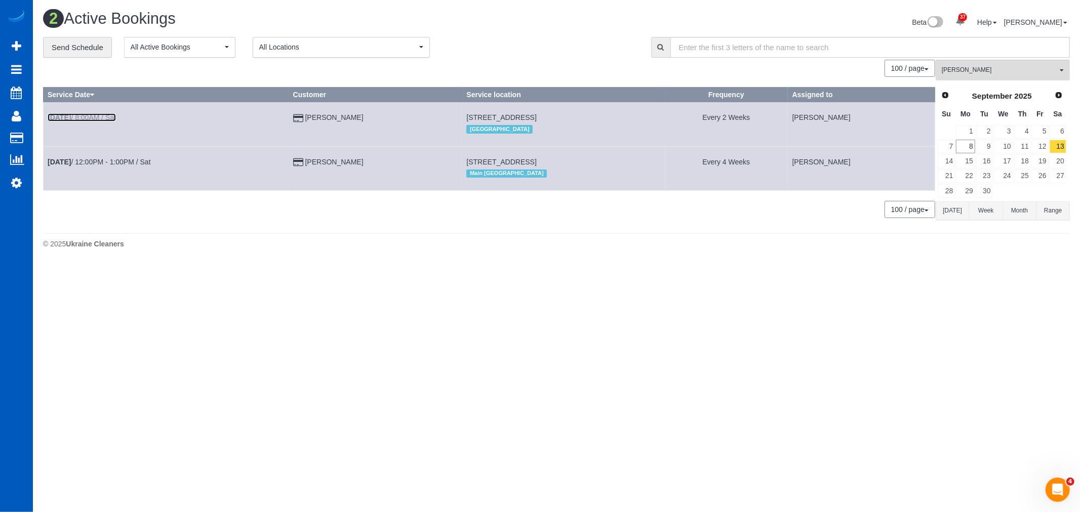
click at [85, 120] on link "Sep 13th / 8:00AM / Sat" at bounding box center [82, 117] width 68 height 8
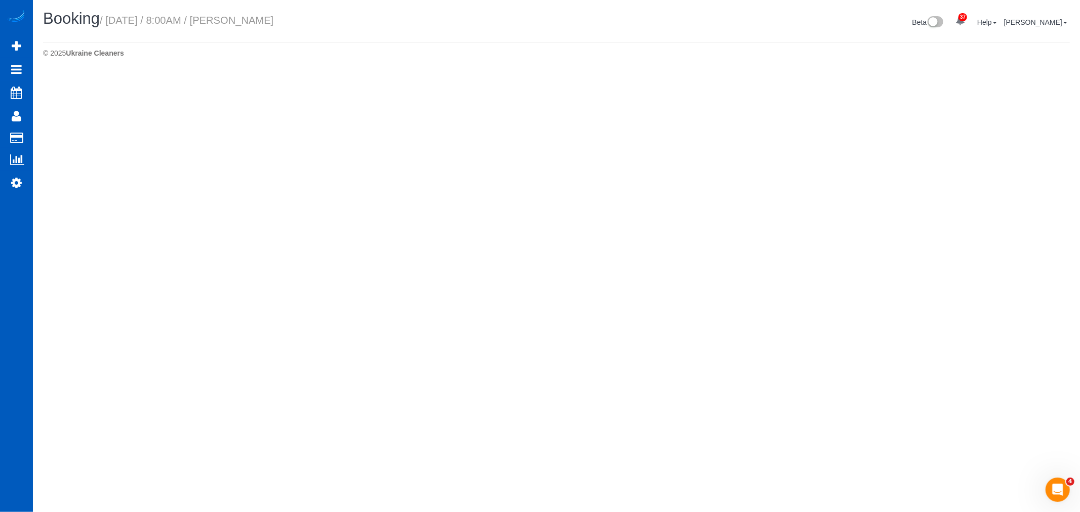
select select "WA"
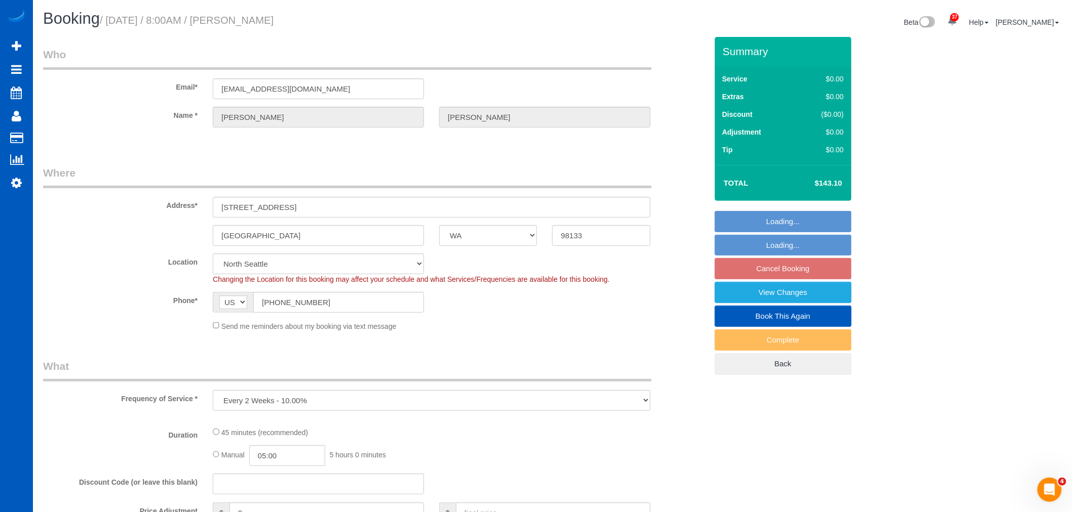
select select "object:2821"
select select "string:fspay-1bca7578-436d-449c-9602-61b4777402d1"
select select "199"
select select "spot6"
select select "number:8"
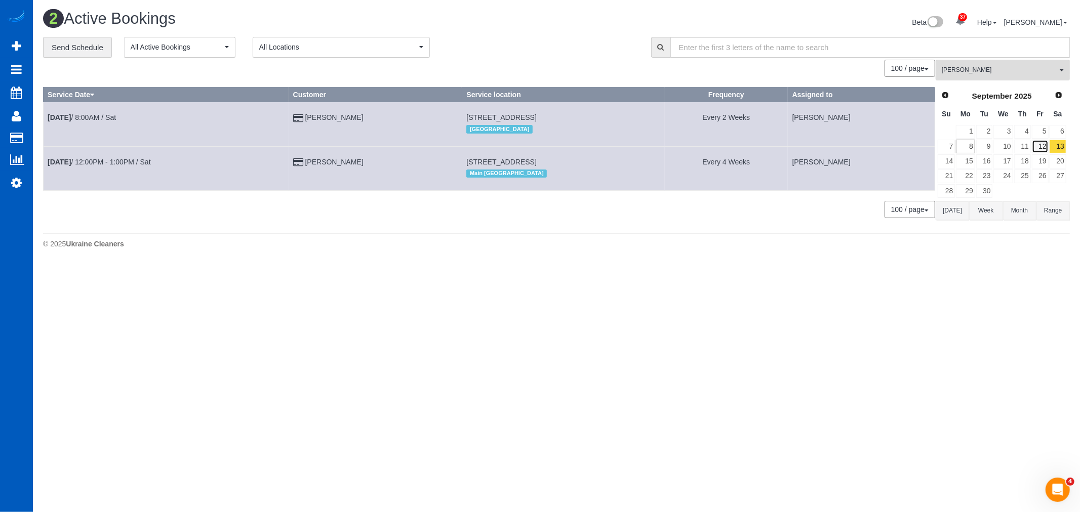
click at [1041, 150] on link "12" at bounding box center [1040, 147] width 17 height 14
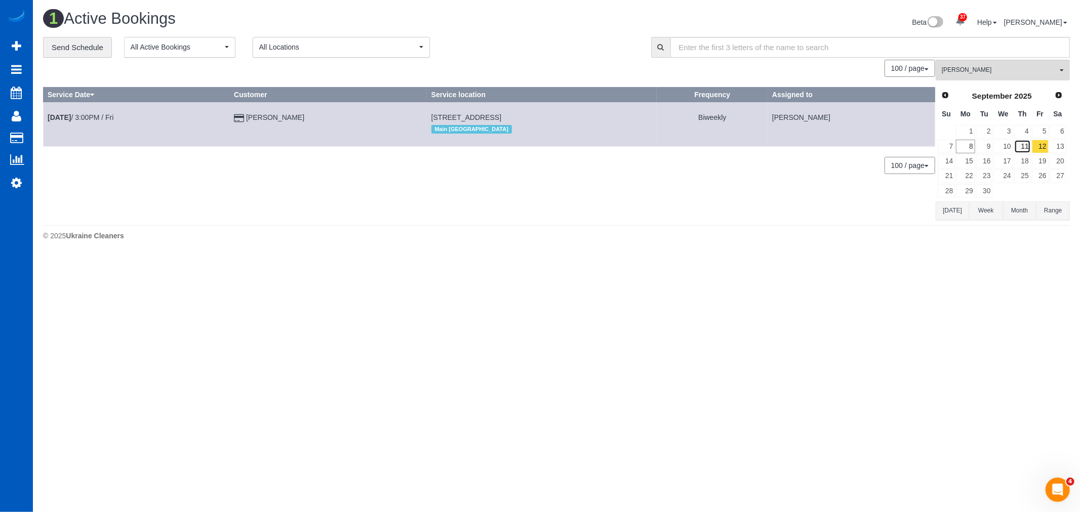
click at [1026, 148] on link "11" at bounding box center [1022, 147] width 17 height 14
click at [1048, 149] on link "12" at bounding box center [1040, 147] width 17 height 14
click at [1058, 146] on link "13" at bounding box center [1058, 147] width 17 height 14
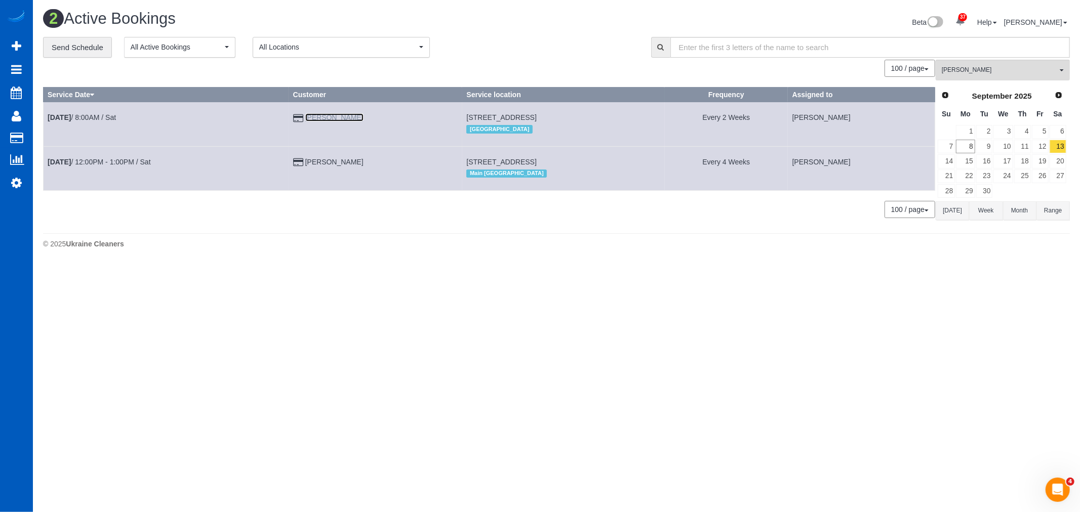
click at [335, 118] on link "David Smith" at bounding box center [334, 117] width 58 height 8
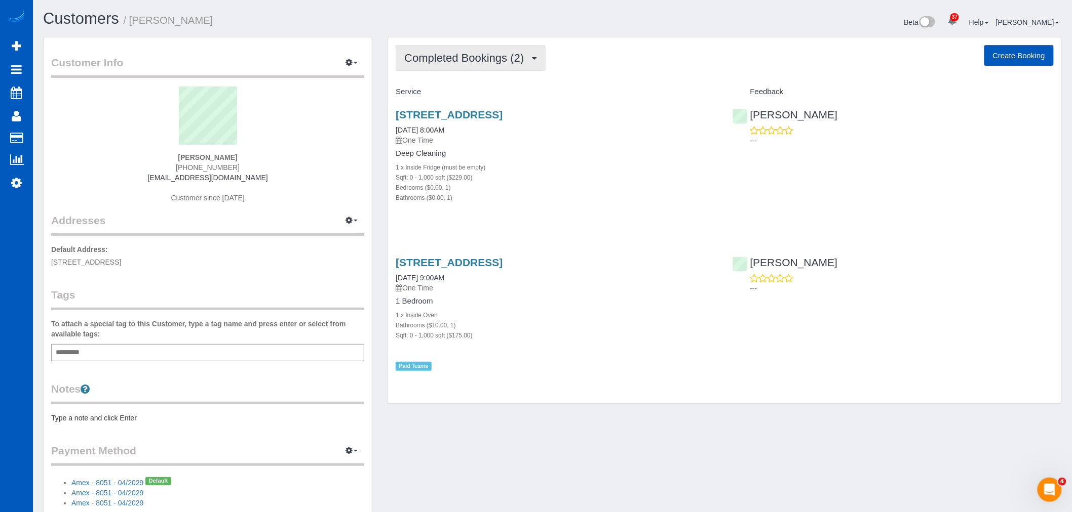
click at [470, 61] on span "Completed Bookings (2)" at bounding box center [466, 58] width 125 height 13
click at [455, 94] on link "Upcoming Bookings (11)" at bounding box center [449, 94] width 107 height 13
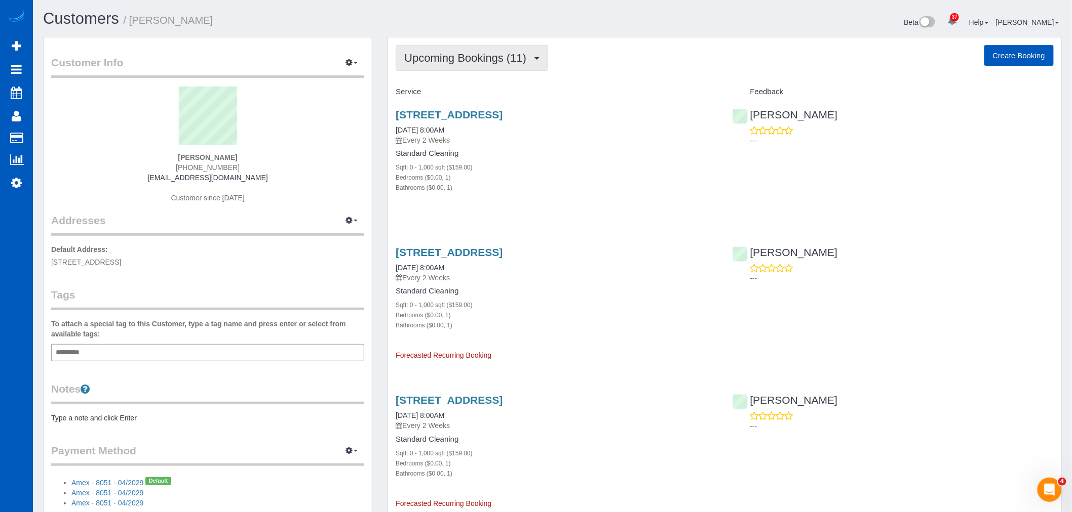
click at [433, 69] on button "Upcoming Bookings (11)" at bounding box center [471, 58] width 152 height 26
click at [439, 86] on link "Completed Bookings (2)" at bounding box center [449, 81] width 107 height 13
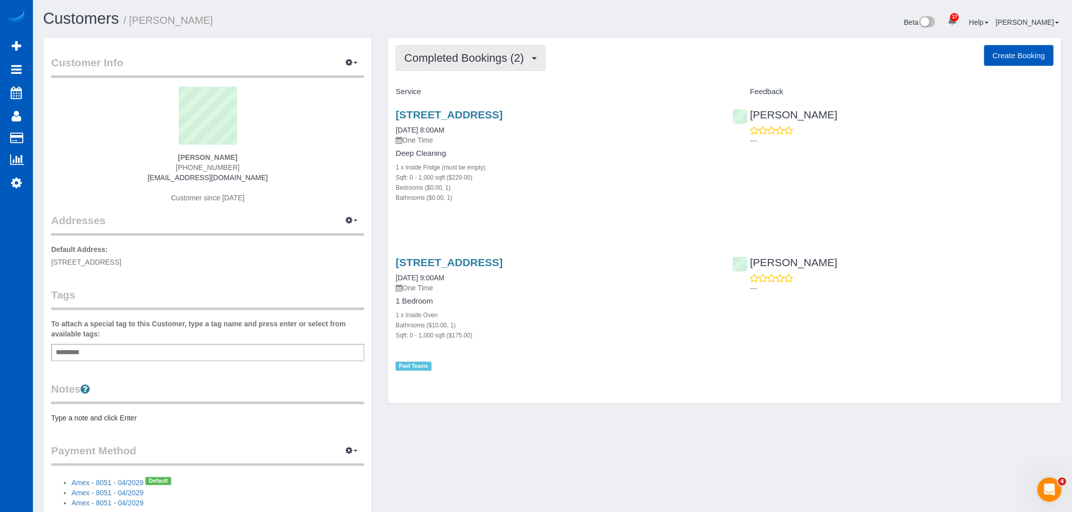
click at [441, 66] on button "Completed Bookings (2)" at bounding box center [470, 58] width 150 height 26
click at [690, 171] on div "1 x Inside Fridge (must be empty)" at bounding box center [555, 167] width 321 height 10
click at [417, 58] on span "Completed Bookings (2)" at bounding box center [466, 58] width 125 height 13
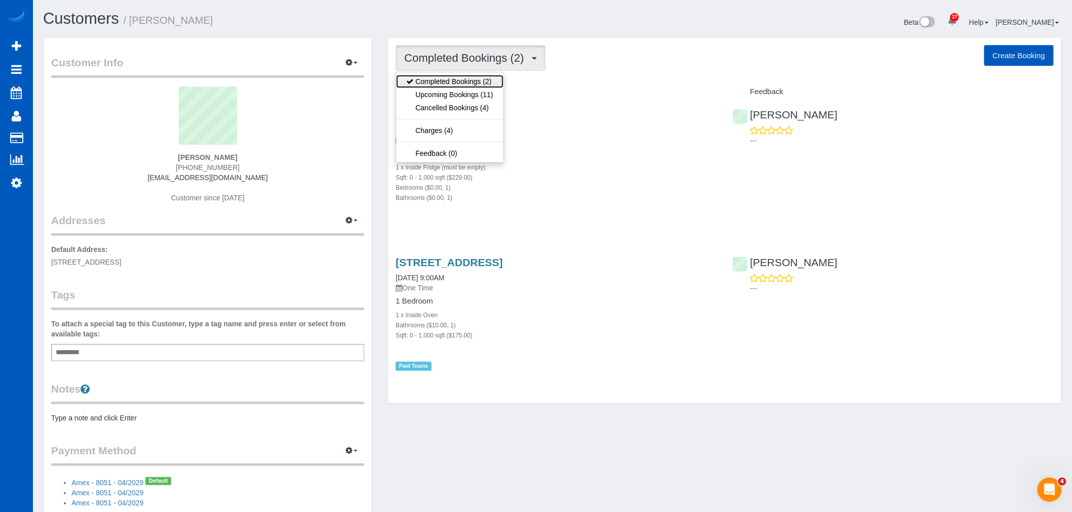
click at [444, 87] on link "Completed Bookings (2)" at bounding box center [449, 81] width 107 height 13
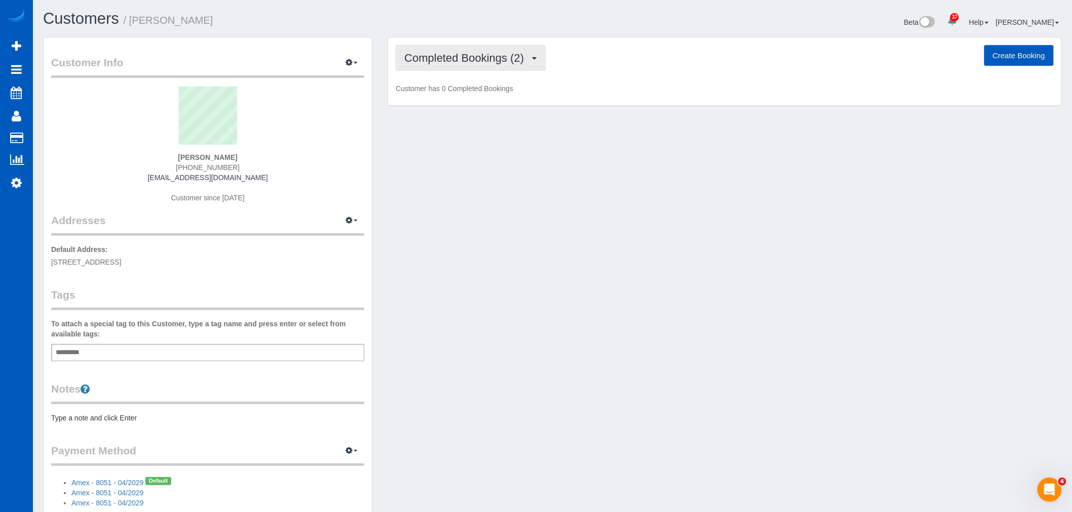
click at [434, 61] on span "Completed Bookings (2)" at bounding box center [466, 58] width 125 height 13
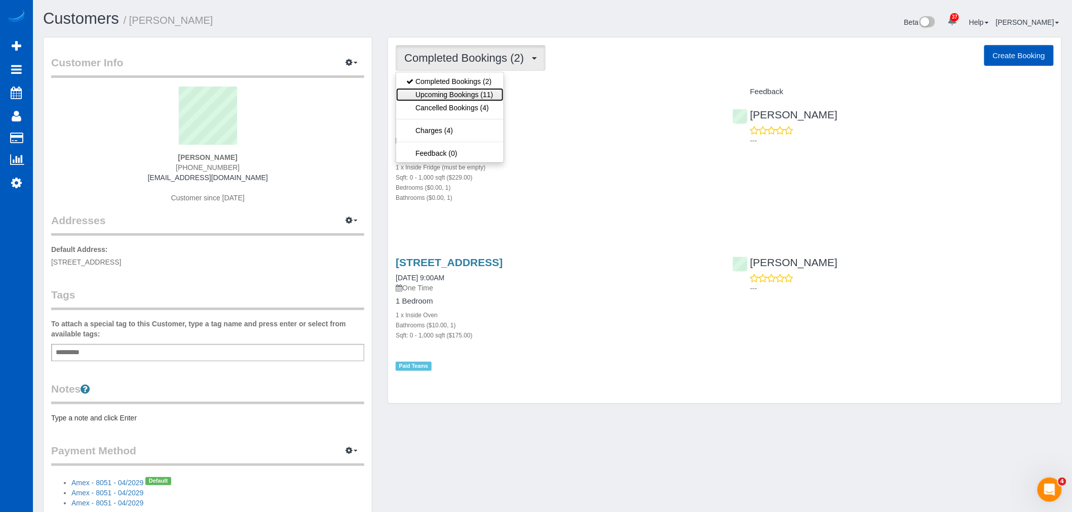
click at [423, 95] on link "Upcoming Bookings (11)" at bounding box center [449, 94] width 107 height 13
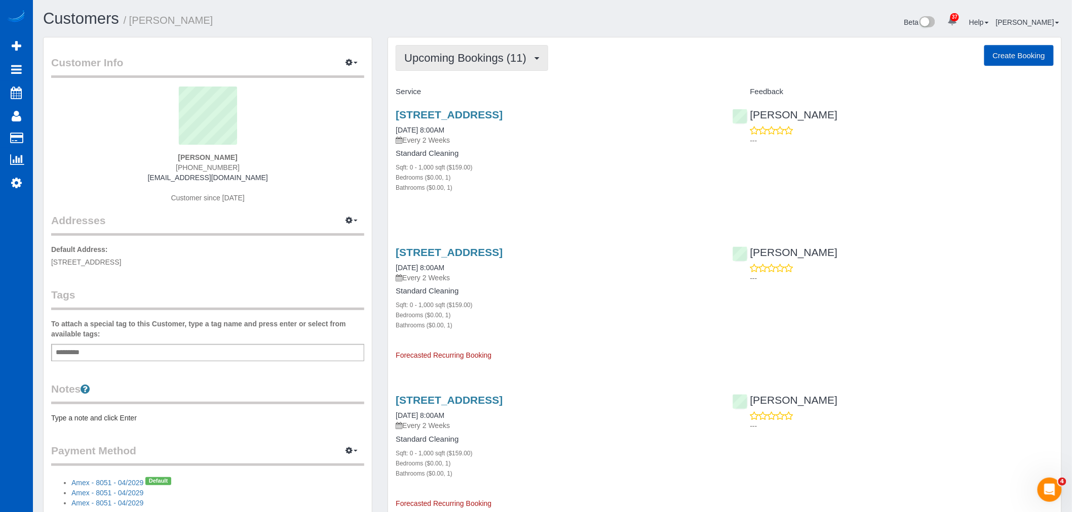
click at [423, 47] on button "Upcoming Bookings (11)" at bounding box center [471, 58] width 152 height 26
click at [441, 85] on link "Completed Bookings (2)" at bounding box center [449, 81] width 107 height 13
